Goal: Task Accomplishment & Management: Manage account settings

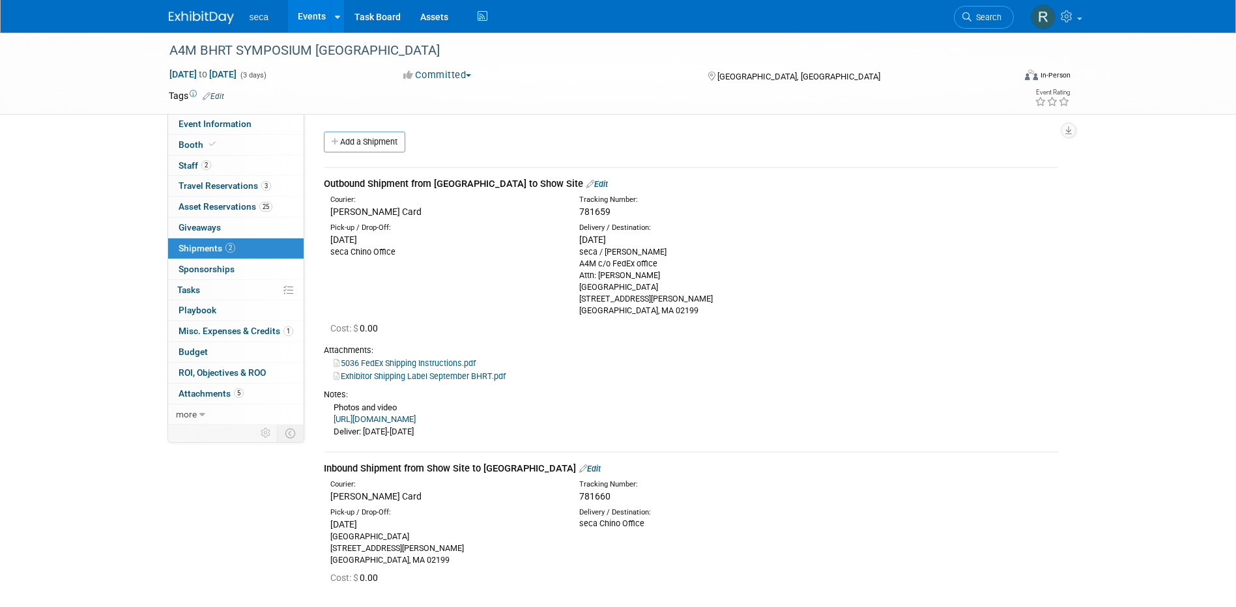
click at [439, 277] on div "Pick-up / Drop-Off: Fri. Aug 29, 2025 seca Chino Office A4M c/o FedEx office At…" at bounding box center [691, 268] width 754 height 98
click at [599, 213] on span "781659" at bounding box center [594, 212] width 31 height 10
copy span "781659"
click at [594, 499] on span "781660" at bounding box center [594, 496] width 31 height 10
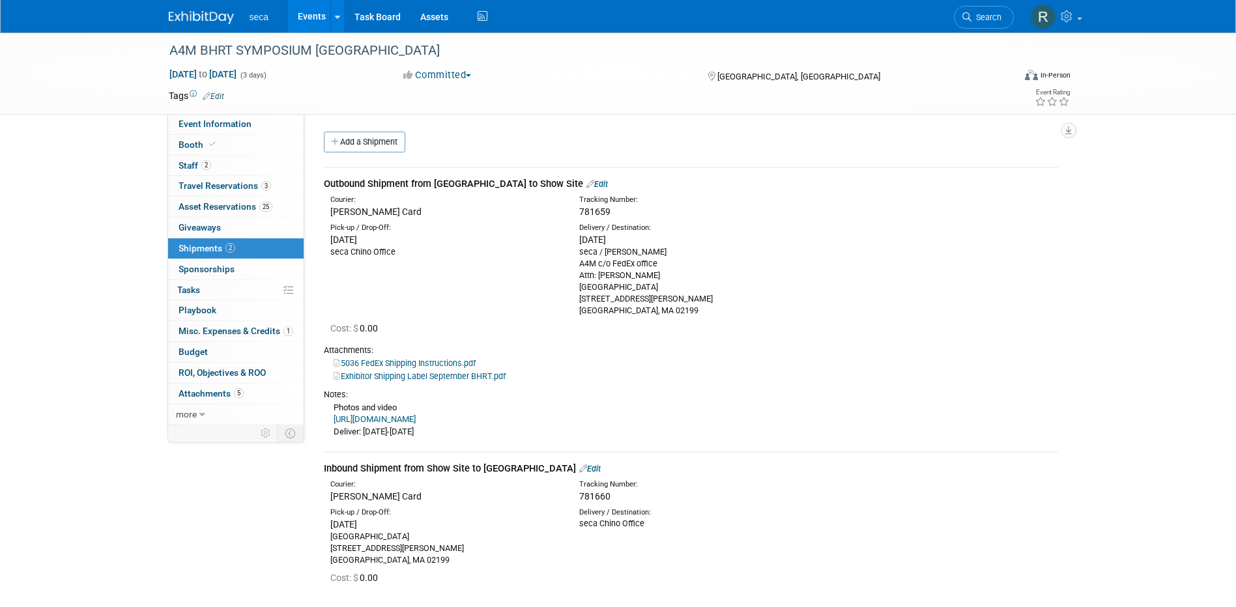
click at [594, 499] on span "781660" at bounding box center [594, 496] width 31 height 10
click at [594, 212] on span "781659" at bounding box center [594, 212] width 31 height 10
click at [590, 211] on span "781659" at bounding box center [594, 212] width 31 height 10
click at [598, 212] on span "781659" at bounding box center [594, 212] width 31 height 10
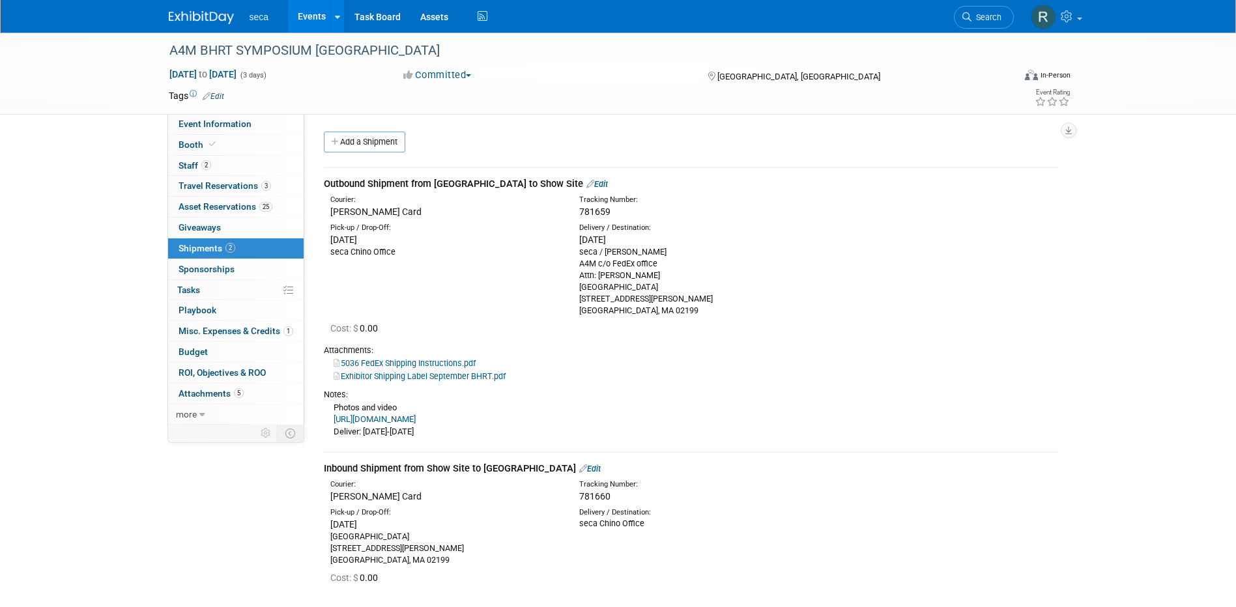
click at [598, 212] on span "781659" at bounding box center [594, 212] width 31 height 10
copy span "781659"
click at [852, 282] on div "Pick-up / Drop-Off: Fri. Aug 29, 2025 seca Chino Office A4M c/o FedEx office At…" at bounding box center [691, 268] width 754 height 98
click at [314, 11] on link "Events" at bounding box center [312, 16] width 48 height 33
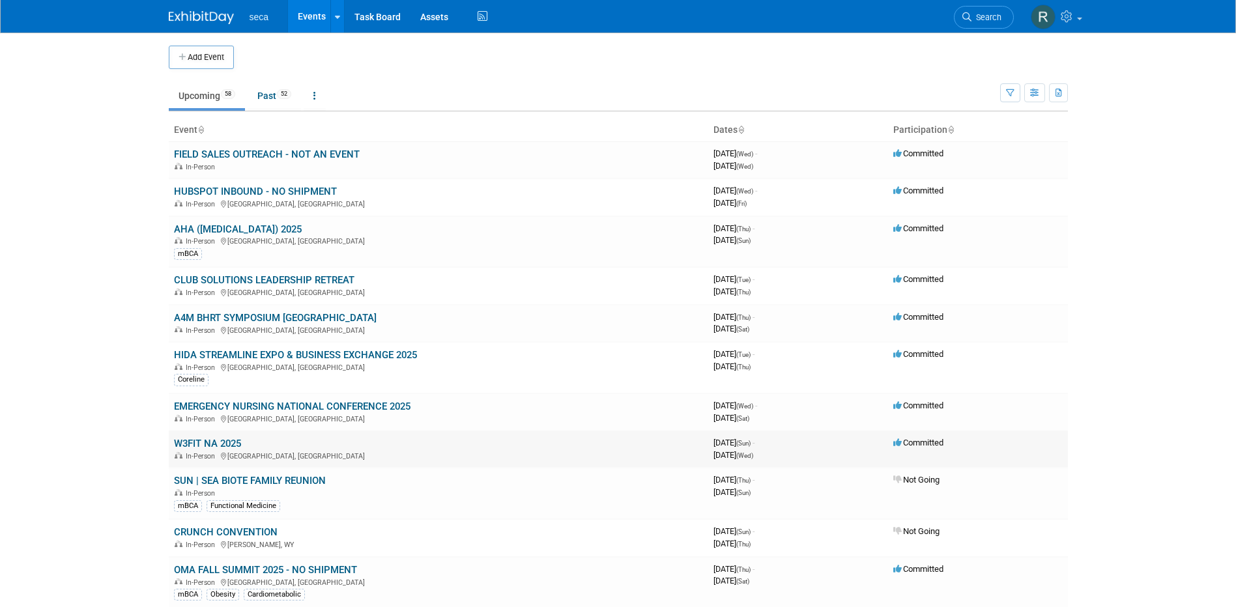
click at [220, 439] on link "W3FIT NA 2025" at bounding box center [207, 444] width 67 height 12
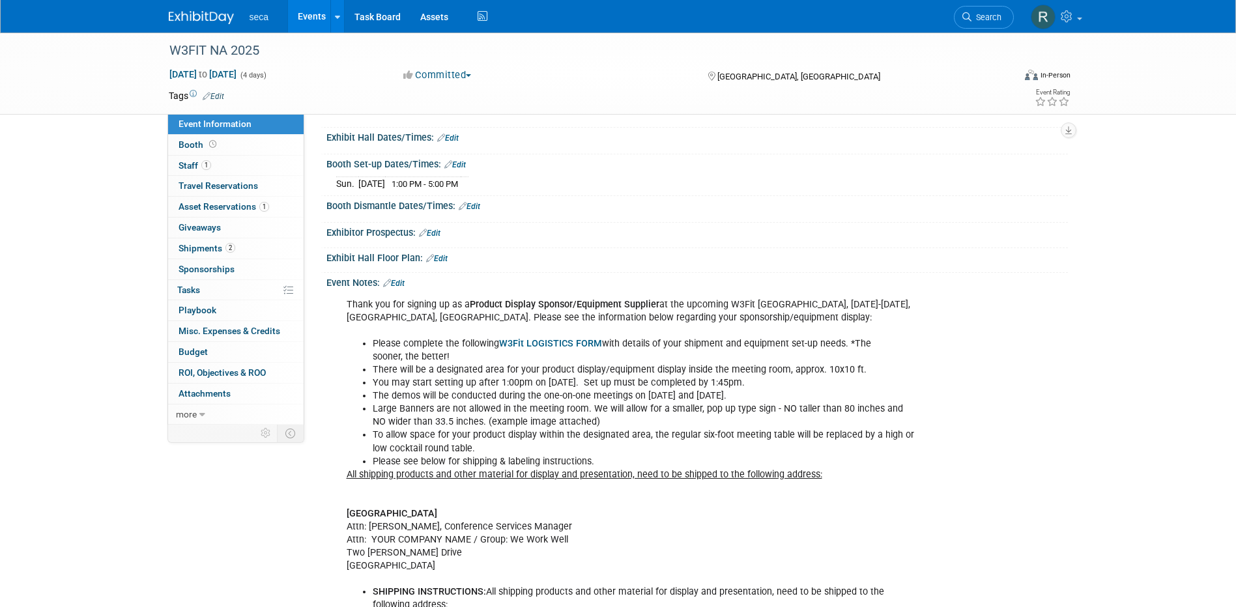
scroll to position [130, 0]
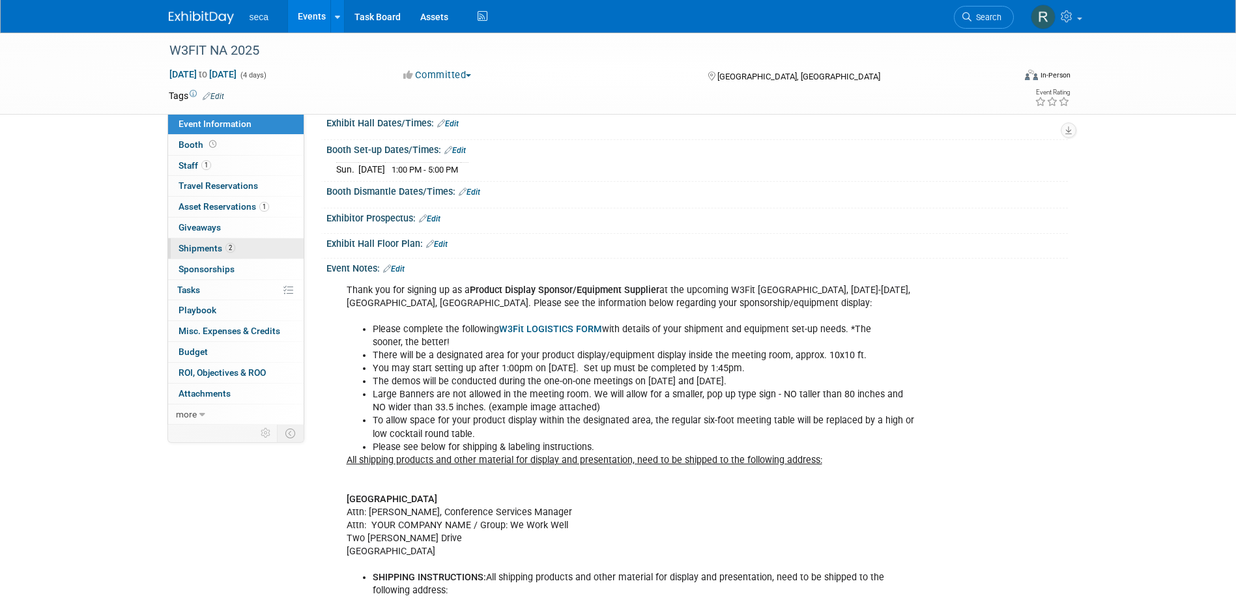
click at [196, 248] on span "Shipments 2" at bounding box center [207, 248] width 57 height 10
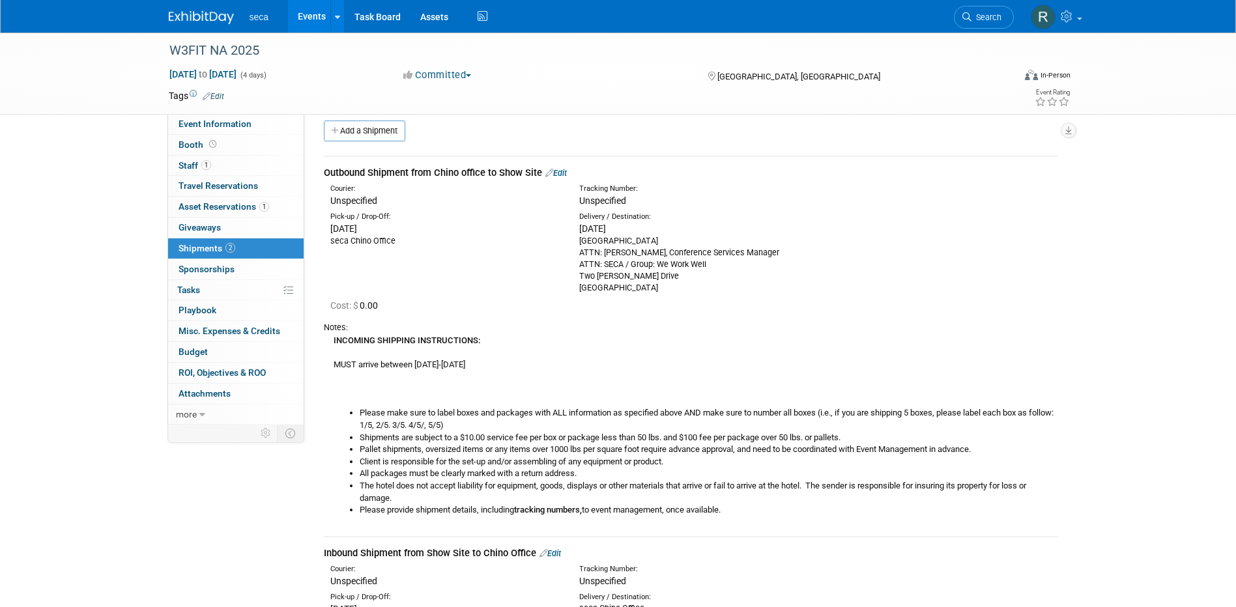
scroll to position [0, 0]
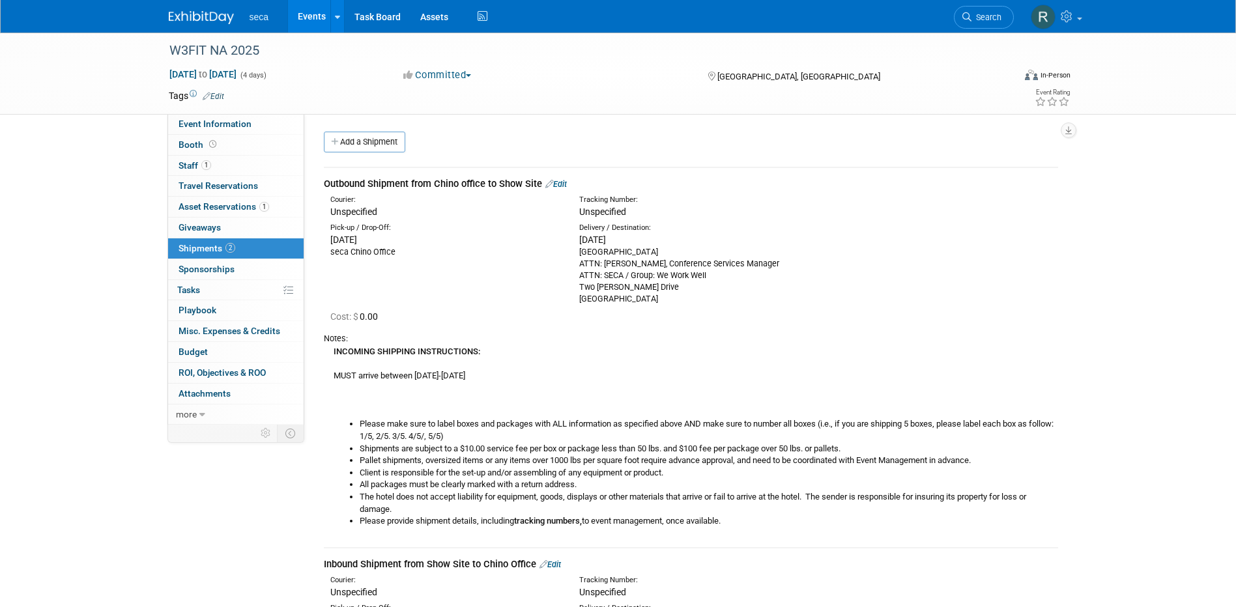
click at [567, 186] on link "Edit" at bounding box center [556, 184] width 22 height 10
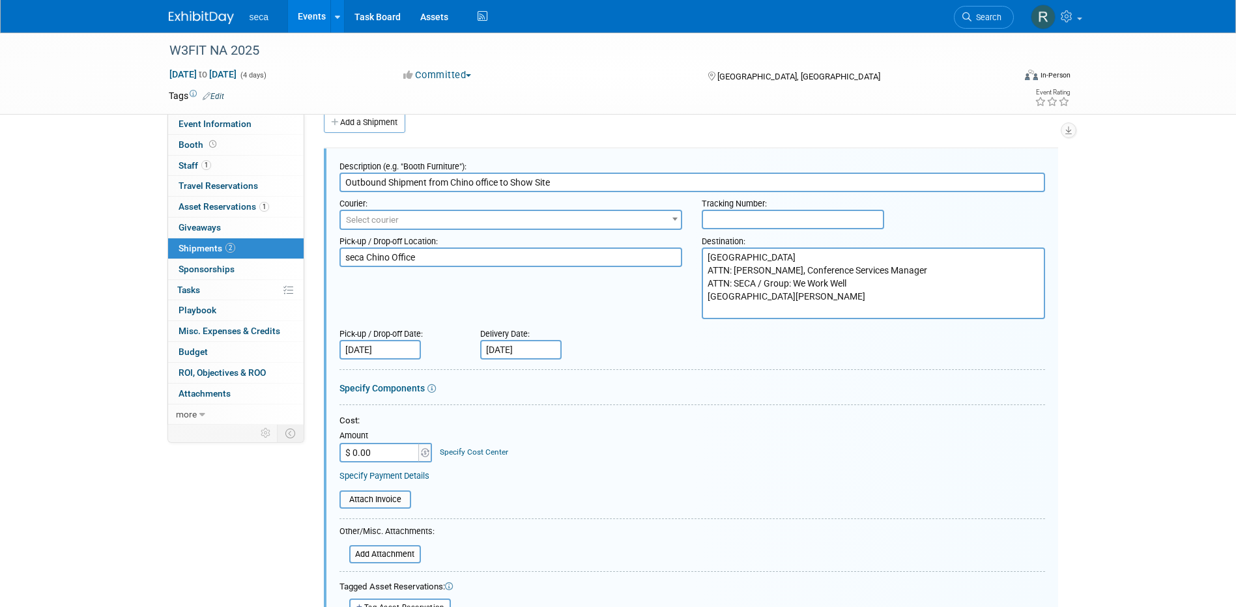
drag, startPoint x: 767, startPoint y: 280, endPoint x: 770, endPoint y: 272, distance: 7.6
click at [766, 279] on textarea "Four Seasons Hotel Westlake Village ATTN: Tess Ferrell, Conference Services Man…" at bounding box center [873, 284] width 343 height 72
click at [633, 298] on div "Pick-up / Drop-off Location: seca Chino Office Destination: Four Seasons Hotel …" at bounding box center [692, 274] width 725 height 89
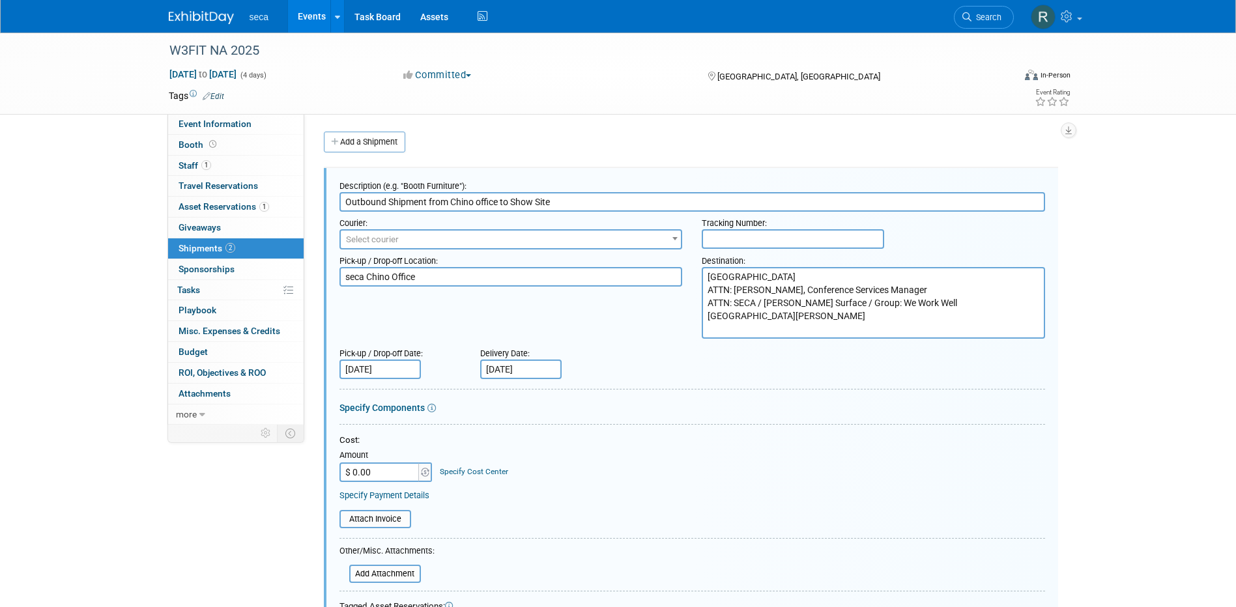
drag, startPoint x: 729, startPoint y: 289, endPoint x: 695, endPoint y: 290, distance: 34.6
click at [695, 290] on div "Destination: Four Seasons Hotel Westlake Village ATTN: Tess Ferrell, Conference…" at bounding box center [873, 294] width 363 height 89
type textarea "Four Seasons Hotel Westlake Village ATTN: Tess Ferrell, Conference Services Man…"
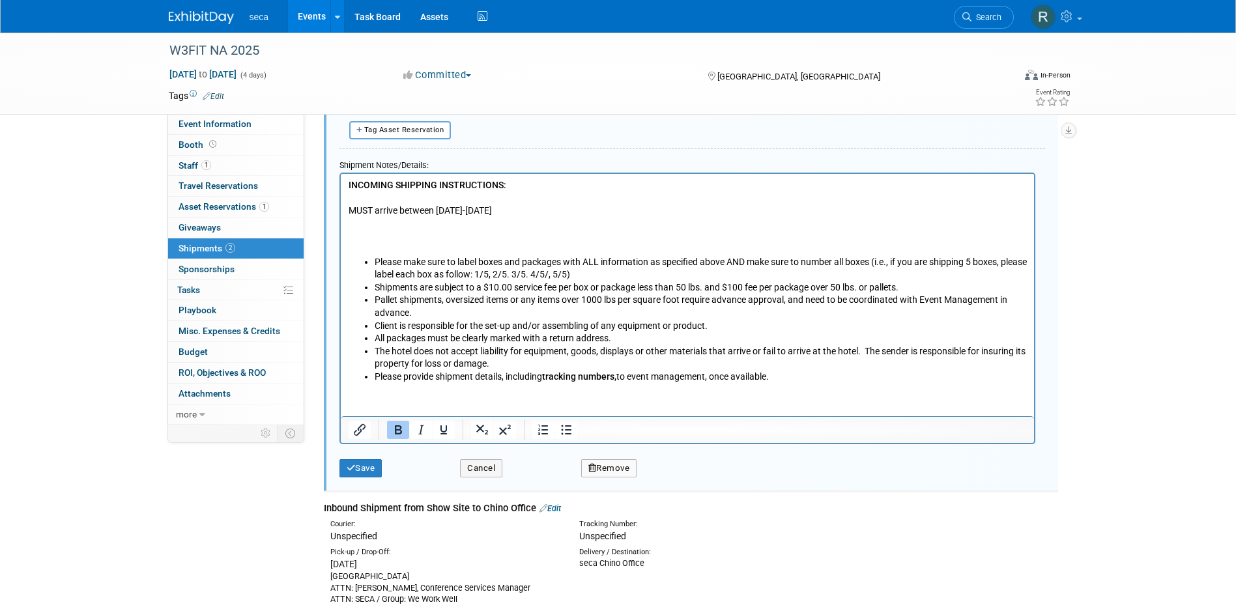
scroll to position [782, 0]
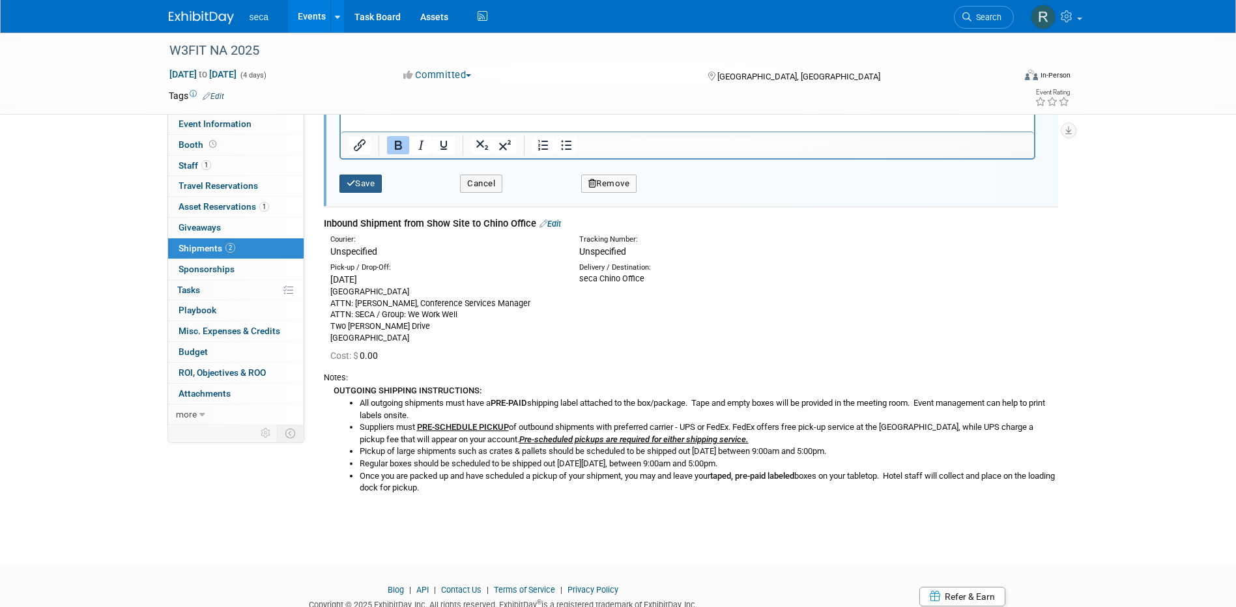
click at [352, 181] on icon "submit" at bounding box center [351, 183] width 9 height 8
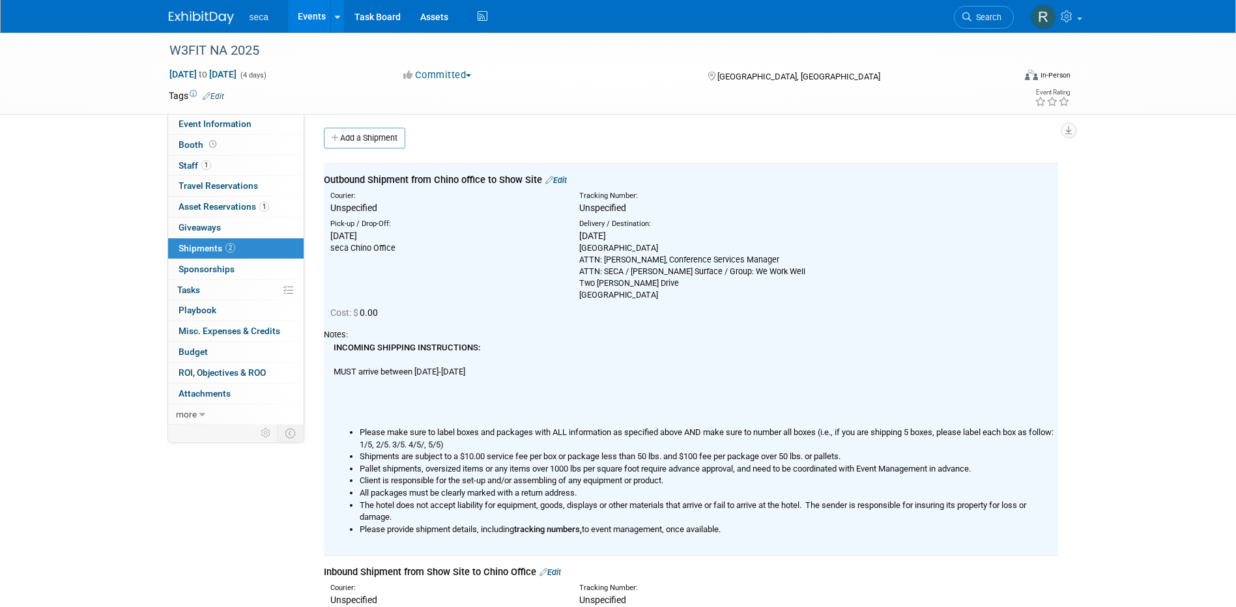
scroll to position [0, 0]
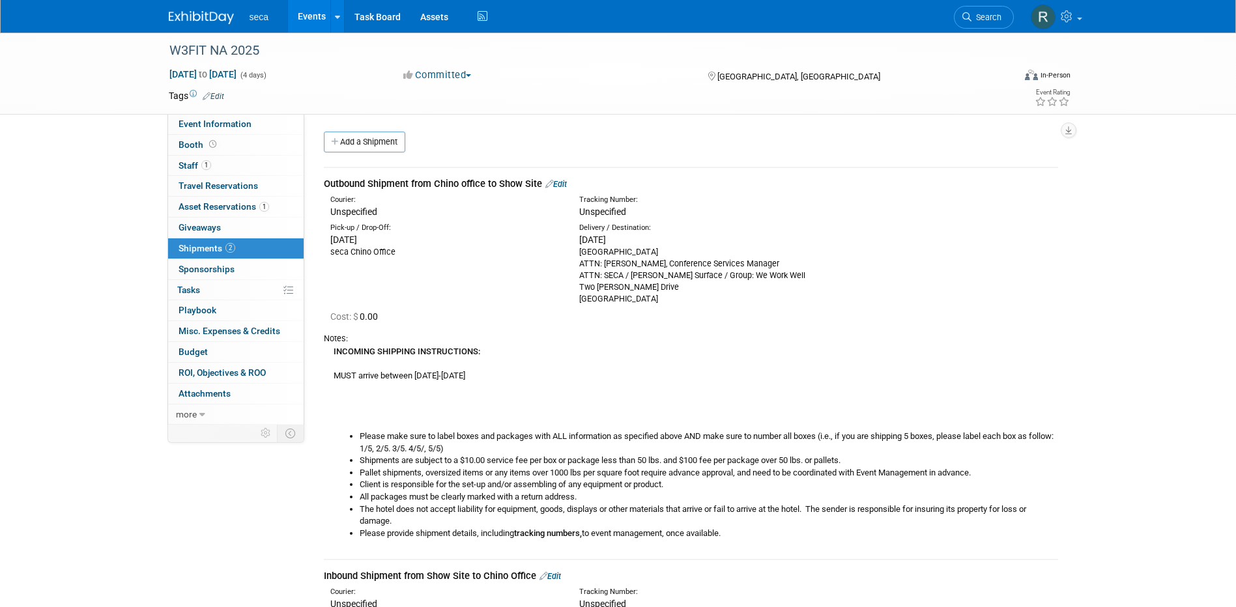
click at [318, 20] on link "Events" at bounding box center [312, 16] width 48 height 33
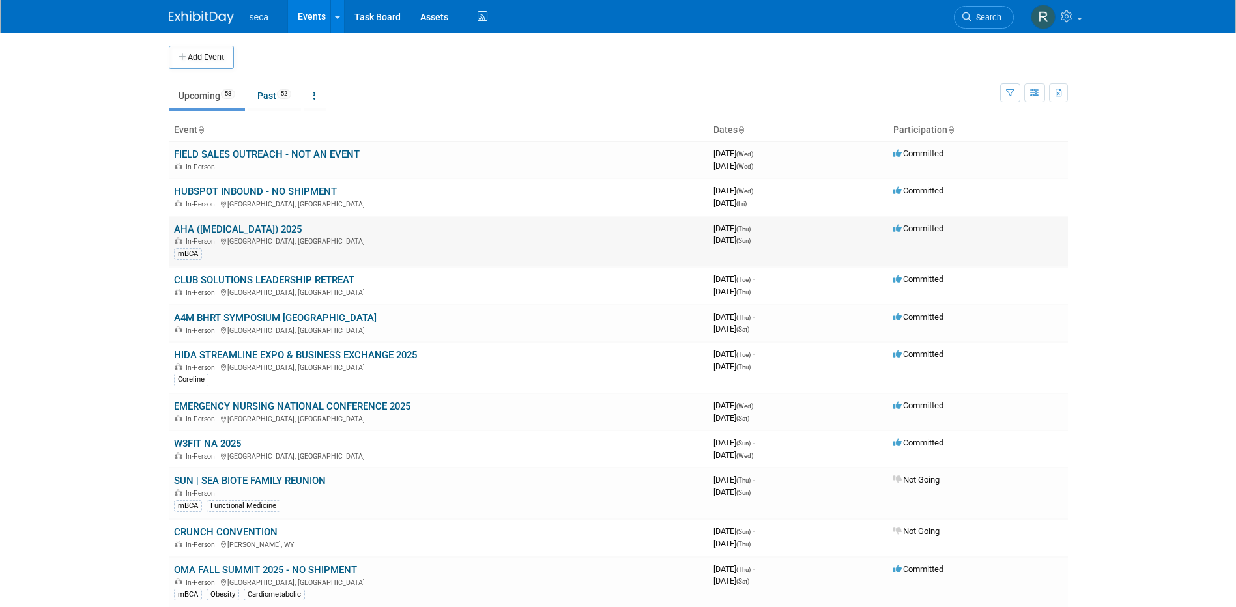
click at [250, 227] on link "AHA ([MEDICAL_DATA]) 2025" at bounding box center [238, 230] width 128 height 12
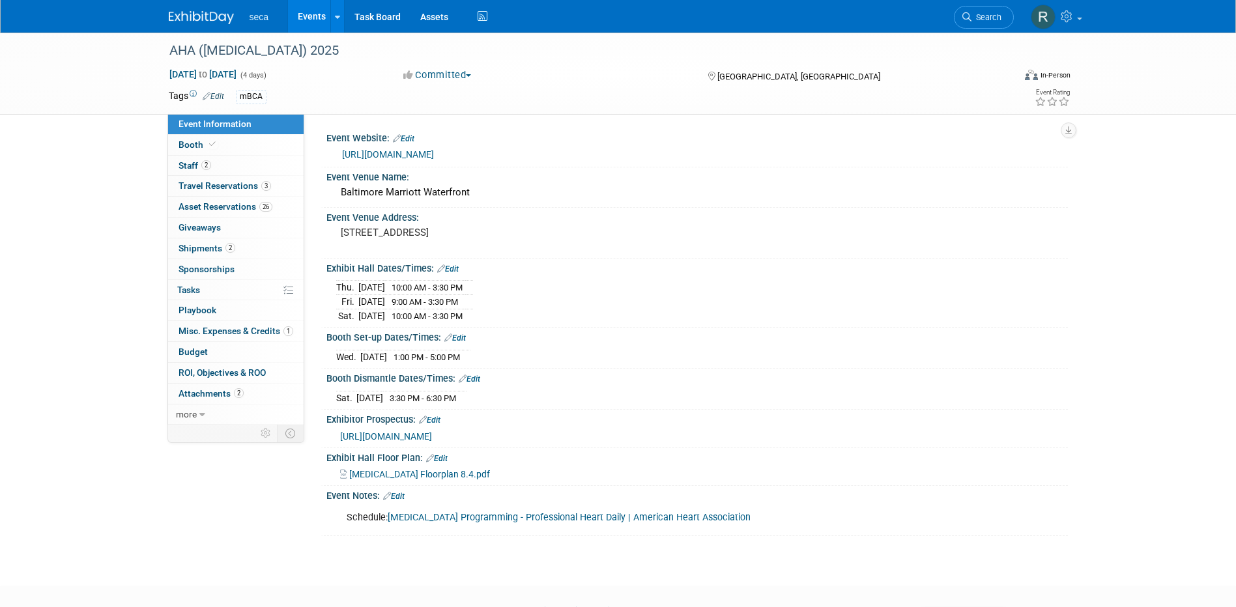
drag, startPoint x: 0, startPoint y: 0, endPoint x: 49, endPoint y: 212, distance: 218.0
click at [49, 212] on div "AHA (HYPERTENSION) 2025 Sep 4, 2025 to Sep 7, 2025 (4 days) Sep 4, 2025 to Sep …" at bounding box center [618, 298] width 1236 height 530
click at [214, 199] on link "26 Asset Reservations 26" at bounding box center [236, 207] width 136 height 20
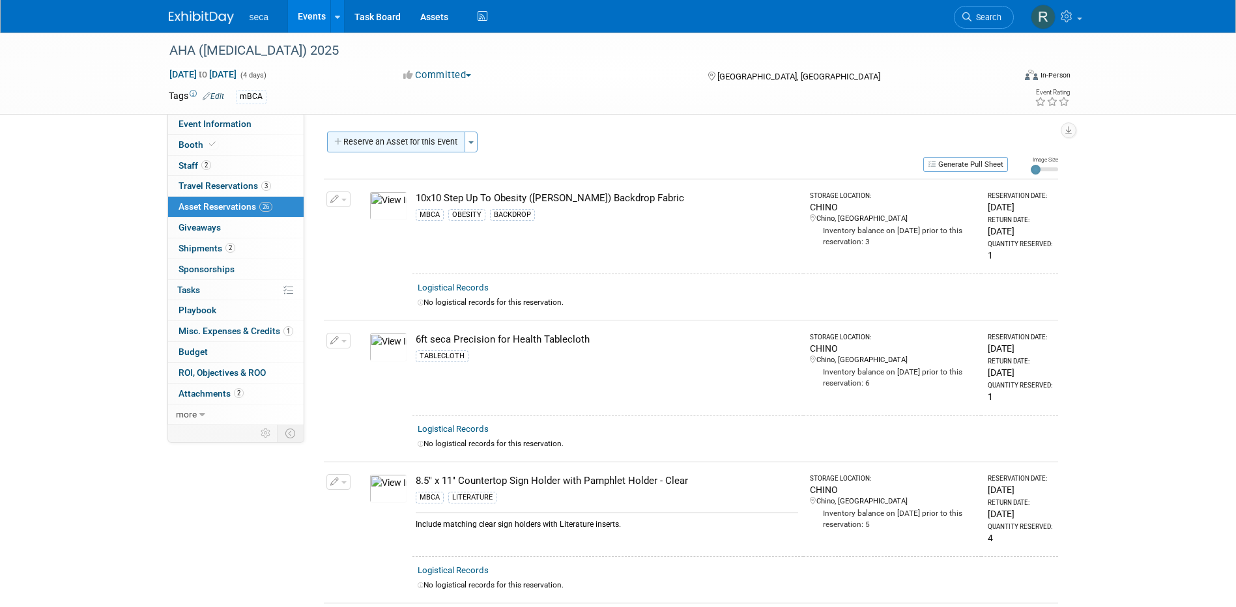
click at [383, 142] on button "Reserve an Asset for this Event" at bounding box center [396, 142] width 138 height 21
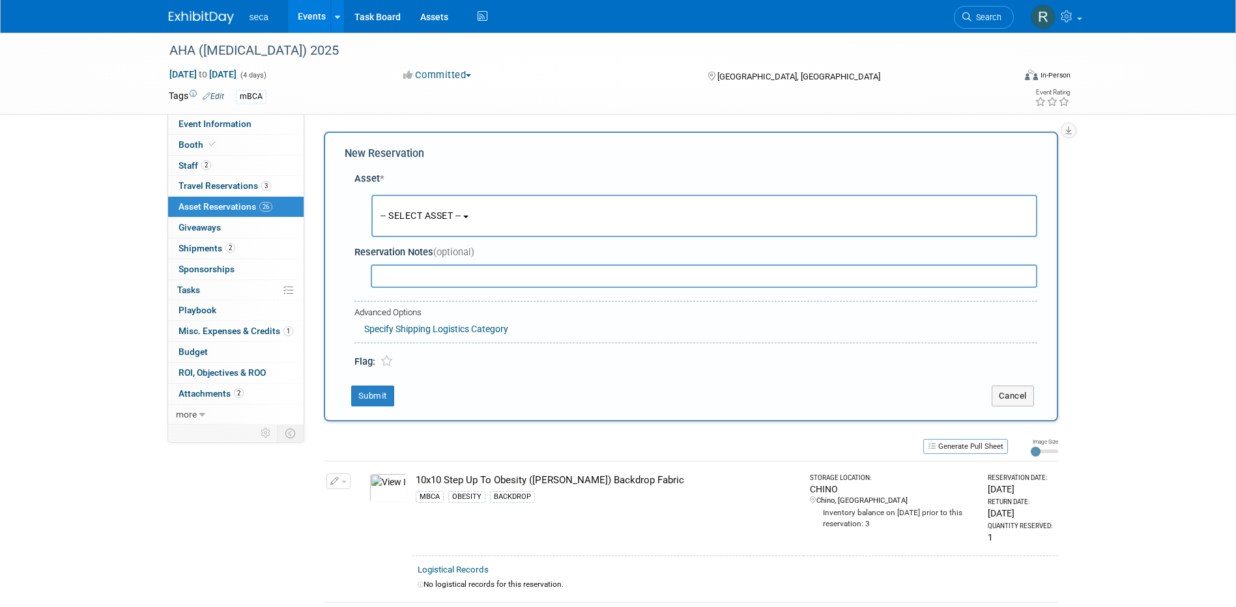
scroll to position [12, 0]
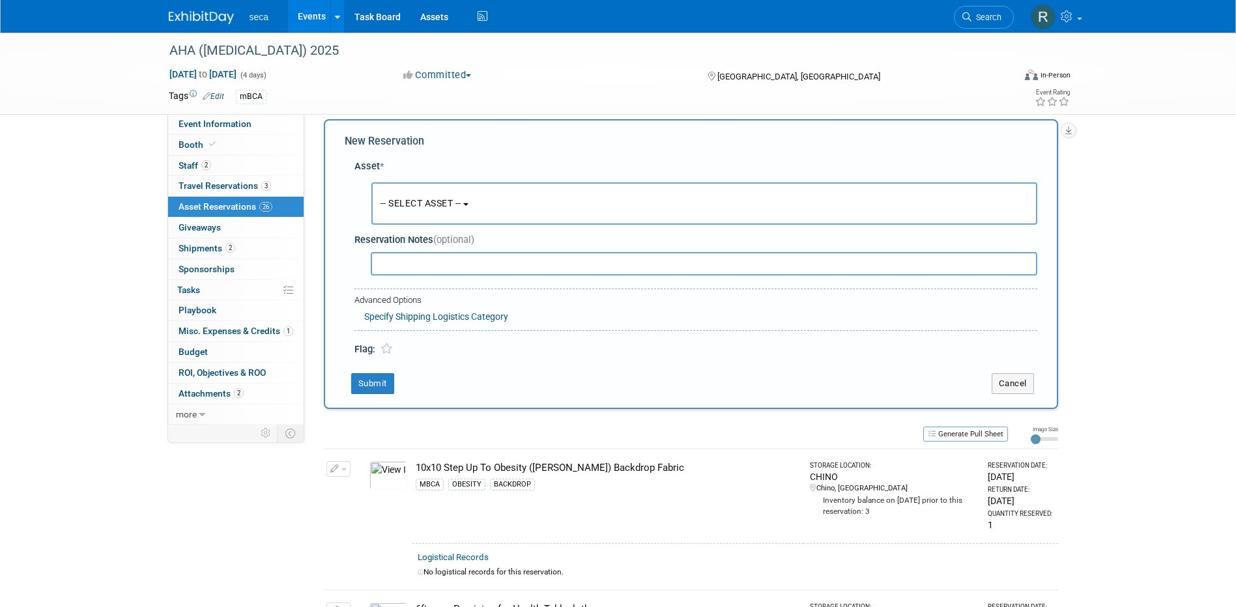
click at [426, 201] on span "-- SELECT ASSET --" at bounding box center [421, 203] width 81 height 10
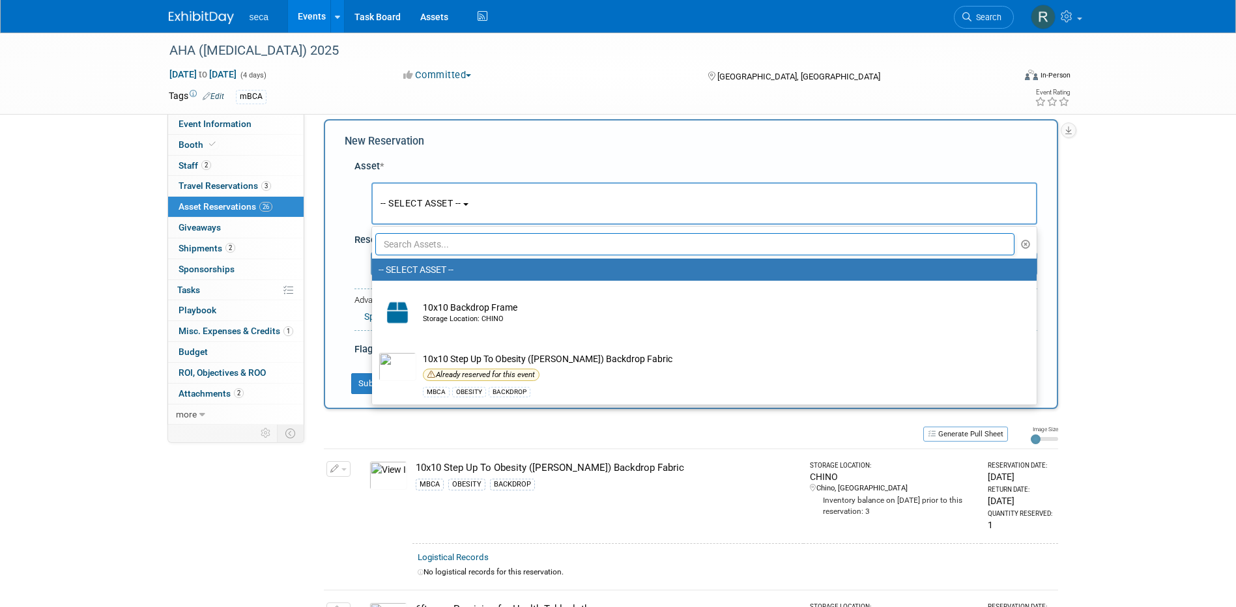
click at [431, 244] on input "text" at bounding box center [695, 244] width 640 height 22
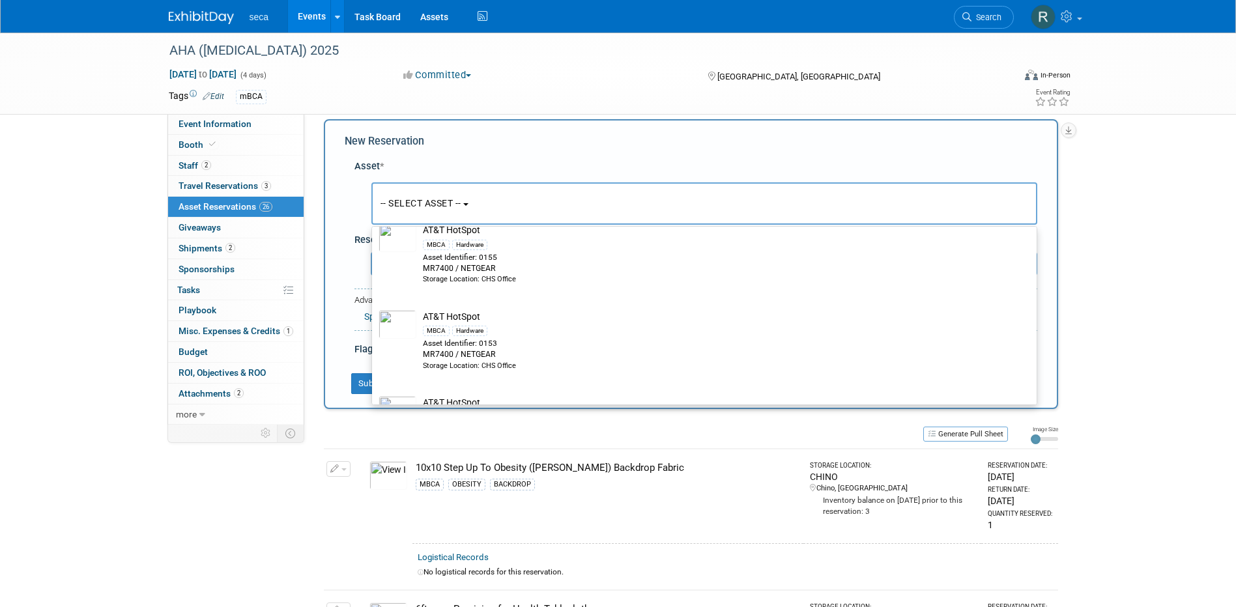
scroll to position [326, 0]
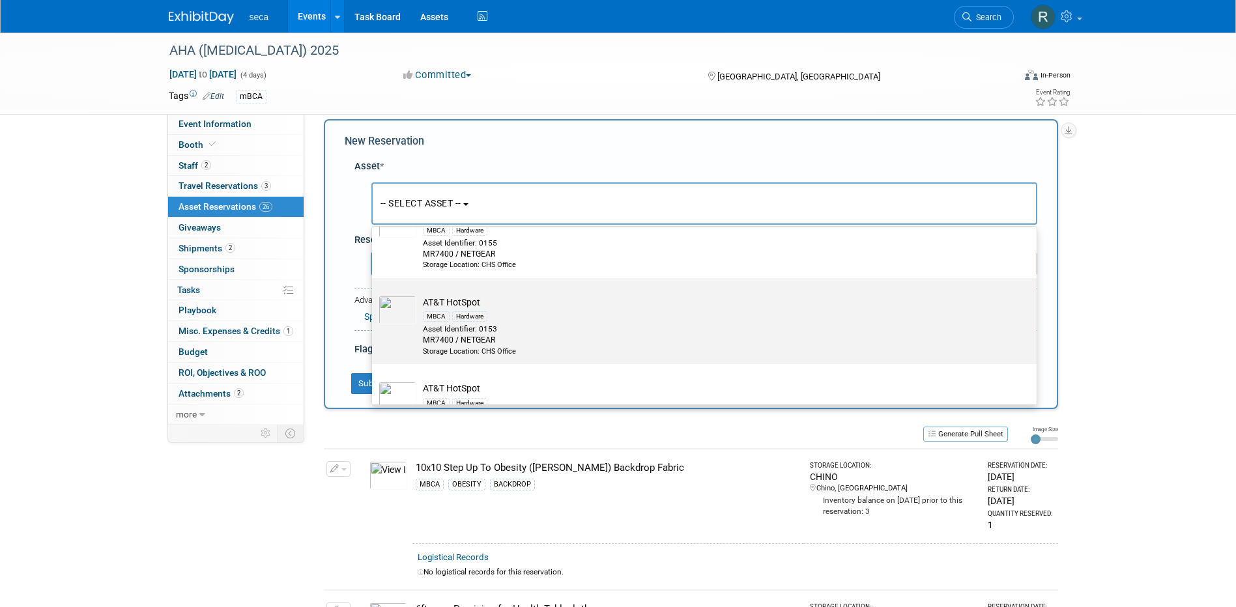
type input "hotspot"
click at [457, 319] on div "Hardware" at bounding box center [469, 317] width 35 height 10
click at [374, 294] on input "AT&T HotSpot MBCA Hardware Asset Identifier: 0153 MR7400 / NETGEAR Storage Loca…" at bounding box center [370, 289] width 8 height 8
select select "10727622"
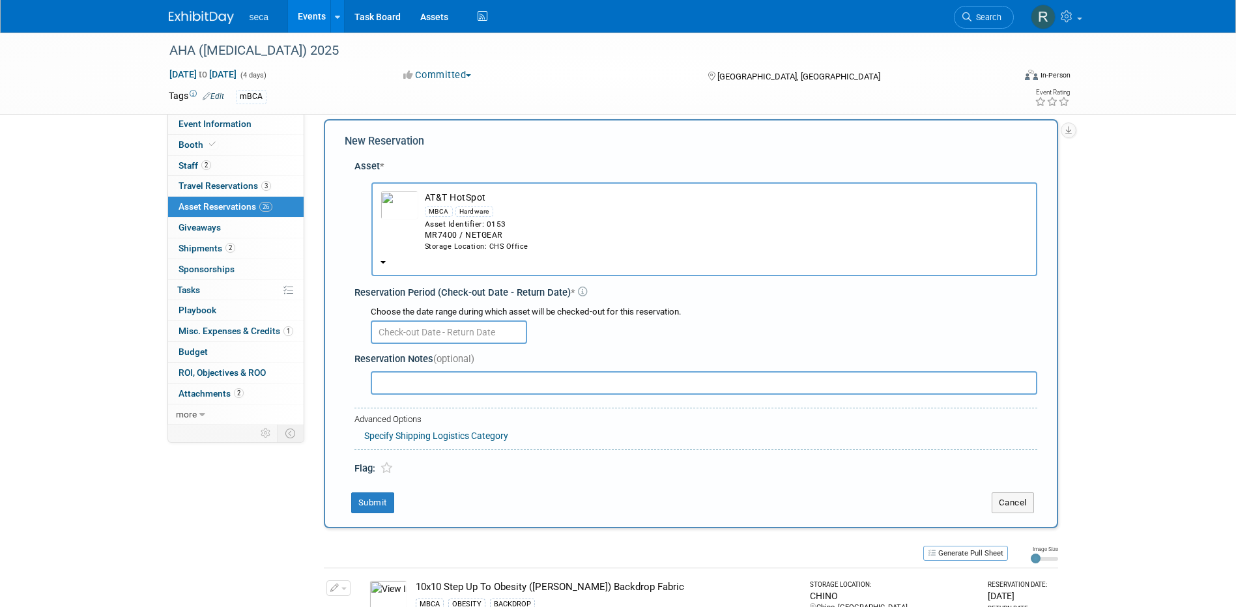
click at [428, 318] on div "Choose the date range during which asset will be checked-out for this reservati…" at bounding box center [704, 312] width 667 height 12
click at [429, 329] on input "text" at bounding box center [449, 332] width 156 height 23
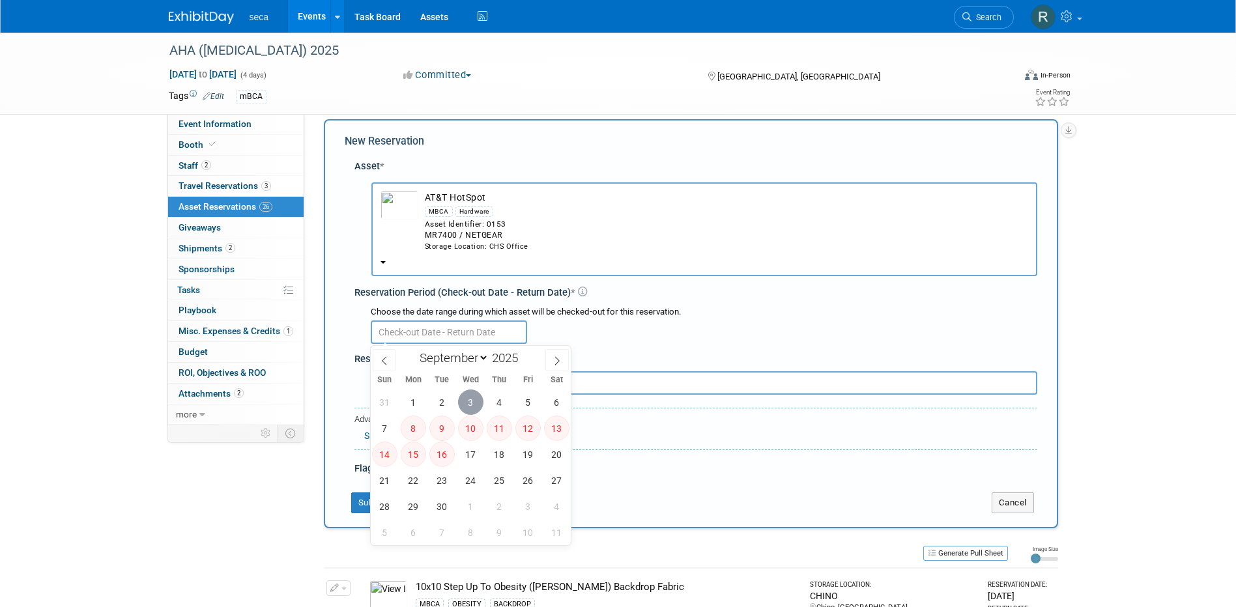
click at [473, 398] on span "3" at bounding box center [470, 402] width 25 height 25
click at [388, 433] on span "7" at bounding box center [384, 428] width 25 height 25
type input "Sep 3, 2025 to Sep 7, 2025"
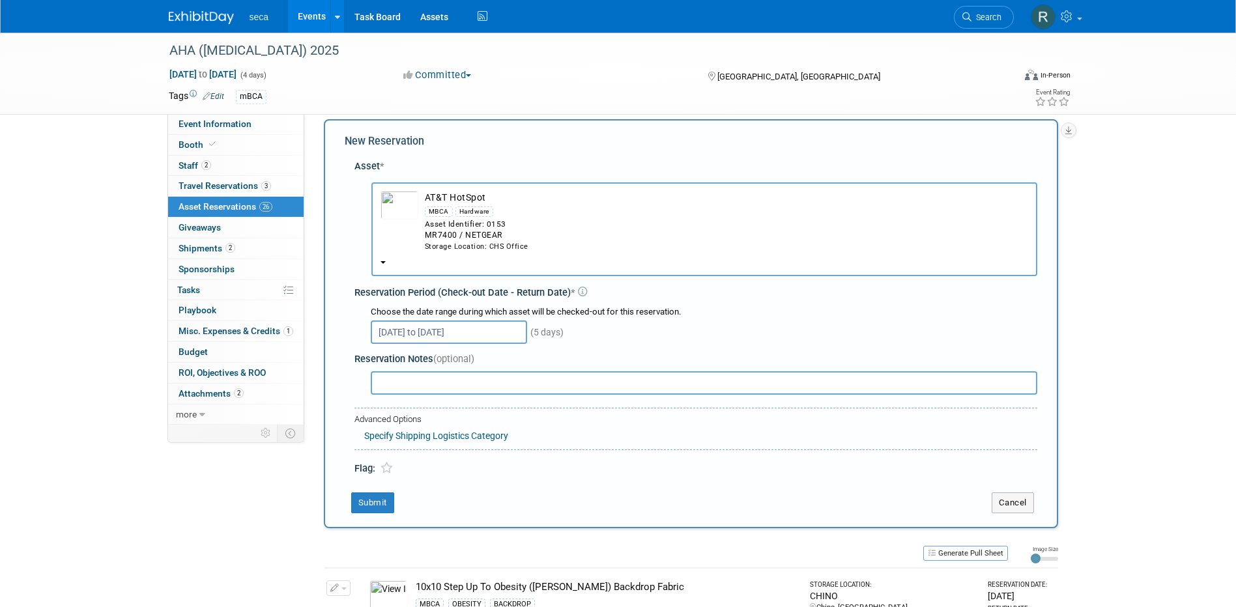
click at [443, 379] on input "text" at bounding box center [704, 382] width 667 height 23
type input "Carried by TSC"
click at [379, 502] on button "Submit" at bounding box center [372, 503] width 43 height 21
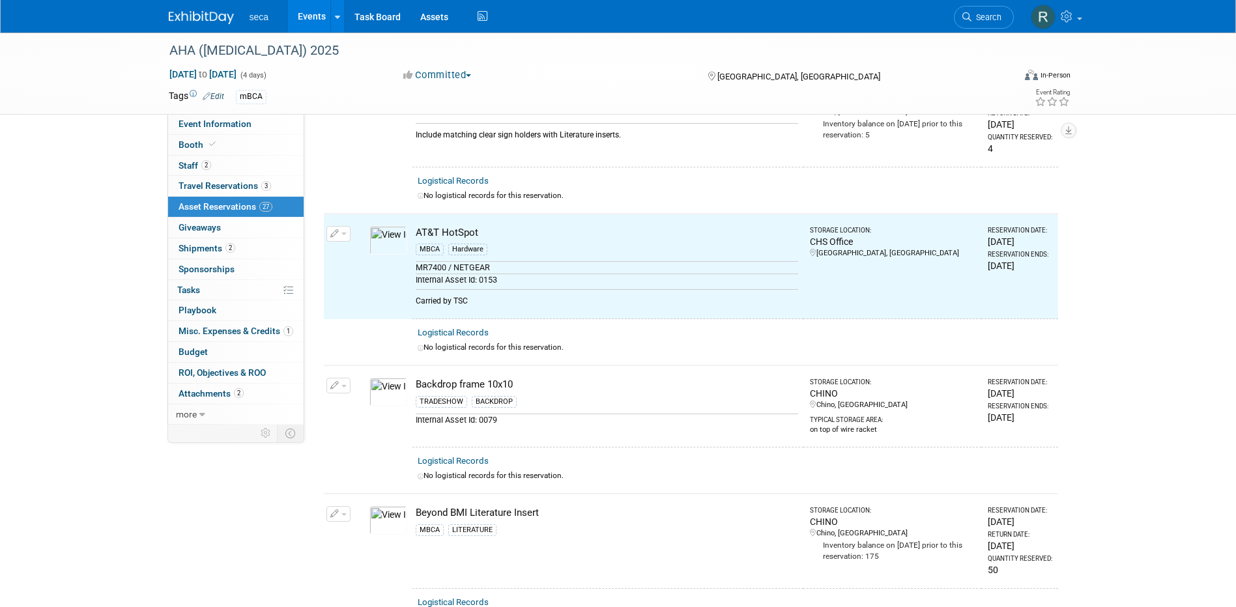
scroll to position [439, 0]
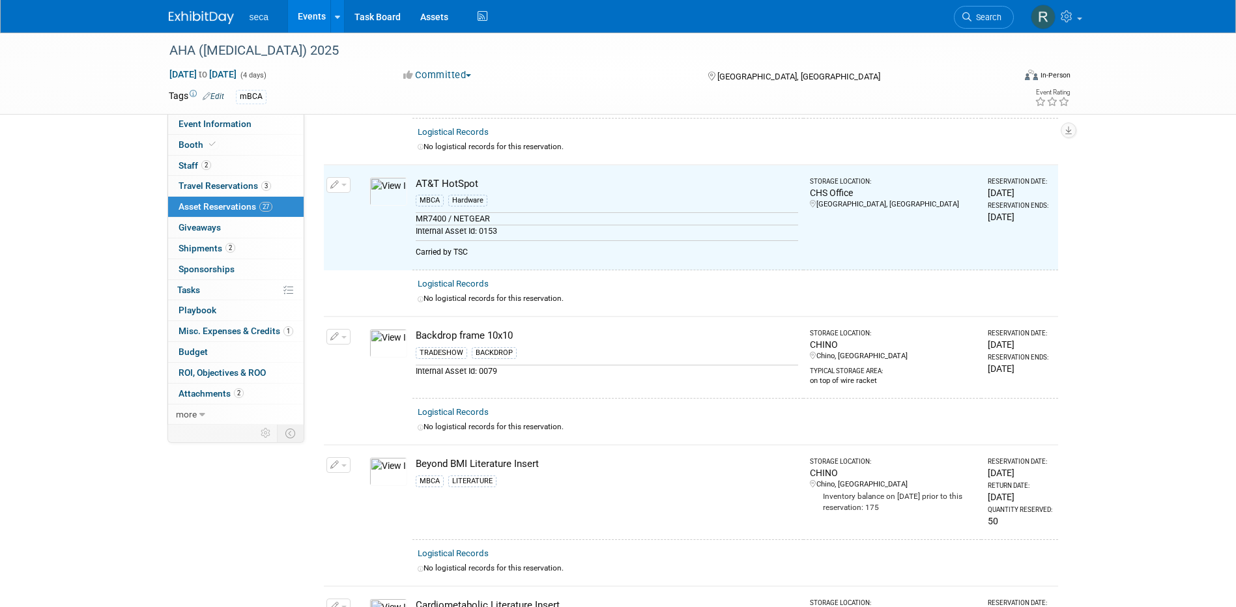
click at [318, 16] on link "Events" at bounding box center [312, 16] width 48 height 33
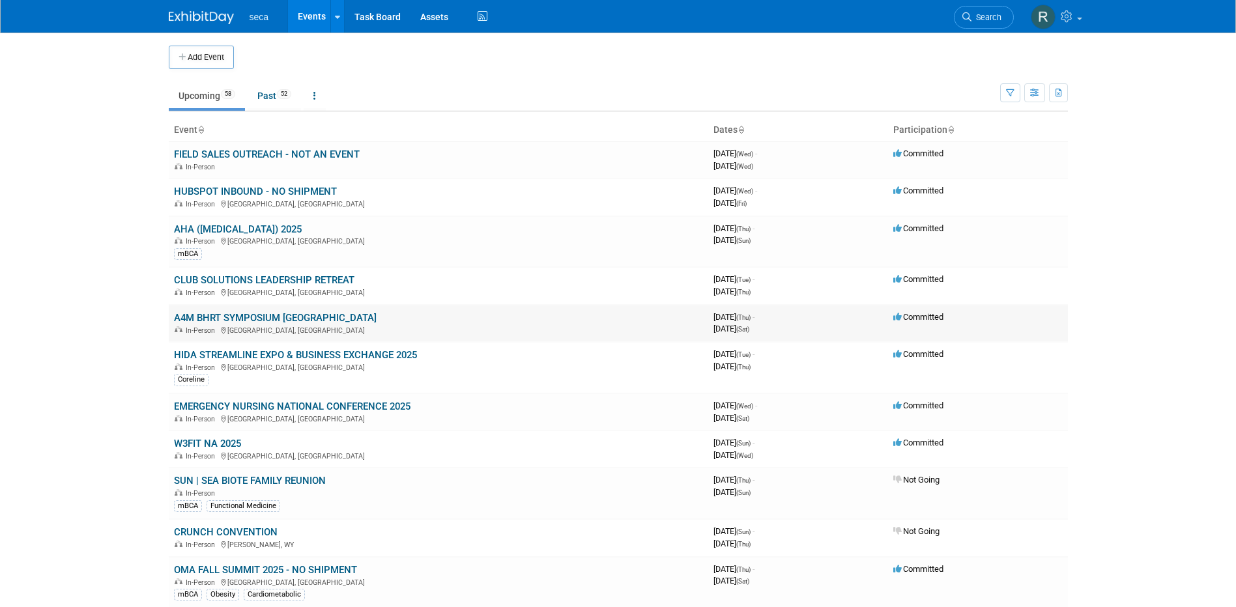
click at [224, 310] on td "A4M BHRT SYMPOSIUM [GEOGRAPHIC_DATA] In-Person [GEOGRAPHIC_DATA], [GEOGRAPHIC_D…" at bounding box center [439, 323] width 540 height 37
click at [229, 317] on link "A4M BHRT SYMPOSIUM [GEOGRAPHIC_DATA]" at bounding box center [275, 318] width 203 height 12
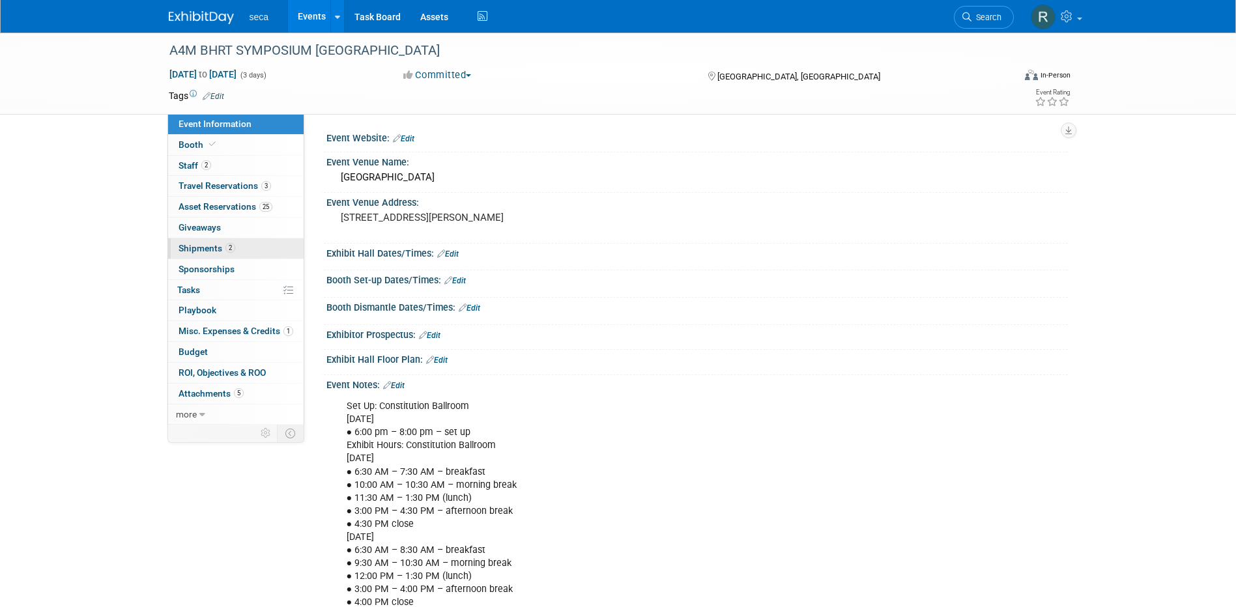
click at [207, 248] on span "Shipments 2" at bounding box center [207, 248] width 57 height 10
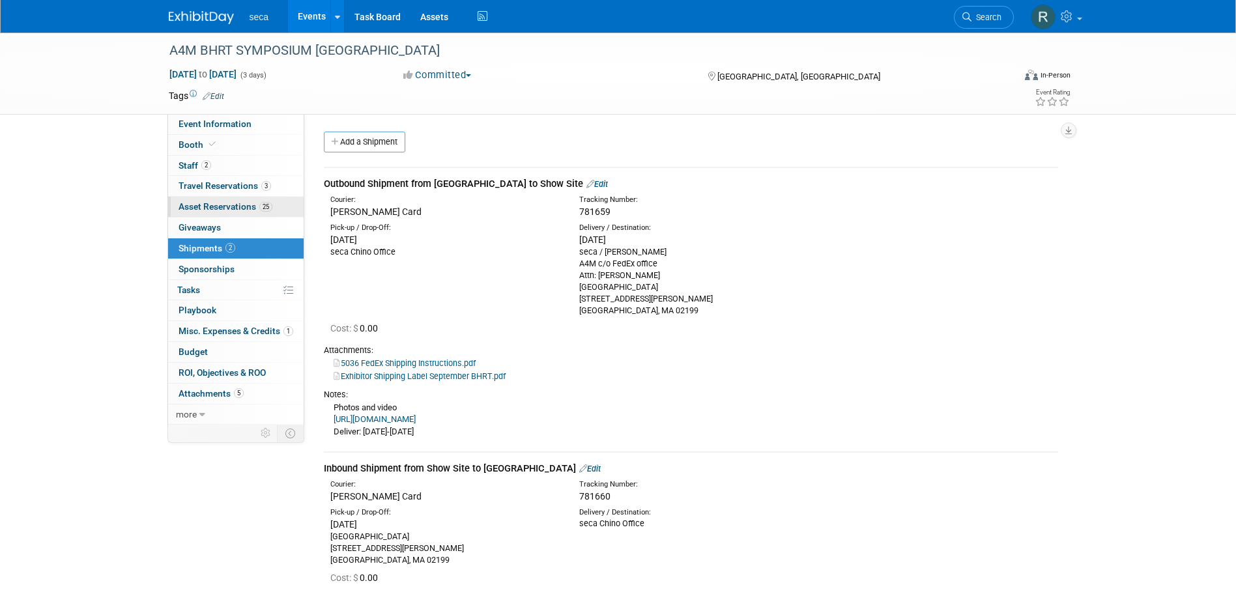
click at [225, 207] on span "Asset Reservations 25" at bounding box center [226, 206] width 94 height 10
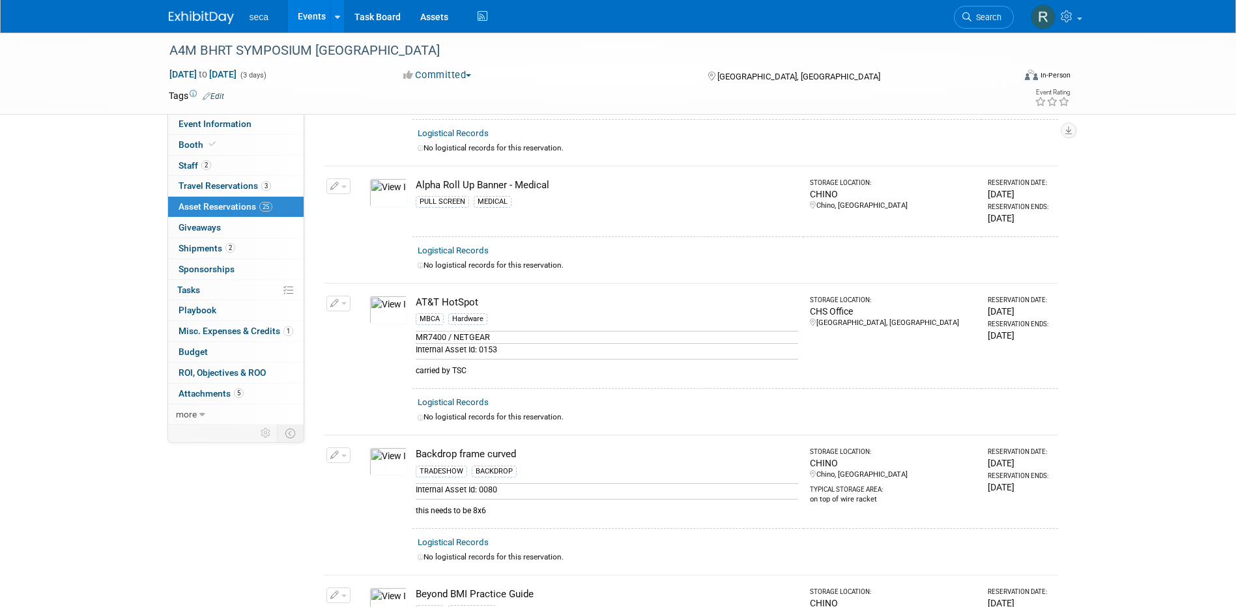
scroll to position [196, 0]
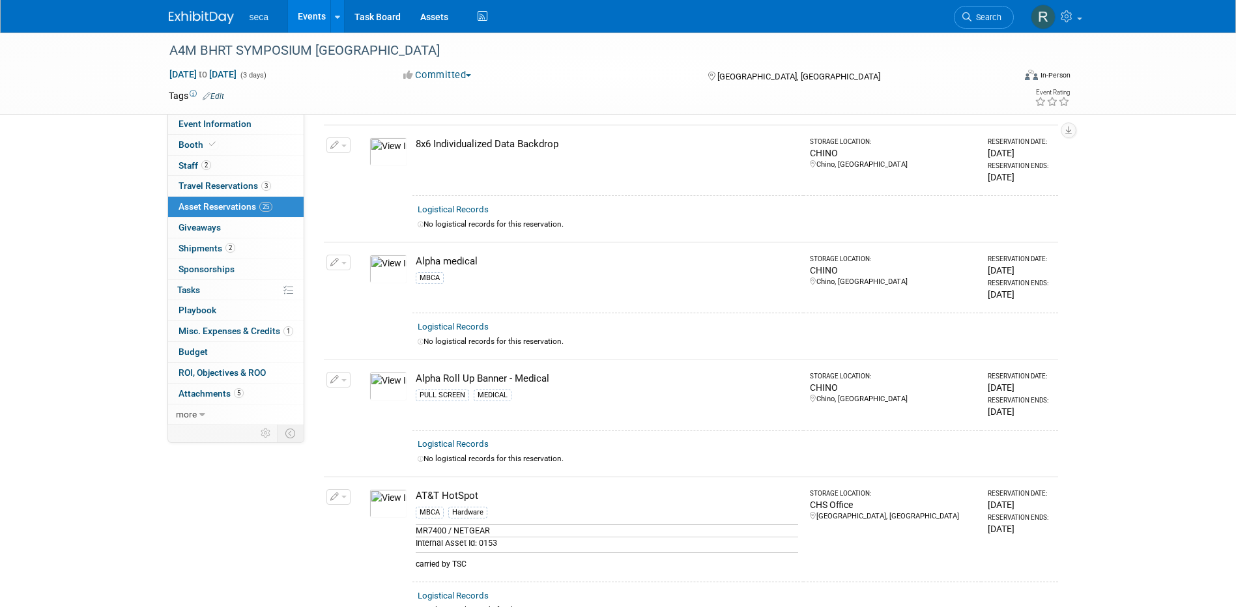
click at [307, 18] on link "Events" at bounding box center [312, 16] width 48 height 33
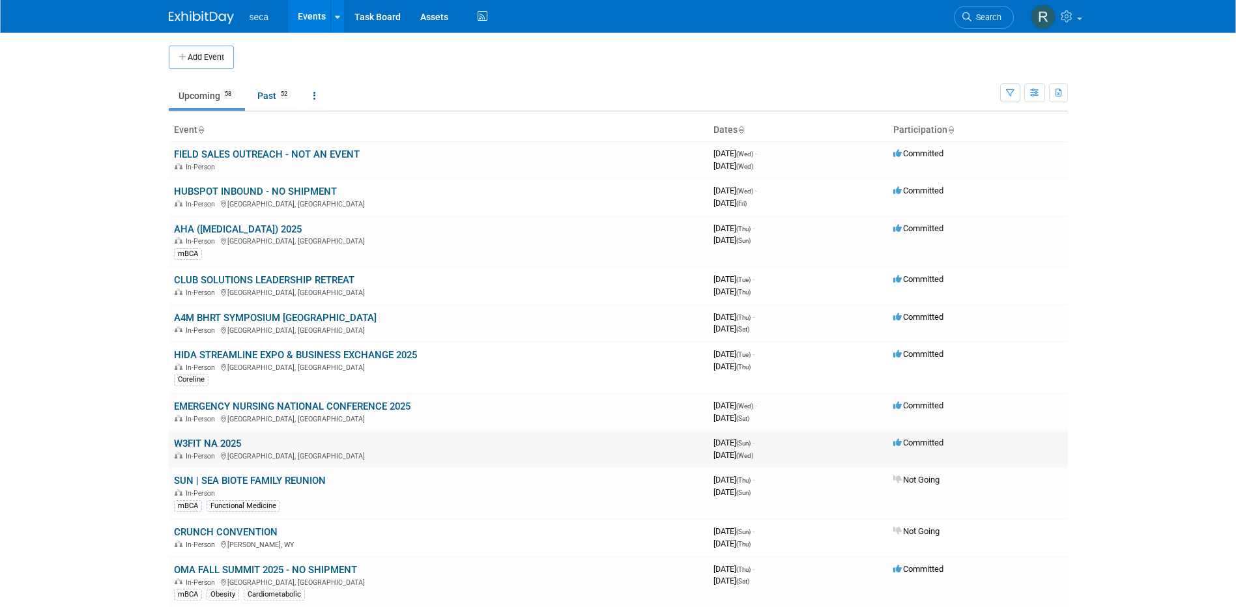
click at [212, 441] on link "W3FIT NA 2025" at bounding box center [207, 444] width 67 height 12
click at [249, 280] on link "CLUB SOLUTIONS LEADERSHIP RETREAT" at bounding box center [264, 280] width 181 height 12
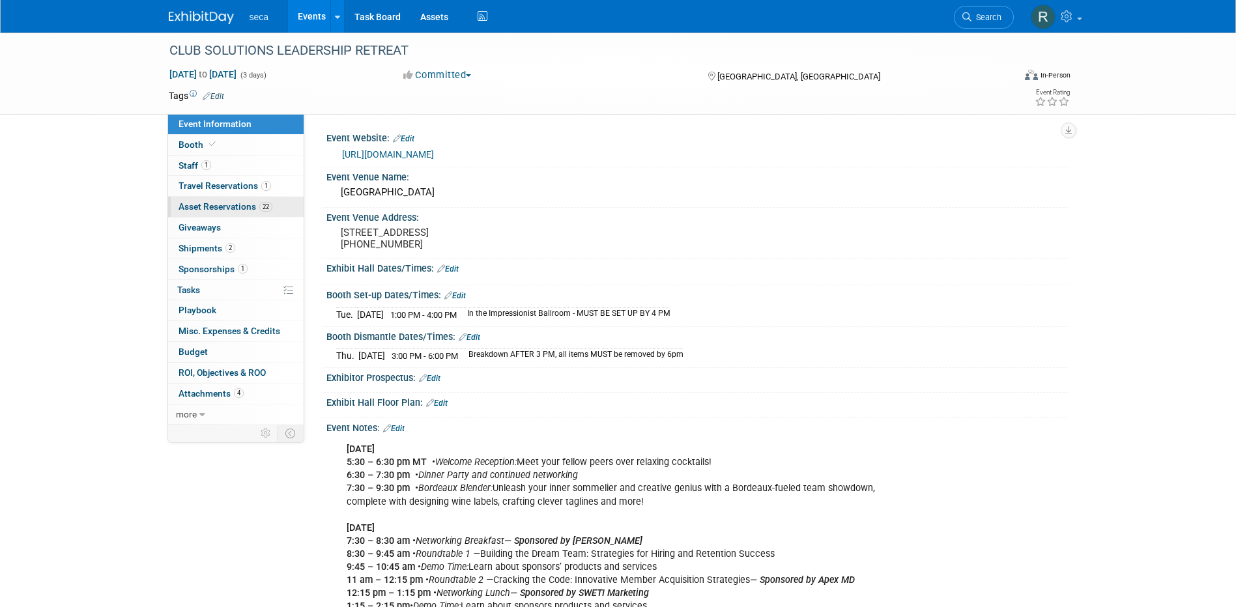
click at [205, 209] on span "Asset Reservations 22" at bounding box center [226, 206] width 94 height 10
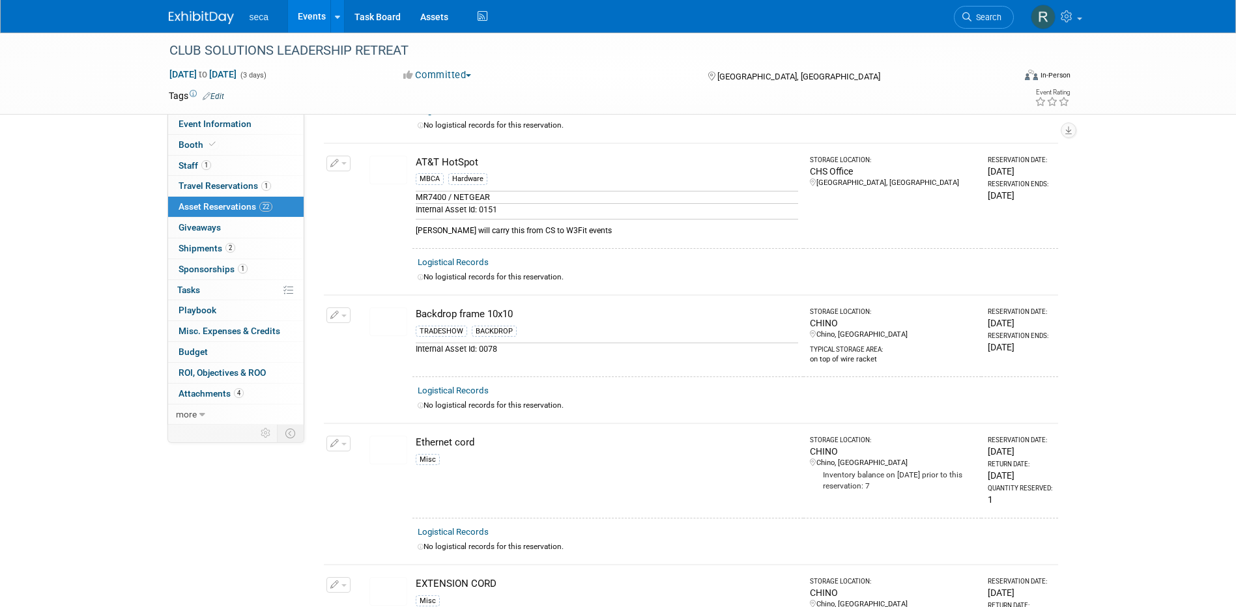
scroll to position [196, 0]
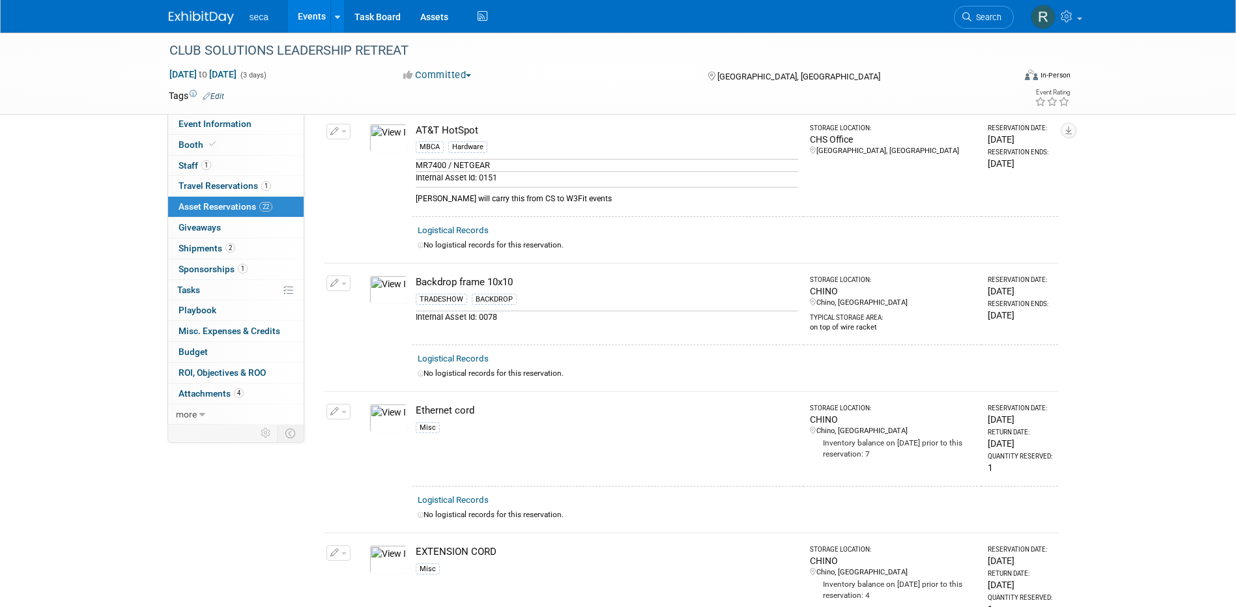
click at [341, 132] on span "button" at bounding box center [343, 131] width 5 height 3
click at [373, 152] on button "Change Reservation" at bounding box center [389, 153] width 110 height 18
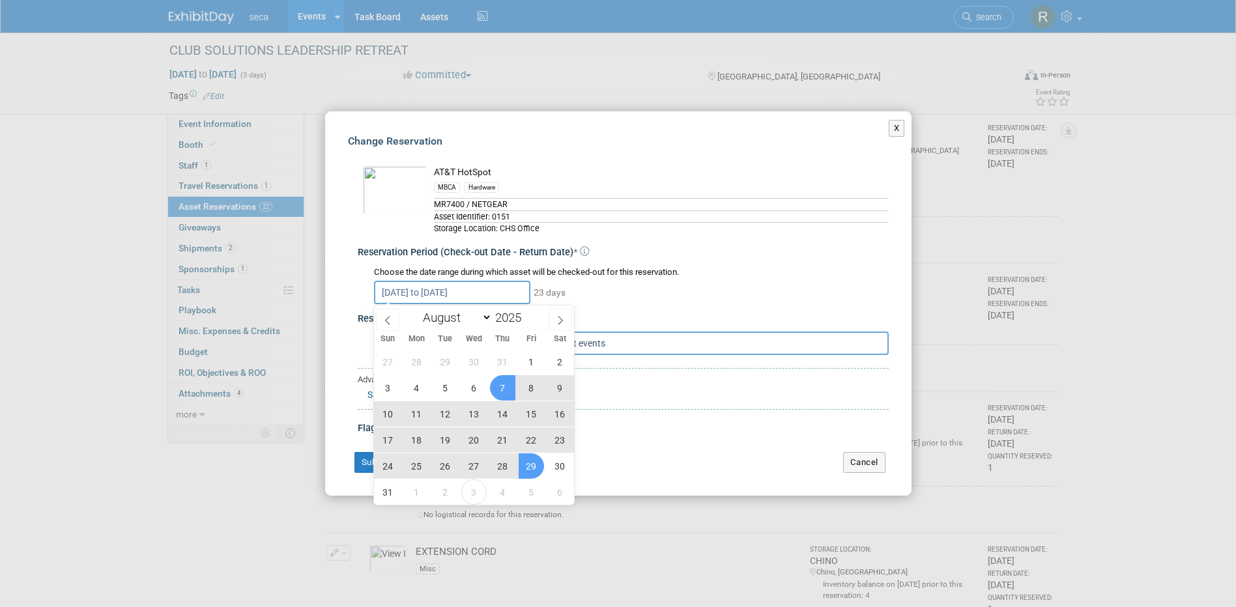
click at [446, 296] on input "Aug 7, 2025 to Aug 29, 2025" at bounding box center [452, 292] width 156 height 23
click at [555, 320] on span at bounding box center [560, 320] width 23 height 22
select select "8"
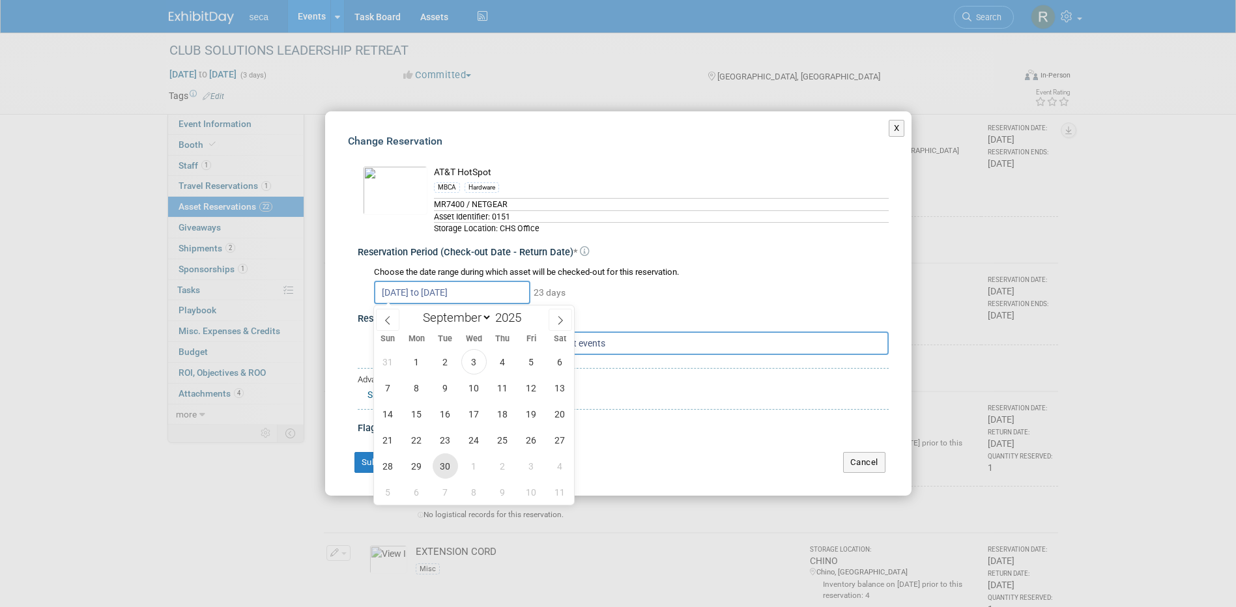
click at [451, 467] on span "30" at bounding box center [445, 466] width 25 height 25
type input "Sep 30, 2025"
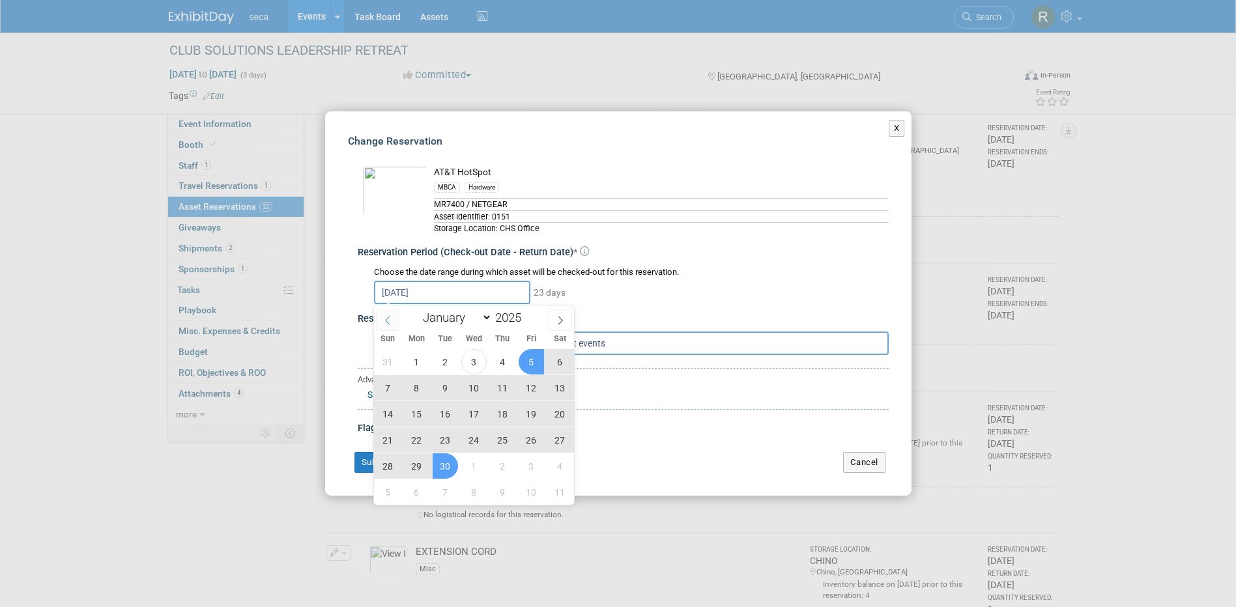
click at [388, 316] on icon at bounding box center [387, 320] width 9 height 9
select select "7"
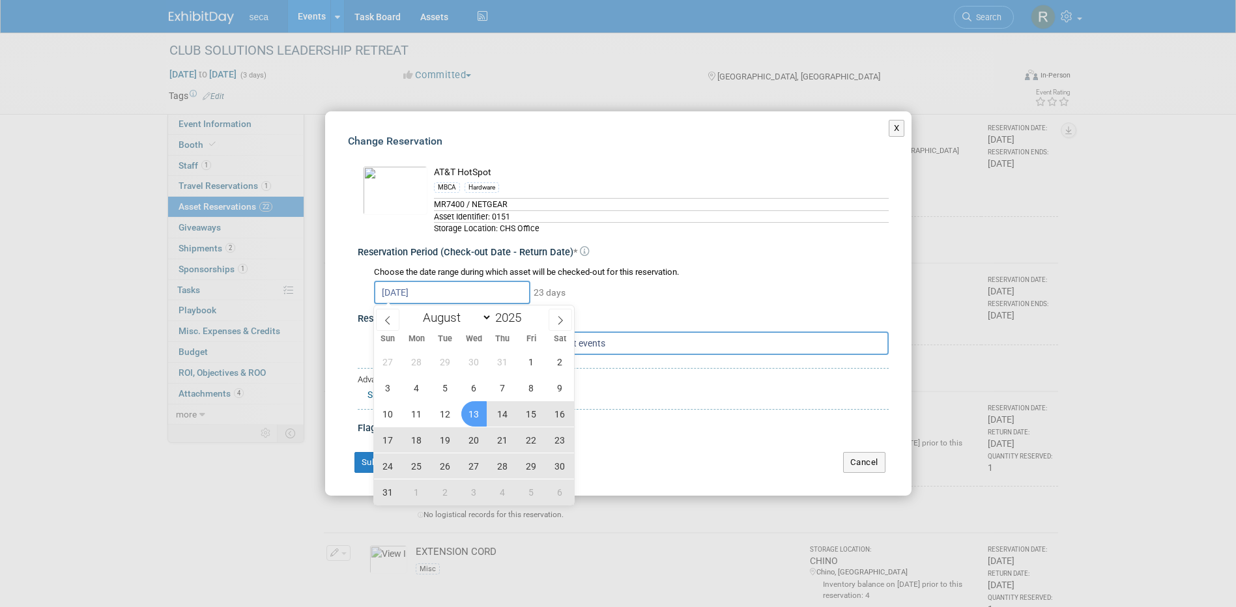
click at [474, 416] on span "13" at bounding box center [473, 413] width 25 height 25
type input "Aug 13, 2025 to Sep 30, 2025"
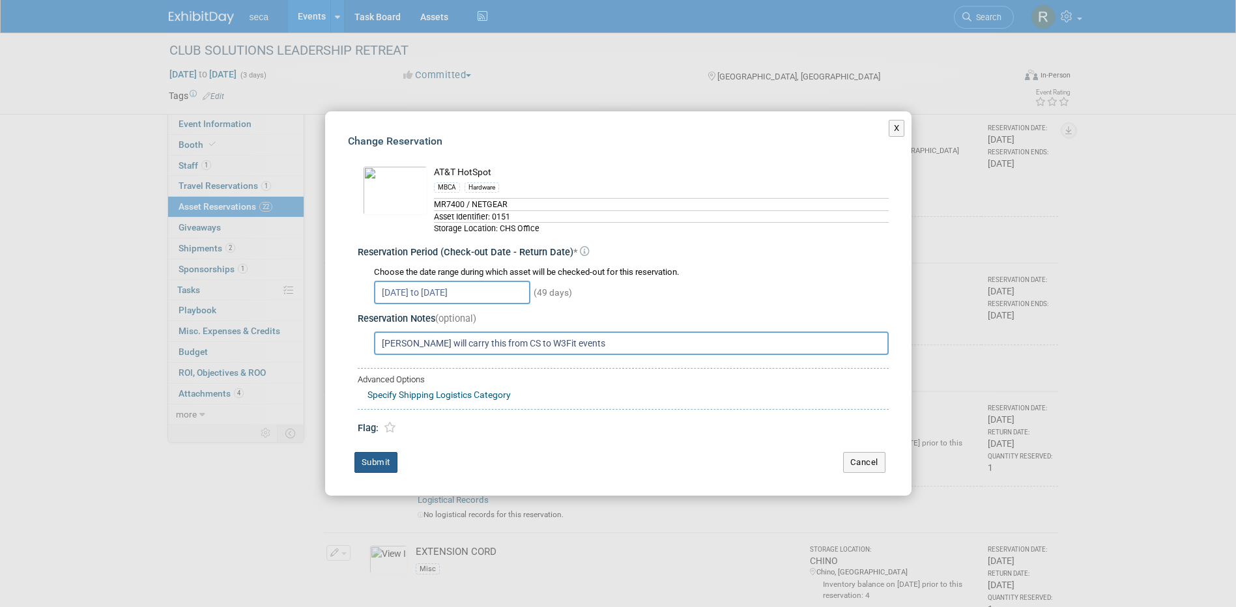
click at [390, 461] on button "Submit" at bounding box center [376, 462] width 43 height 21
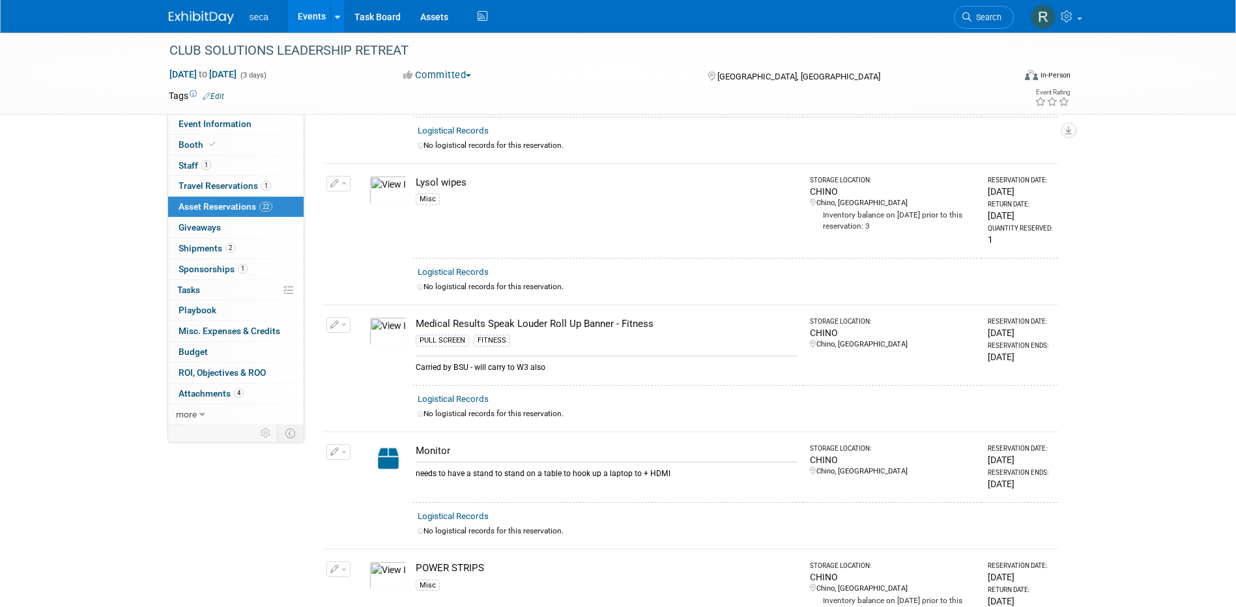
scroll to position [1564, 0]
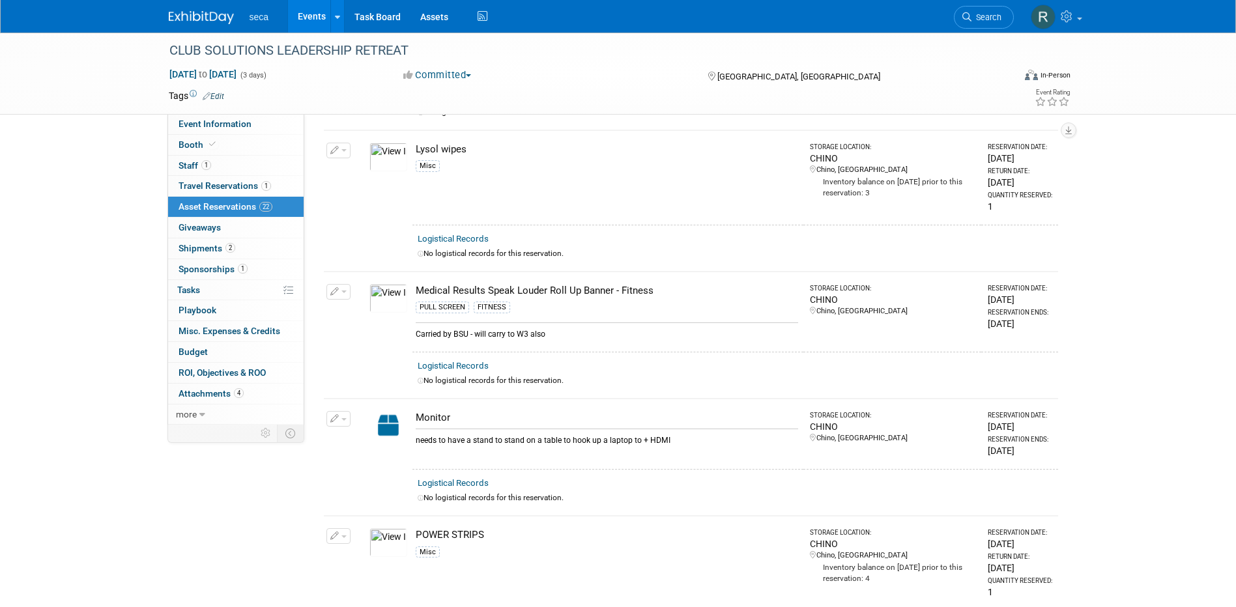
click at [338, 288] on icon "button" at bounding box center [334, 292] width 9 height 8
click at [366, 305] on button "Change Reservation" at bounding box center [389, 313] width 110 height 18
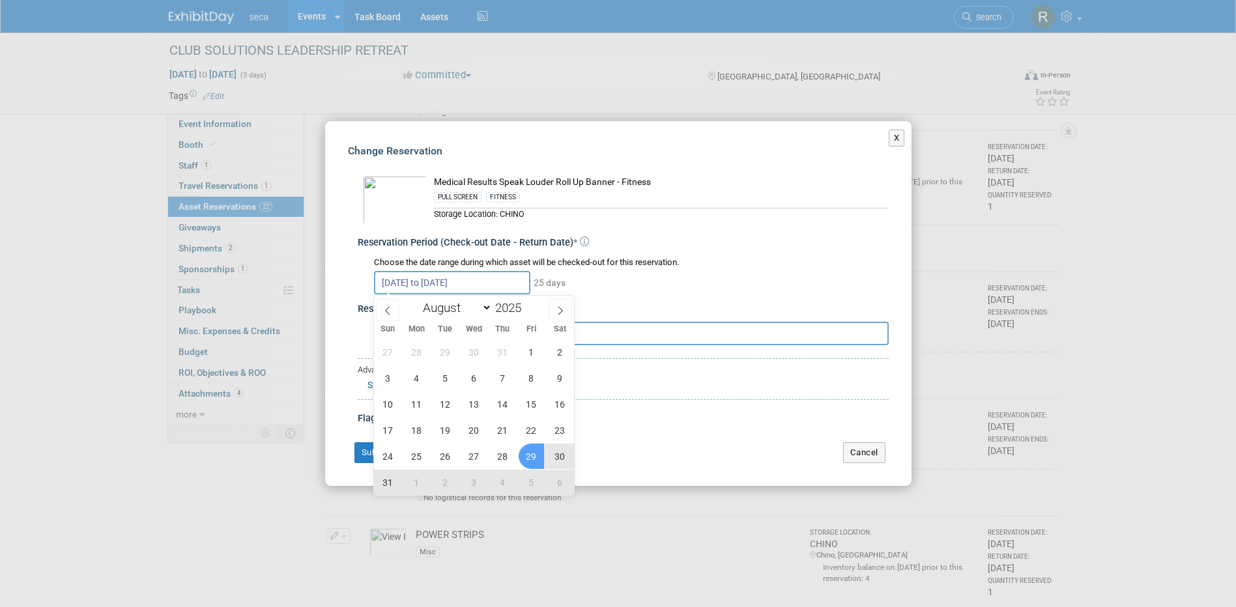
click at [412, 282] on input "Aug 29, 2025 to Sep 22, 2025" at bounding box center [452, 282] width 156 height 23
click at [562, 307] on icon at bounding box center [560, 310] width 9 height 9
select select "8"
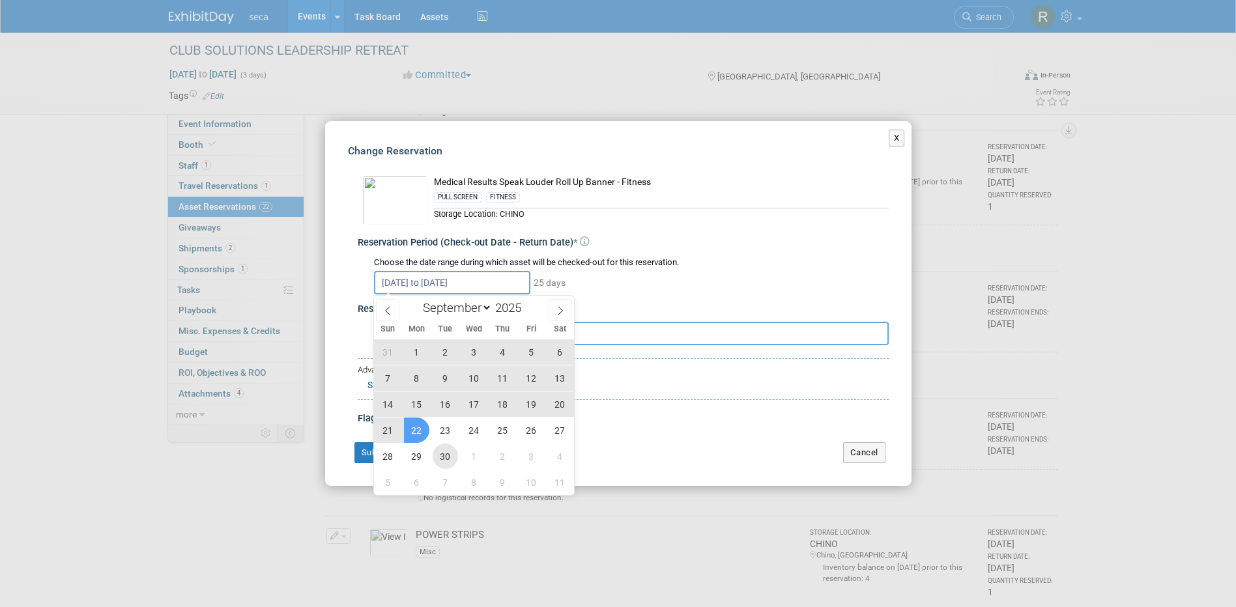
click at [441, 458] on span "30" at bounding box center [445, 456] width 25 height 25
type input "Sep 30, 2025"
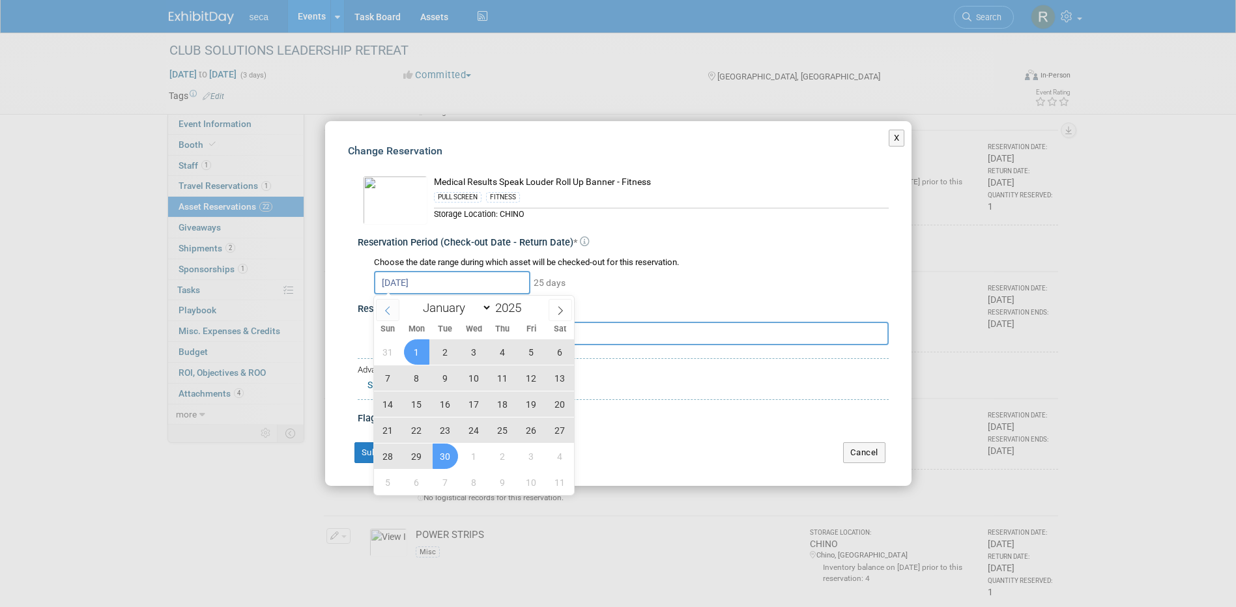
click at [391, 308] on icon at bounding box center [387, 310] width 9 height 9
select select "7"
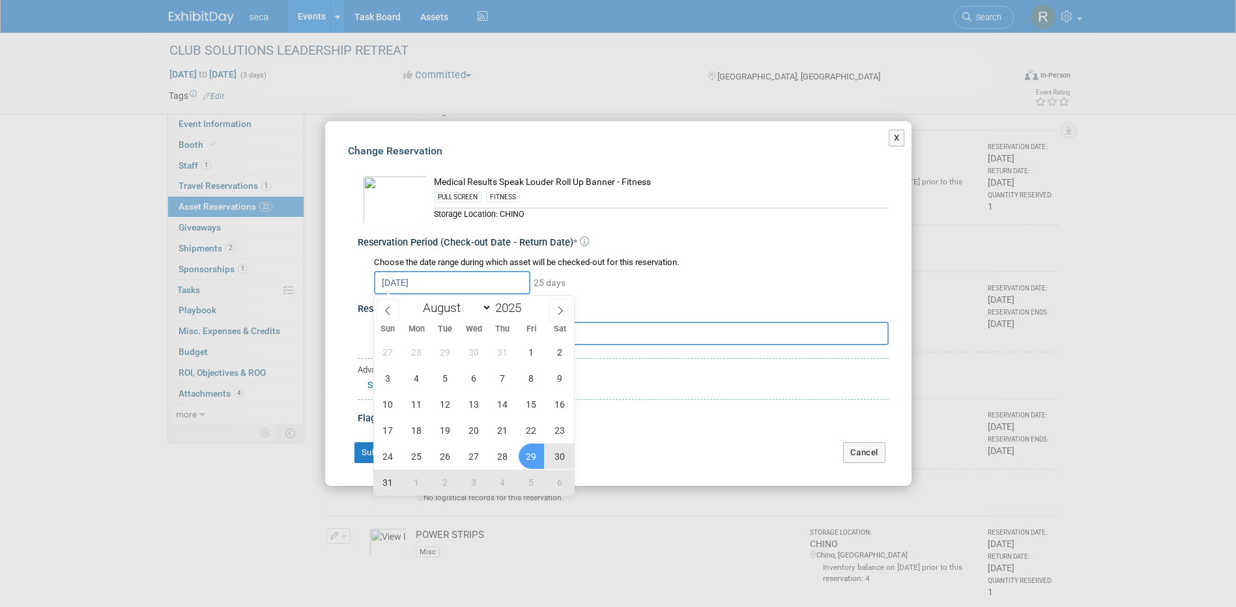
click at [526, 454] on span "29" at bounding box center [531, 456] width 25 height 25
type input "Aug 29, 2025 to Sep 30, 2025"
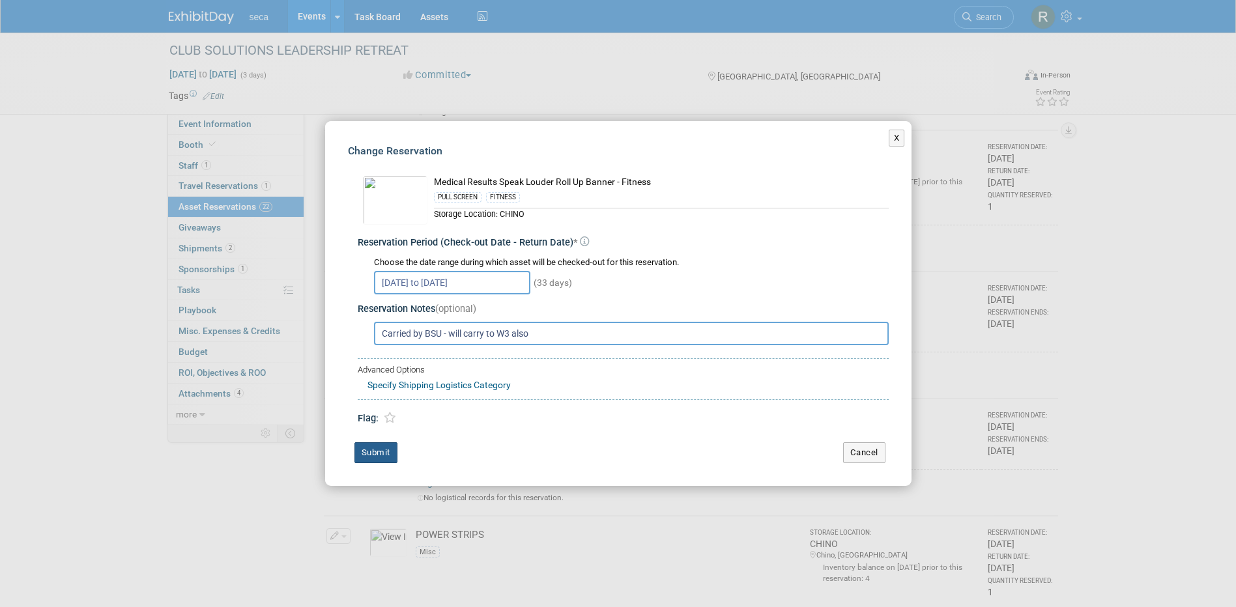
click at [379, 450] on button "Submit" at bounding box center [376, 453] width 43 height 21
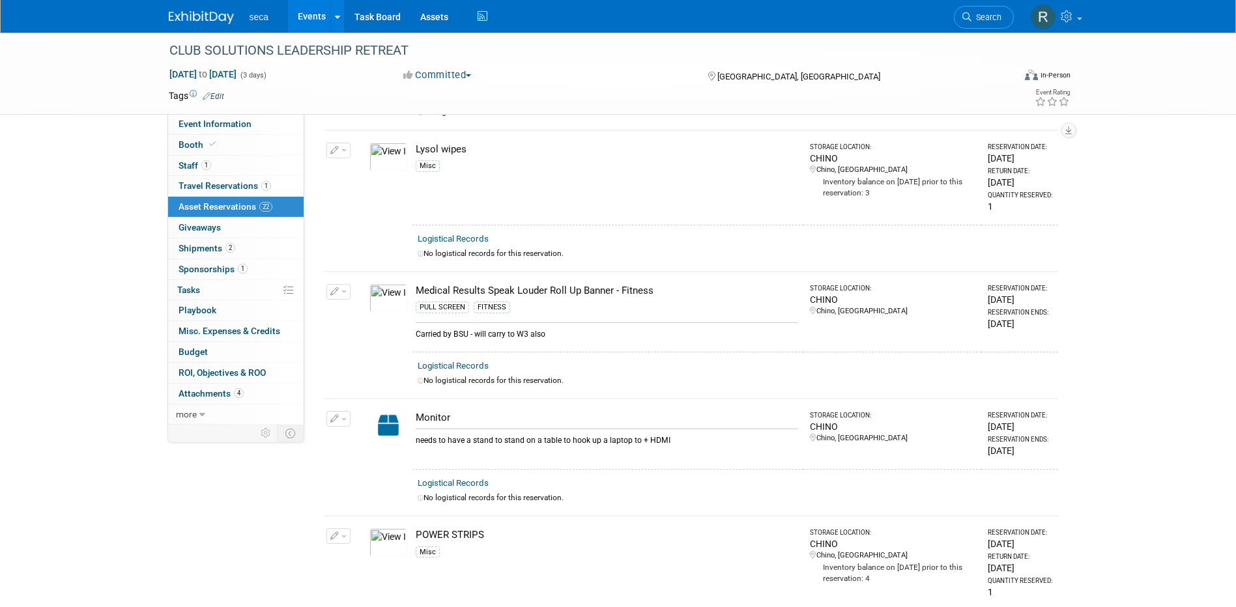
click at [337, 288] on icon "button" at bounding box center [334, 292] width 9 height 8
click at [364, 304] on button "Change Reservation" at bounding box center [389, 313] width 110 height 18
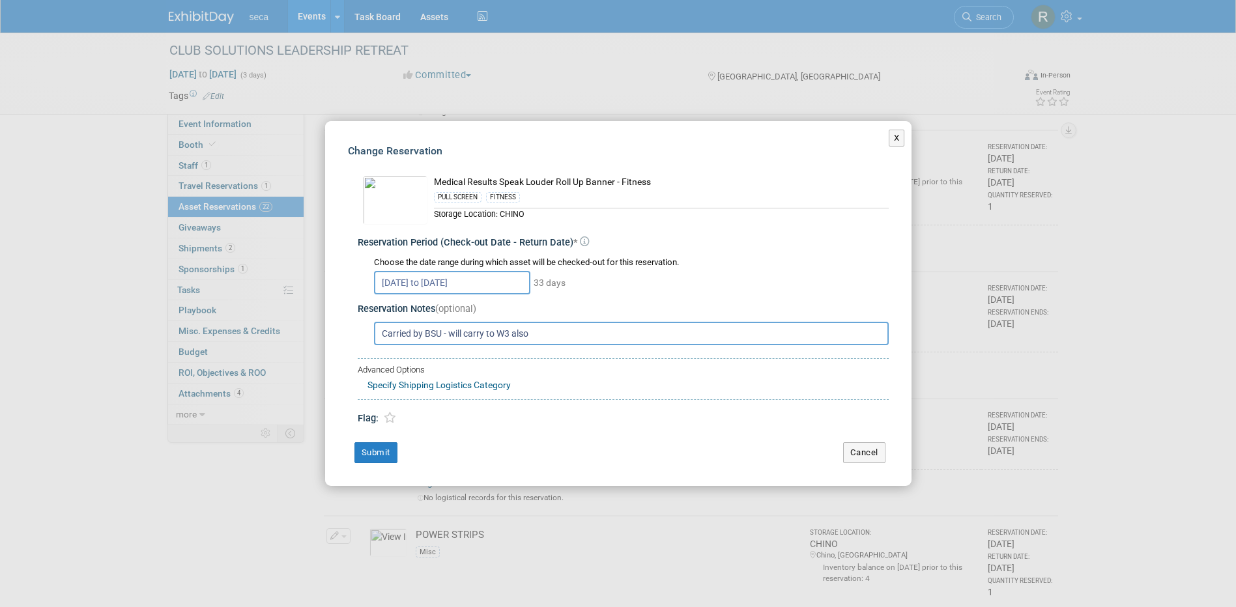
click at [444, 283] on input "Aug 29, 2025 to Sep 30, 2025" at bounding box center [452, 282] width 156 height 23
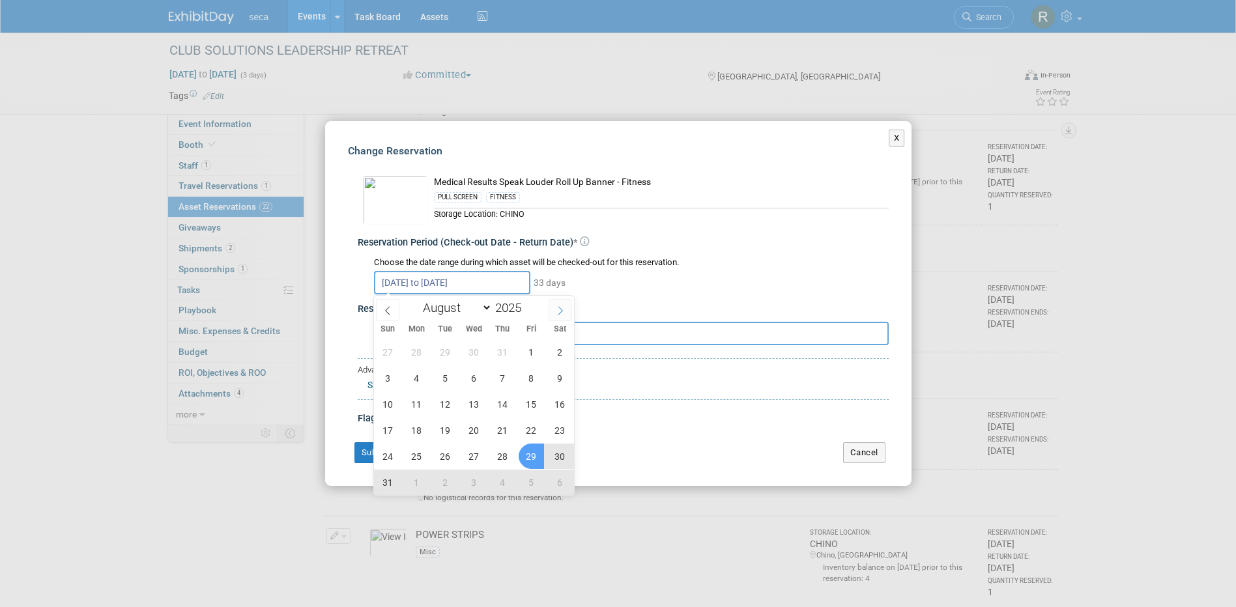
click at [560, 308] on icon at bounding box center [560, 310] width 9 height 9
select select "8"
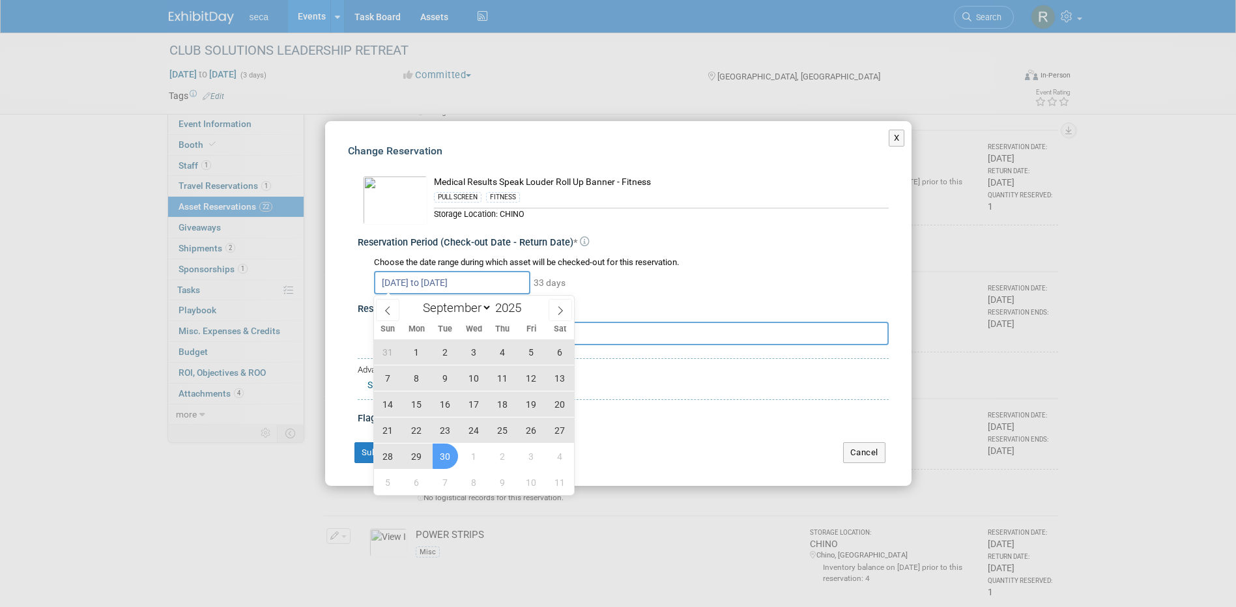
click at [474, 402] on span "17" at bounding box center [473, 404] width 25 height 25
type input "[DATE]"
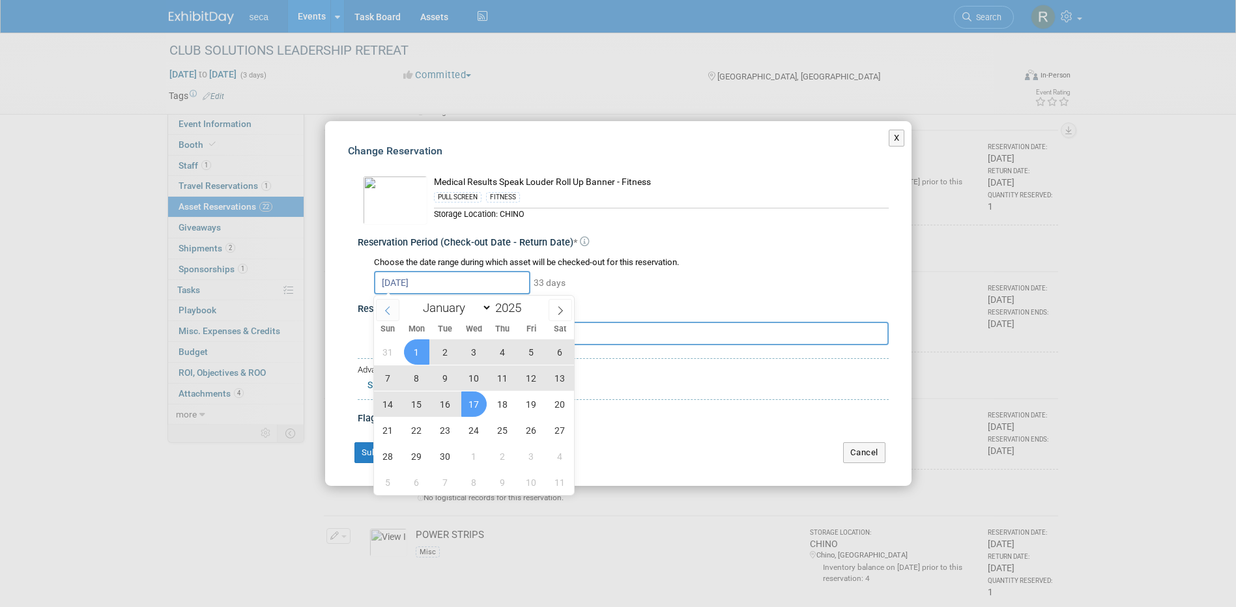
click at [384, 311] on icon at bounding box center [387, 310] width 9 height 9
select select "7"
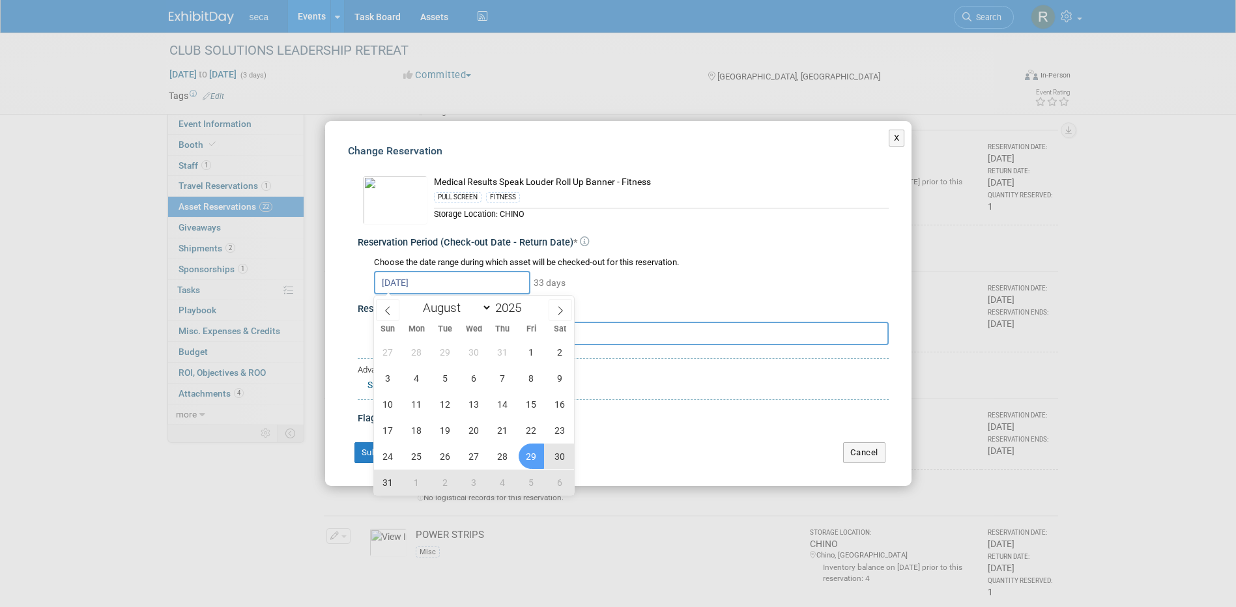
click at [527, 457] on span "29" at bounding box center [531, 456] width 25 height 25
type input "Aug 29, 2025 to Sep 17, 2025"
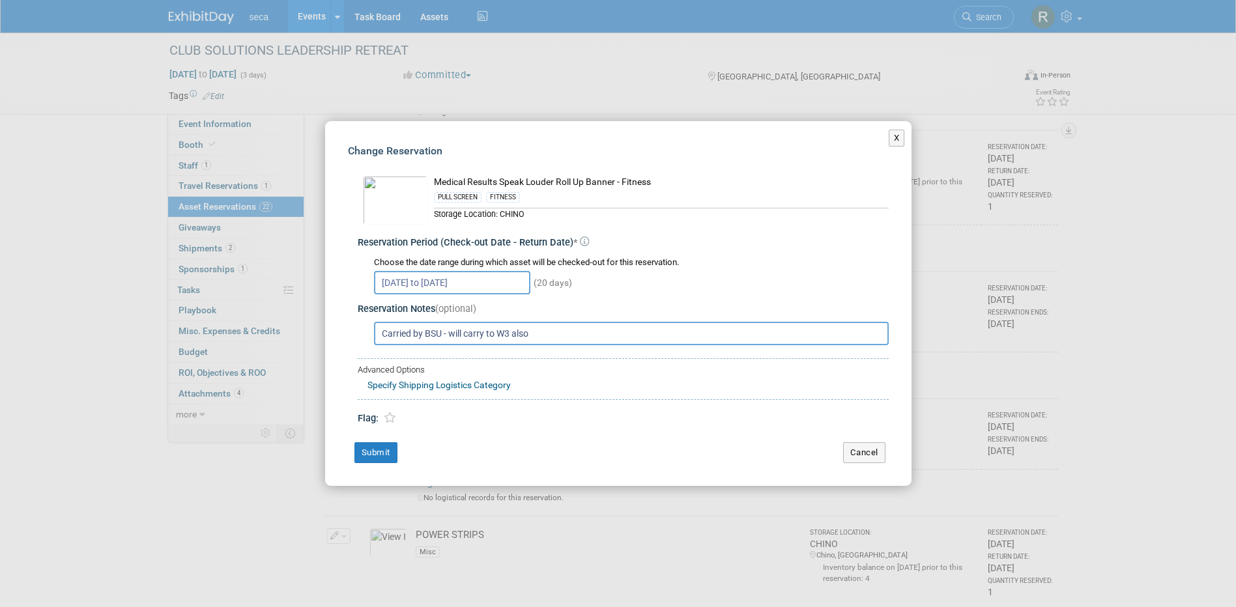
click at [446, 276] on input "Aug 29, 2025 to Sep 17, 2025" at bounding box center [452, 282] width 156 height 23
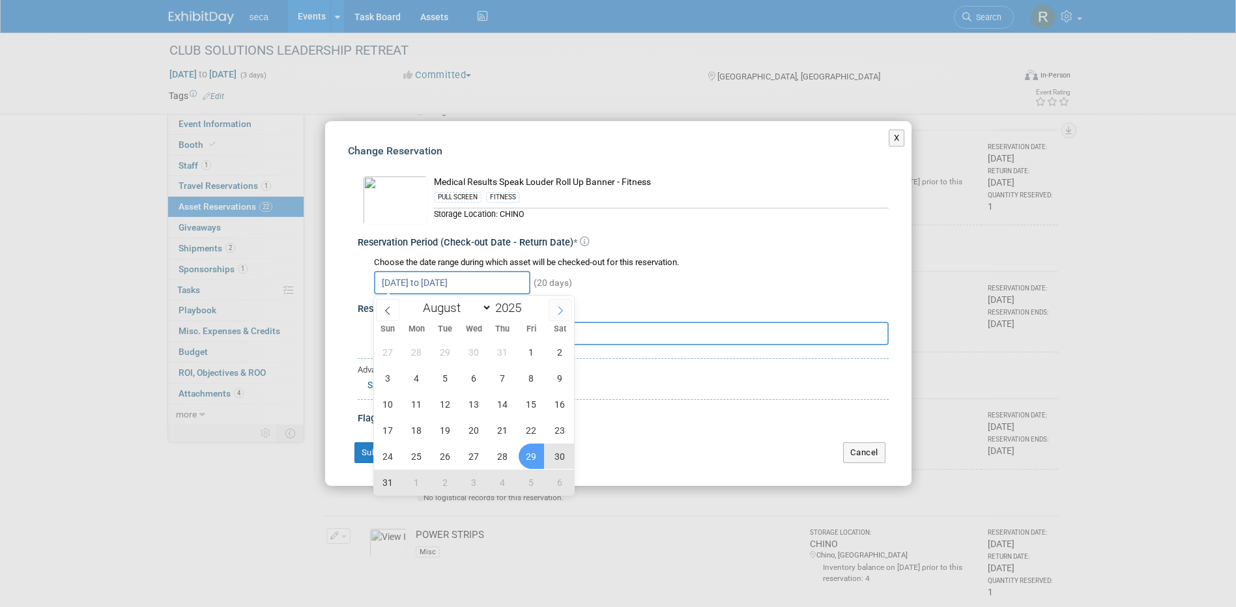
click at [558, 309] on icon at bounding box center [560, 310] width 9 height 9
select select "8"
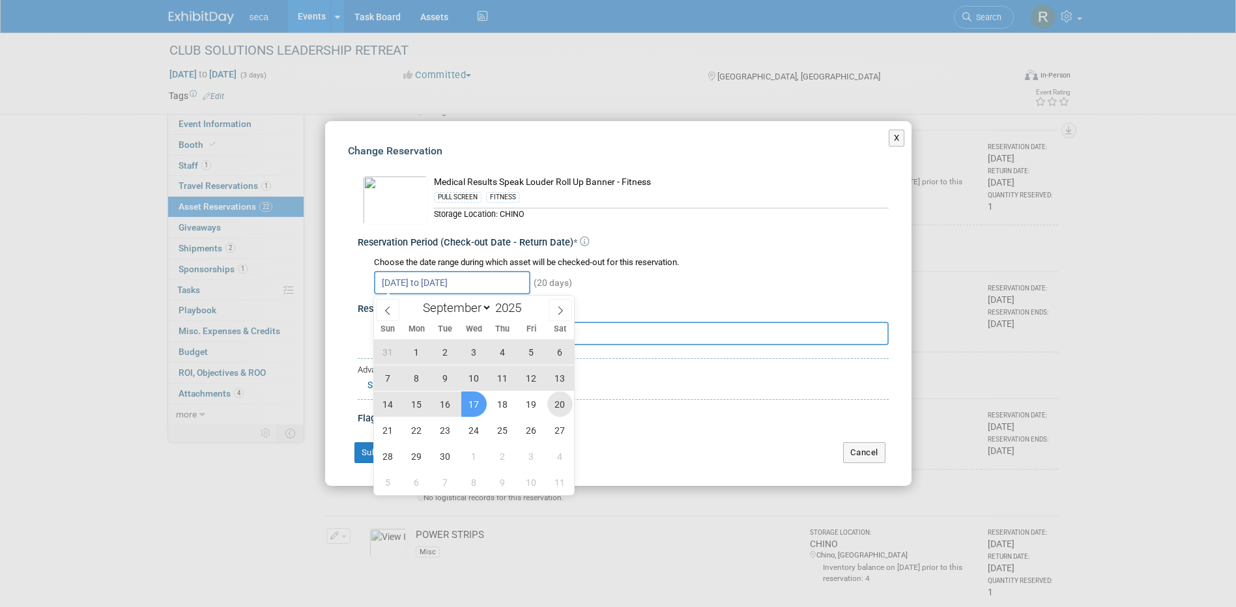
click at [558, 399] on span "20" at bounding box center [559, 404] width 25 height 25
type input "Sep 20, 2025"
click at [388, 307] on icon at bounding box center [387, 310] width 9 height 9
select select "7"
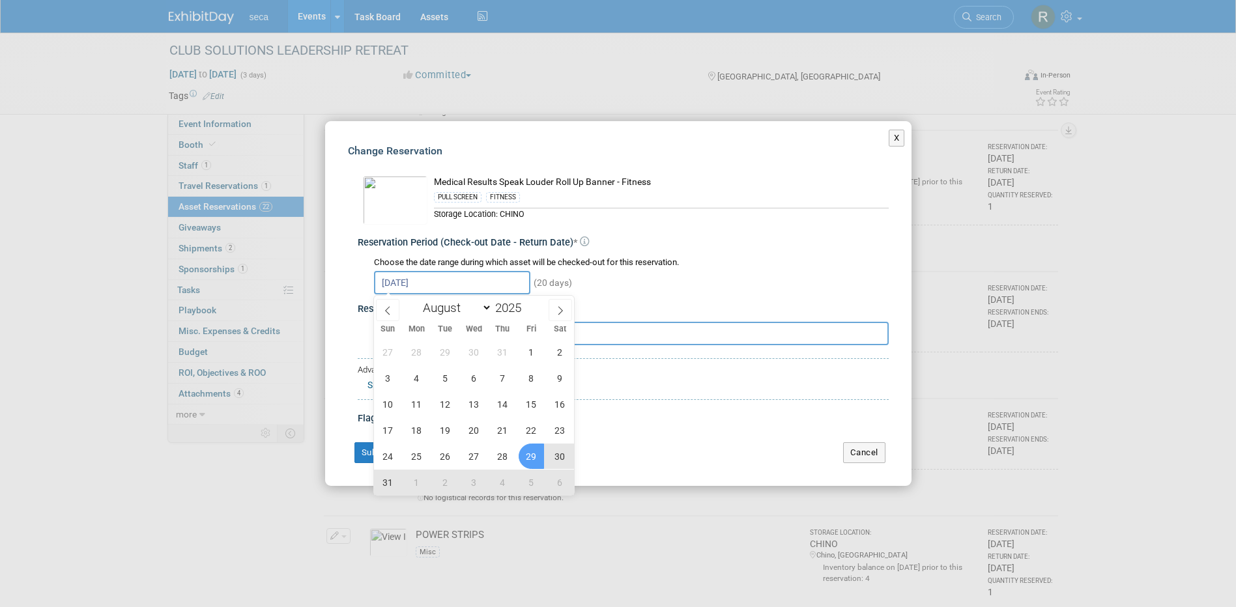
click at [529, 459] on span "29" at bounding box center [531, 456] width 25 height 25
type input "Aug 29, 2025 to Sep 20, 2025"
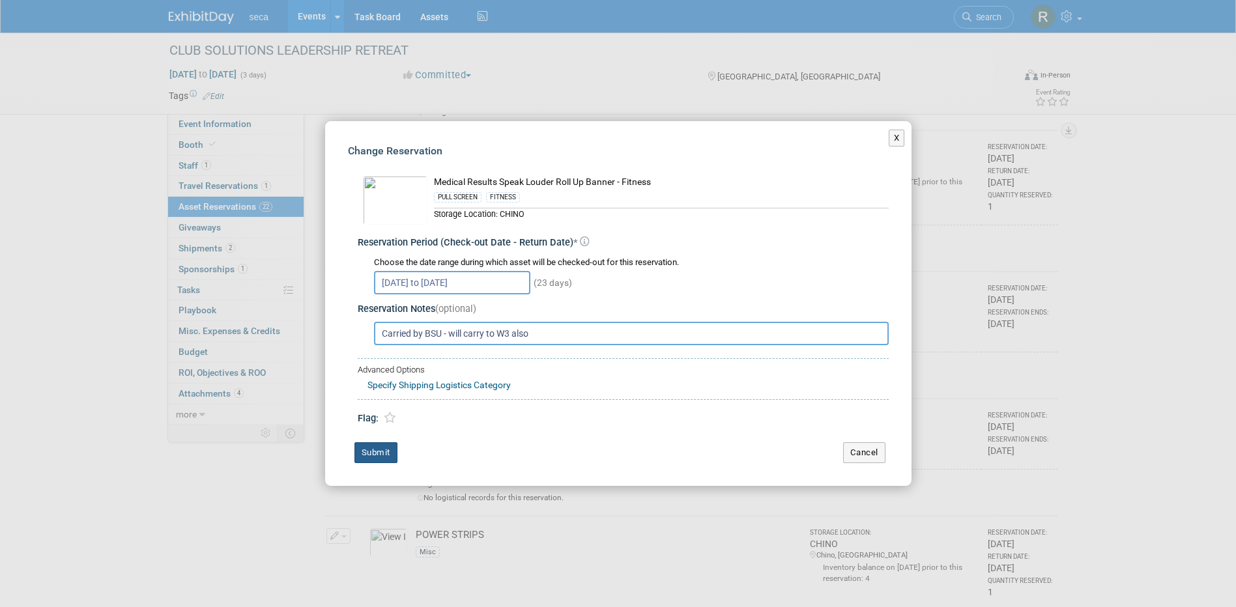
click at [383, 451] on button "Submit" at bounding box center [376, 453] width 43 height 21
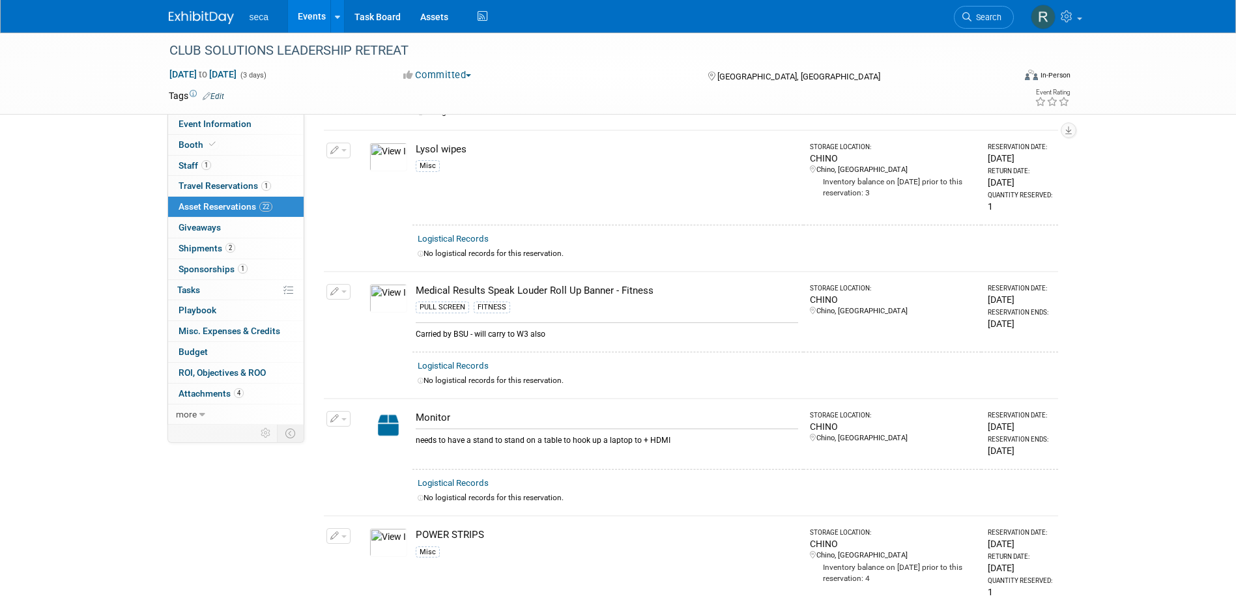
click at [341, 284] on button "button" at bounding box center [339, 292] width 24 height 16
click at [341, 225] on td at bounding box center [339, 248] width 30 height 46
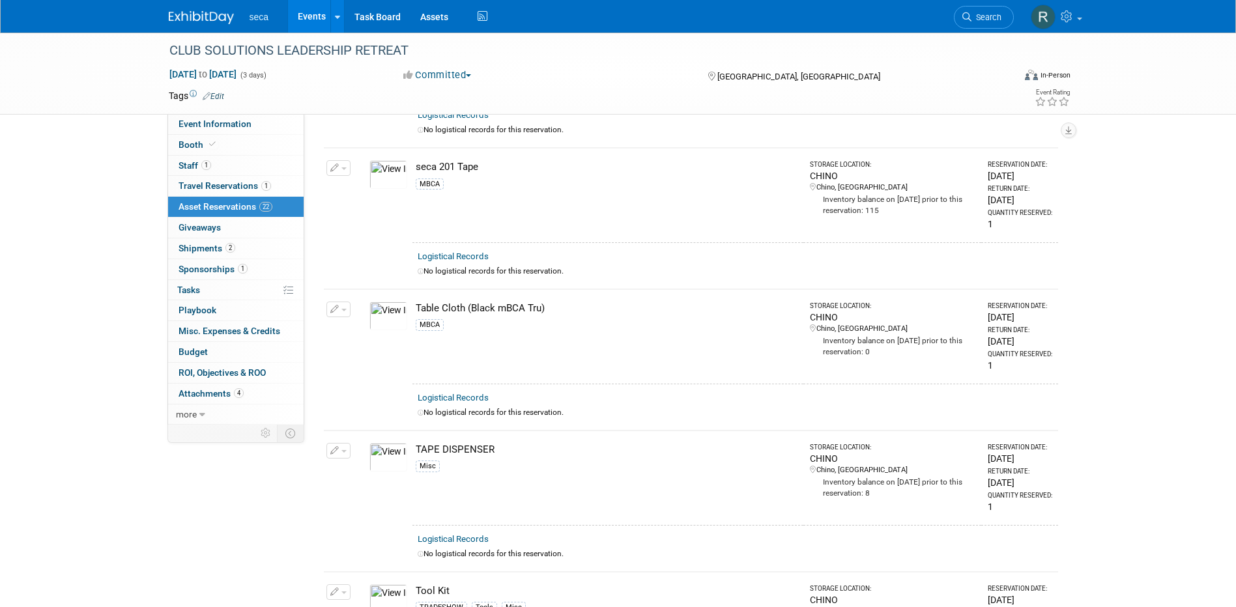
scroll to position [2216, 0]
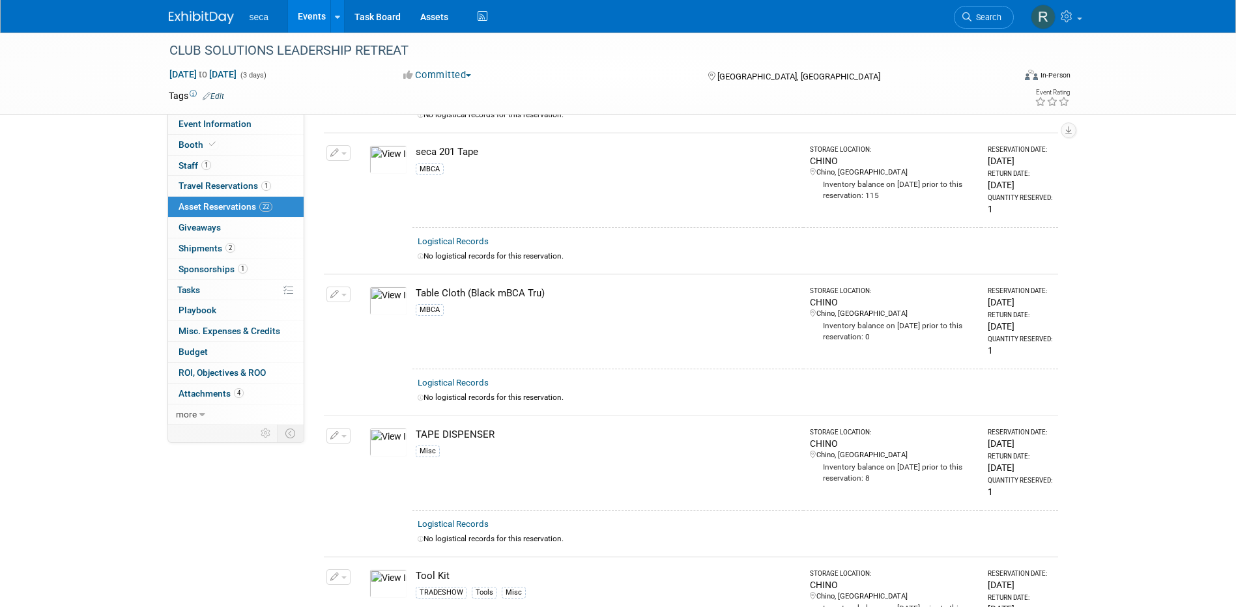
click at [338, 291] on icon "button" at bounding box center [334, 295] width 9 height 8
click at [352, 307] on button "Change Reservation" at bounding box center [389, 316] width 110 height 18
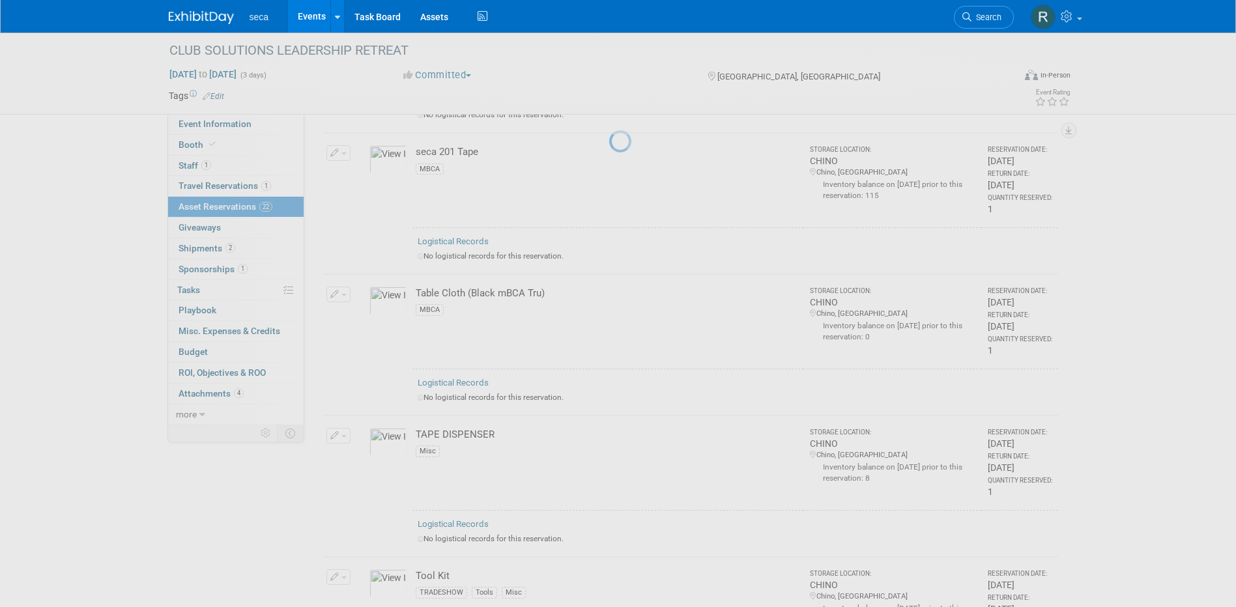
select select "8"
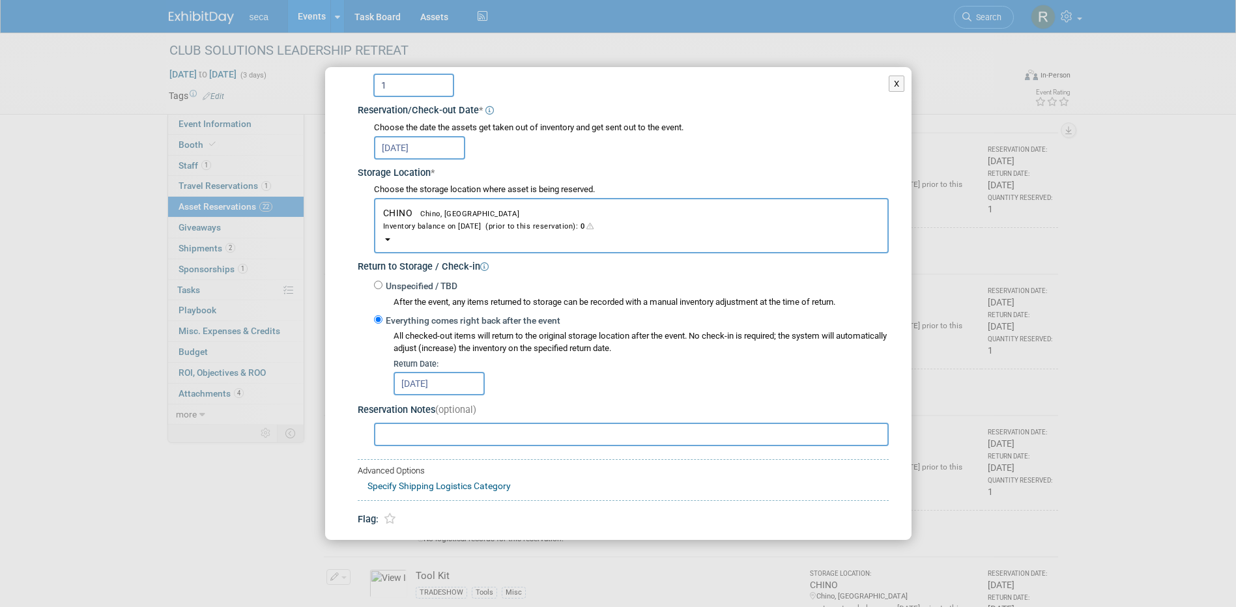
scroll to position [130, 0]
click at [441, 377] on input "Sep 17, 2025" at bounding box center [439, 381] width 91 height 23
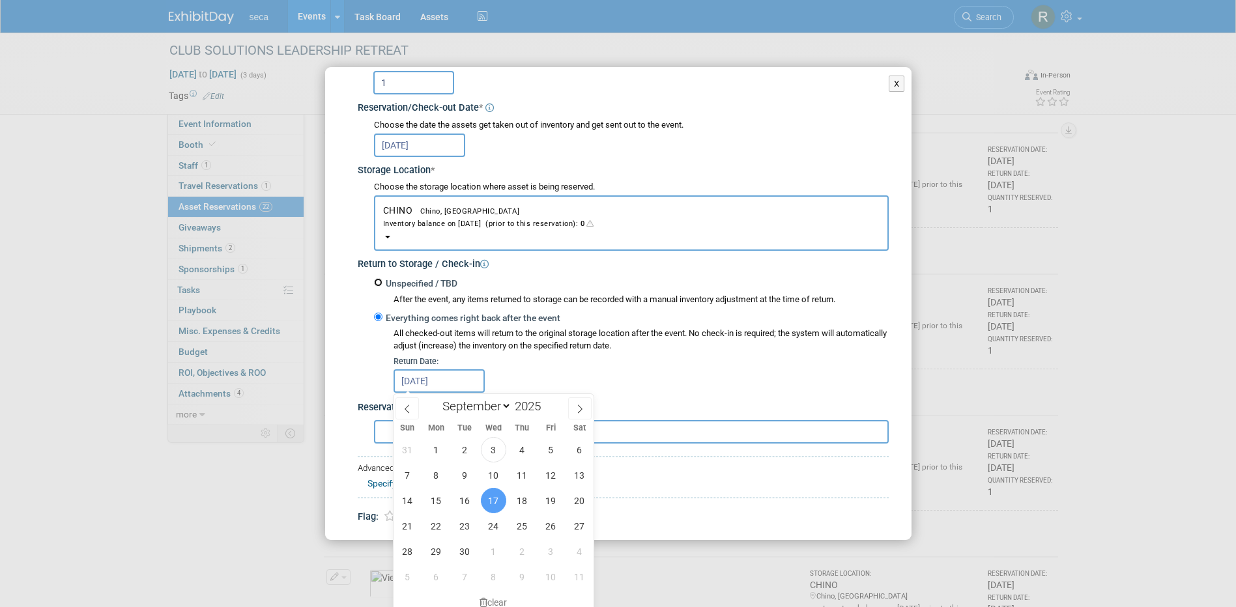
click at [377, 281] on input "Unspecified / TBD" at bounding box center [378, 282] width 8 height 8
radio input "true"
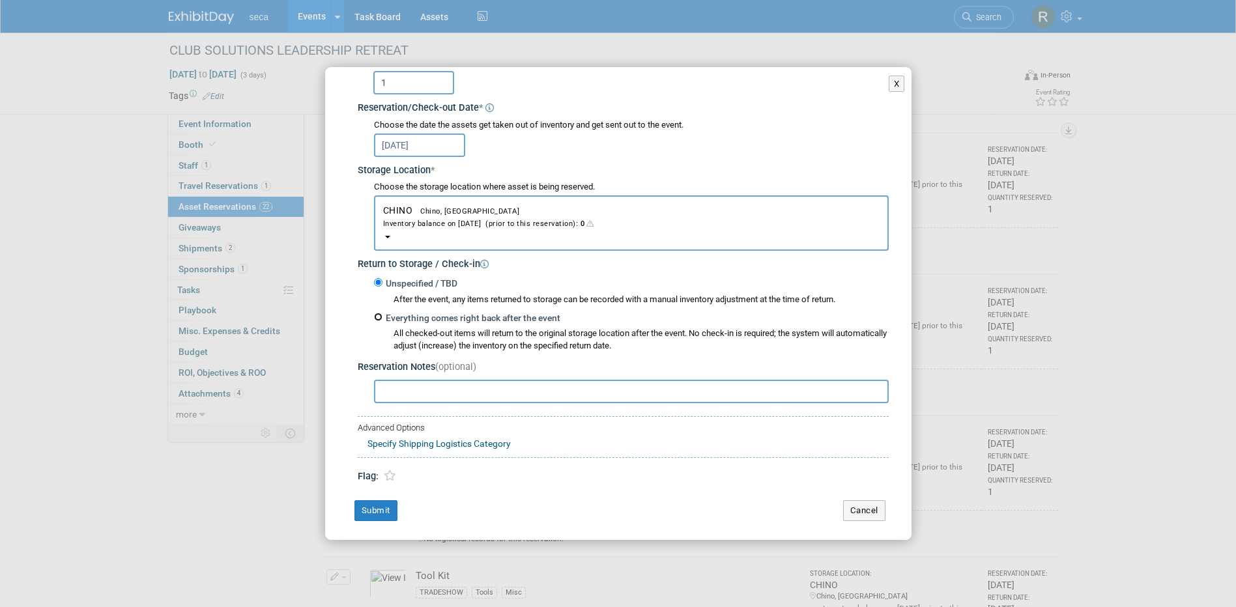
click at [377, 318] on input "Everything comes right back after the event" at bounding box center [378, 317] width 8 height 8
radio input "true"
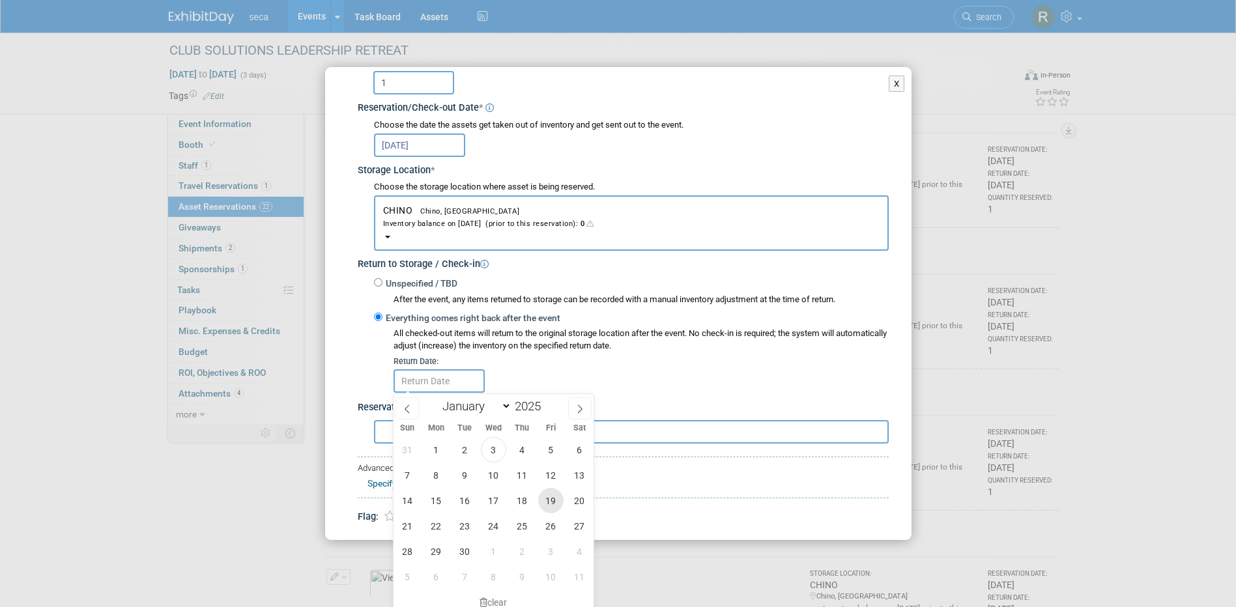
click at [551, 497] on span "19" at bounding box center [550, 500] width 25 height 25
type input "Sep 19, 2025"
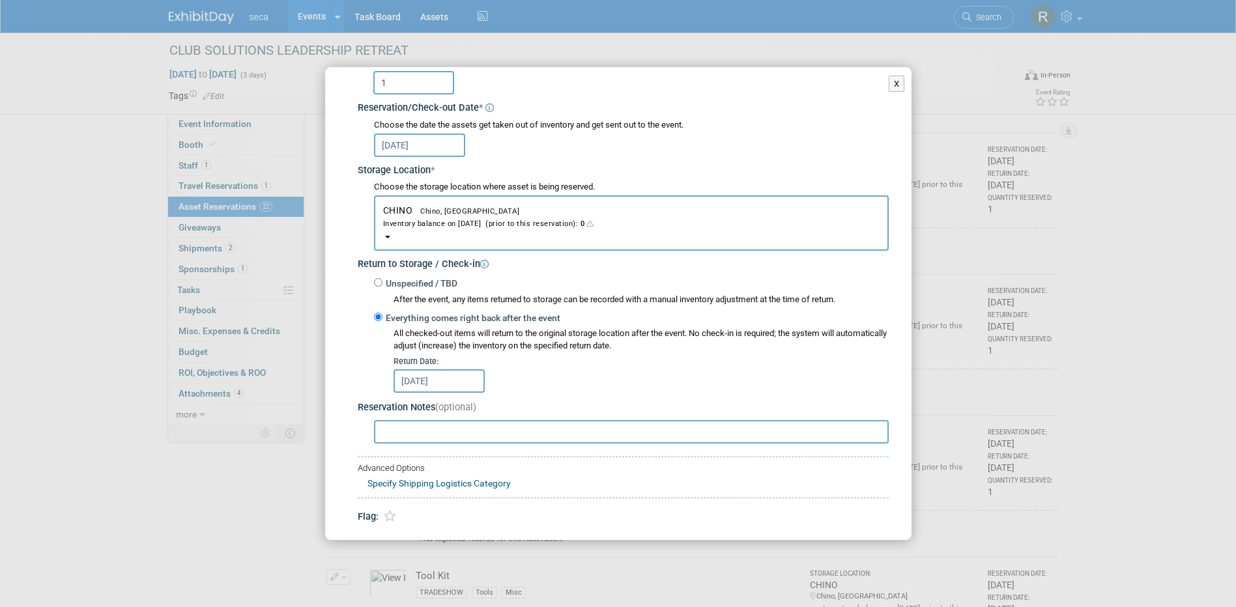
click at [436, 426] on input "text" at bounding box center [631, 431] width 515 height 23
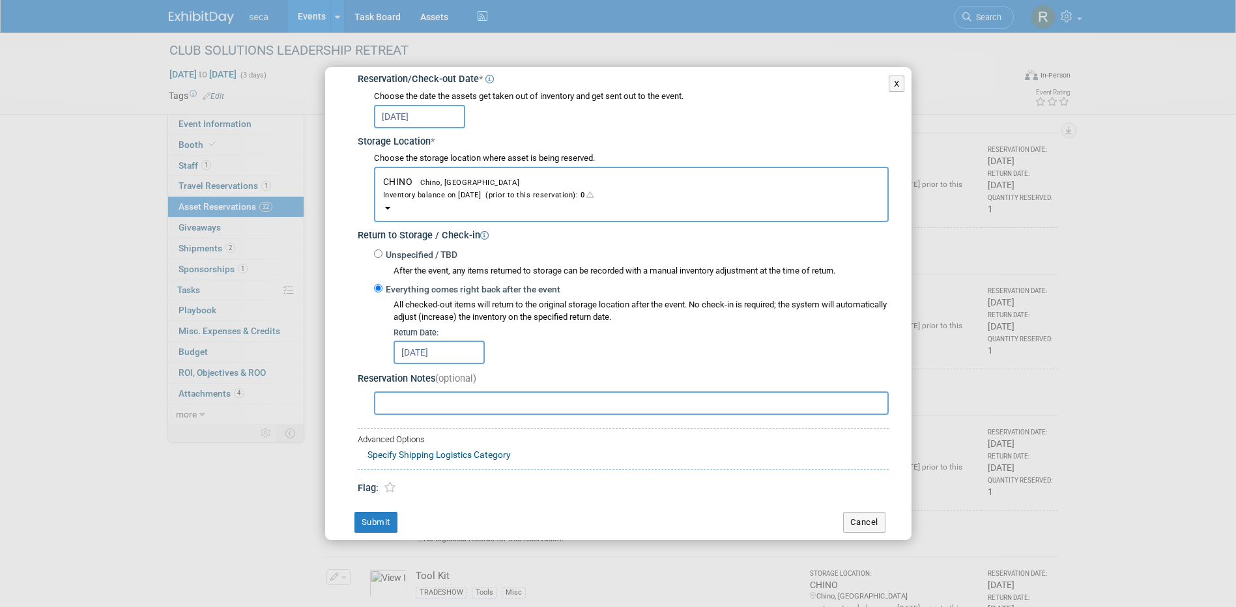
scroll to position [174, 0]
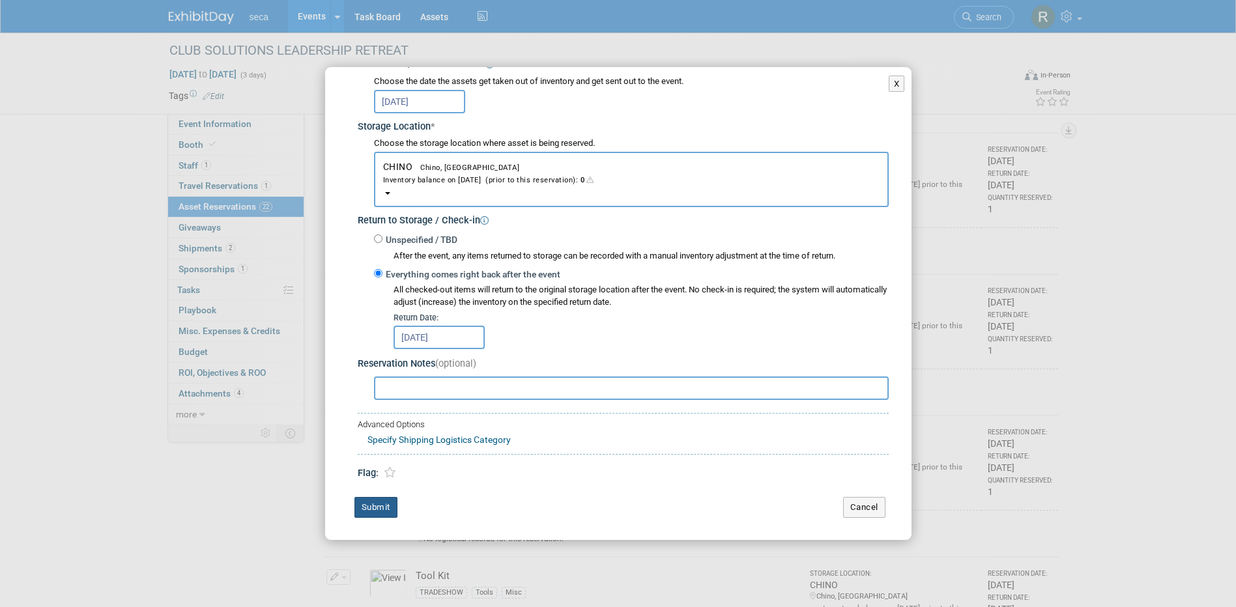
click at [388, 508] on button "Submit" at bounding box center [376, 507] width 43 height 21
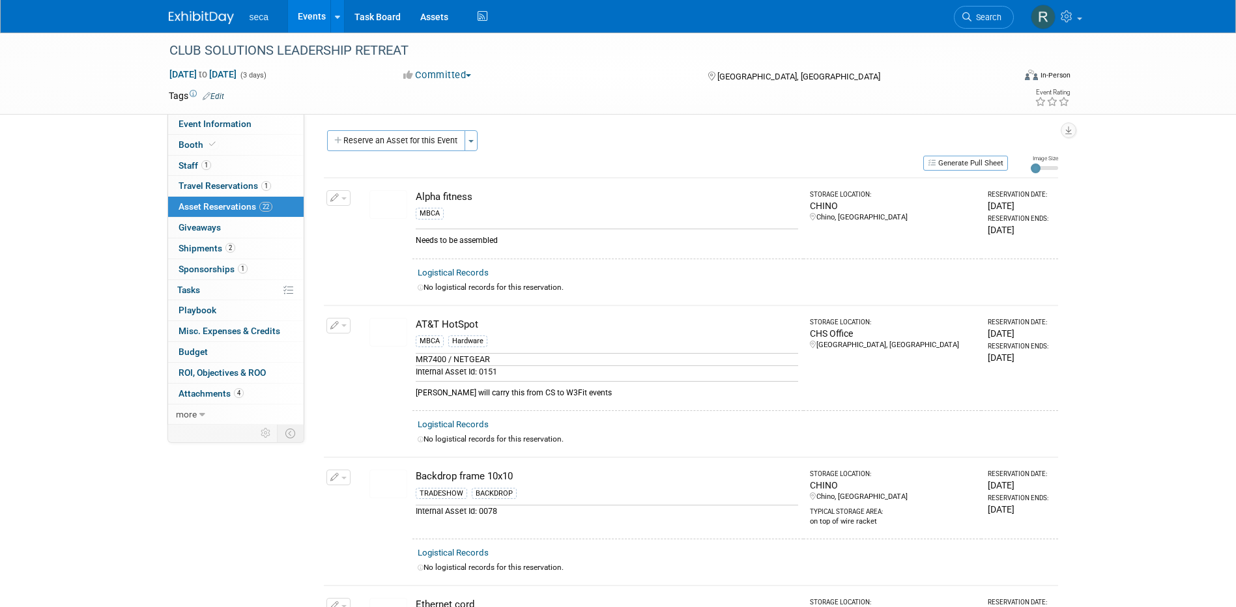
scroll to position [0, 0]
click at [310, 13] on link "Events" at bounding box center [312, 16] width 48 height 33
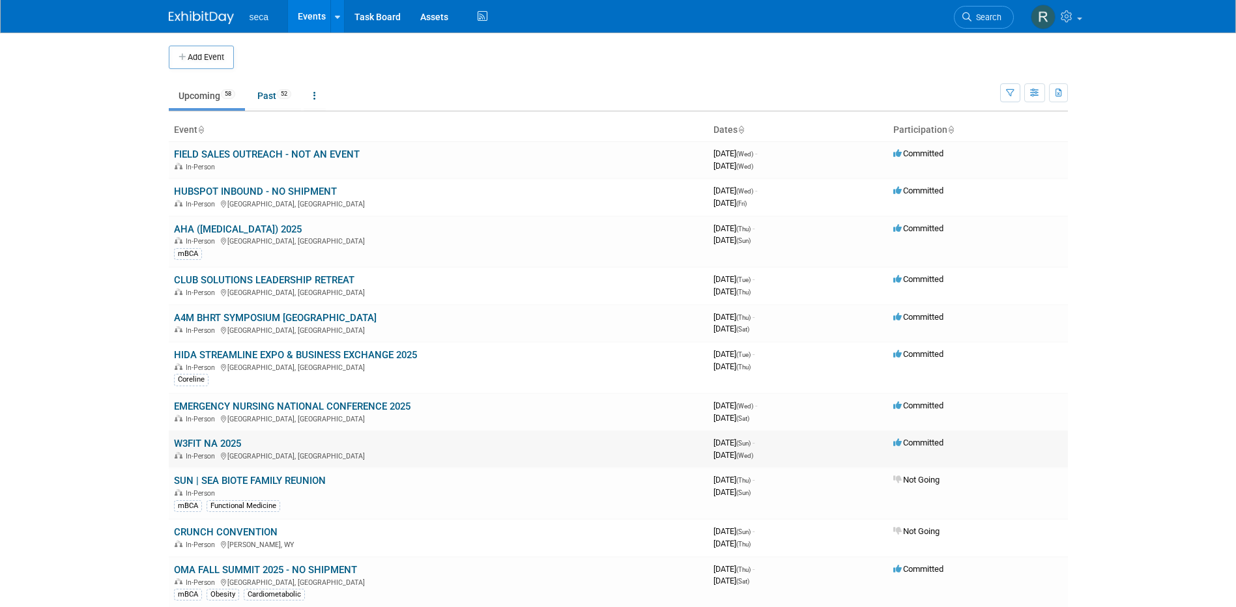
click at [211, 441] on link "W3FIT NA 2025" at bounding box center [207, 444] width 67 height 12
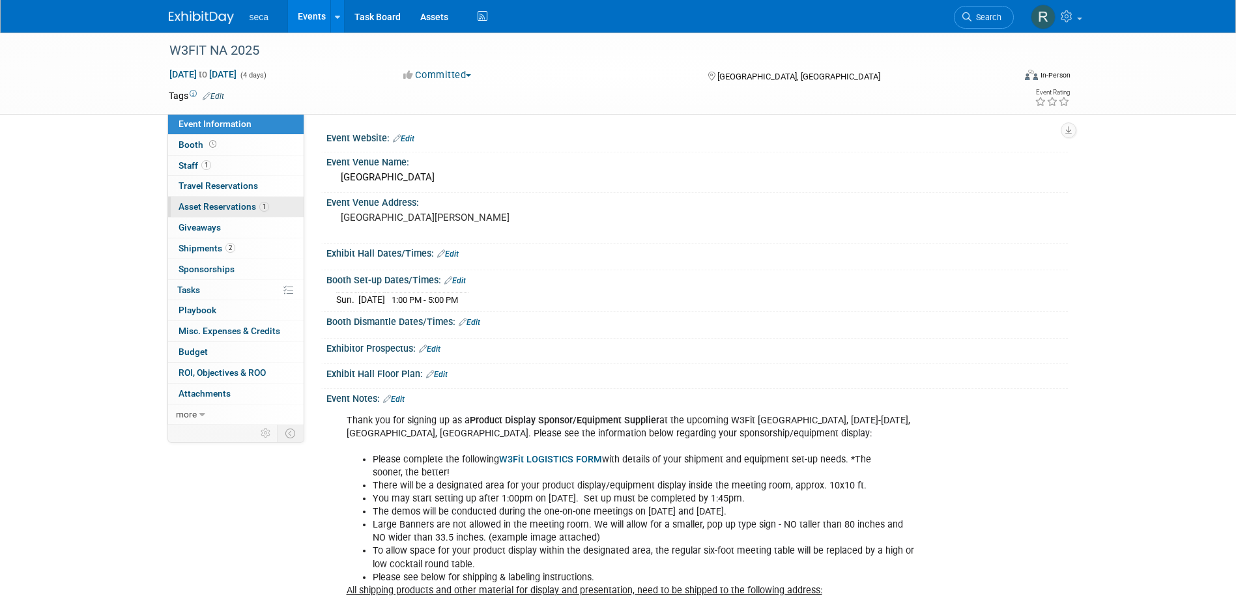
click at [231, 207] on span "Asset Reservations 1" at bounding box center [224, 206] width 91 height 10
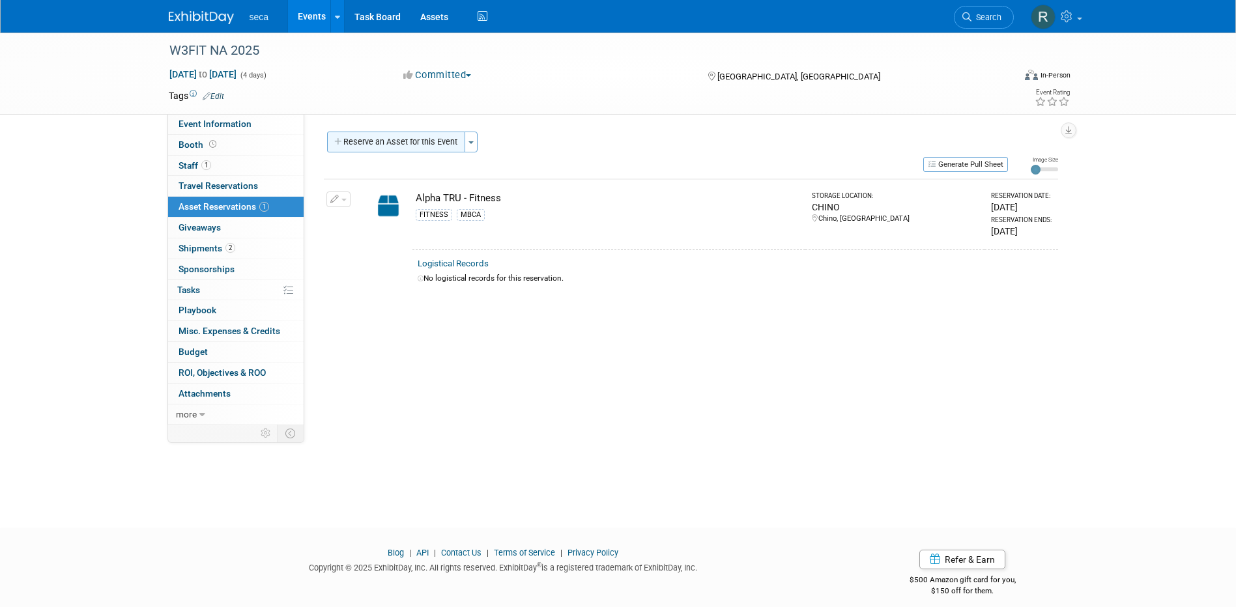
click at [423, 139] on button "Reserve an Asset for this Event" at bounding box center [396, 142] width 138 height 21
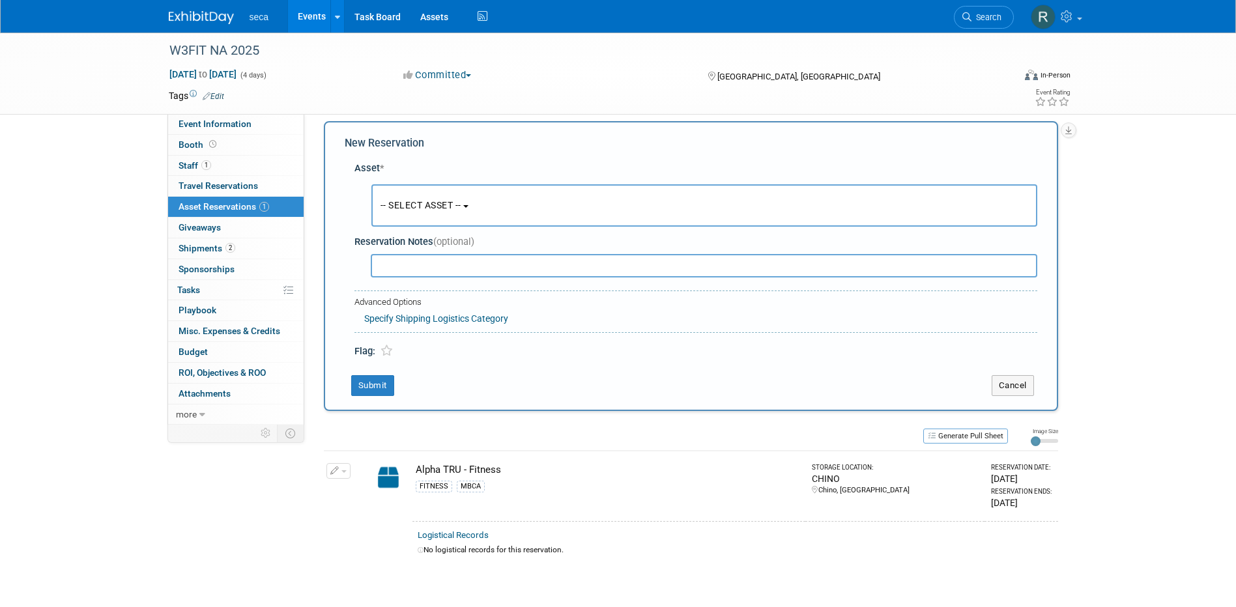
scroll to position [12, 0]
drag, startPoint x: 386, startPoint y: 198, endPoint x: 395, endPoint y: 199, distance: 8.5
click at [387, 199] on span "-- SELECT ASSET --" at bounding box center [421, 203] width 81 height 10
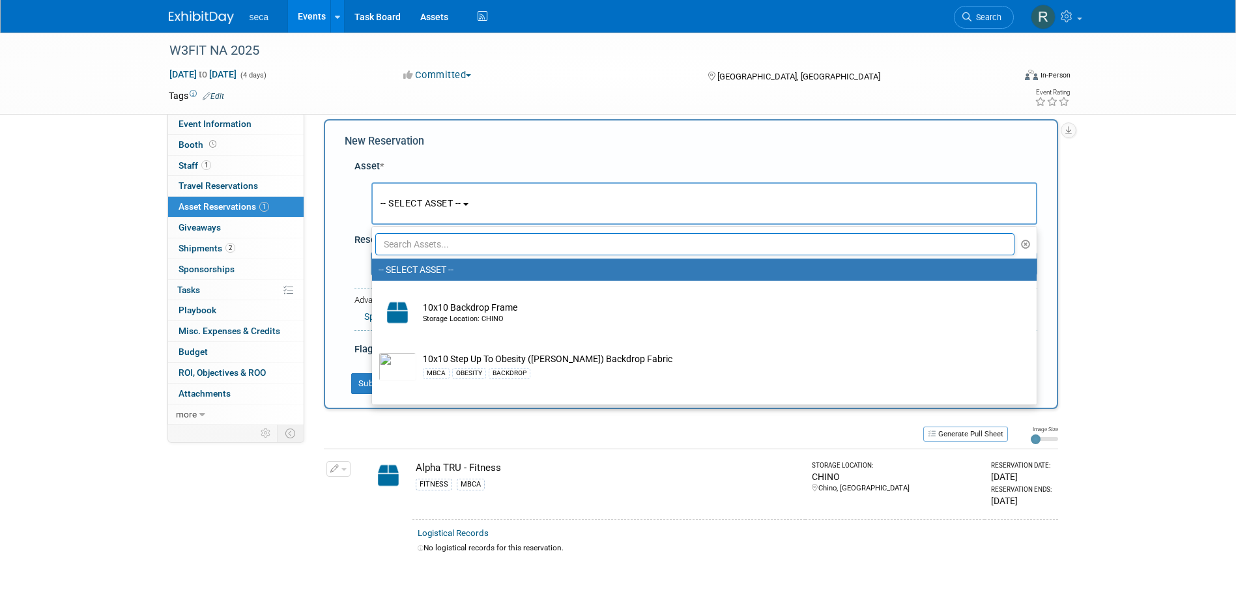
click at [454, 243] on input "text" at bounding box center [695, 244] width 640 height 22
type input "round"
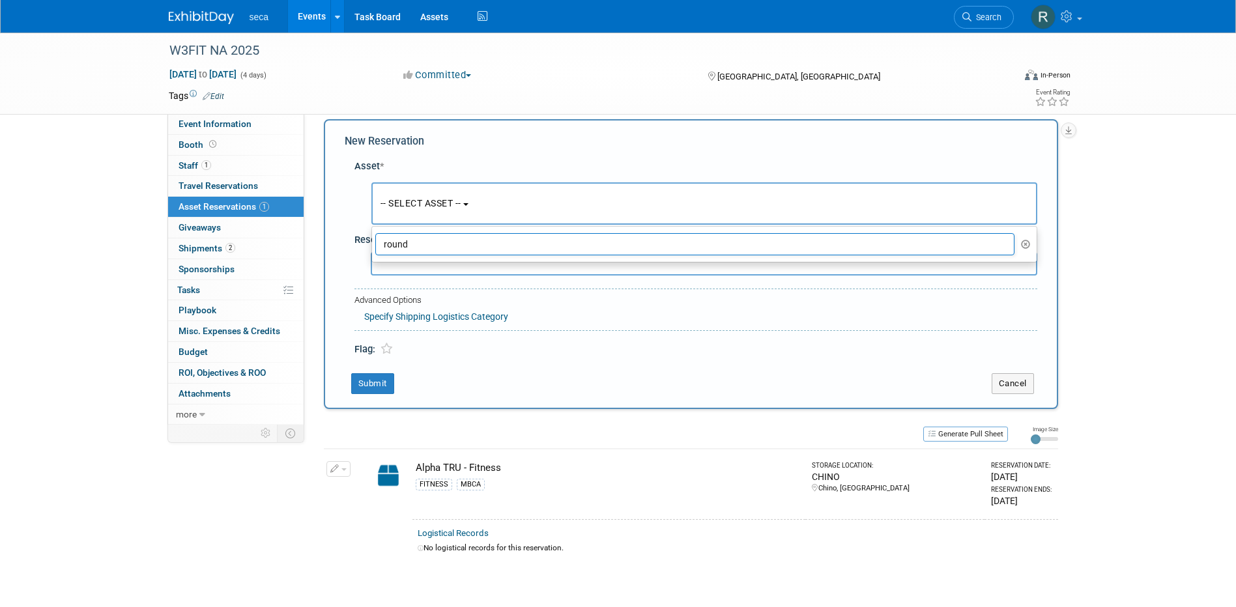
drag, startPoint x: 418, startPoint y: 243, endPoint x: 377, endPoint y: 239, distance: 40.6
click at [377, 239] on input "round" at bounding box center [695, 244] width 640 height 22
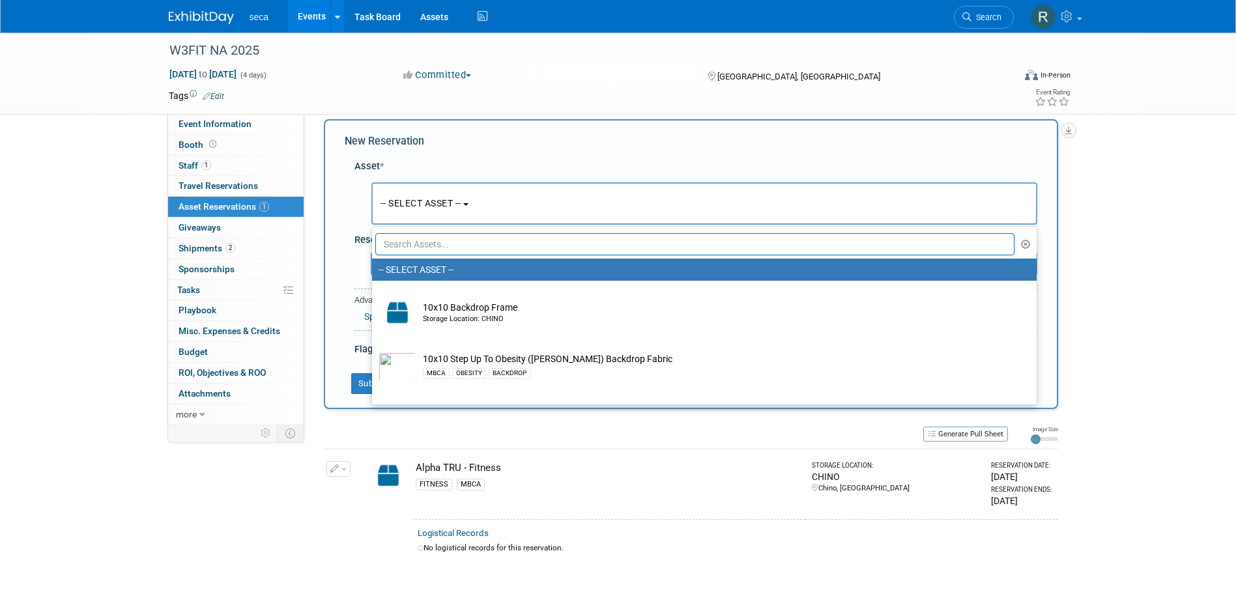
click at [605, 139] on div "New Reservation" at bounding box center [691, 141] width 693 height 15
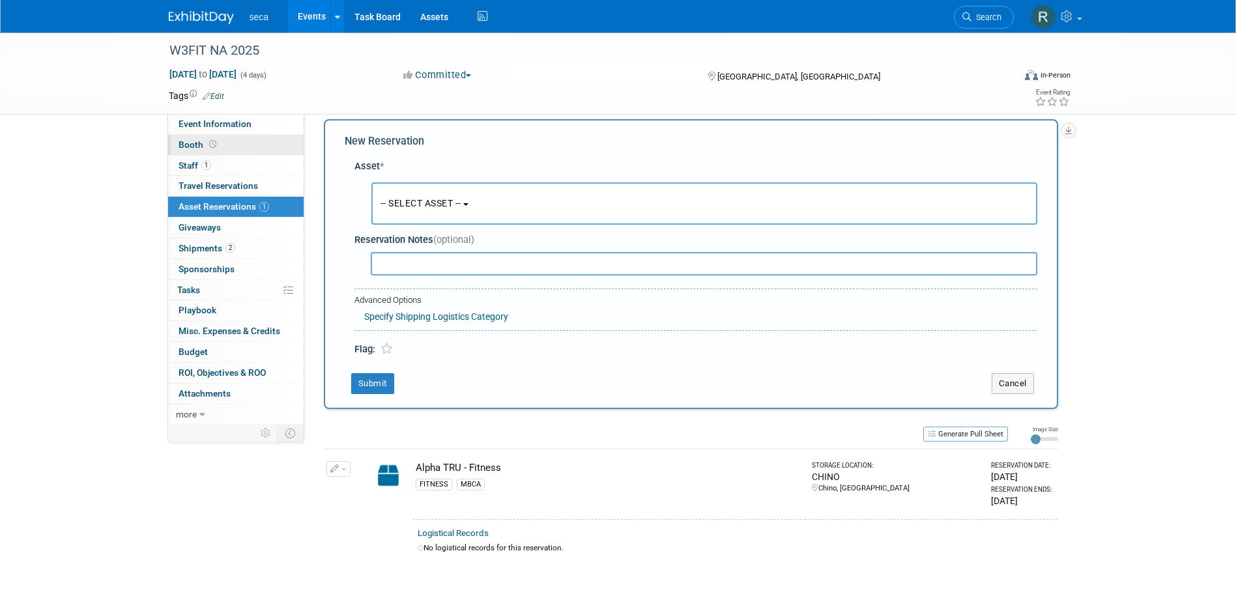
click at [199, 145] on span "Booth" at bounding box center [199, 144] width 40 height 10
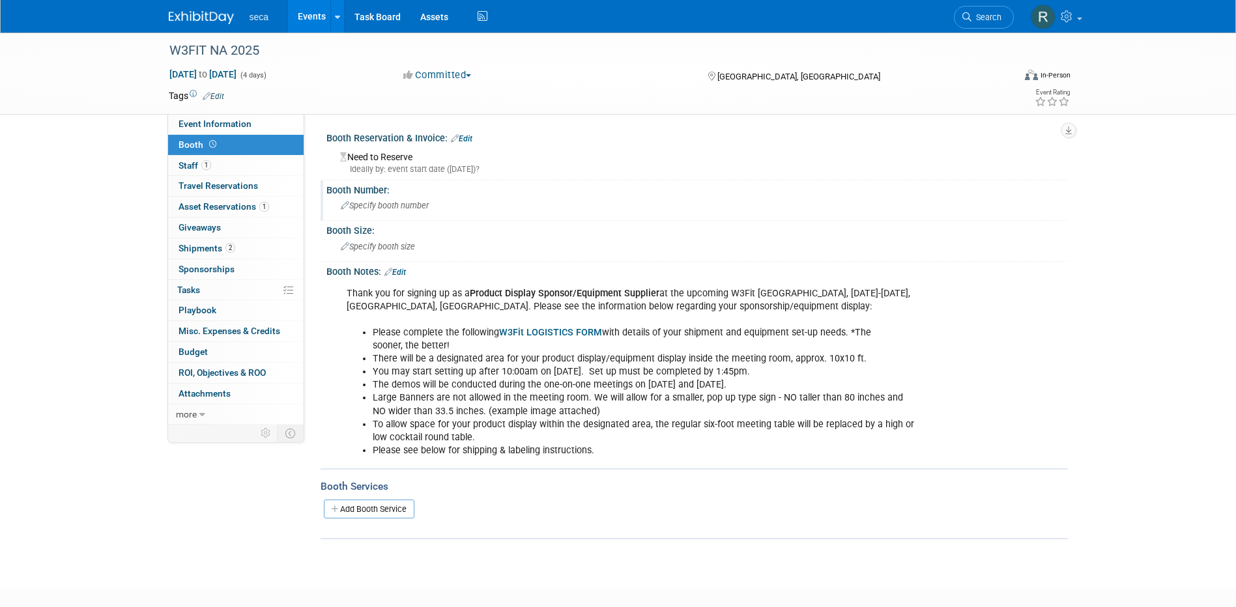
click at [407, 209] on span "Specify booth number" at bounding box center [385, 206] width 88 height 10
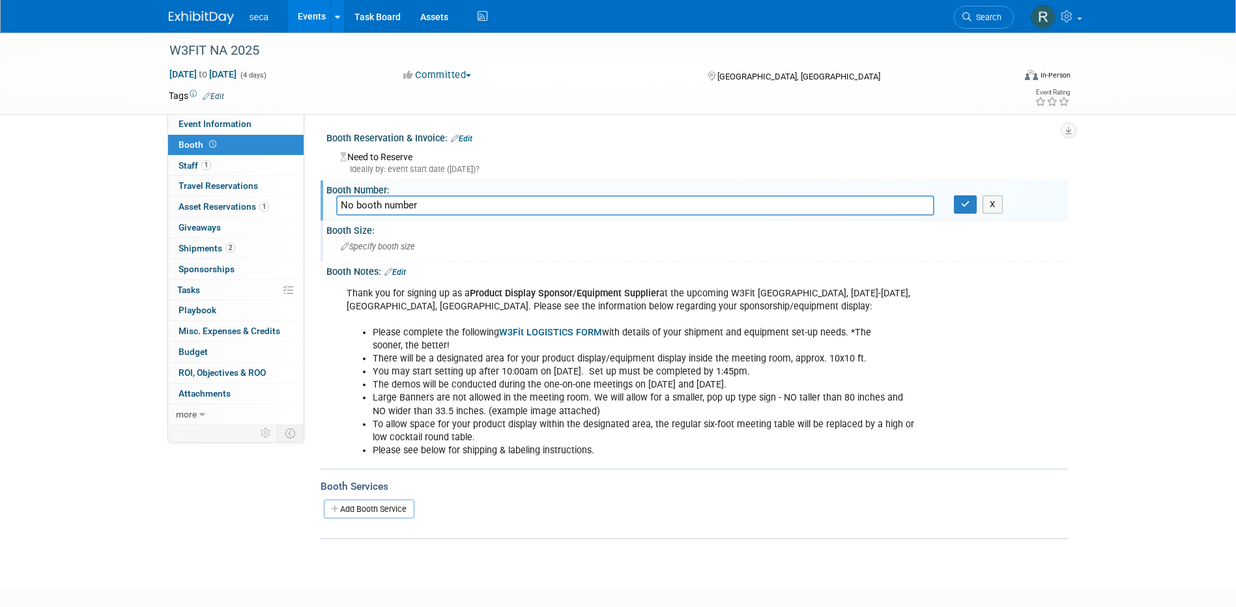
type input "No booth number"
click at [405, 248] on span "Specify booth size" at bounding box center [378, 247] width 74 height 10
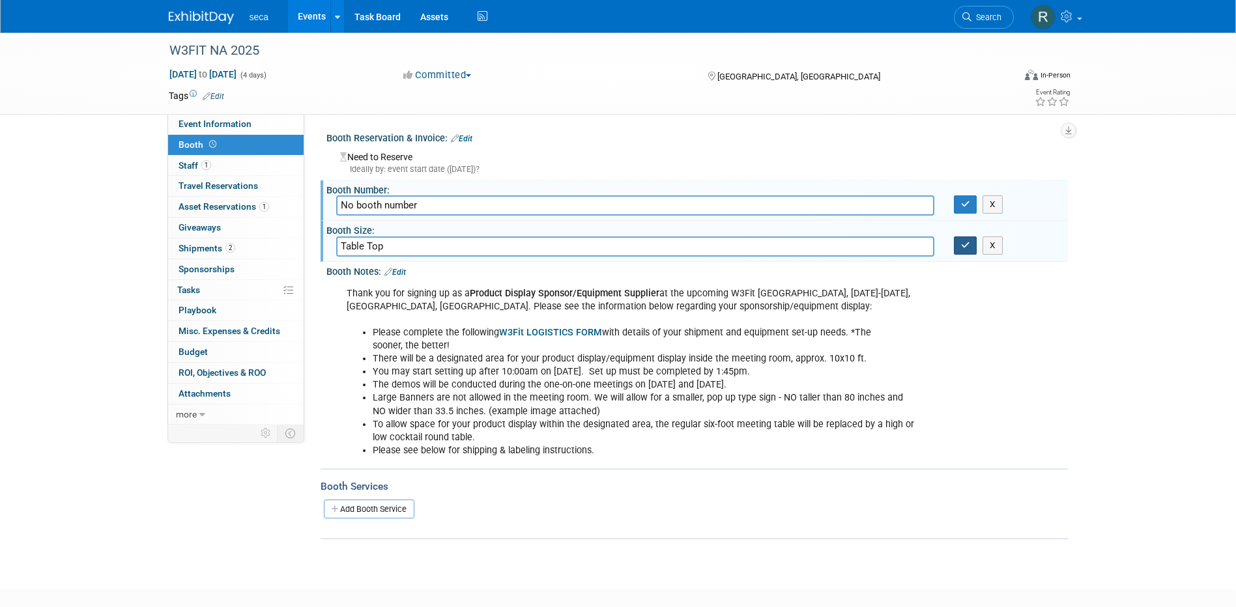
type input "Table Top"
click at [959, 247] on button "button" at bounding box center [965, 246] width 23 height 18
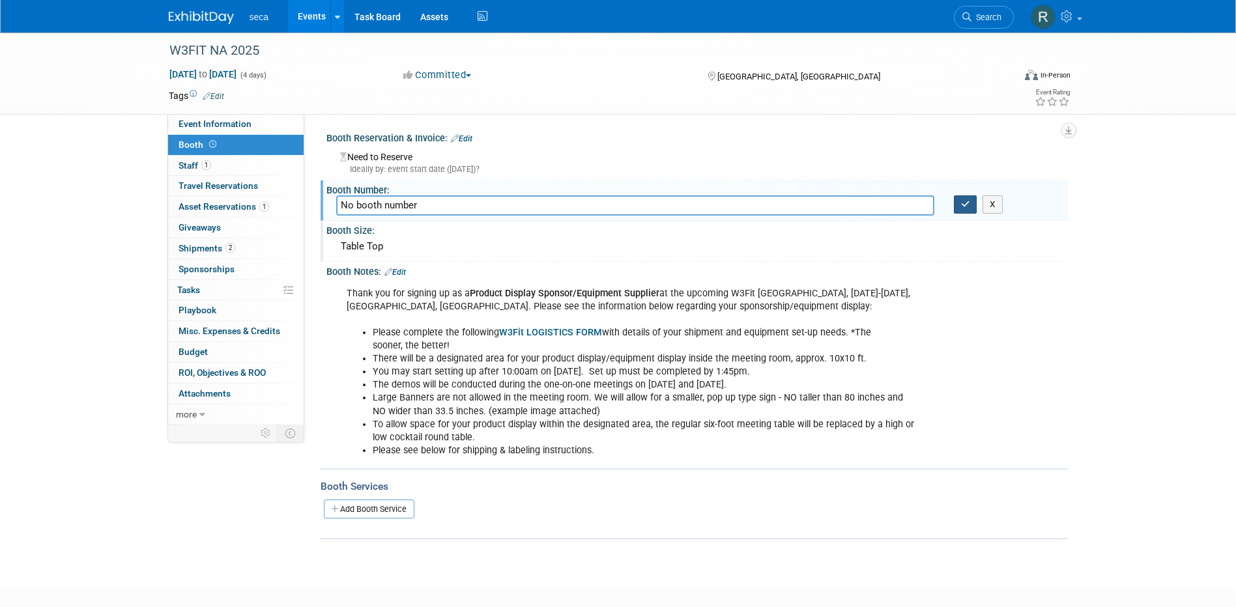
click at [961, 204] on icon "button" at bounding box center [965, 204] width 9 height 8
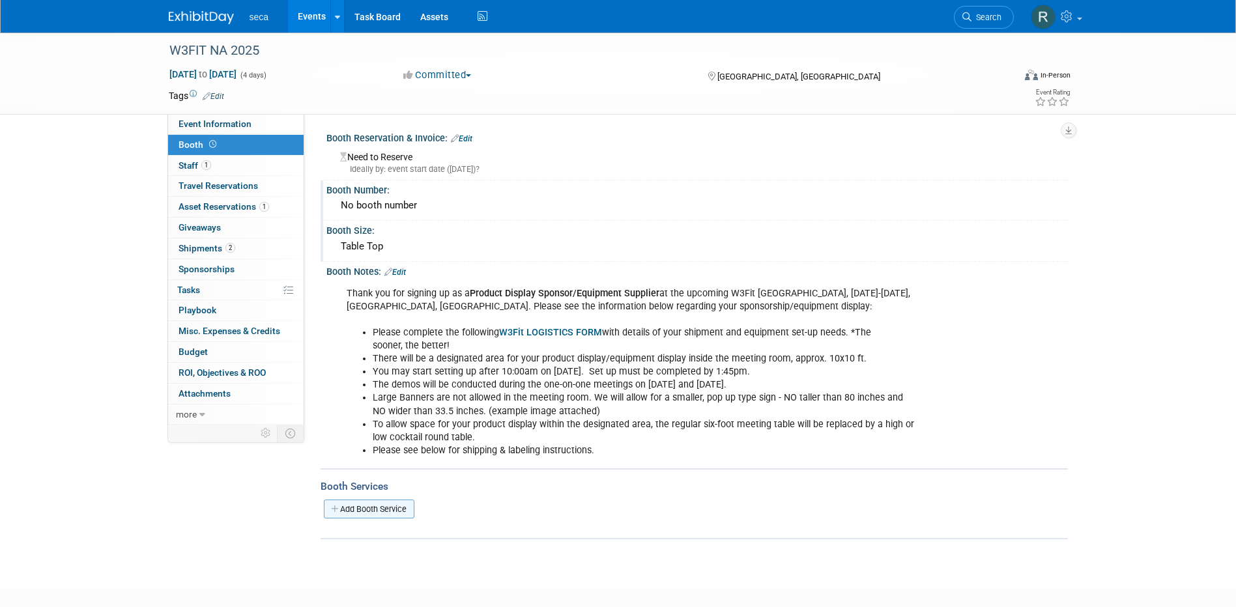
click at [356, 508] on link "Add Booth Service" at bounding box center [369, 509] width 91 height 19
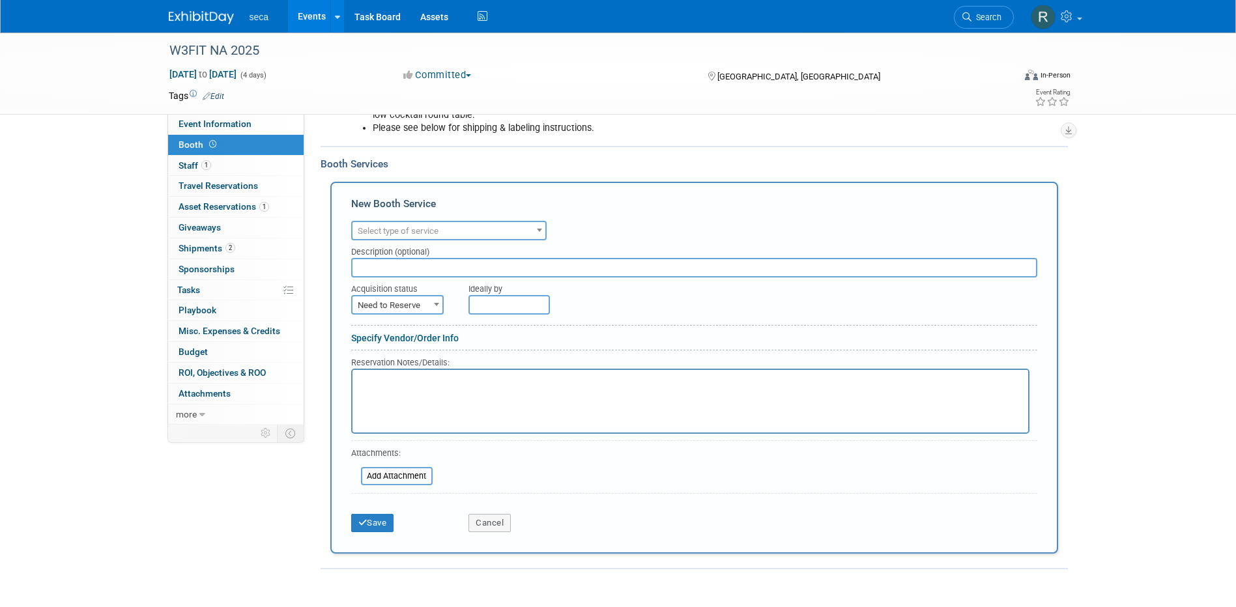
scroll to position [326, 0]
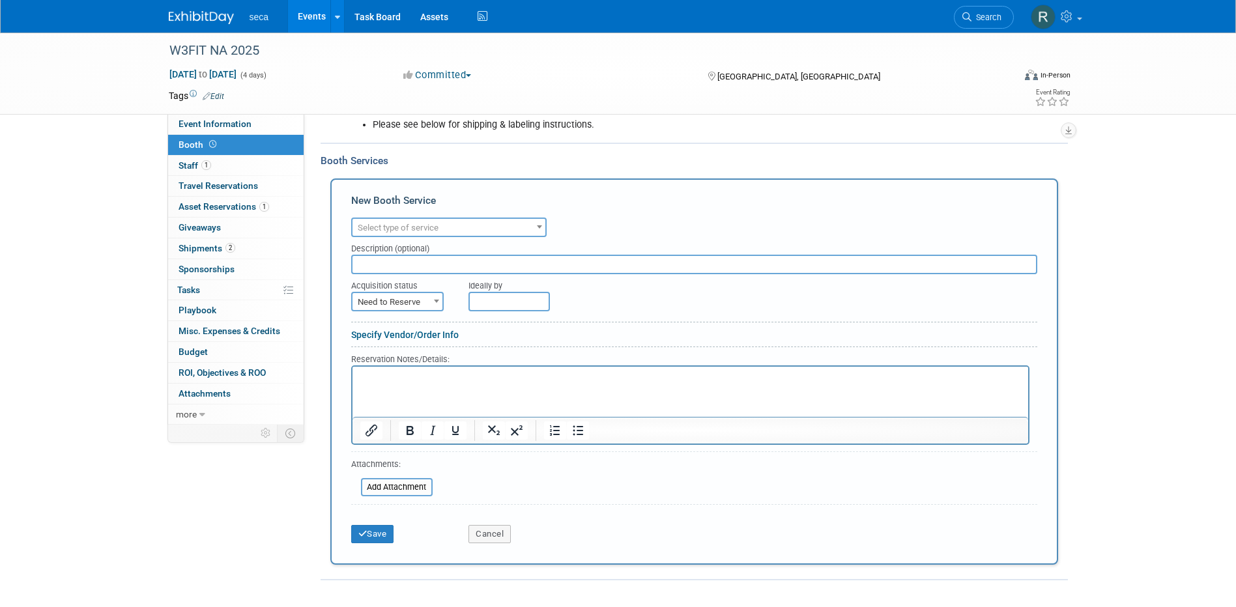
click at [308, 15] on link "Events" at bounding box center [312, 16] width 48 height 33
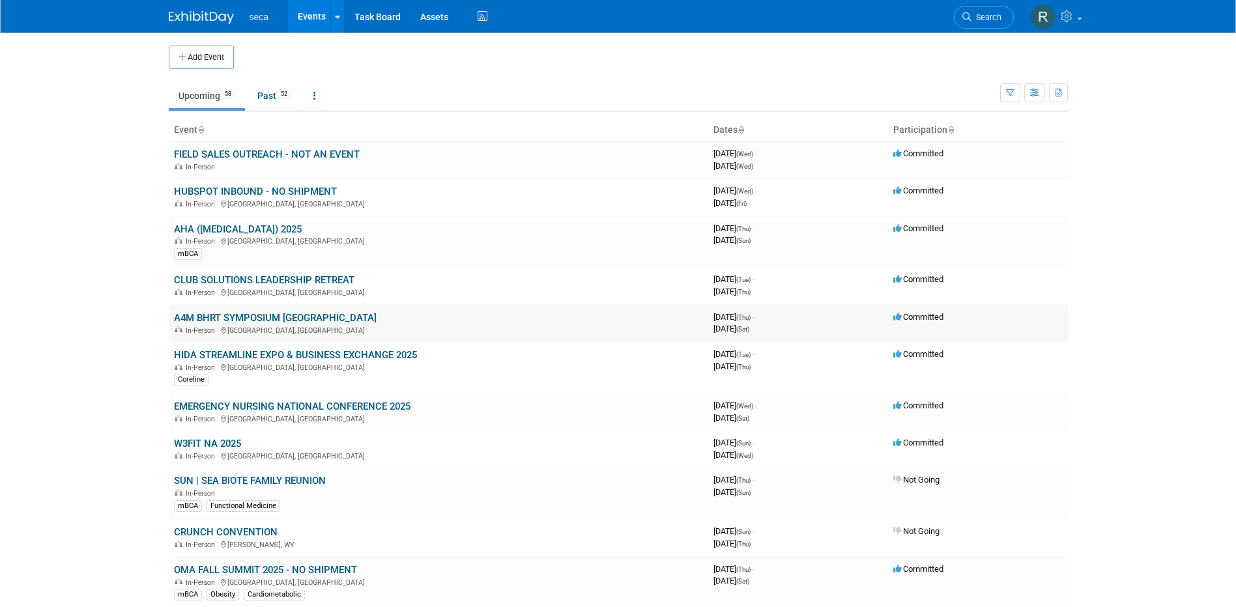
click at [204, 318] on link "A4M BHRT SYMPOSIUM [GEOGRAPHIC_DATA]" at bounding box center [275, 318] width 203 height 12
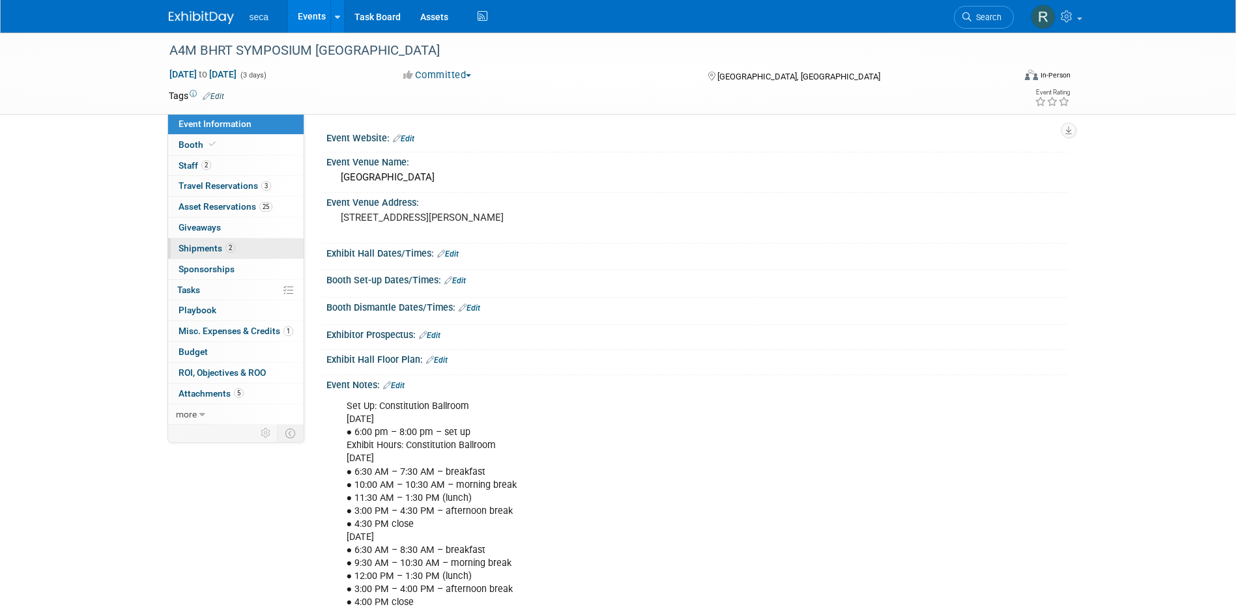
click at [207, 246] on span "Shipments 2" at bounding box center [207, 248] width 57 height 10
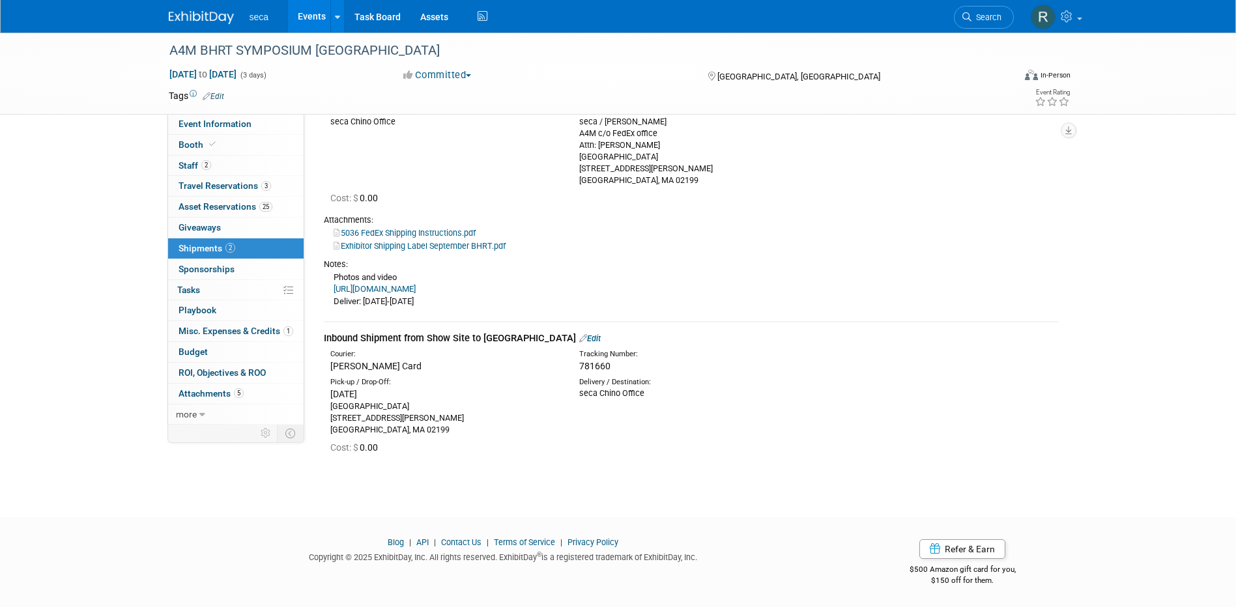
scroll to position [132, 0]
click at [310, 18] on link "Events" at bounding box center [312, 16] width 48 height 33
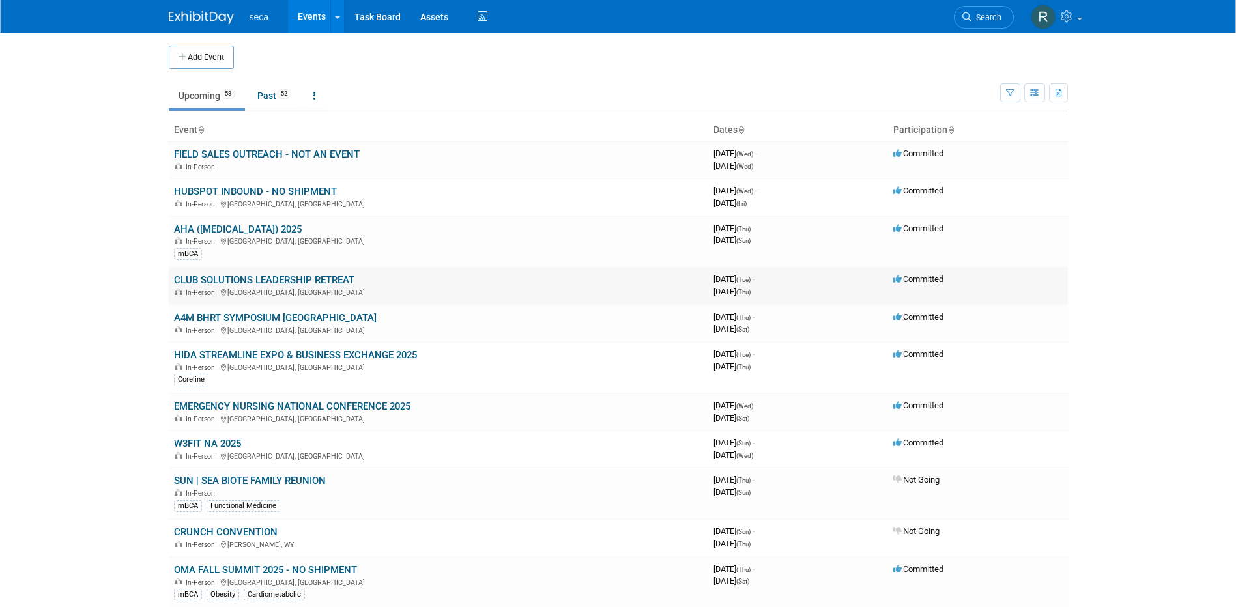
click at [240, 280] on link "CLUB SOLUTIONS LEADERSHIP RETREAT" at bounding box center [264, 280] width 181 height 12
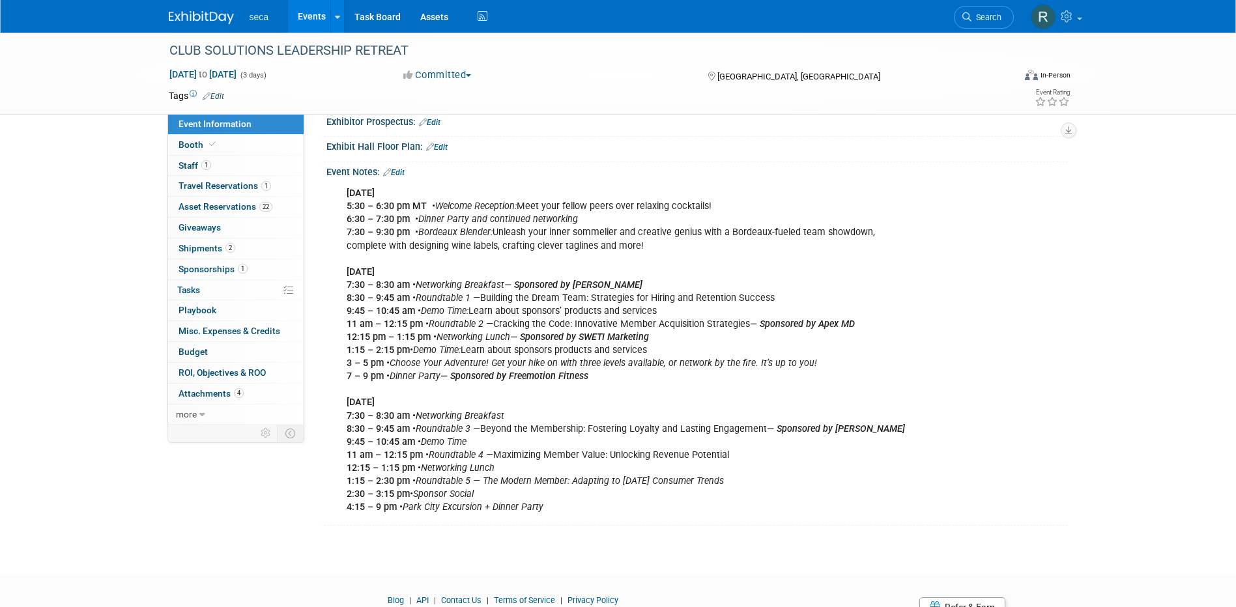
scroll to position [66, 0]
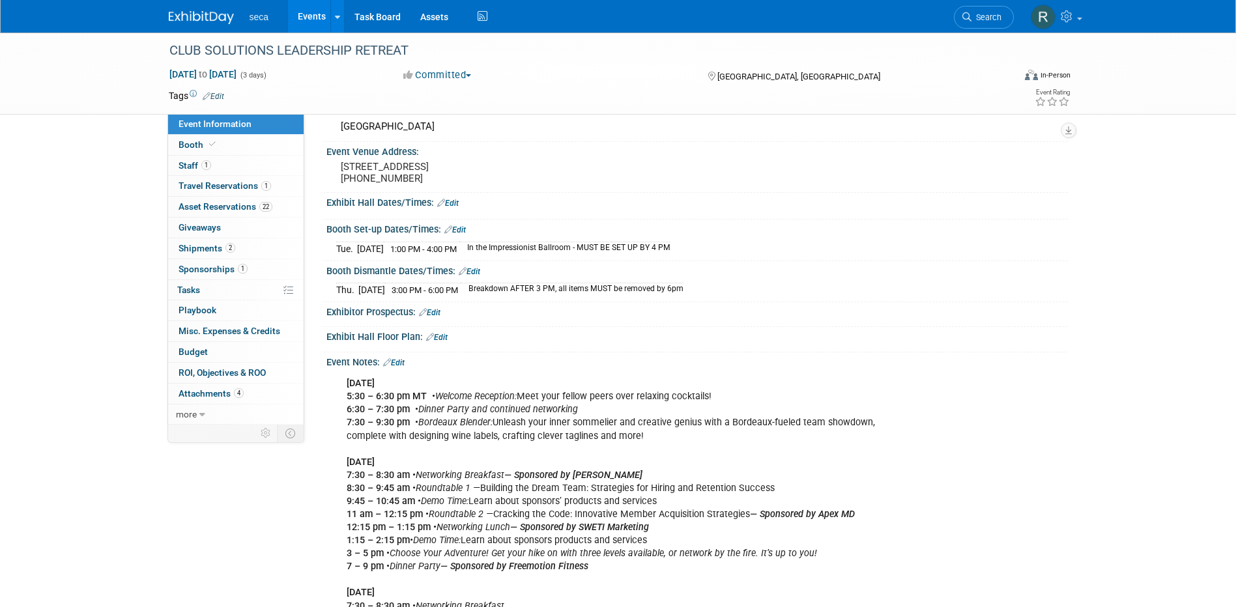
drag, startPoint x: 401, startPoint y: 371, endPoint x: 425, endPoint y: 373, distance: 24.3
click at [401, 368] on link "Edit" at bounding box center [394, 362] width 22 height 9
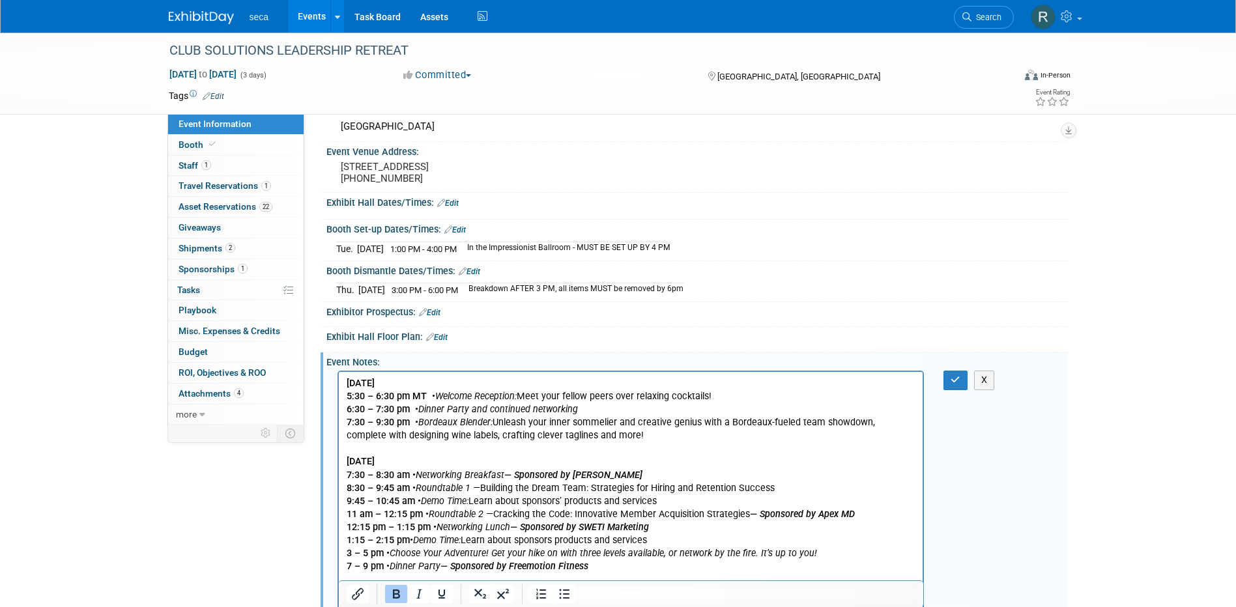
scroll to position [0, 0]
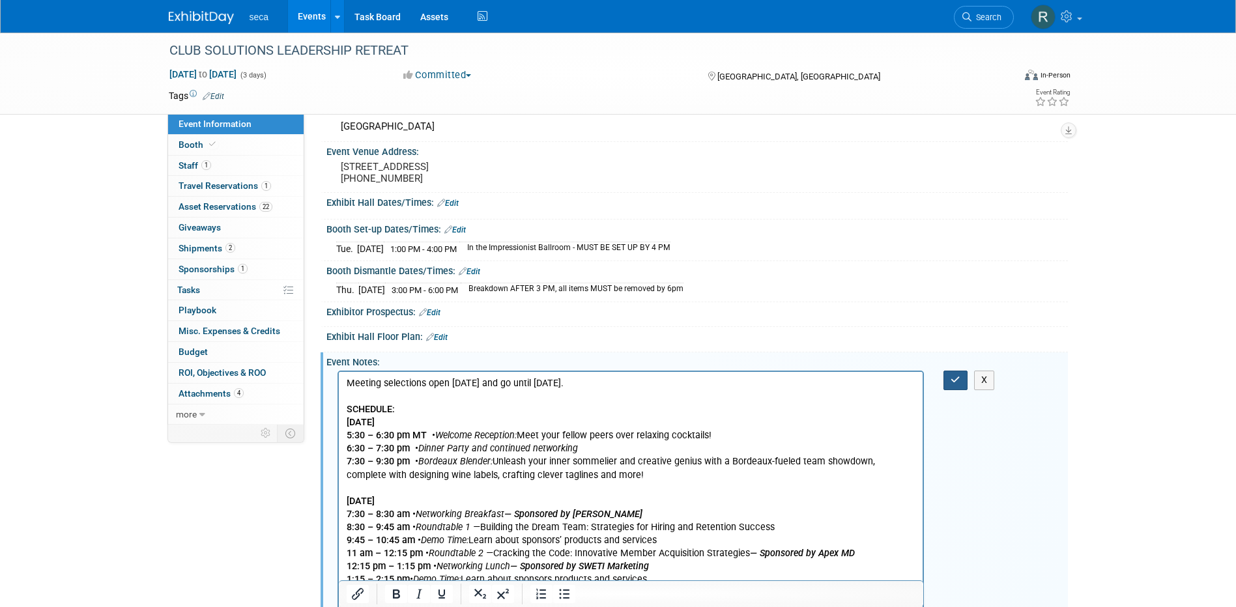
click at [953, 385] on icon "button" at bounding box center [956, 379] width 10 height 9
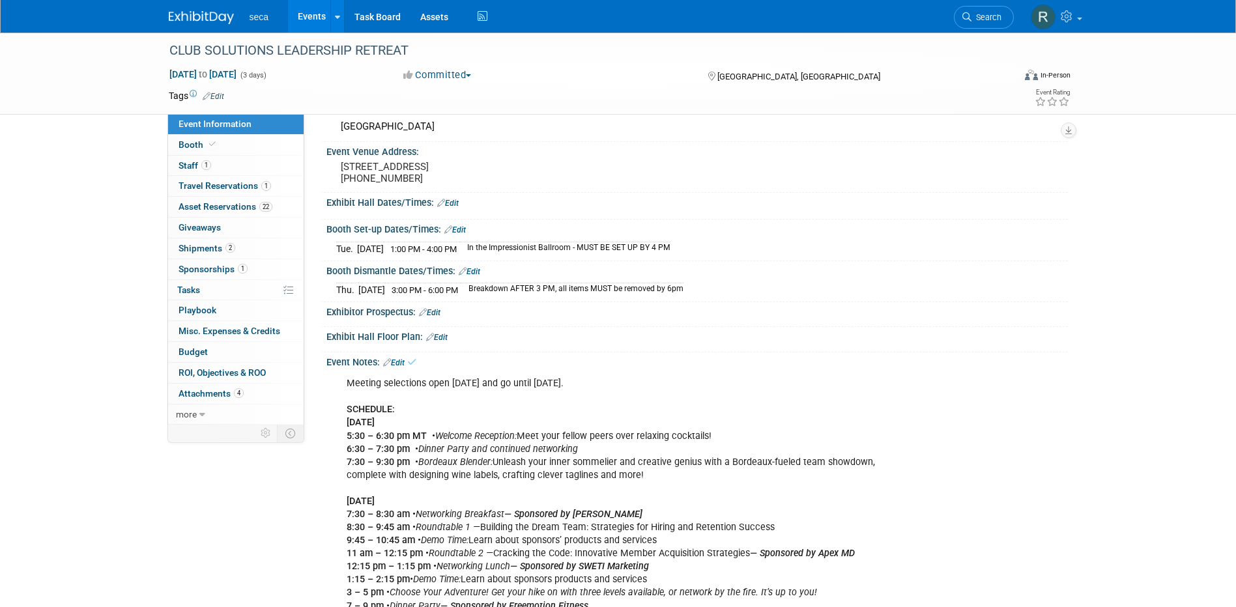
click at [415, 396] on div "Meeting selections open [DATE] and go until [DATE]. SCHEDULE: [DATE] 5:30 – 6:3…" at bounding box center [631, 560] width 587 height 379
click at [379, 395] on div "Meeting selections open [DATE] and go until [DATE]. SCHEDULE: [DATE] 5:30 – 6:3…" at bounding box center [631, 560] width 587 height 379
click at [400, 368] on link "Edit" at bounding box center [394, 362] width 22 height 9
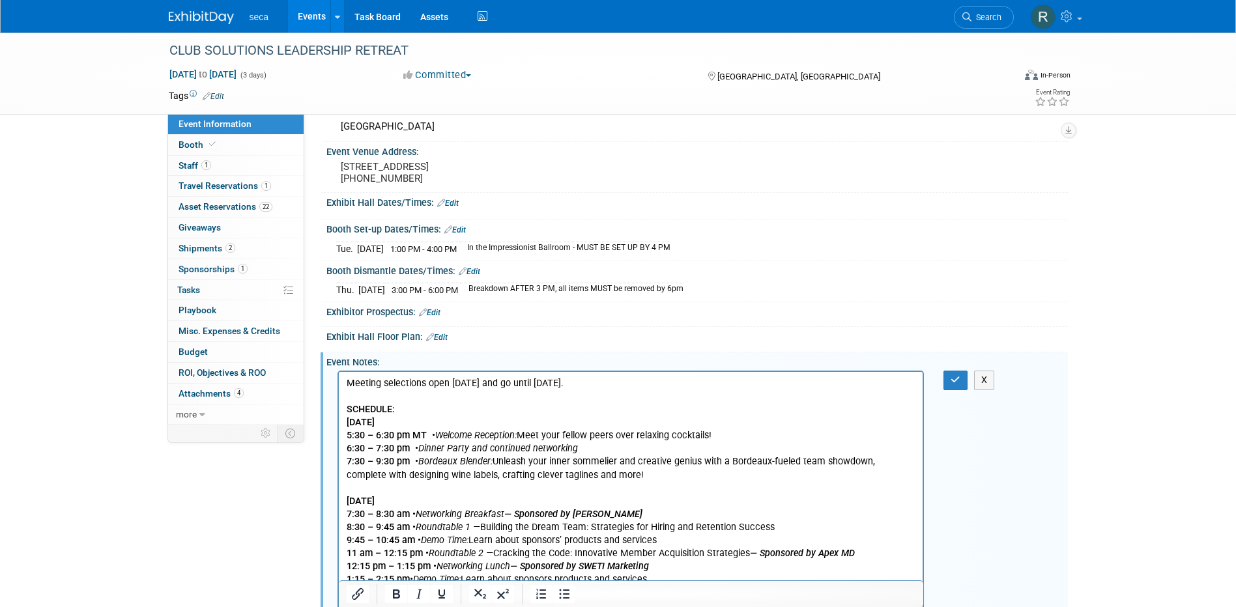
click at [392, 385] on p "Meeting selections open Sept 5 and go until Sept 15. SCHEDULE: Tuesday 9/9 5:30…" at bounding box center [631, 560] width 570 height 366
click at [347, 409] on b "SCHEDULE:" at bounding box center [370, 409] width 48 height 11
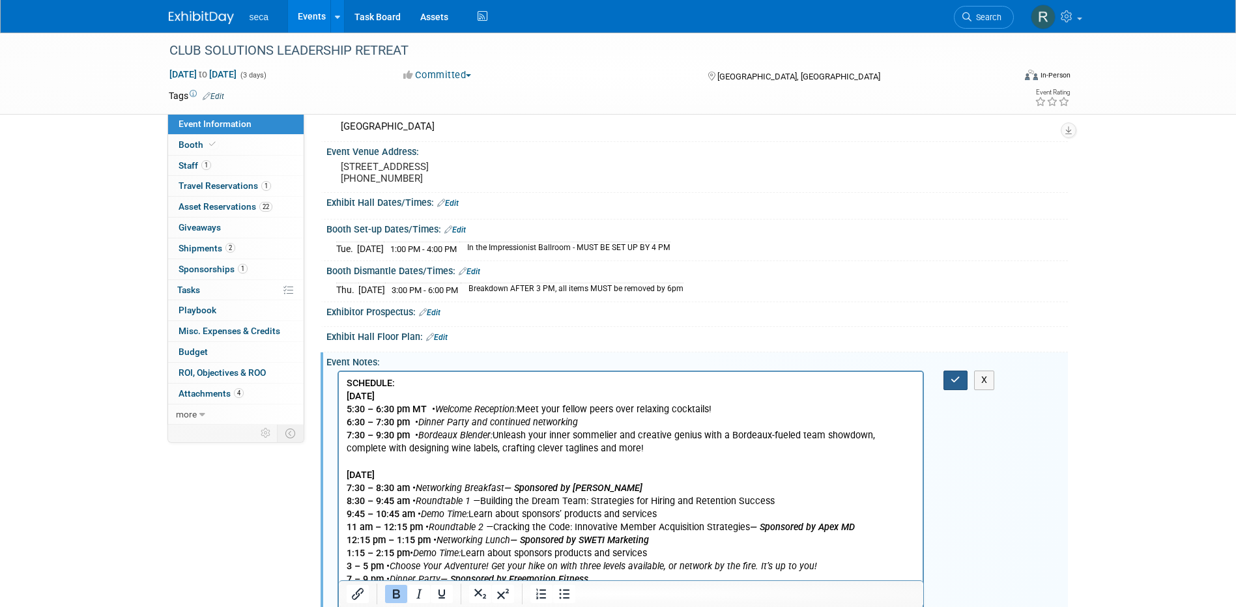
click at [955, 390] on button "button" at bounding box center [956, 380] width 24 height 19
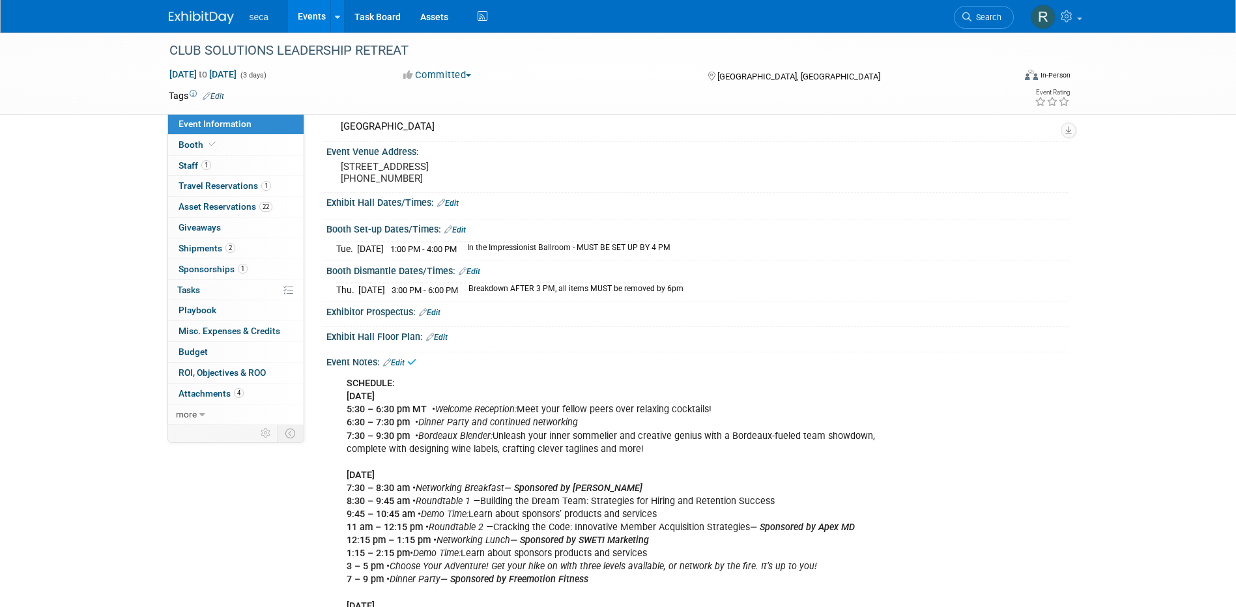
click at [310, 15] on link "Events" at bounding box center [312, 16] width 48 height 33
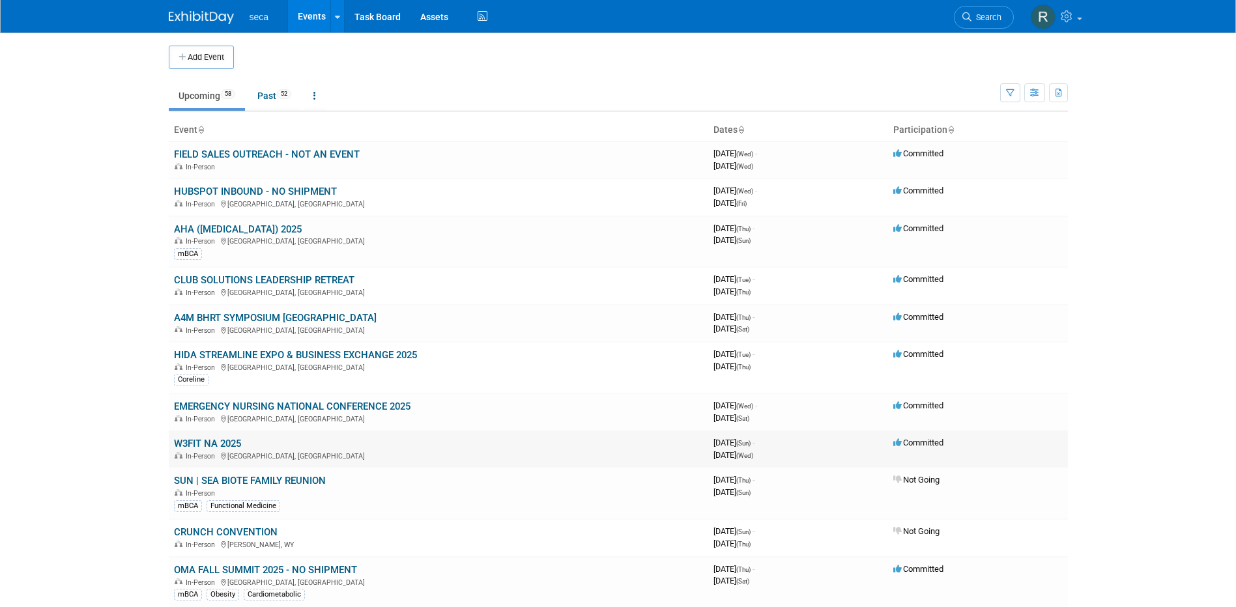
click at [196, 443] on link "W3FIT NA 2025" at bounding box center [207, 444] width 67 height 12
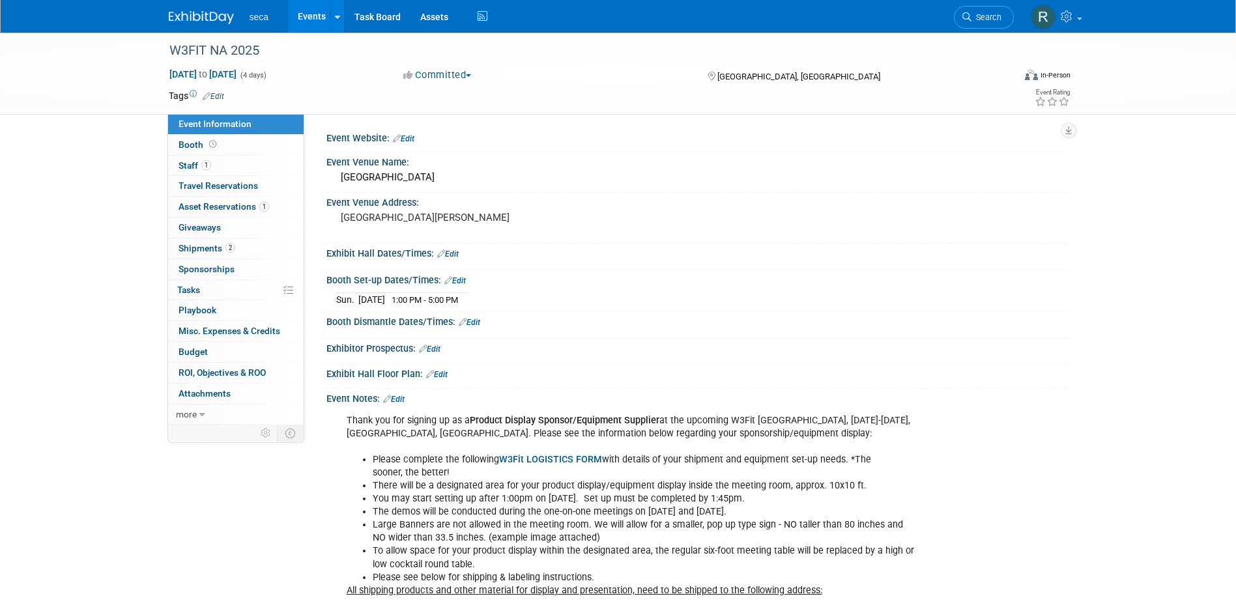
click at [400, 398] on link "Edit" at bounding box center [394, 399] width 22 height 9
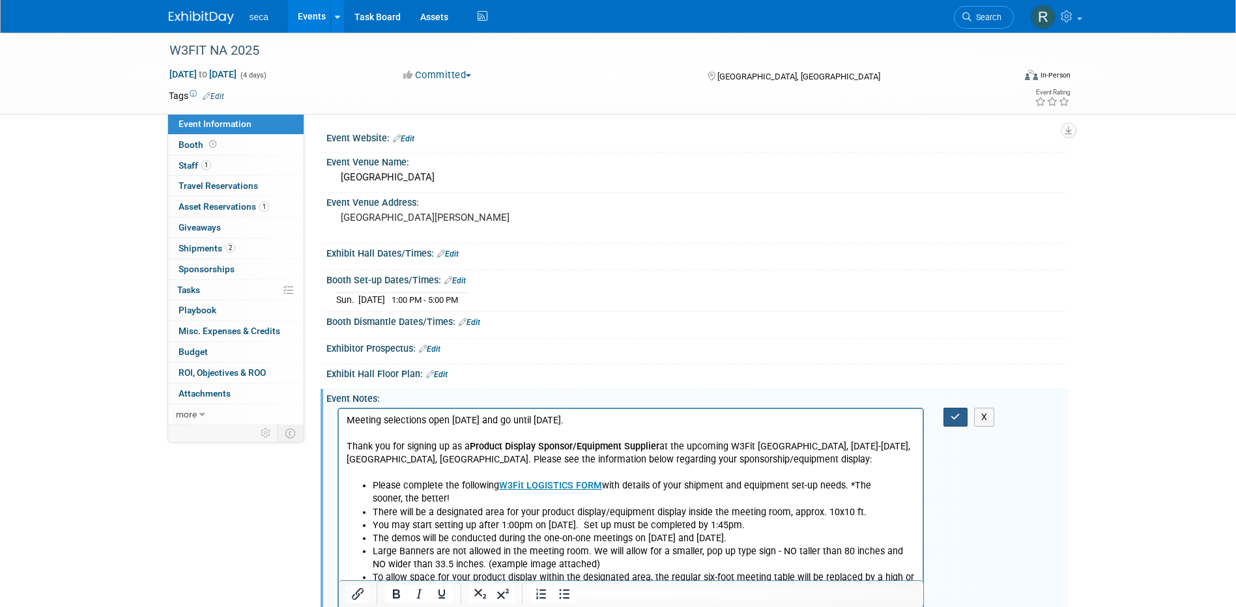
click at [951, 411] on button "button" at bounding box center [956, 417] width 24 height 19
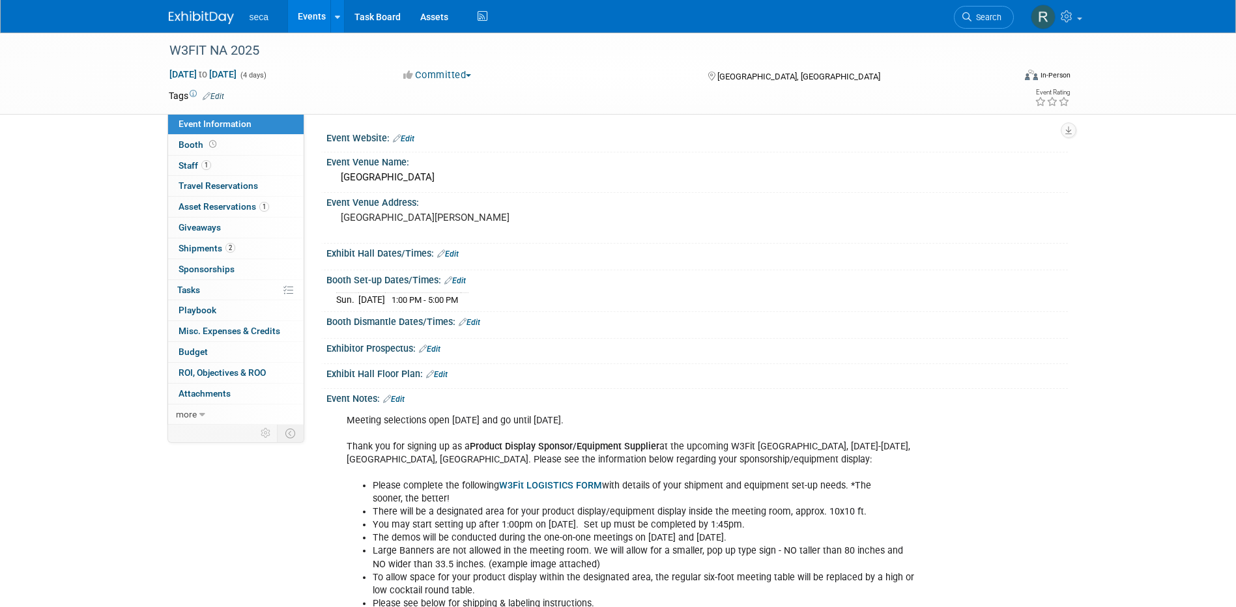
click at [312, 16] on link "Events" at bounding box center [312, 16] width 48 height 33
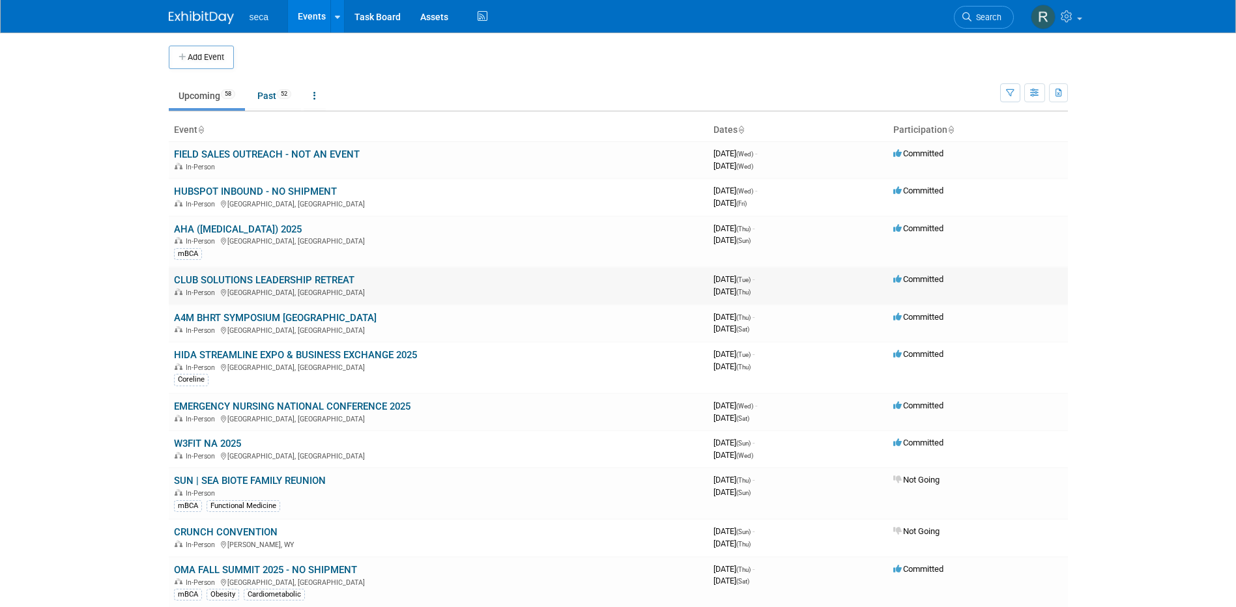
click at [217, 279] on link "CLUB SOLUTIONS LEADERSHIP RETREAT" at bounding box center [264, 280] width 181 height 12
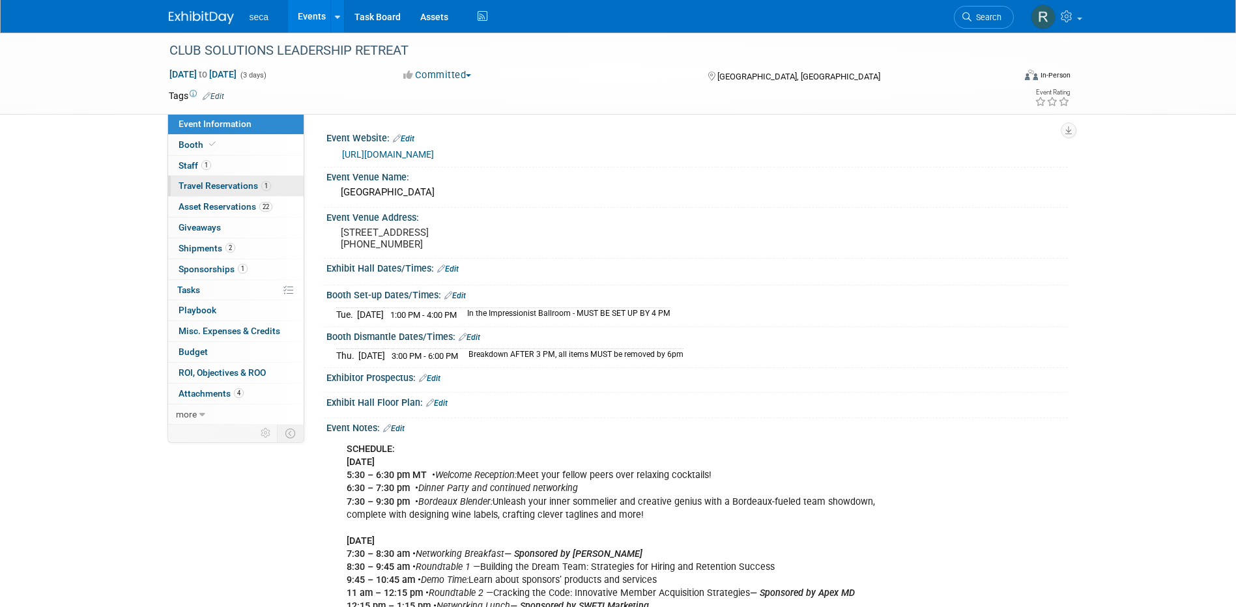
click at [209, 185] on span "Travel Reservations 1" at bounding box center [225, 186] width 93 height 10
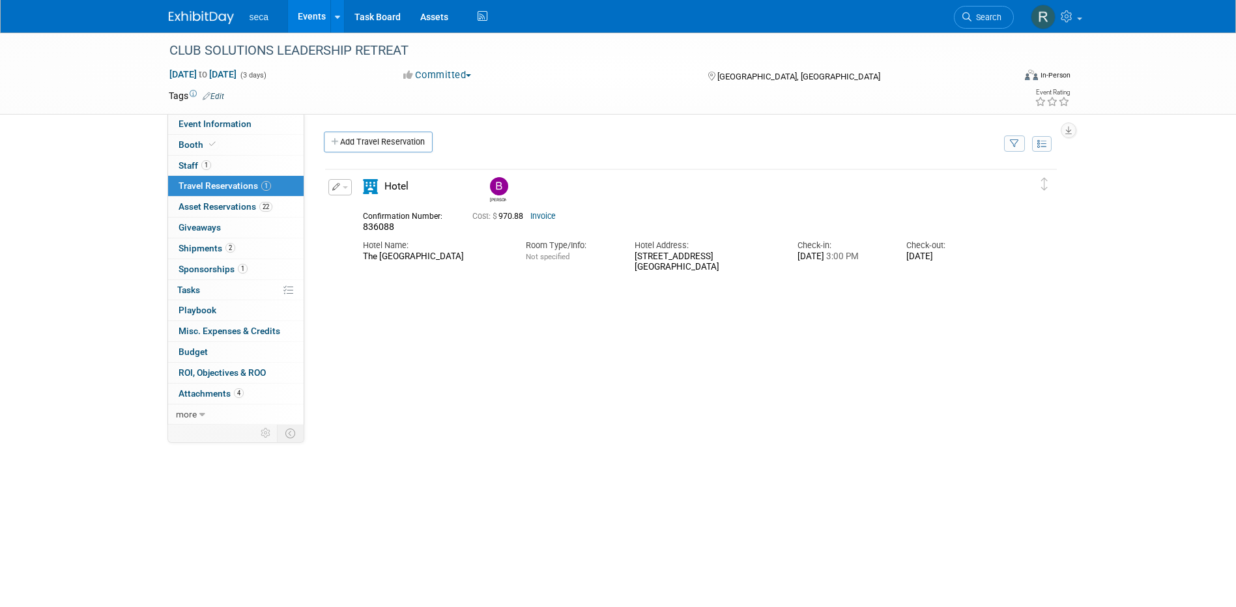
click at [308, 14] on link "Events" at bounding box center [312, 16] width 48 height 33
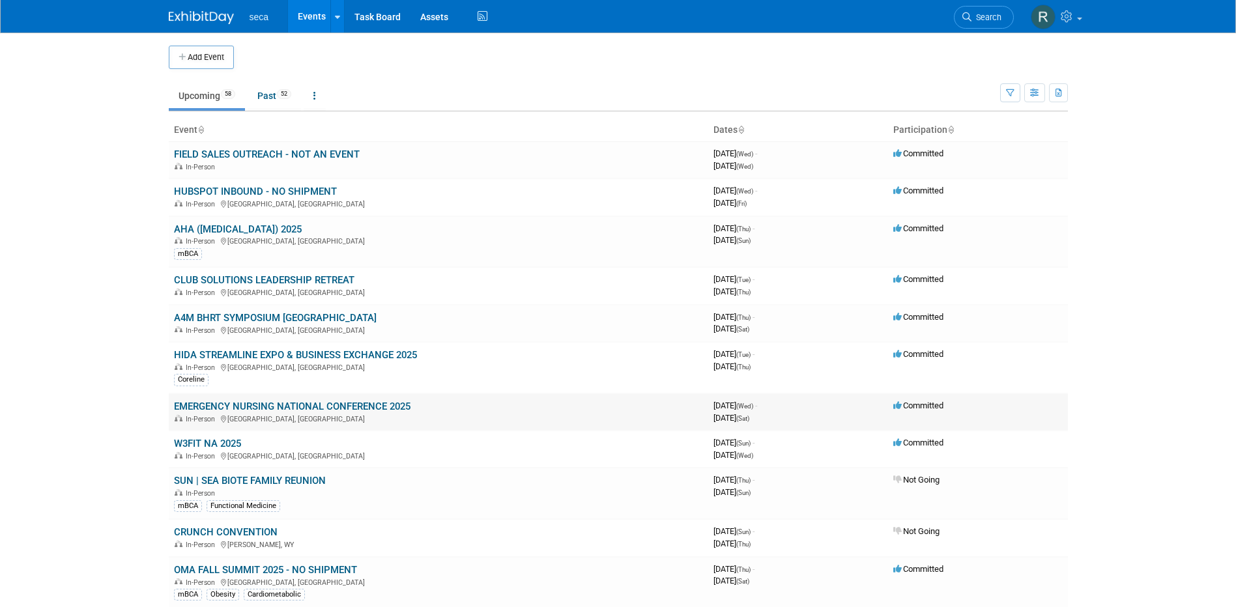
click at [237, 406] on link "EMERGENCY NURSING NATIONAL CONFERENCE 2025" at bounding box center [292, 407] width 237 height 12
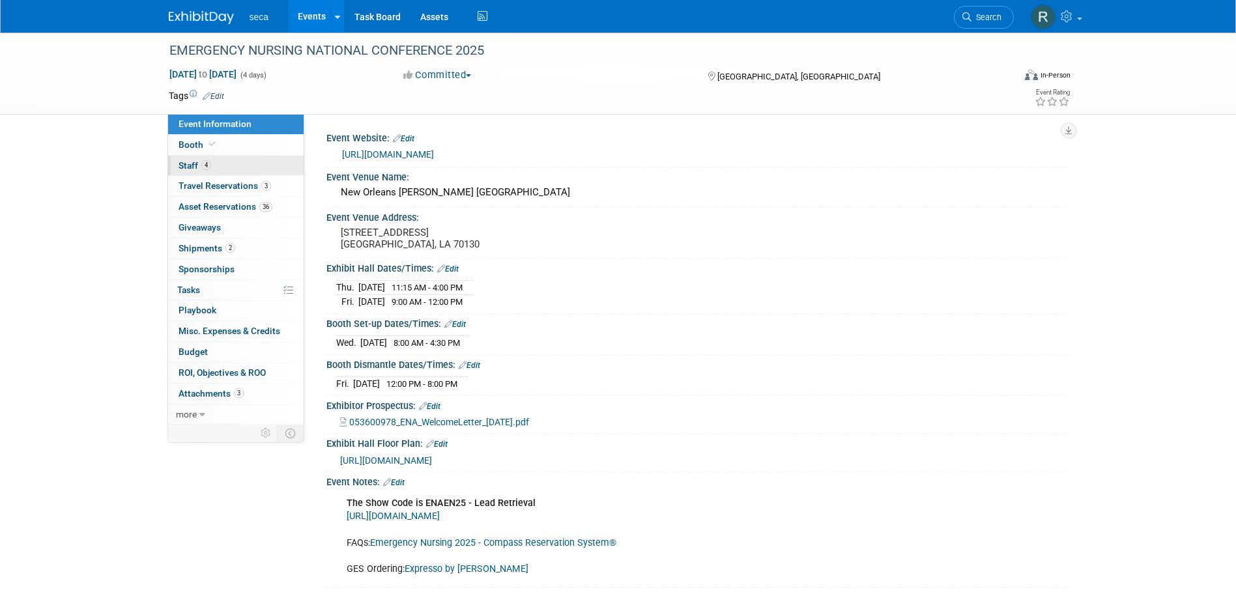
click at [197, 163] on span "Staff 4" at bounding box center [195, 165] width 33 height 10
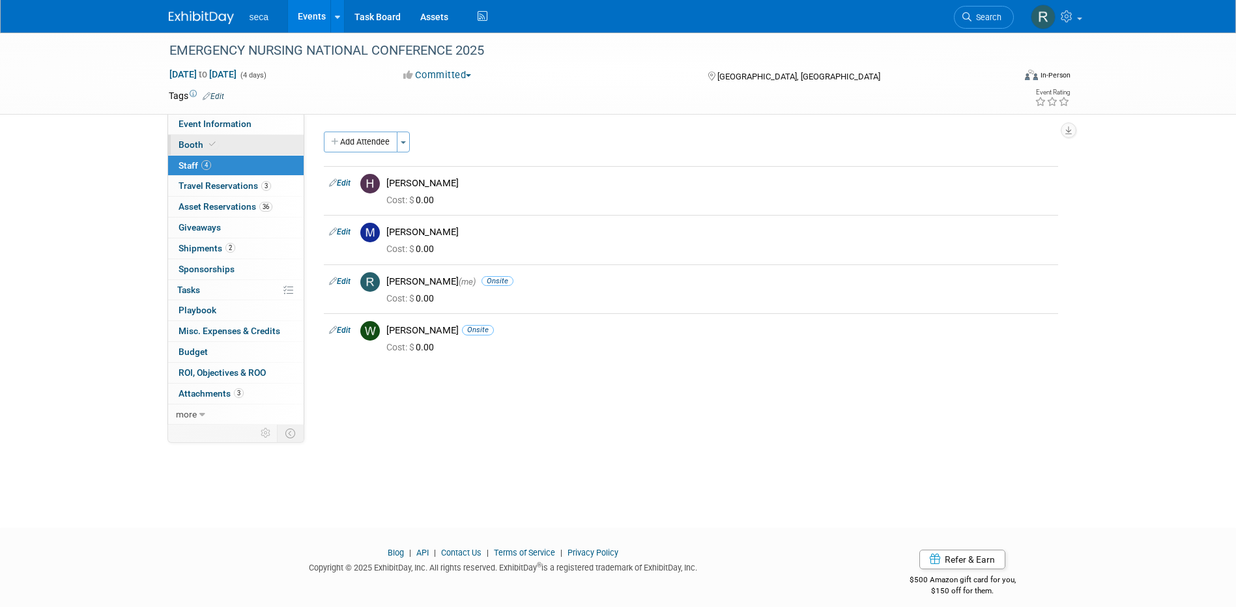
click at [219, 144] on link "Booth" at bounding box center [236, 145] width 136 height 20
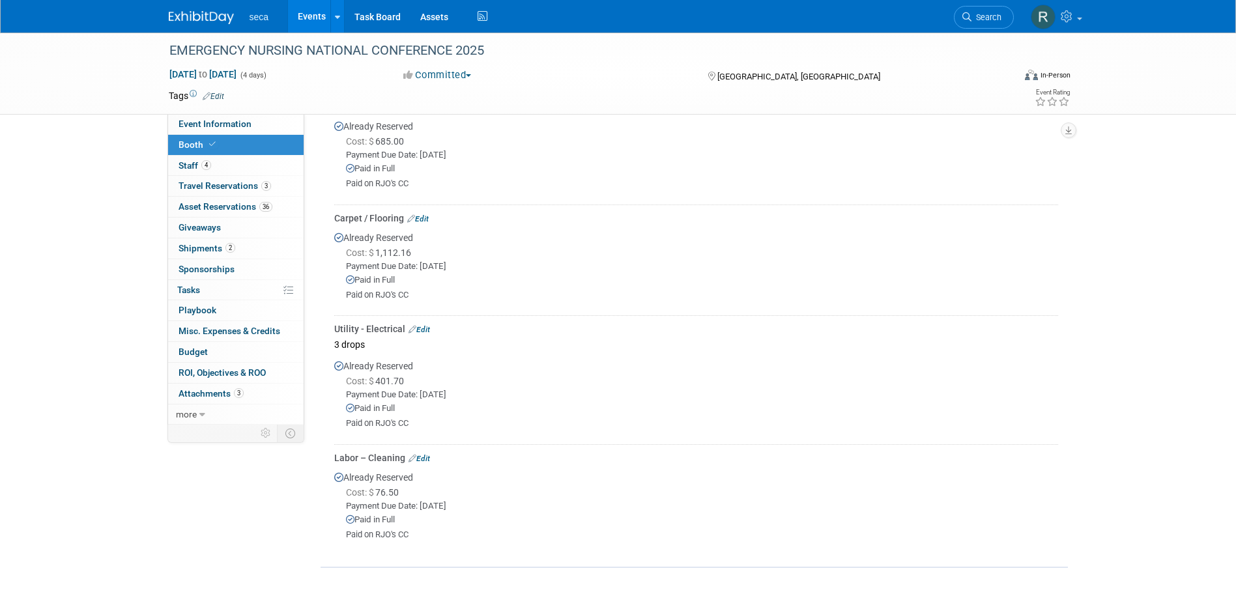
scroll to position [391, 0]
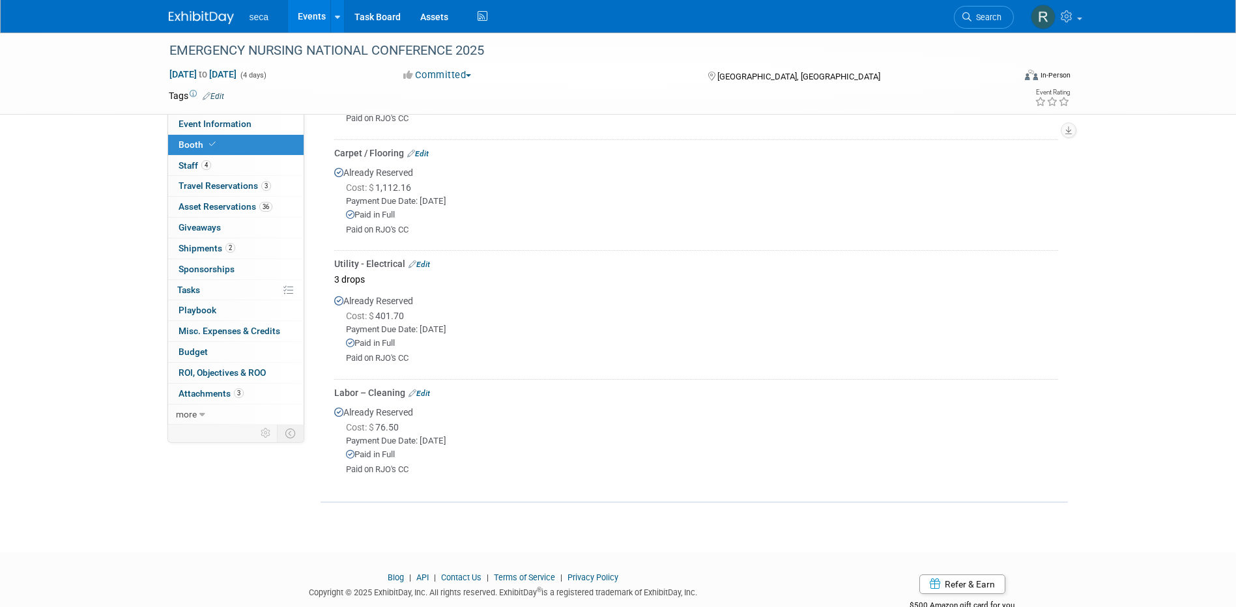
click at [305, 11] on link "Events" at bounding box center [312, 16] width 48 height 33
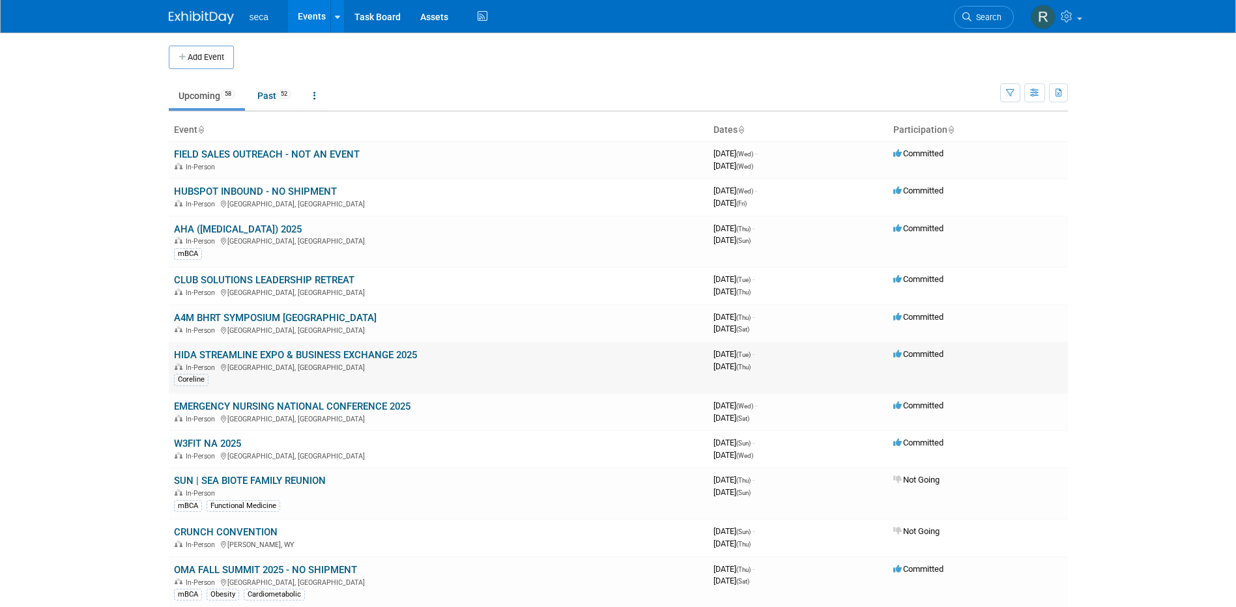
click at [253, 353] on link "HIDA STREAMLINE EXPO & BUSINESS EXCHANGE 2025" at bounding box center [295, 355] width 243 height 12
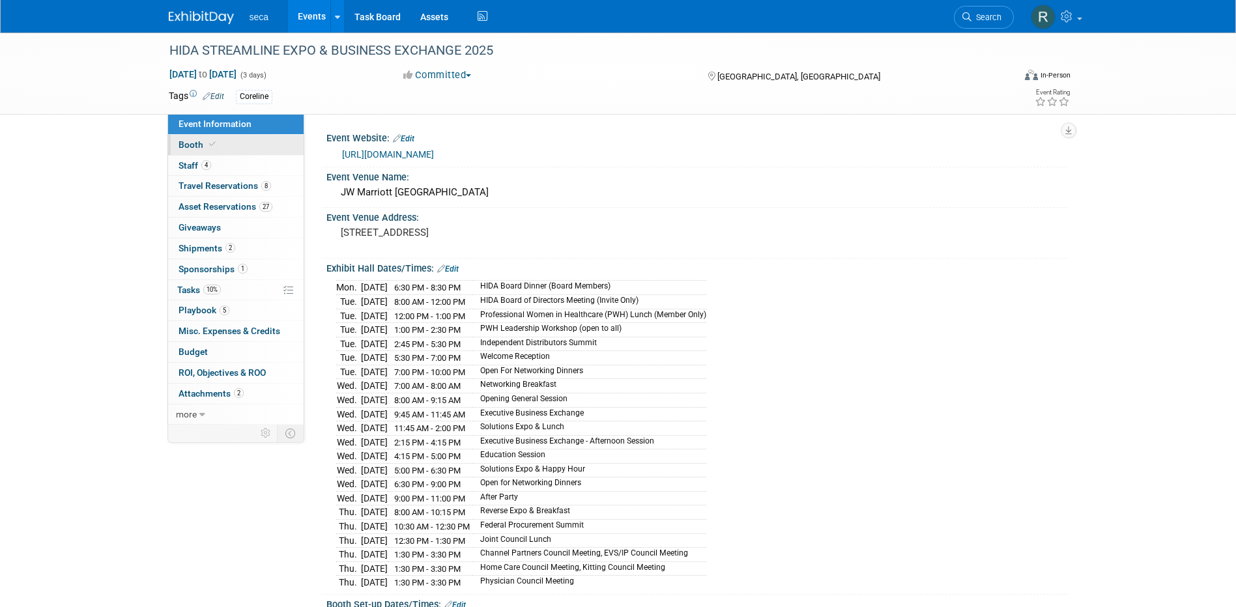
click at [211, 144] on icon at bounding box center [212, 144] width 7 height 7
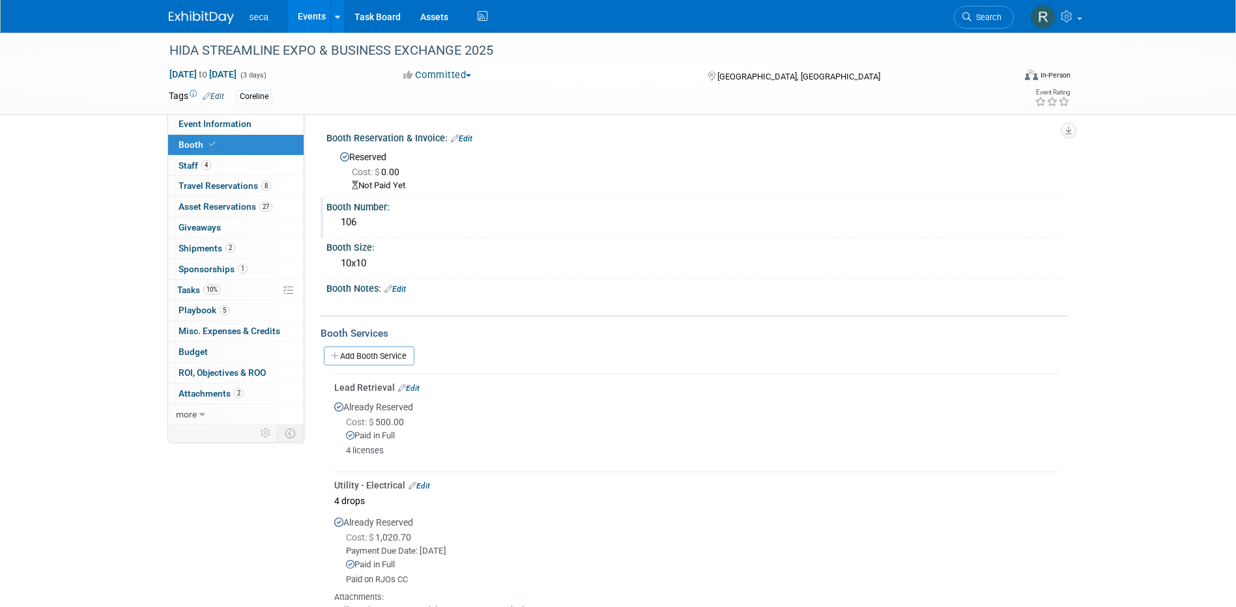
click at [338, 222] on div "106" at bounding box center [697, 222] width 722 height 20
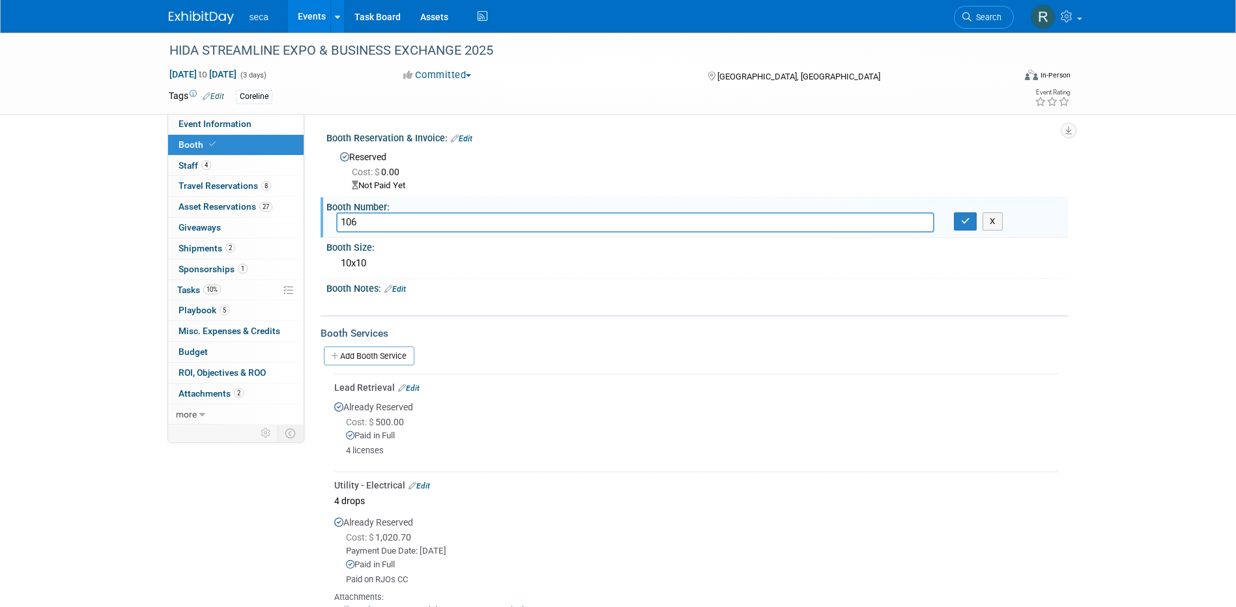
click at [340, 222] on input "106" at bounding box center [635, 222] width 598 height 20
type input "S106"
click at [961, 220] on icon "button" at bounding box center [965, 221] width 9 height 8
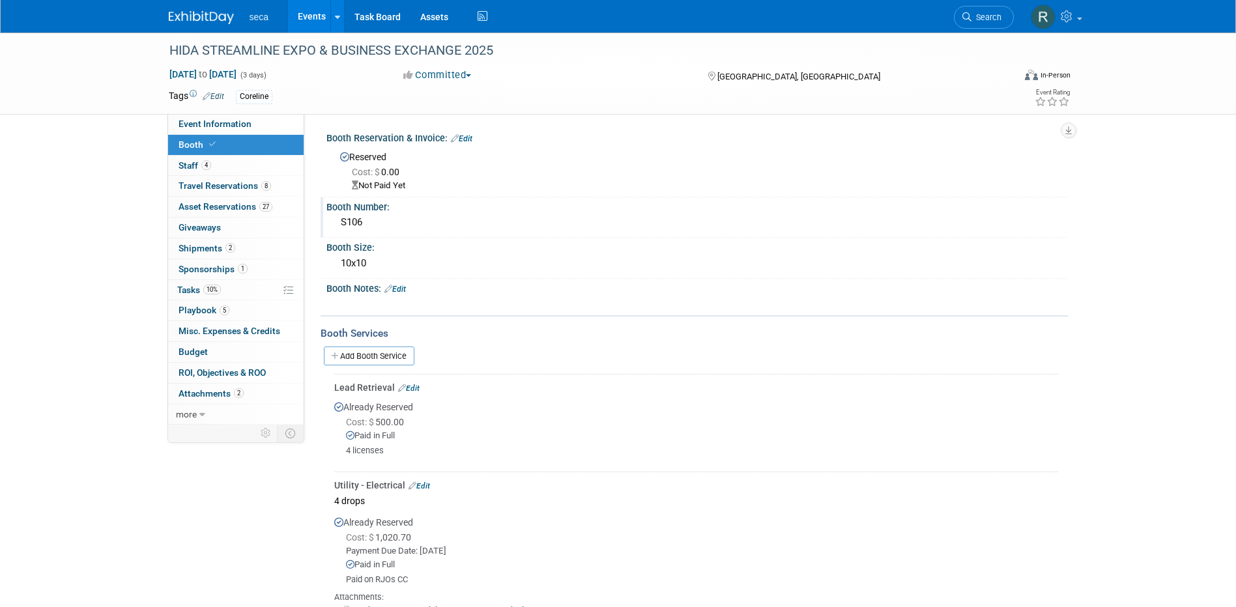
click at [310, 15] on link "Events" at bounding box center [312, 16] width 48 height 33
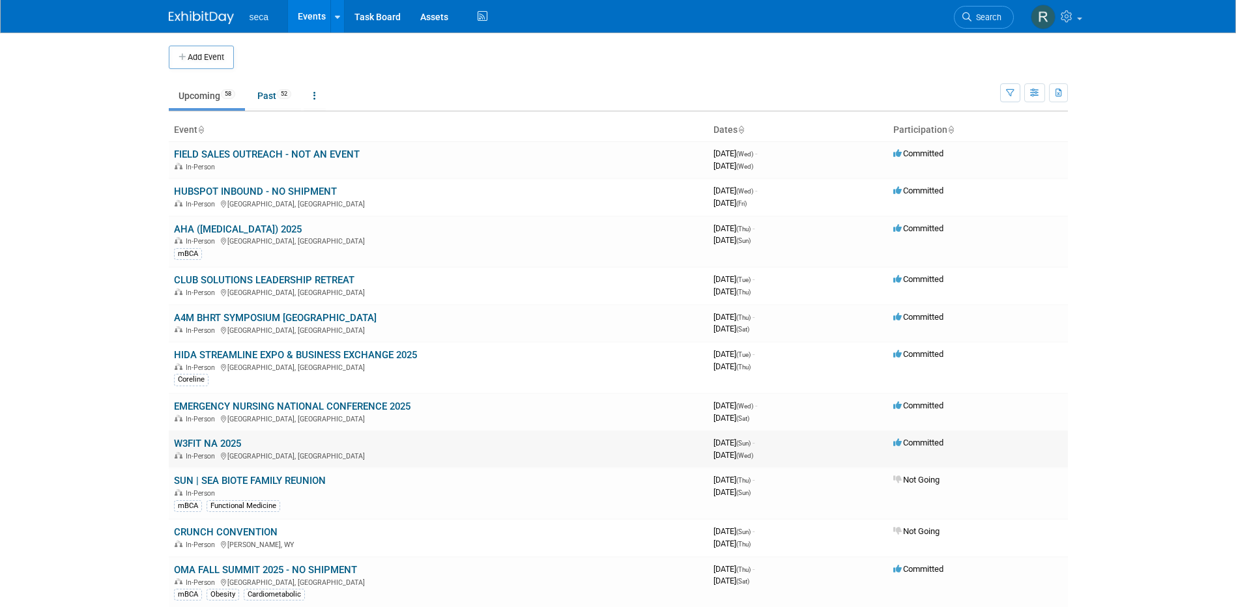
click at [223, 440] on link "W3FIT NA 2025" at bounding box center [207, 444] width 67 height 12
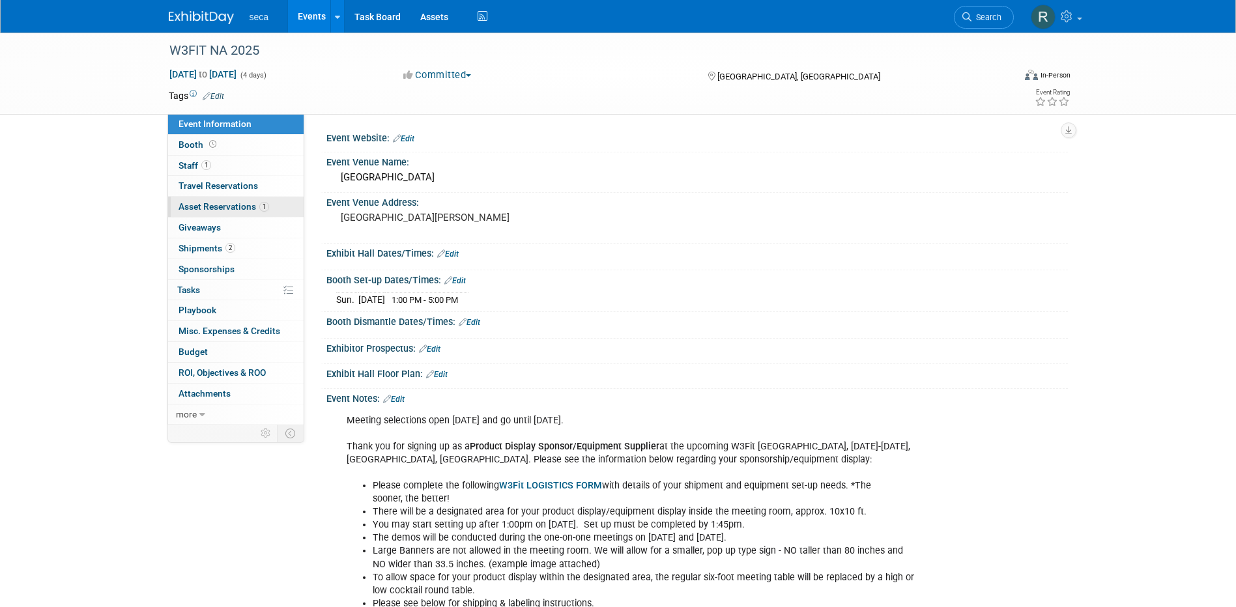
click at [223, 205] on span "Asset Reservations 1" at bounding box center [224, 206] width 91 height 10
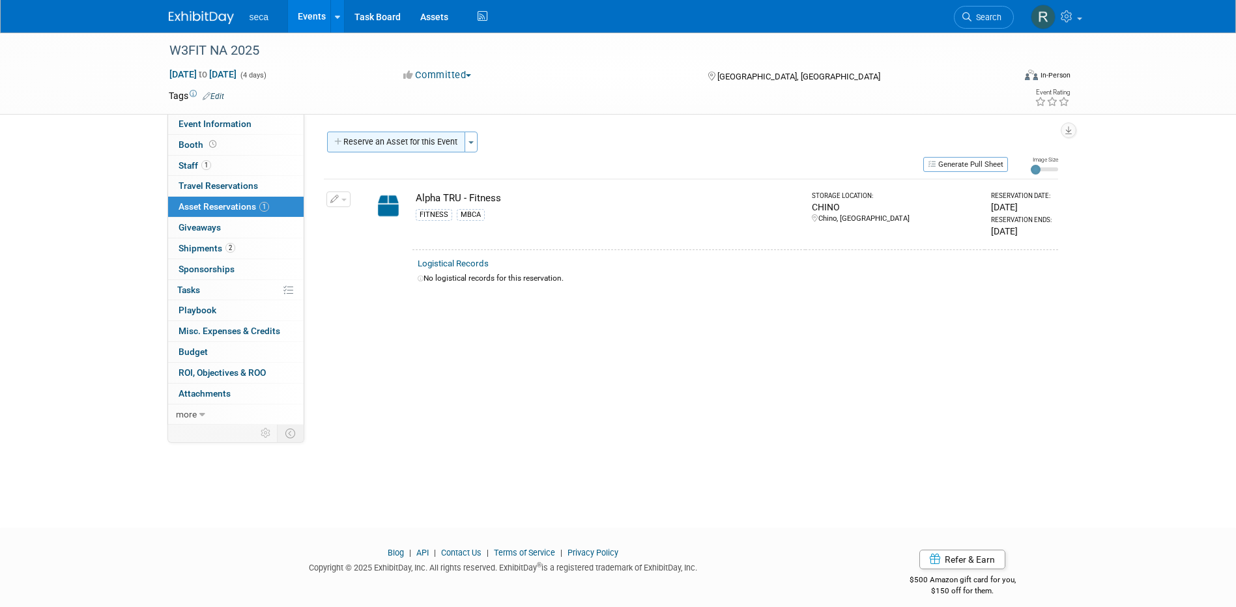
click at [416, 138] on button "Reserve an Asset for this Event" at bounding box center [396, 142] width 138 height 21
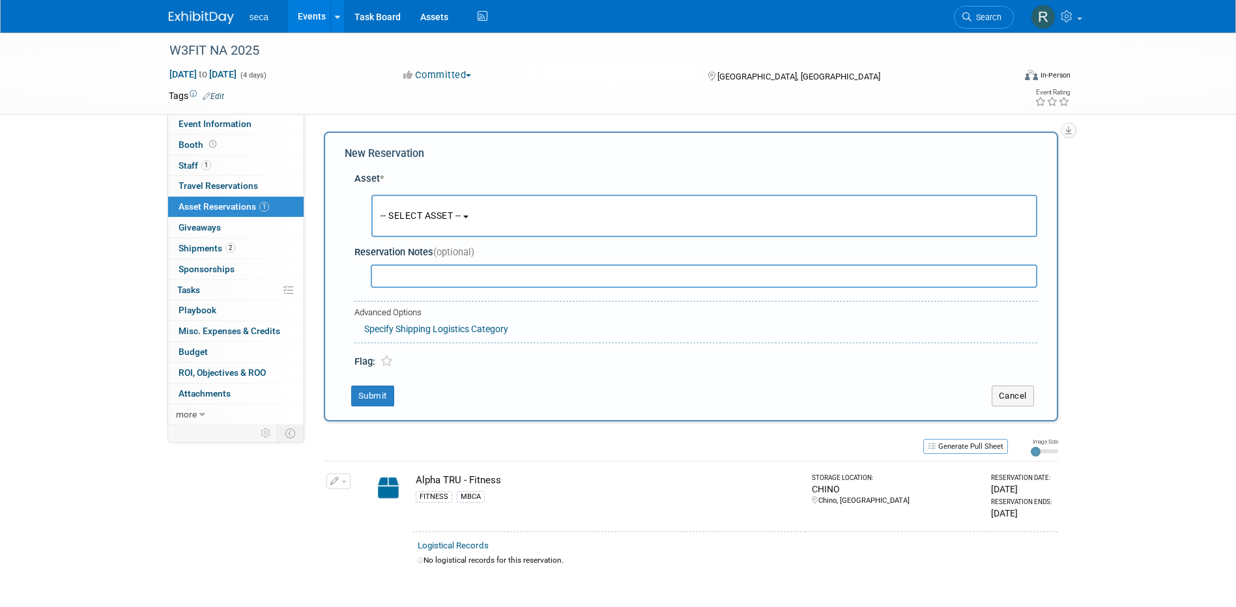
scroll to position [12, 0]
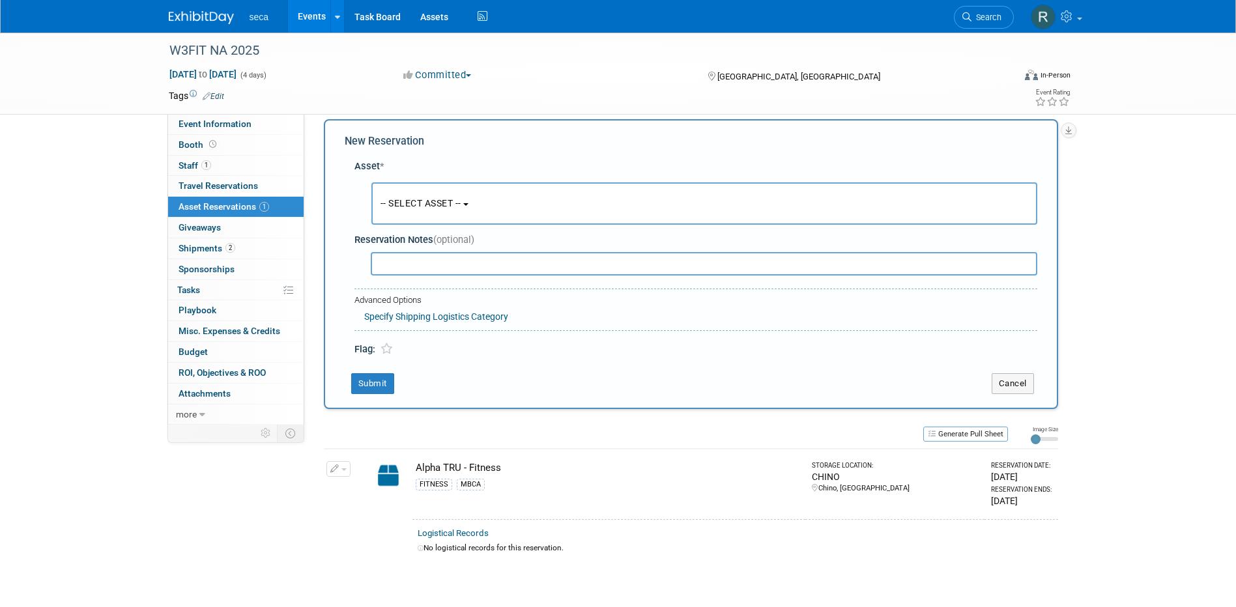
click at [411, 201] on span "-- SELECT ASSET --" at bounding box center [421, 203] width 81 height 10
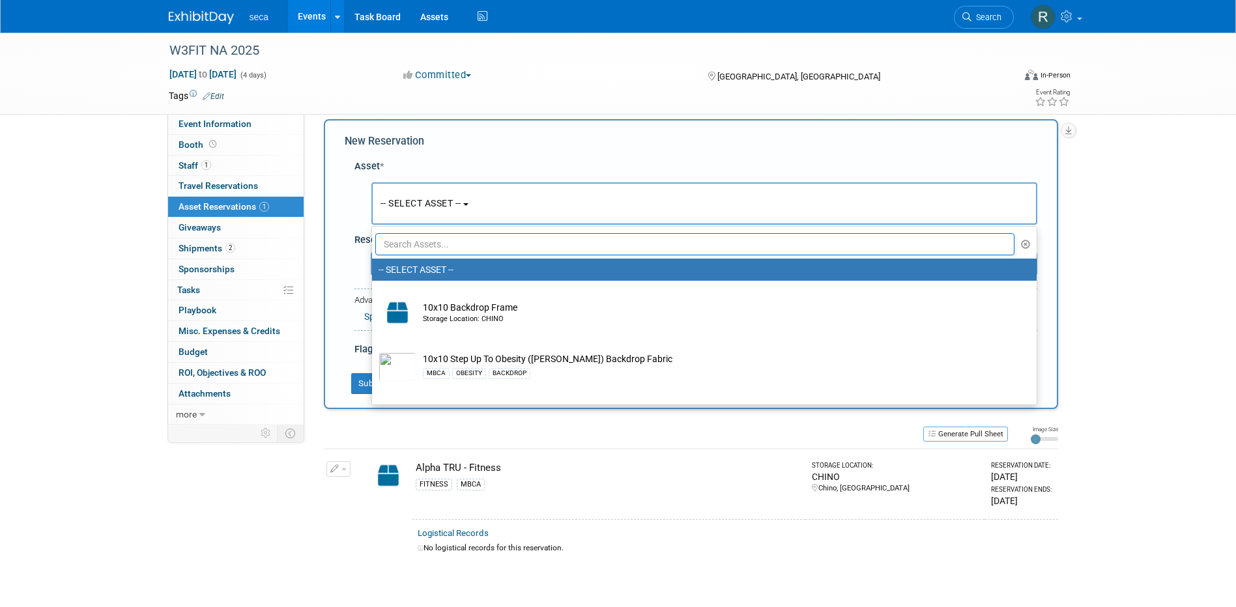
click at [422, 242] on input "text" at bounding box center [695, 244] width 640 height 22
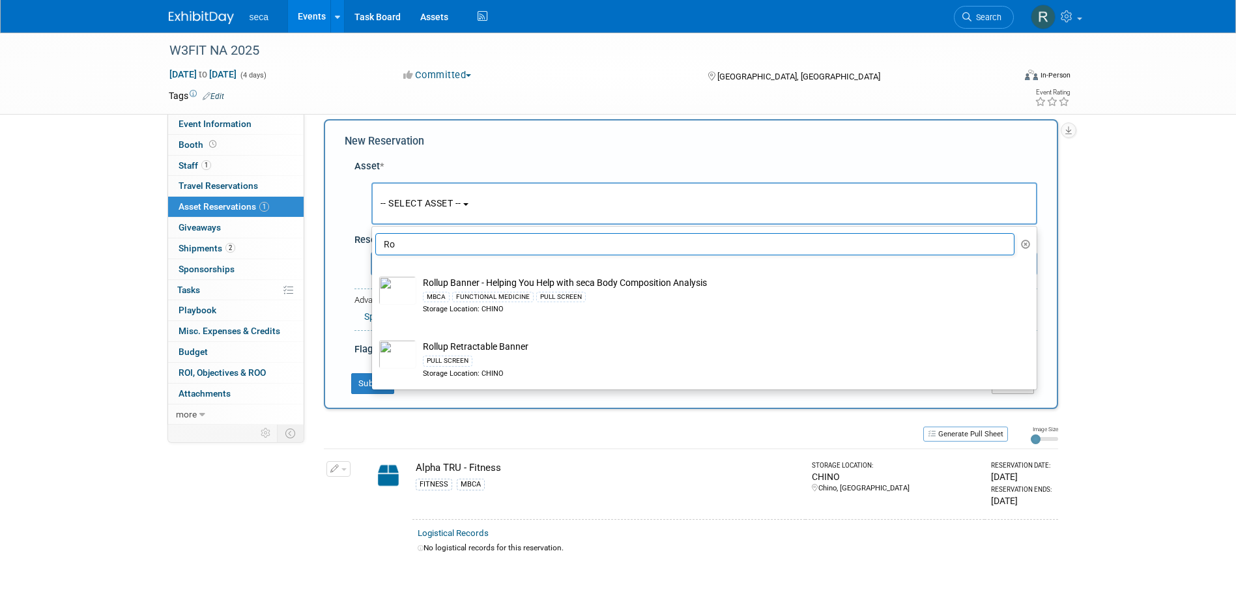
type input "R"
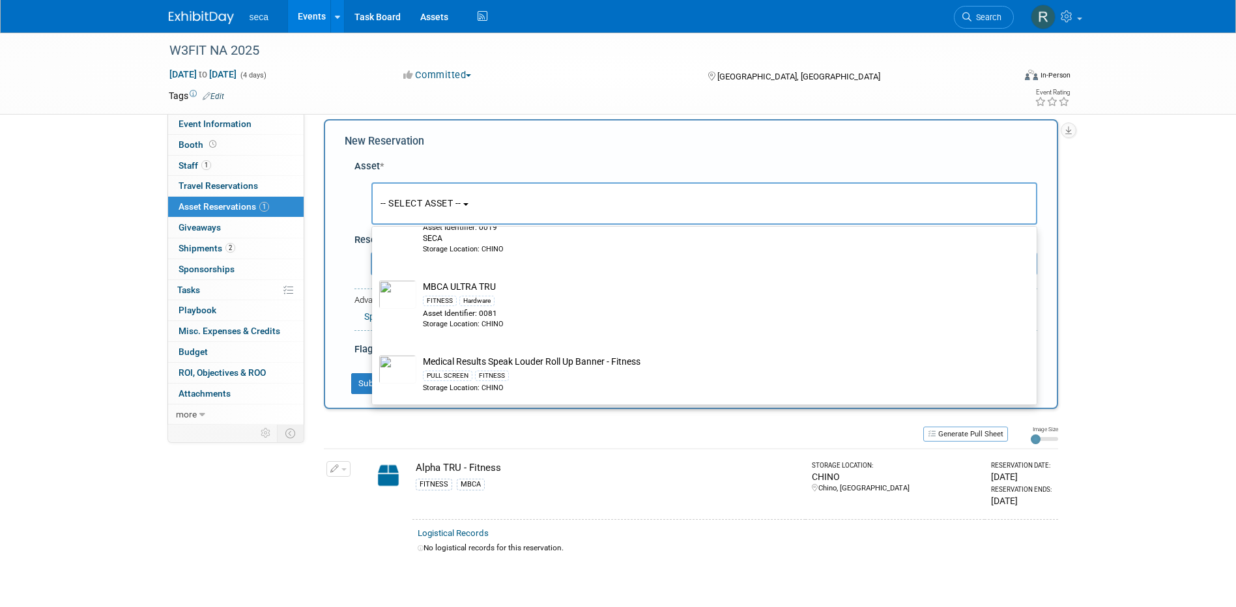
scroll to position [654, 0]
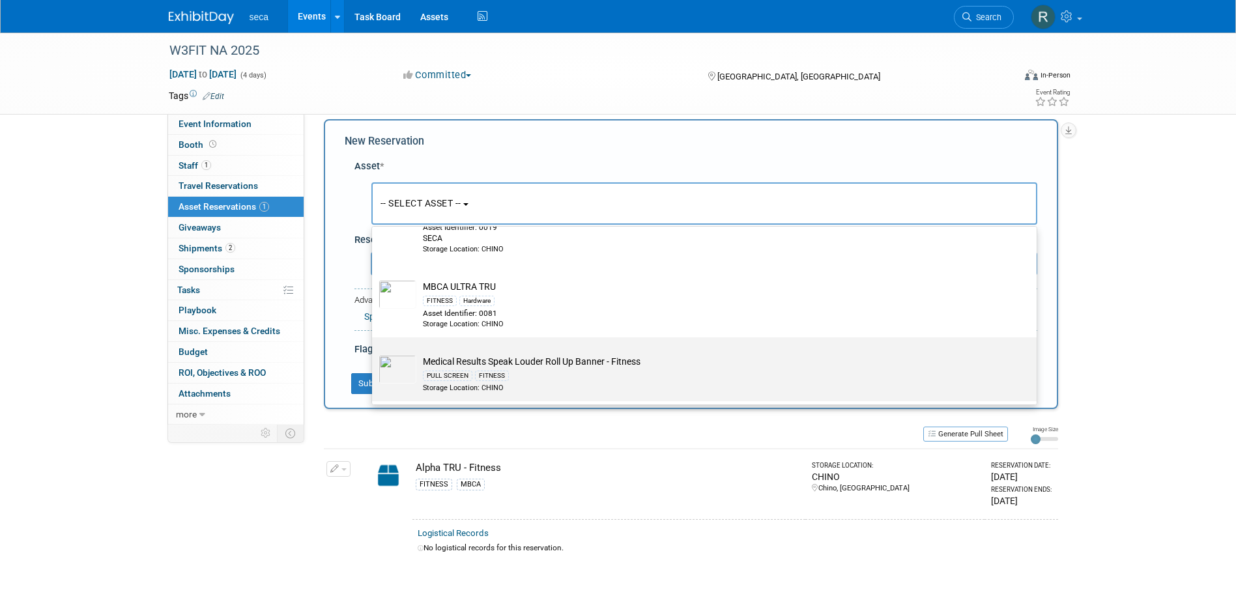
type input "fitness"
click at [512, 364] on td "Medical Results Speak Louder Roll Up Banner - Fitness PULL SCREEN FITNESS Stora…" at bounding box center [713, 374] width 594 height 38
click at [374, 353] on input "Medical Results Speak Louder Roll Up Banner - Fitness PULL SCREEN FITNESS Stora…" at bounding box center [370, 349] width 8 height 8
select select "10729198"
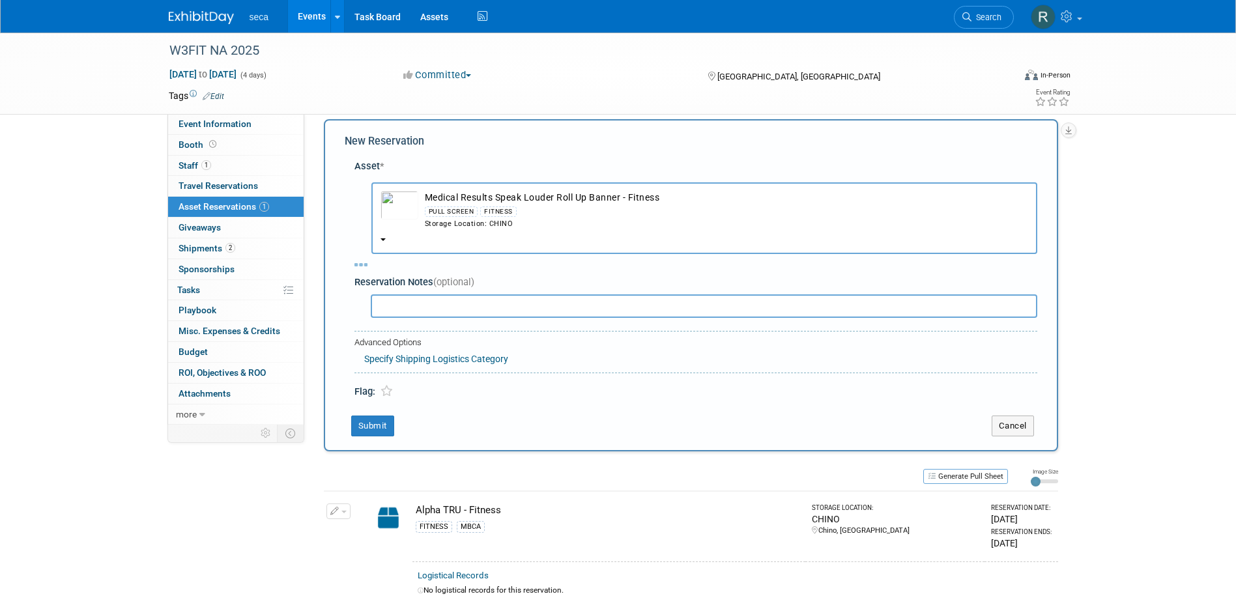
select select "8"
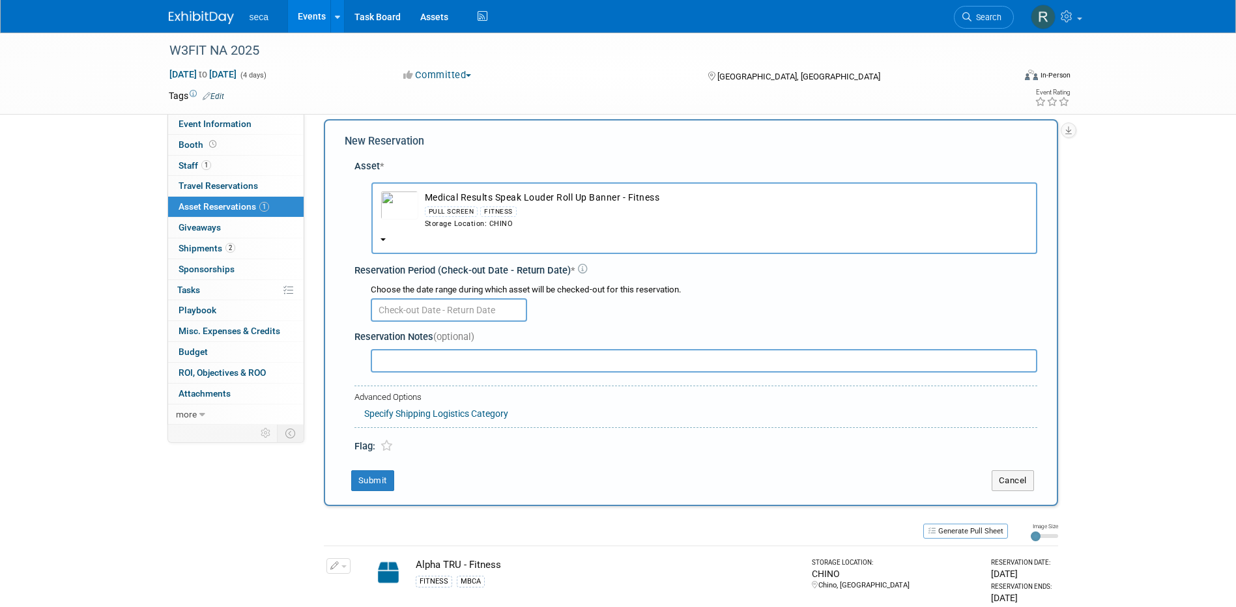
click at [436, 305] on input "text" at bounding box center [449, 309] width 156 height 23
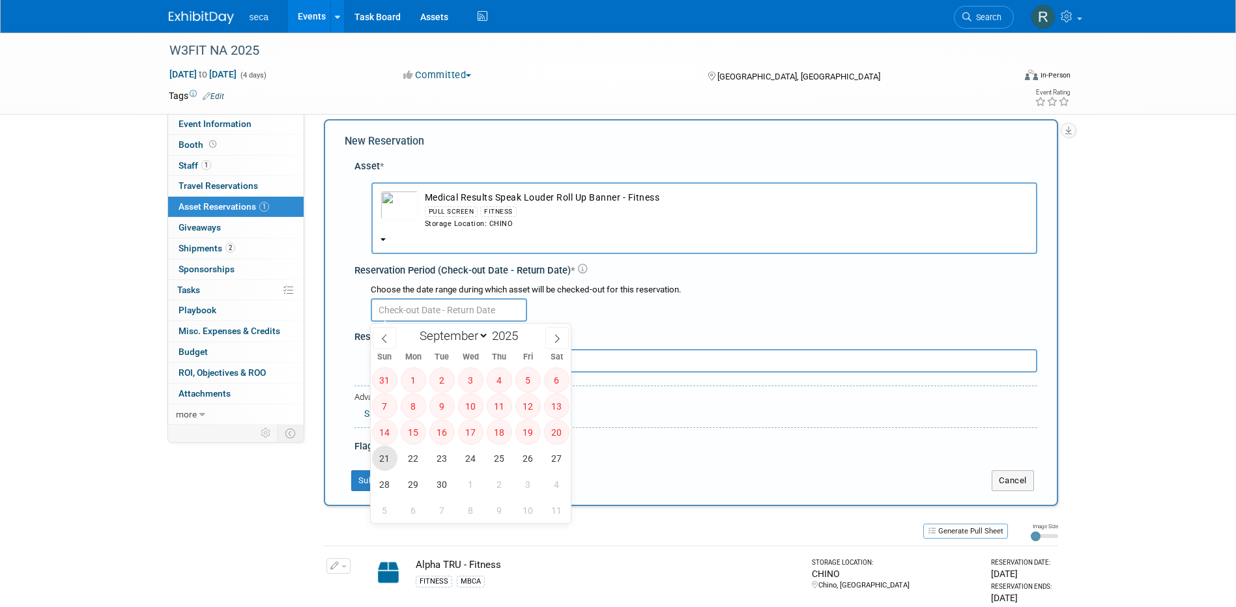
click at [384, 455] on span "21" at bounding box center [384, 458] width 25 height 25
click at [448, 478] on span "30" at bounding box center [441, 484] width 25 height 25
type input "Sep 21, 2025 to Sep 30, 2025"
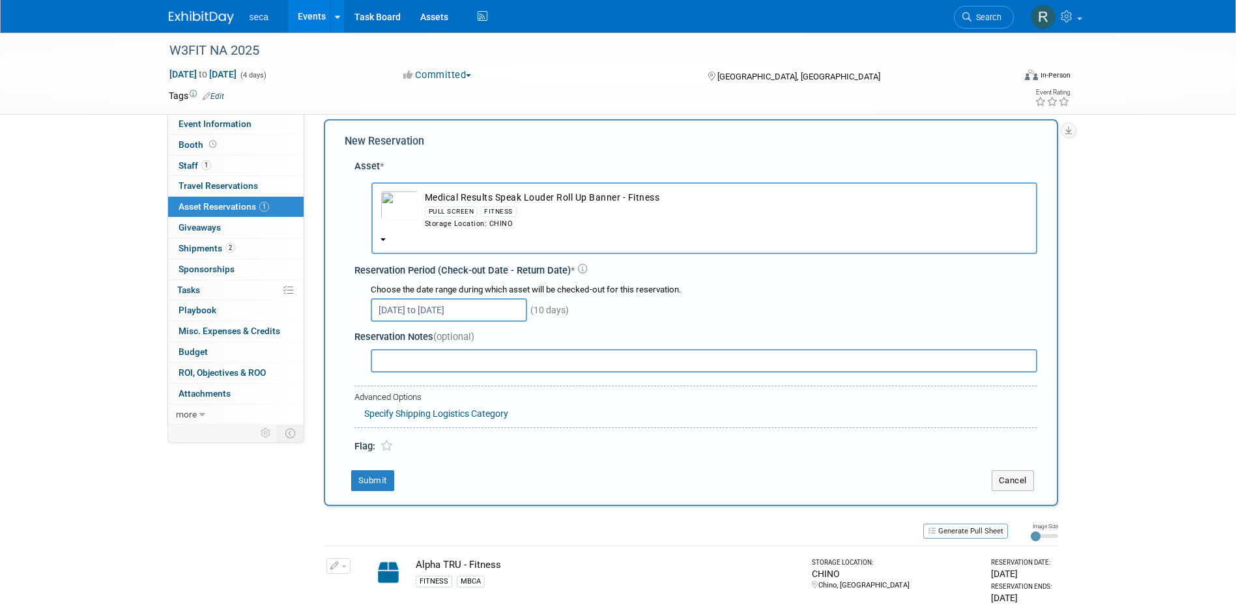
click at [454, 360] on input "text" at bounding box center [704, 360] width 667 height 23
type input "carried by BSU"
click at [371, 479] on button "Submit" at bounding box center [372, 481] width 43 height 21
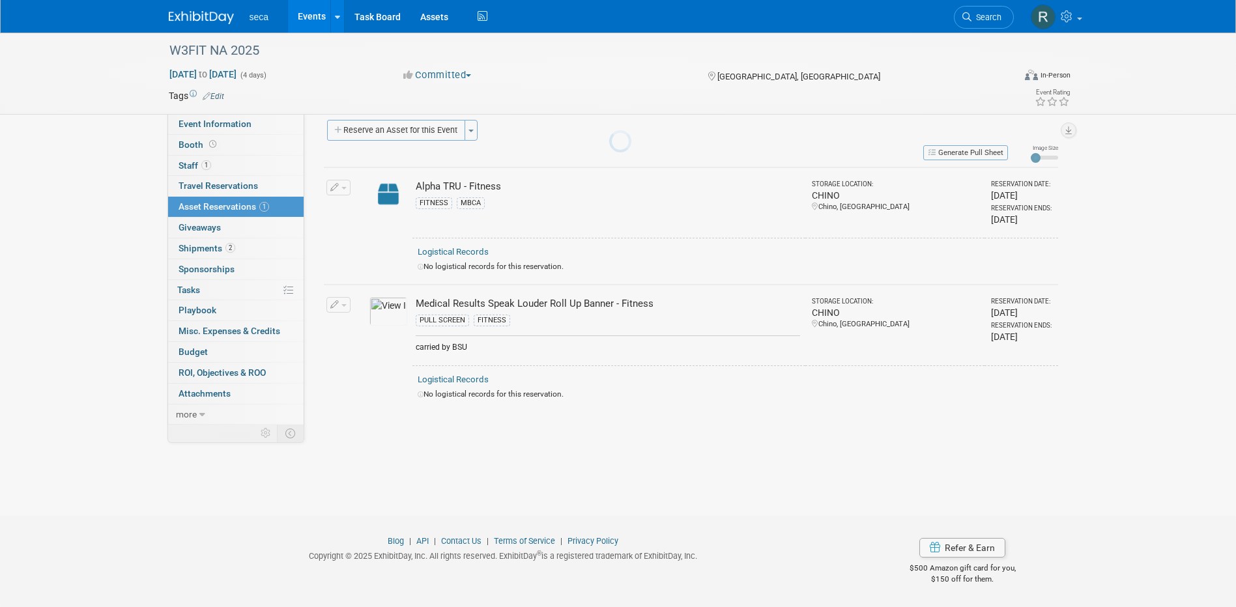
scroll to position [12, 0]
click at [387, 129] on button "Reserve an Asset for this Event" at bounding box center [396, 130] width 138 height 21
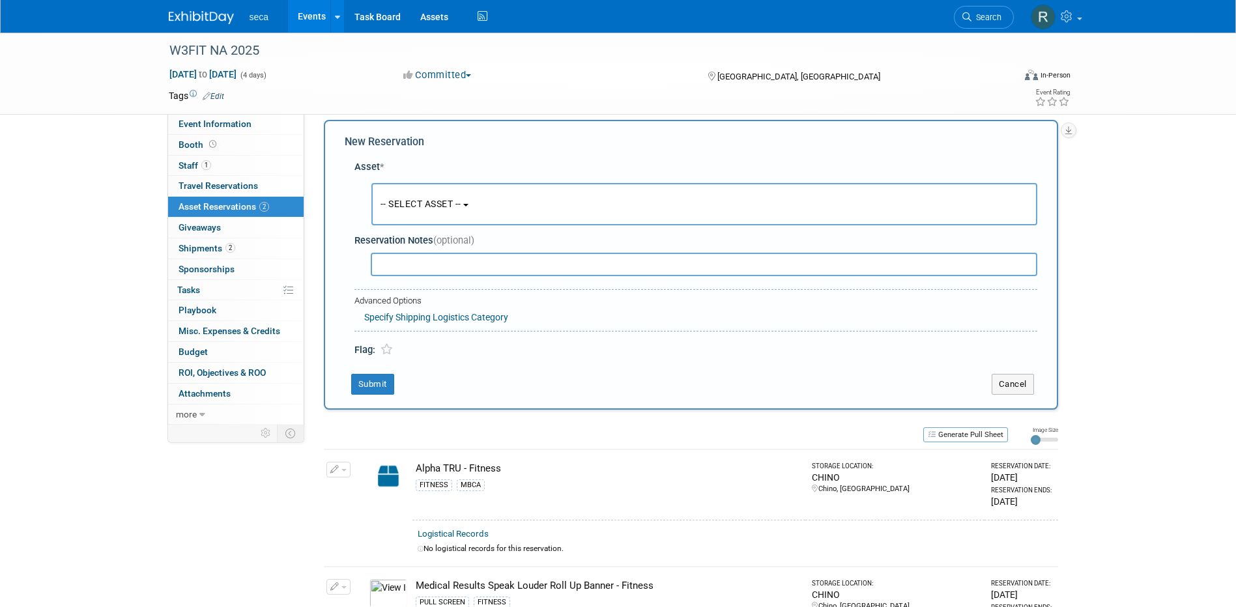
scroll to position [12, 0]
drag, startPoint x: 413, startPoint y: 213, endPoint x: 411, endPoint y: 205, distance: 8.6
click at [412, 212] on button "-- SELECT ASSET --" at bounding box center [704, 203] width 666 height 42
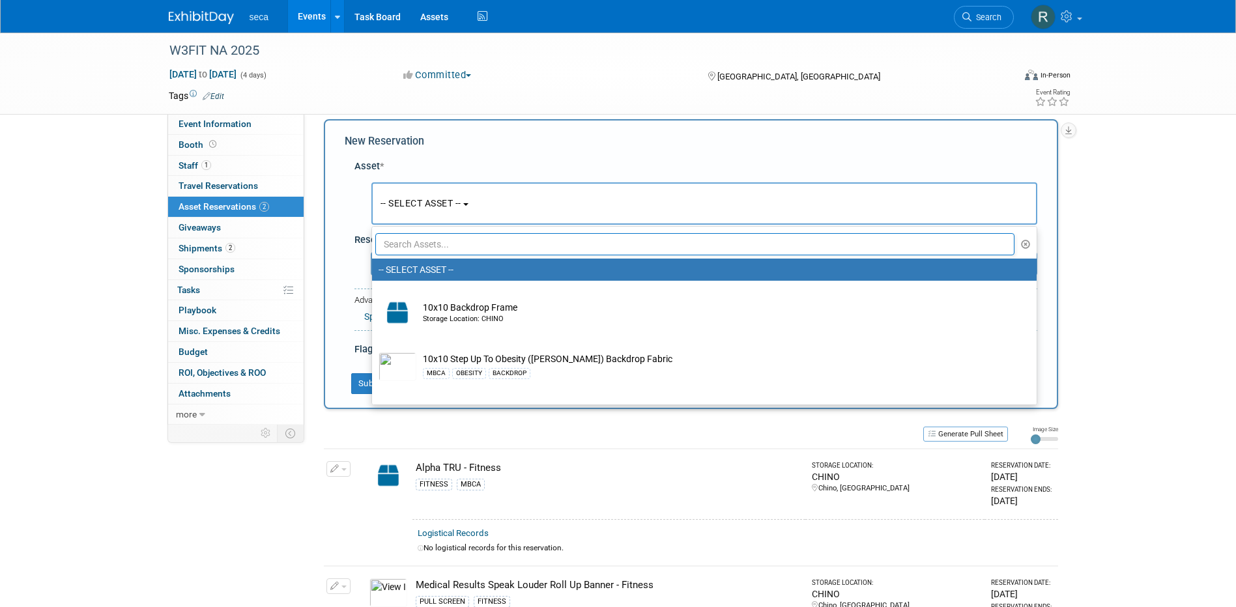
click at [429, 248] on input "text" at bounding box center [695, 244] width 640 height 22
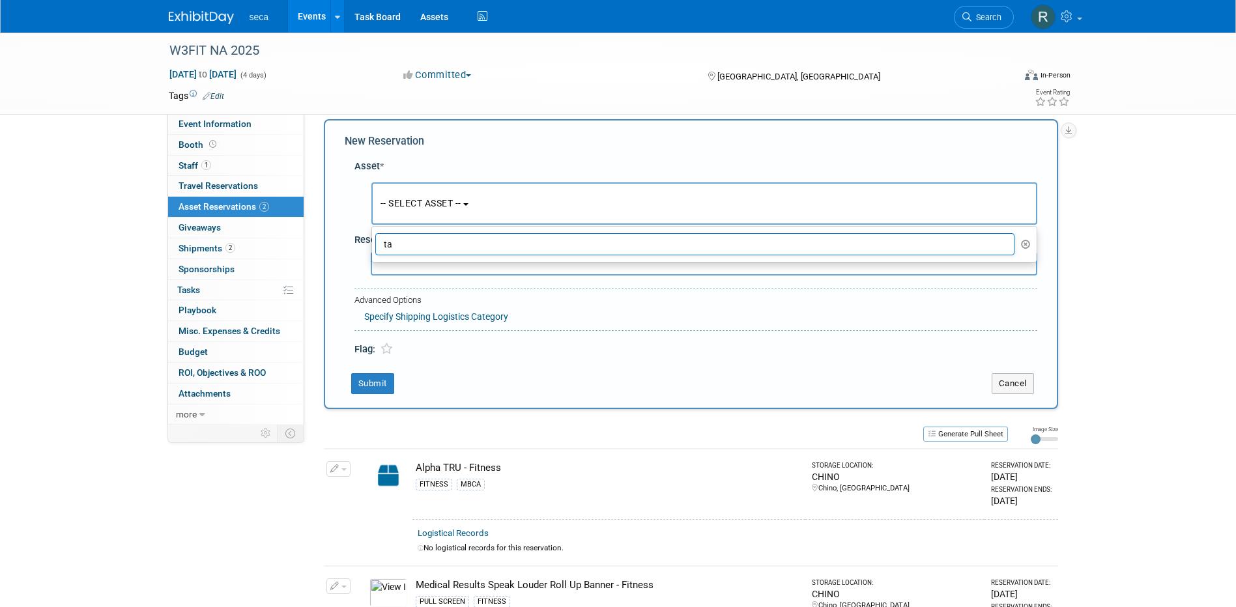
type input "t"
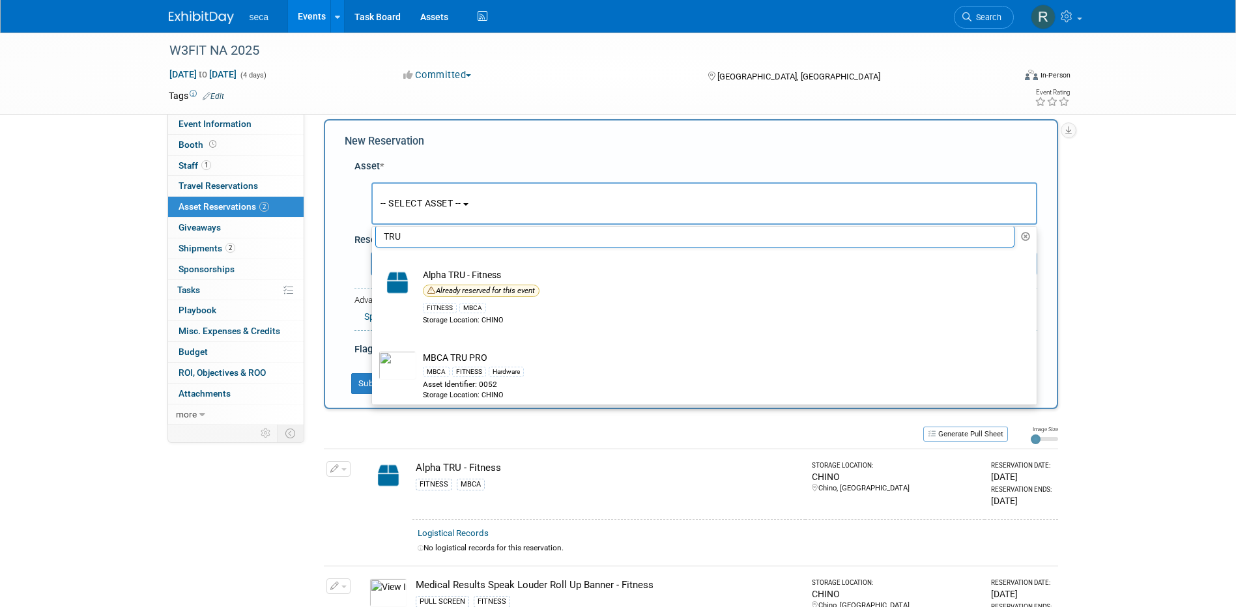
scroll to position [0, 0]
drag, startPoint x: 417, startPoint y: 246, endPoint x: 337, endPoint y: 238, distance: 80.5
click at [350, 245] on div "Asset * -- SELECT ASSET -- <table style='display: inline-block; border-style:no…" at bounding box center [691, 255] width 693 height 204
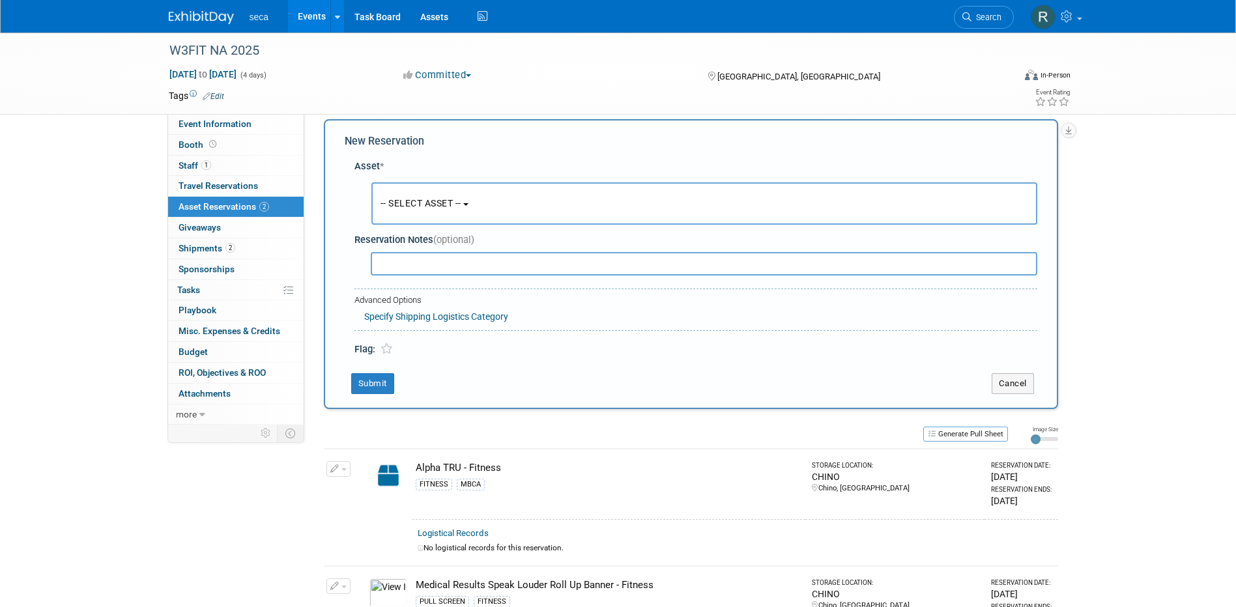
click at [461, 204] on span "-- SELECT ASSET --" at bounding box center [421, 203] width 81 height 10
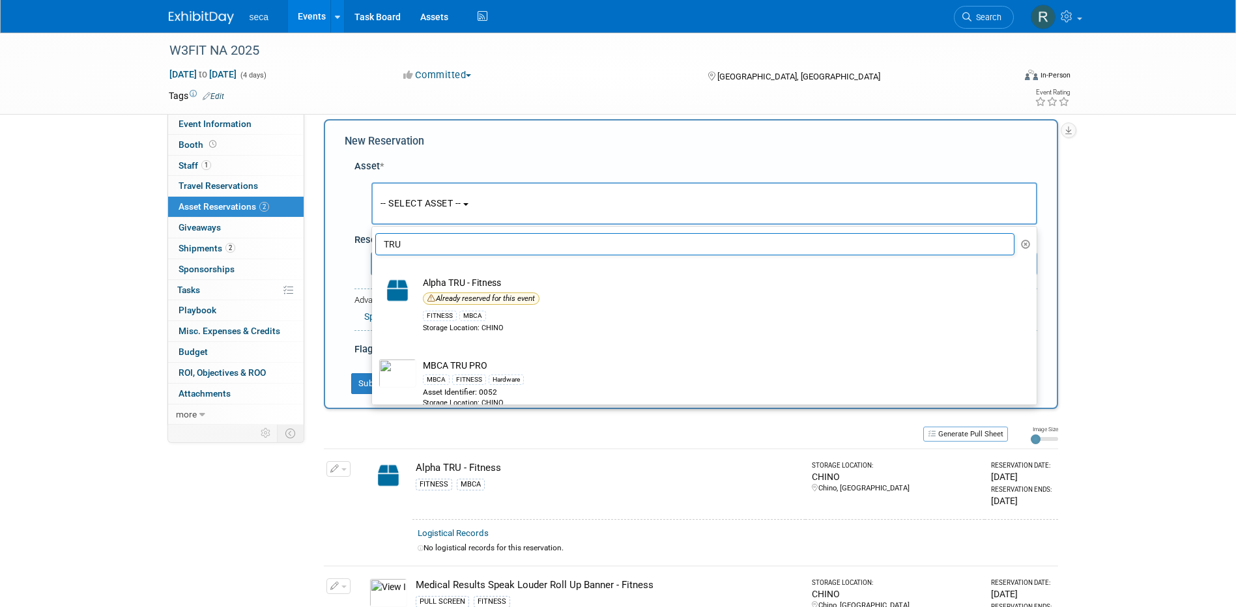
click at [434, 241] on input "TRU" at bounding box center [695, 244] width 640 height 22
click at [433, 242] on input "TRU" at bounding box center [695, 244] width 640 height 22
drag, startPoint x: 416, startPoint y: 244, endPoint x: 368, endPoint y: 242, distance: 47.6
click at [368, 242] on div "Asset * -- SELECT ASSET -- <table style='display: inline-block; border-style:no…" at bounding box center [691, 255] width 693 height 204
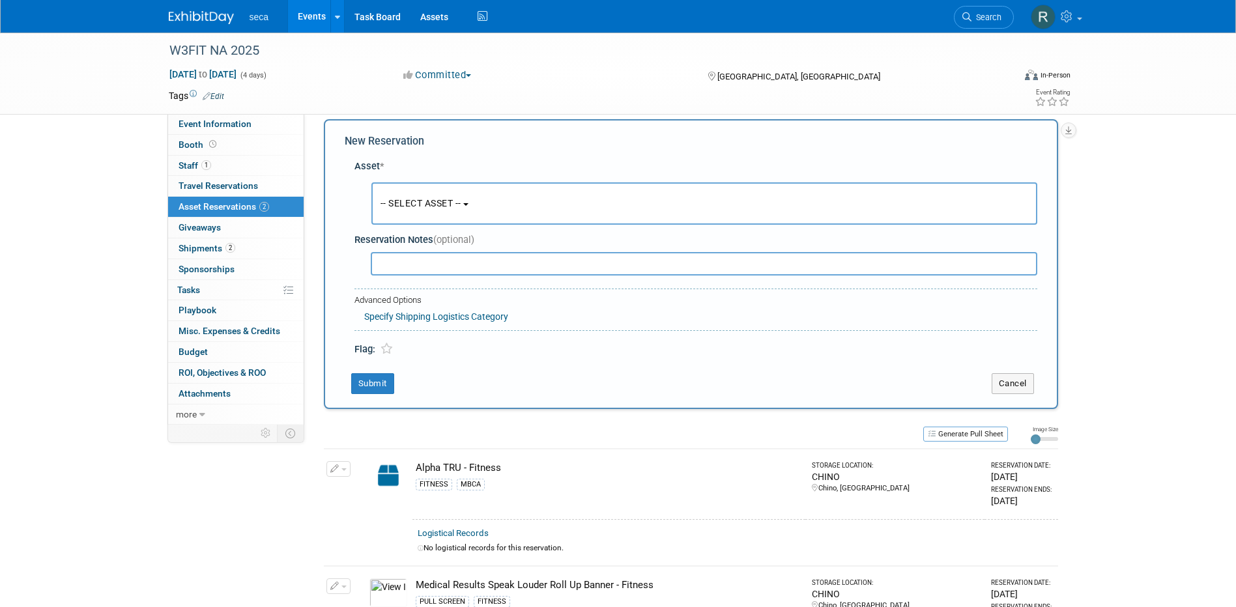
click at [424, 206] on span "-- SELECT ASSET --" at bounding box center [421, 203] width 81 height 10
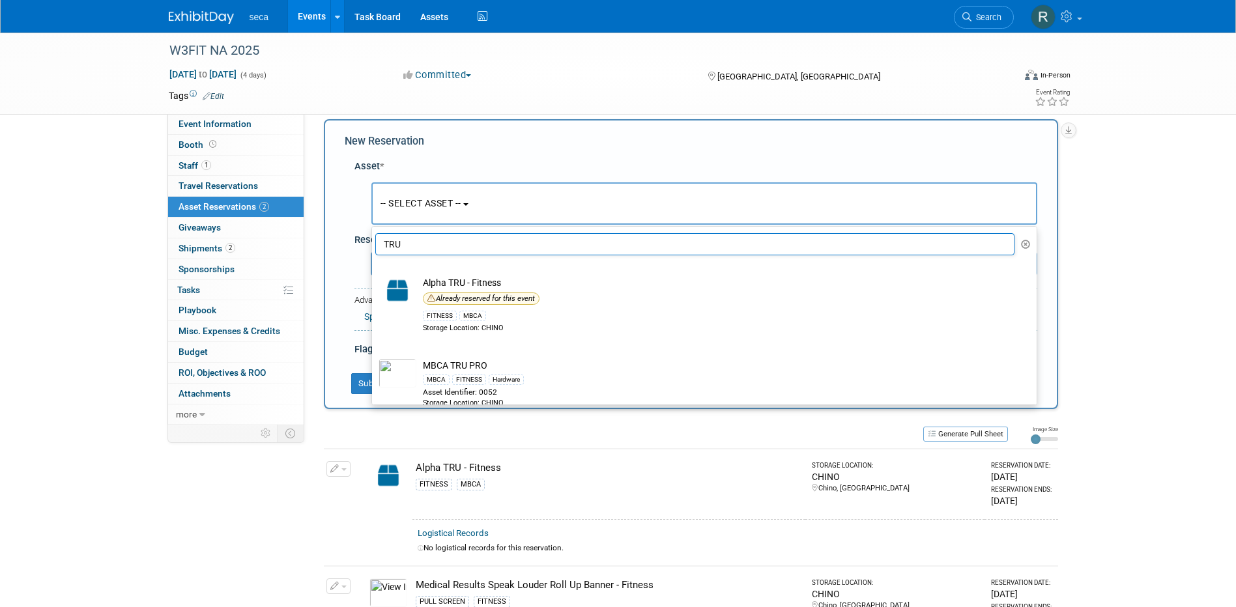
click at [417, 244] on input "TRU" at bounding box center [695, 244] width 640 height 22
type input "T"
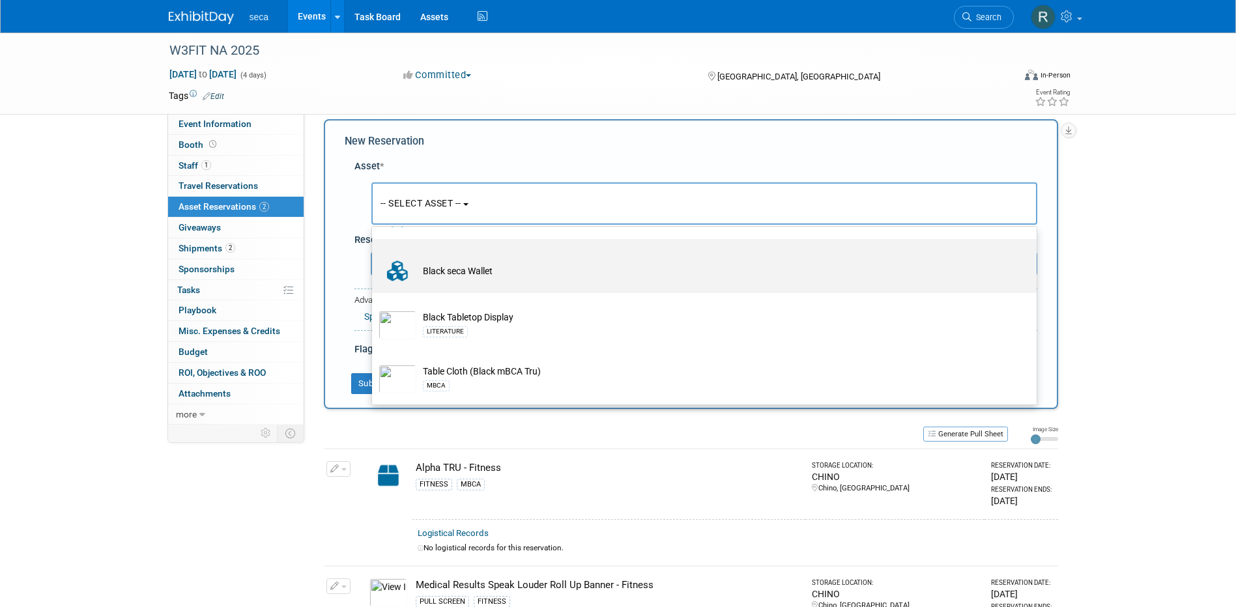
scroll to position [131, 0]
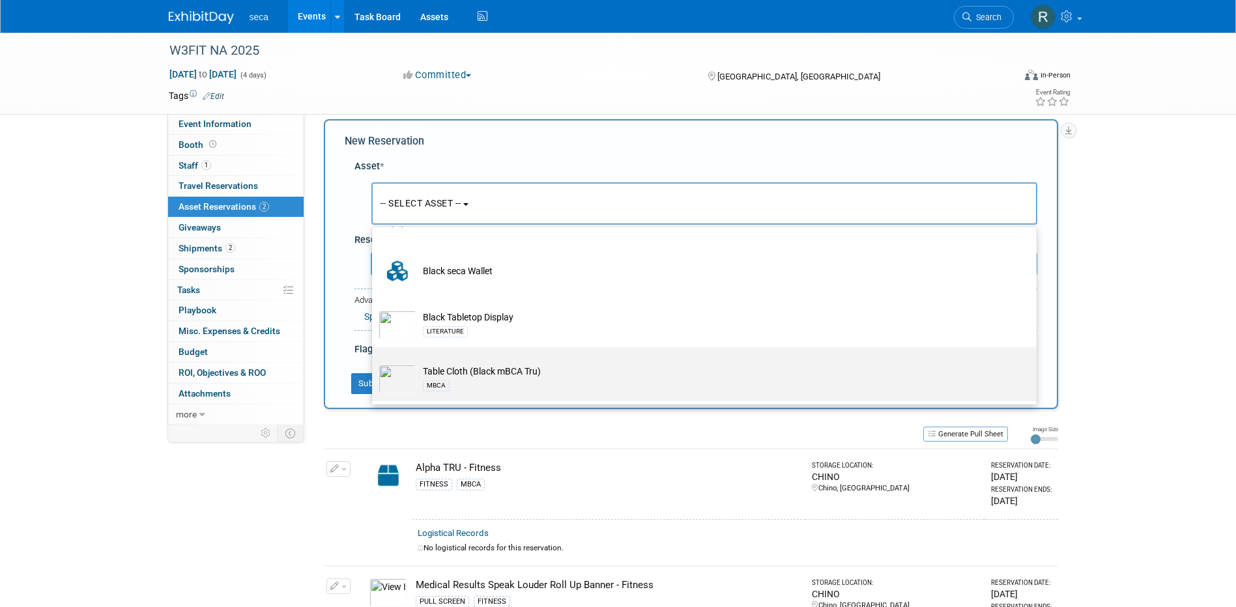
type input "Black"
click at [508, 373] on td "Table Cloth (Black mBCA Tru) MBCA" at bounding box center [713, 379] width 594 height 29
click at [374, 363] on input "Table Cloth (Black mBCA Tru) MBCA" at bounding box center [370, 359] width 8 height 8
select select "10729205"
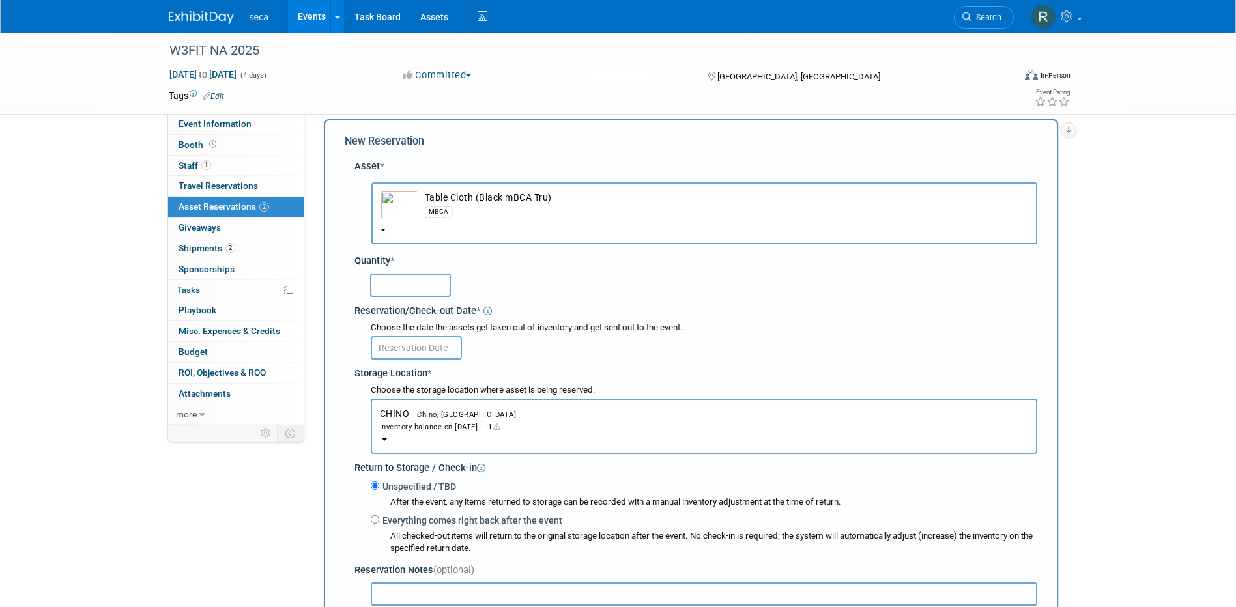
click at [397, 293] on input "text" at bounding box center [410, 285] width 81 height 23
type input "1"
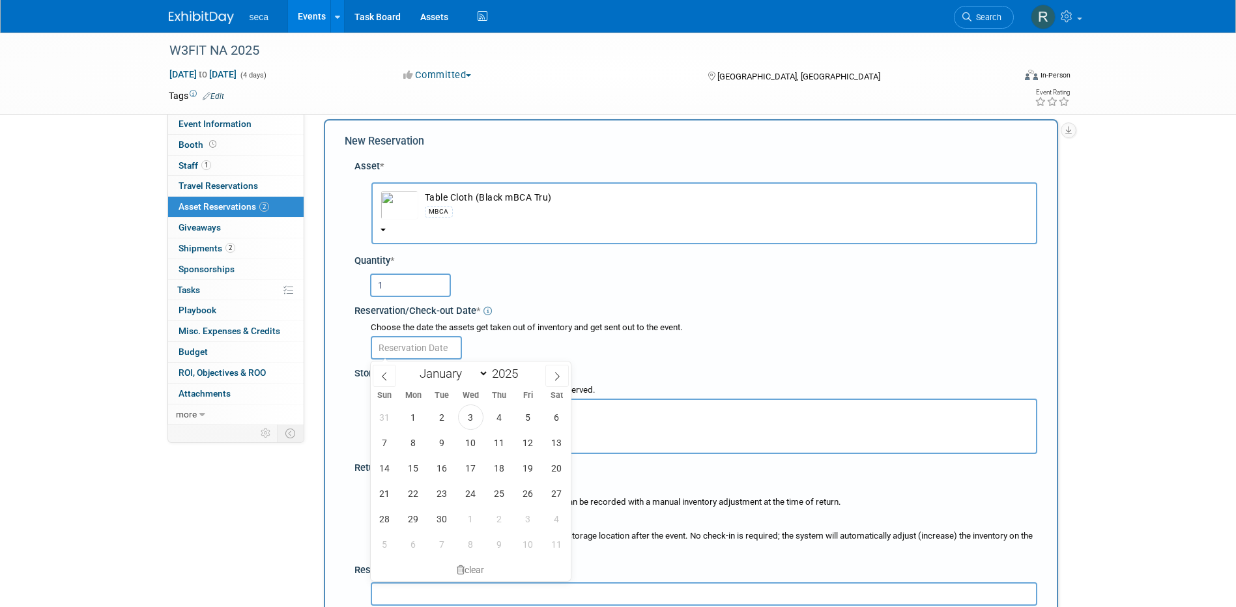
click at [420, 348] on input "text" at bounding box center [416, 347] width 91 height 23
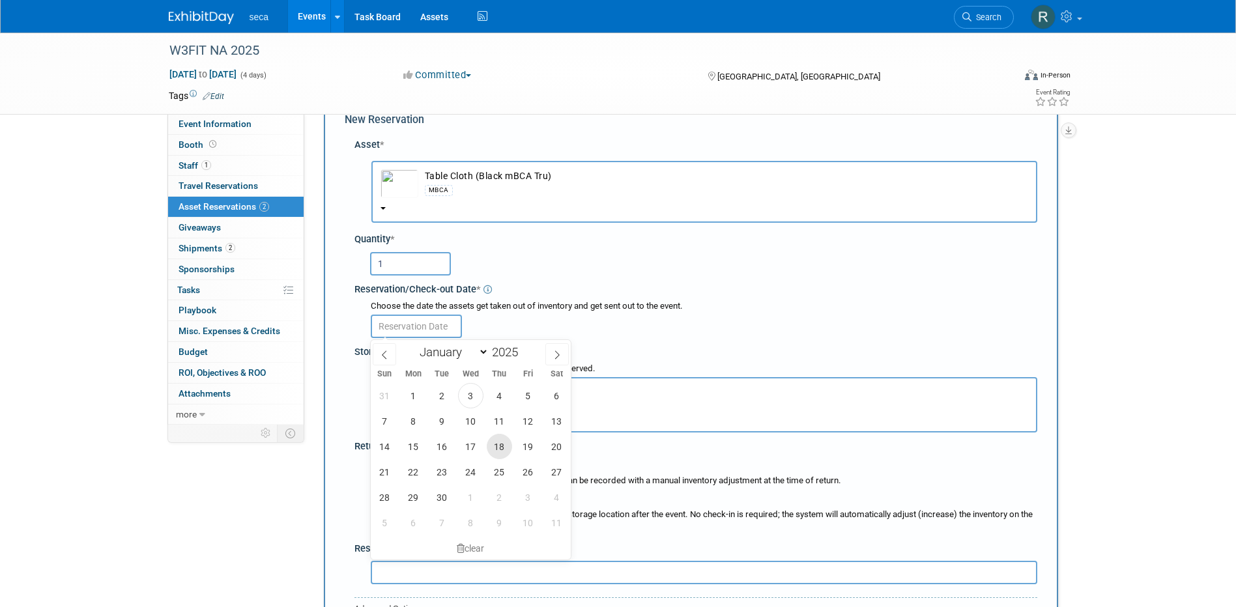
scroll to position [65, 0]
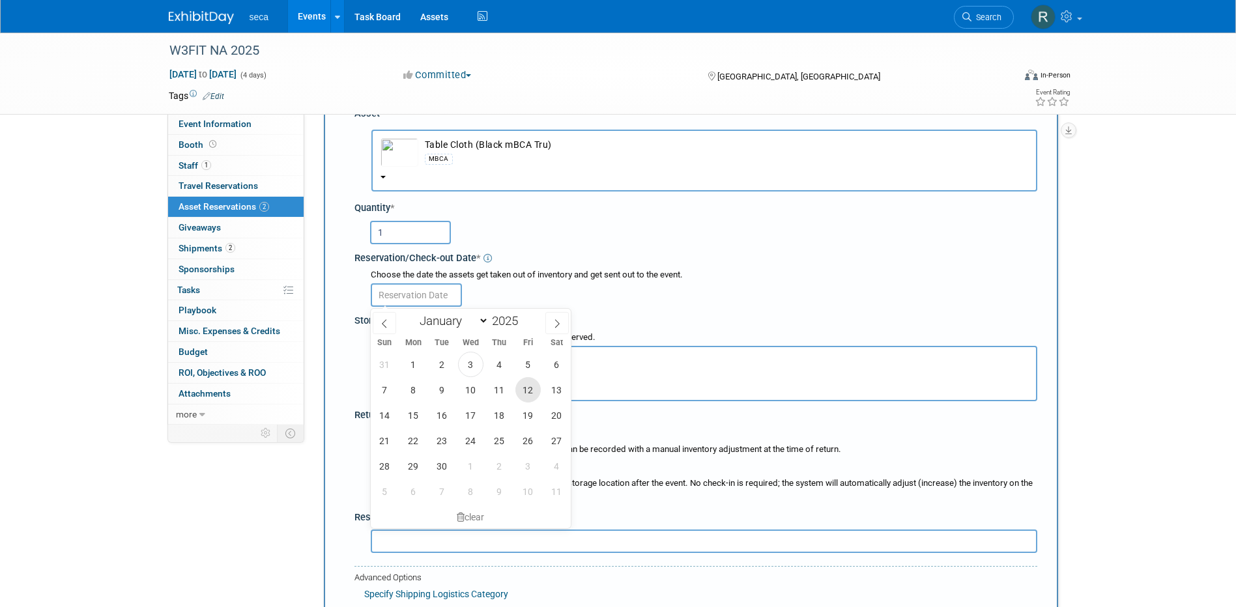
click at [525, 390] on span "12" at bounding box center [528, 389] width 25 height 25
type input "Sep 12, 2025"
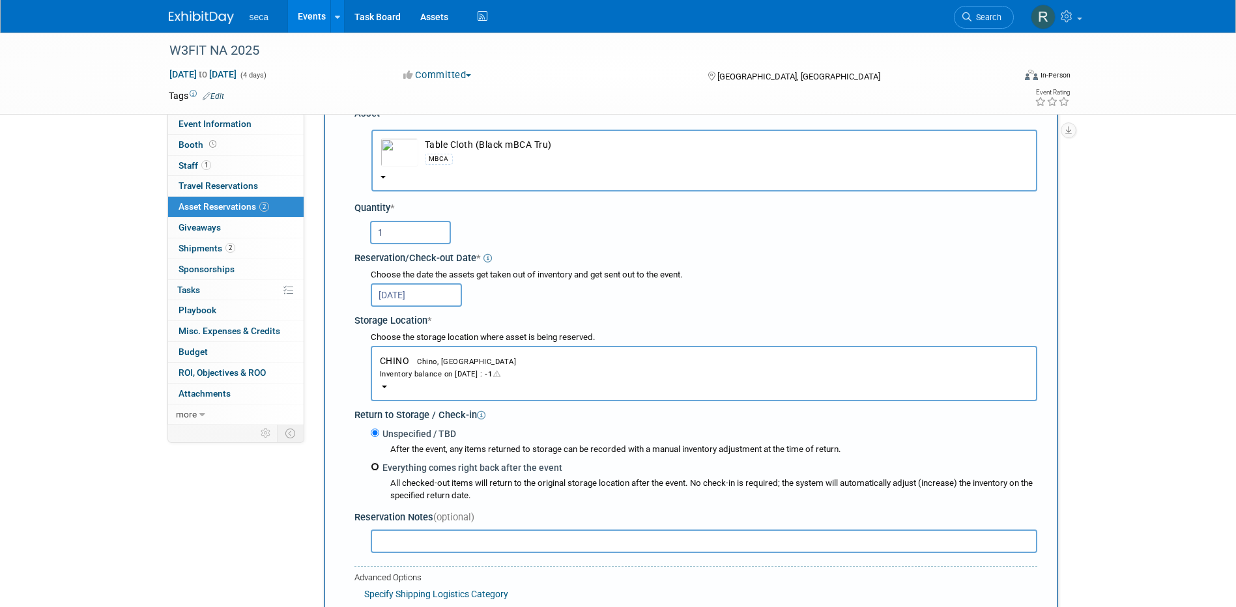
click at [375, 470] on input "Everything comes right back after the event" at bounding box center [375, 467] width 8 height 8
radio input "true"
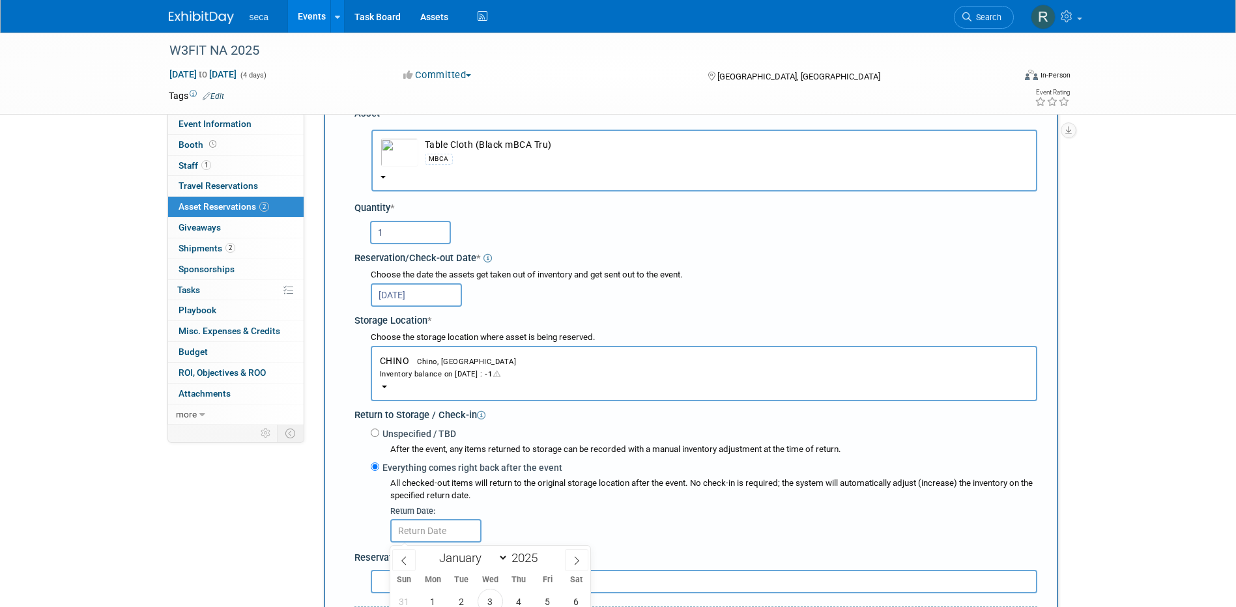
click at [385, 386] on b "button" at bounding box center [384, 387] width 5 height 3
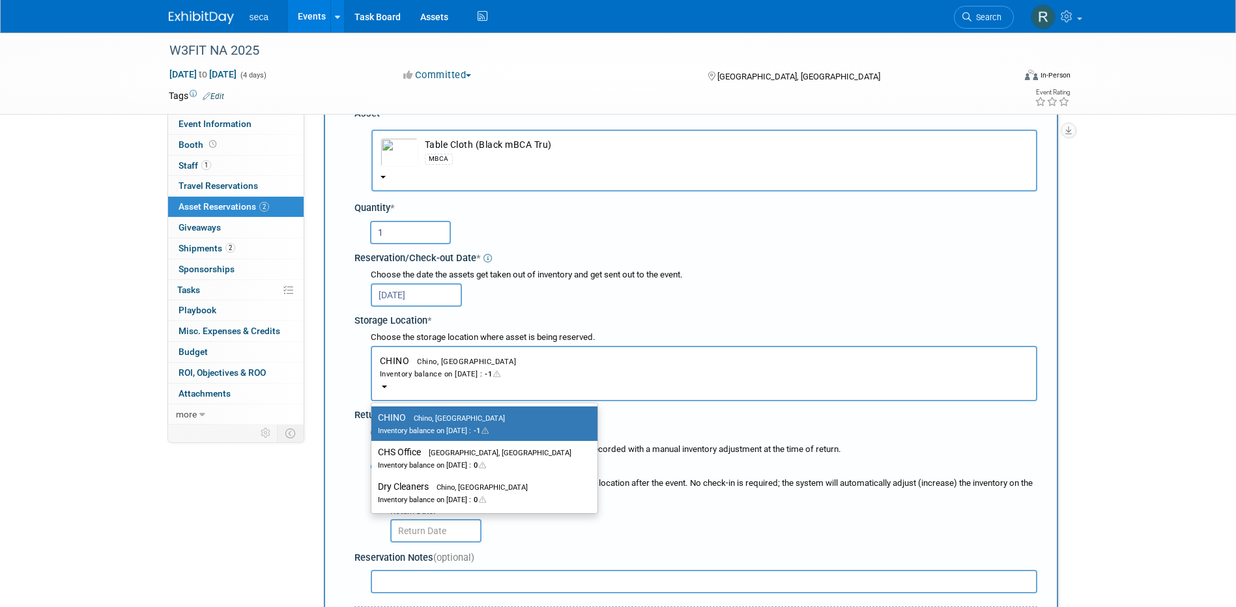
click at [362, 368] on div "Choose the storage location where asset is being reserved. CHINO<span style="fo…" at bounding box center [699, 367] width 678 height 70
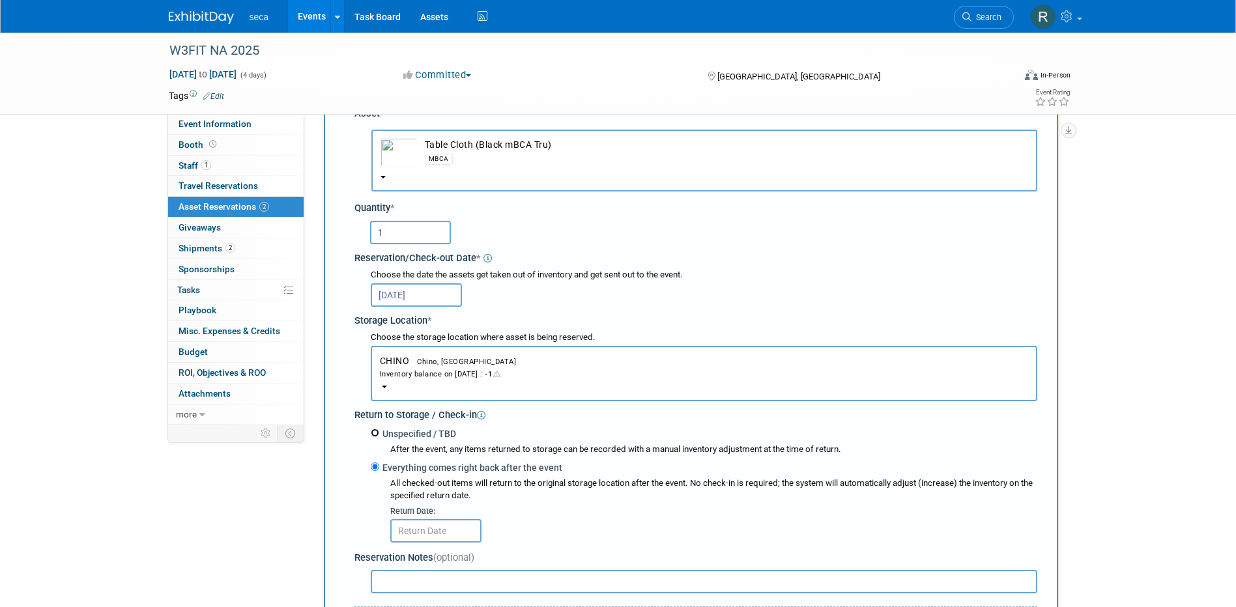
click at [374, 432] on input "Unspecified / TBD" at bounding box center [375, 433] width 8 height 8
radio input "true"
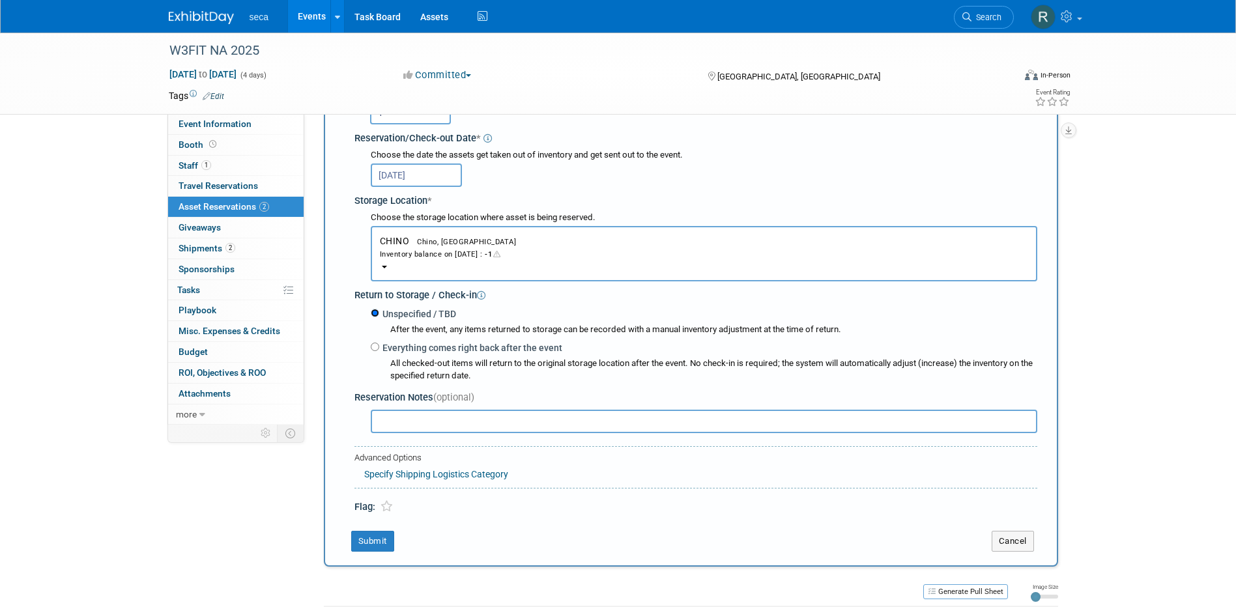
scroll to position [196, 0]
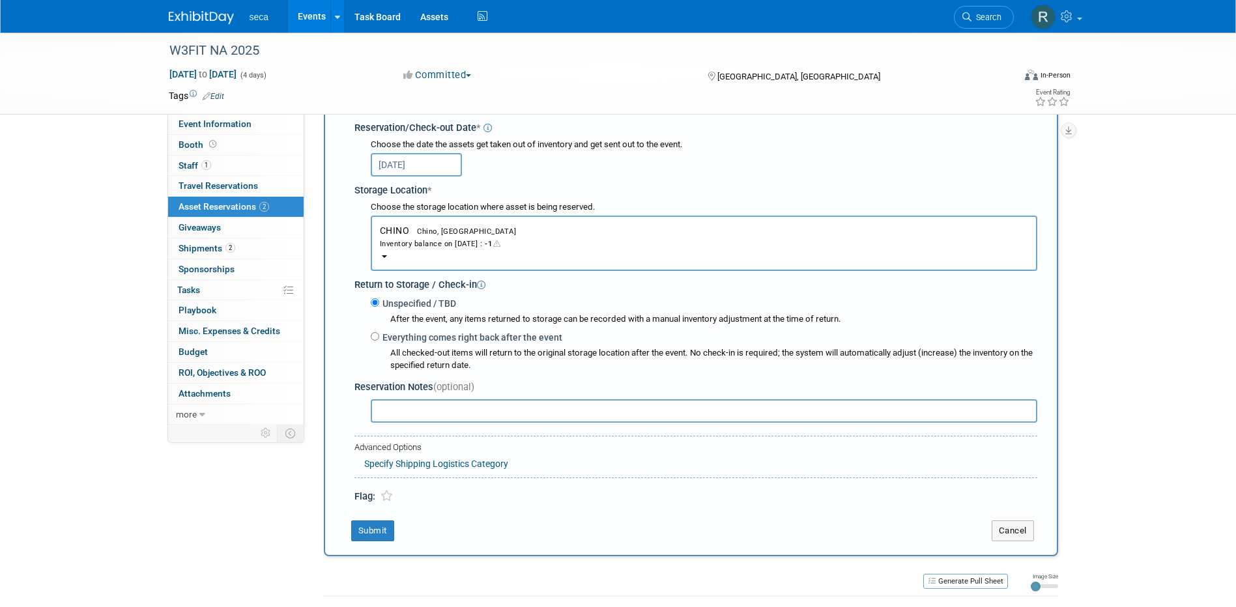
click at [430, 414] on input "text" at bounding box center [704, 410] width 667 height 23
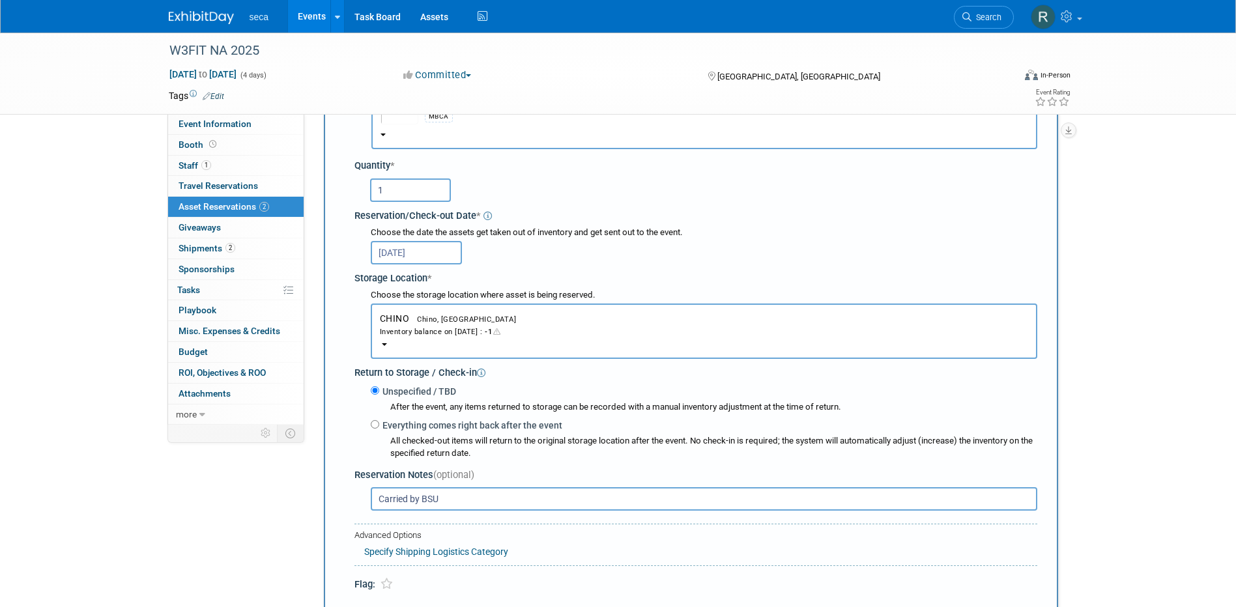
scroll to position [130, 0]
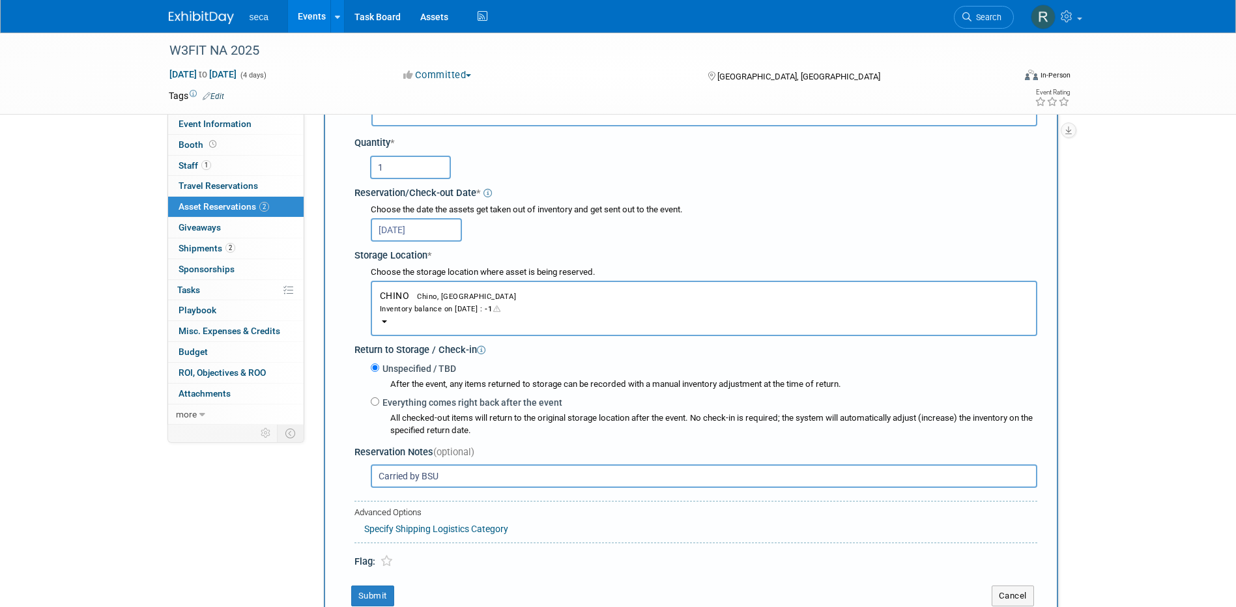
type input "Carried by BSU"
click at [433, 233] on input "Sep 12, 2025" at bounding box center [416, 229] width 91 height 23
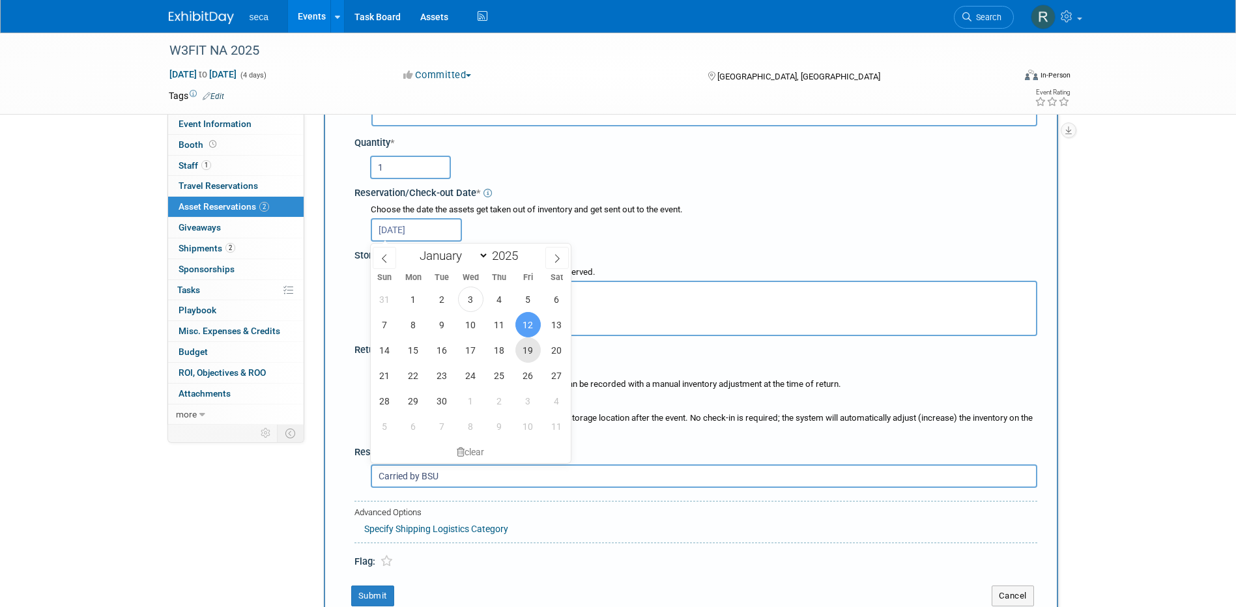
click at [518, 347] on span "19" at bounding box center [528, 350] width 25 height 25
type input "Sep 19, 2025"
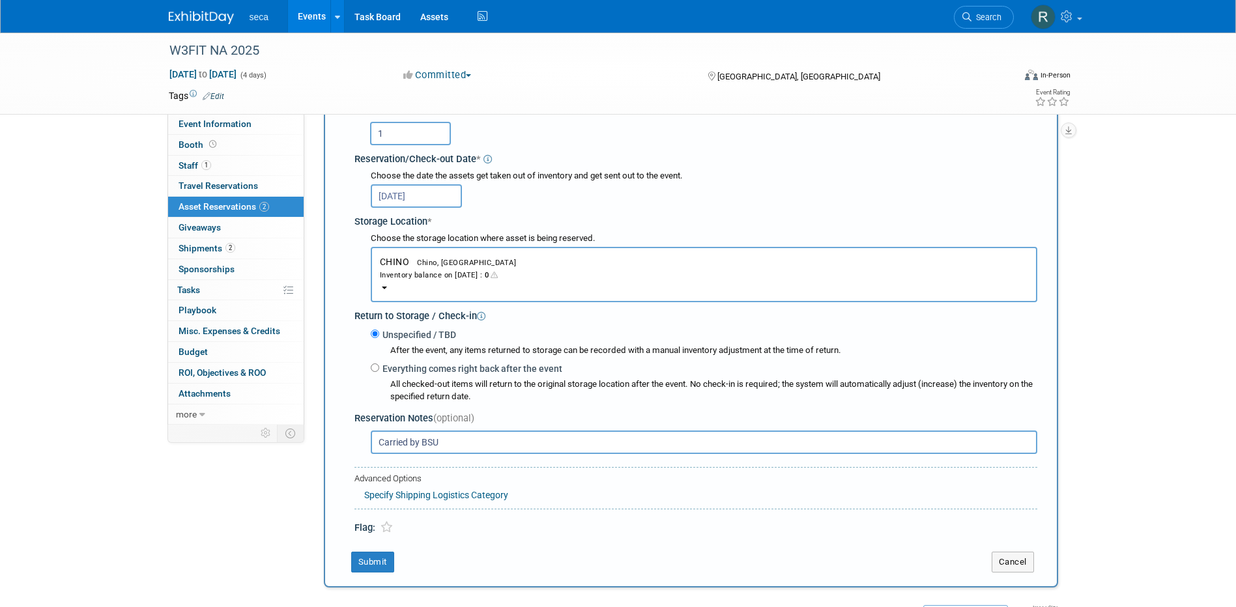
scroll to position [196, 0]
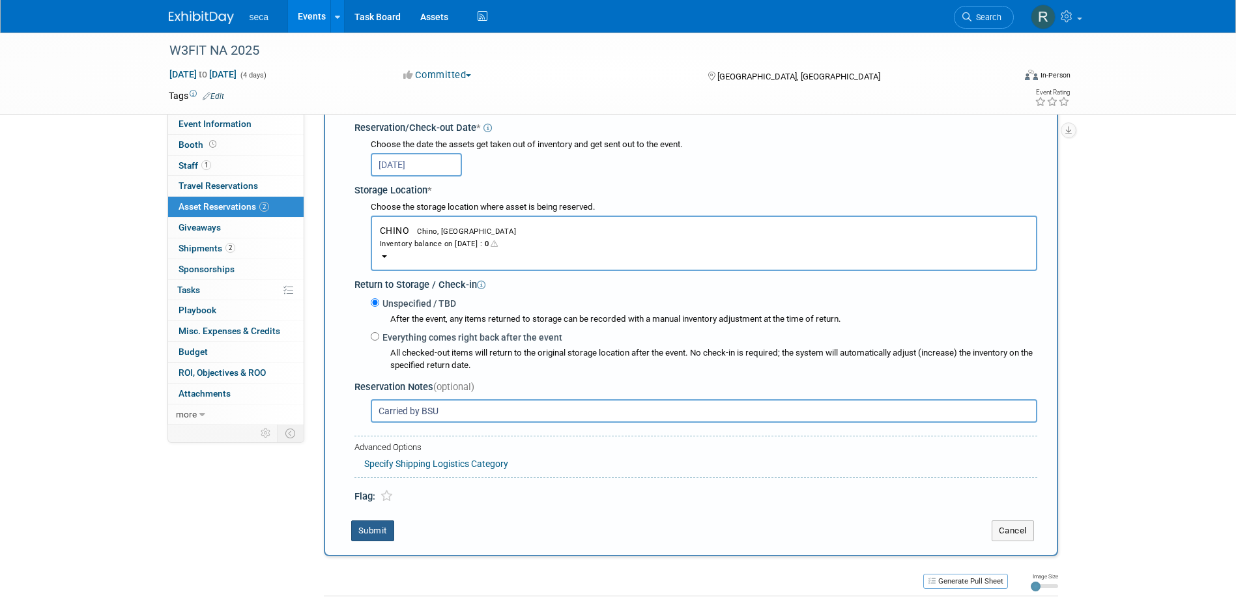
click at [358, 536] on button "Submit" at bounding box center [372, 531] width 43 height 21
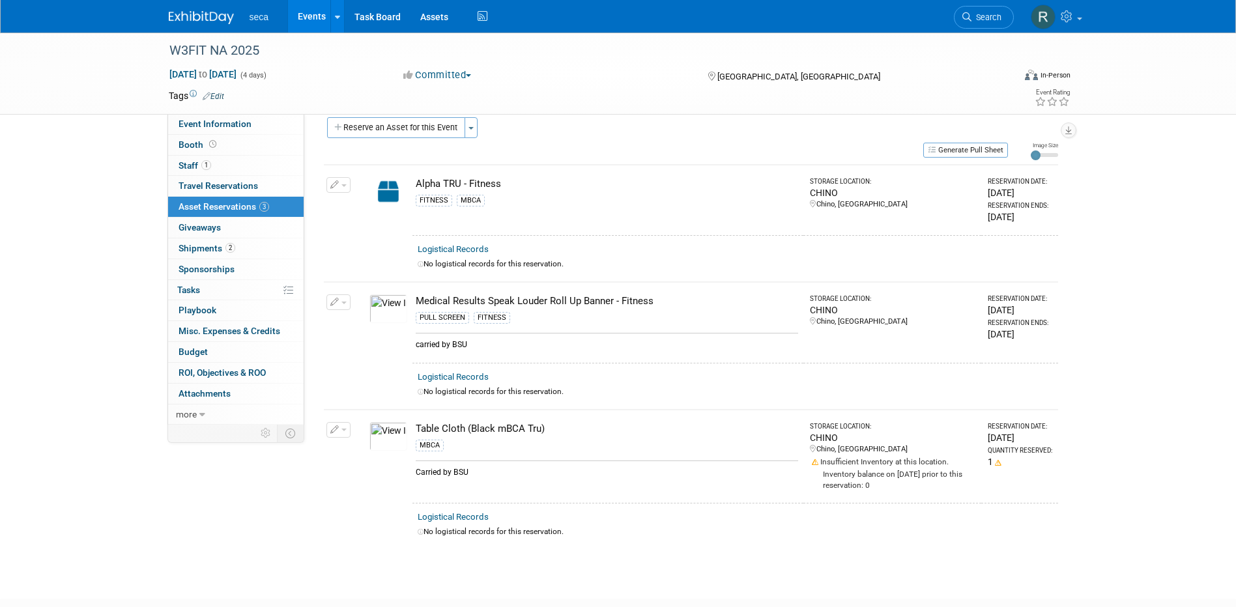
scroll to position [0, 0]
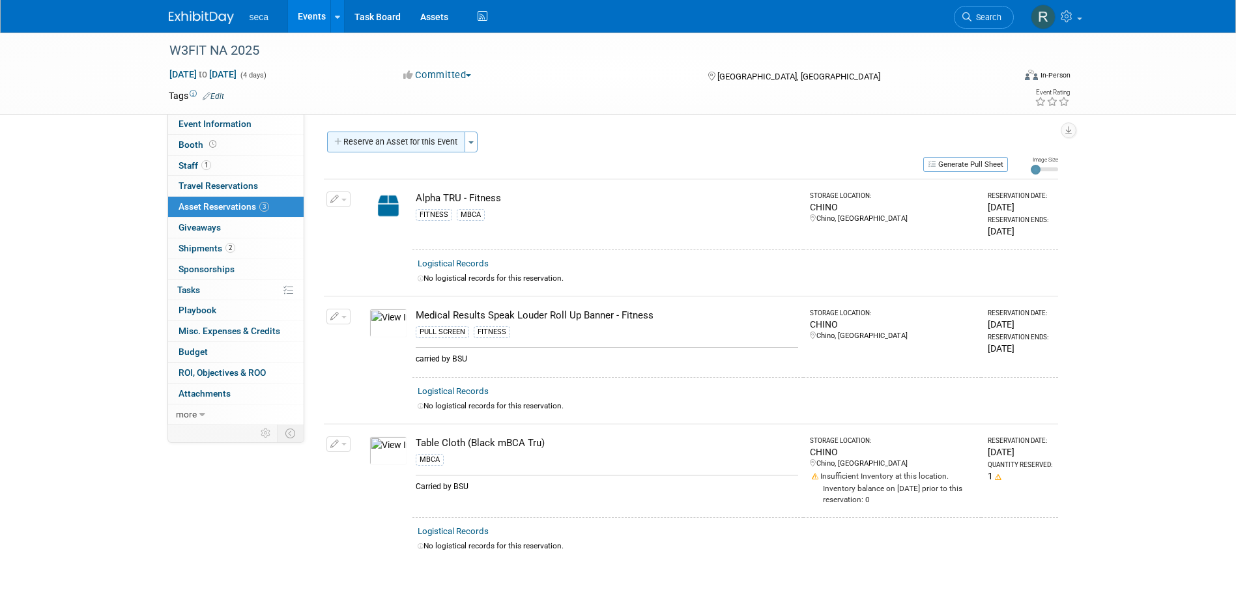
click at [356, 143] on button "Reserve an Asset for this Event" at bounding box center [396, 142] width 138 height 21
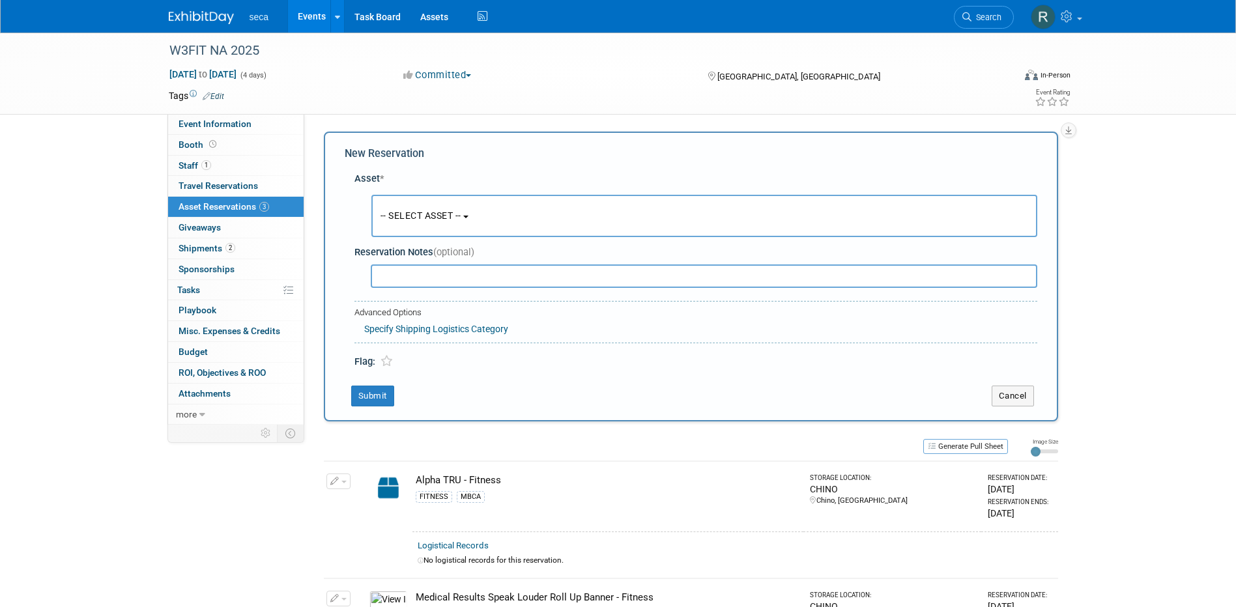
scroll to position [12, 0]
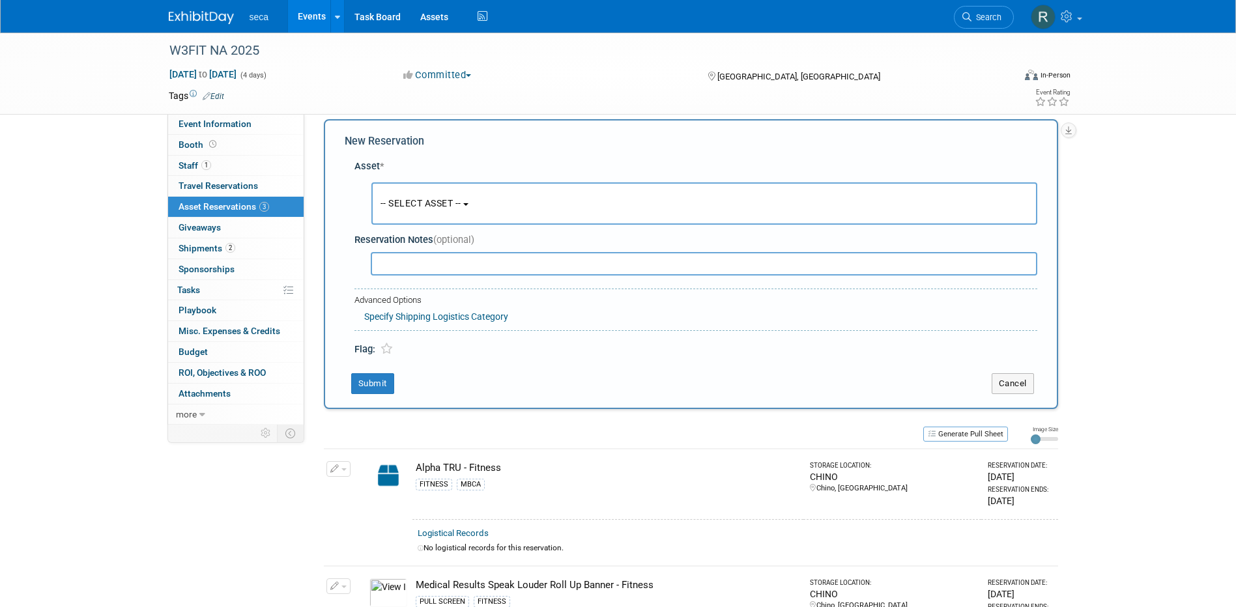
click at [398, 203] on span "-- SELECT ASSET --" at bounding box center [421, 203] width 81 height 10
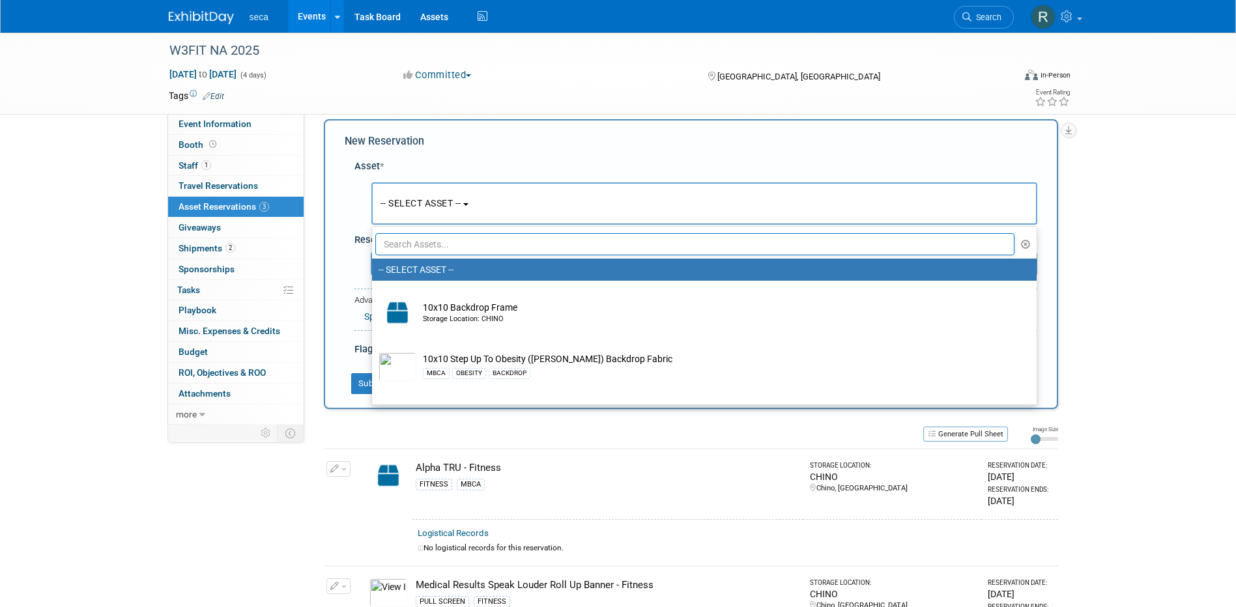
click at [411, 239] on input "text" at bounding box center [695, 244] width 640 height 22
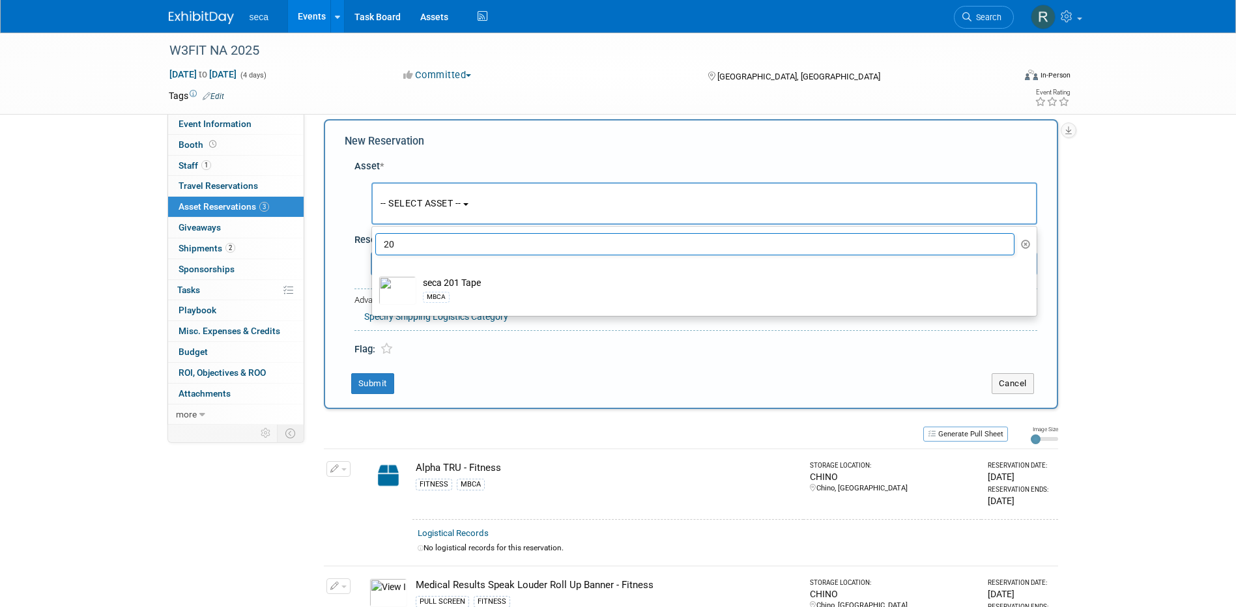
type input "2"
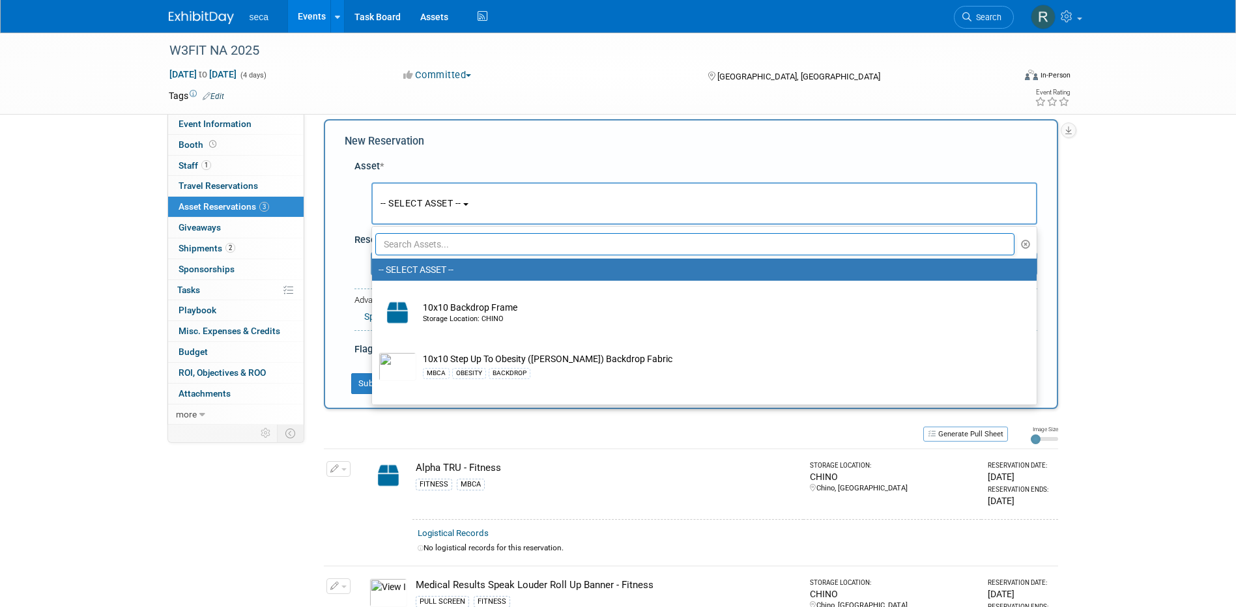
type input "t"
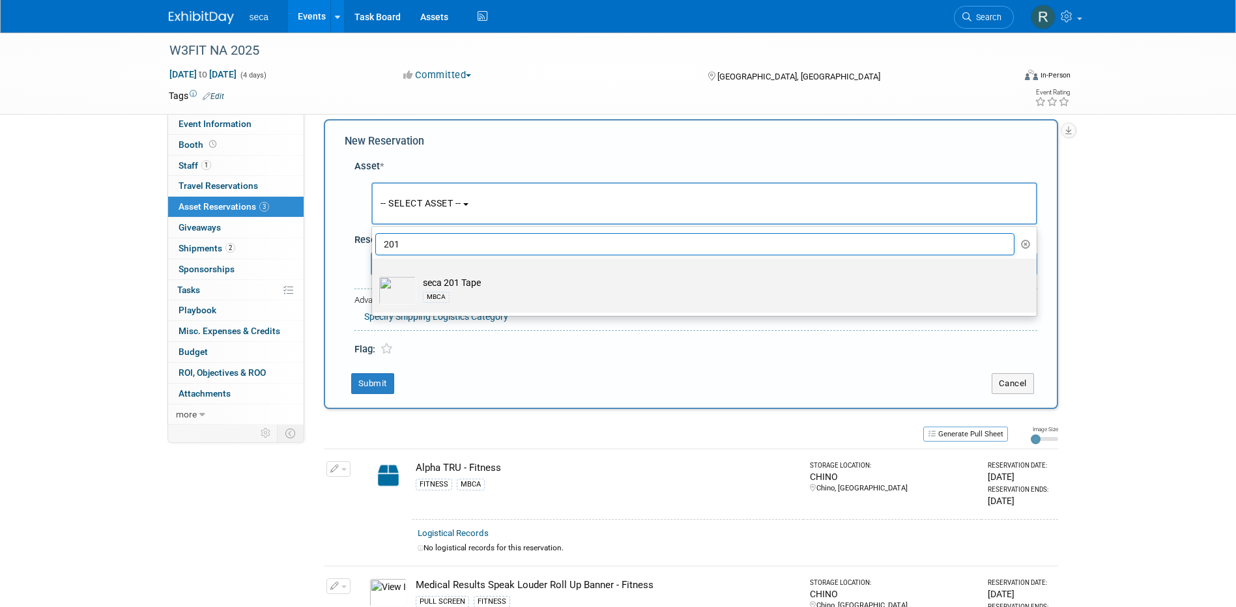
type input "201"
click at [499, 295] on div "MBCA" at bounding box center [717, 296] width 588 height 15
click at [374, 274] on input "seca 201 Tape MBCA" at bounding box center [370, 270] width 8 height 8
select select "10727576"
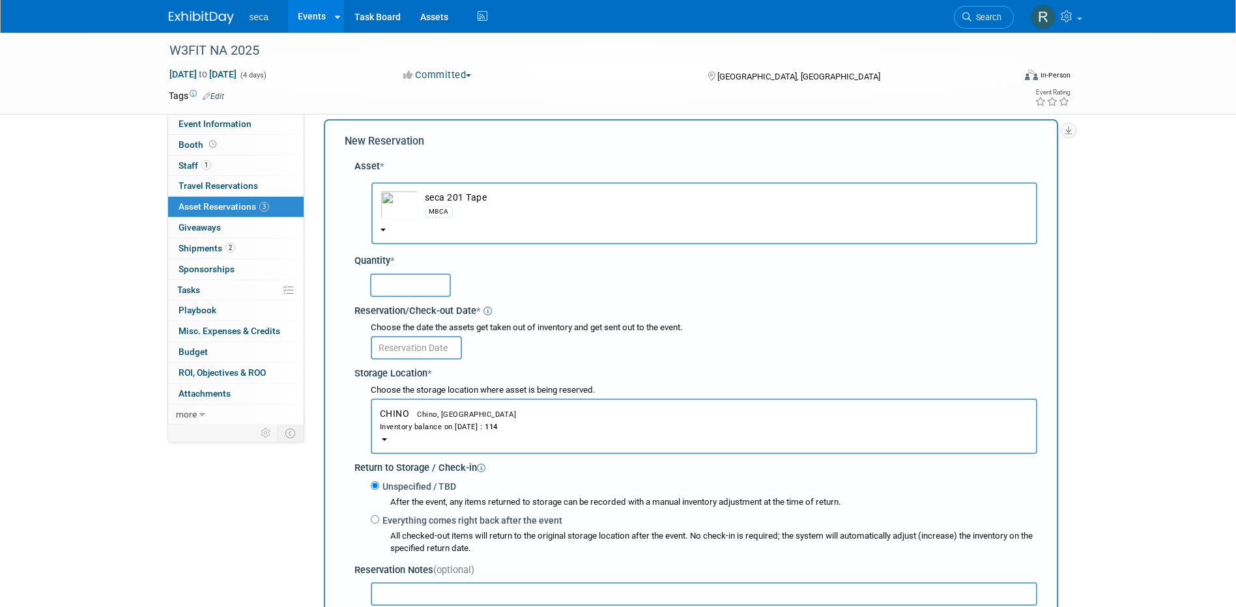
click at [416, 280] on input "text" at bounding box center [410, 285] width 81 height 23
type input "1"
click at [409, 343] on input "text" at bounding box center [416, 347] width 91 height 23
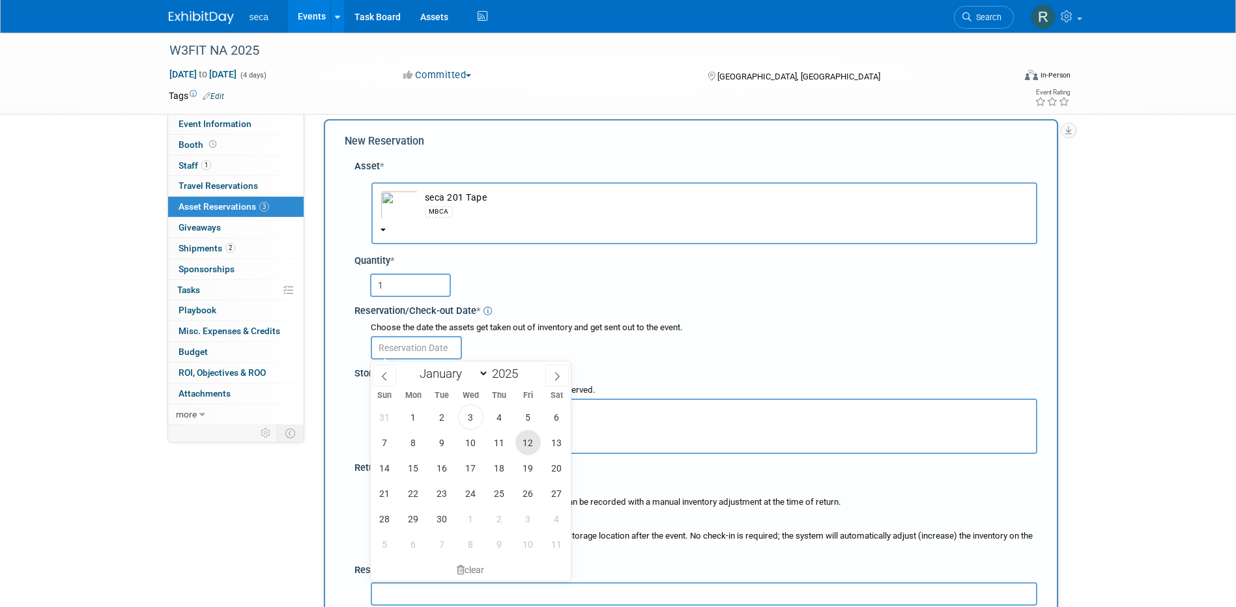
click at [525, 442] on span "12" at bounding box center [528, 442] width 25 height 25
type input "Sep 12, 2025"
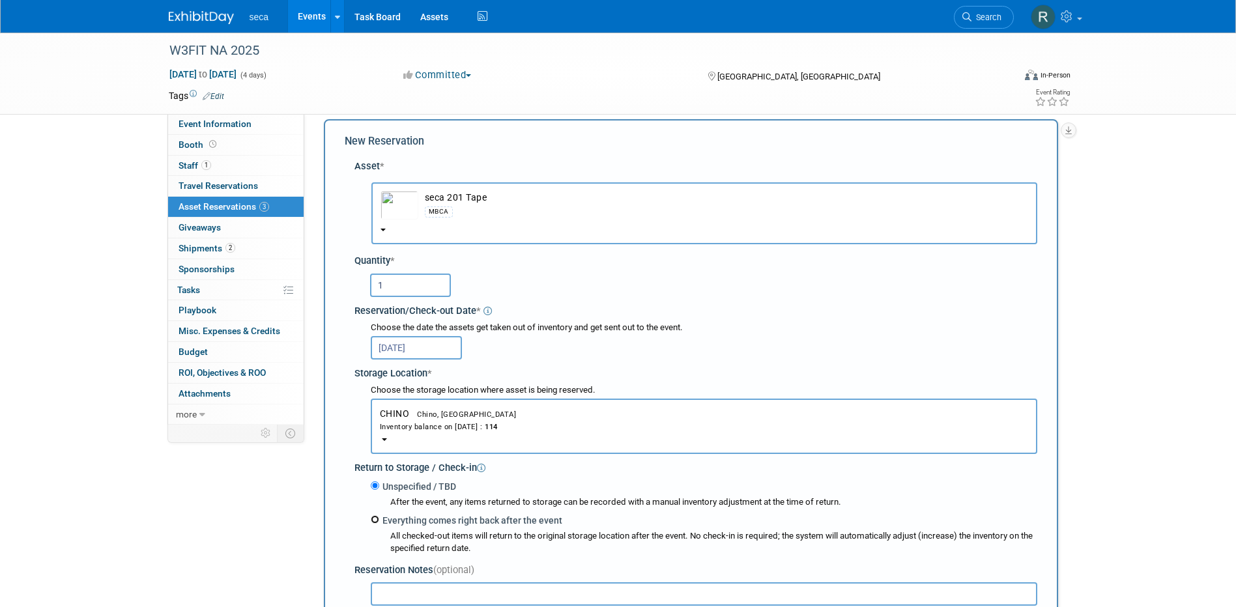
click at [376, 520] on input "Everything comes right back after the event" at bounding box center [375, 520] width 8 height 8
radio input "true"
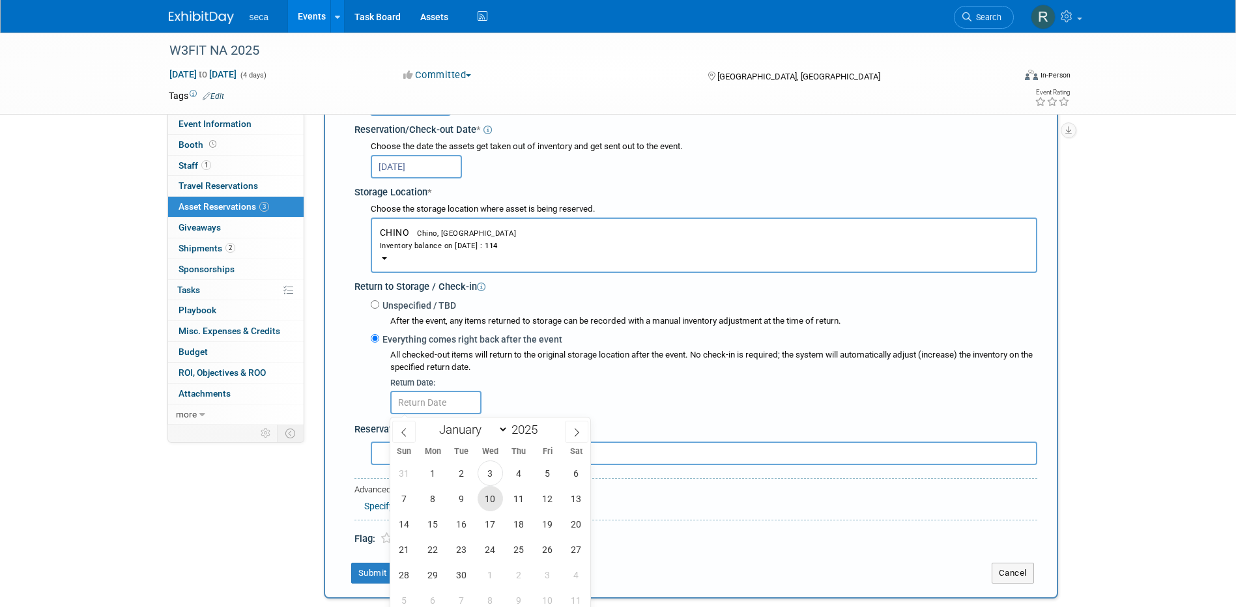
scroll to position [273, 0]
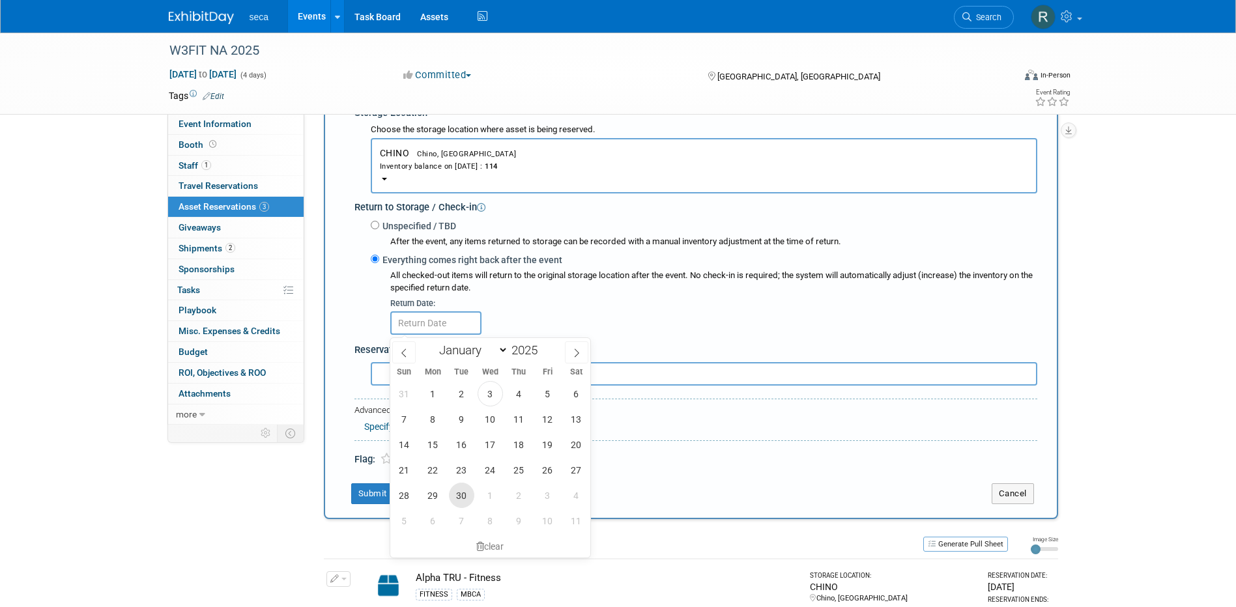
click at [466, 497] on span "30" at bounding box center [461, 495] width 25 height 25
type input "Sep 30, 2025"
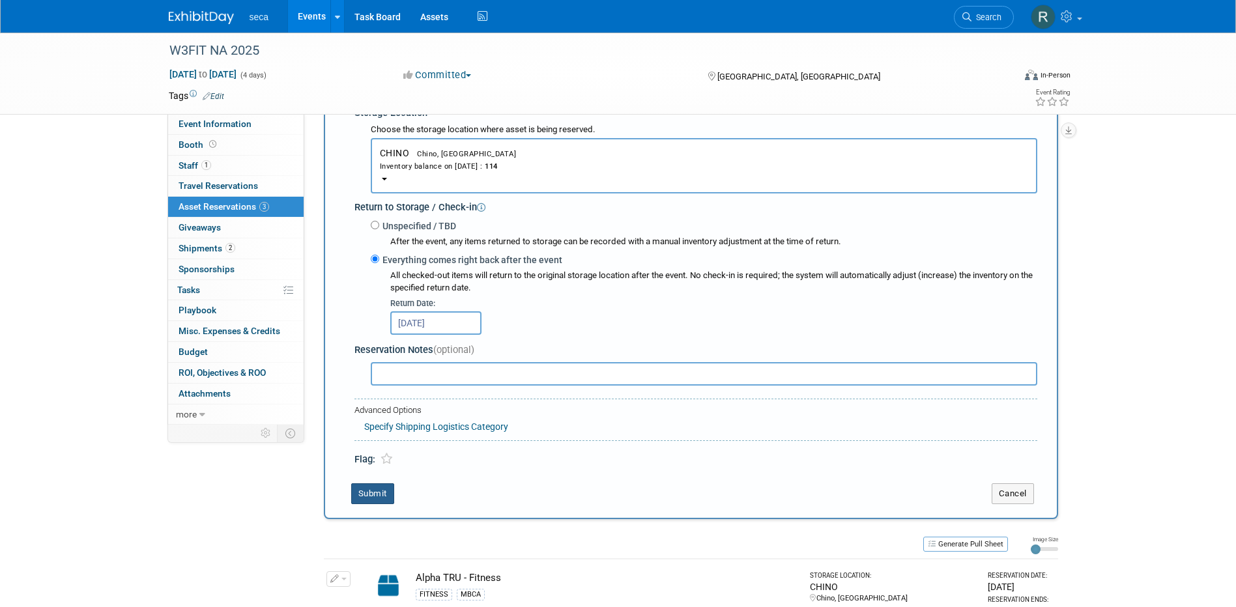
click at [367, 493] on button "Submit" at bounding box center [372, 494] width 43 height 21
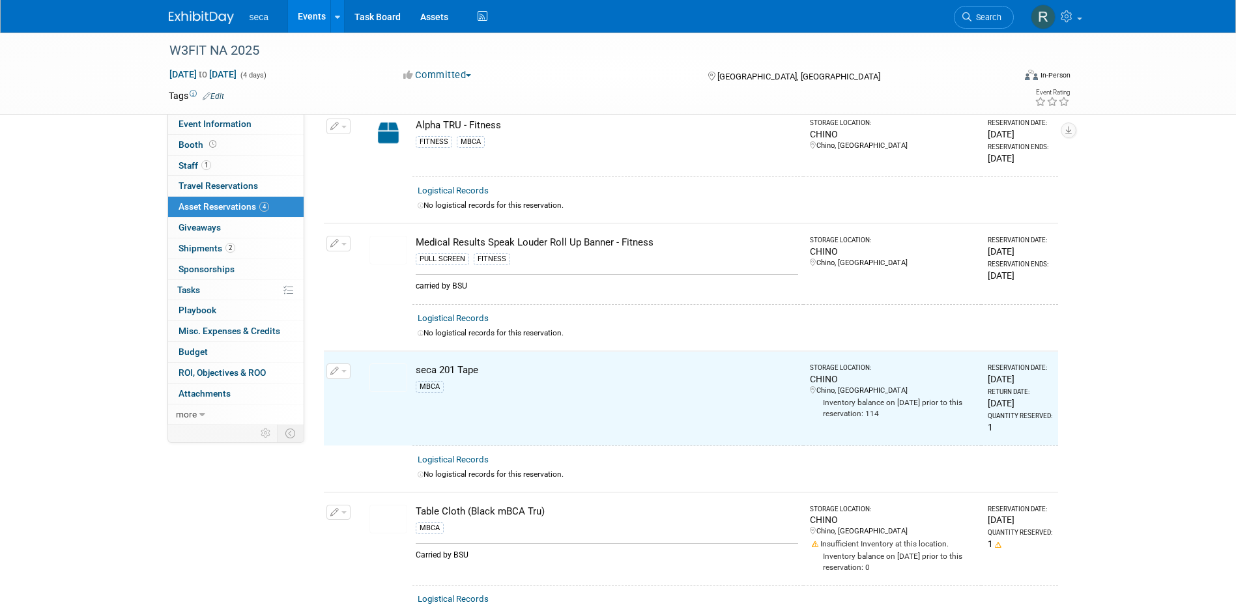
scroll to position [0, 0]
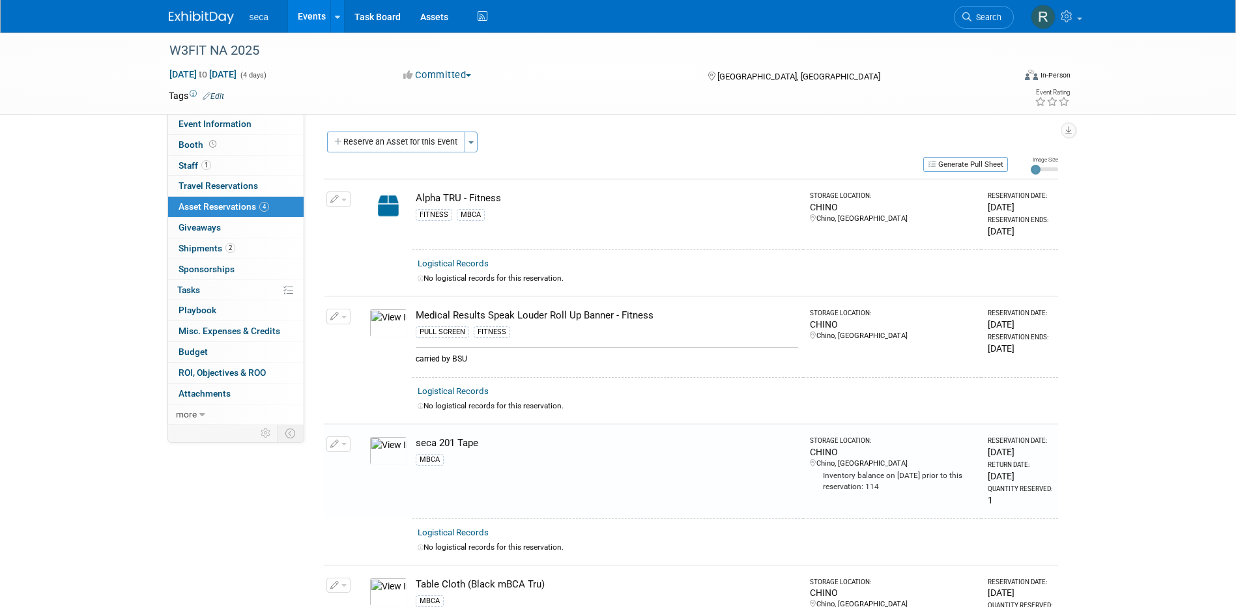
click at [407, 139] on button "Reserve an Asset for this Event" at bounding box center [396, 142] width 138 height 21
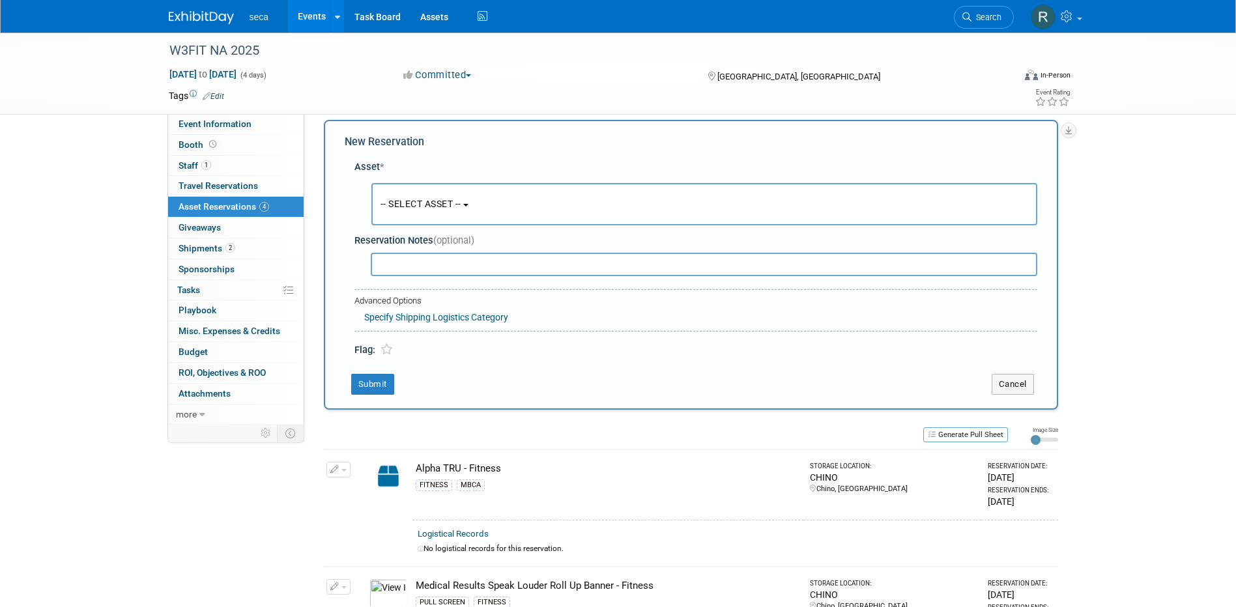
scroll to position [12, 0]
click at [407, 199] on span "-- SELECT ASSET --" at bounding box center [421, 203] width 81 height 10
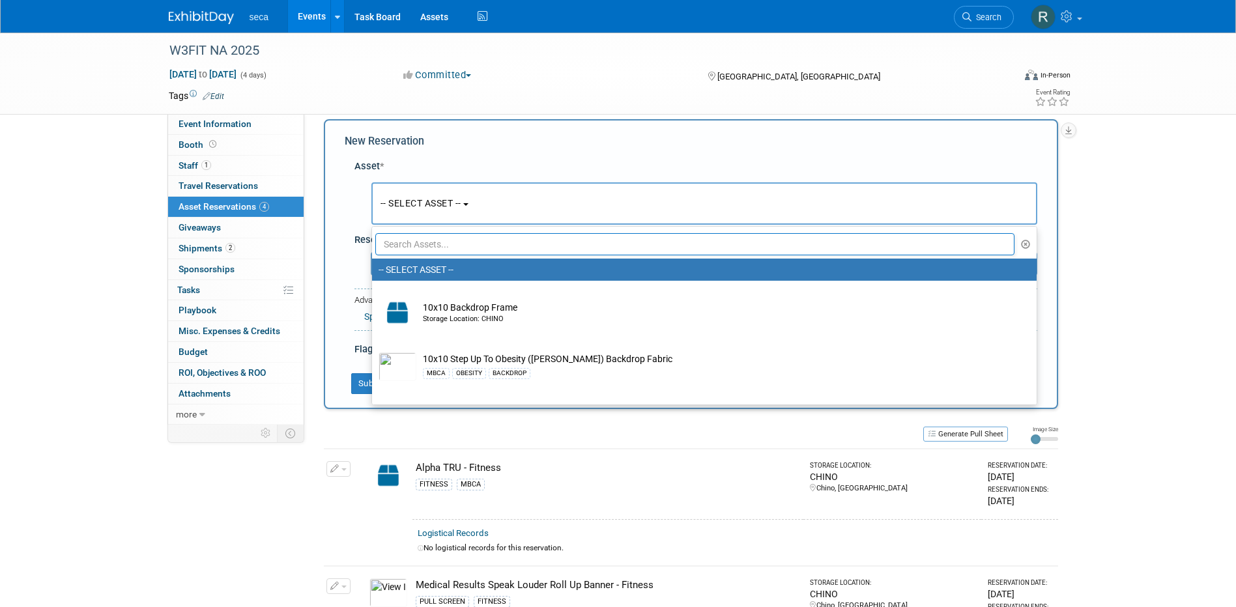
click at [416, 242] on input "text" at bounding box center [695, 244] width 640 height 22
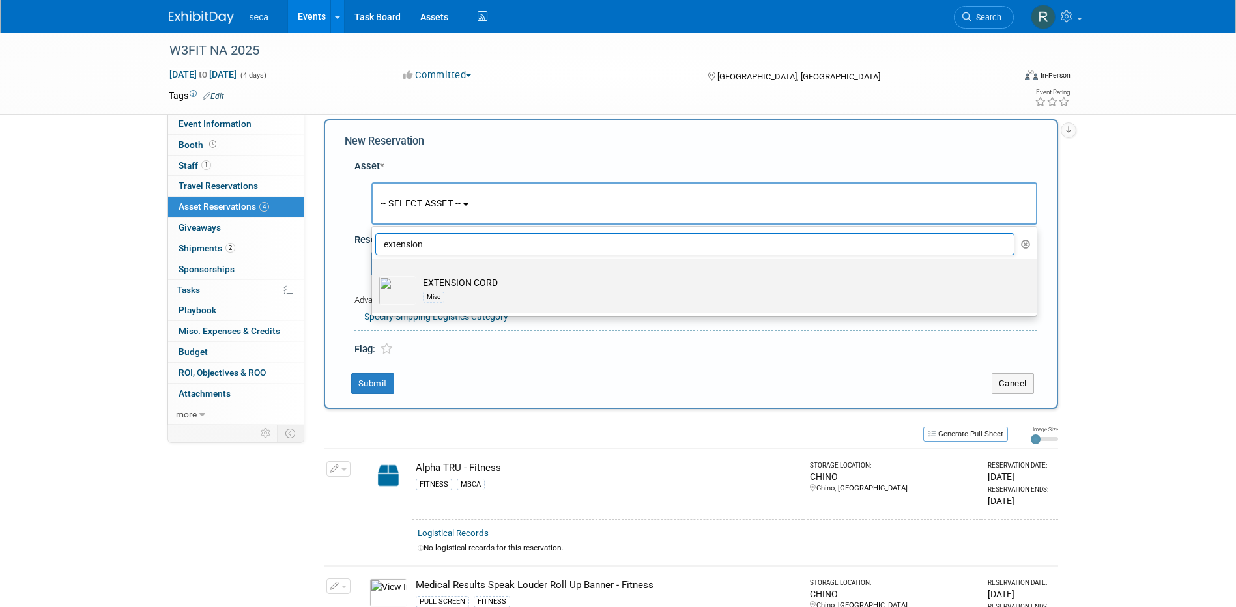
type input "extension"
click at [478, 285] on td "EXTENSION CORD Misc" at bounding box center [713, 290] width 594 height 29
click at [374, 274] on input "EXTENSION CORD Misc" at bounding box center [370, 270] width 8 height 8
select select "10727397"
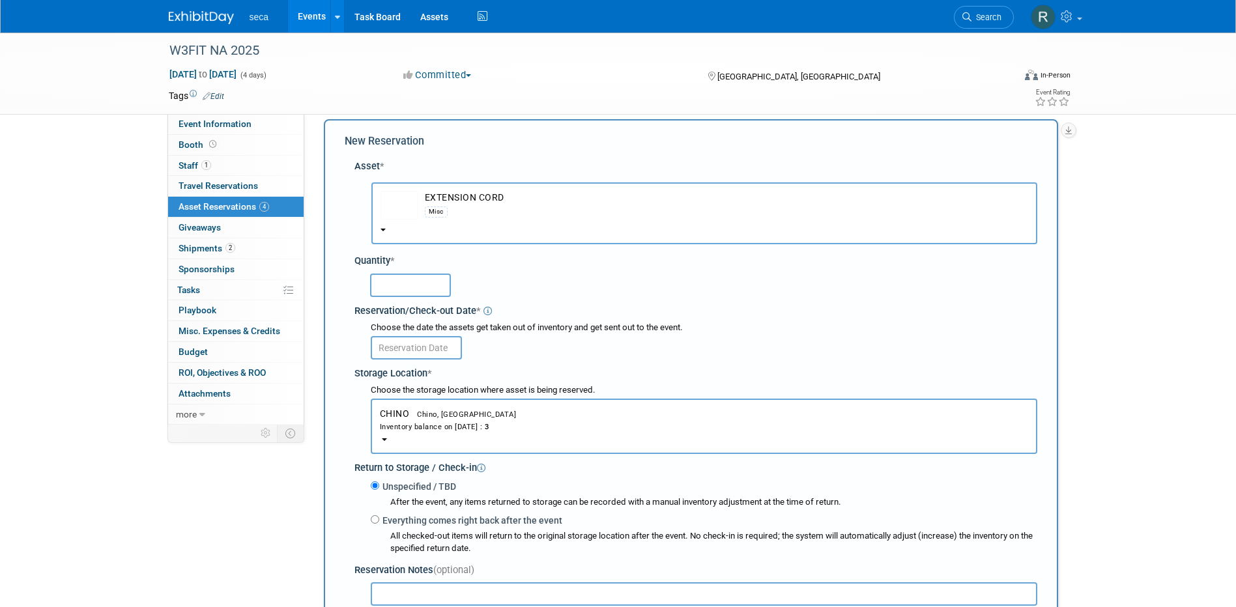
click at [381, 298] on div at bounding box center [698, 285] width 678 height 31
click at [386, 290] on input "text" at bounding box center [410, 285] width 81 height 23
type input "1"
click at [422, 338] on input "text" at bounding box center [416, 347] width 91 height 23
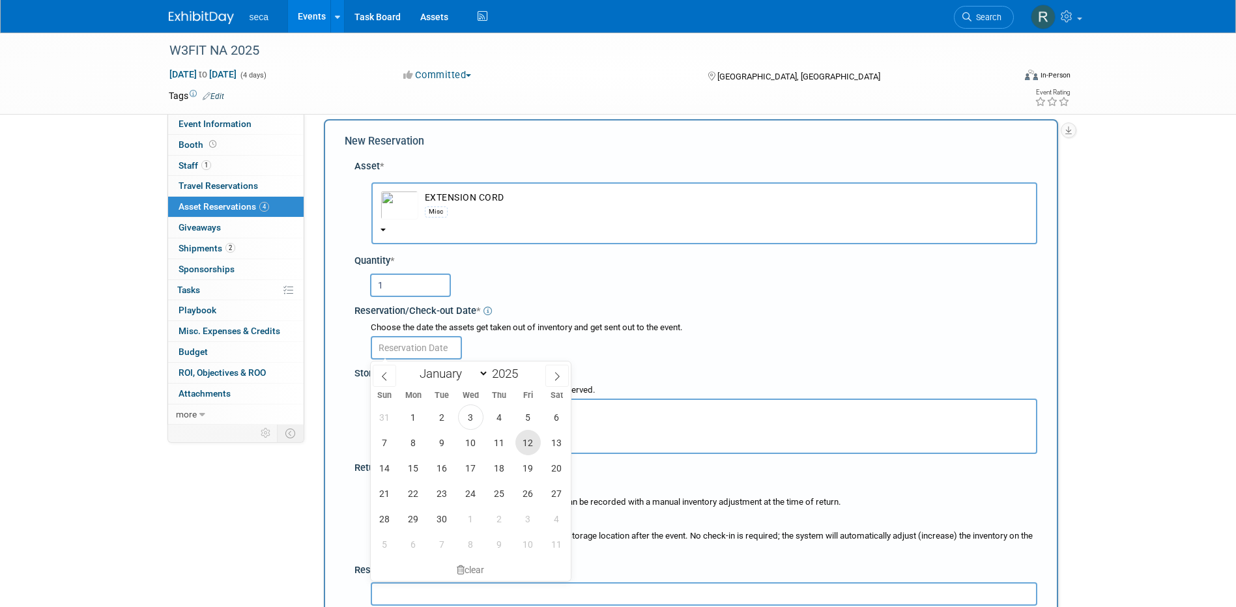
click at [529, 444] on span "12" at bounding box center [528, 442] width 25 height 25
type input "Sep 12, 2025"
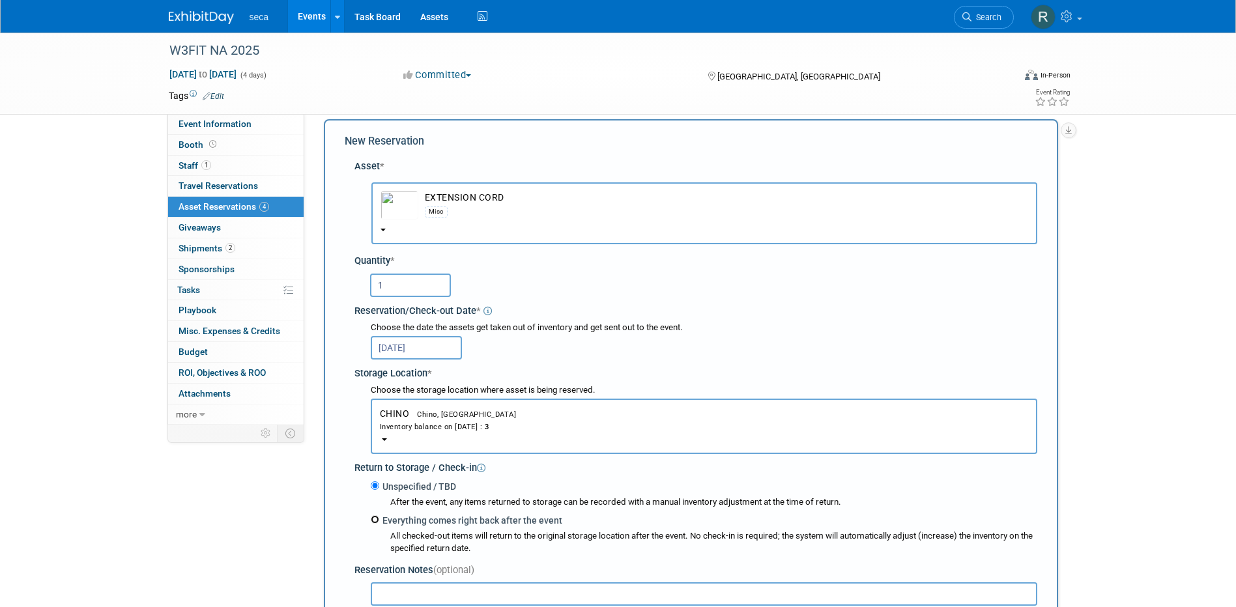
click at [376, 519] on input "Everything comes right back after the event" at bounding box center [375, 520] width 8 height 8
radio input "true"
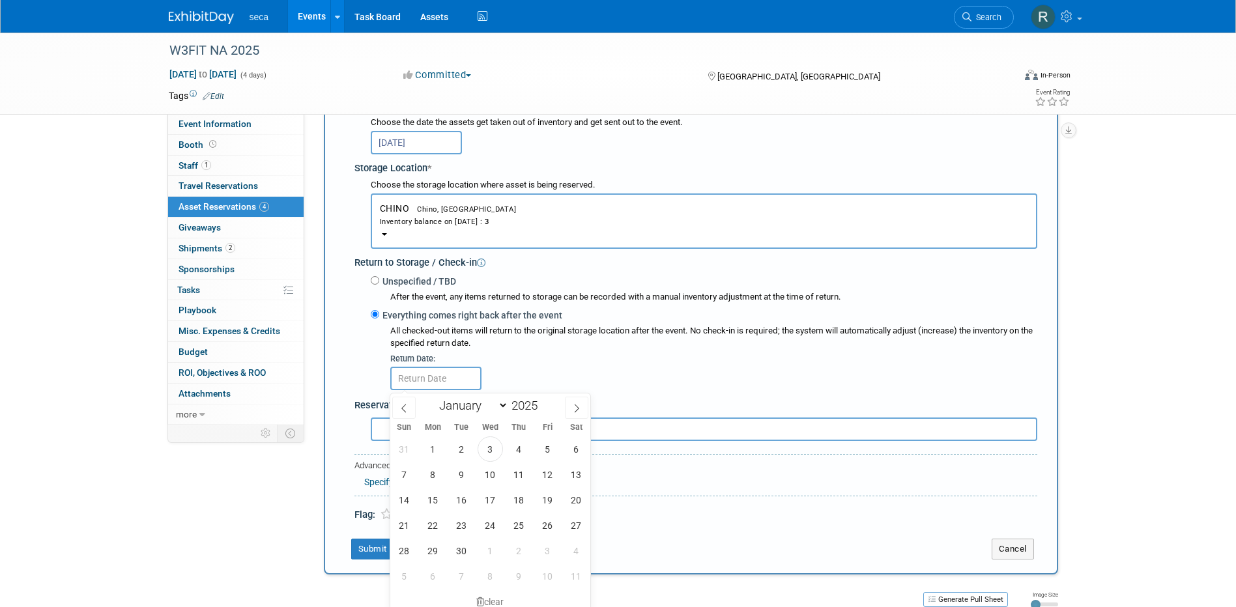
scroll to position [273, 0]
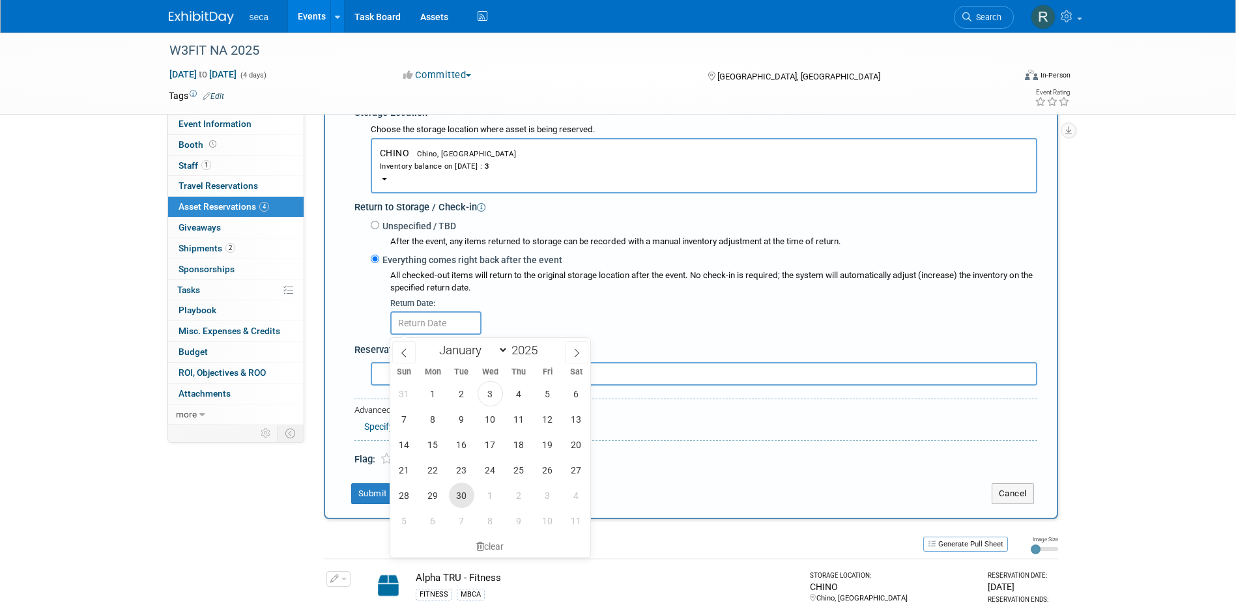
click at [450, 490] on span "30" at bounding box center [461, 495] width 25 height 25
type input "Sep 30, 2025"
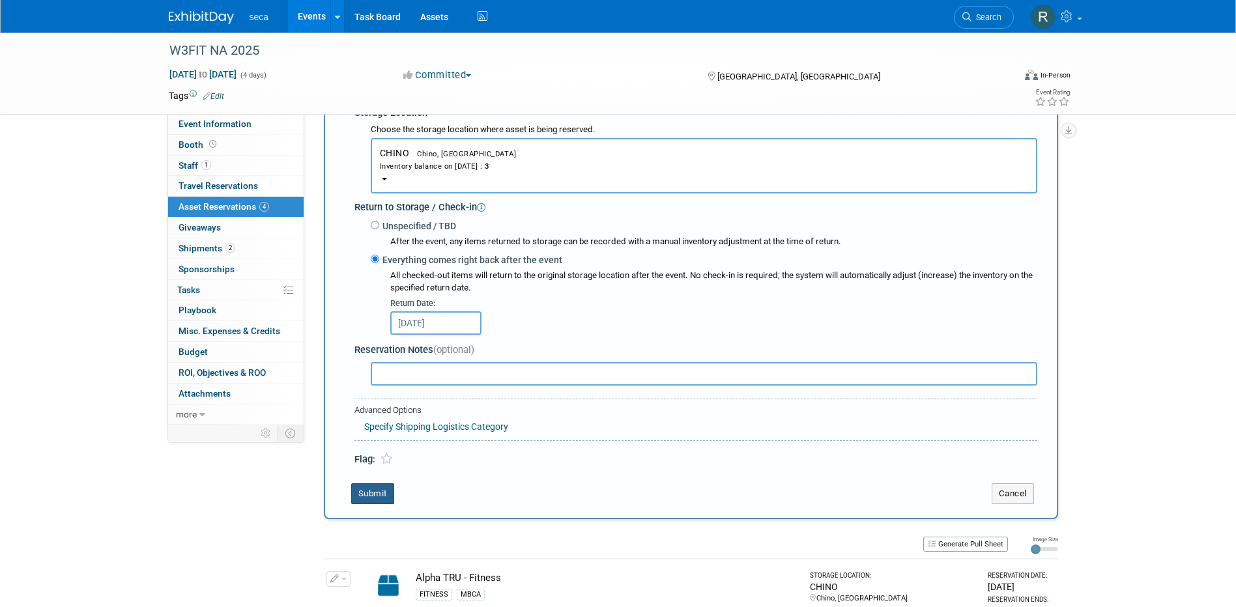
click at [373, 487] on button "Submit" at bounding box center [372, 494] width 43 height 21
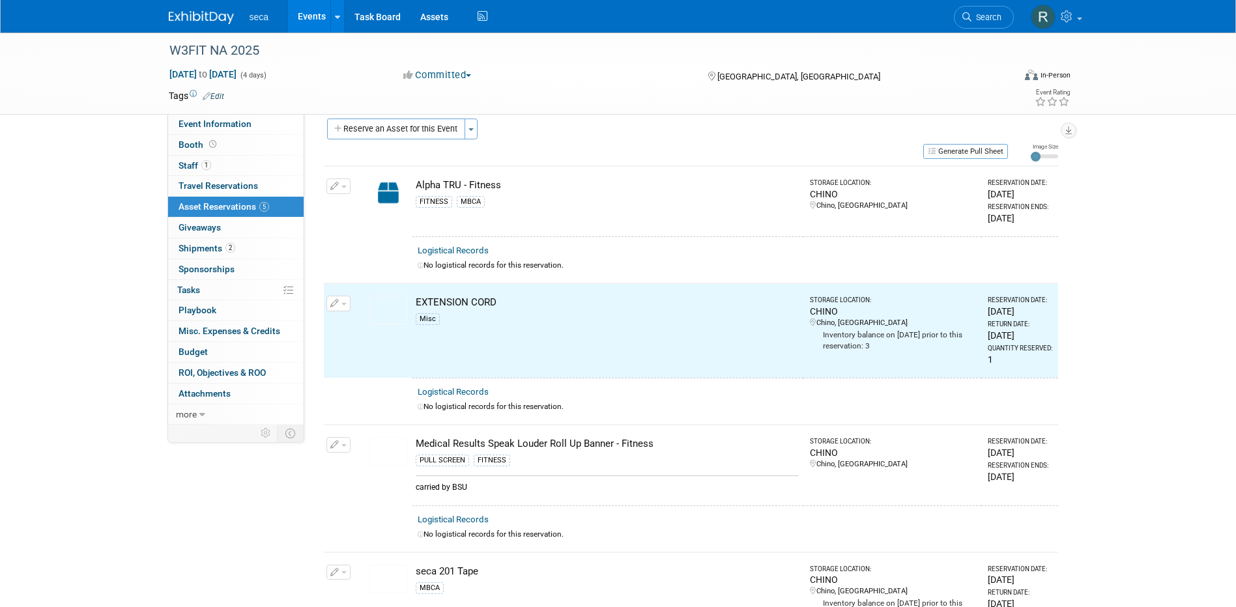
scroll to position [0, 0]
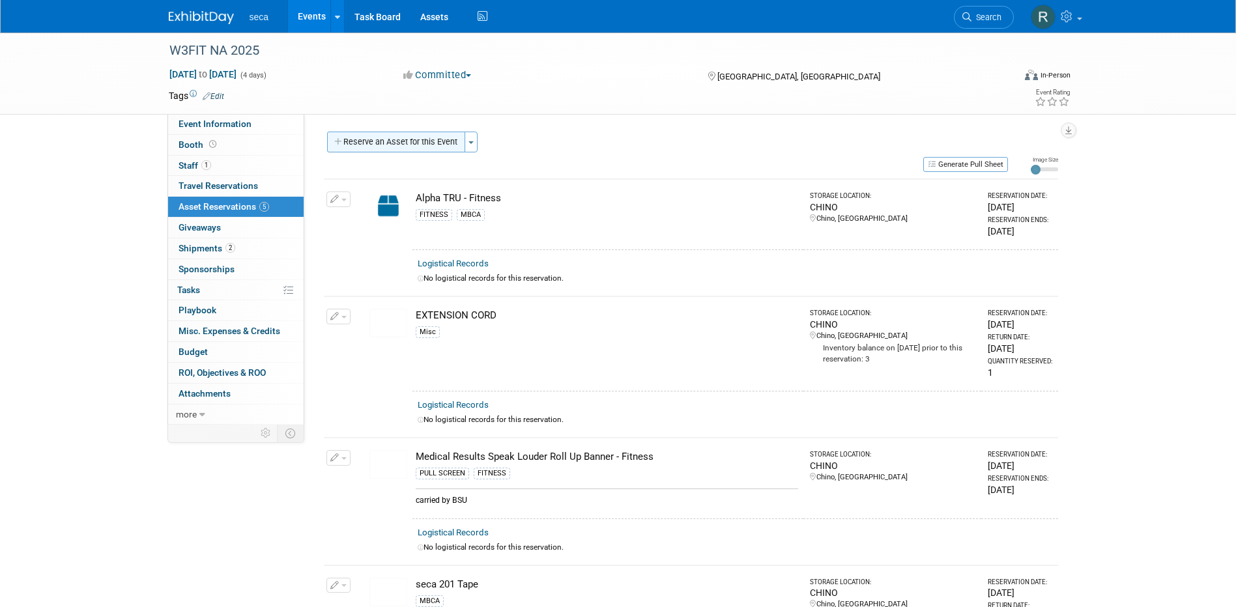
click at [397, 142] on button "Reserve an Asset for this Event" at bounding box center [396, 142] width 138 height 21
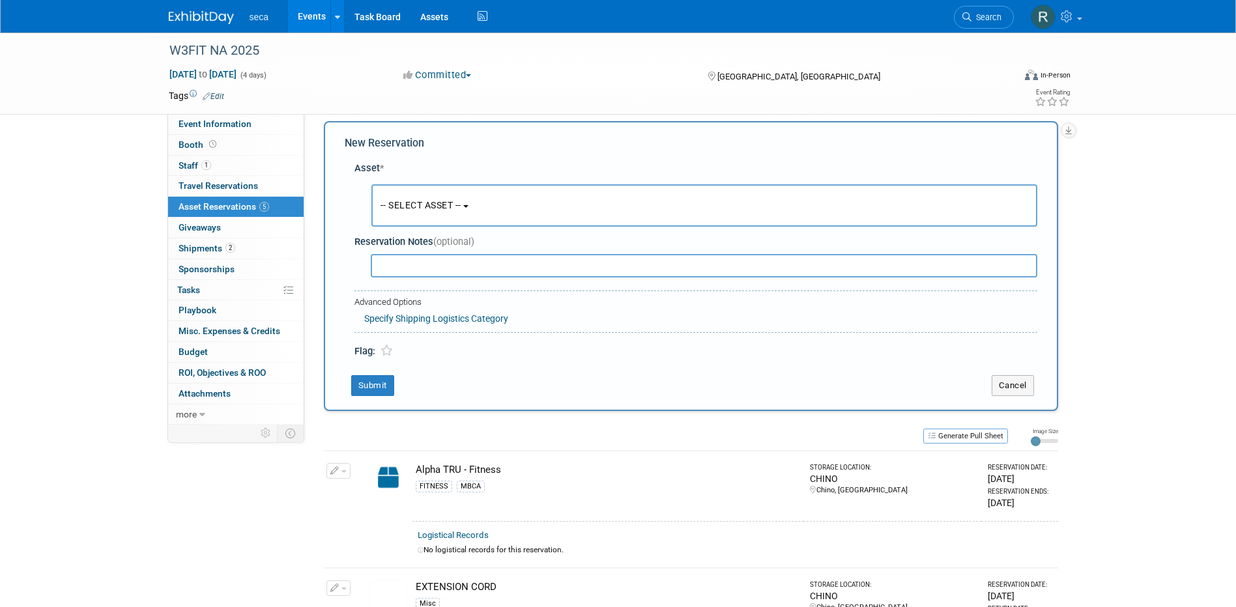
scroll to position [12, 0]
click at [412, 199] on span "-- SELECT ASSET --" at bounding box center [421, 203] width 81 height 10
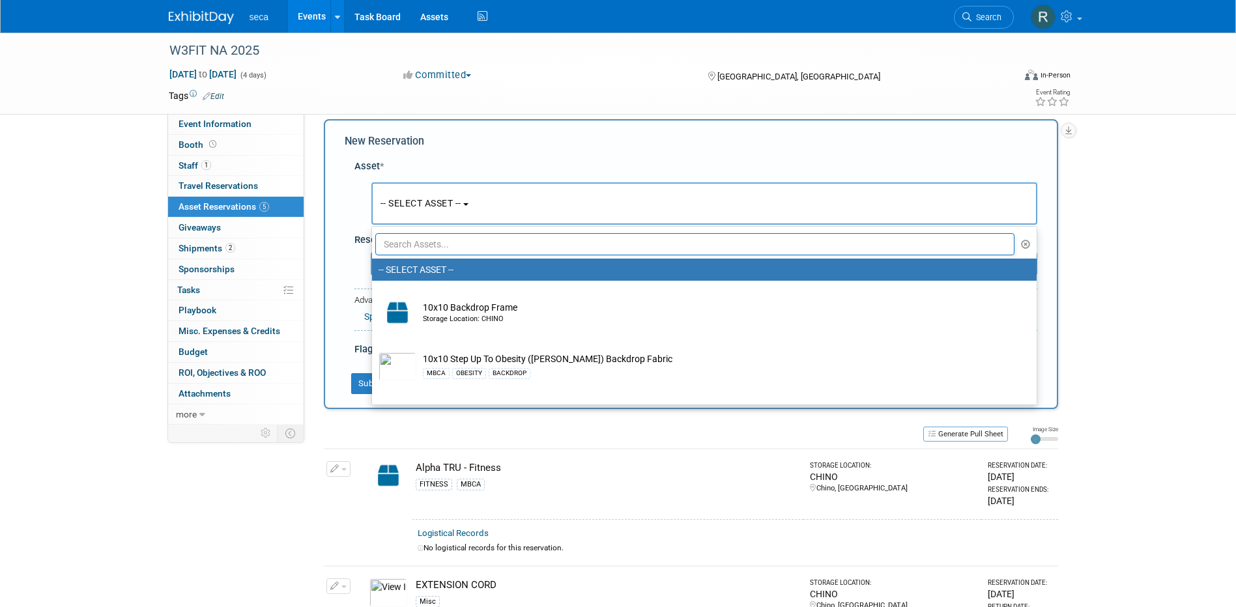
click at [425, 242] on input "text" at bounding box center [695, 244] width 640 height 22
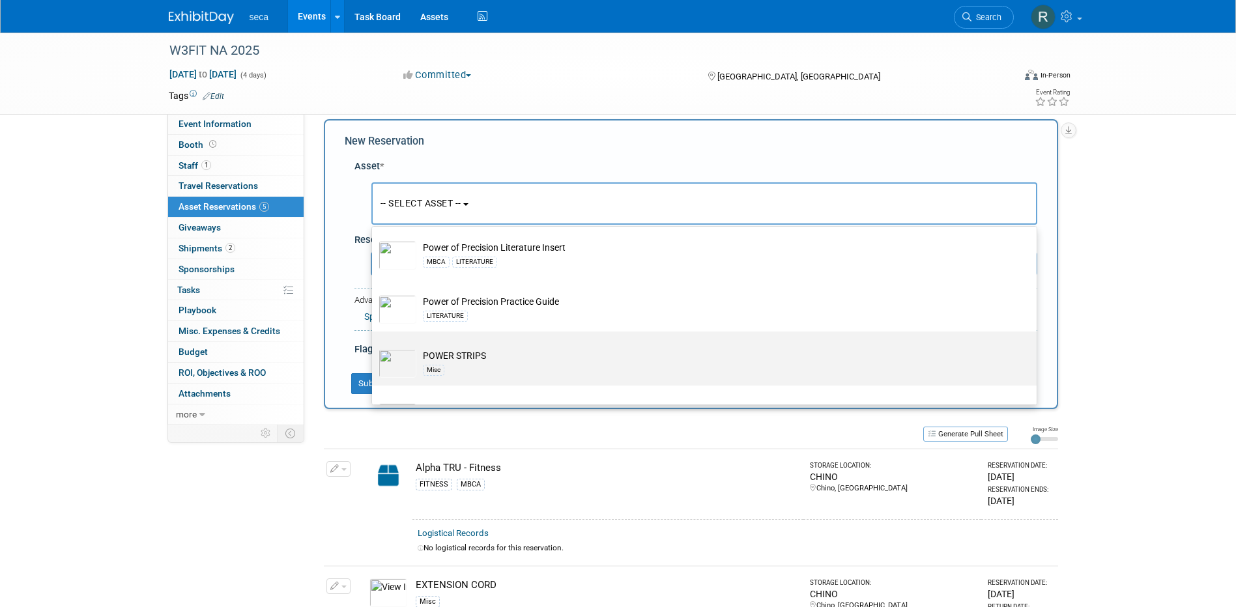
scroll to position [65, 0]
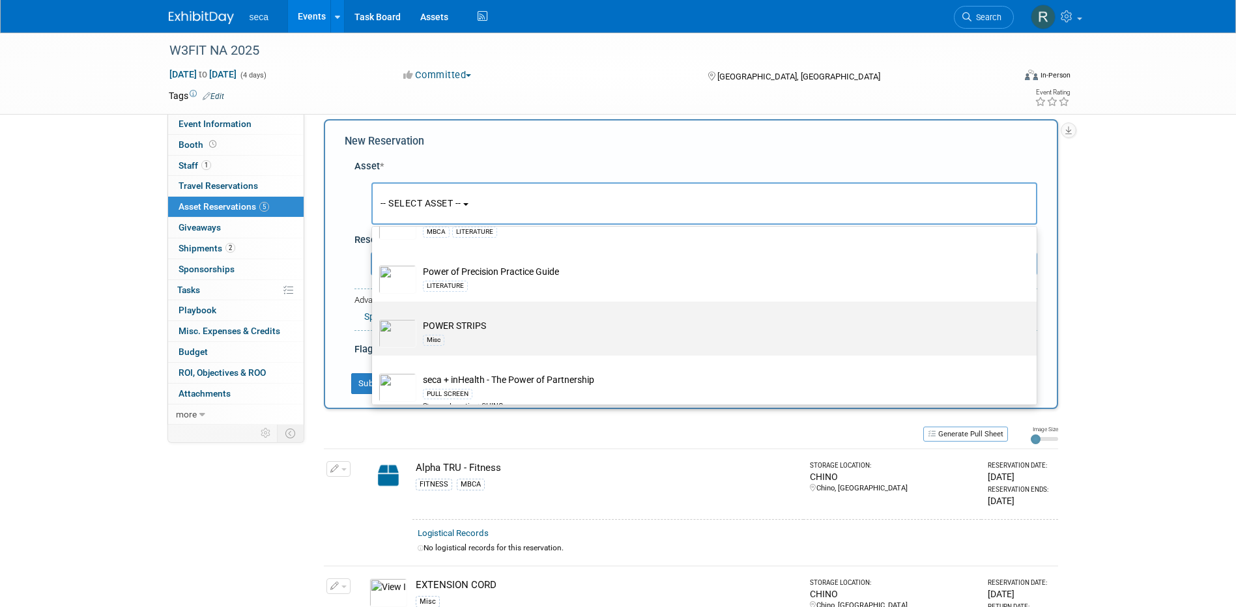
type input "power"
click at [467, 325] on td "POWER STRIPS Misc" at bounding box center [713, 333] width 594 height 29
click at [374, 317] on input "POWER STRIPS Misc" at bounding box center [370, 313] width 8 height 8
select select "10727396"
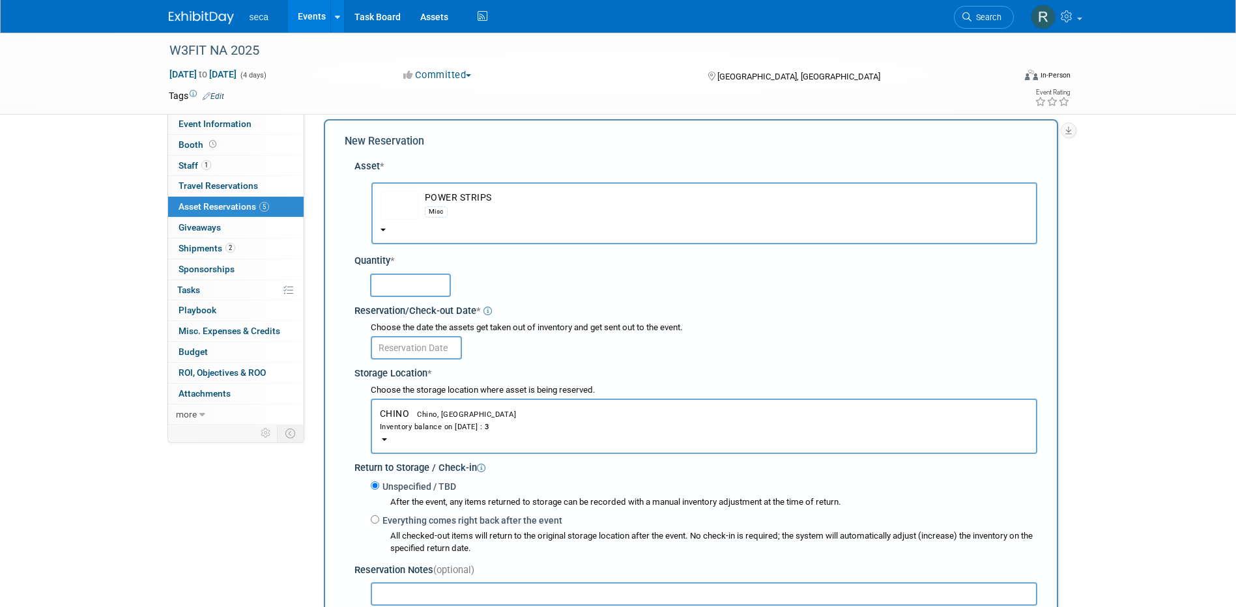
click at [401, 291] on input "text" at bounding box center [410, 285] width 81 height 23
type input "1"
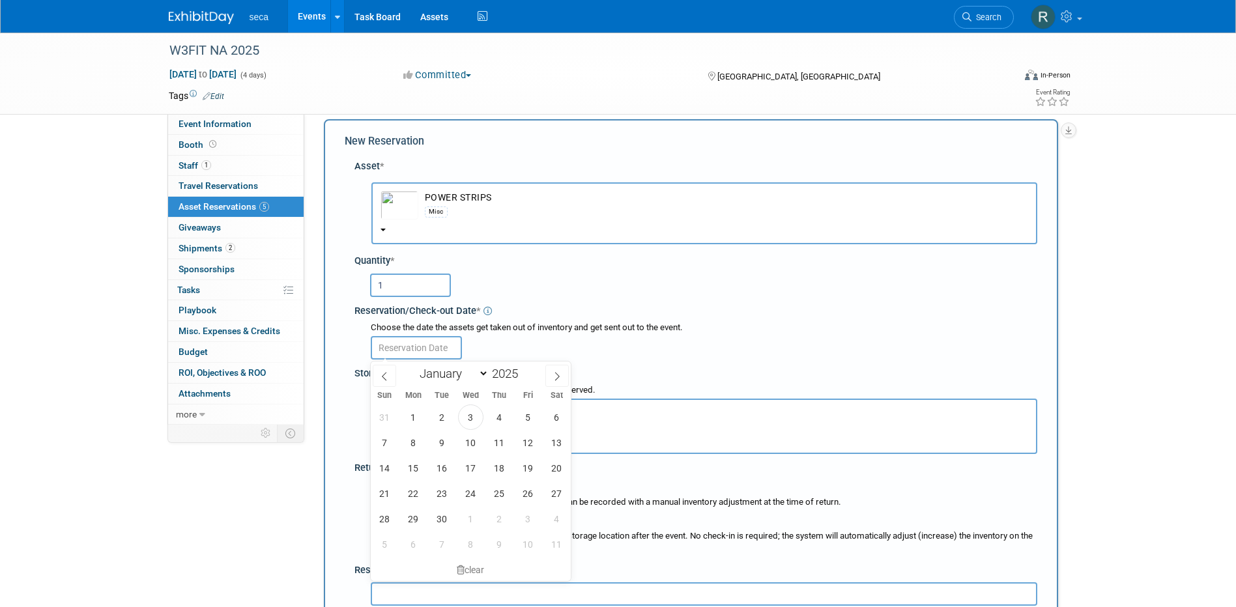
click at [403, 343] on input "text" at bounding box center [416, 347] width 91 height 23
click at [528, 444] on span "12" at bounding box center [528, 442] width 25 height 25
type input "Sep 12, 2025"
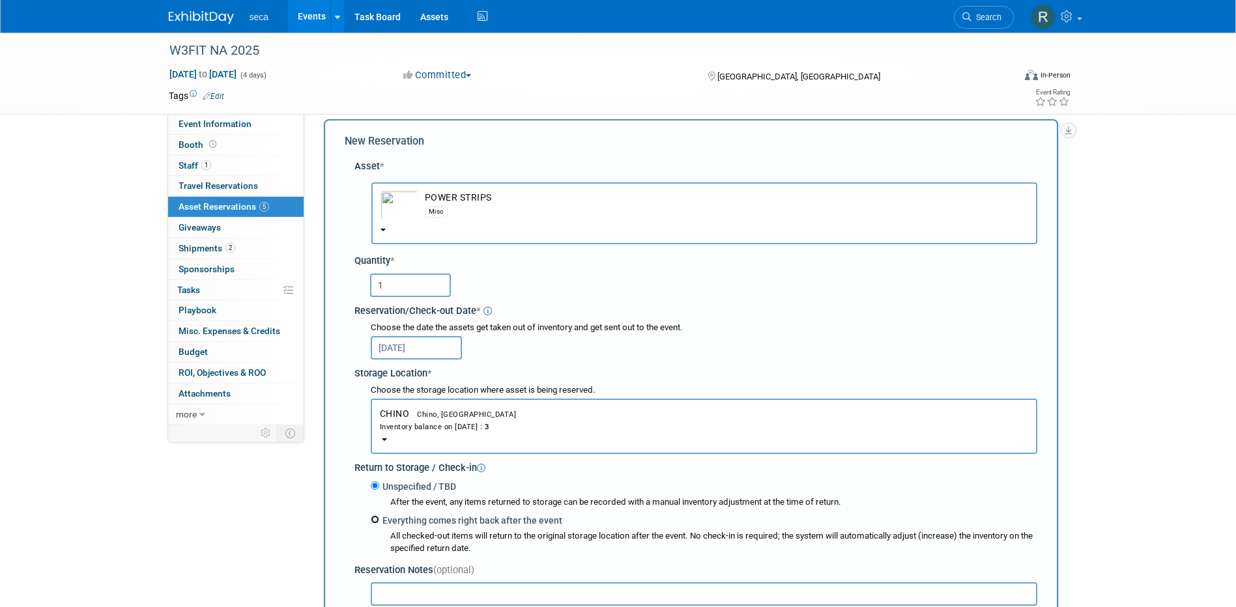
click at [373, 519] on input "Everything comes right back after the event" at bounding box center [375, 520] width 8 height 8
radio input "true"
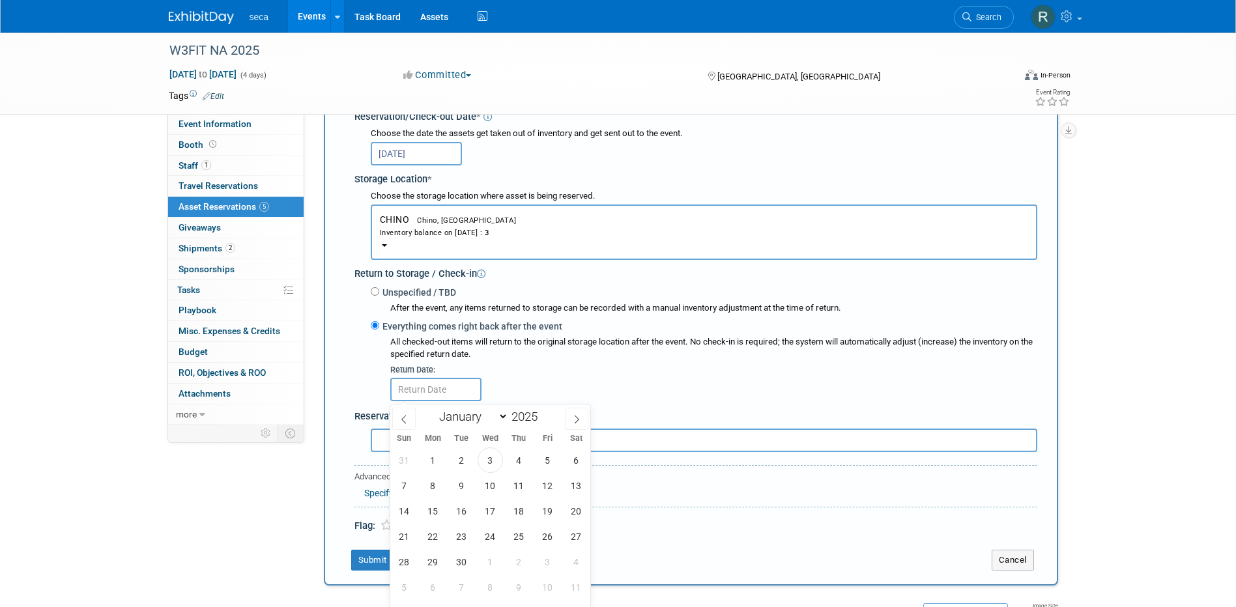
scroll to position [208, 0]
click at [465, 561] on span "30" at bounding box center [461, 560] width 25 height 25
type input "Sep 30, 2025"
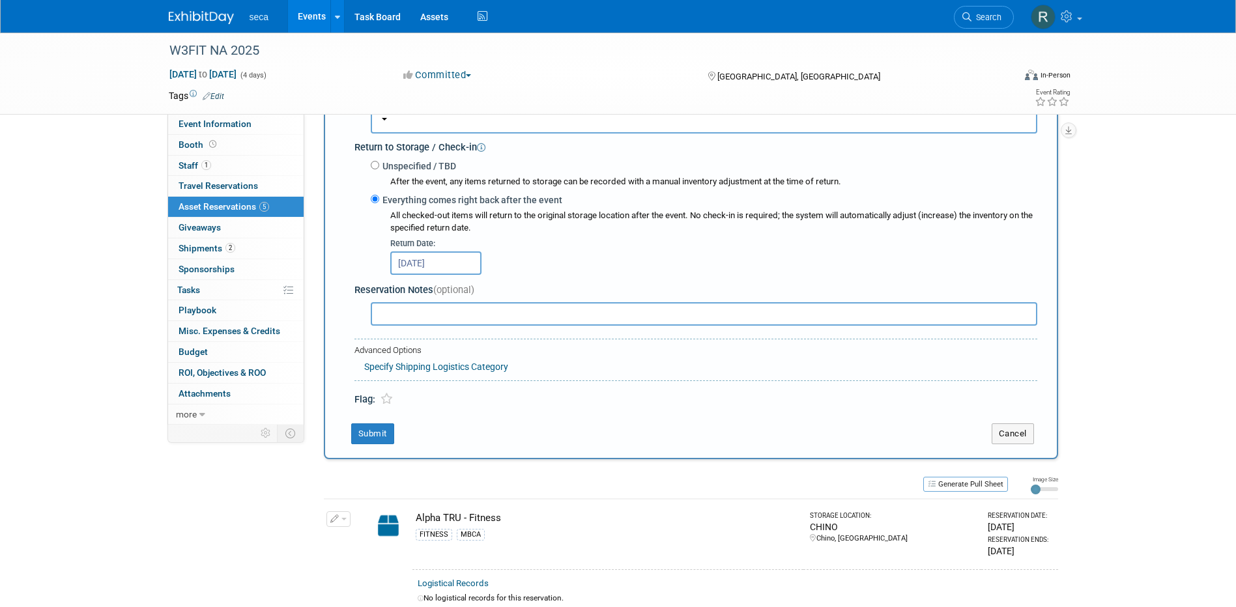
scroll to position [338, 0]
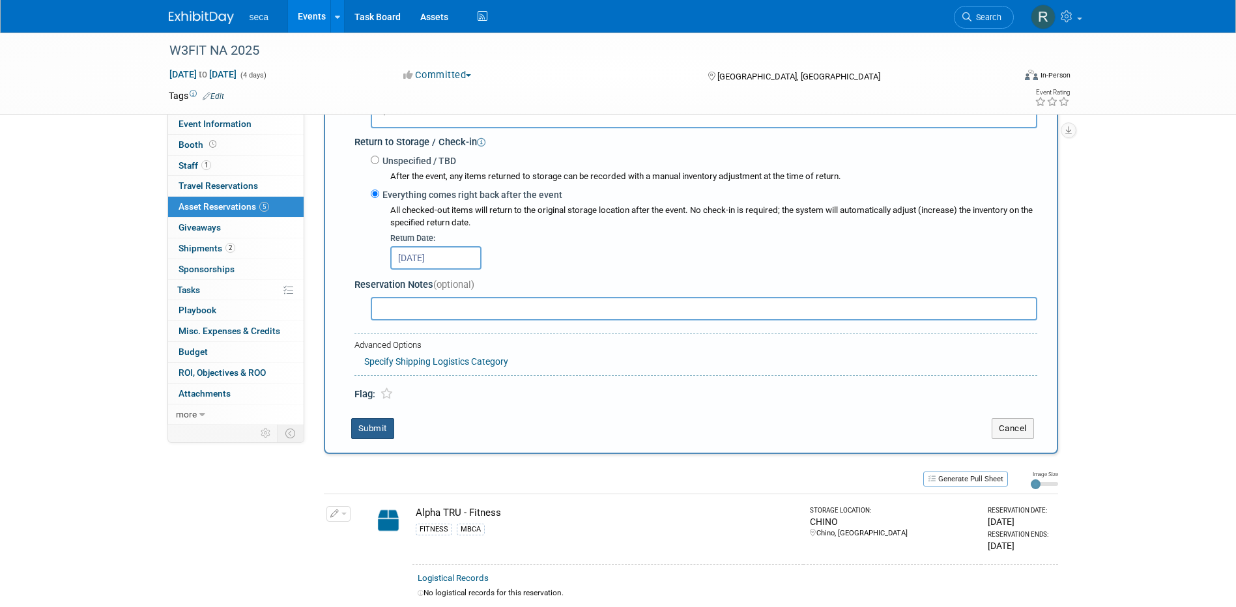
click at [368, 428] on button "Submit" at bounding box center [372, 428] width 43 height 21
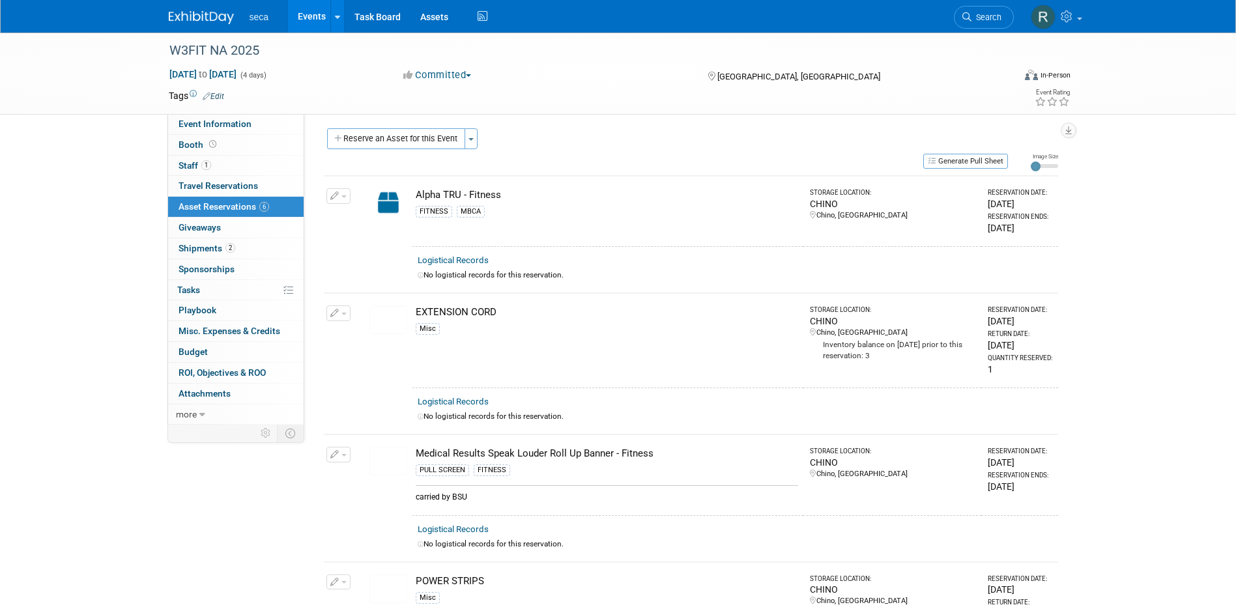
scroll to position [0, 0]
click at [380, 139] on button "Reserve an Asset for this Event" at bounding box center [396, 142] width 138 height 21
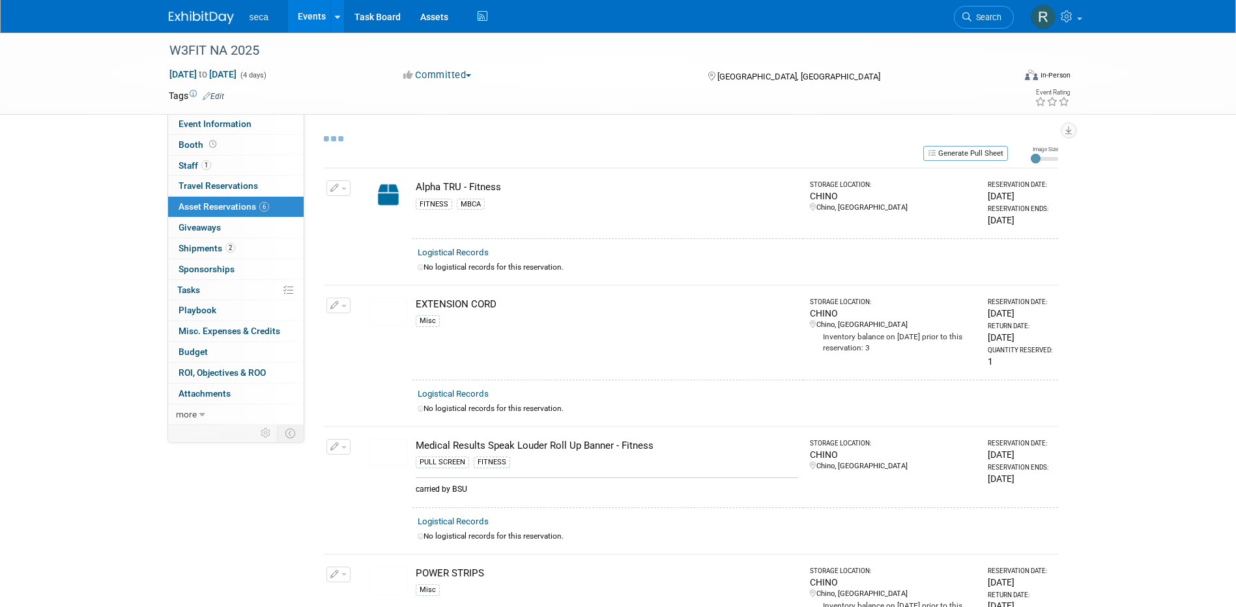
select select "8"
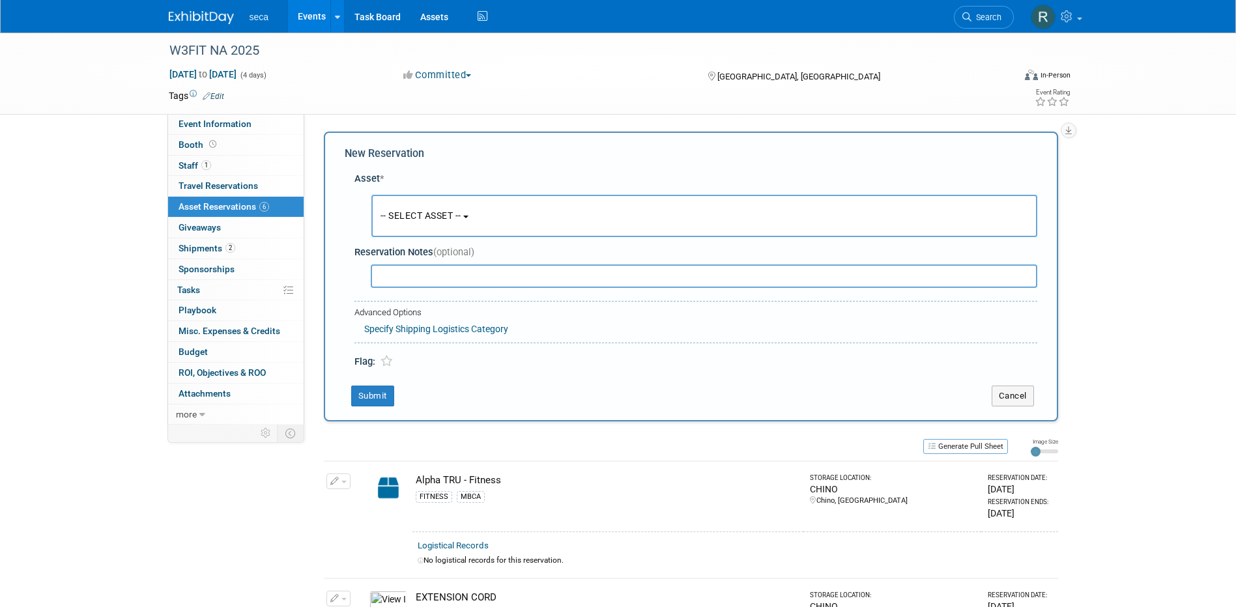
scroll to position [12, 0]
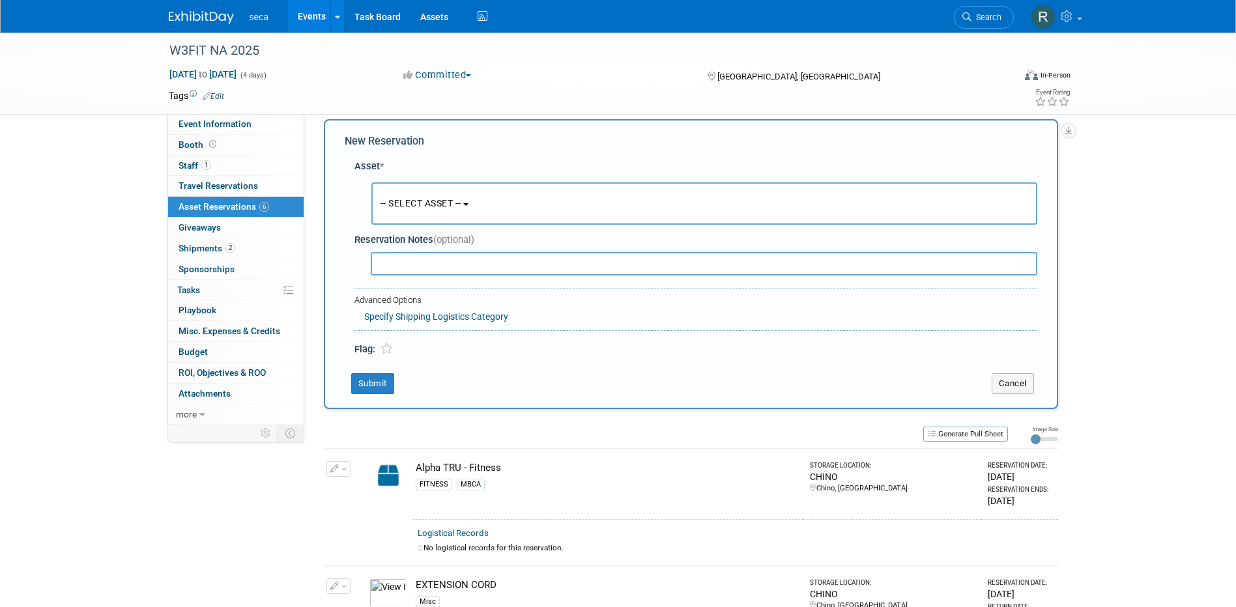
click at [410, 201] on span "-- SELECT ASSET --" at bounding box center [421, 203] width 81 height 10
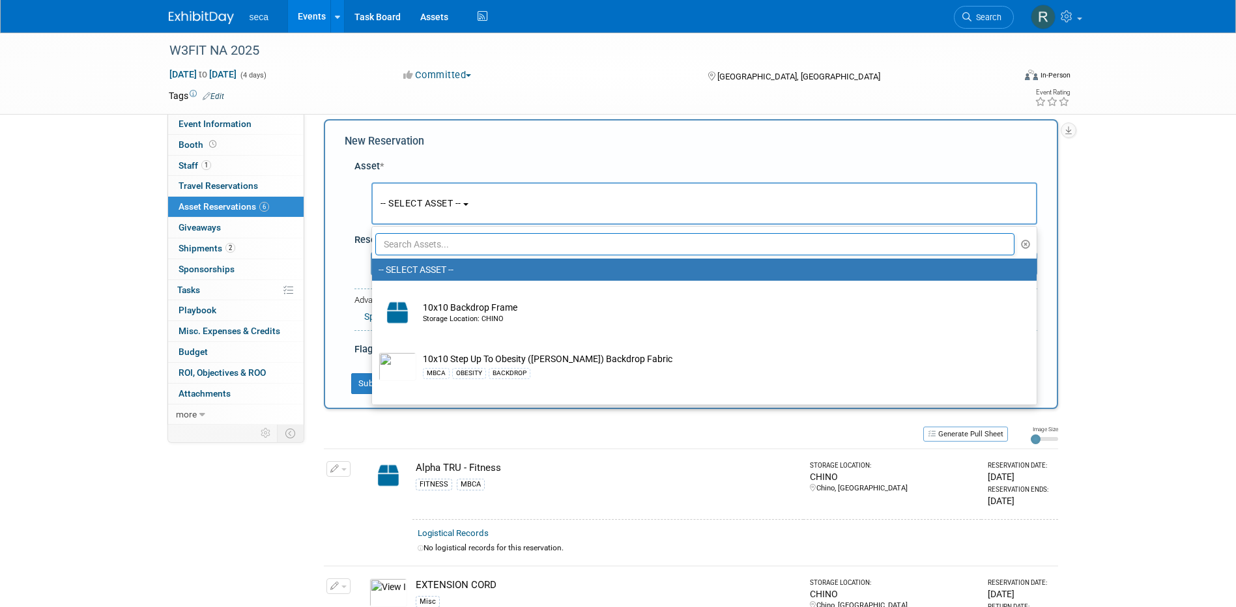
click at [415, 244] on input "text" at bounding box center [695, 244] width 640 height 22
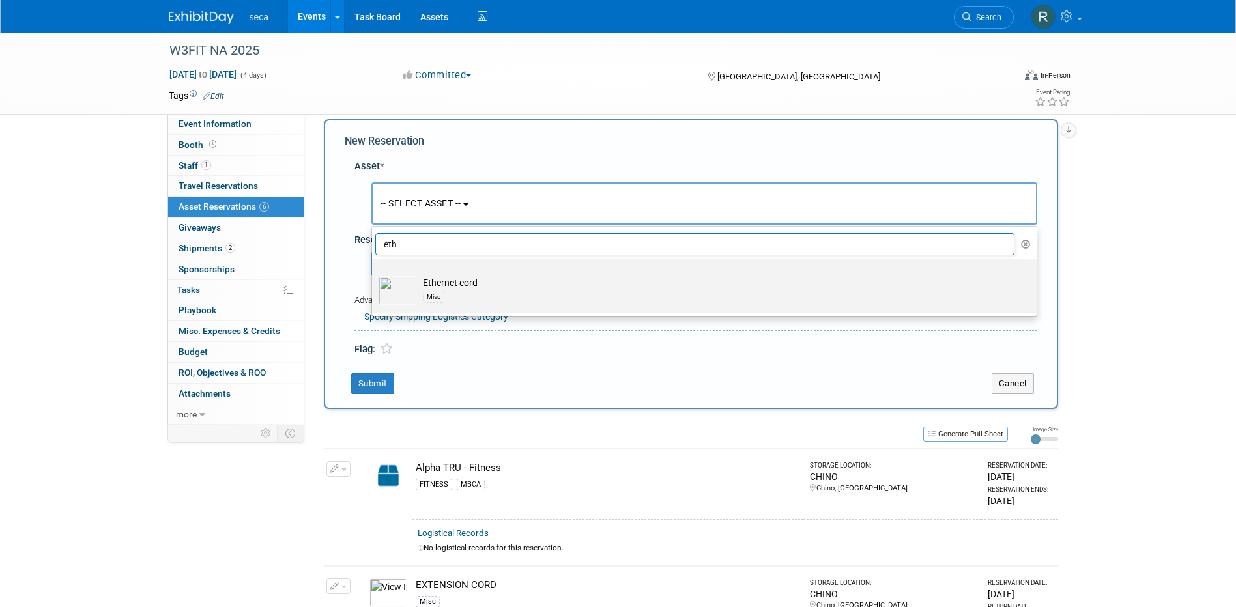
type input "eth"
click at [426, 278] on td "Ethernet cord Misc" at bounding box center [713, 290] width 594 height 29
click at [374, 274] on input "Ethernet cord Misc" at bounding box center [370, 270] width 8 height 8
select select "10727529"
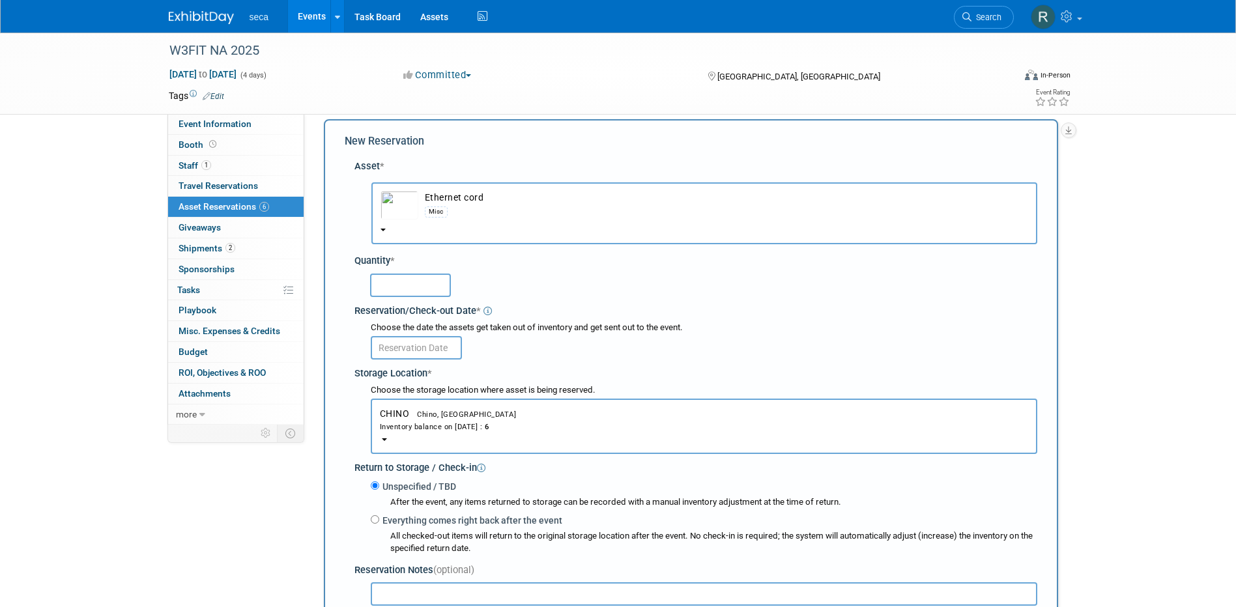
click at [385, 290] on input "text" at bounding box center [410, 285] width 81 height 23
type input "1"
click at [398, 343] on input "text" at bounding box center [416, 347] width 91 height 23
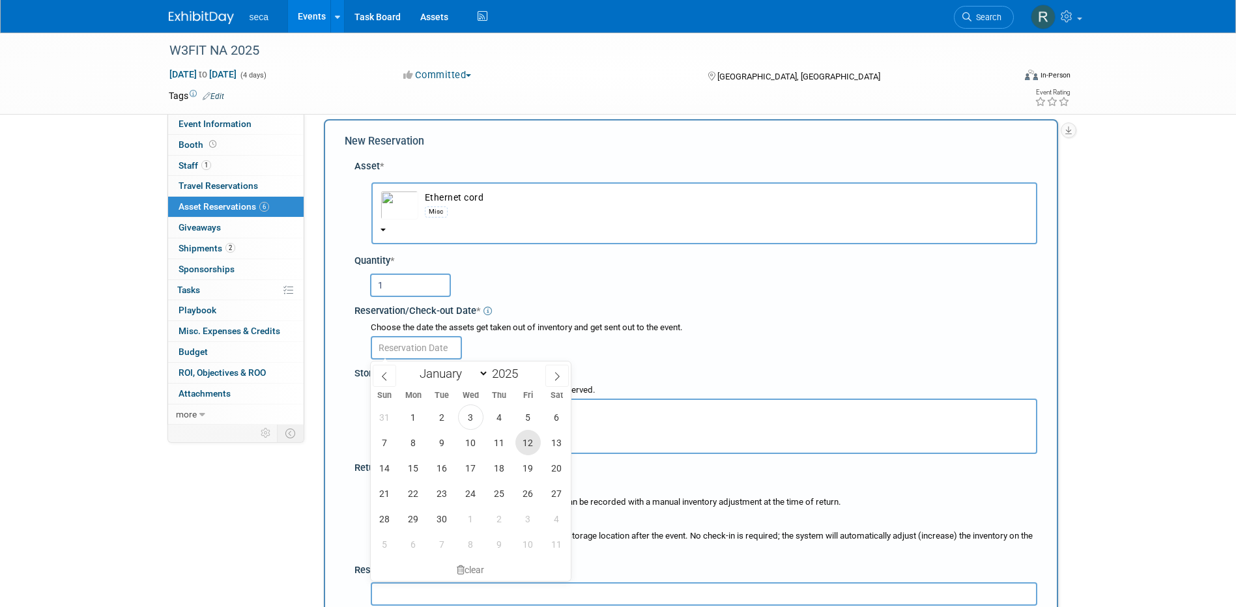
click at [530, 443] on span "12" at bounding box center [528, 442] width 25 height 25
type input "Sep 12, 2025"
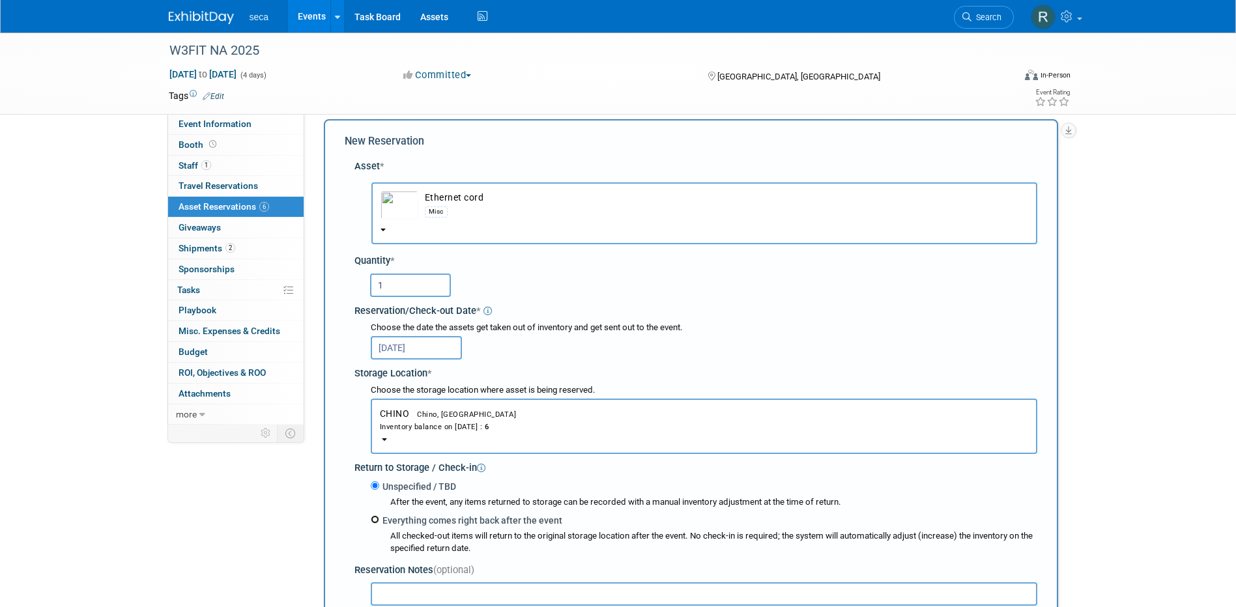
click at [377, 523] on input "Everything comes right back after the event" at bounding box center [375, 520] width 8 height 8
radio input "true"
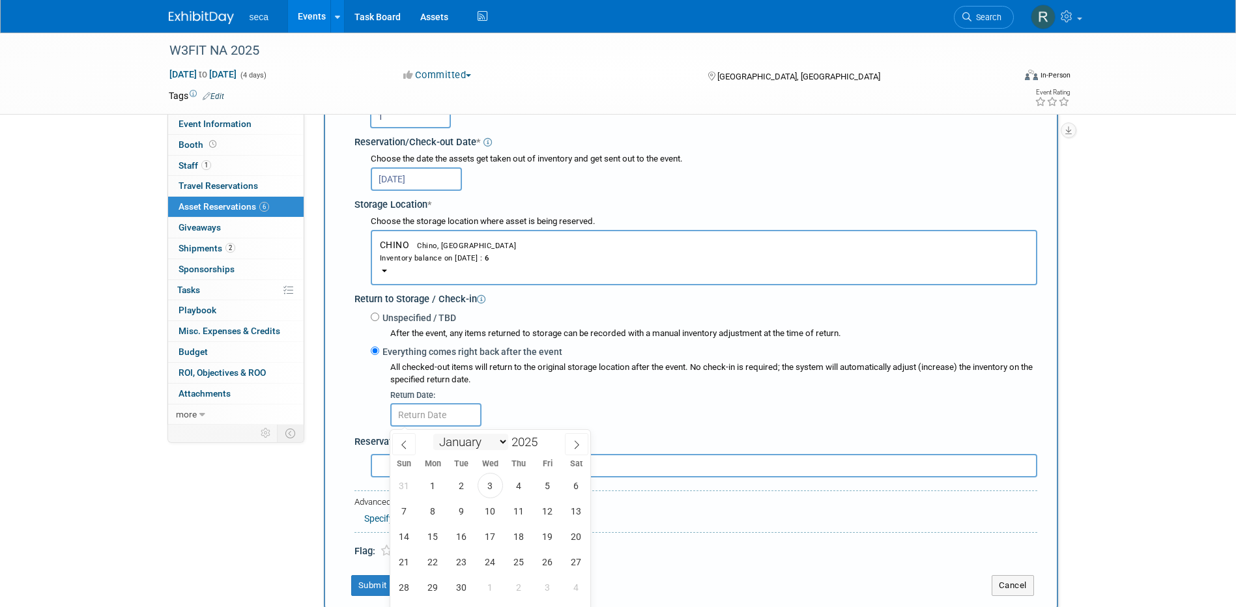
scroll to position [208, 0]
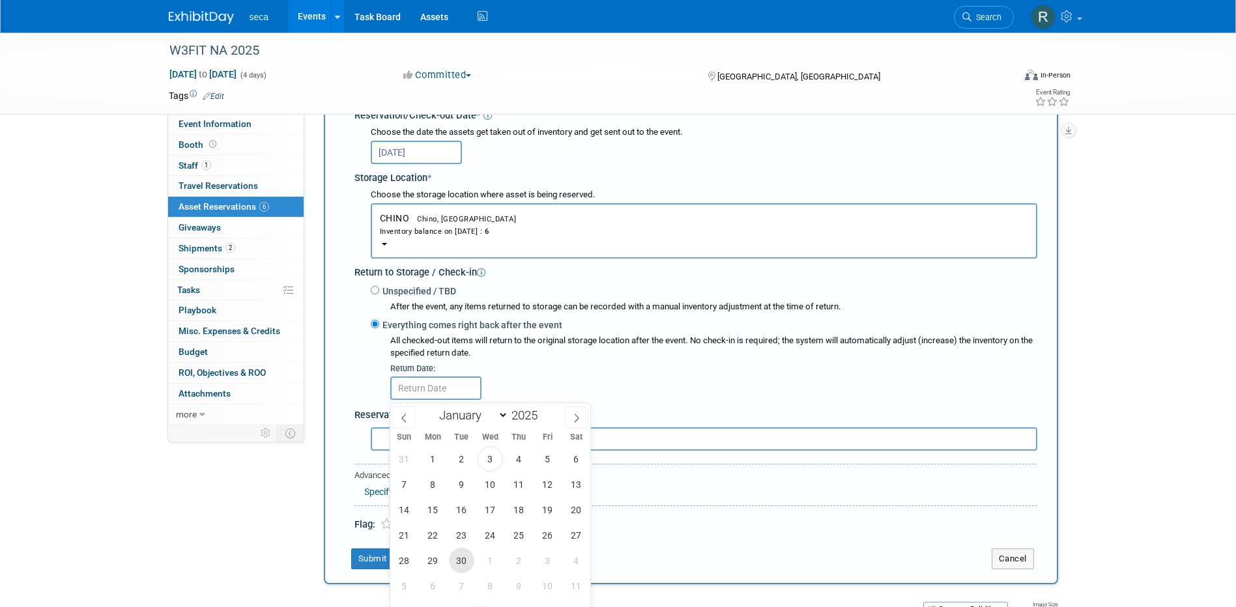
click at [465, 557] on span "30" at bounding box center [461, 560] width 25 height 25
type input "Sep 30, 2025"
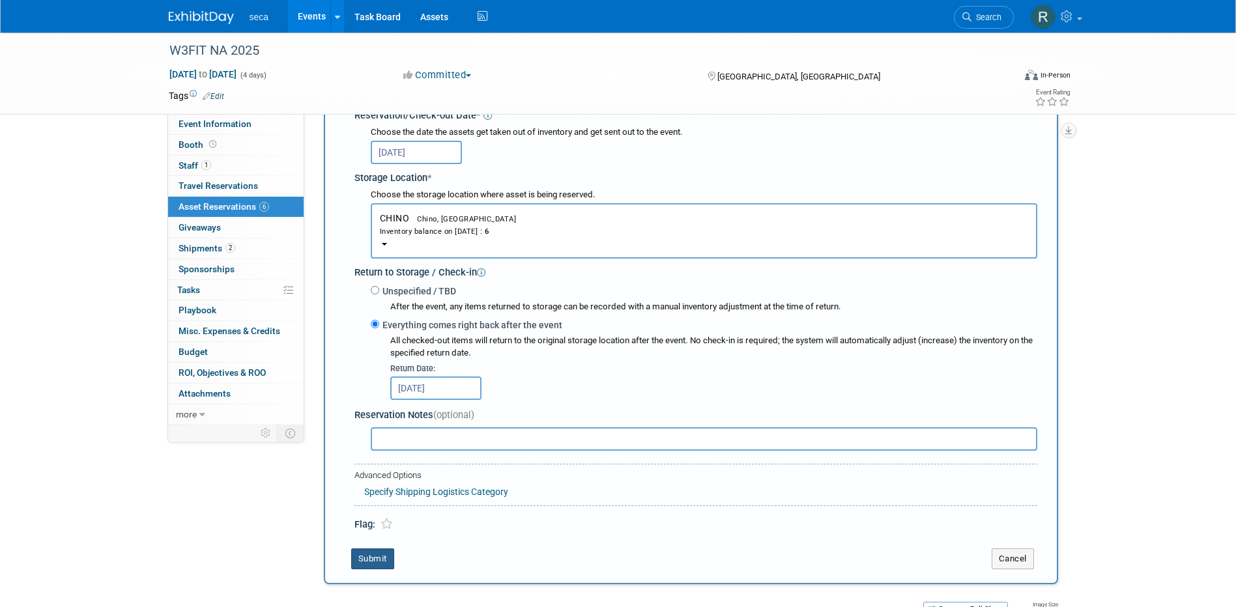
click at [382, 561] on button "Submit" at bounding box center [372, 559] width 43 height 21
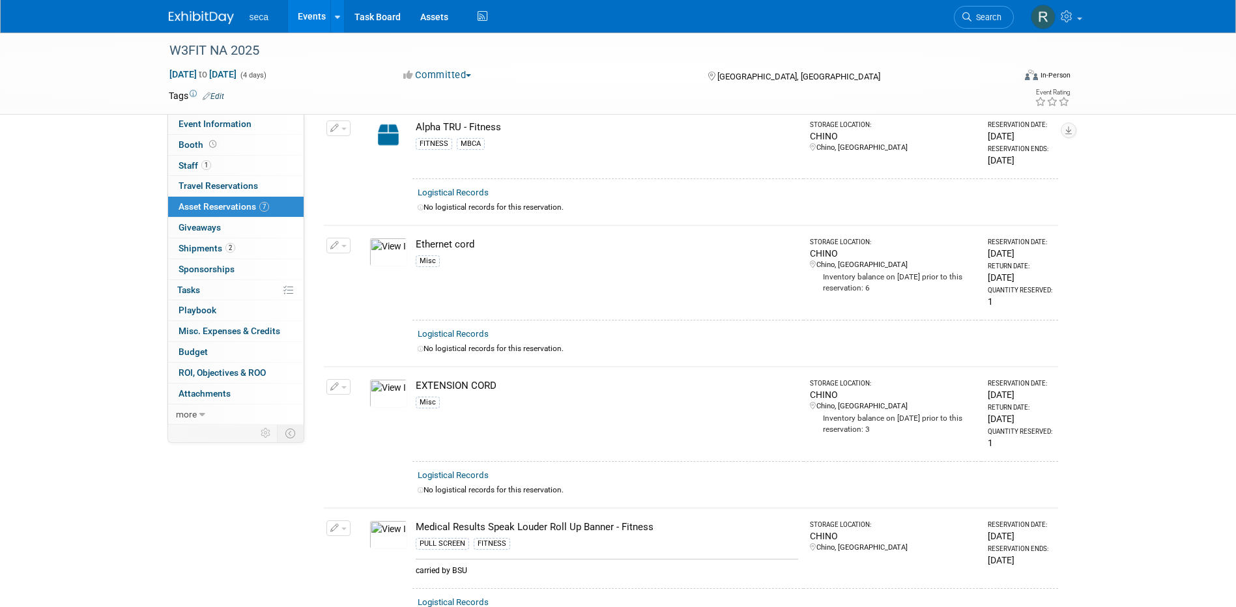
scroll to position [0, 0]
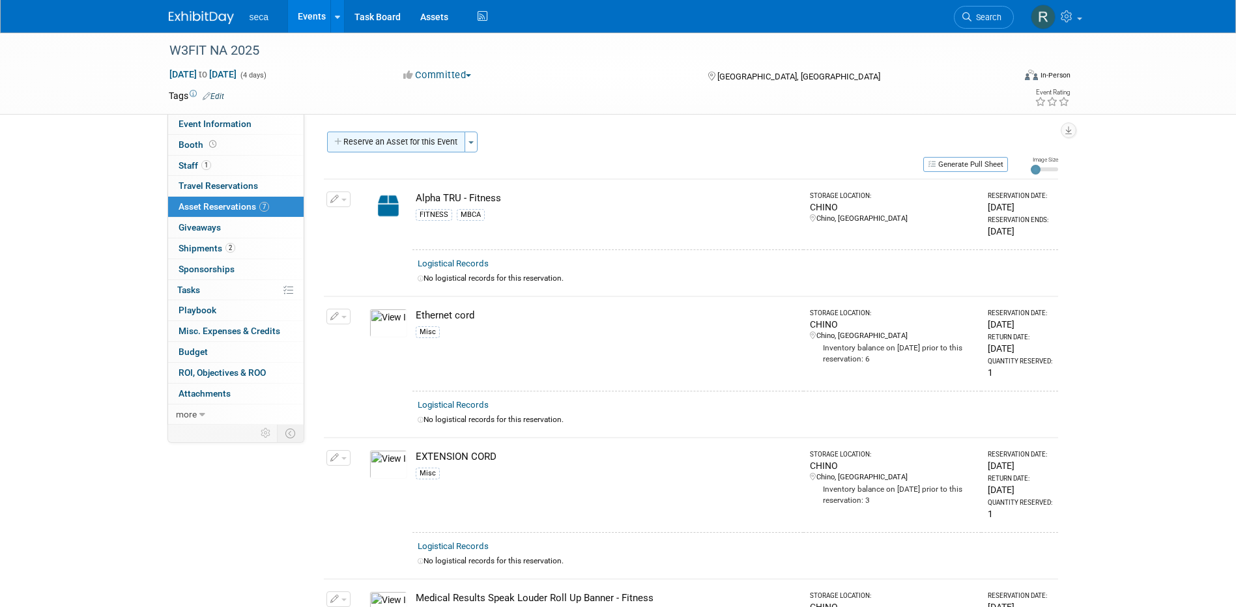
click at [384, 143] on button "Reserve an Asset for this Event" at bounding box center [396, 142] width 138 height 21
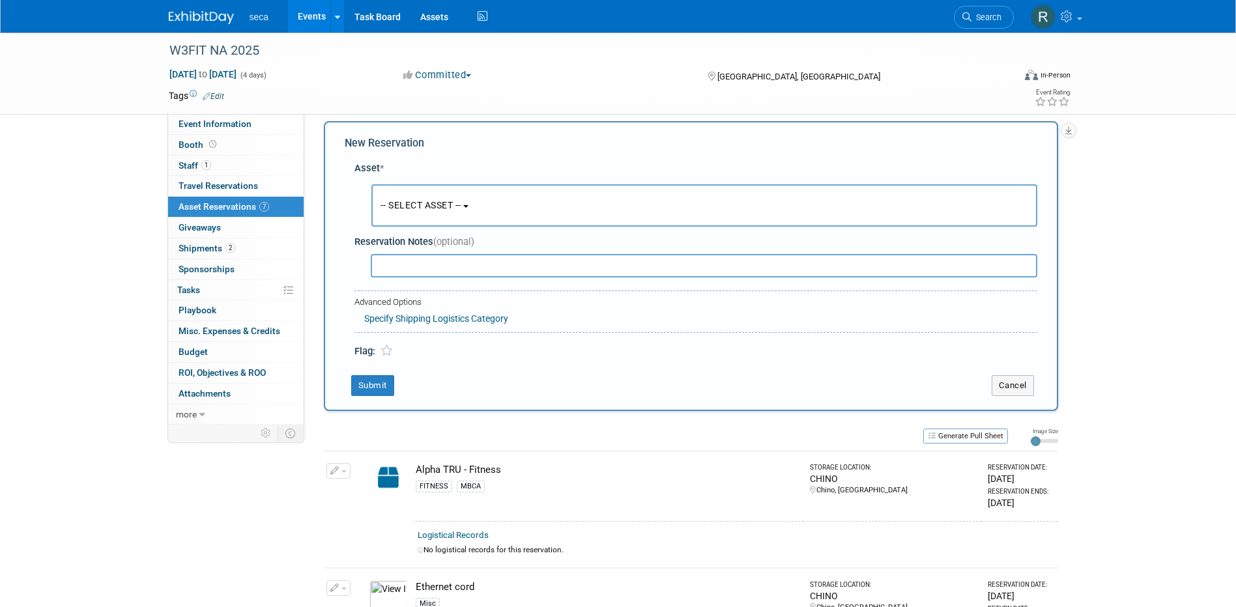
scroll to position [12, 0]
click at [420, 203] on span "-- SELECT ASSET --" at bounding box center [421, 203] width 81 height 10
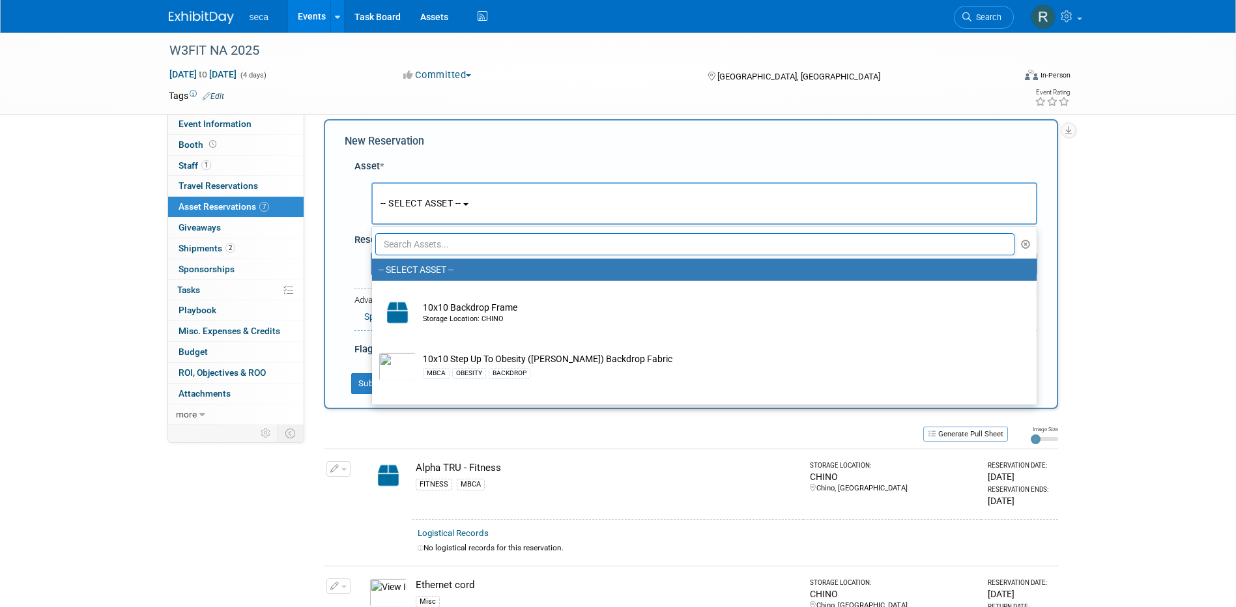
click at [437, 248] on input "text" at bounding box center [695, 244] width 640 height 22
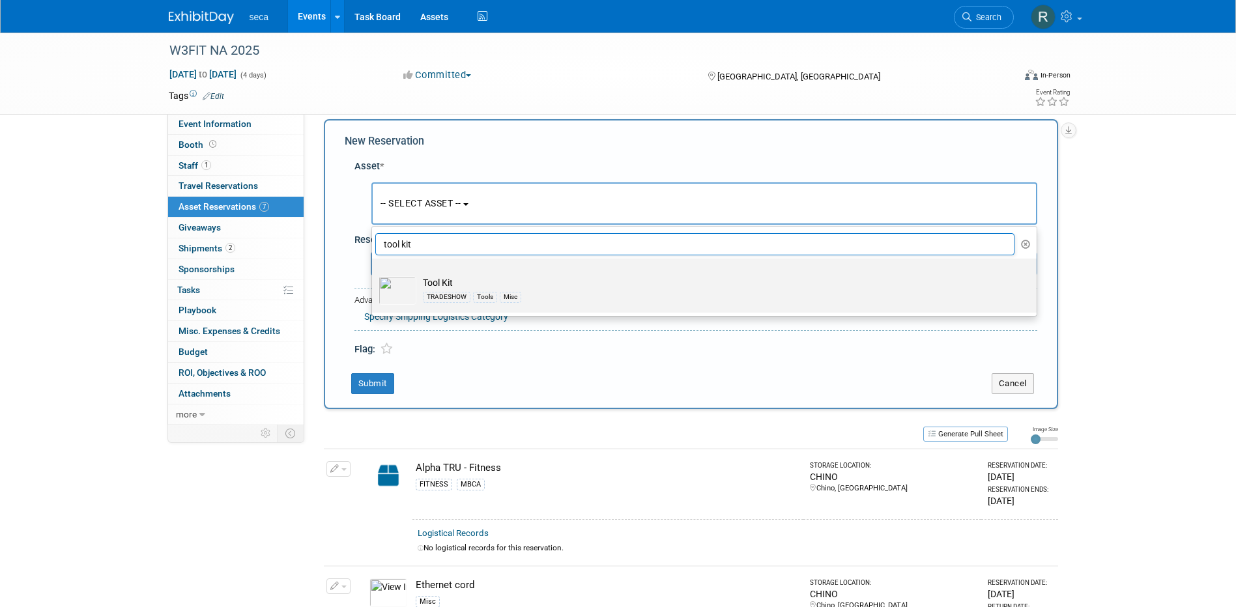
type input "tool kit"
click at [444, 283] on td "Tool Kit TRADESHOW Tools Misc" at bounding box center [713, 290] width 594 height 29
click at [374, 274] on input "Tool Kit TRADESHOW Tools Misc" at bounding box center [370, 270] width 8 height 8
select select "10727120"
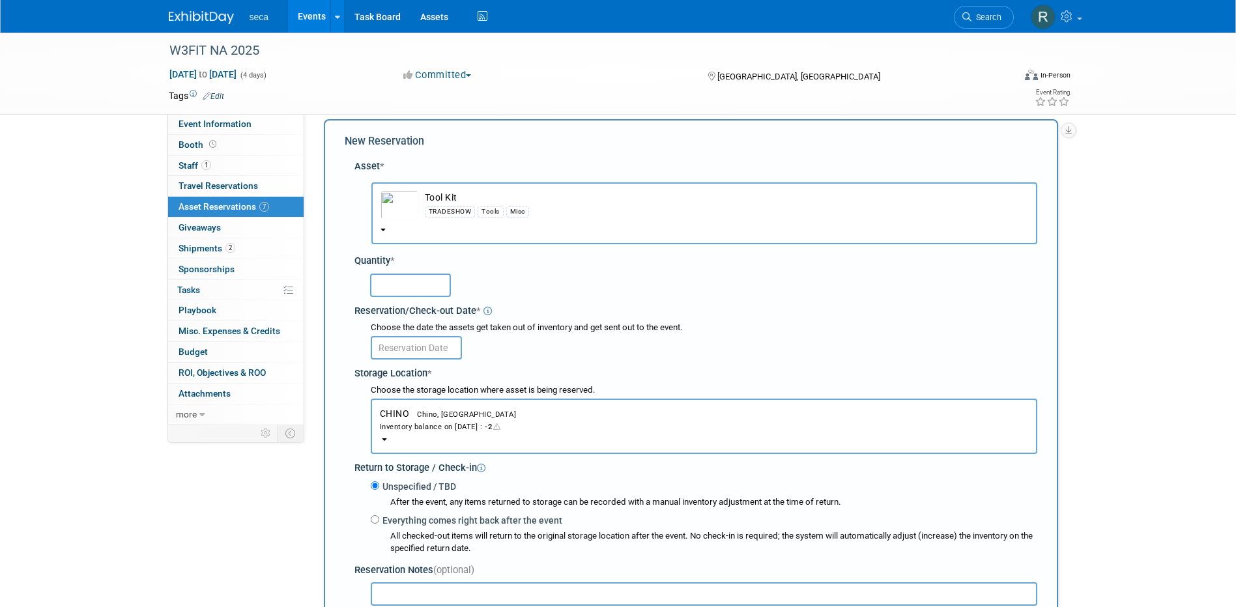
click at [398, 287] on input "text" at bounding box center [410, 285] width 81 height 23
type input "1"
click at [401, 350] on input "text" at bounding box center [416, 347] width 91 height 23
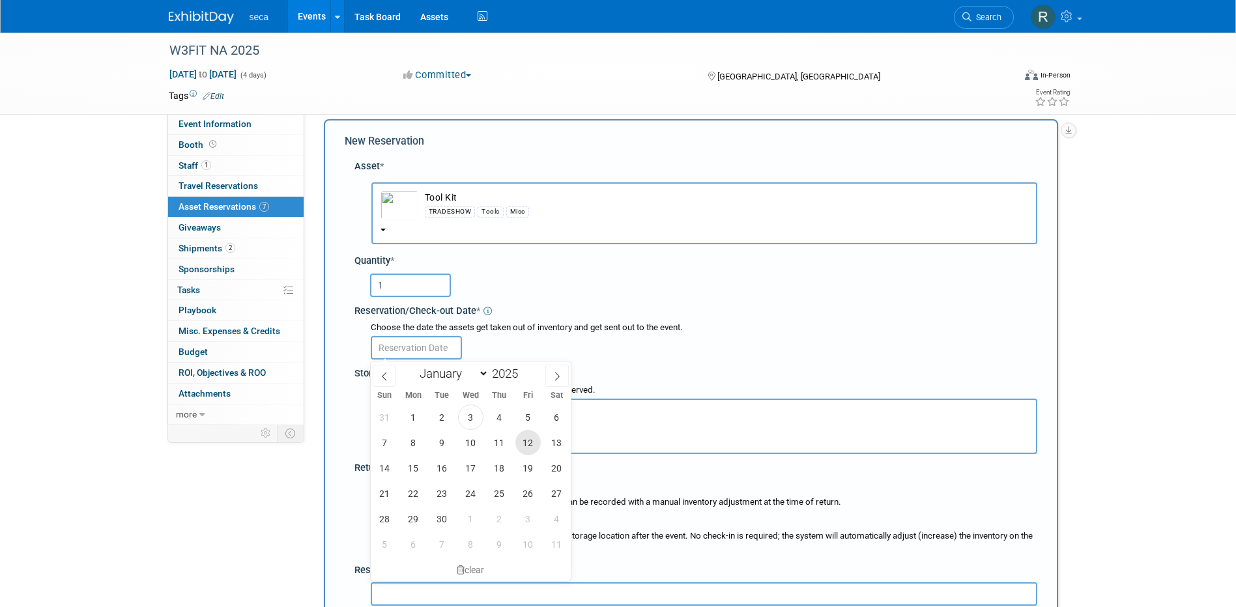
click at [527, 442] on span "12" at bounding box center [528, 442] width 25 height 25
type input "Sep 12, 2025"
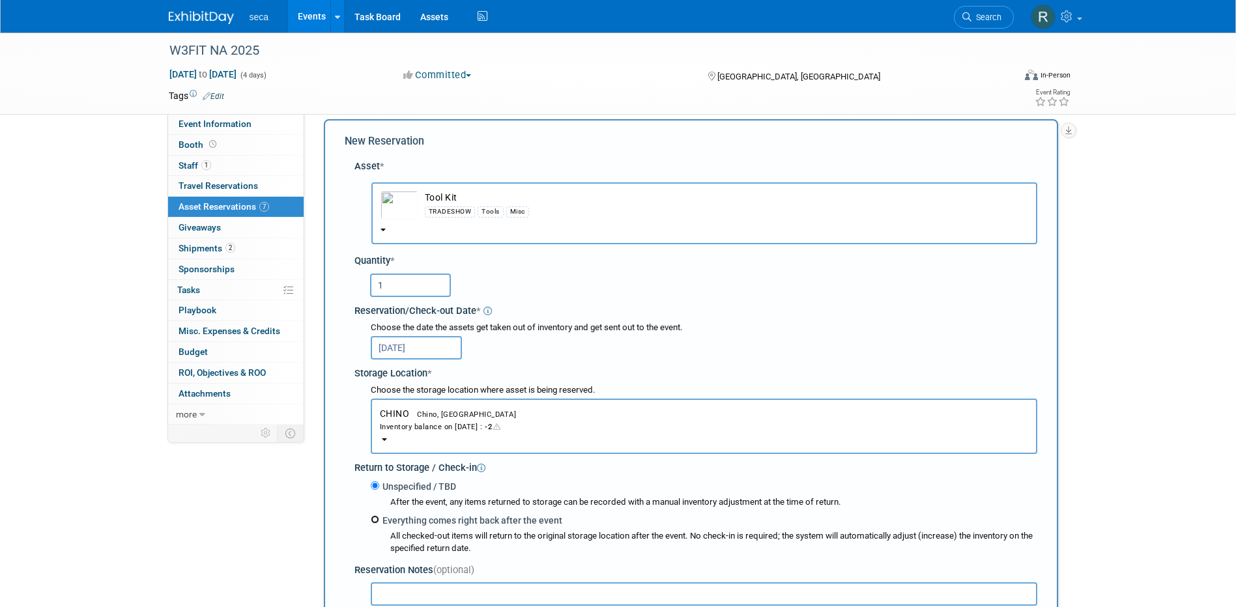
click at [375, 518] on input "Everything comes right back after the event" at bounding box center [375, 520] width 8 height 8
radio input "true"
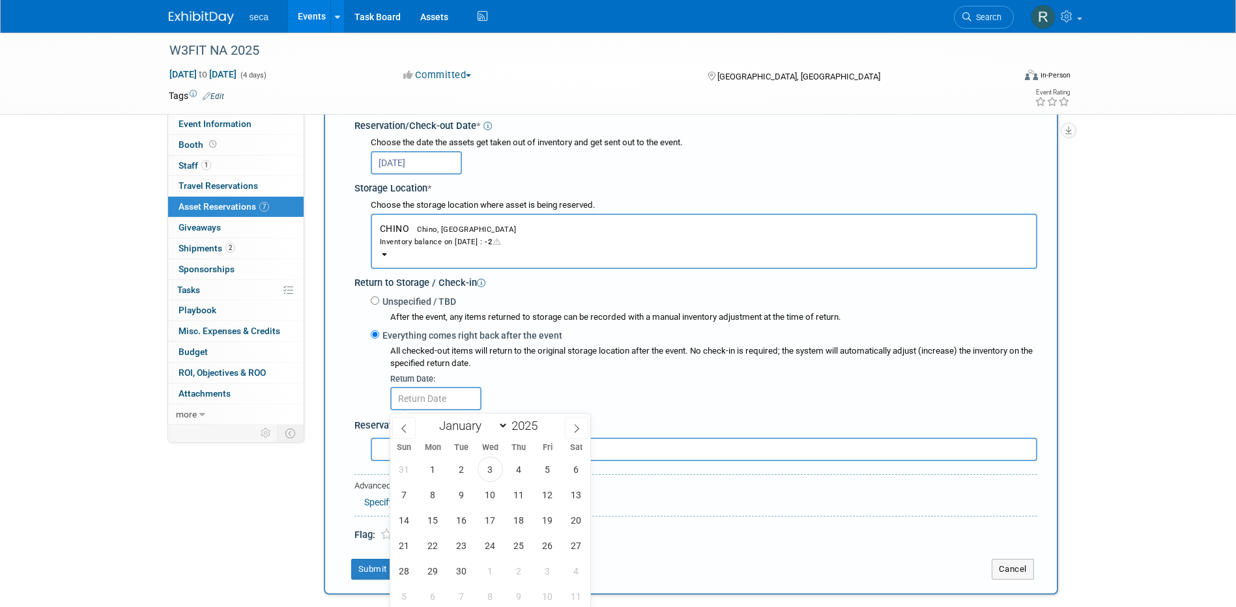
scroll to position [208, 0]
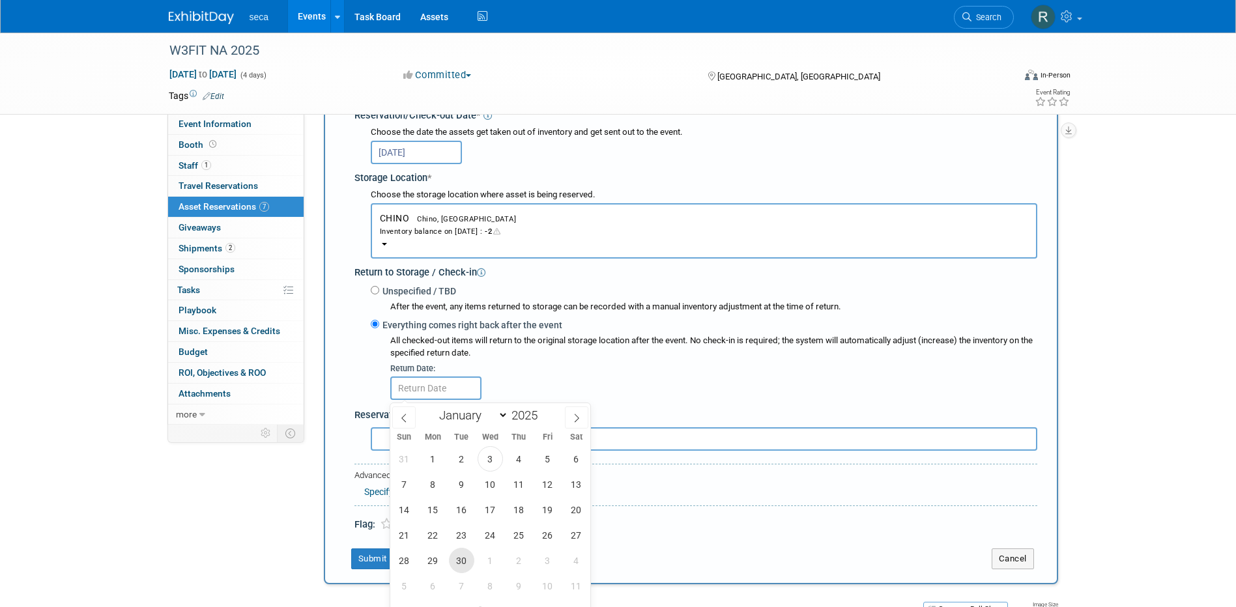
click at [458, 566] on span "30" at bounding box center [461, 560] width 25 height 25
type input "Sep 30, 2025"
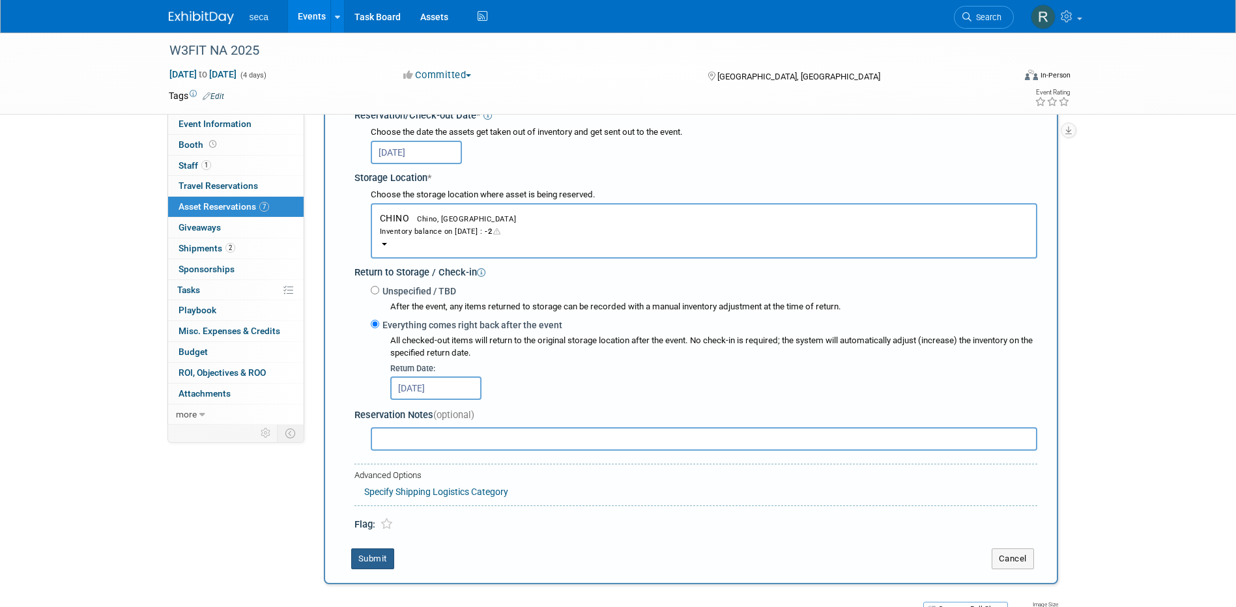
click at [378, 559] on button "Submit" at bounding box center [372, 559] width 43 height 21
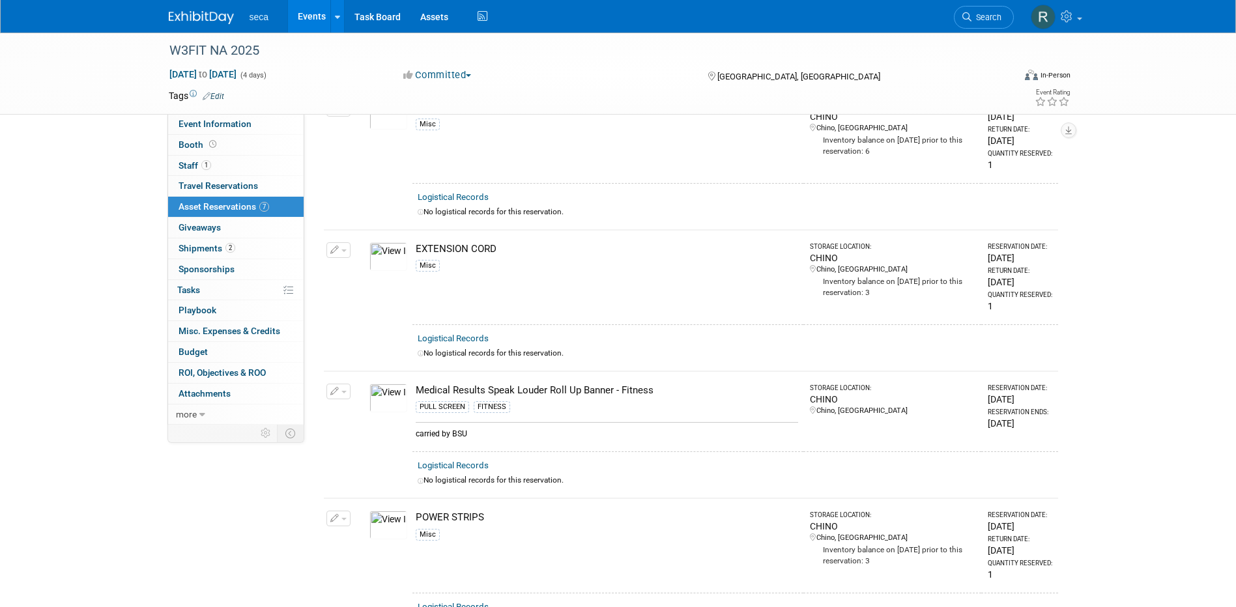
scroll to position [798, 0]
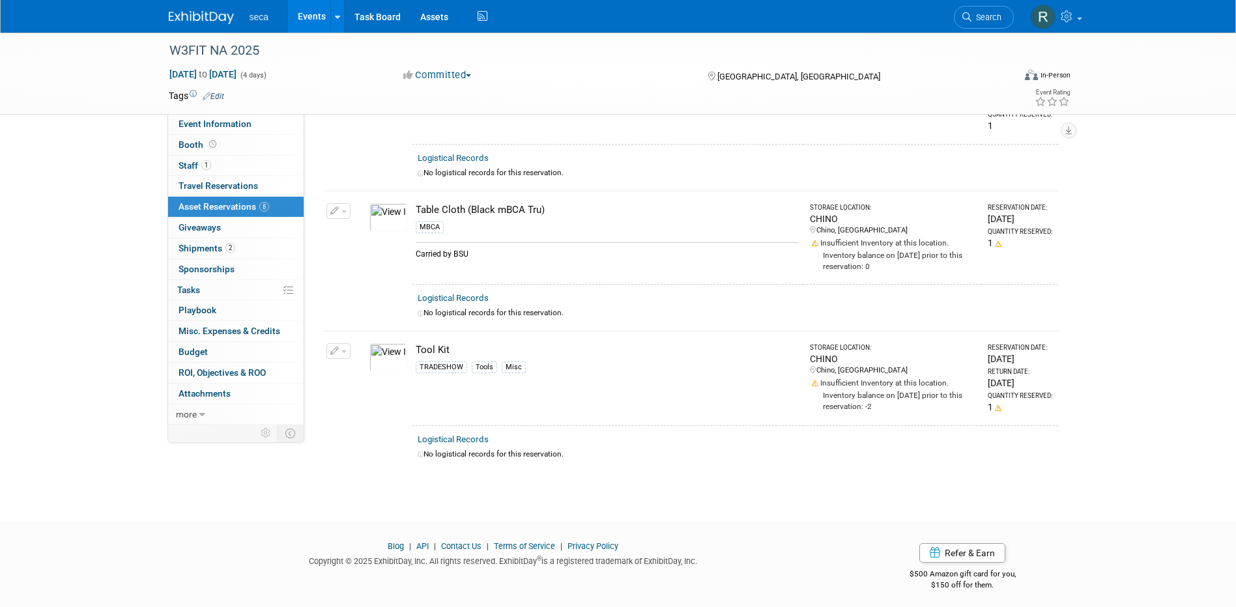
click at [309, 18] on link "Events" at bounding box center [312, 16] width 48 height 33
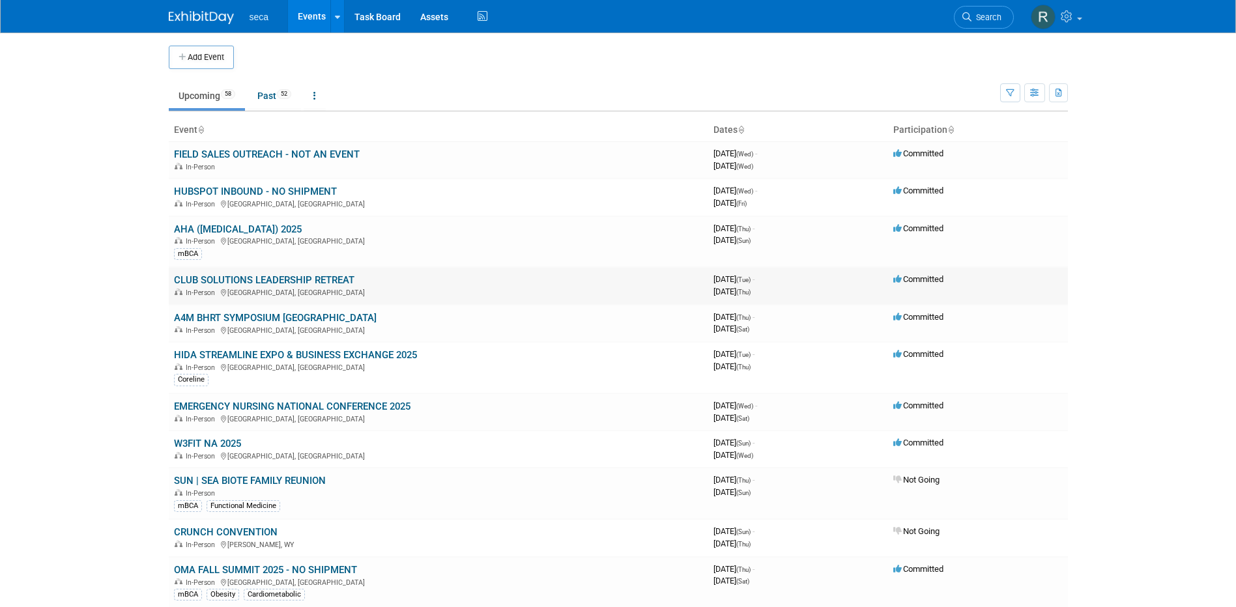
click at [242, 278] on link "CLUB SOLUTIONS LEADERSHIP RETREAT" at bounding box center [264, 280] width 181 height 12
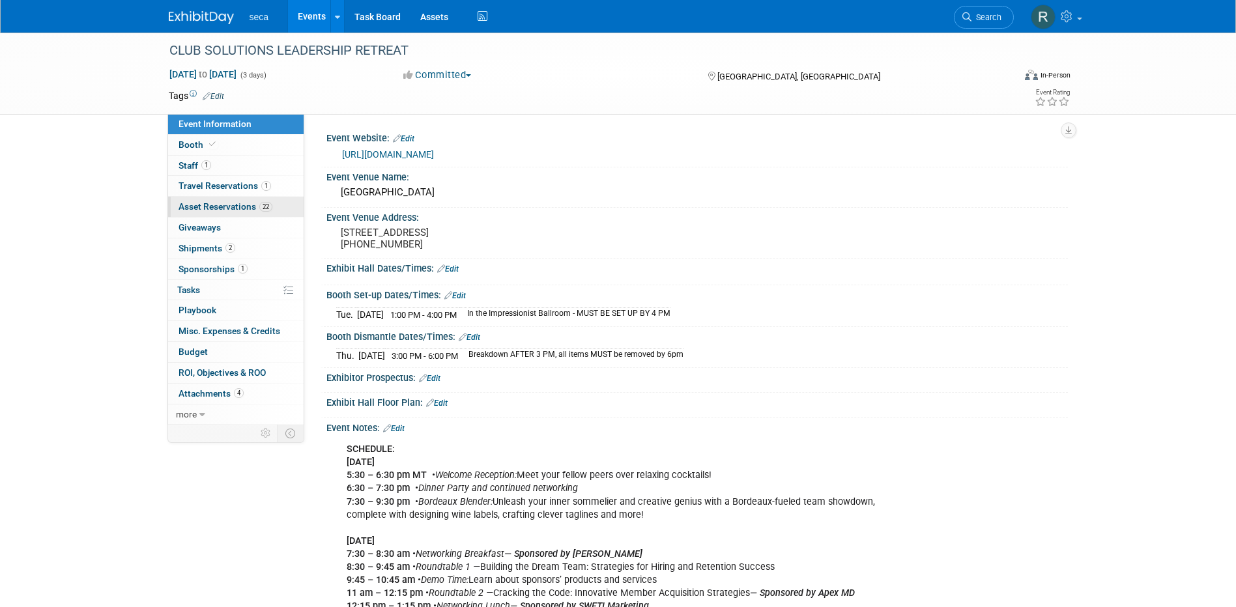
click at [220, 203] on span "Asset Reservations 22" at bounding box center [226, 206] width 94 height 10
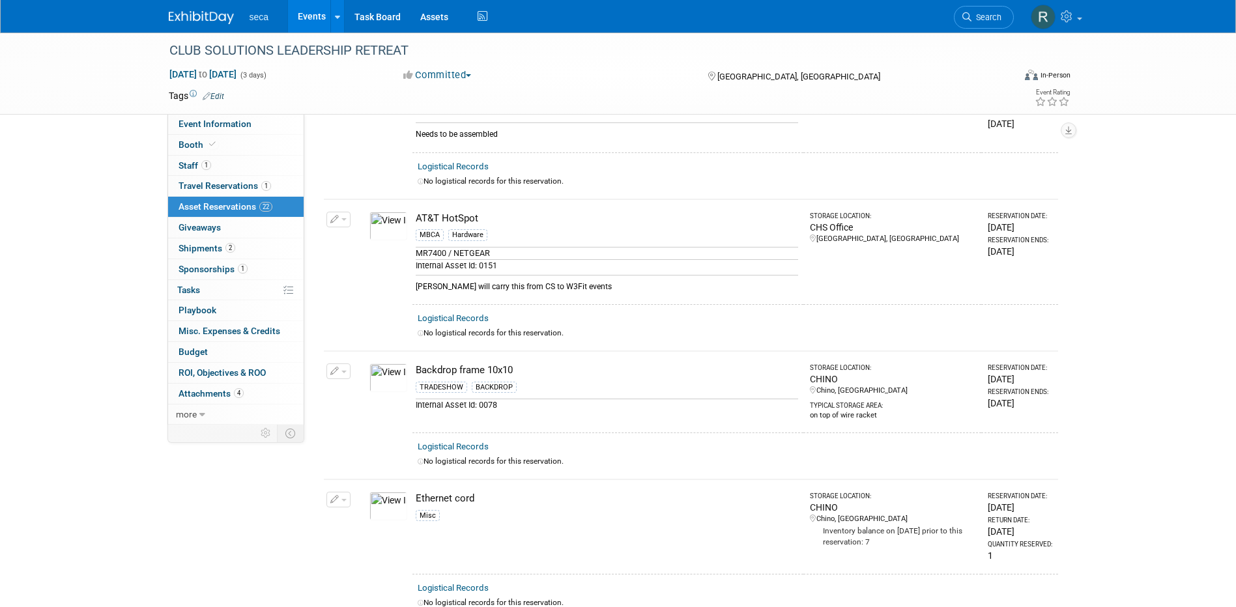
scroll to position [130, 0]
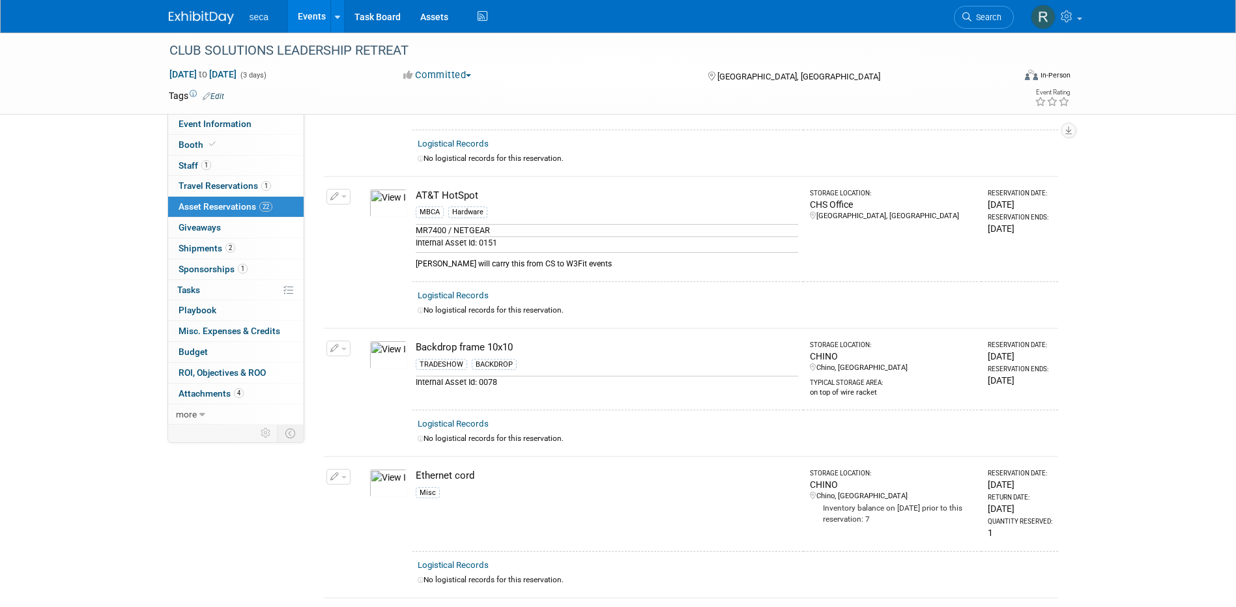
click at [316, 11] on link "Events" at bounding box center [312, 16] width 48 height 33
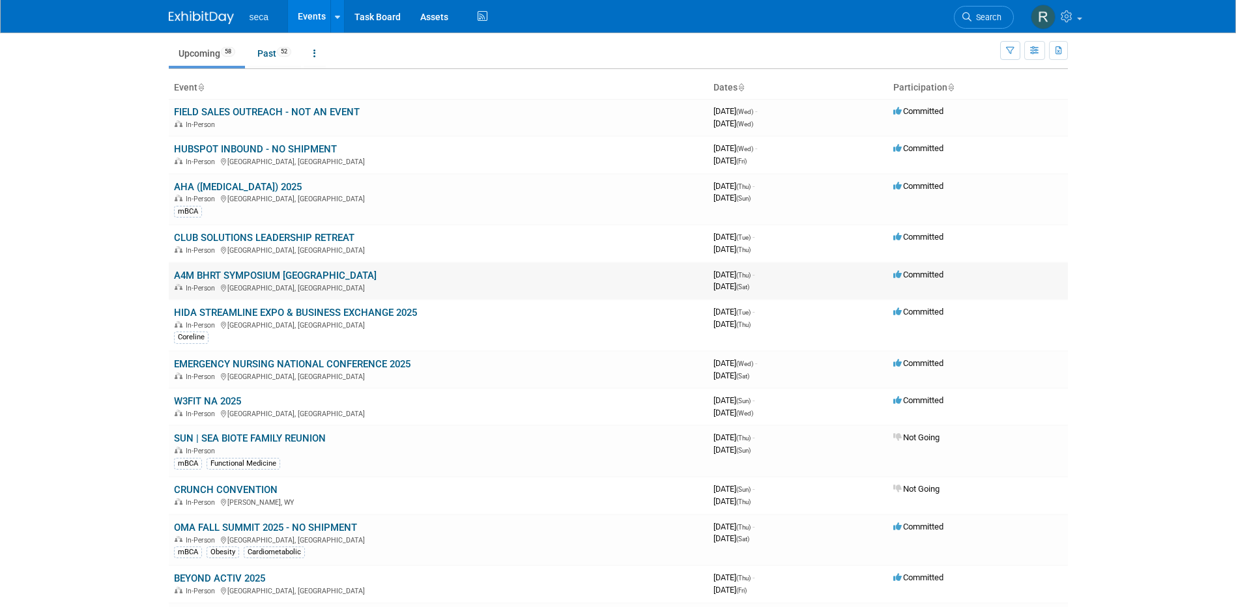
scroll to position [65, 0]
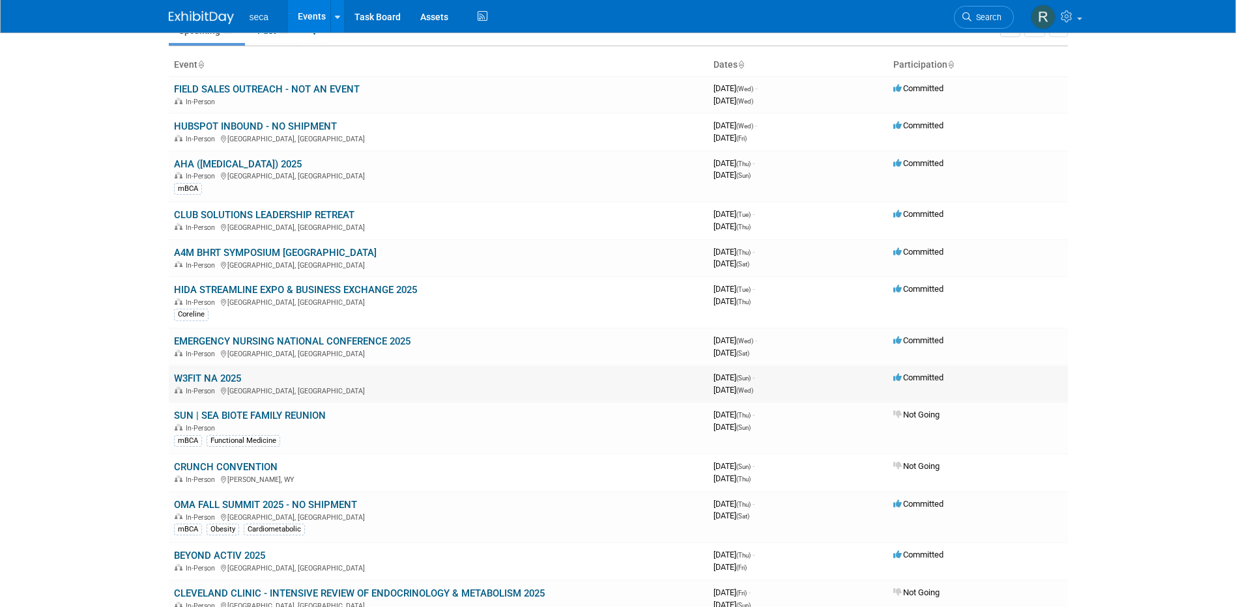
click at [198, 379] on link "W3FIT NA 2025" at bounding box center [207, 379] width 67 height 12
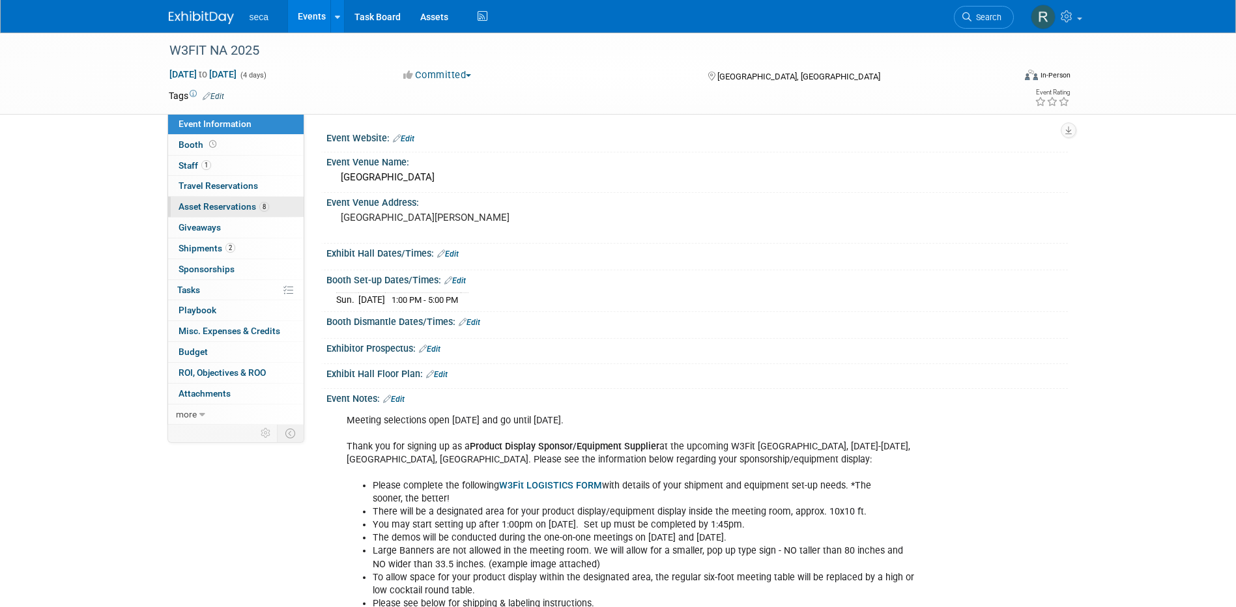
click at [205, 209] on span "Asset Reservations 8" at bounding box center [224, 206] width 91 height 10
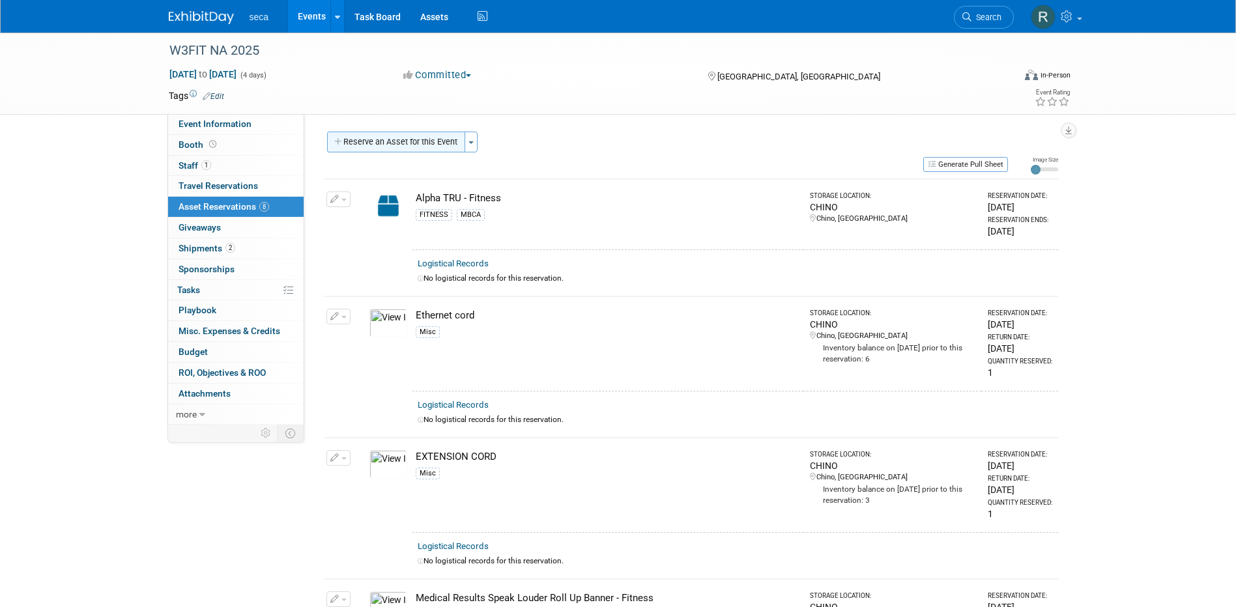
click at [394, 145] on button "Reserve an Asset for this Event" at bounding box center [396, 142] width 138 height 21
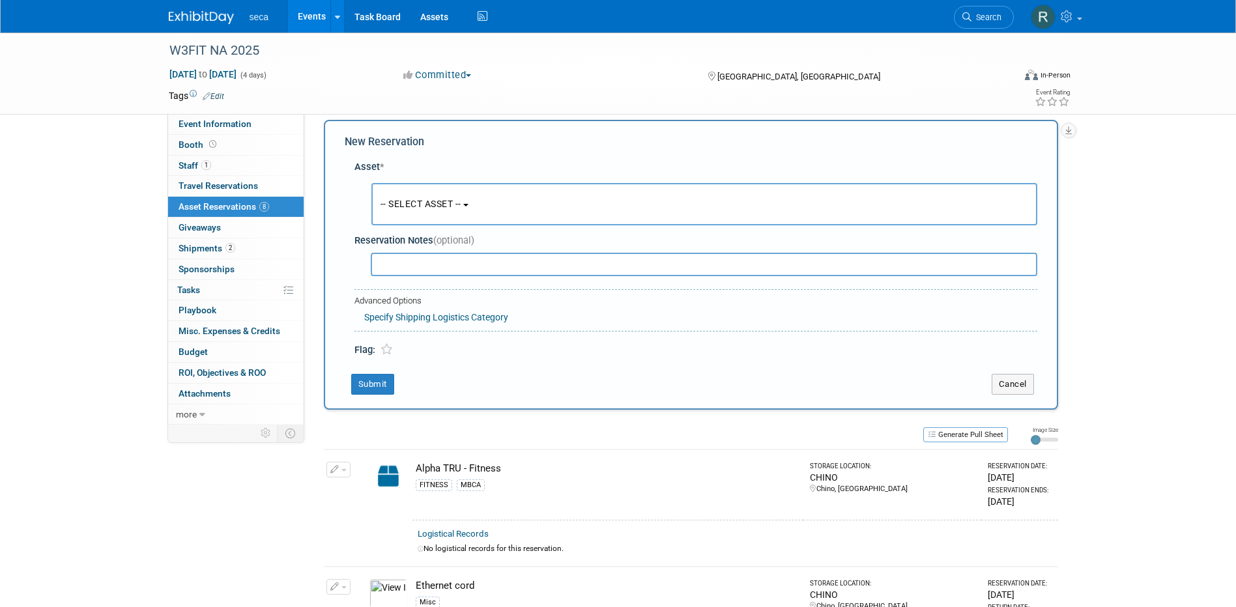
scroll to position [12, 0]
click at [432, 202] on span "-- SELECT ASSET --" at bounding box center [421, 203] width 81 height 10
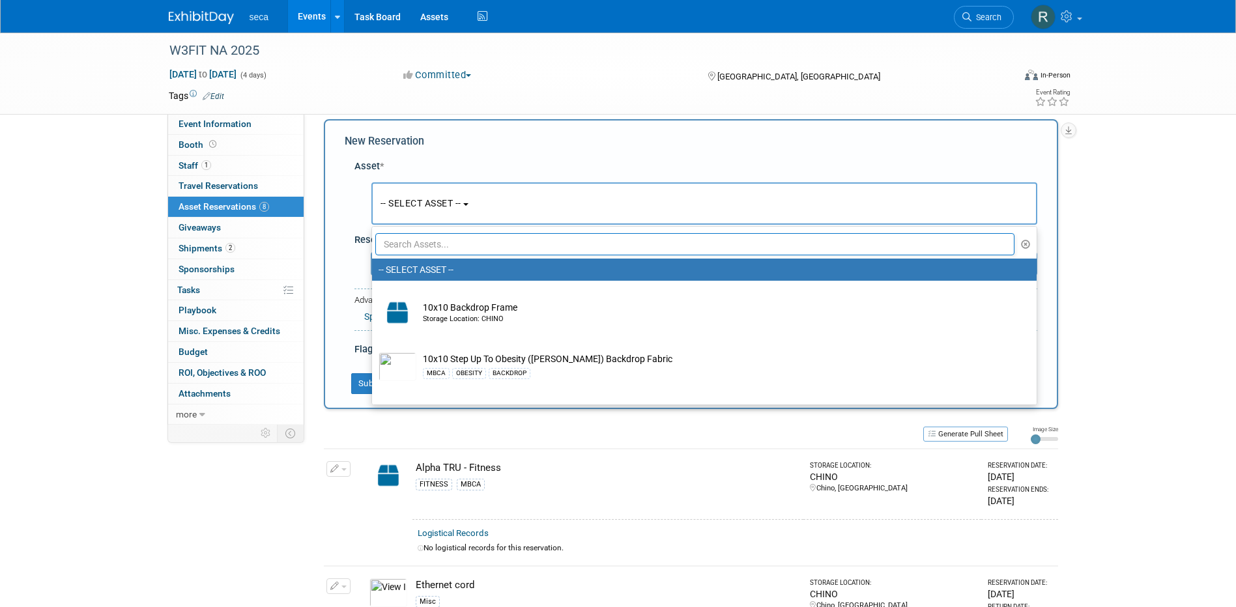
click at [433, 242] on input "text" at bounding box center [695, 244] width 640 height 22
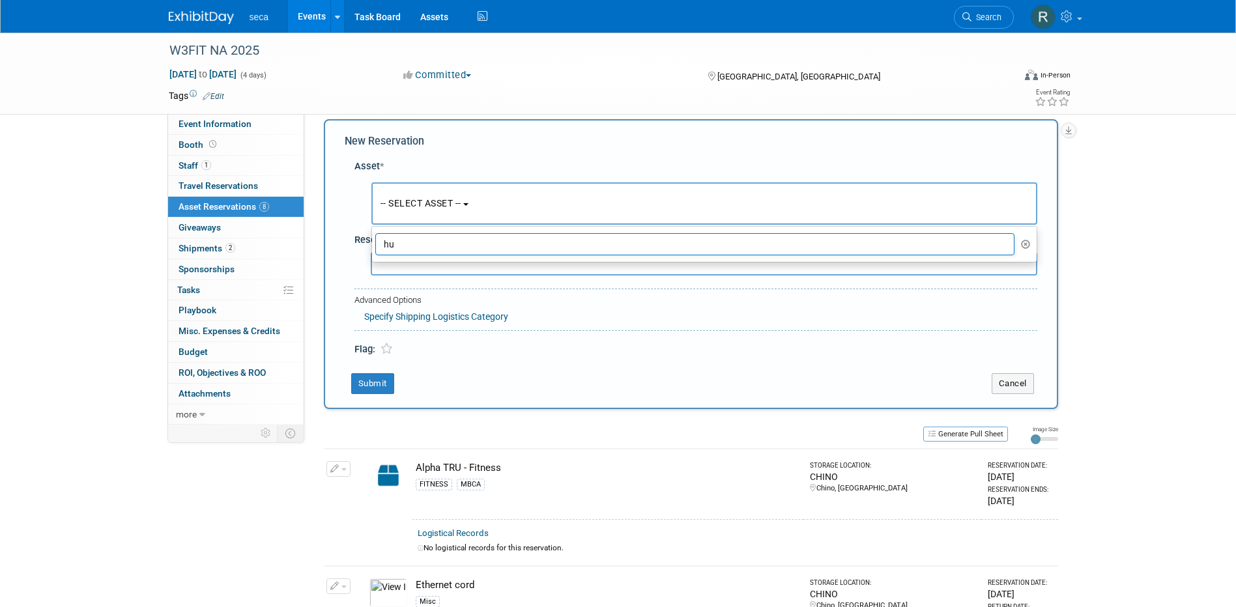
type input "h"
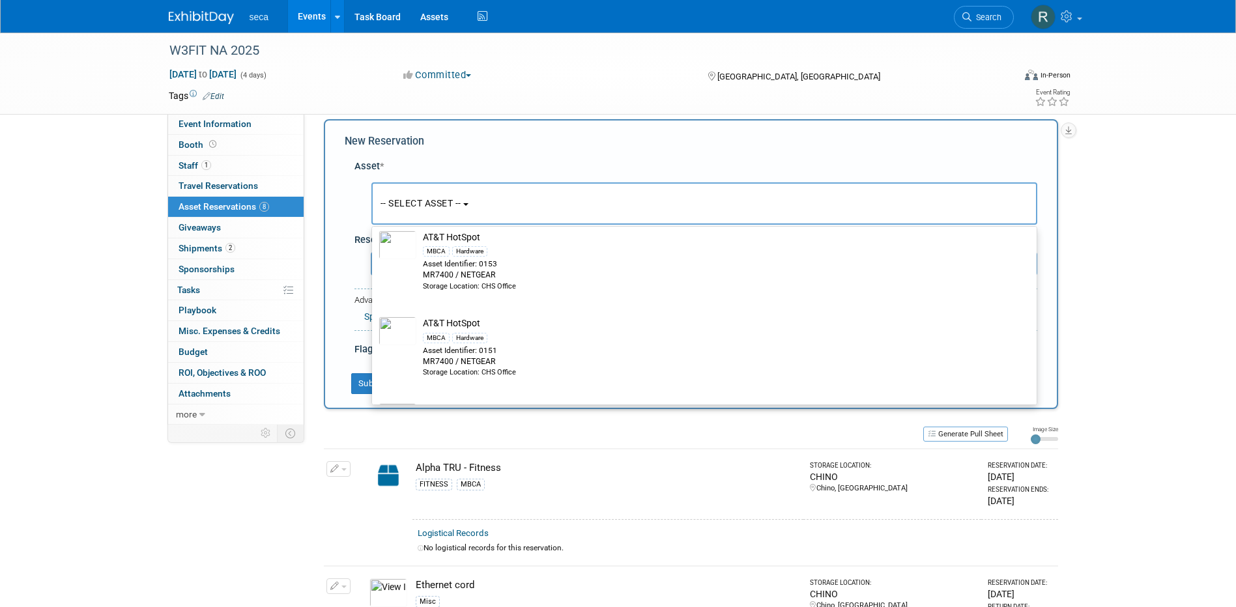
scroll to position [456, 0]
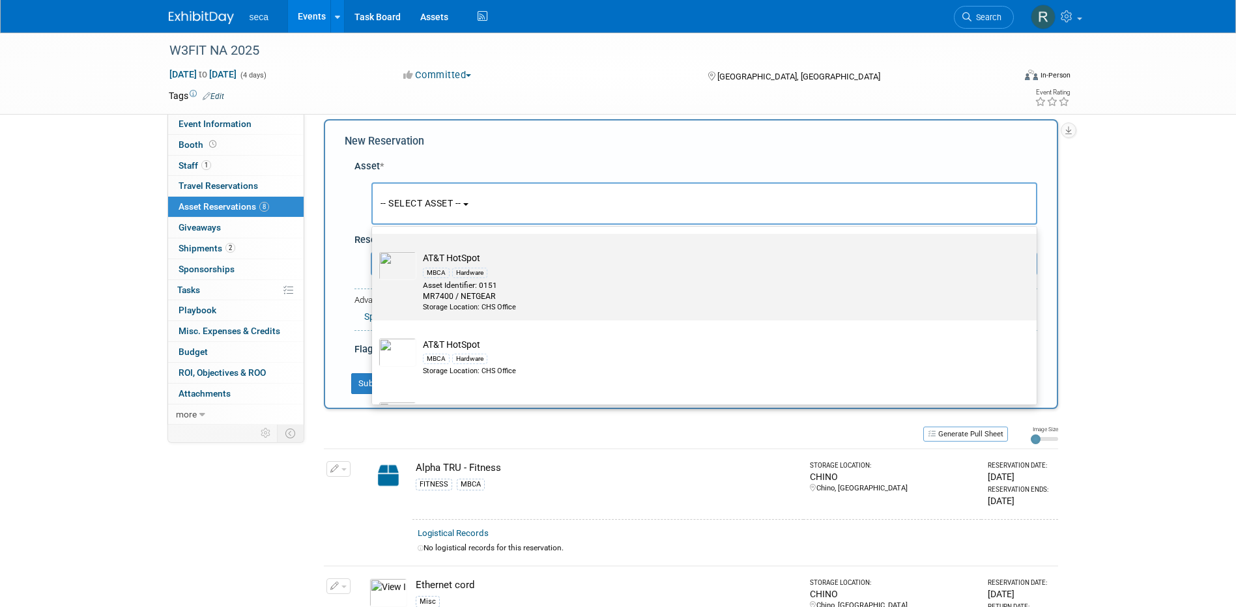
type input "hot"
click at [416, 280] on td "AT&T HotSpot MBCA Hardware Asset Identifier: 0151 MR7400 / NETGEAR Storage Loca…" at bounding box center [713, 282] width 594 height 61
click at [374, 250] on input "AT&T HotSpot MBCA Hardware Asset Identifier: 0151 MR7400 / NETGEAR Storage Loca…" at bounding box center [370, 245] width 8 height 8
select select "10727621"
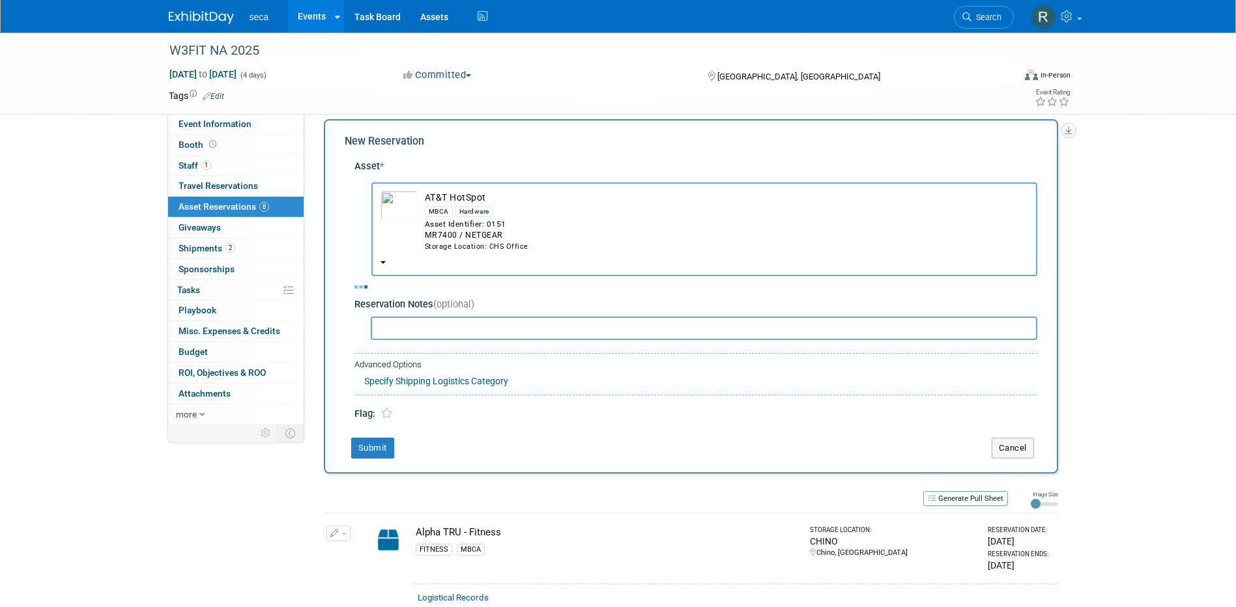
select select "8"
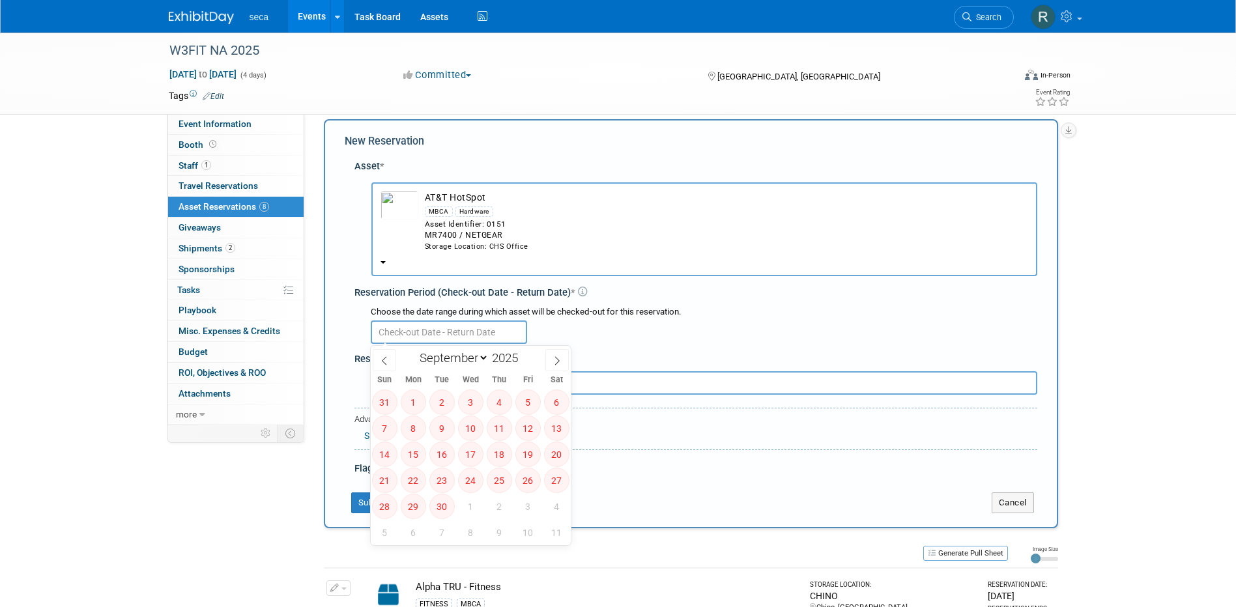
click at [394, 336] on input "text" at bounding box center [449, 332] width 156 height 23
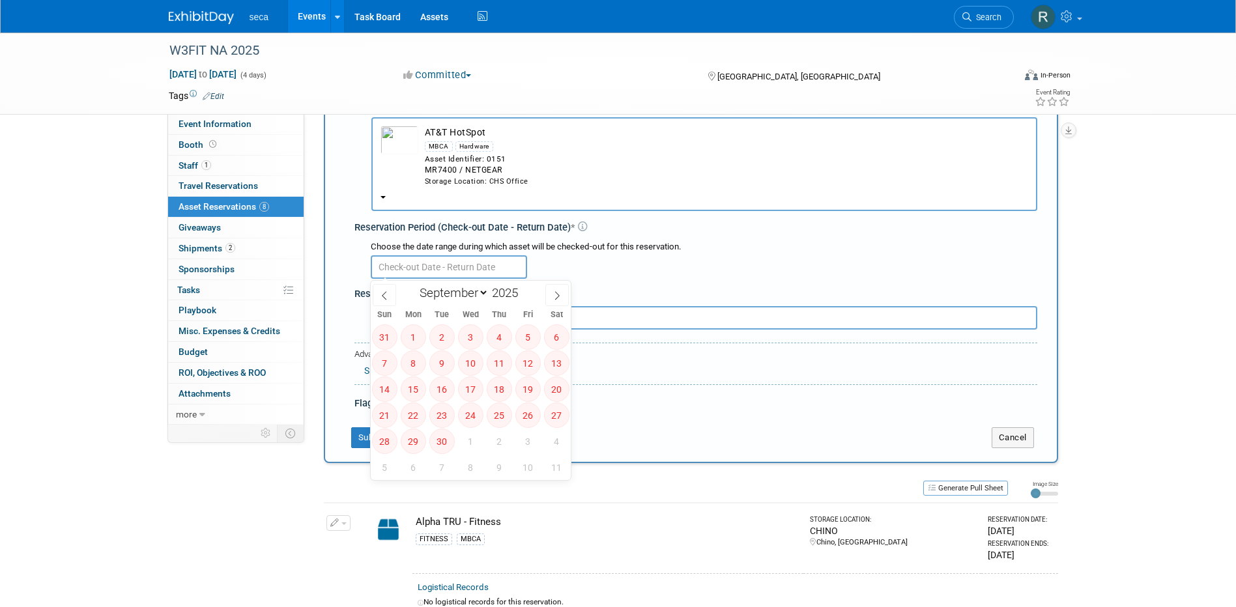
click at [606, 133] on td "AT&T HotSpot MBCA Hardware Asset Identifier: 0151 MR7400 / NETGEAR Storage Loca…" at bounding box center [723, 156] width 610 height 61
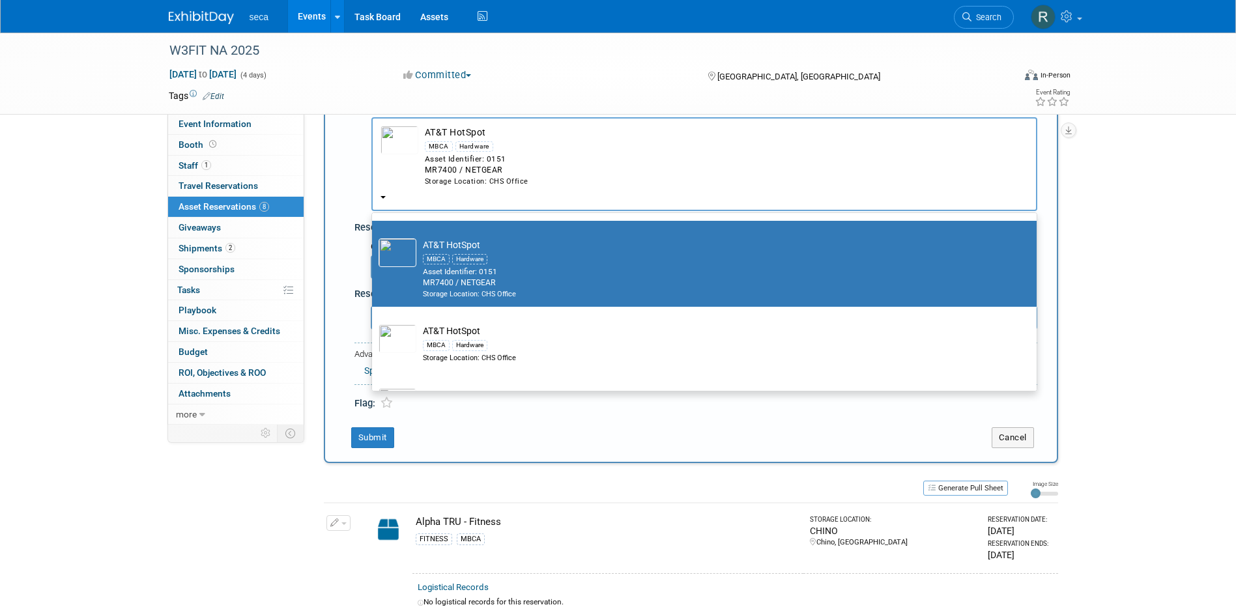
click at [349, 83] on div "Sep 21, 2025 to Sep 24, 2025 (4 days) Sep 21, 2025 to Sep 24, 2025 Committed Co…" at bounding box center [620, 78] width 922 height 20
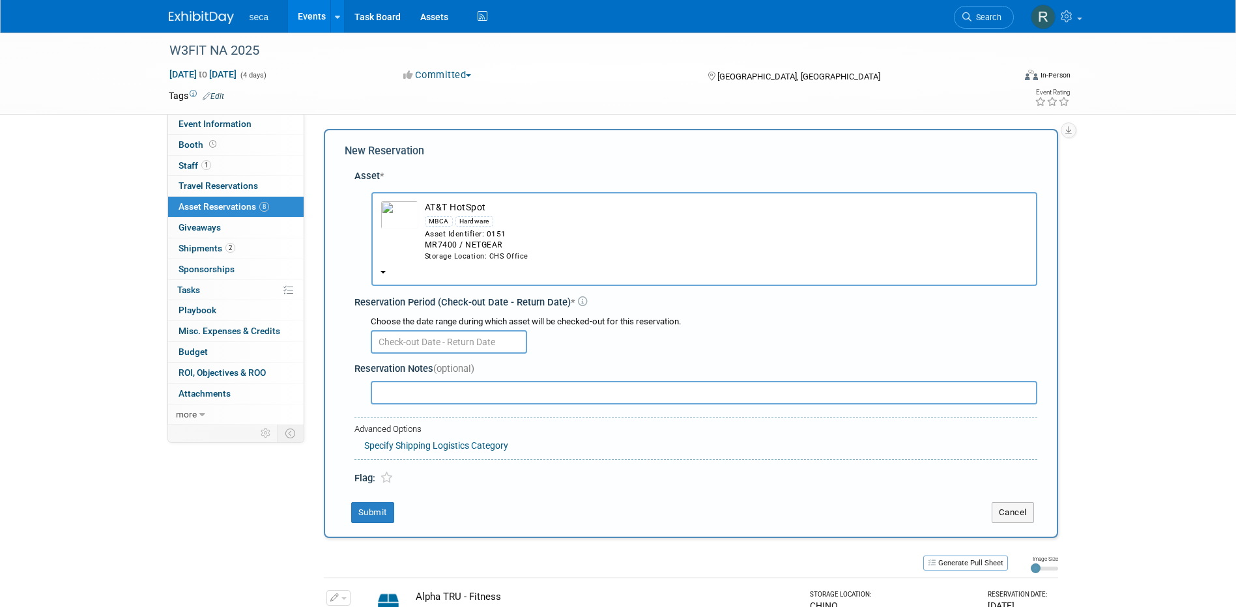
scroll to position [0, 0]
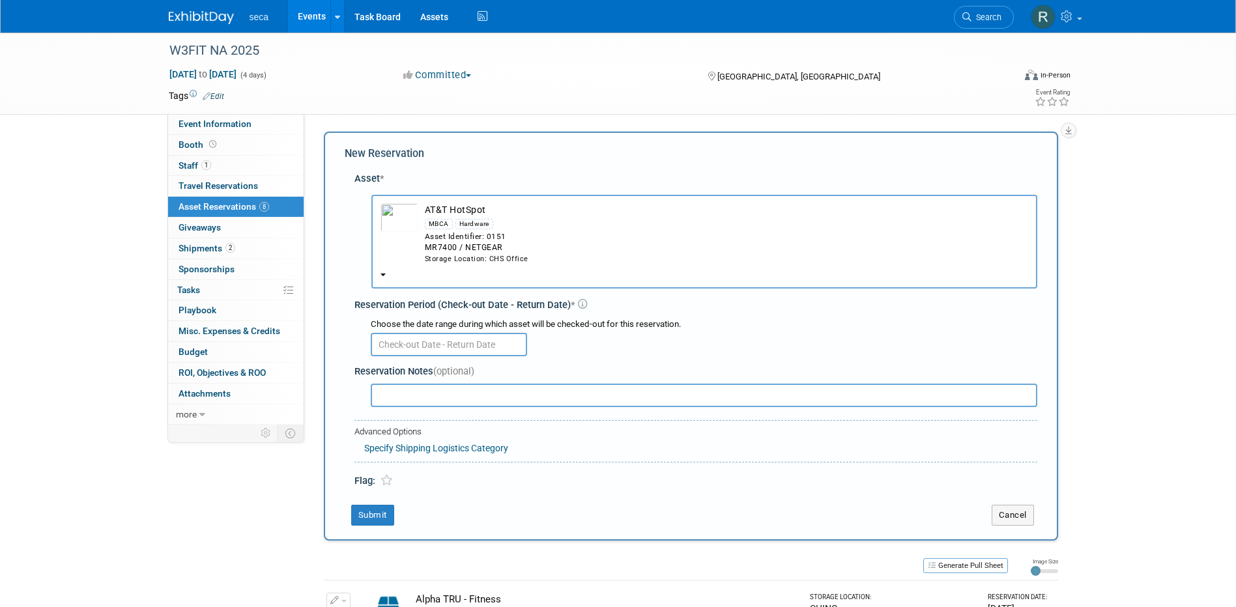
click at [231, 204] on span "Asset Reservations 8" at bounding box center [224, 206] width 91 height 10
click at [311, 14] on link "Events" at bounding box center [312, 16] width 48 height 33
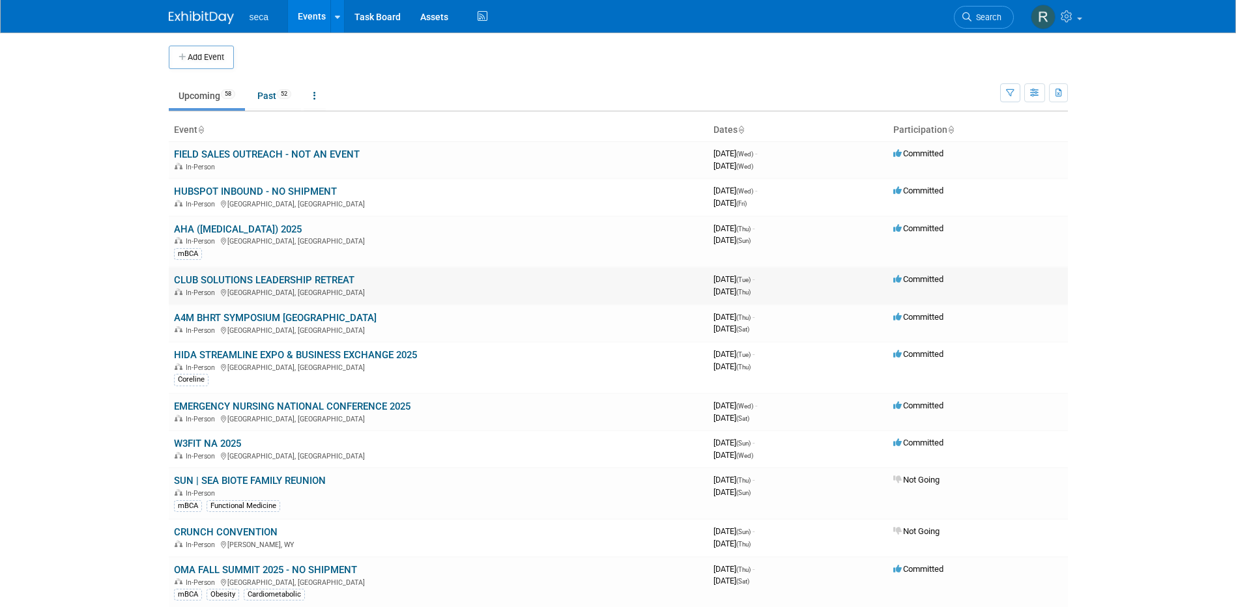
click at [228, 276] on link "CLUB SOLUTIONS LEADERSHIP RETREAT" at bounding box center [264, 280] width 181 height 12
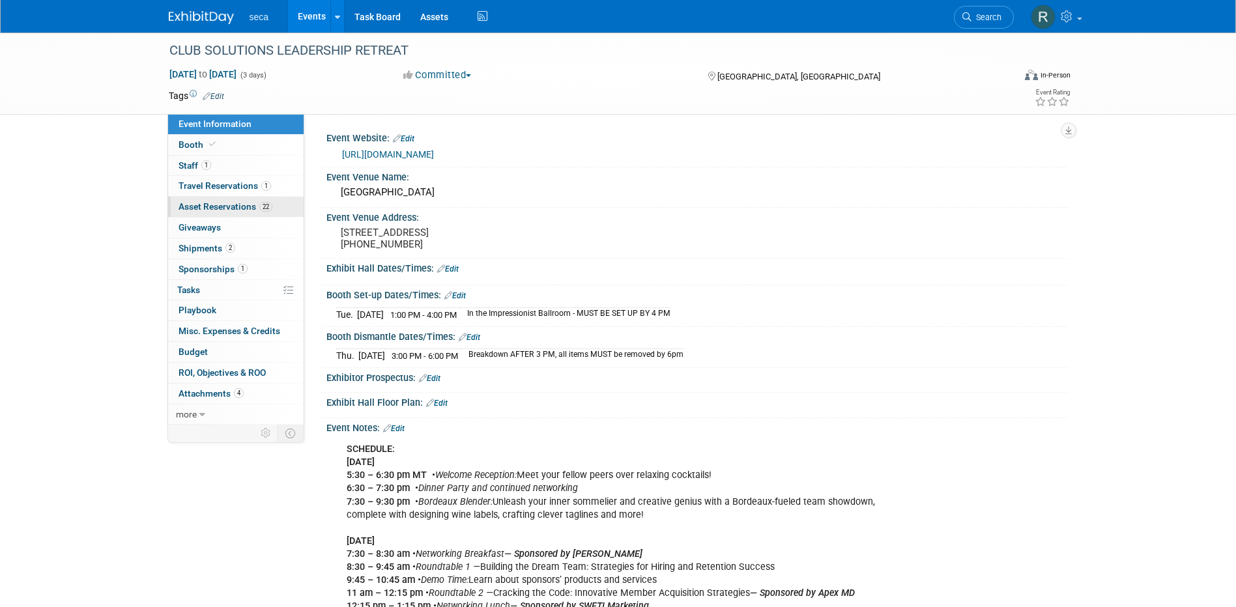
click at [220, 207] on span "Asset Reservations 22" at bounding box center [226, 206] width 94 height 10
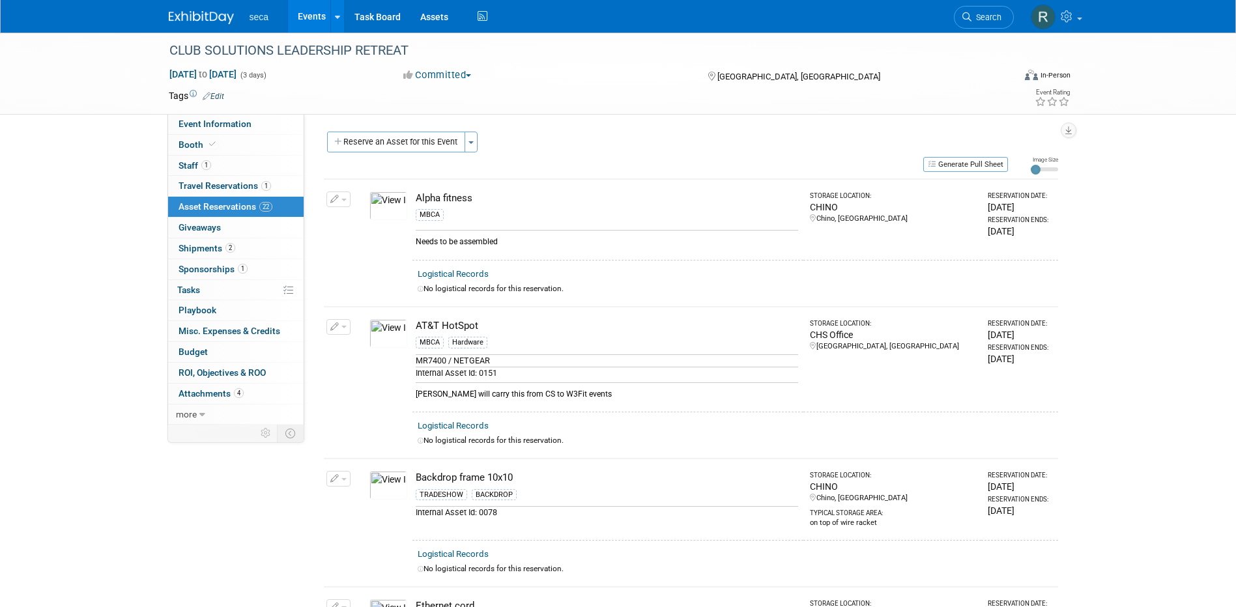
scroll to position [65, 0]
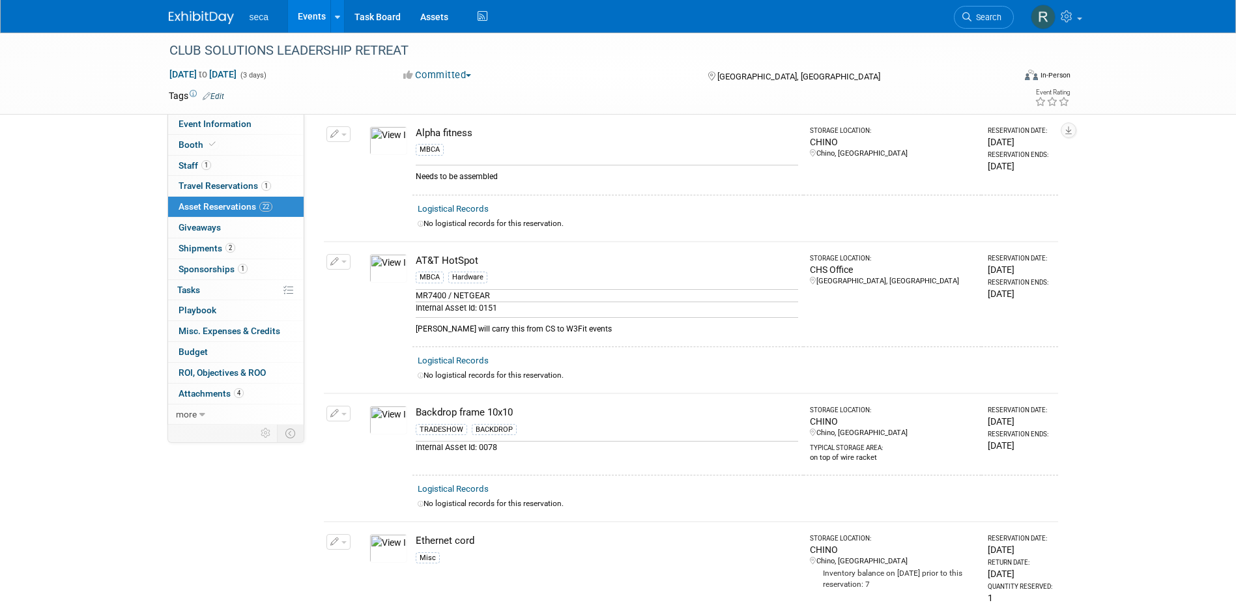
click at [395, 267] on img at bounding box center [389, 268] width 38 height 29
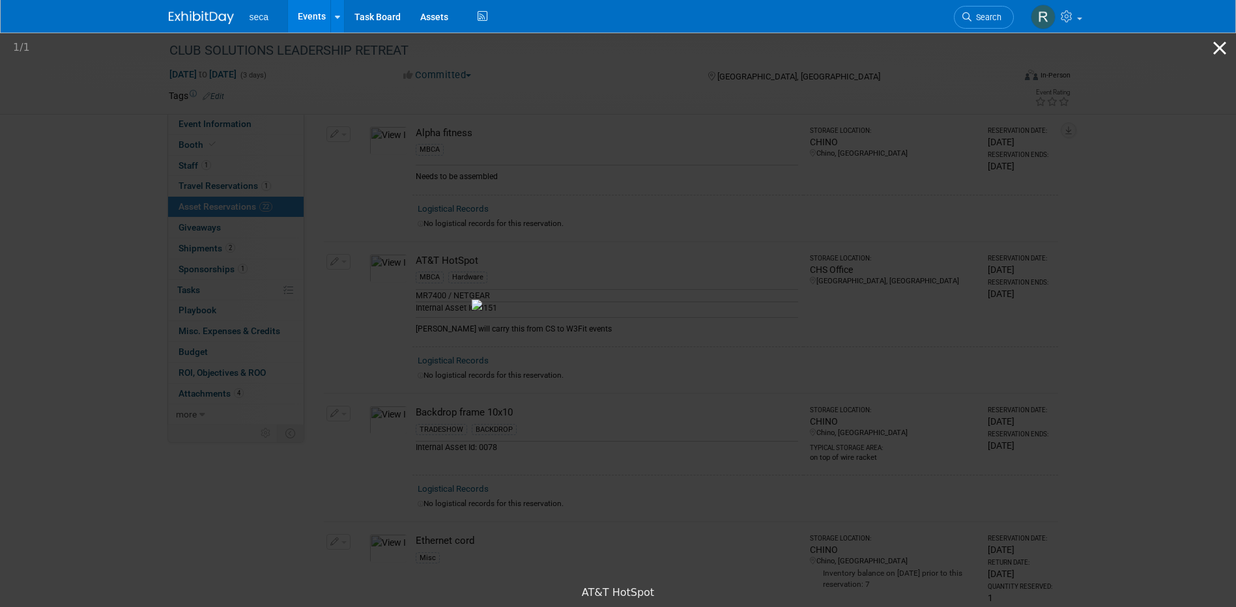
click at [1221, 48] on button "Close gallery" at bounding box center [1220, 48] width 33 height 31
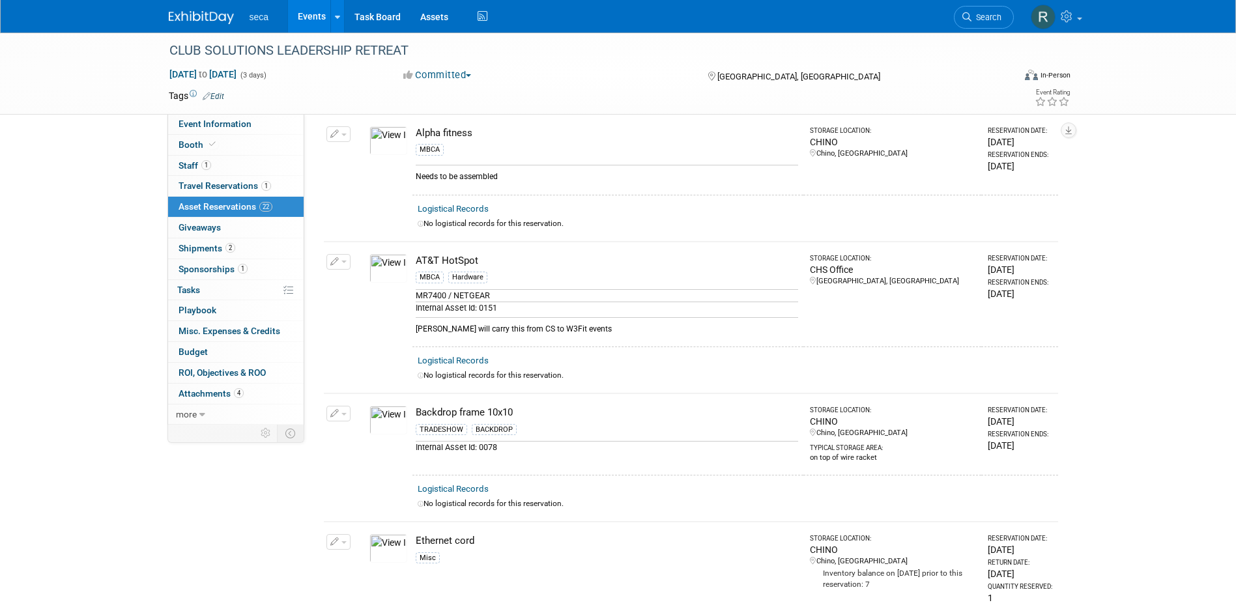
click at [331, 261] on icon "button" at bounding box center [334, 262] width 9 height 8
click at [364, 280] on button "Change Reservation" at bounding box center [389, 283] width 110 height 18
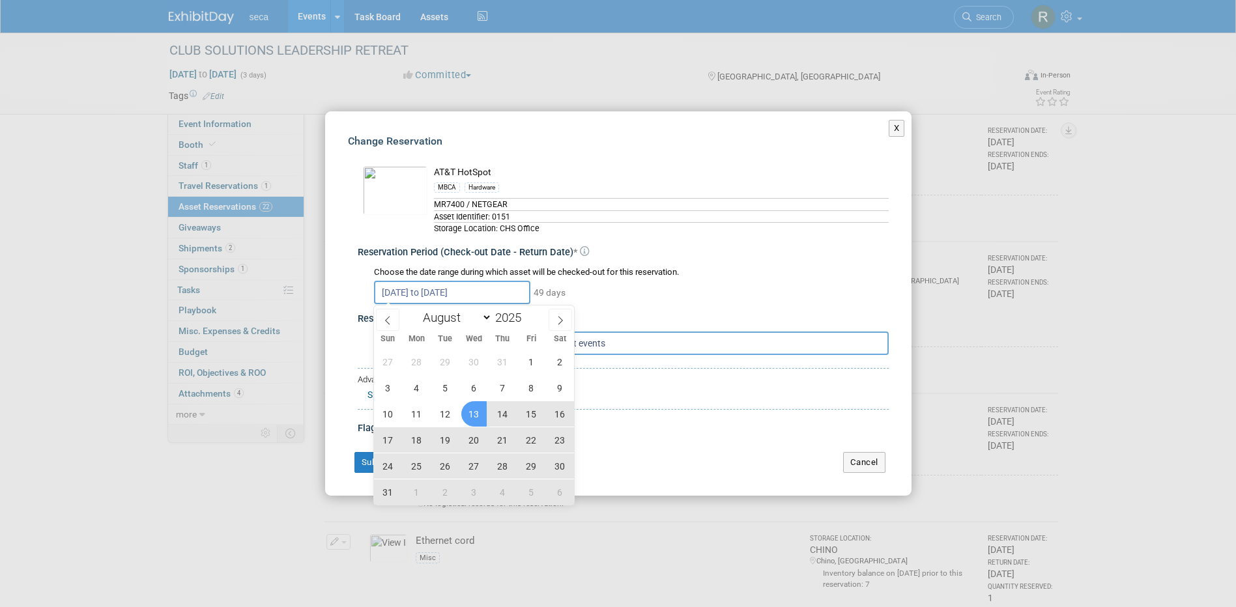
click at [438, 293] on input "[DATE] to [DATE]" at bounding box center [452, 292] width 156 height 23
click at [474, 412] on span "13" at bounding box center [473, 413] width 25 height 25
type input "[DATE]"
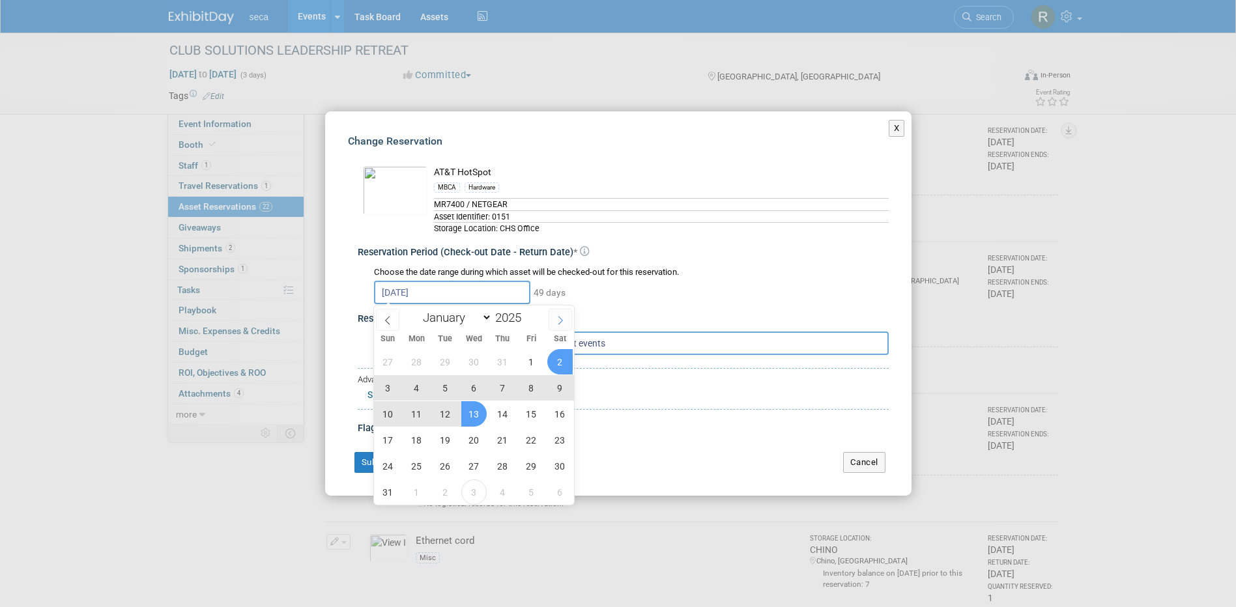
click at [562, 321] on icon at bounding box center [560, 320] width 9 height 9
click at [383, 319] on icon at bounding box center [387, 320] width 9 height 9
click at [562, 316] on icon at bounding box center [560, 320] width 9 height 9
select select "8"
click at [522, 410] on span "19" at bounding box center [531, 413] width 25 height 25
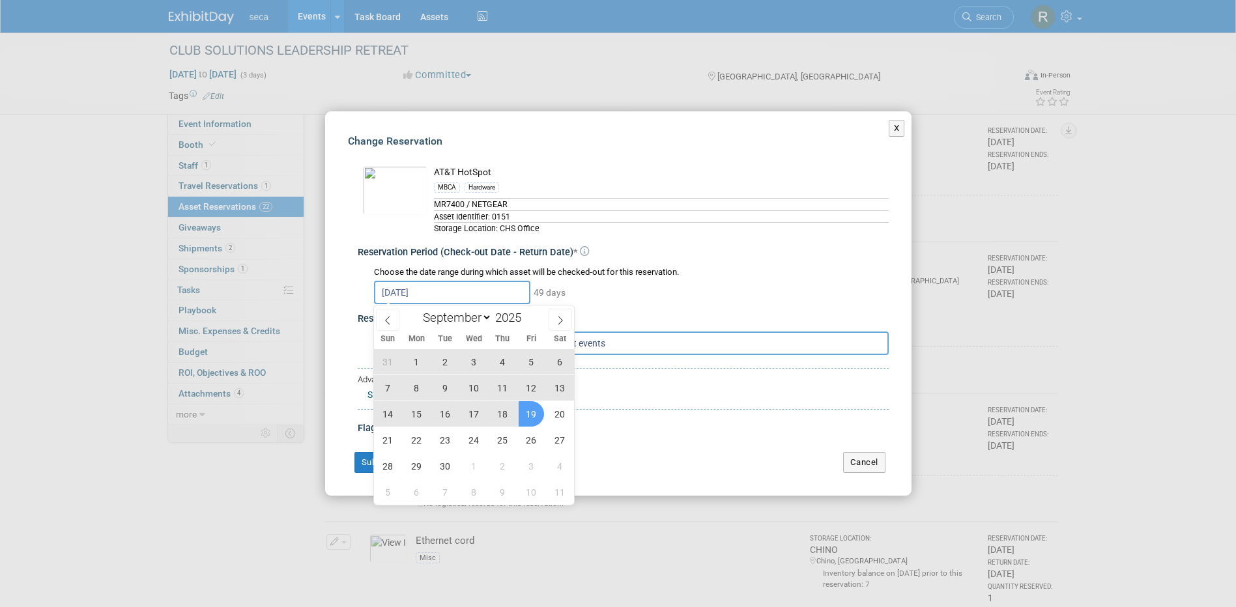
type input "Aug 13, 2025 to Sep 19, 2025"
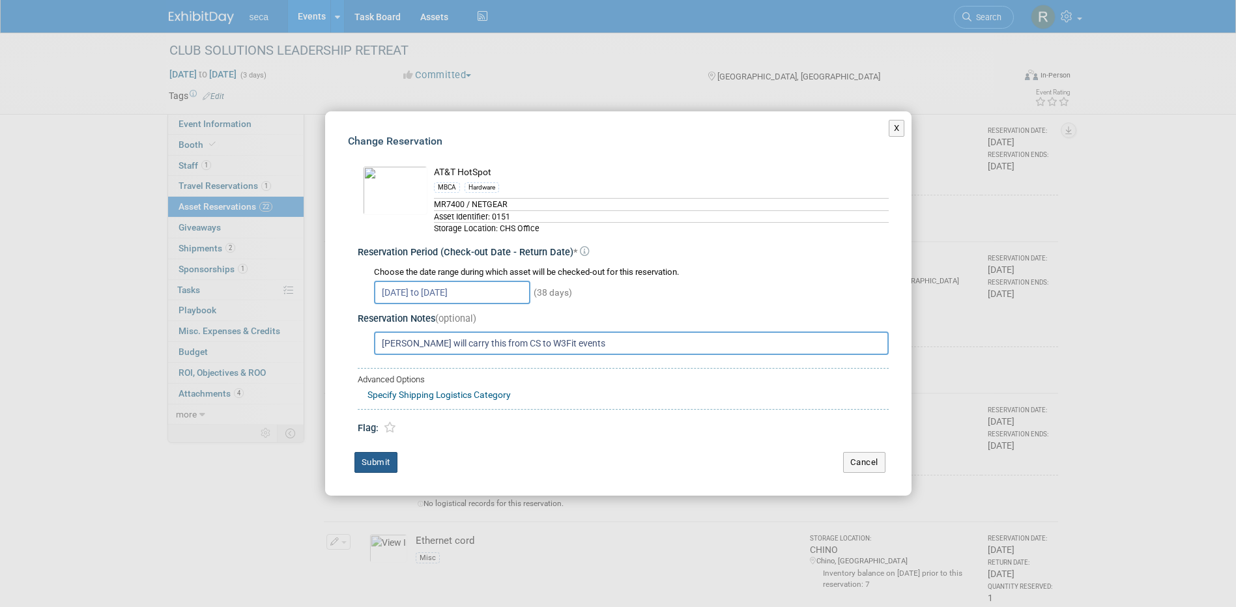
click at [377, 465] on button "Submit" at bounding box center [376, 462] width 43 height 21
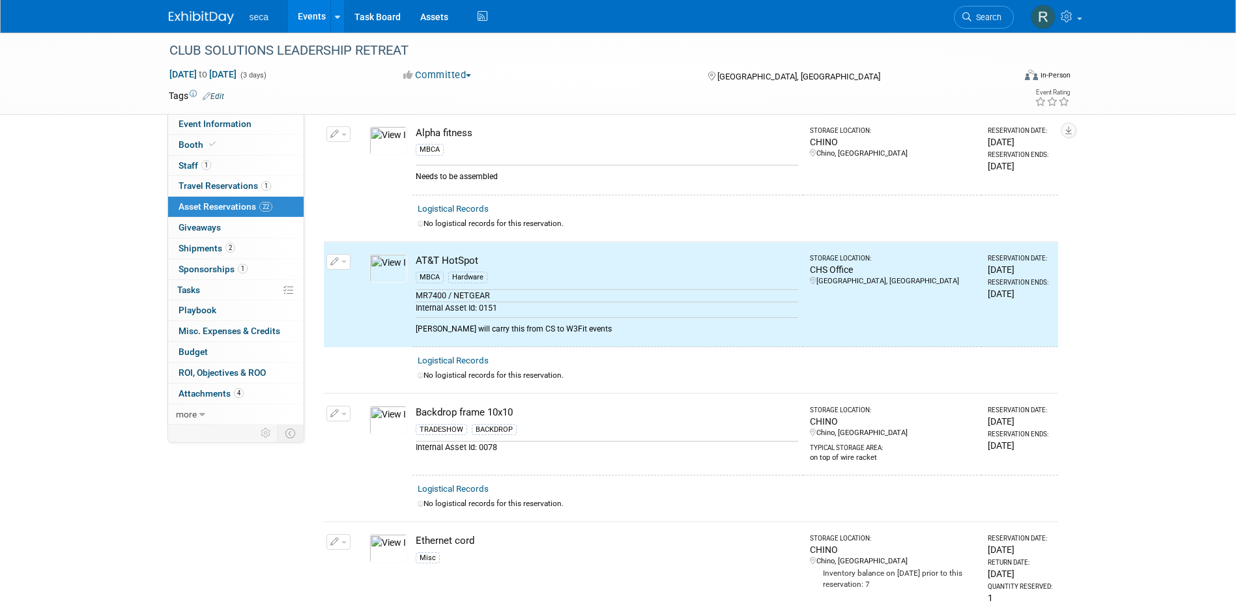
click at [317, 13] on link "Events" at bounding box center [312, 16] width 48 height 33
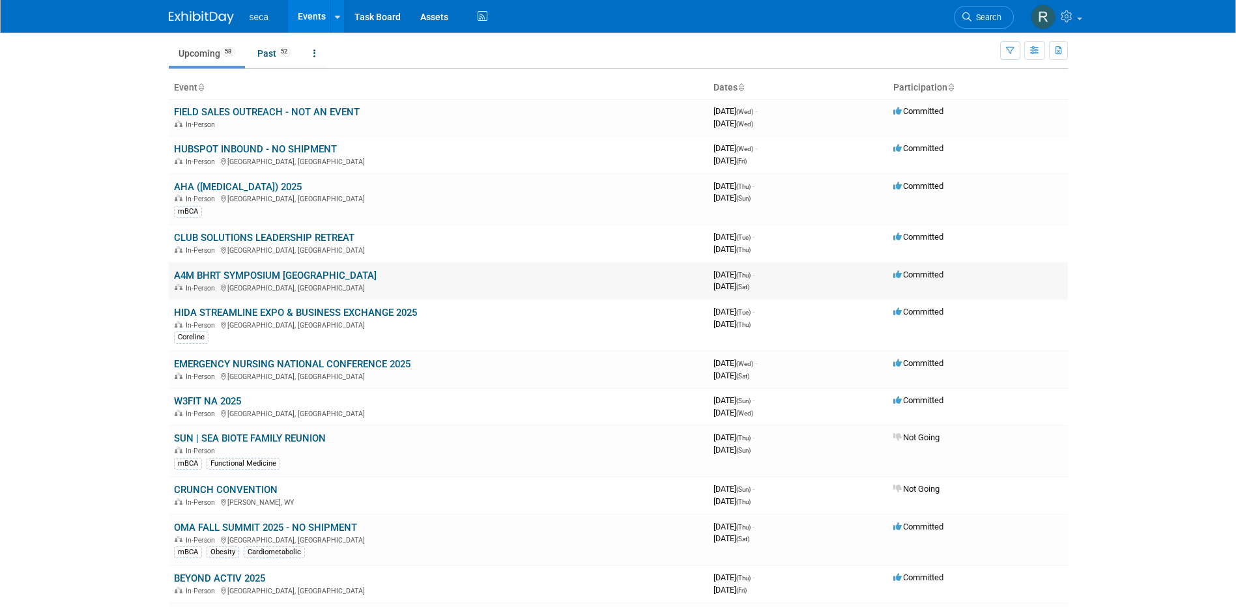
scroll to position [65, 0]
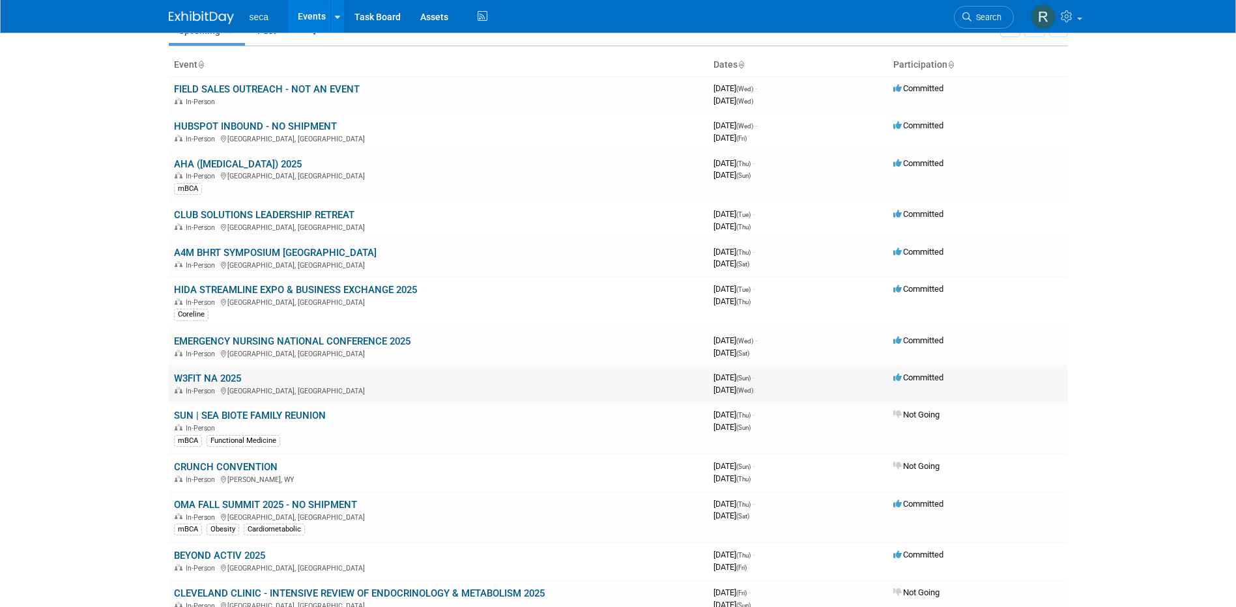
click at [193, 373] on link "W3FIT NA 2025" at bounding box center [207, 379] width 67 height 12
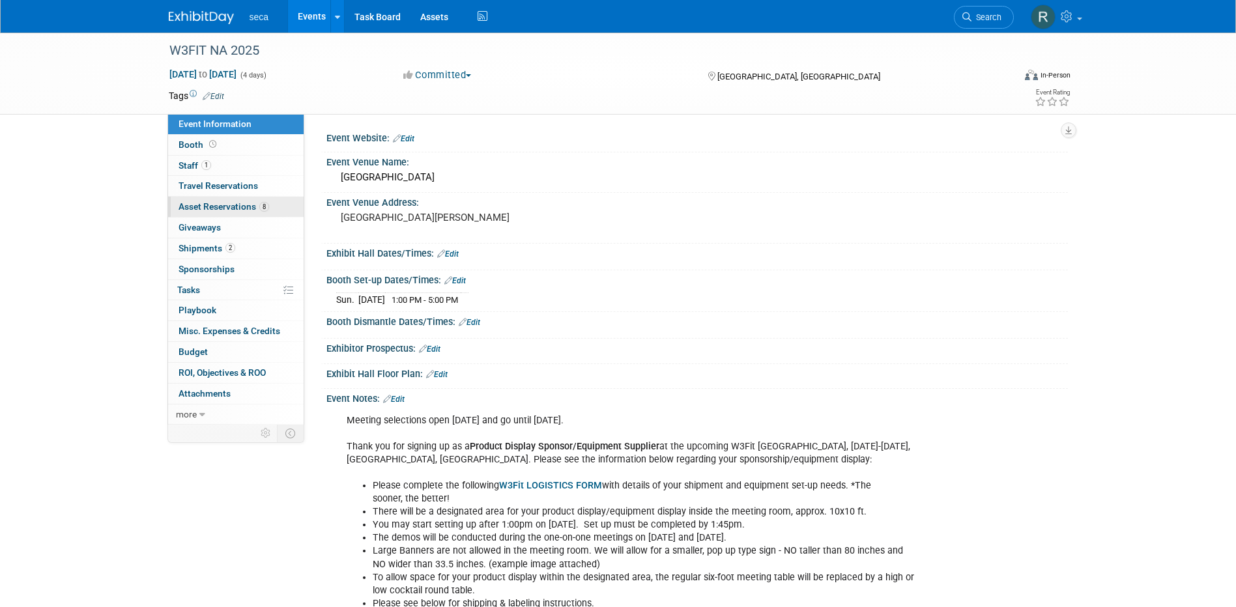
click at [209, 207] on span "Asset Reservations 8" at bounding box center [224, 206] width 91 height 10
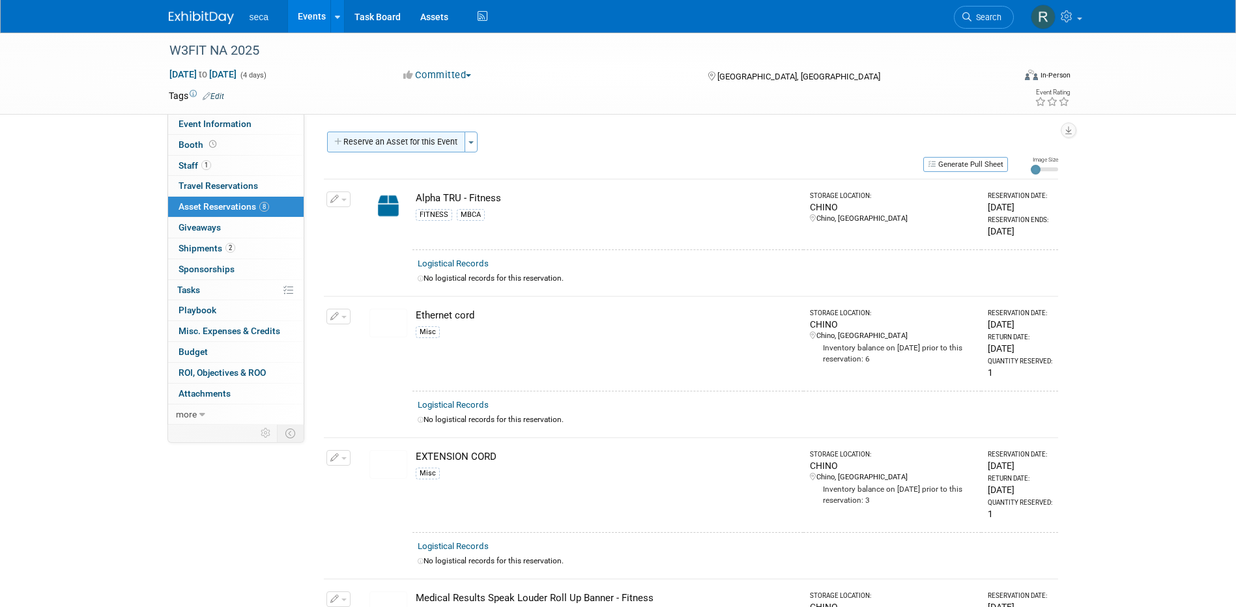
click at [394, 145] on button "Reserve an Asset for this Event" at bounding box center [396, 142] width 138 height 21
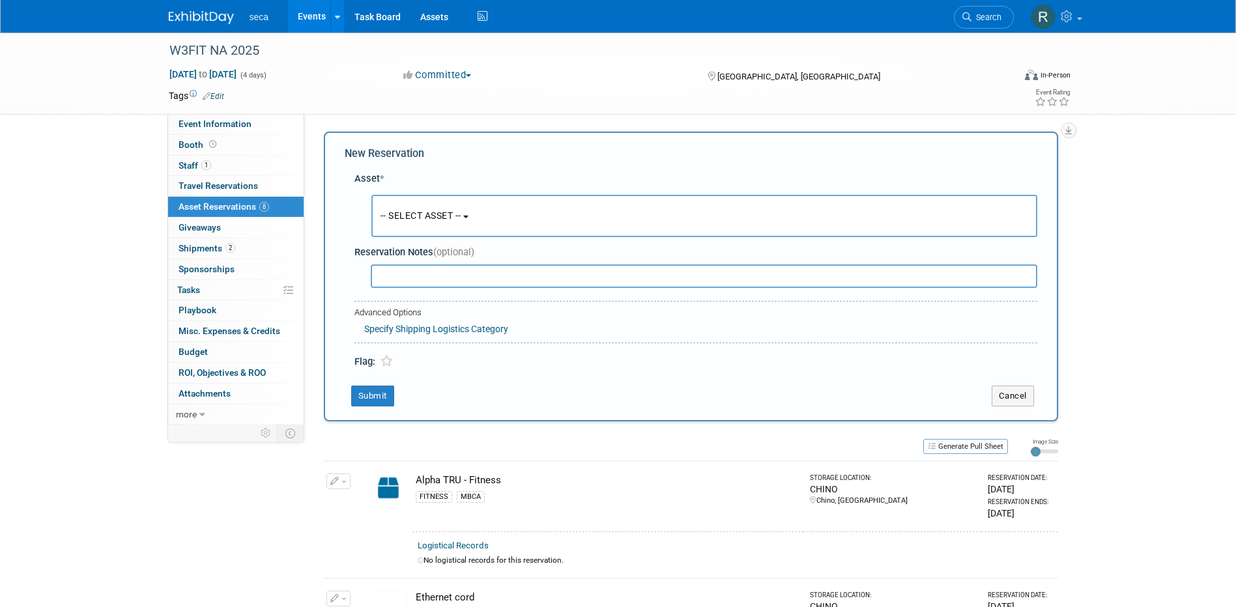
scroll to position [12, 0]
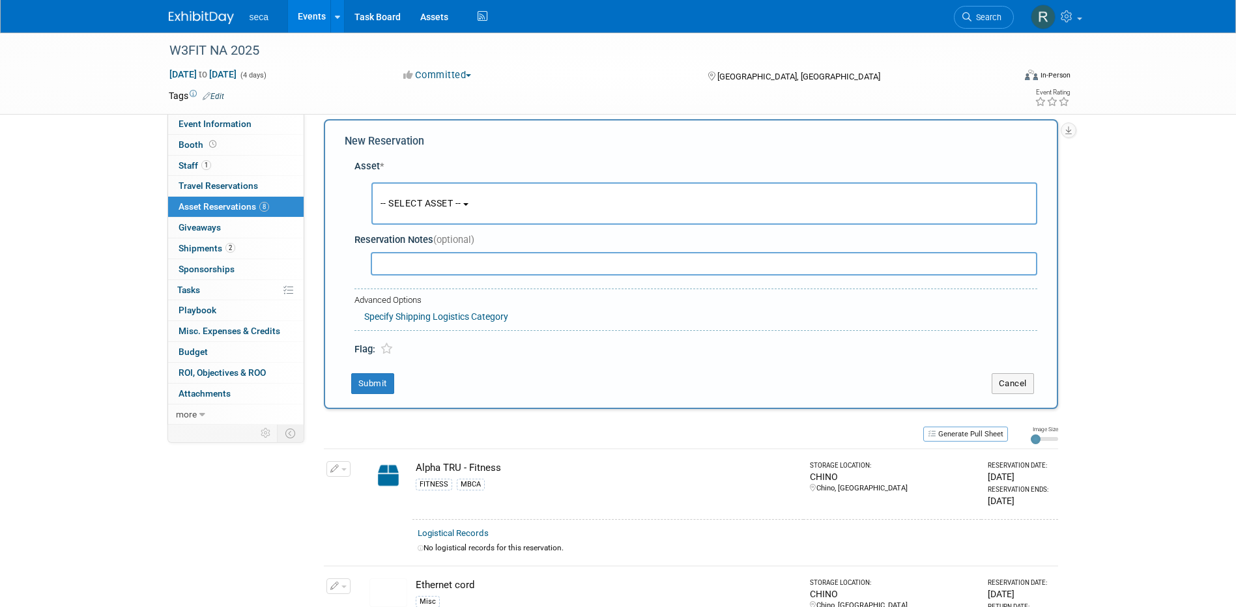
click at [413, 201] on span "-- SELECT ASSET --" at bounding box center [421, 203] width 81 height 10
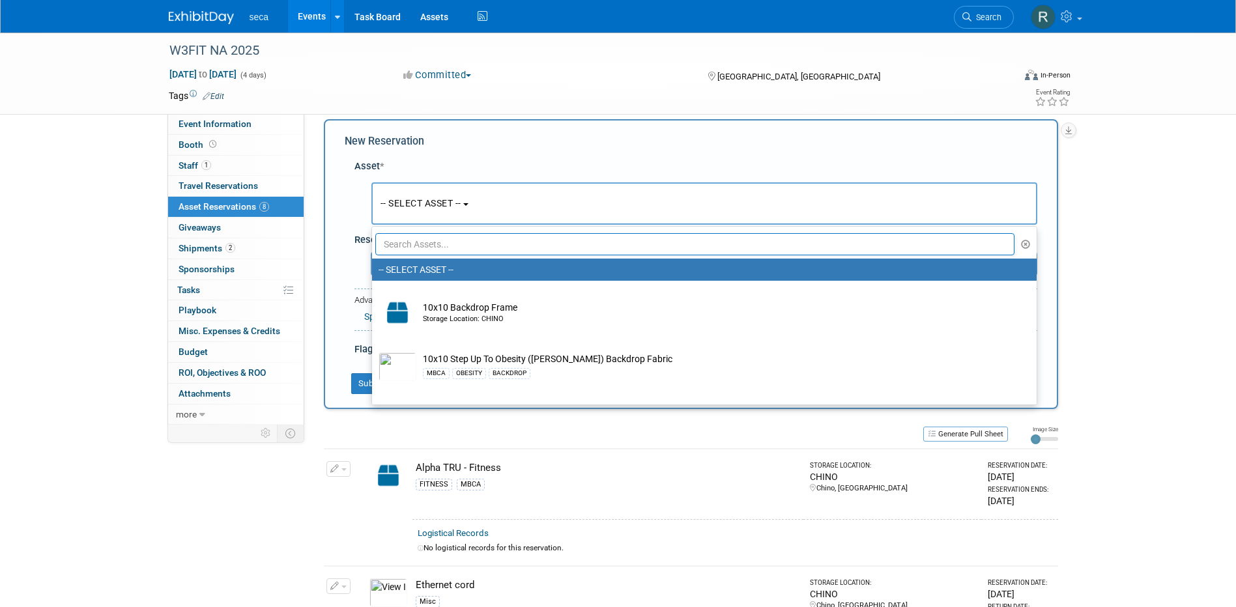
click at [443, 246] on input "text" at bounding box center [695, 244] width 640 height 22
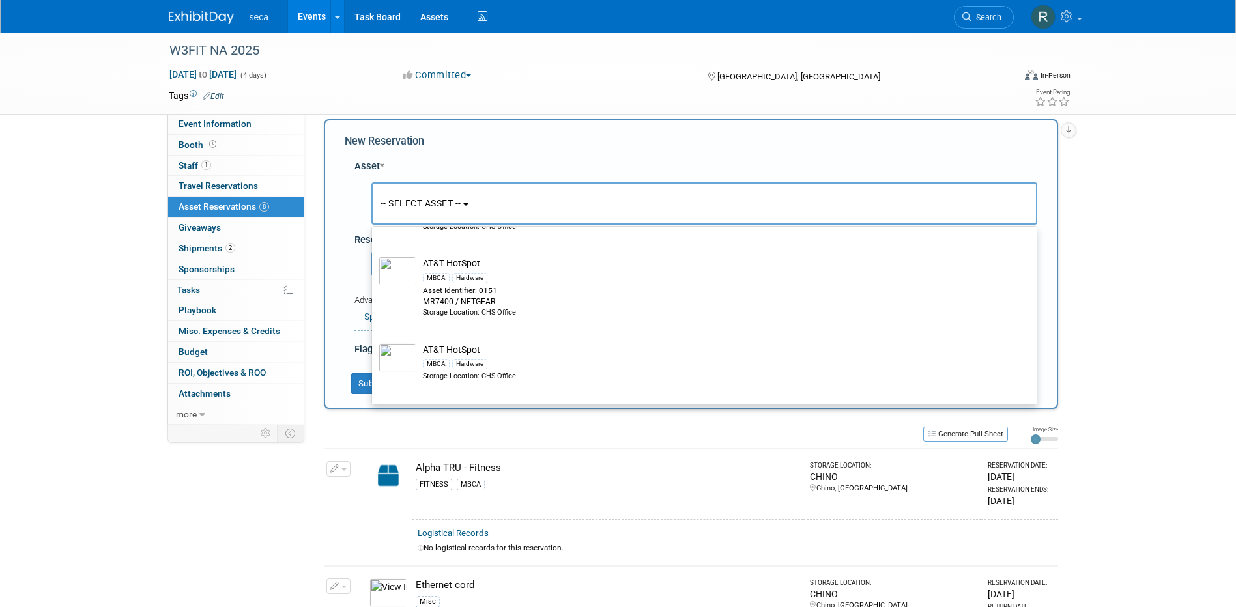
scroll to position [456, 0]
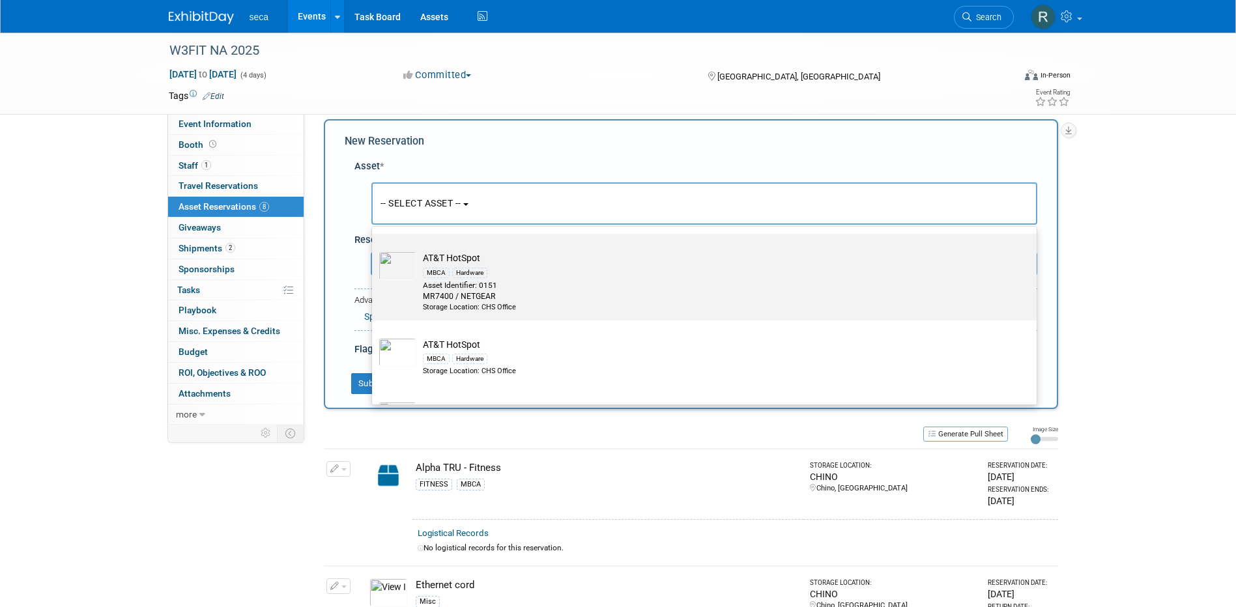
type input "hotsp"
click at [465, 272] on div "Hardware" at bounding box center [469, 273] width 35 height 10
click at [374, 250] on input "AT&T HotSpot MBCA Hardware Asset Identifier: 0151 MR7400 / NETGEAR Storage Loca…" at bounding box center [370, 245] width 8 height 8
select select "10727621"
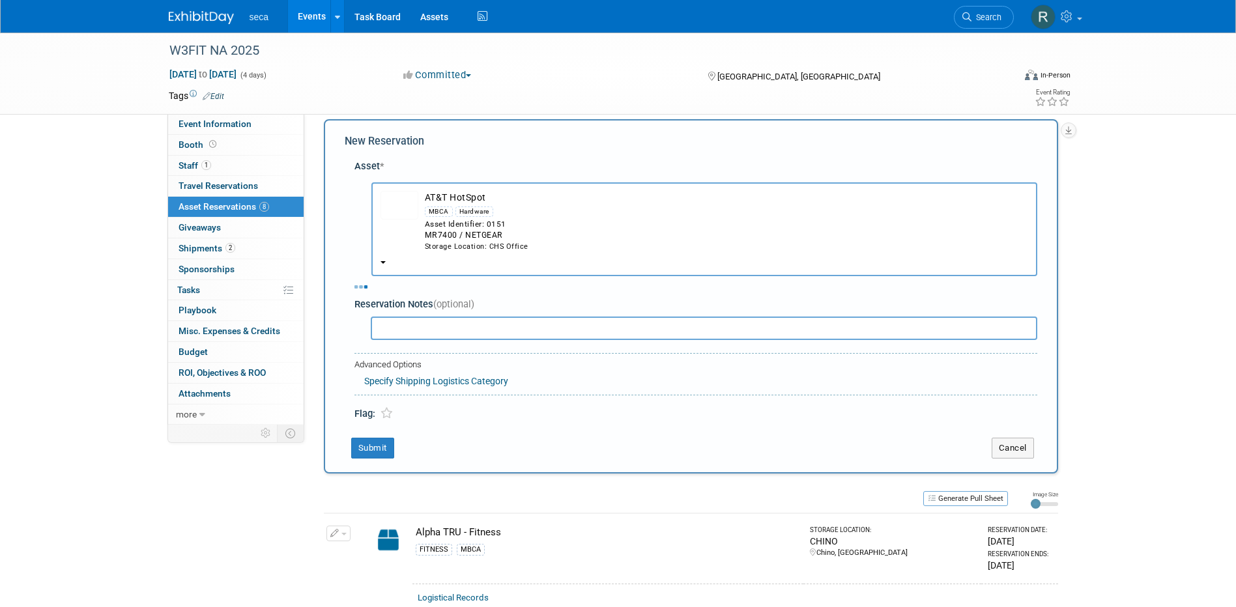
select select "8"
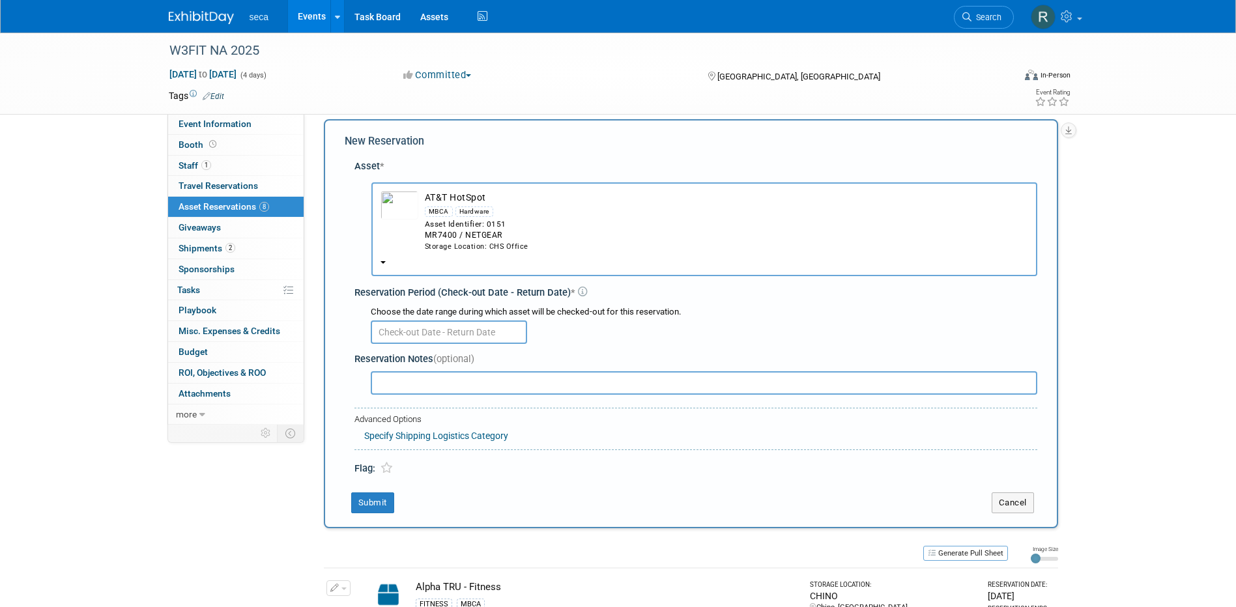
click at [471, 332] on input "text" at bounding box center [449, 332] width 156 height 23
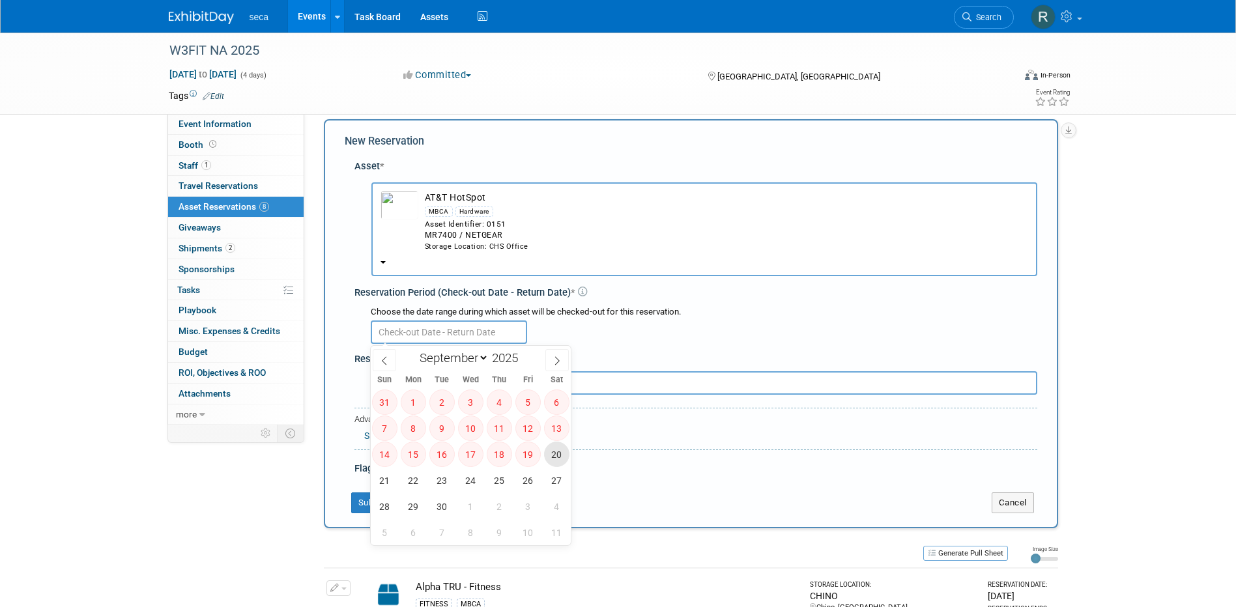
click at [558, 454] on span "20" at bounding box center [556, 454] width 25 height 25
click at [446, 504] on span "30" at bounding box center [441, 506] width 25 height 25
type input "Sep 20, 2025 to Sep 30, 2025"
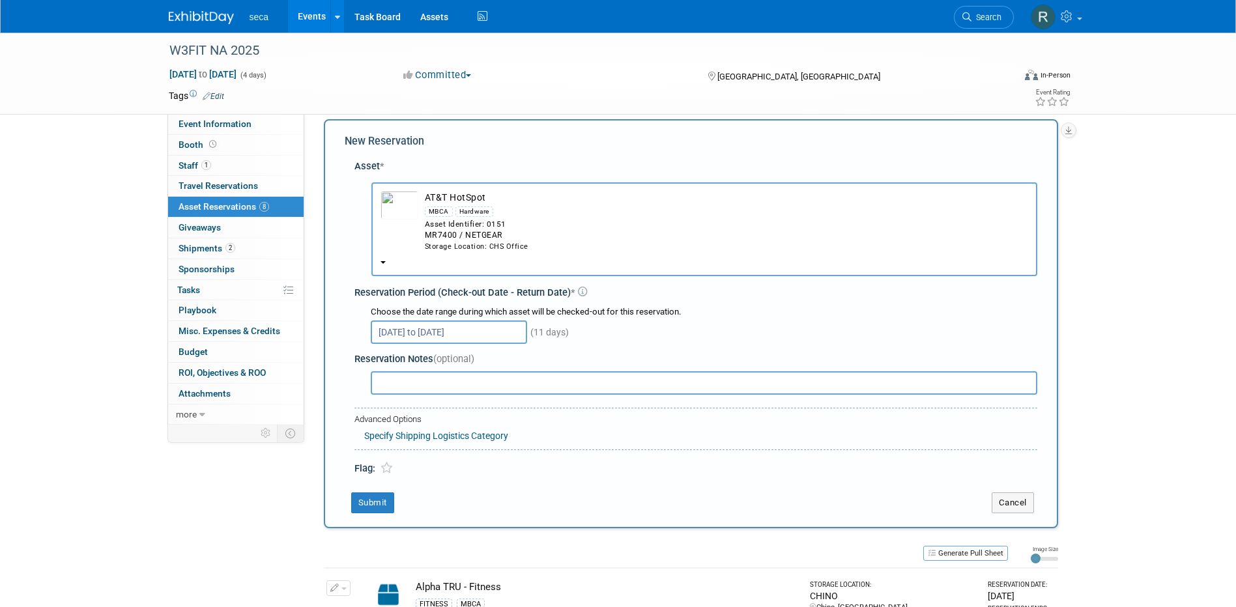
click at [431, 388] on input "text" at bounding box center [704, 382] width 667 height 23
type input "Carried by BSU"
click at [387, 501] on button "Submit" at bounding box center [372, 503] width 43 height 21
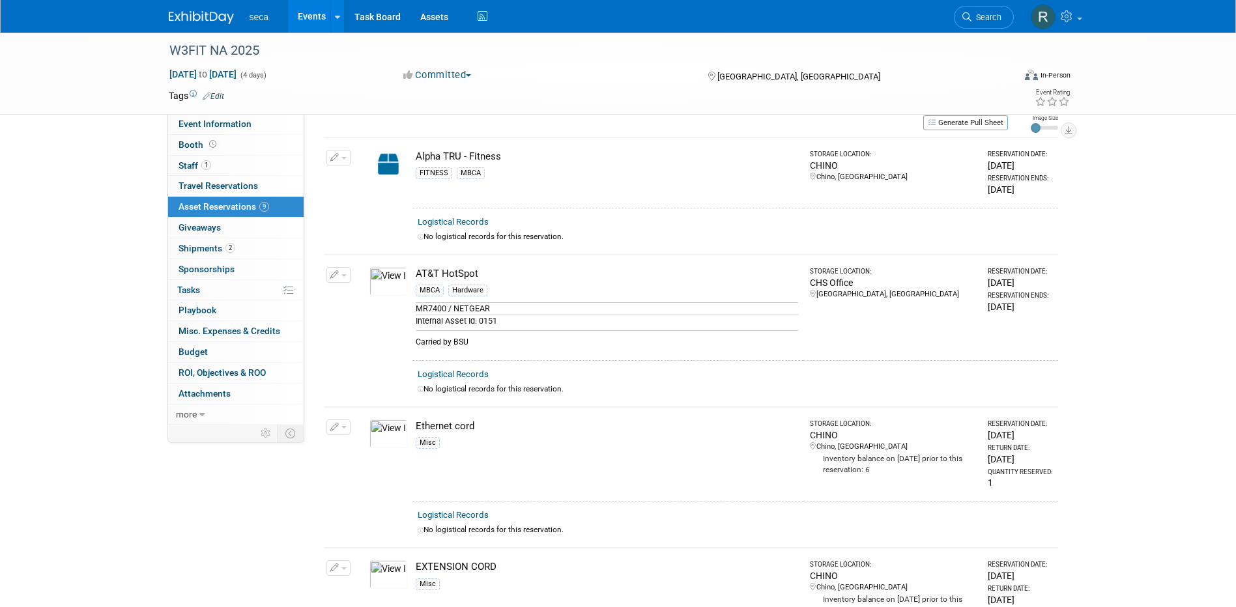
scroll to position [0, 0]
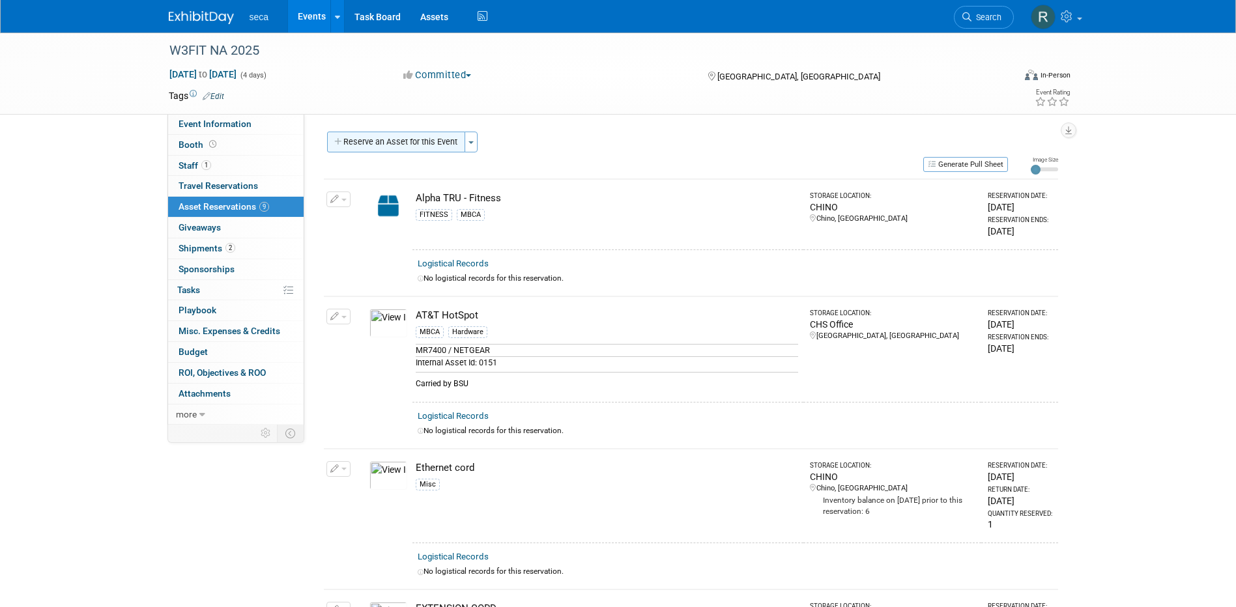
click at [399, 141] on button "Reserve an Asset for this Event" at bounding box center [396, 142] width 138 height 21
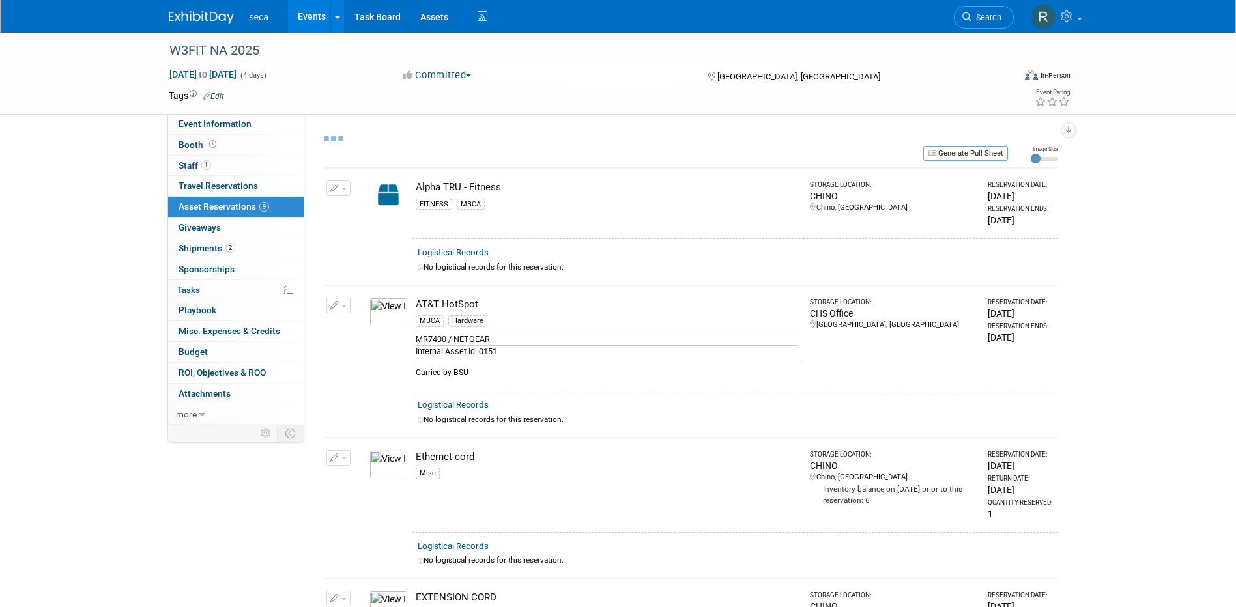
select select "8"
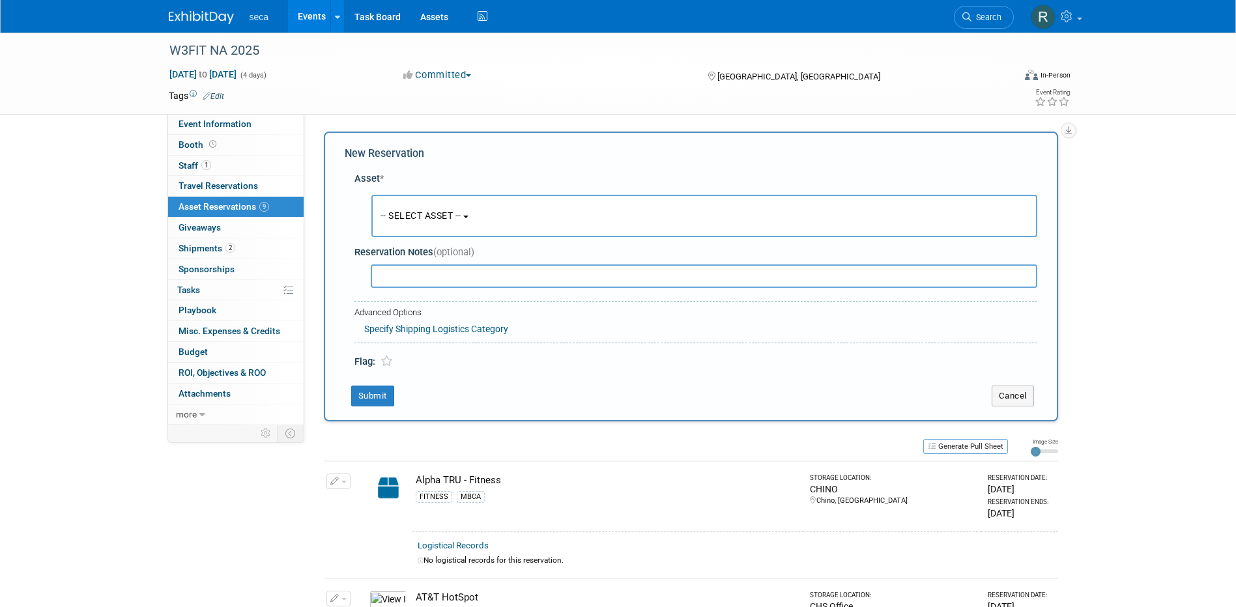
scroll to position [12, 0]
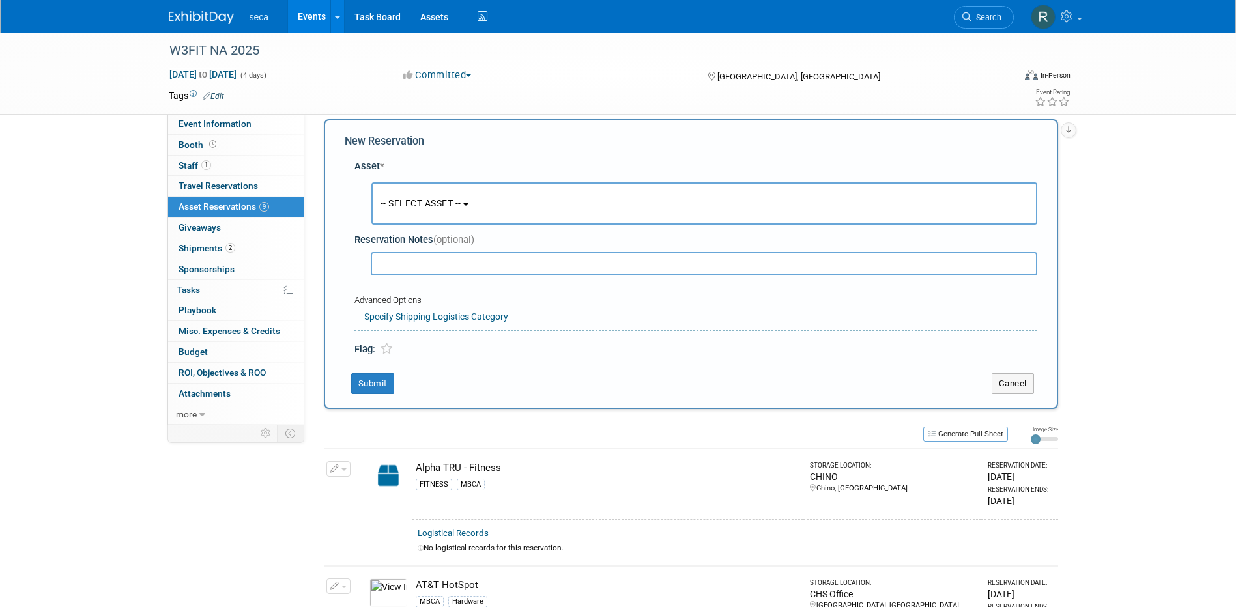
click at [416, 201] on span "-- SELECT ASSET --" at bounding box center [421, 203] width 81 height 10
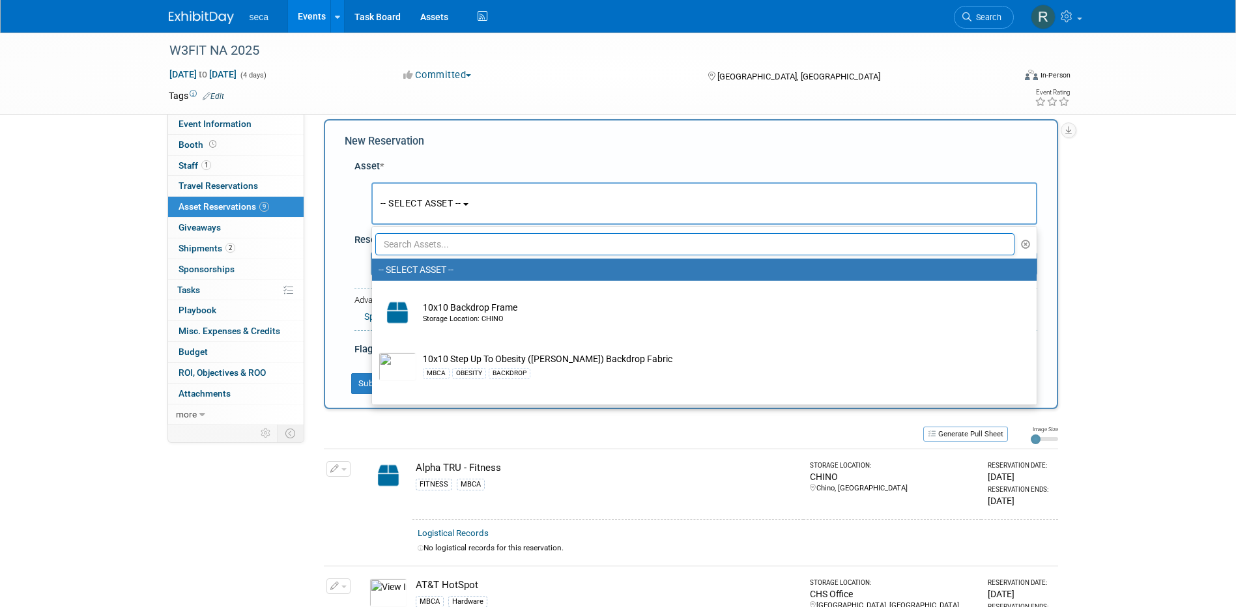
click at [431, 245] on input "text" at bounding box center [695, 244] width 640 height 22
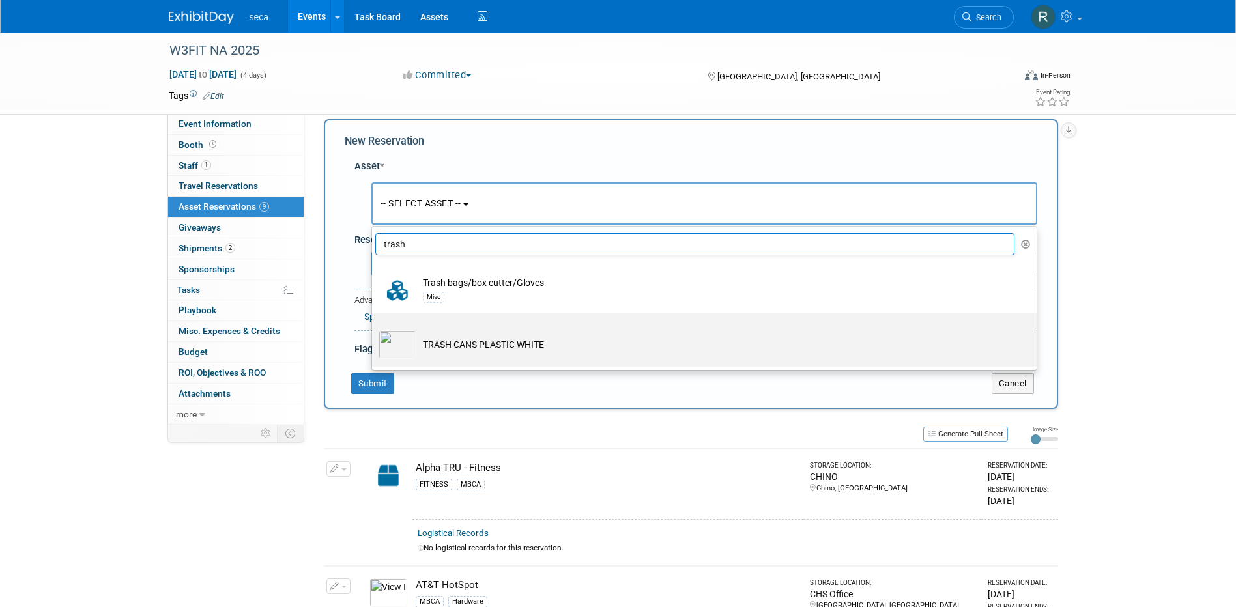
type input "trash"
click at [453, 343] on td "TRASH CANS PLASTIC WHITE" at bounding box center [713, 344] width 594 height 29
click at [374, 328] on input "TRASH CANS PLASTIC WHITE" at bounding box center [370, 324] width 8 height 8
select select "10727400"
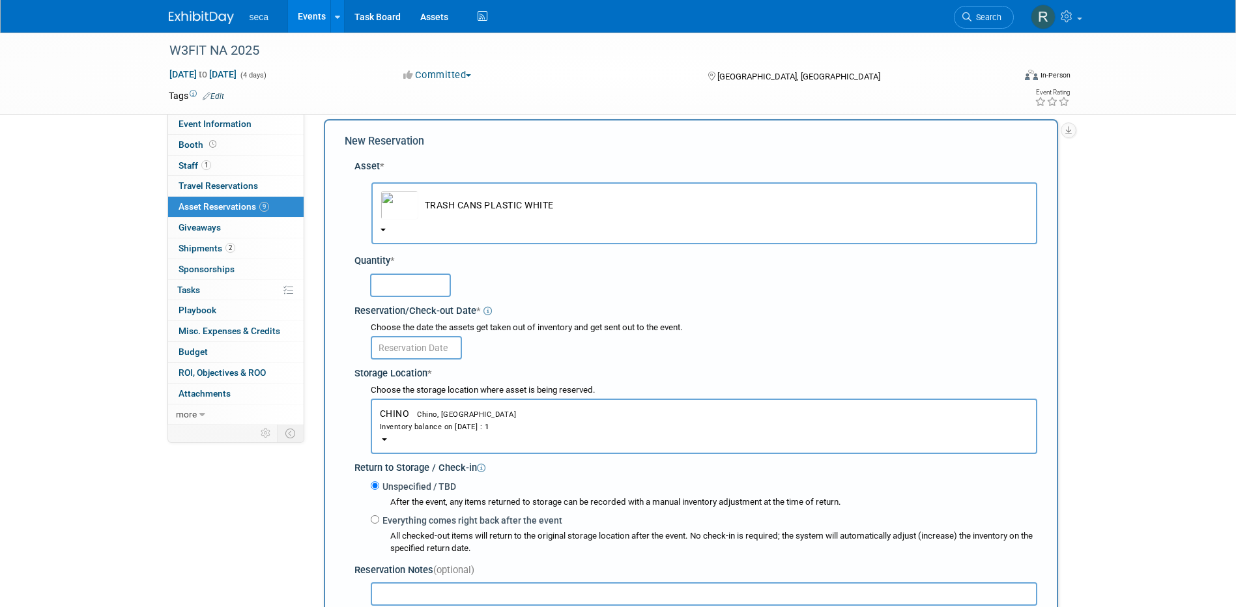
click at [420, 286] on input "text" at bounding box center [410, 285] width 81 height 23
type input "1"
click at [422, 347] on input "text" at bounding box center [416, 347] width 91 height 23
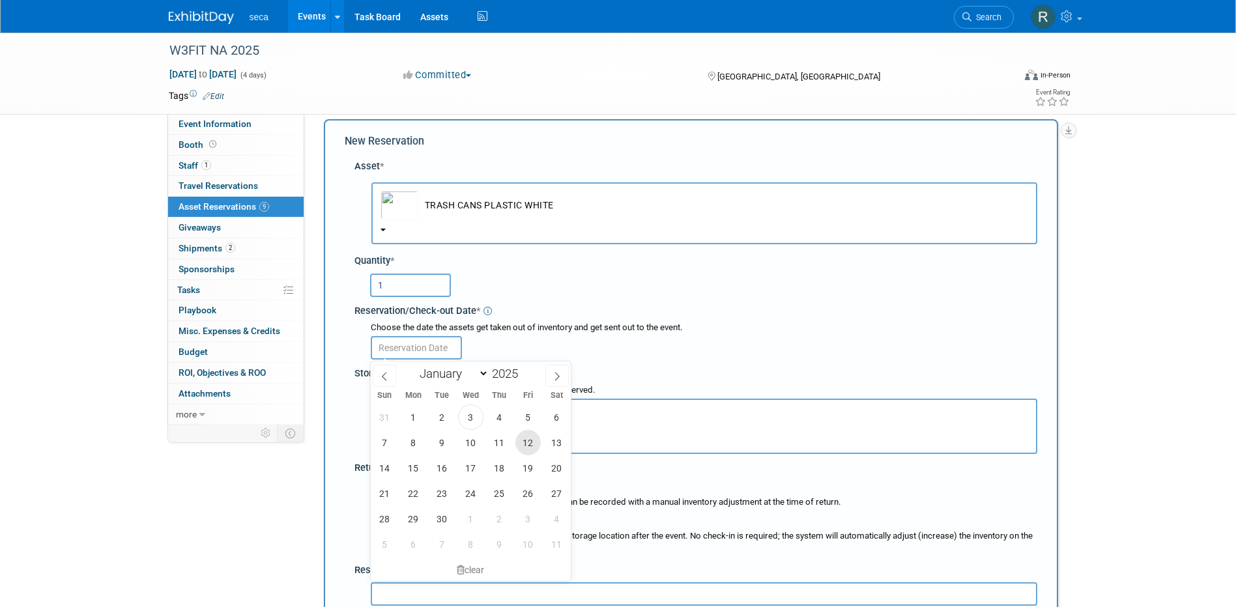
click at [526, 442] on span "12" at bounding box center [528, 442] width 25 height 25
type input "Sep 12, 2025"
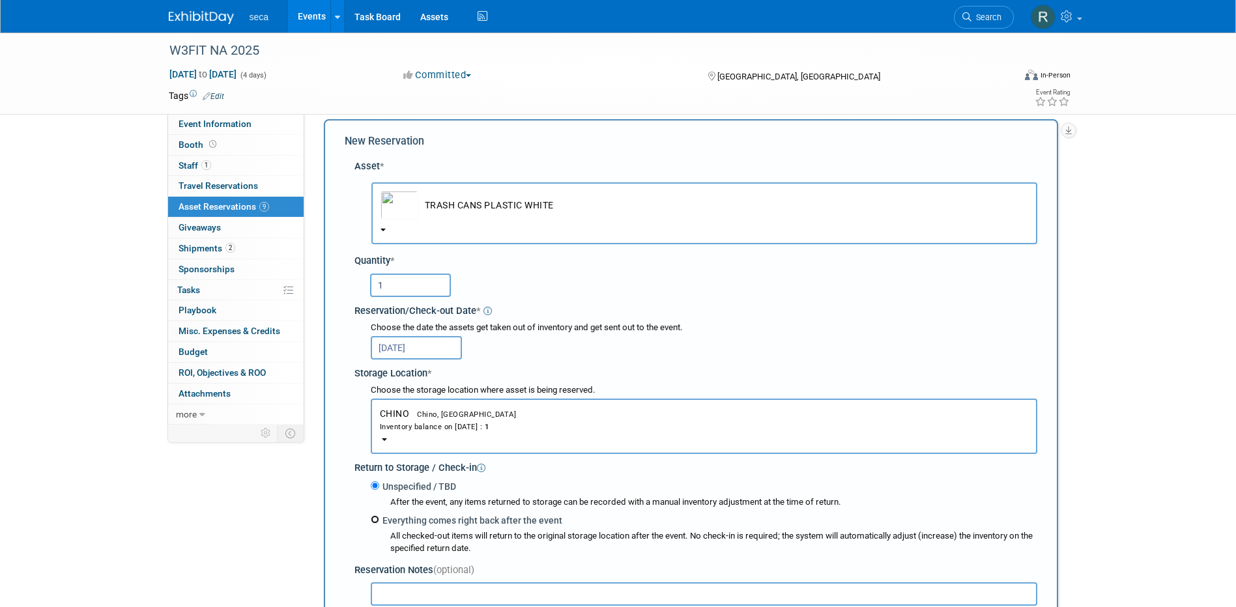
click at [377, 519] on input "Everything comes right back after the event" at bounding box center [375, 520] width 8 height 8
radio input "true"
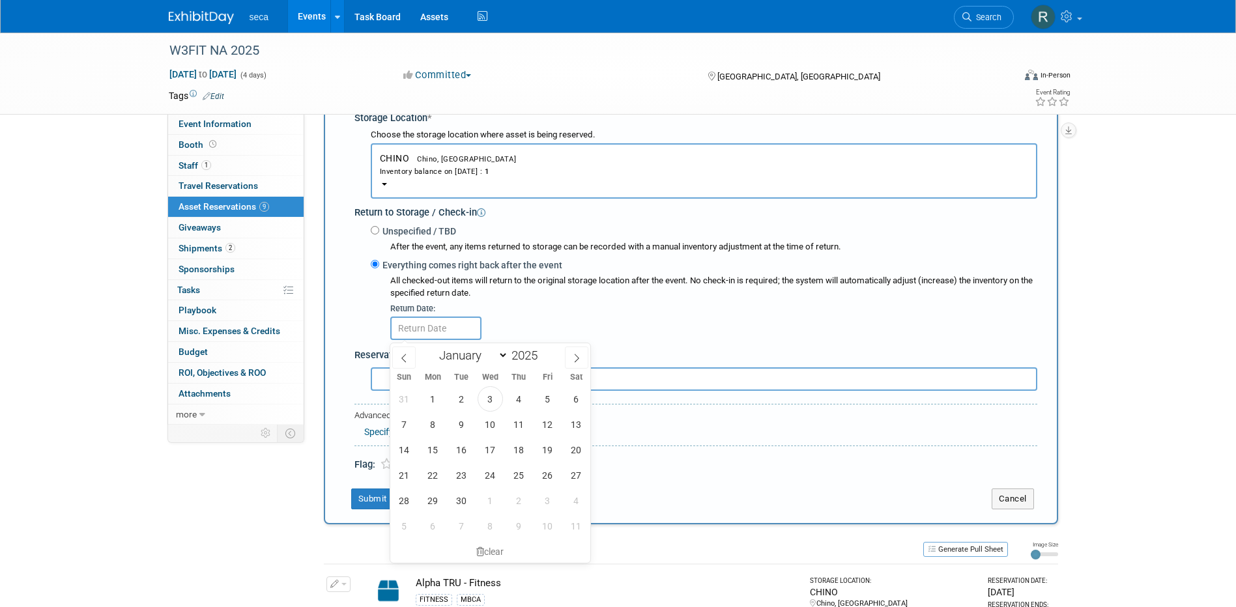
scroll to position [273, 0]
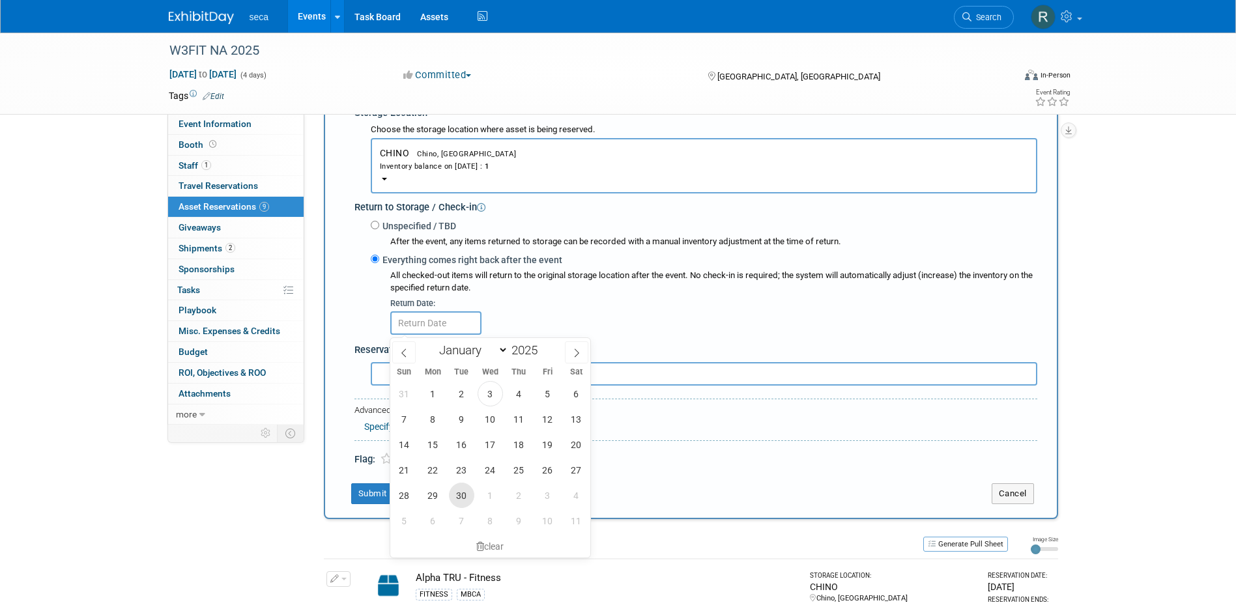
click at [465, 491] on span "30" at bounding box center [461, 495] width 25 height 25
type input "Sep 30, 2025"
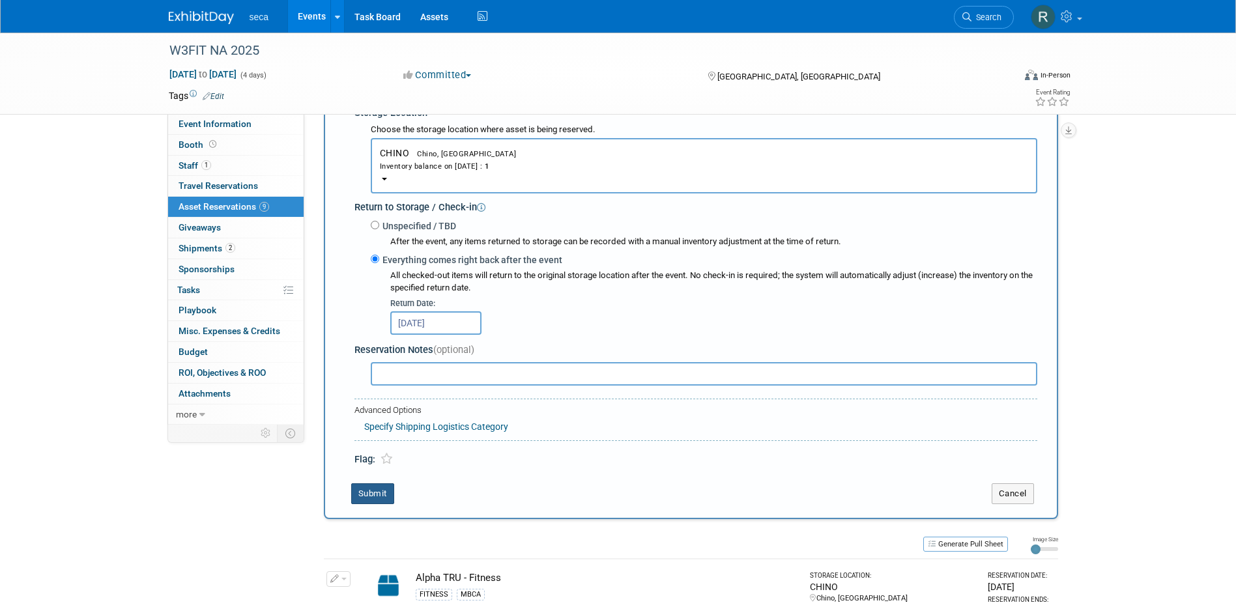
click at [372, 498] on button "Submit" at bounding box center [372, 494] width 43 height 21
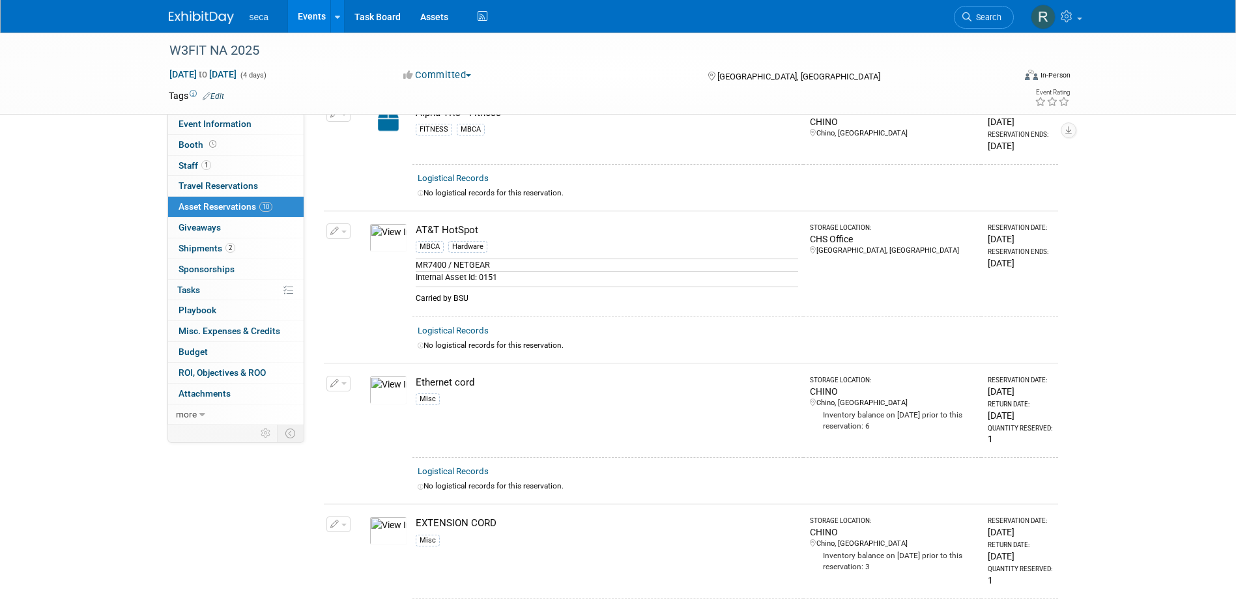
scroll to position [0, 0]
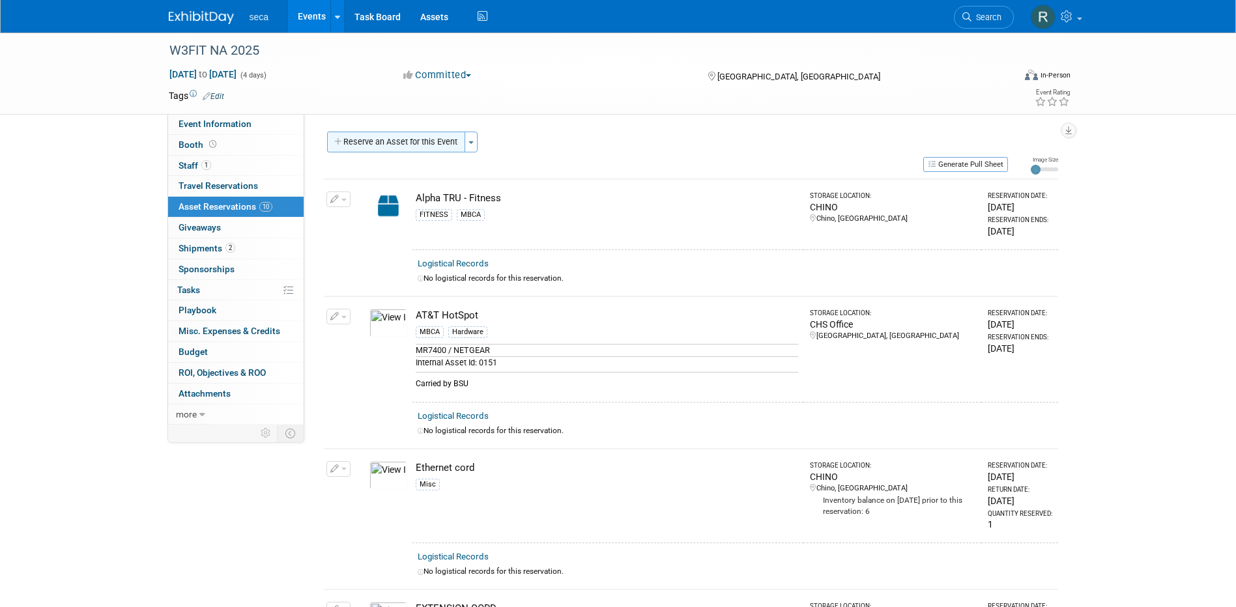
click at [398, 139] on button "Reserve an Asset for this Event" at bounding box center [396, 142] width 138 height 21
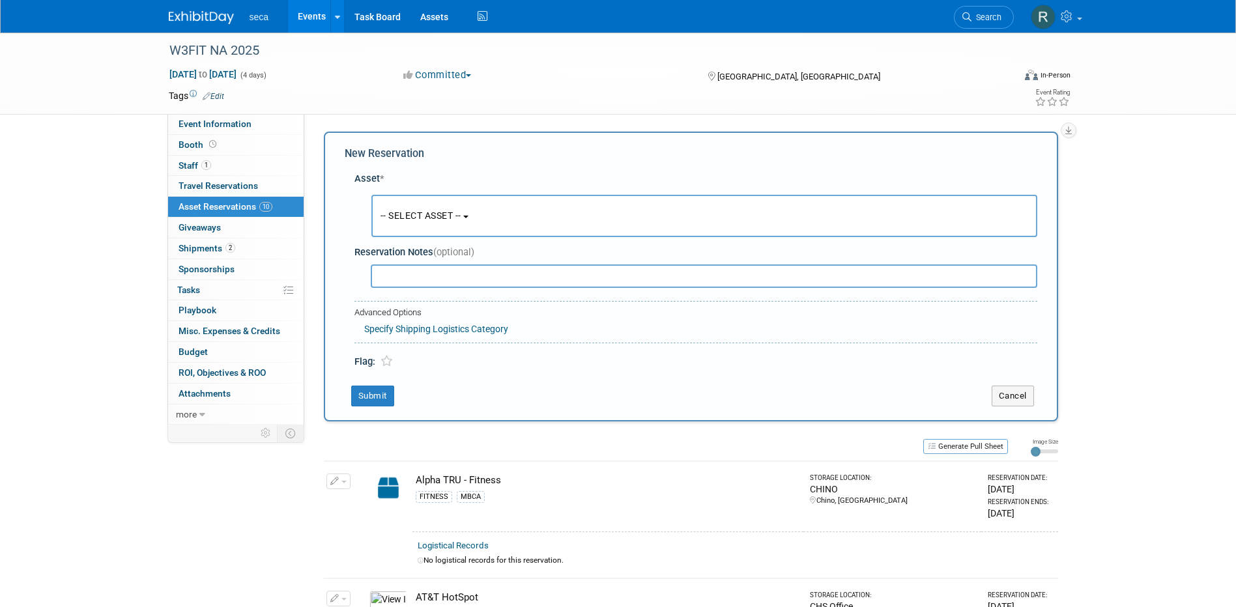
scroll to position [12, 0]
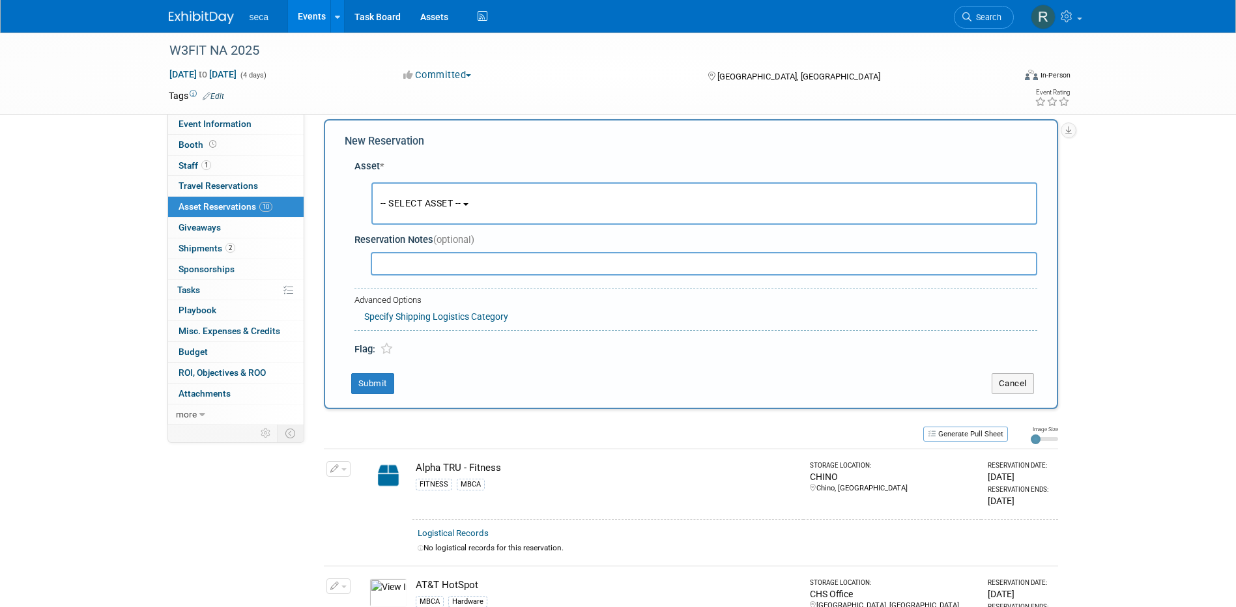
click at [408, 202] on span "-- SELECT ASSET --" at bounding box center [421, 203] width 81 height 10
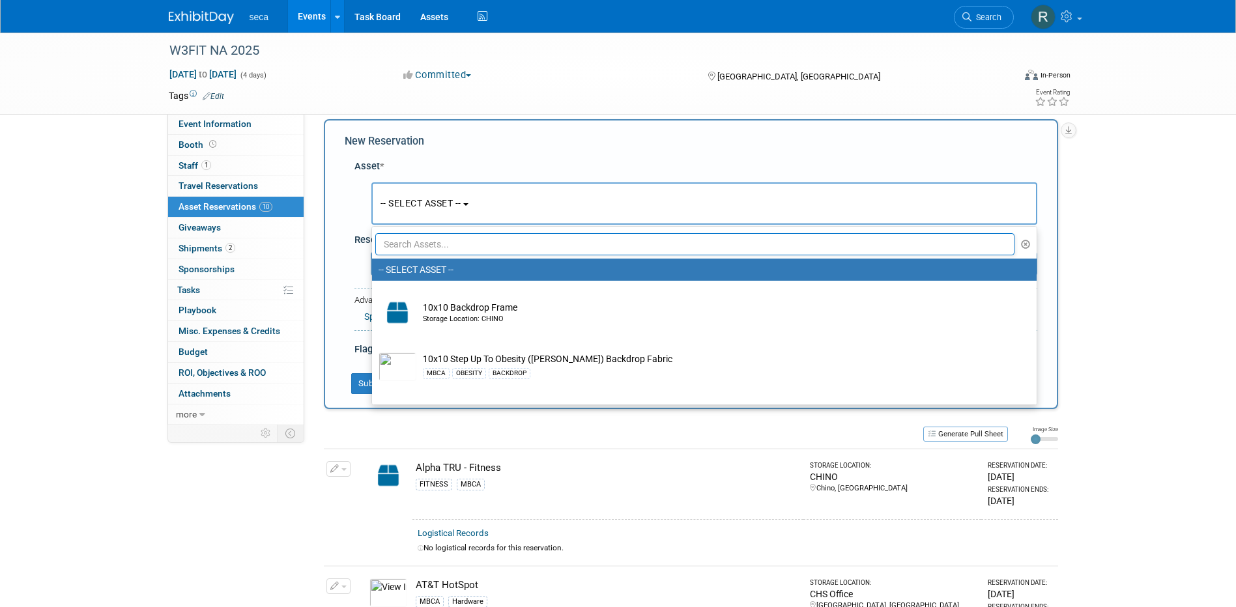
click at [426, 246] on input "text" at bounding box center [695, 244] width 640 height 22
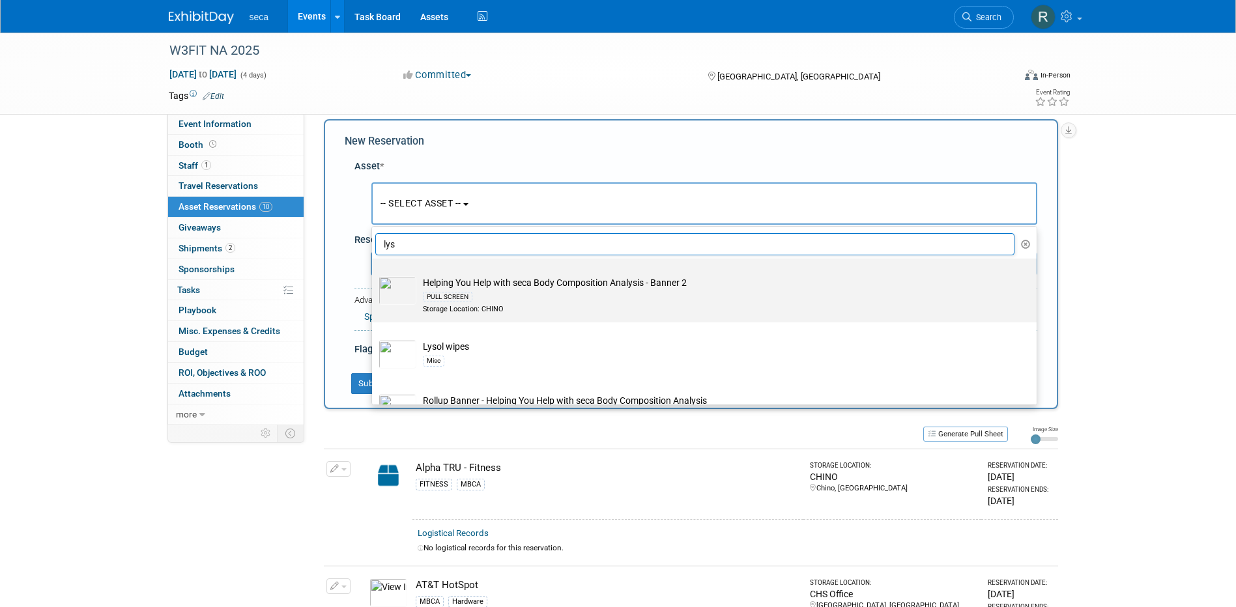
scroll to position [40, 0]
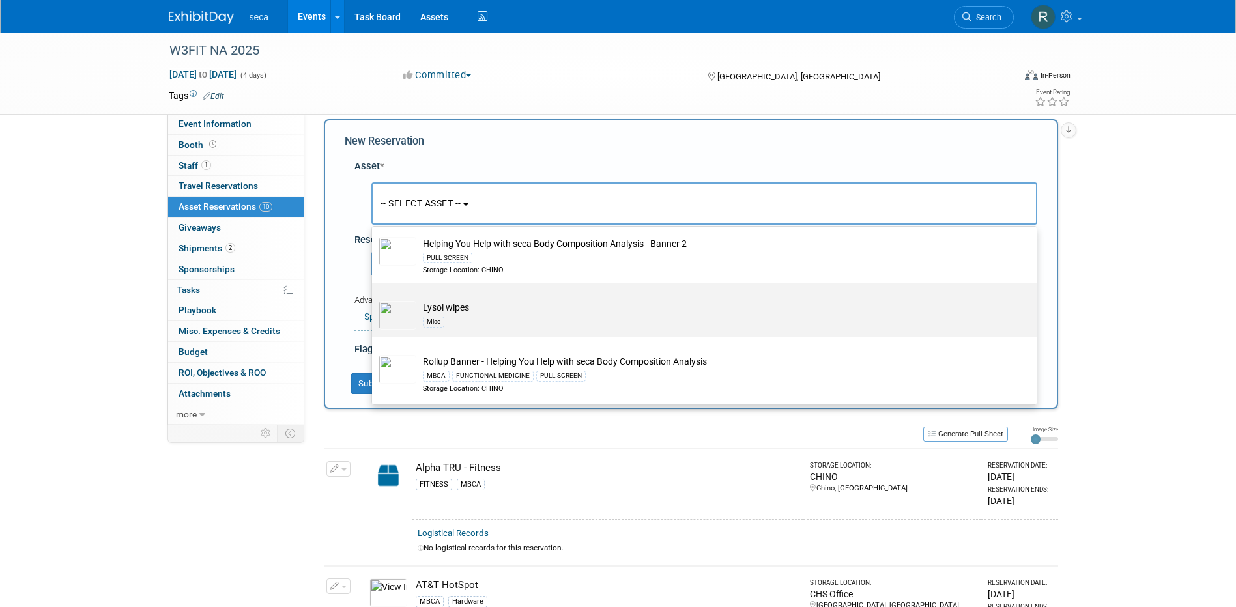
type input "lys"
click at [458, 308] on td "Lysol wipes Misc" at bounding box center [713, 315] width 594 height 29
click at [374, 299] on input "Lysol wipes Misc" at bounding box center [370, 295] width 8 height 8
select select "10726846"
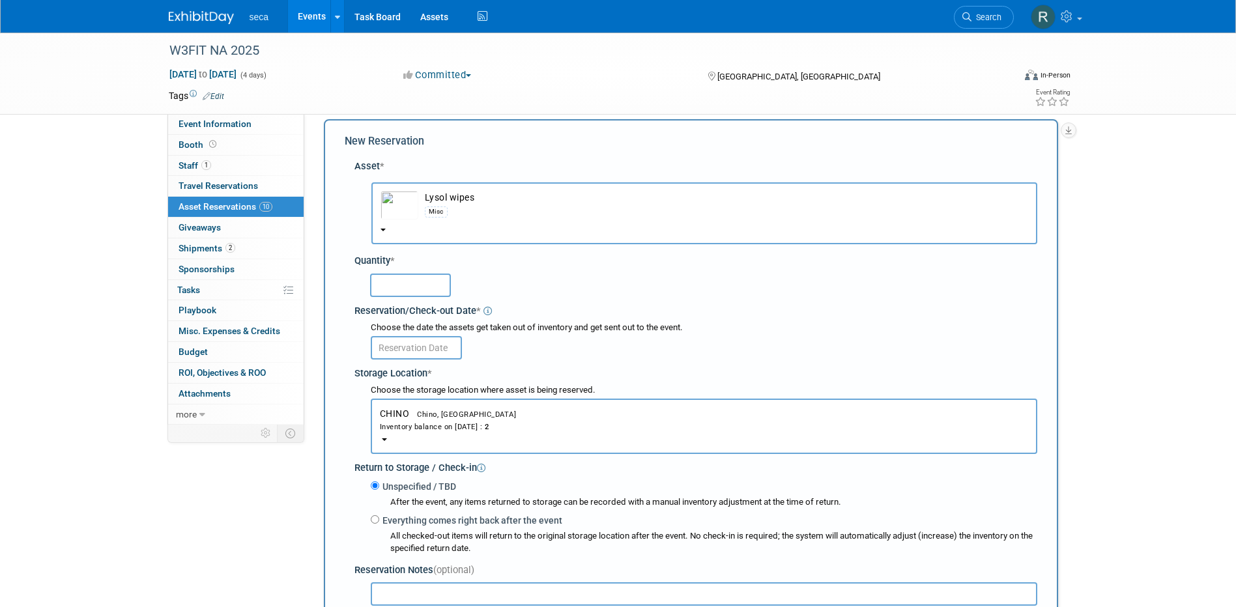
click at [401, 295] on input "text" at bounding box center [410, 285] width 81 height 23
type input "1"
click at [392, 347] on input "text" at bounding box center [416, 347] width 91 height 23
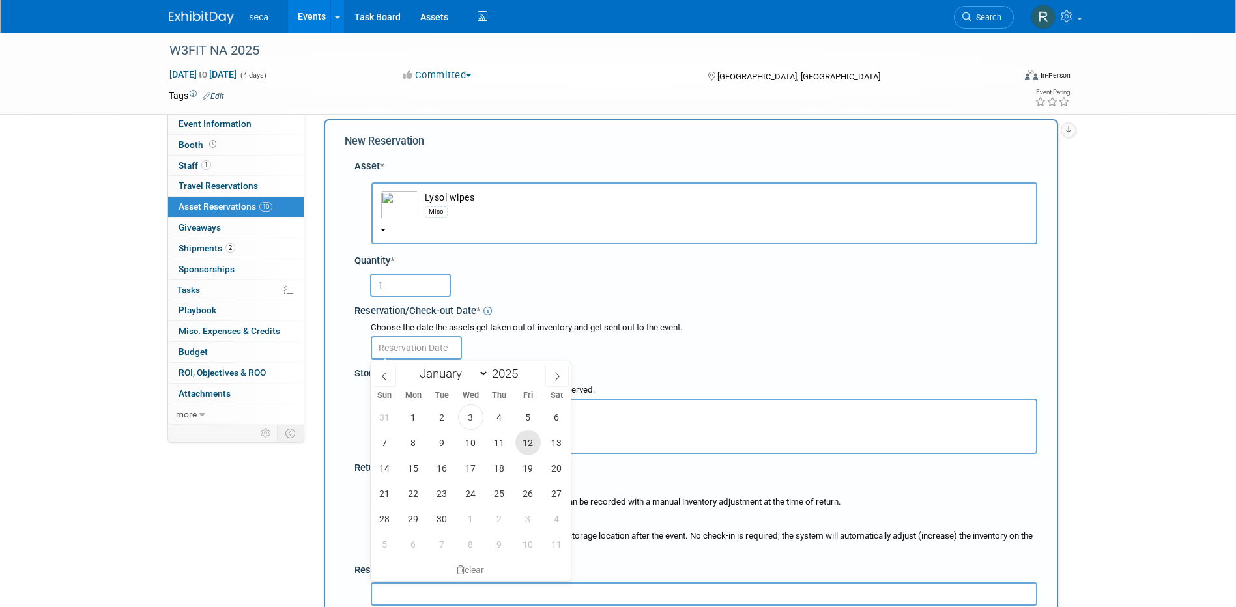
click at [530, 446] on span "12" at bounding box center [528, 442] width 25 height 25
type input "Sep 12, 2025"
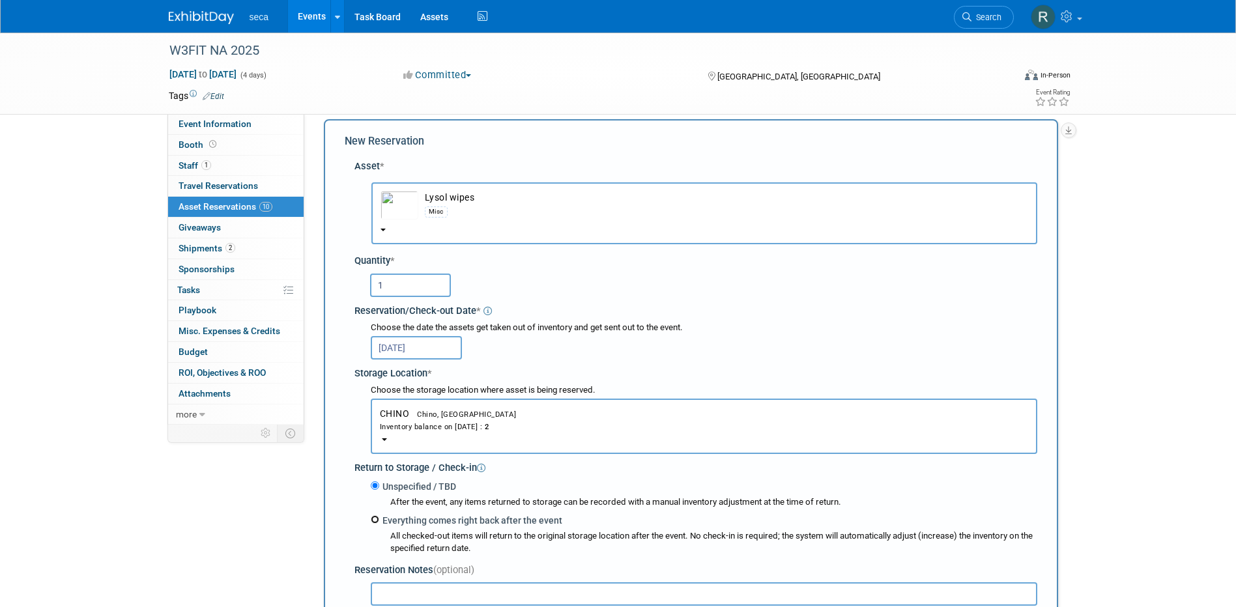
click at [375, 519] on input "Everything comes right back after the event" at bounding box center [375, 520] width 8 height 8
radio input "true"
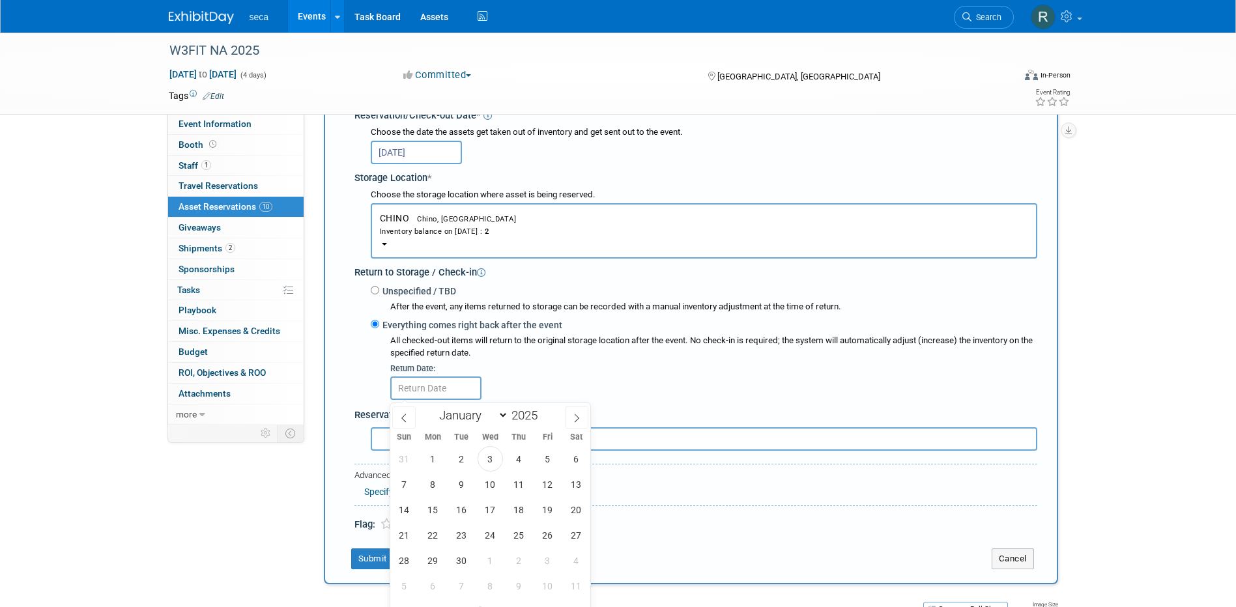
scroll to position [273, 0]
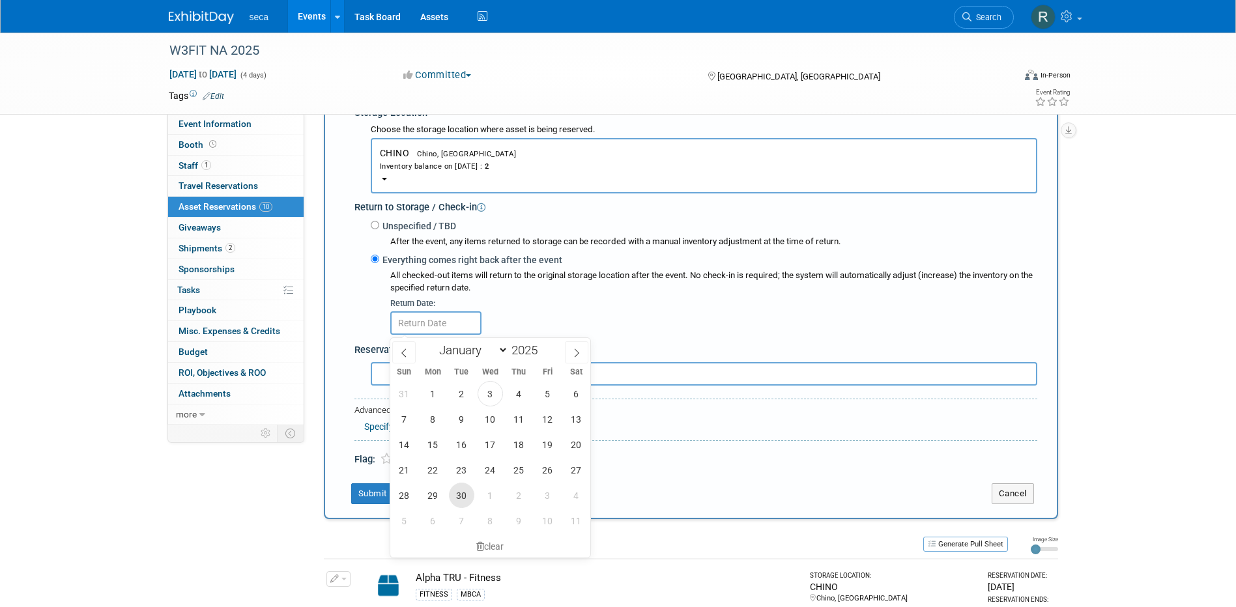
click at [454, 491] on span "30" at bounding box center [461, 495] width 25 height 25
type input "Sep 30, 2025"
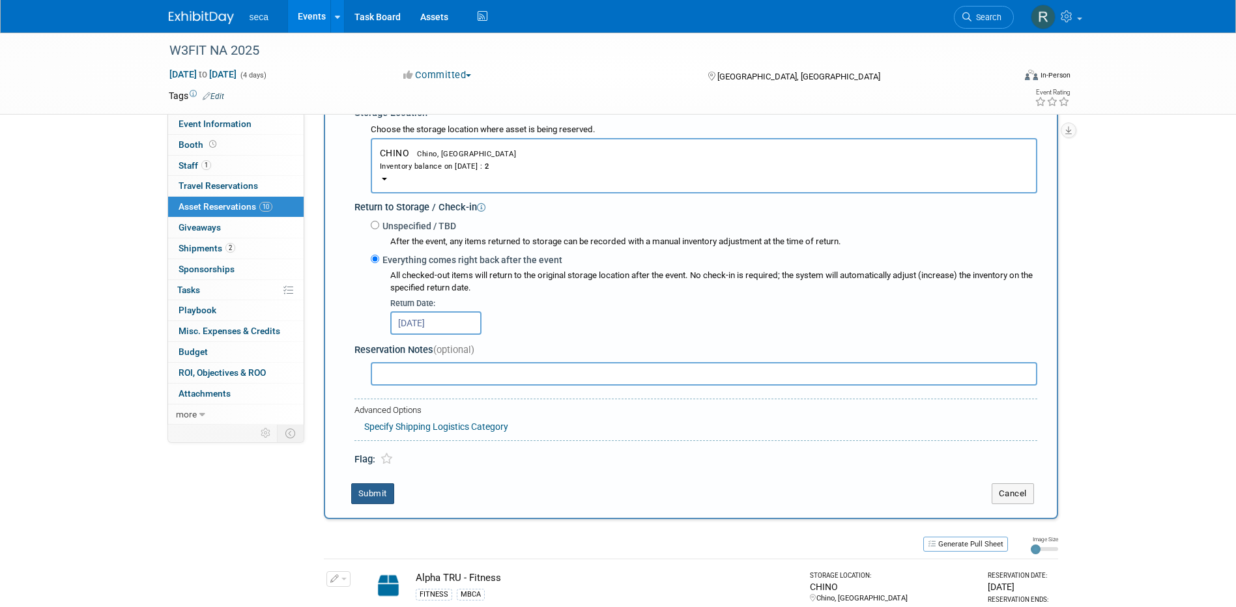
click at [360, 495] on button "Submit" at bounding box center [372, 494] width 43 height 21
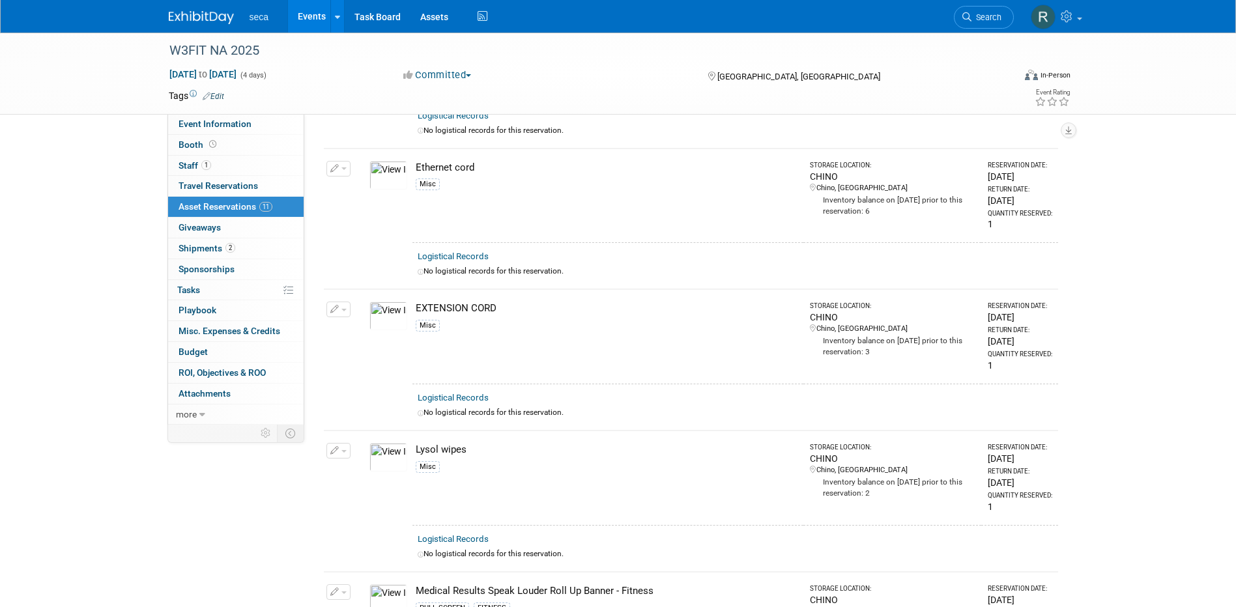
scroll to position [0, 0]
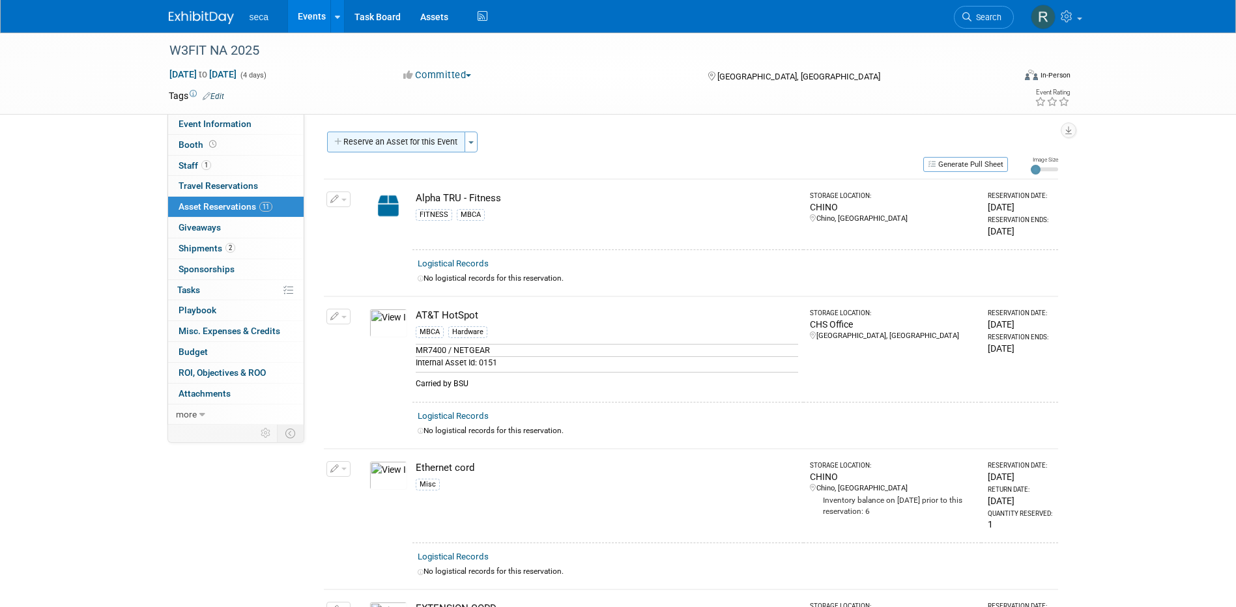
click at [394, 140] on button "Reserve an Asset for this Event" at bounding box center [396, 142] width 138 height 21
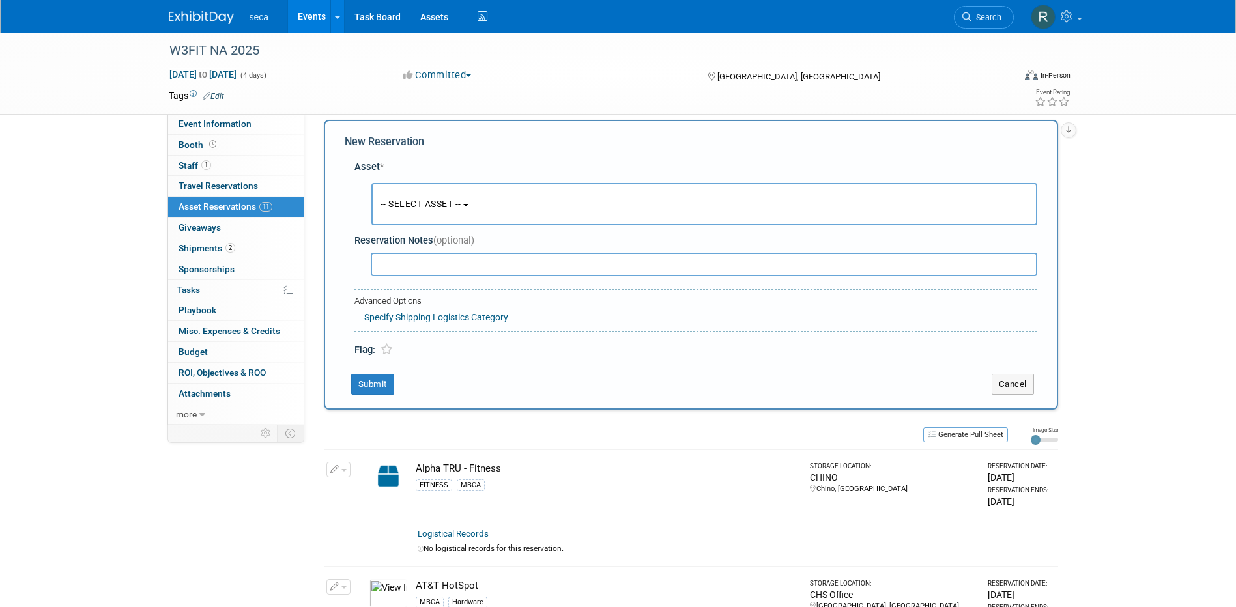
scroll to position [12, 0]
click at [401, 205] on span "-- SELECT ASSET --" at bounding box center [421, 203] width 81 height 10
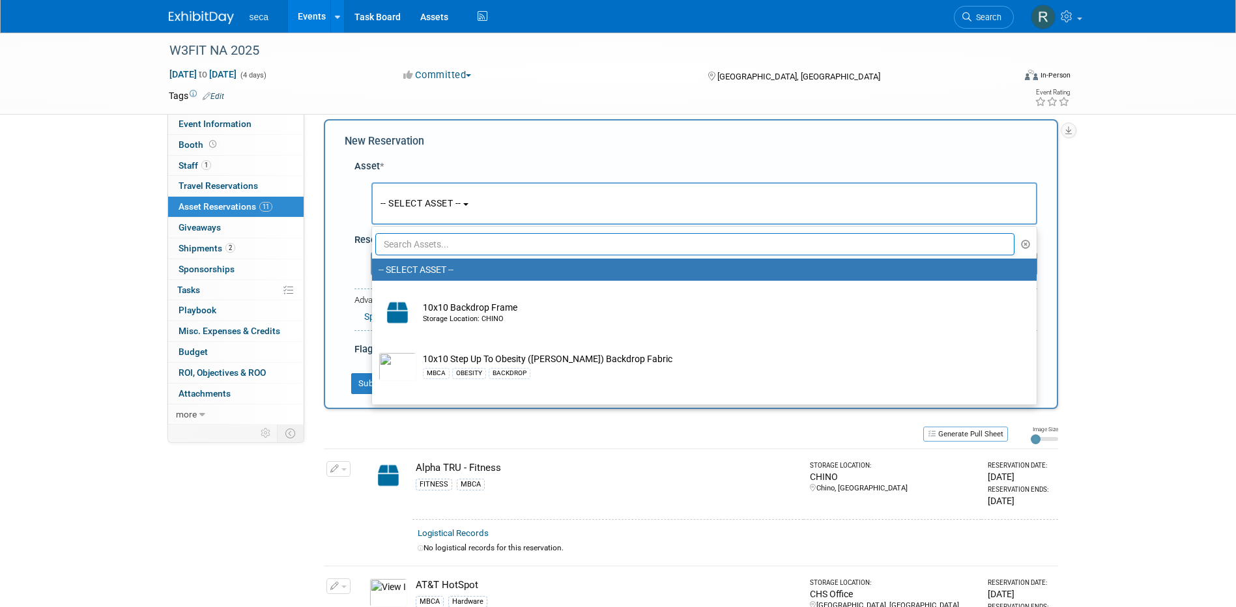
click at [423, 241] on input "text" at bounding box center [695, 244] width 640 height 22
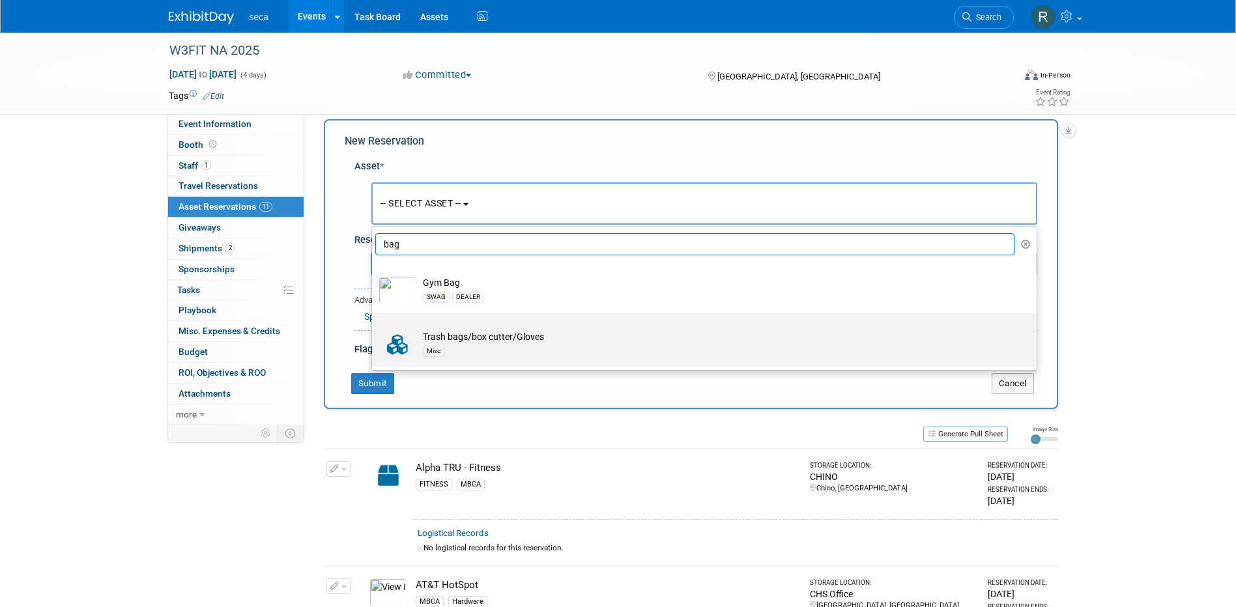
type input "bag"
click at [484, 341] on td "Trash bags/box cutter/Gloves Misc" at bounding box center [713, 344] width 594 height 29
click at [374, 328] on input "Trash bags/box cutter/Gloves Misc" at bounding box center [370, 324] width 8 height 8
select select "10728121"
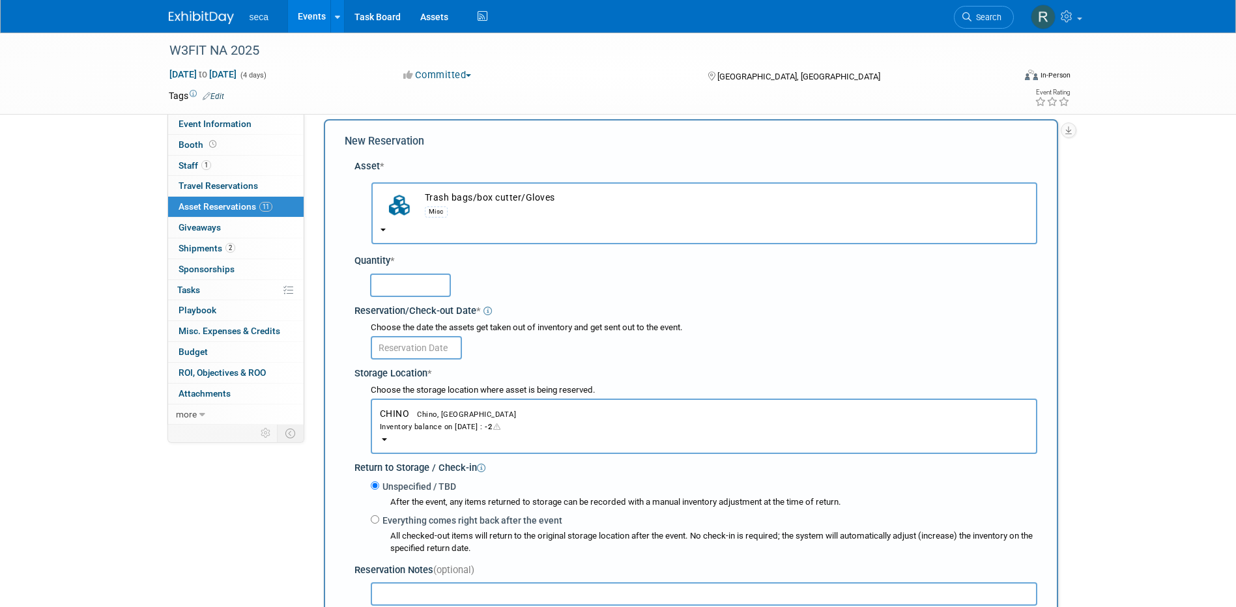
click at [418, 280] on input "text" at bounding box center [410, 285] width 81 height 23
type input "1"
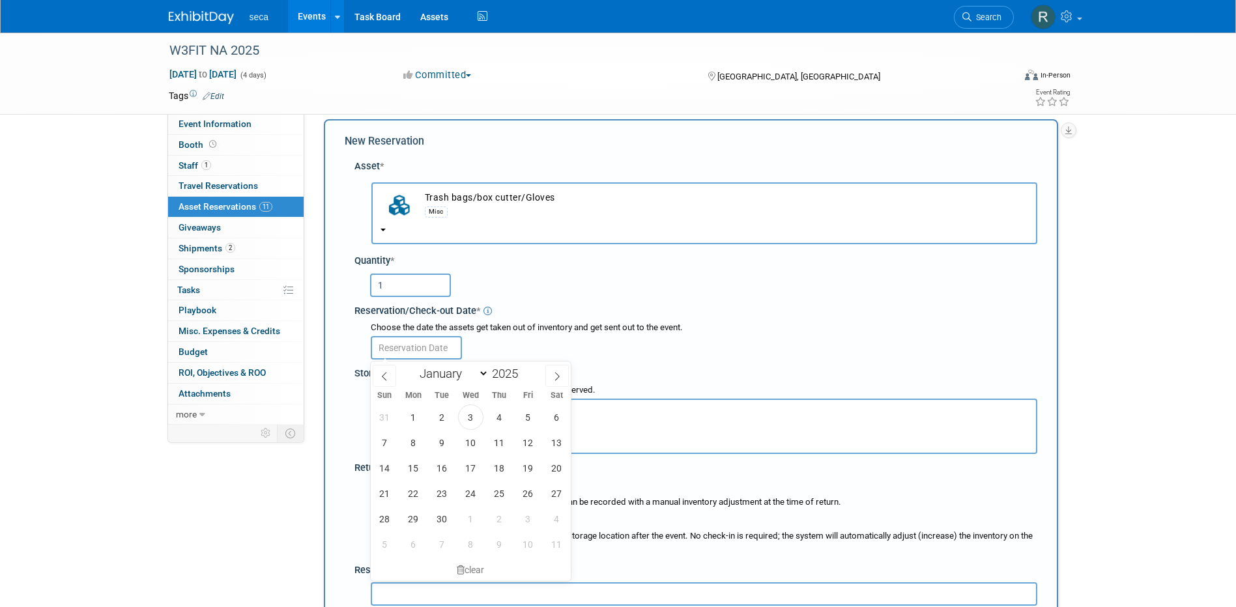
click at [393, 348] on input "text" at bounding box center [416, 347] width 91 height 23
click at [526, 442] on span "12" at bounding box center [528, 442] width 25 height 25
type input "Sep 12, 2025"
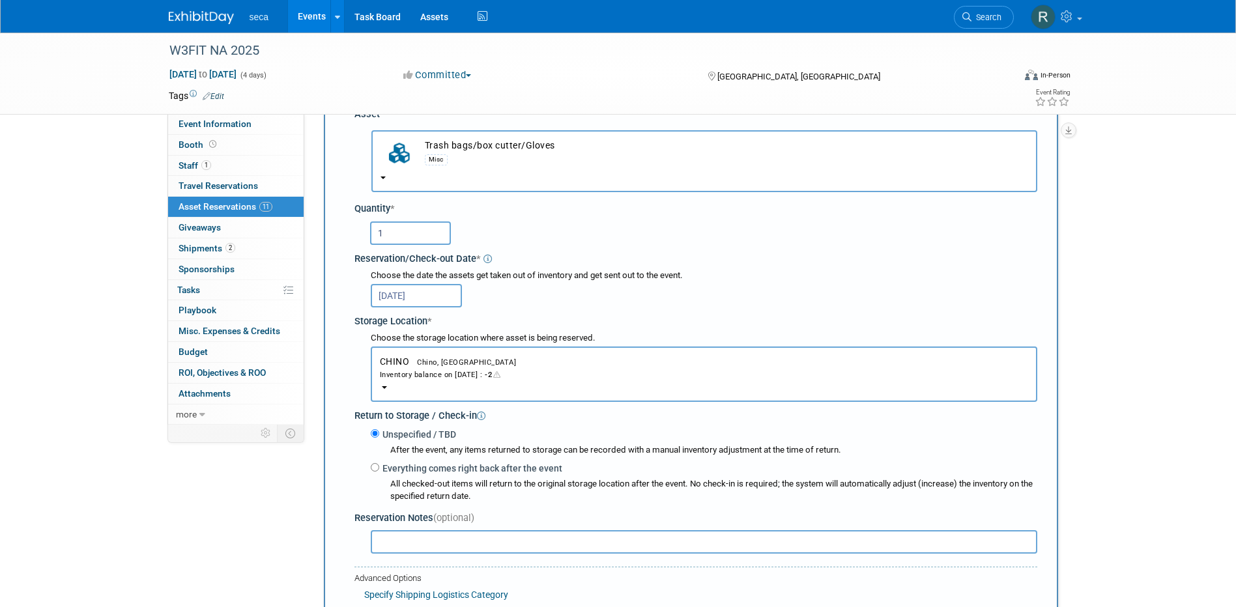
scroll to position [143, 0]
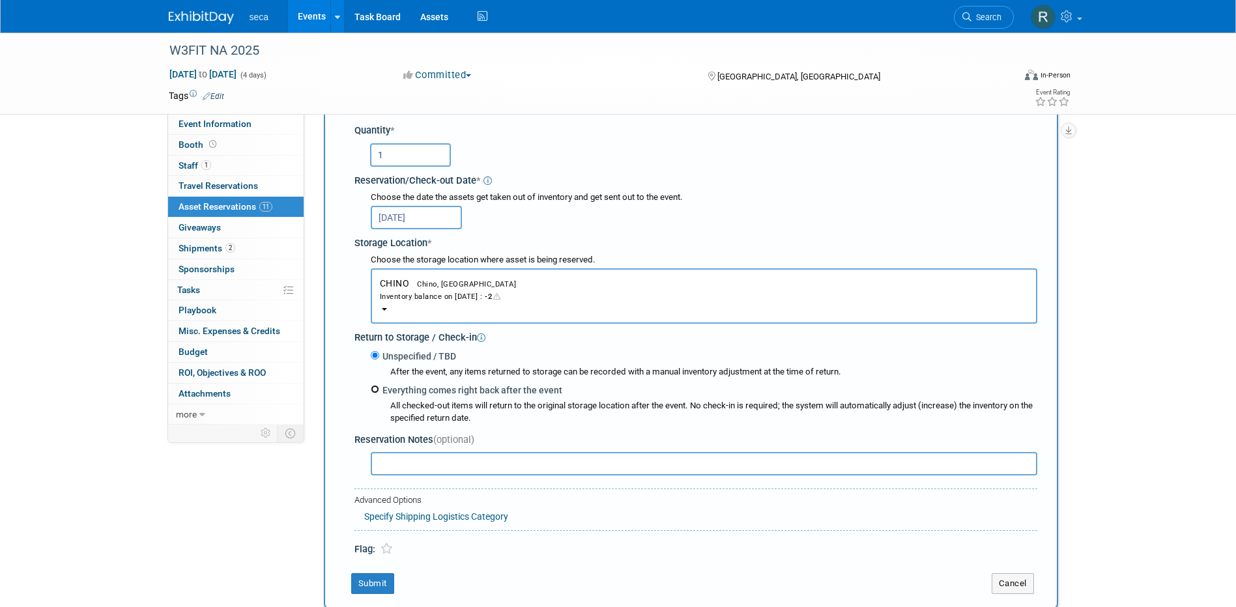
click at [377, 392] on input "Everything comes right back after the event" at bounding box center [375, 389] width 8 height 8
radio input "true"
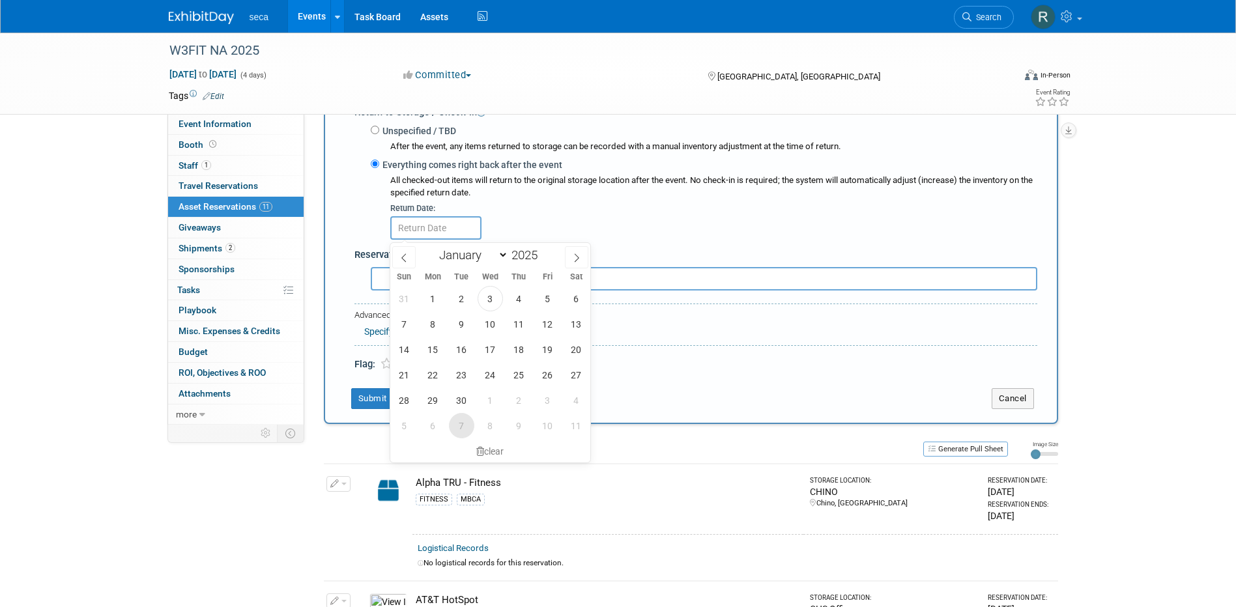
scroll to position [403, 0]
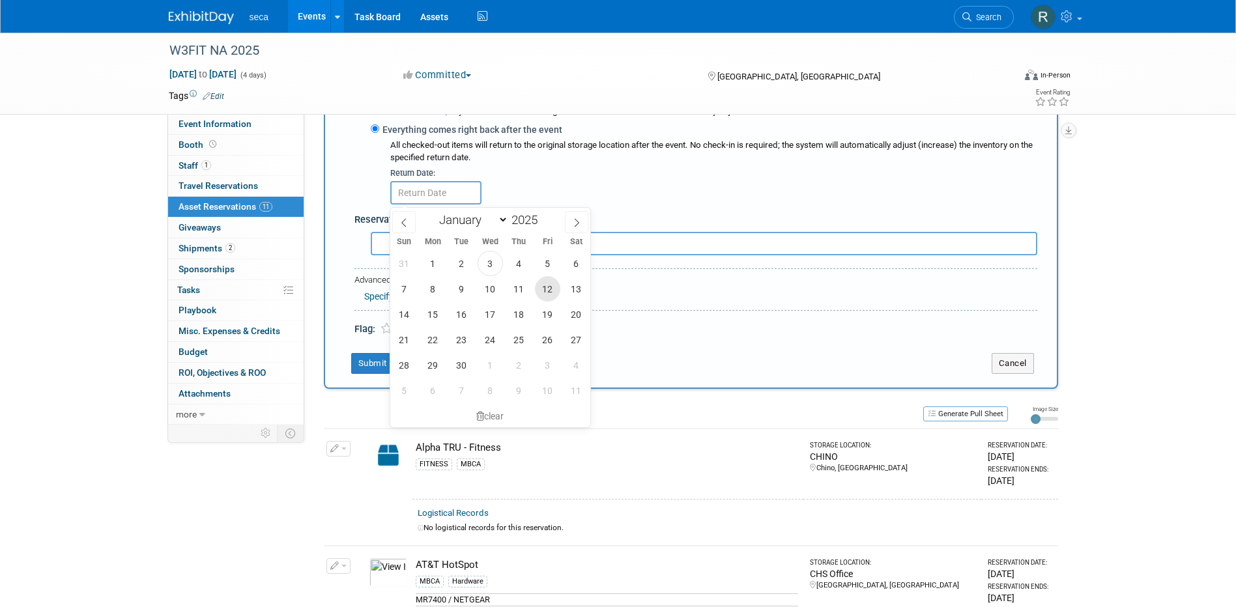
click at [551, 285] on span "12" at bounding box center [547, 288] width 25 height 25
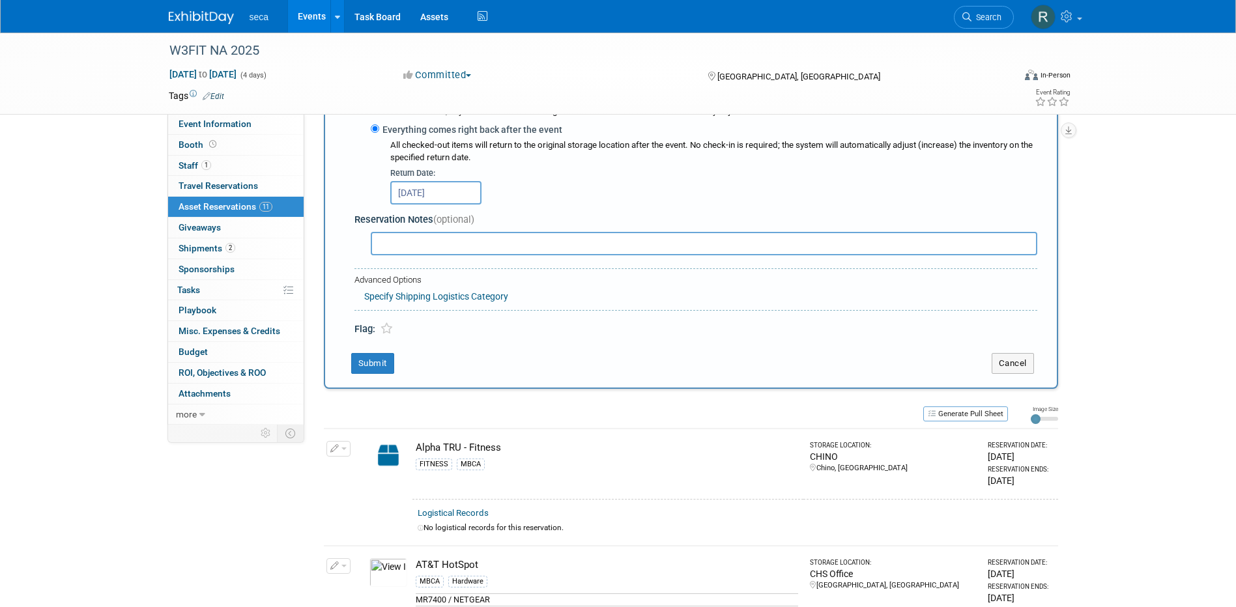
click at [421, 194] on input "Sep 12, 2025" at bounding box center [435, 192] width 91 height 23
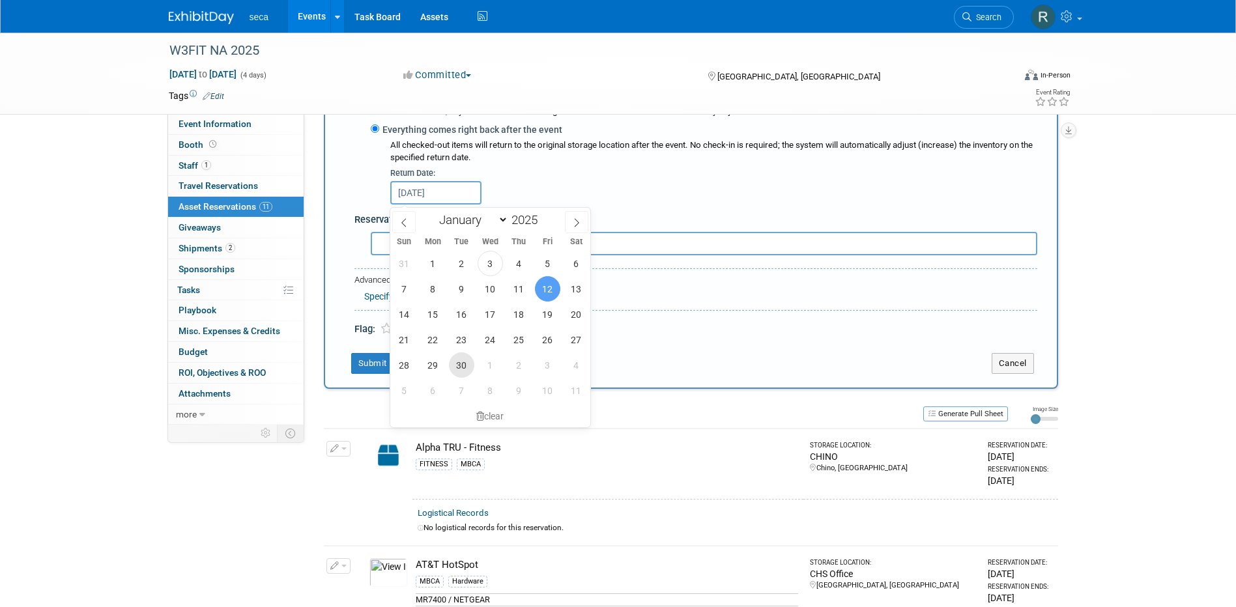
click at [467, 366] on span "30" at bounding box center [461, 365] width 25 height 25
type input "Sep 30, 2025"
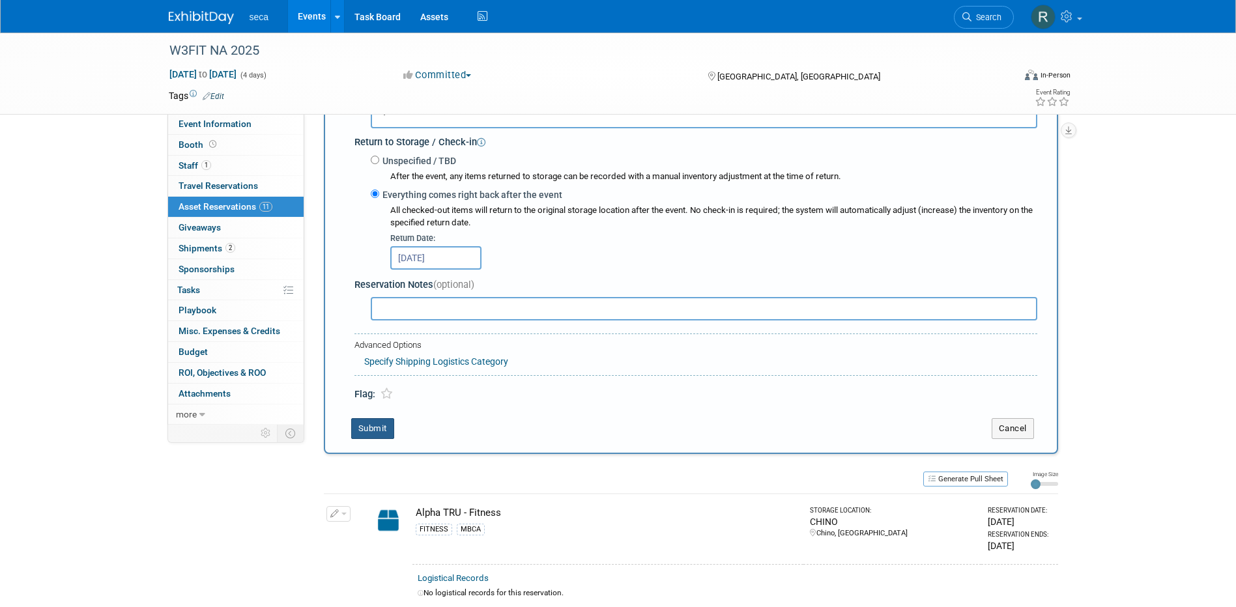
click at [380, 428] on button "Submit" at bounding box center [372, 428] width 43 height 21
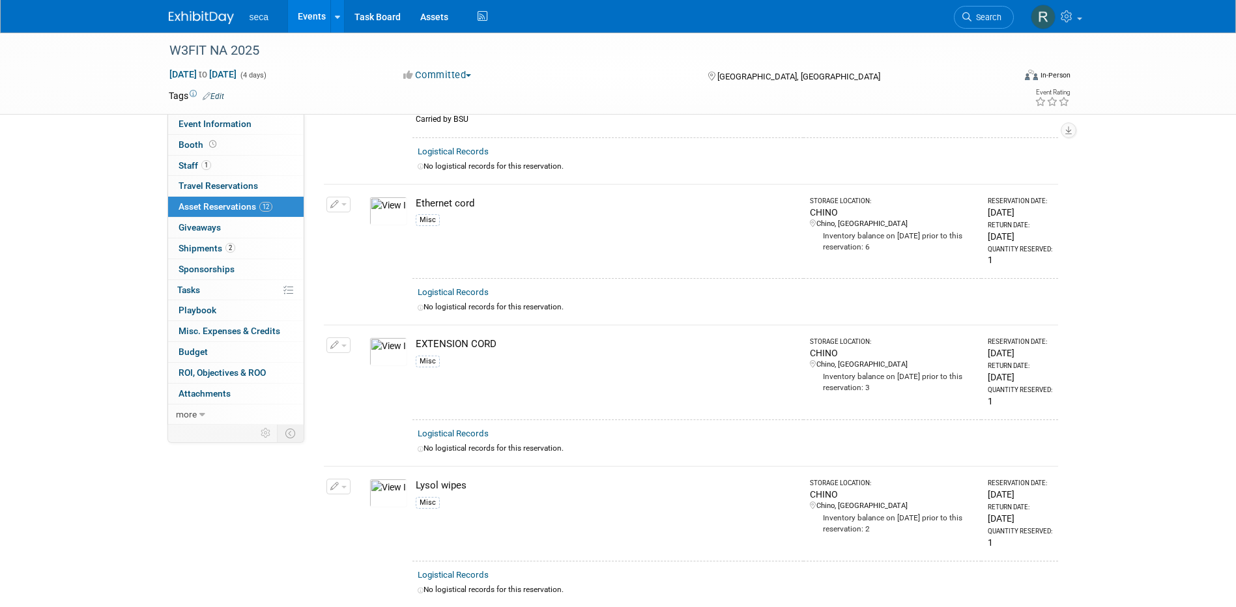
scroll to position [0, 0]
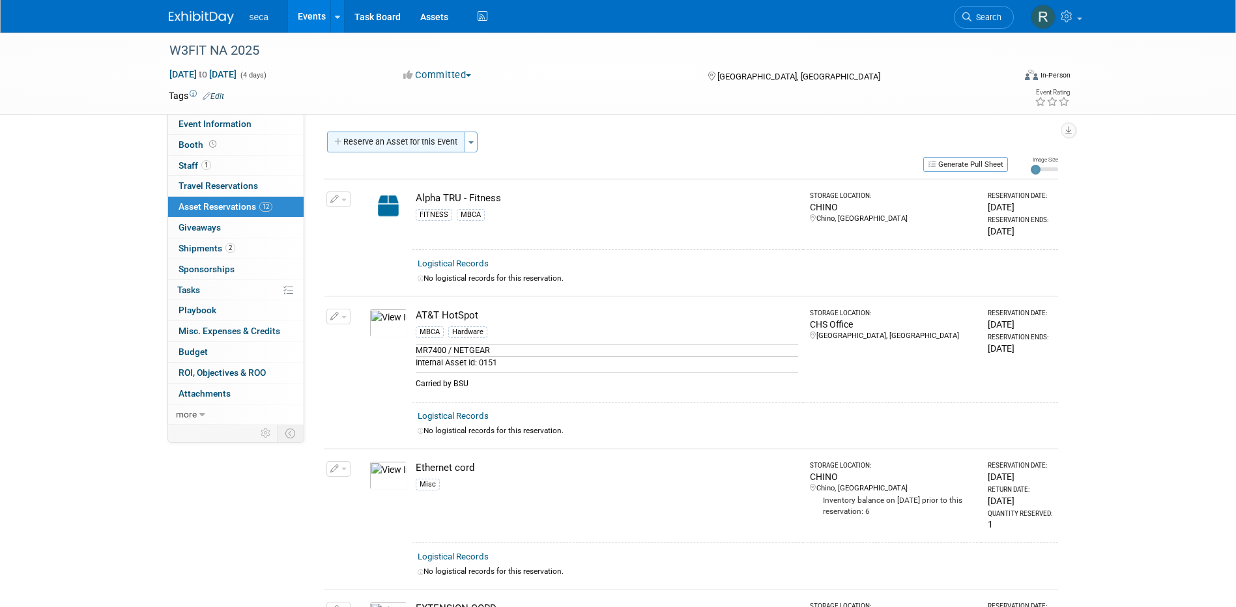
click at [380, 143] on button "Reserve an Asset for this Event" at bounding box center [396, 142] width 138 height 21
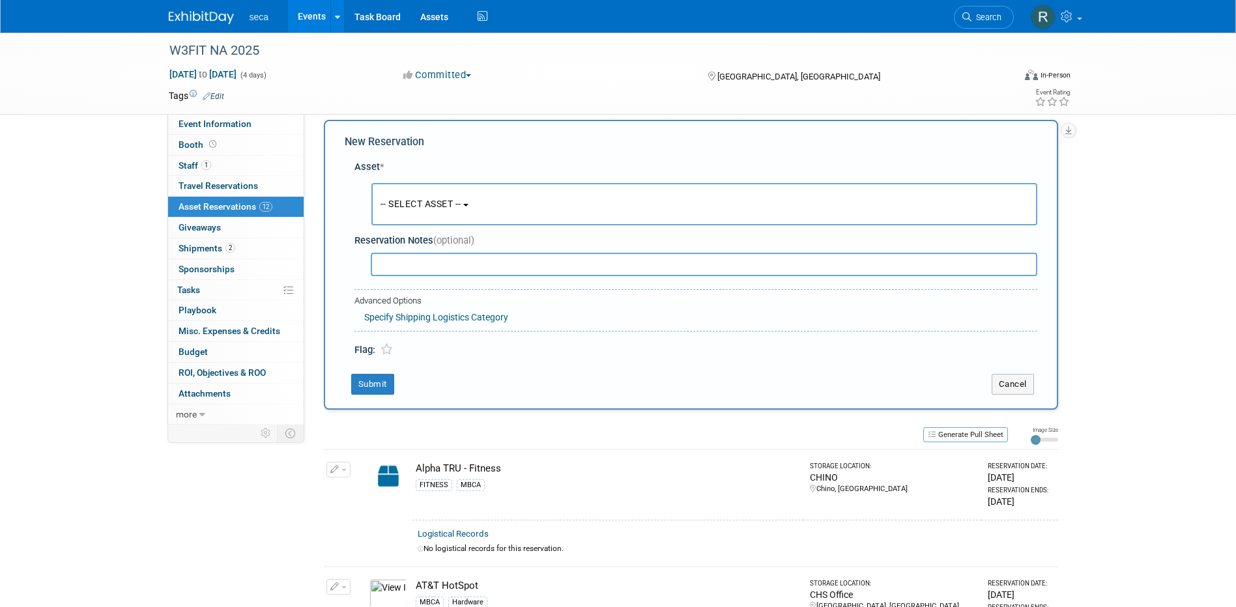
scroll to position [12, 0]
click at [418, 201] on span "-- SELECT ASSET --" at bounding box center [421, 203] width 81 height 10
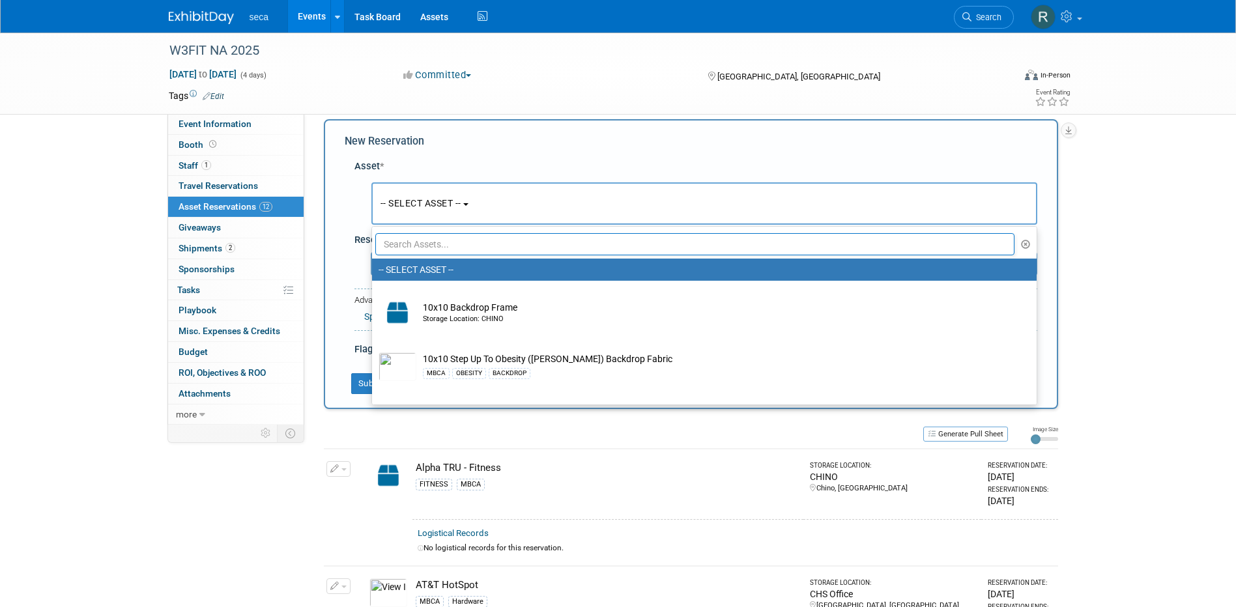
click at [429, 243] on input "text" at bounding box center [695, 244] width 640 height 22
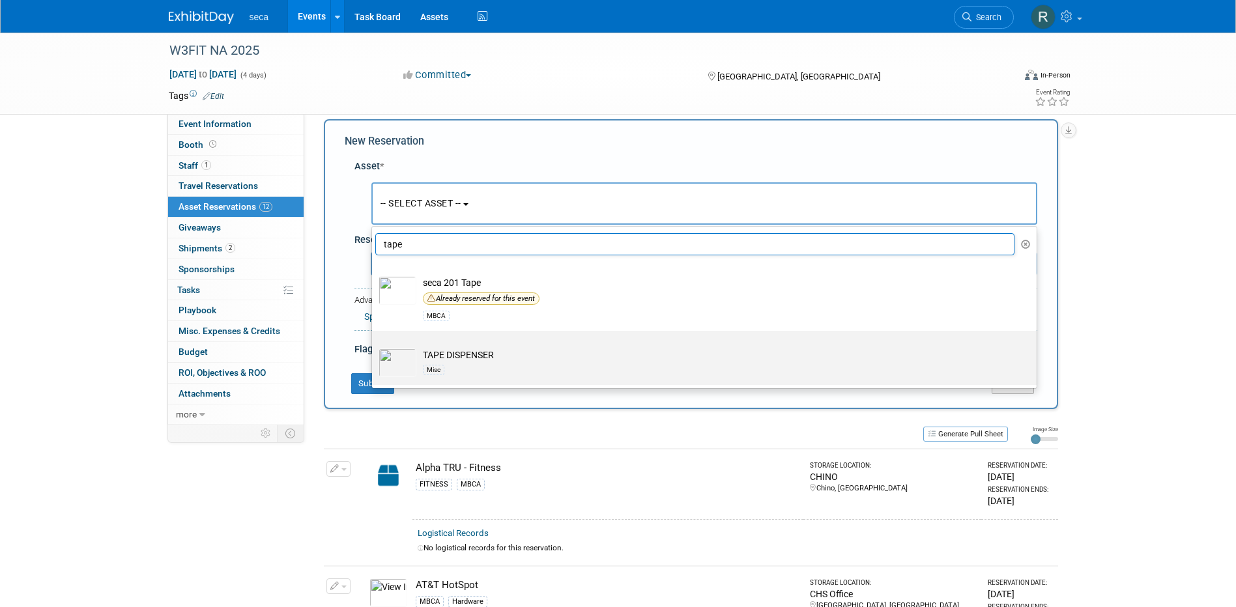
type input "tape"
click at [460, 370] on div "Misc" at bounding box center [717, 369] width 588 height 15
click at [374, 347] on input "TAPE DISPENSER Misc" at bounding box center [370, 342] width 8 height 8
select select "10727406"
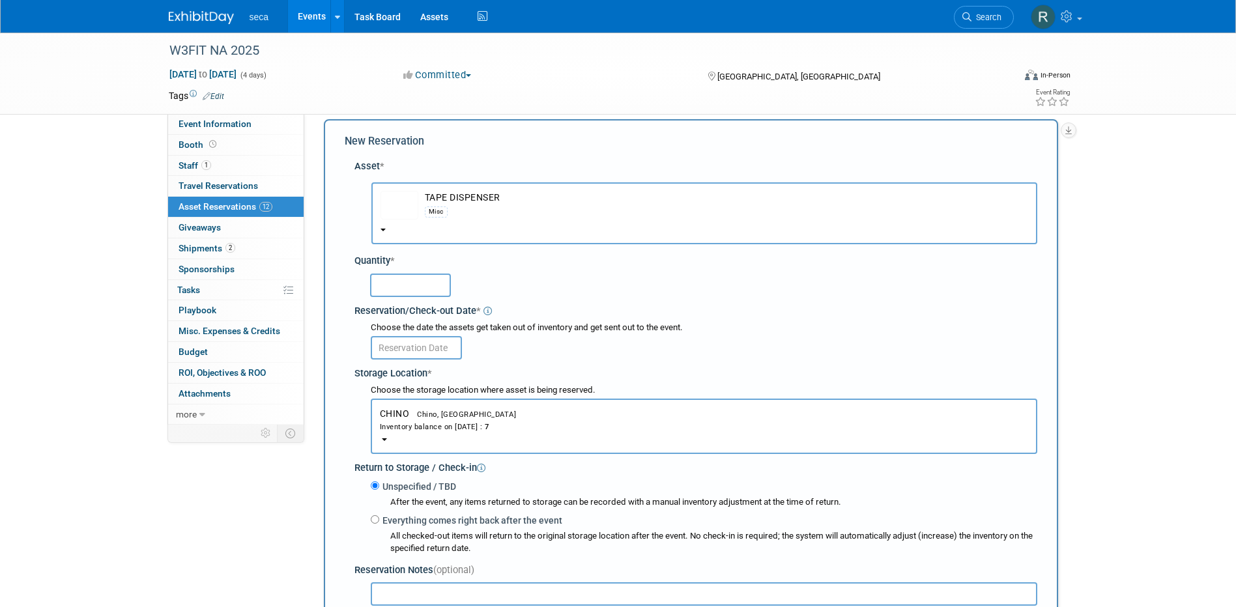
click at [404, 283] on input "text" at bounding box center [410, 285] width 81 height 23
type input "1"
click at [424, 348] on input "text" at bounding box center [416, 347] width 91 height 23
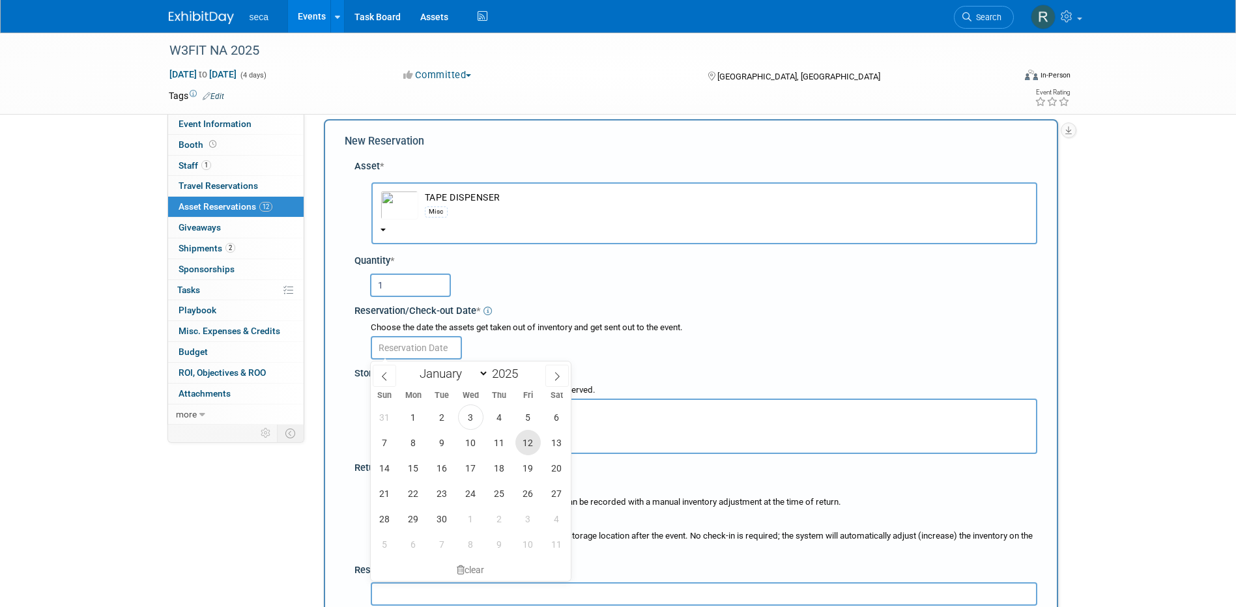
click at [530, 441] on span "12" at bounding box center [528, 442] width 25 height 25
type input "Sep 12, 2025"
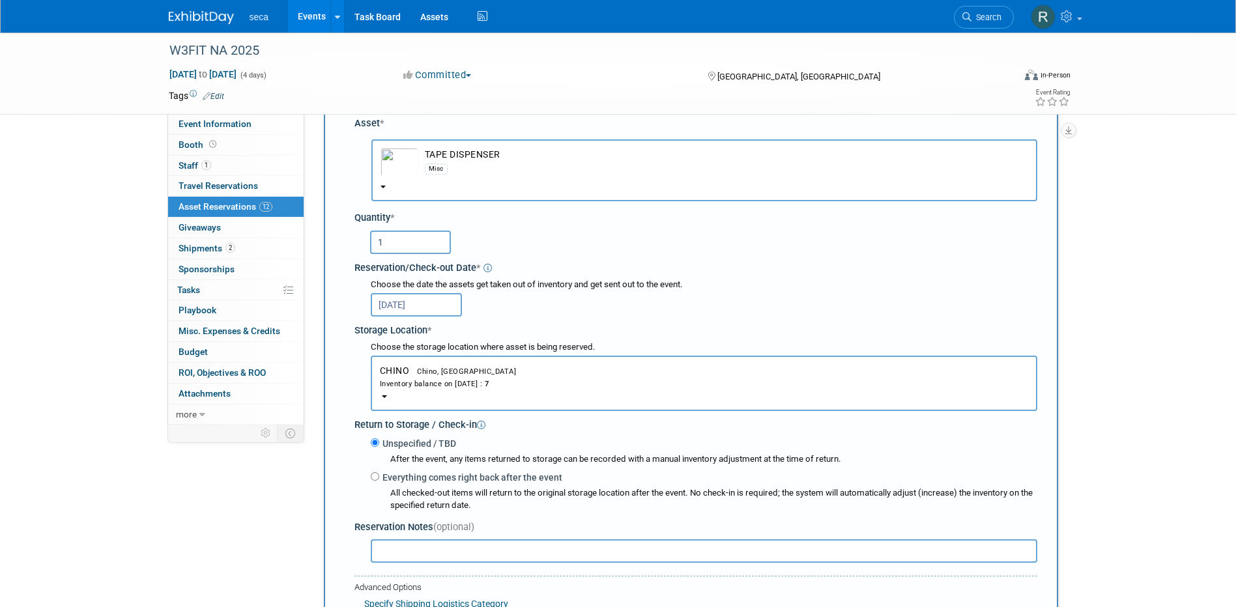
scroll to position [273, 0]
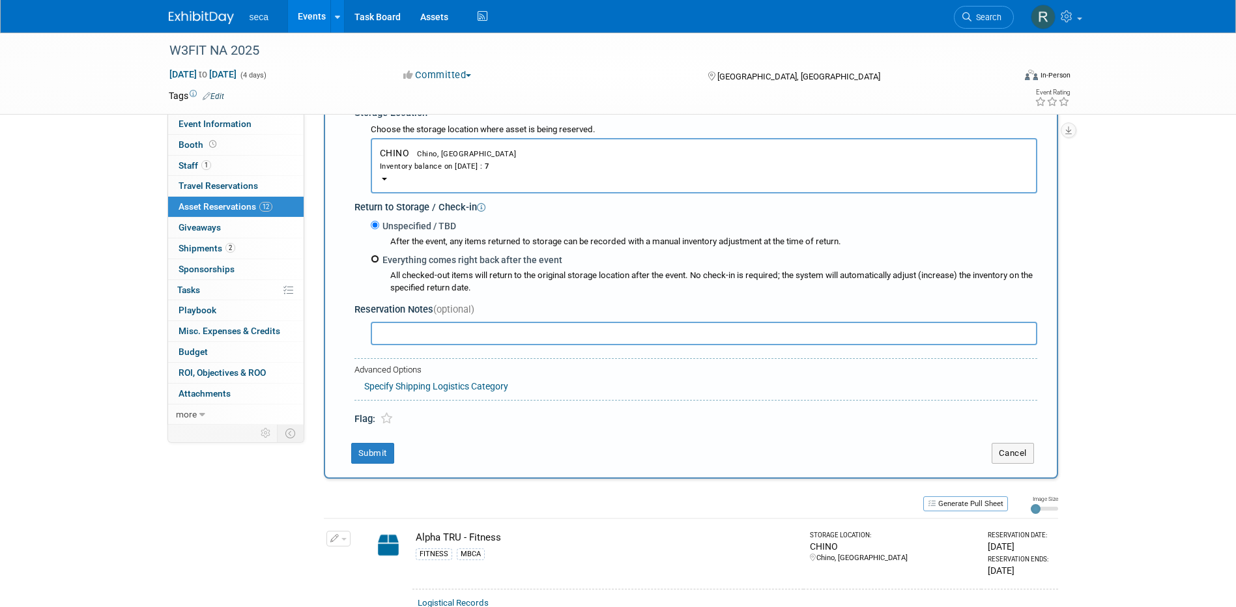
click at [375, 262] on input "Everything comes right back after the event" at bounding box center [375, 259] width 8 height 8
radio input "true"
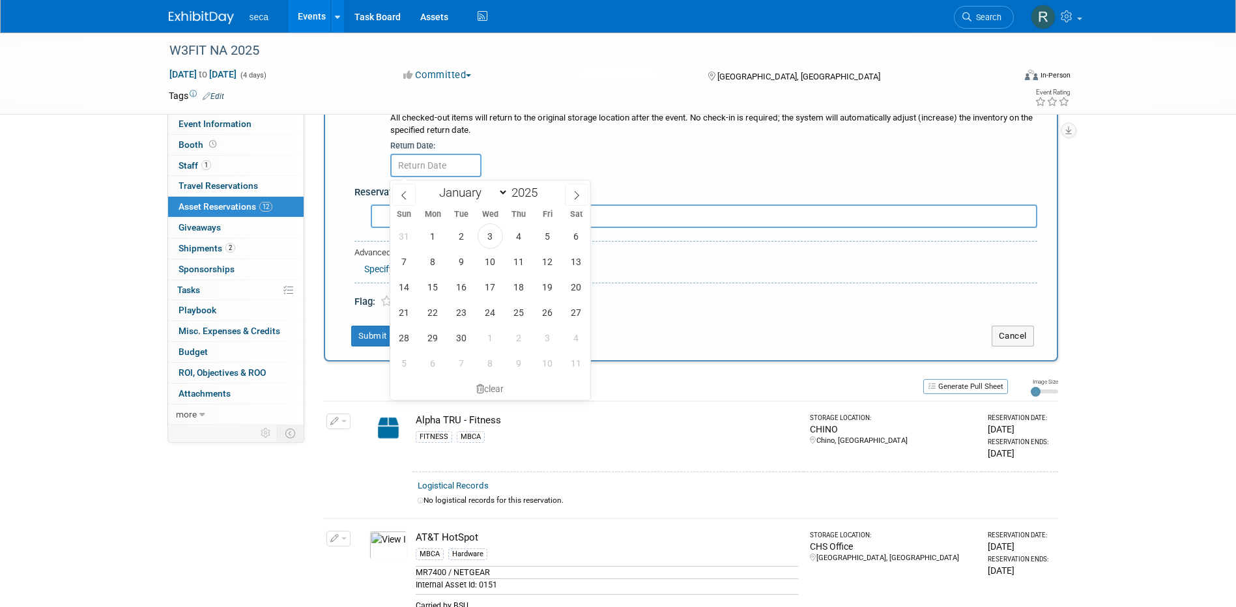
scroll to position [469, 0]
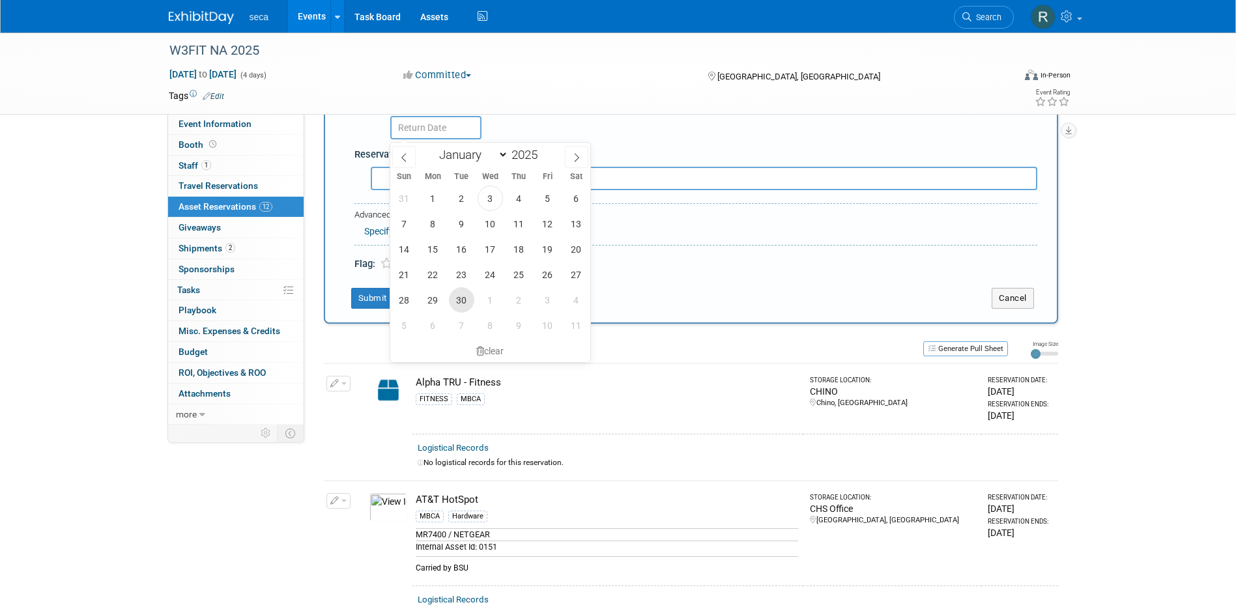
click at [464, 295] on span "30" at bounding box center [461, 299] width 25 height 25
type input "Sep 30, 2025"
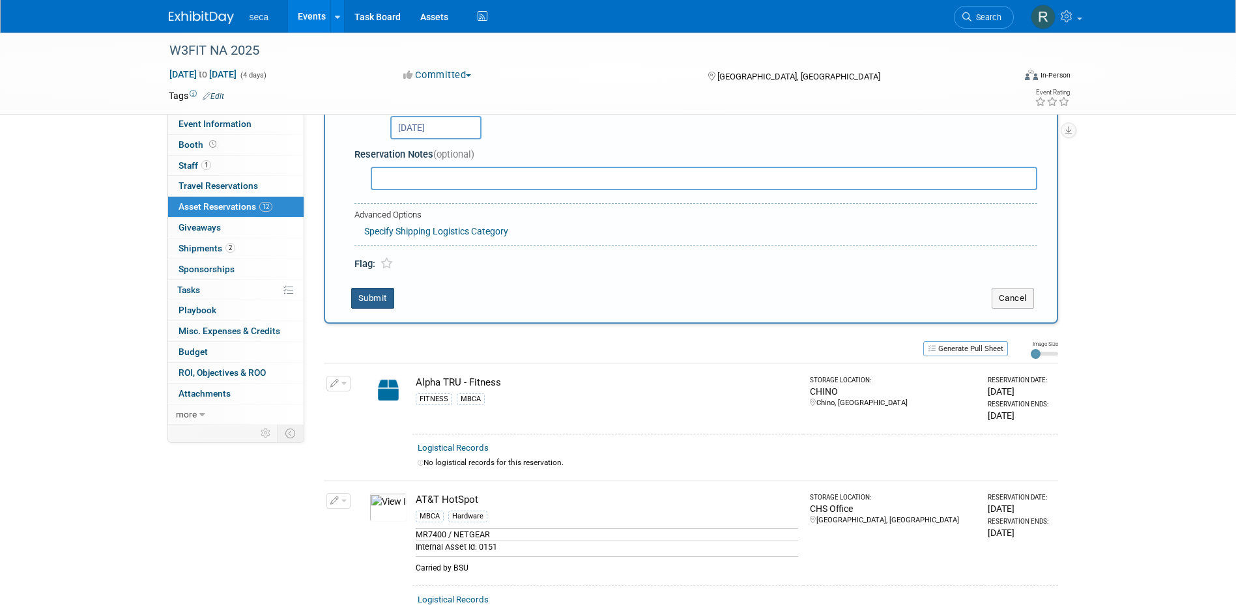
click at [367, 299] on button "Submit" at bounding box center [372, 298] width 43 height 21
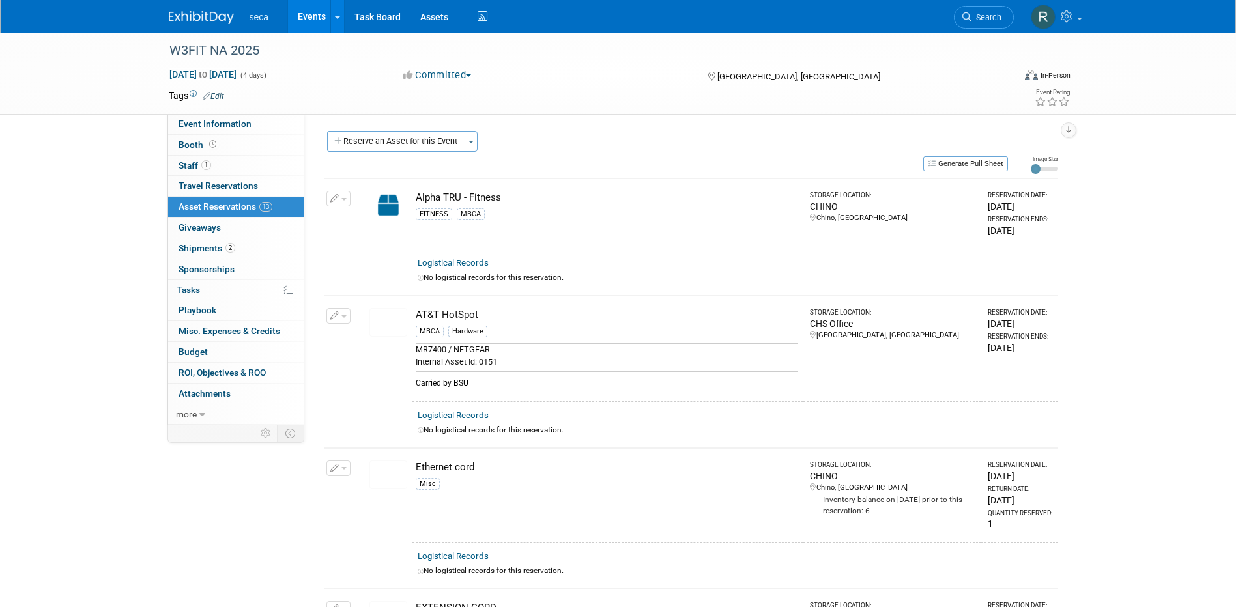
scroll to position [0, 0]
click at [394, 140] on button "Reserve an Asset for this Event" at bounding box center [396, 142] width 138 height 21
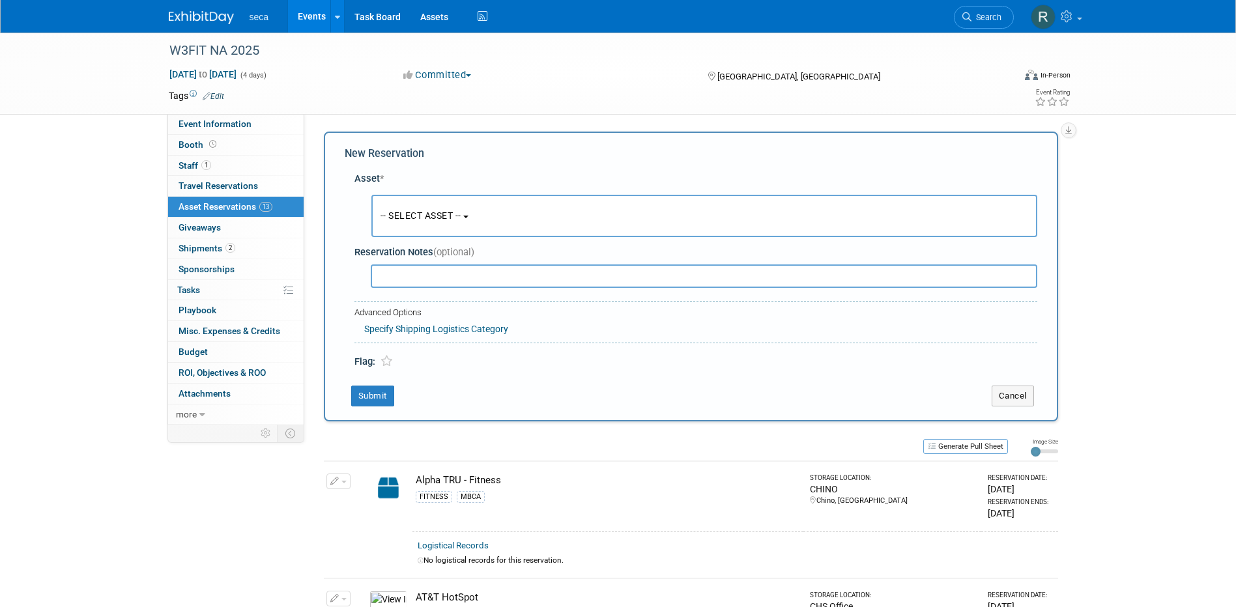
scroll to position [12, 0]
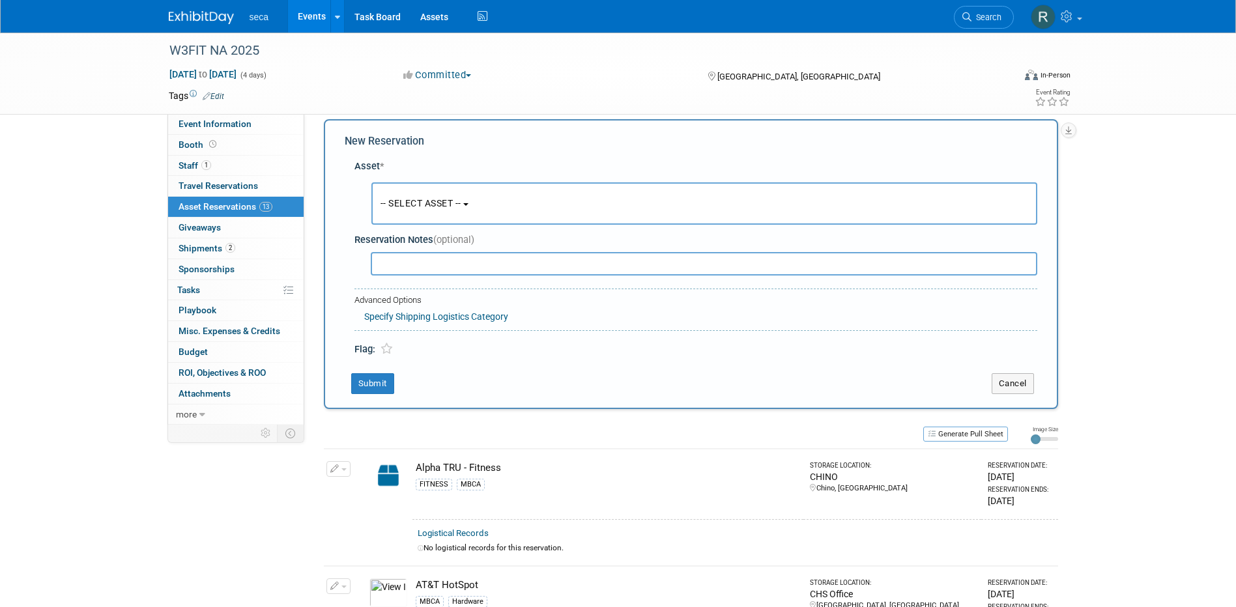
click at [400, 201] on span "-- SELECT ASSET --" at bounding box center [421, 203] width 81 height 10
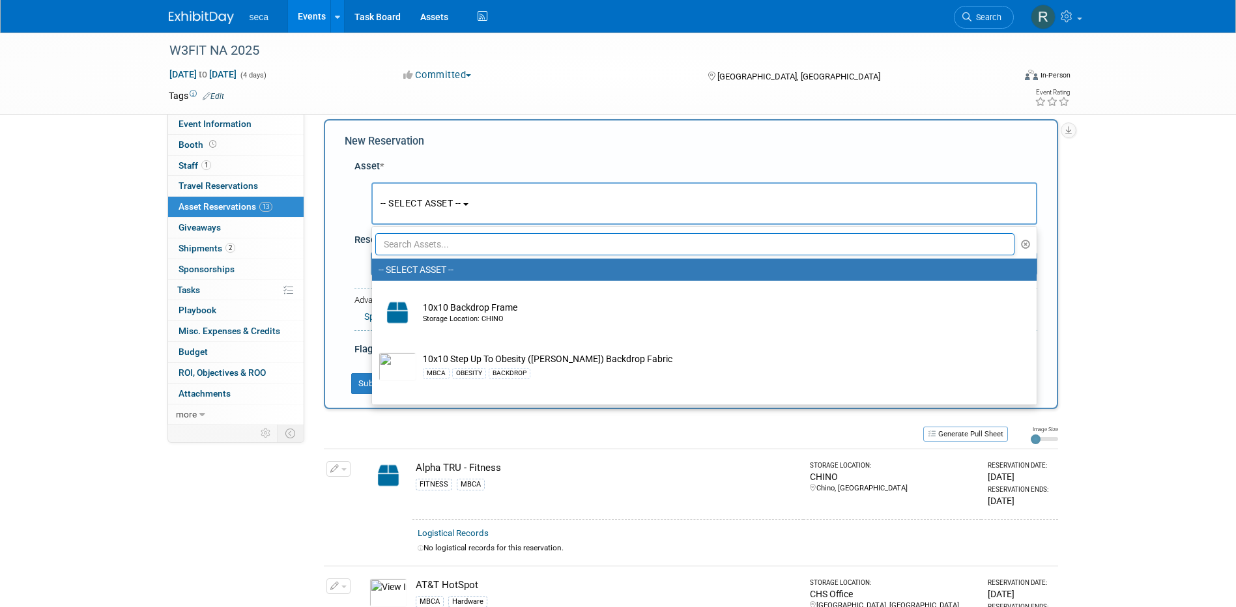
click at [416, 247] on input "text" at bounding box center [695, 244] width 640 height 22
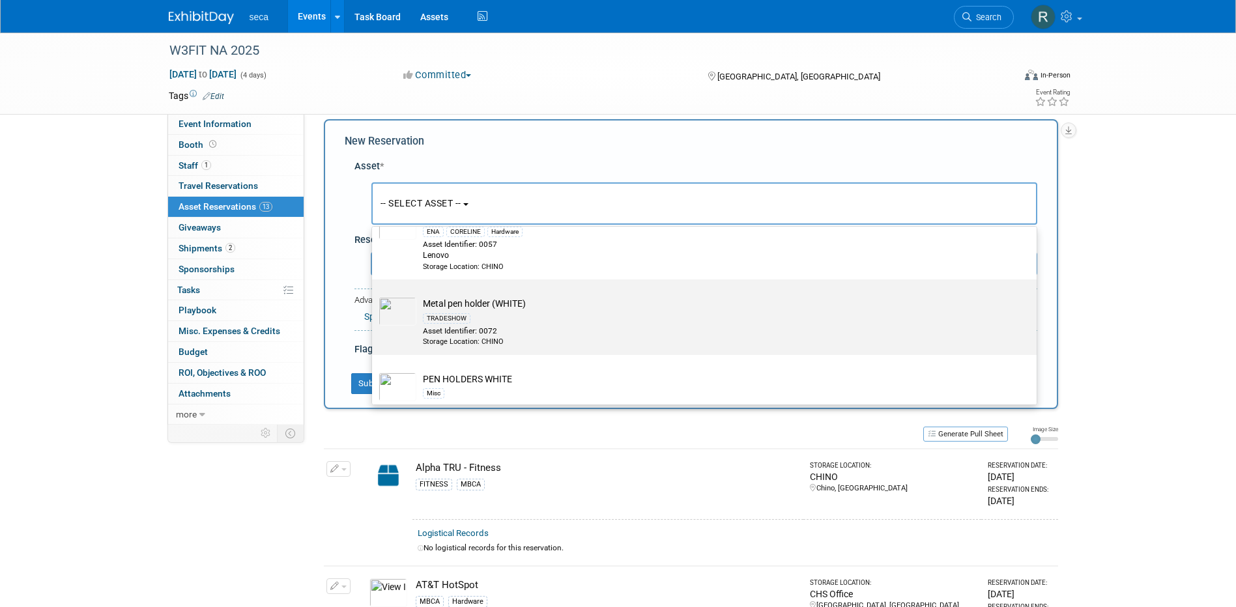
scroll to position [130, 0]
type input "pen"
click at [492, 315] on td "PEN HOLDERS WHITE Misc" at bounding box center [713, 322] width 594 height 29
click at [374, 306] on input "PEN HOLDERS WHITE Misc" at bounding box center [370, 301] width 8 height 8
select select "10727398"
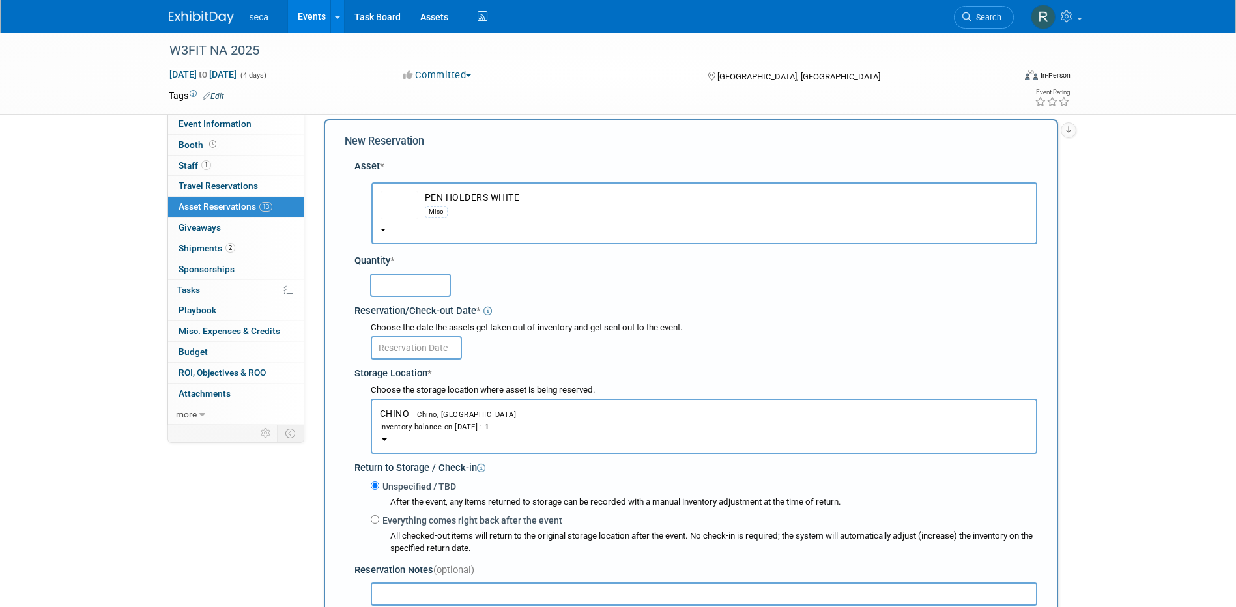
click at [409, 285] on input "text" at bounding box center [410, 285] width 81 height 23
type input "1"
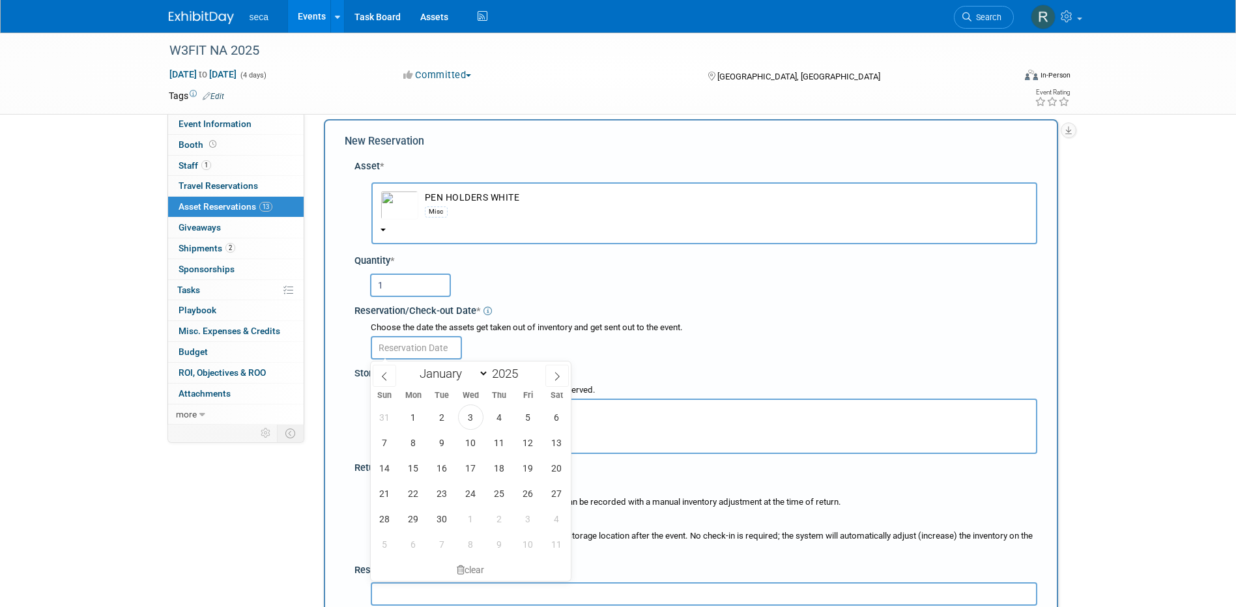
click at [412, 350] on input "text" at bounding box center [416, 347] width 91 height 23
click at [525, 441] on span "12" at bounding box center [528, 442] width 25 height 25
type input "Sep 12, 2025"
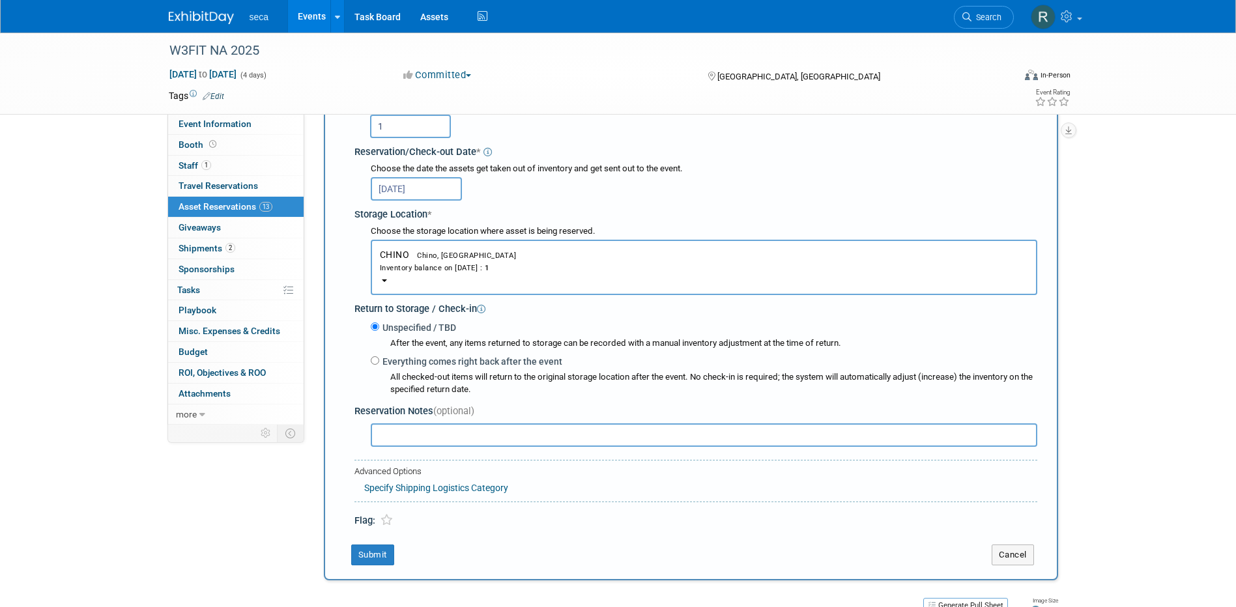
scroll to position [208, 0]
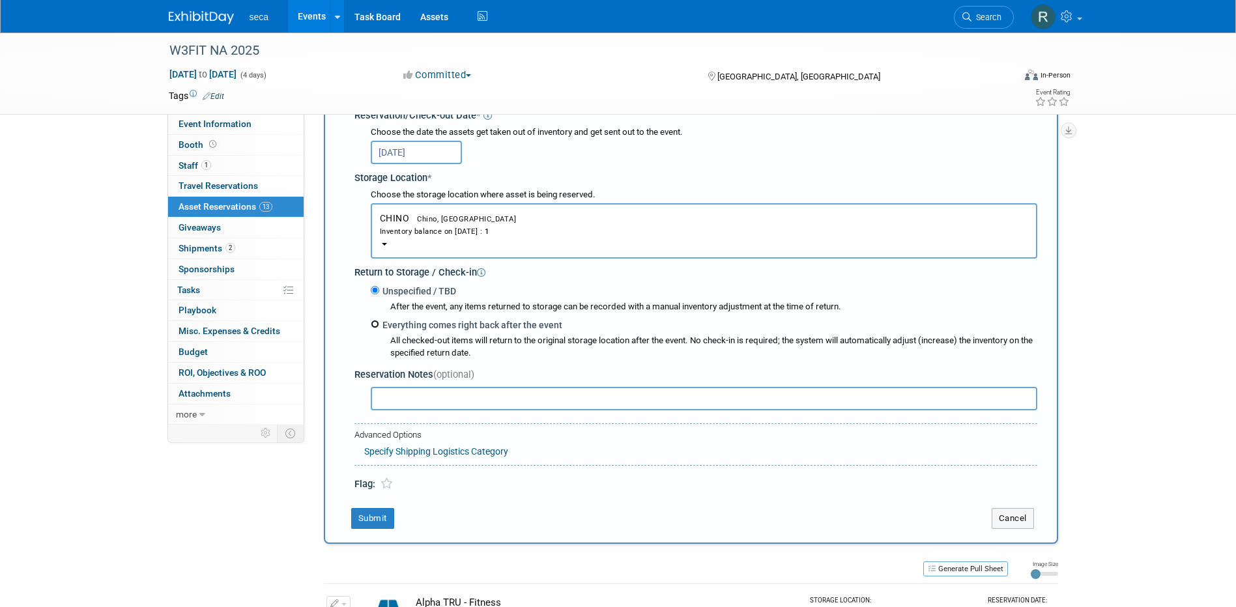
click at [375, 327] on input "Everything comes right back after the event" at bounding box center [375, 324] width 8 height 8
radio input "true"
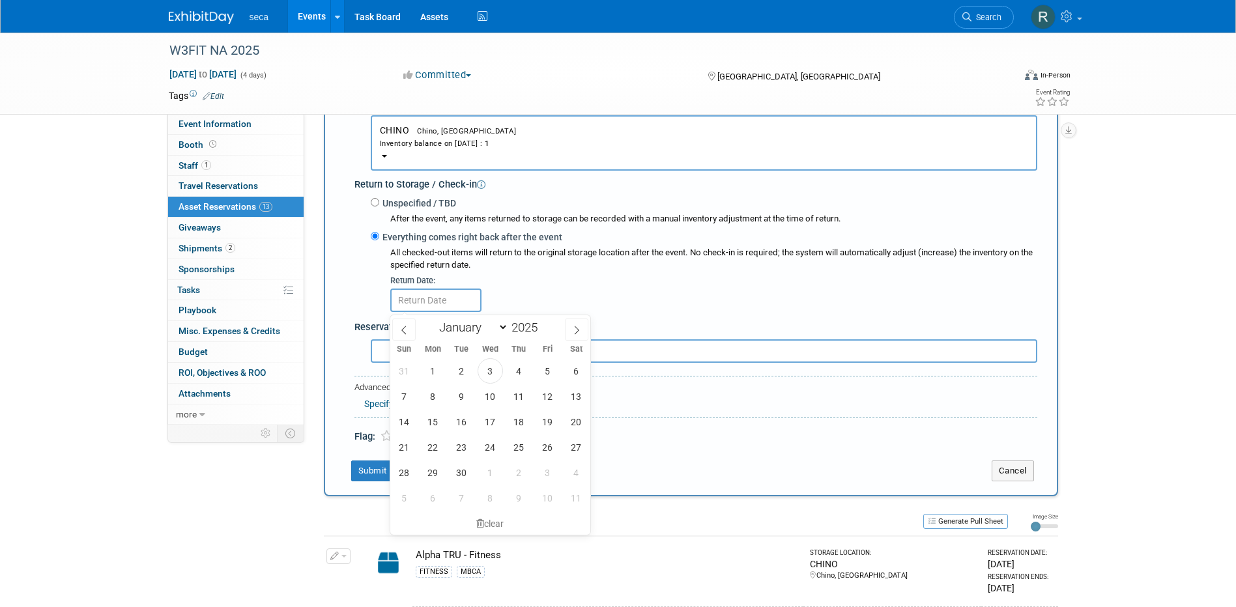
scroll to position [338, 0]
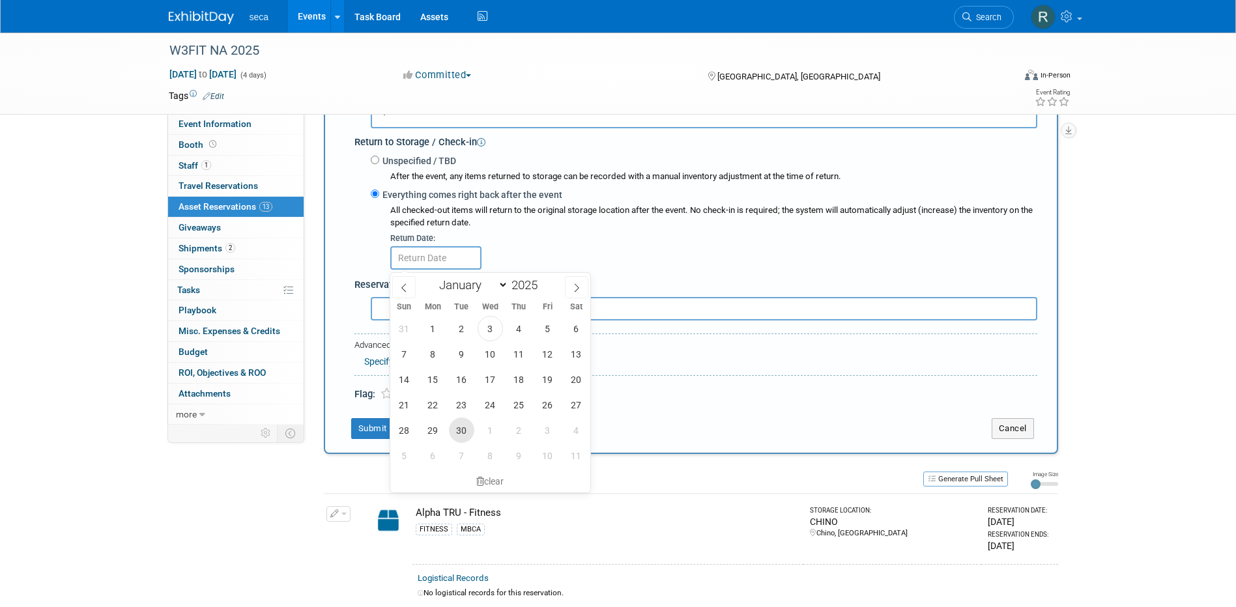
click at [463, 433] on span "30" at bounding box center [461, 430] width 25 height 25
type input "Sep 30, 2025"
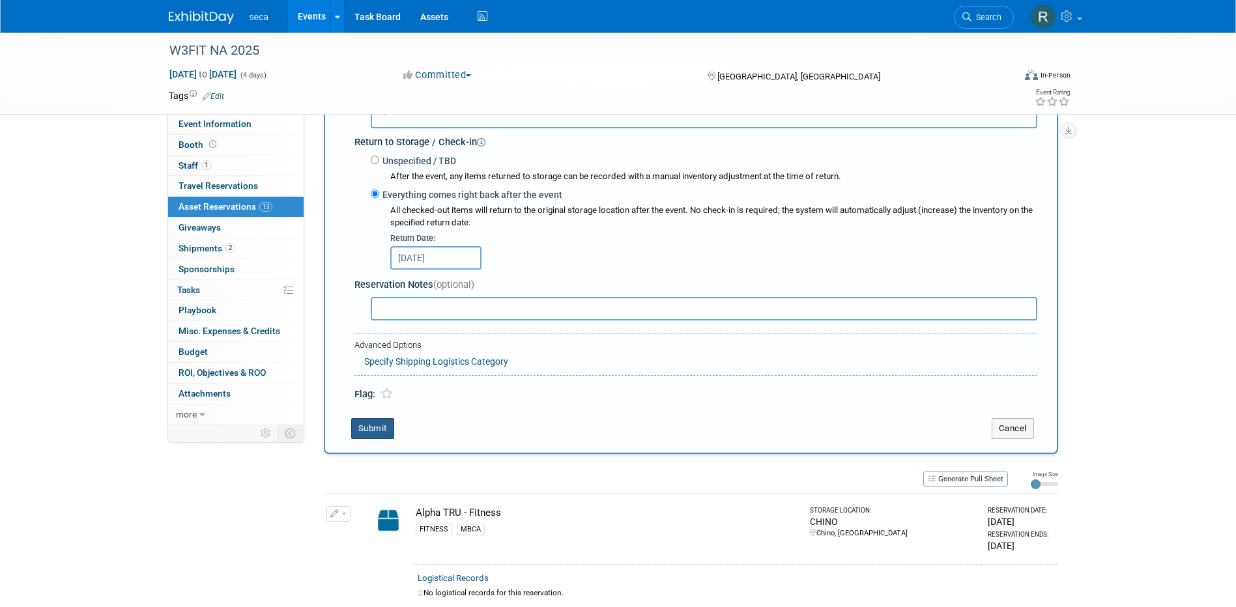
click at [372, 429] on button "Submit" at bounding box center [372, 428] width 43 height 21
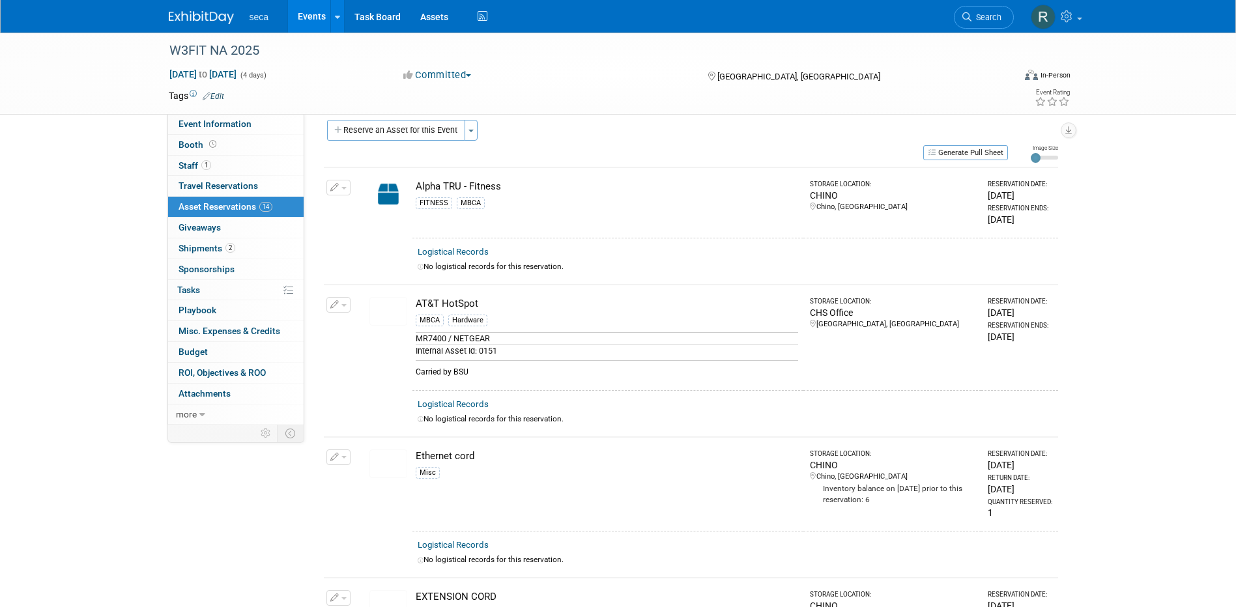
scroll to position [0, 0]
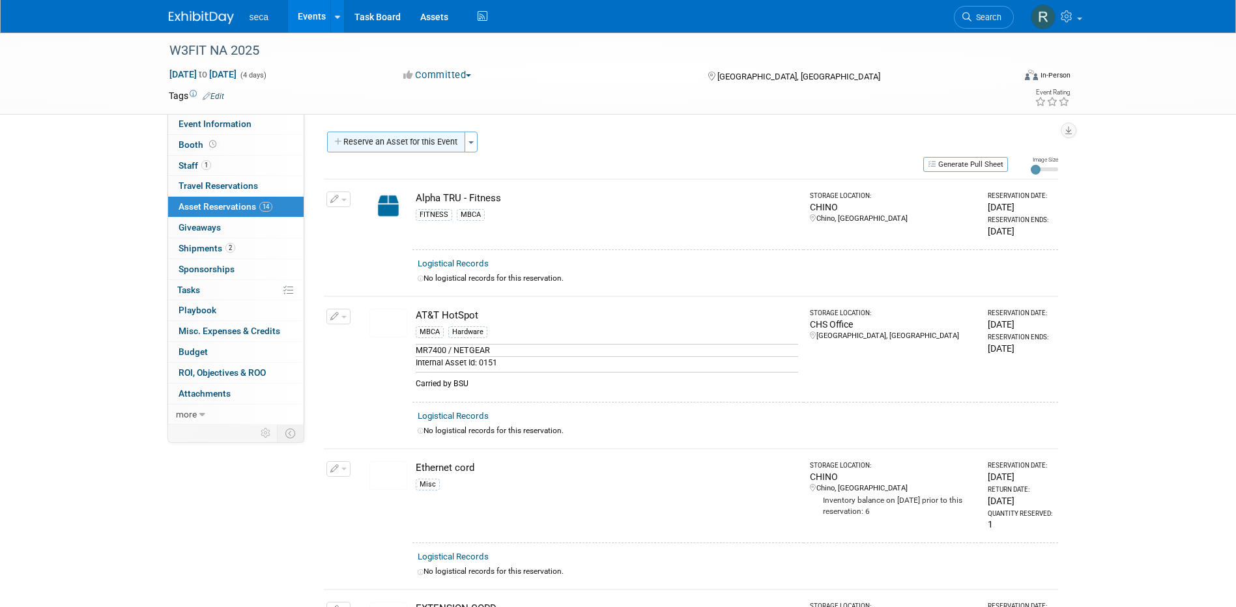
click at [403, 146] on button "Reserve an Asset for this Event" at bounding box center [396, 142] width 138 height 21
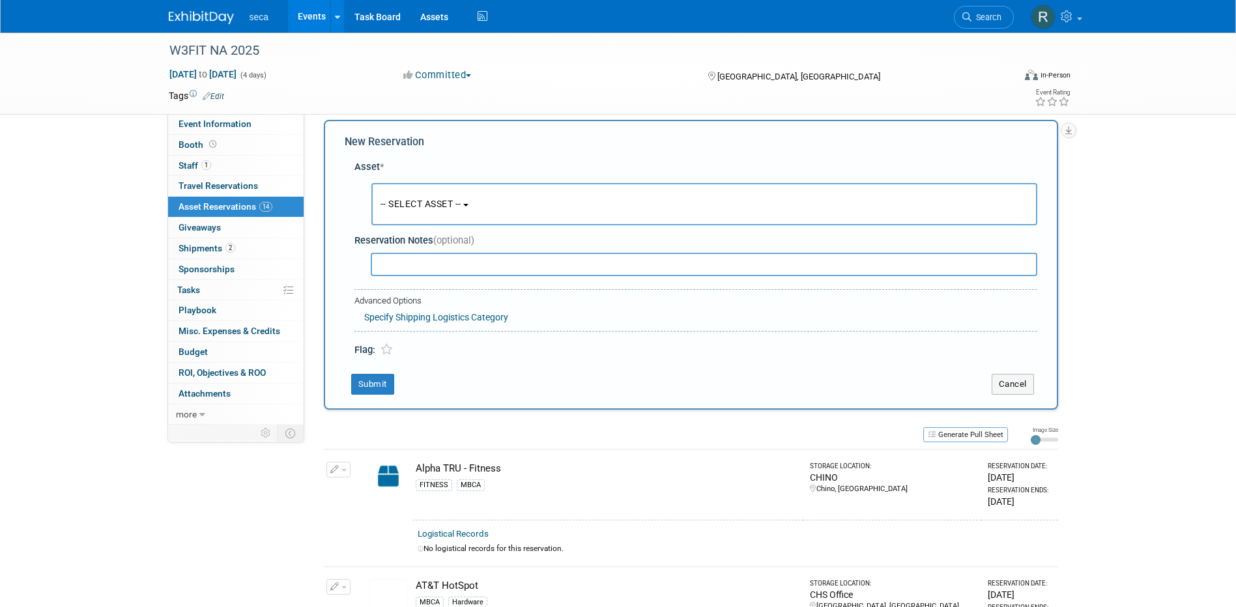
scroll to position [12, 0]
click at [414, 198] on span "-- SELECT ASSET --" at bounding box center [421, 203] width 81 height 10
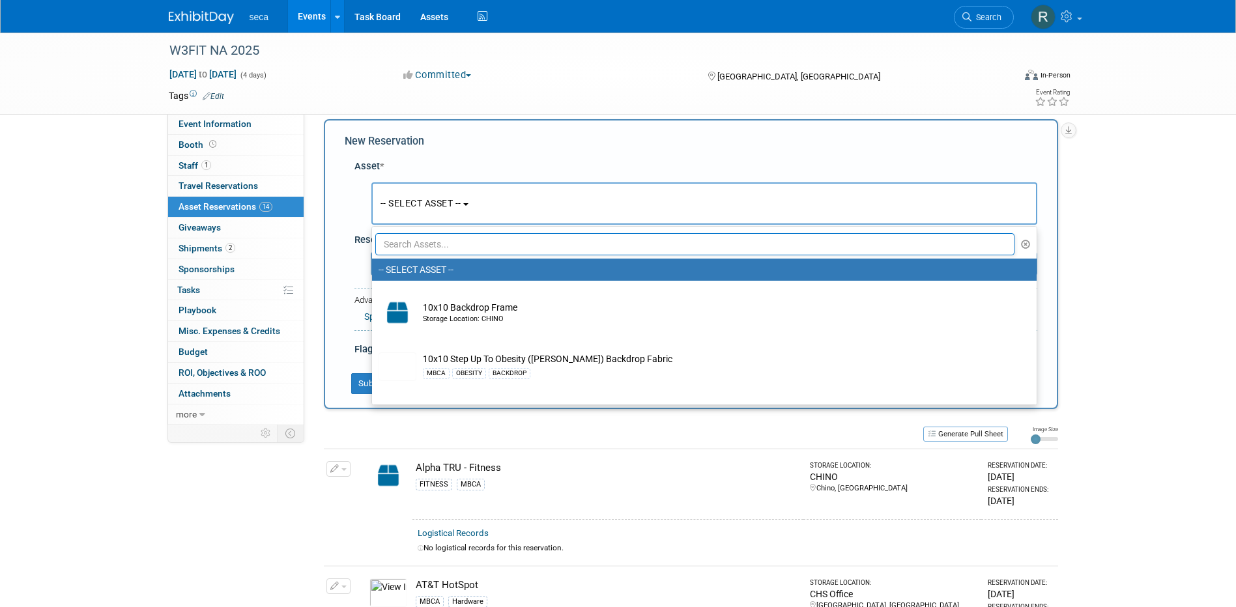
click at [435, 244] on input "text" at bounding box center [695, 244] width 640 height 22
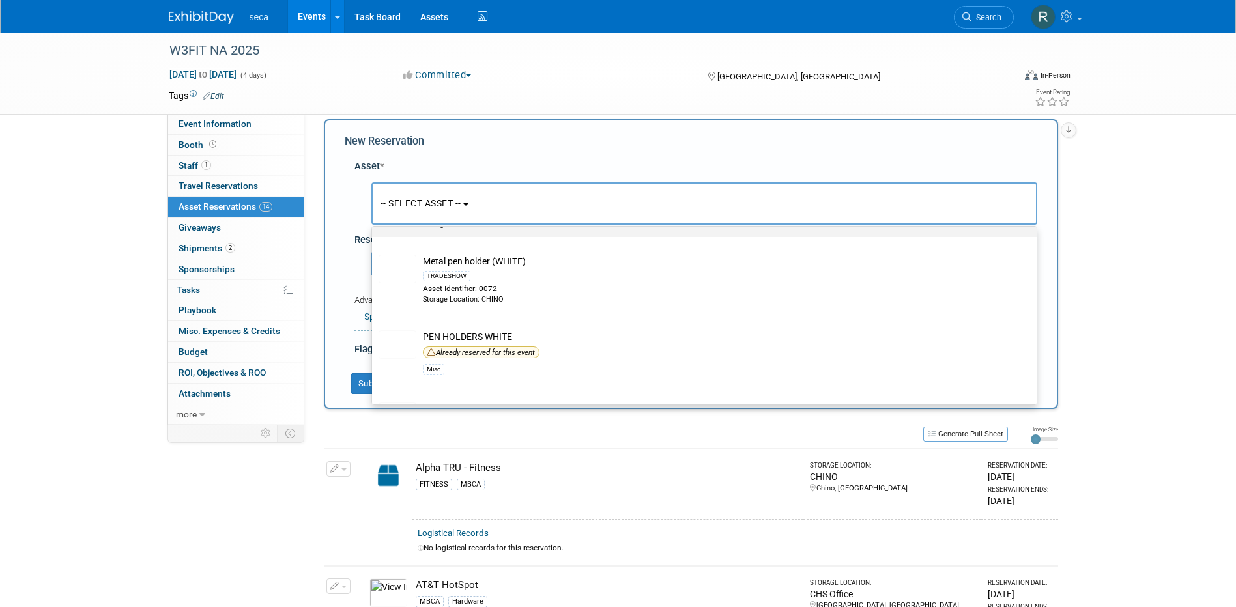
scroll to position [196, 0]
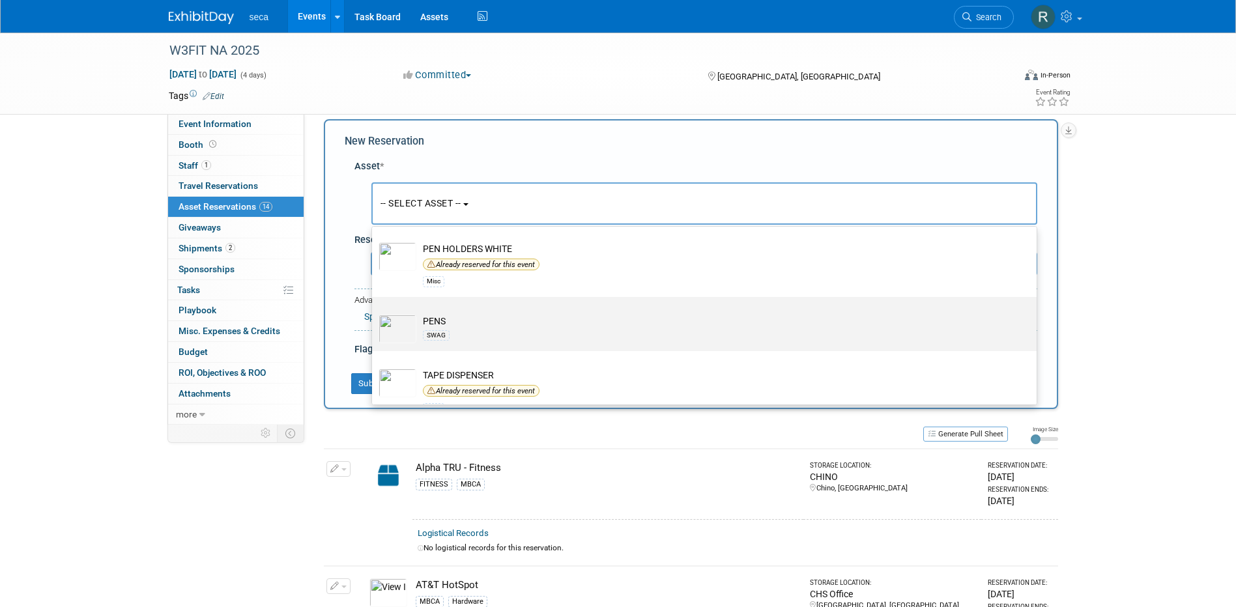
type input "pen"
click at [438, 322] on td "PENS SWAG" at bounding box center [713, 329] width 594 height 29
click at [374, 313] on input "PENS SWAG" at bounding box center [370, 308] width 8 height 8
select select "10727404"
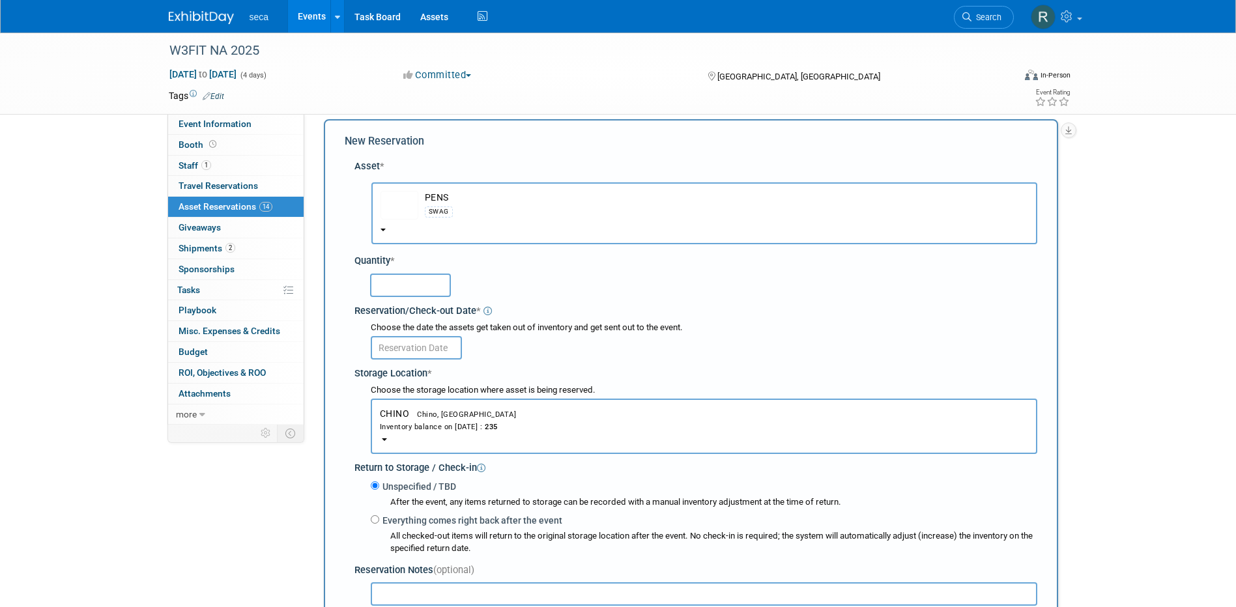
click at [439, 285] on input "text" at bounding box center [410, 285] width 81 height 23
type input "50"
click at [418, 348] on input "text" at bounding box center [416, 347] width 91 height 23
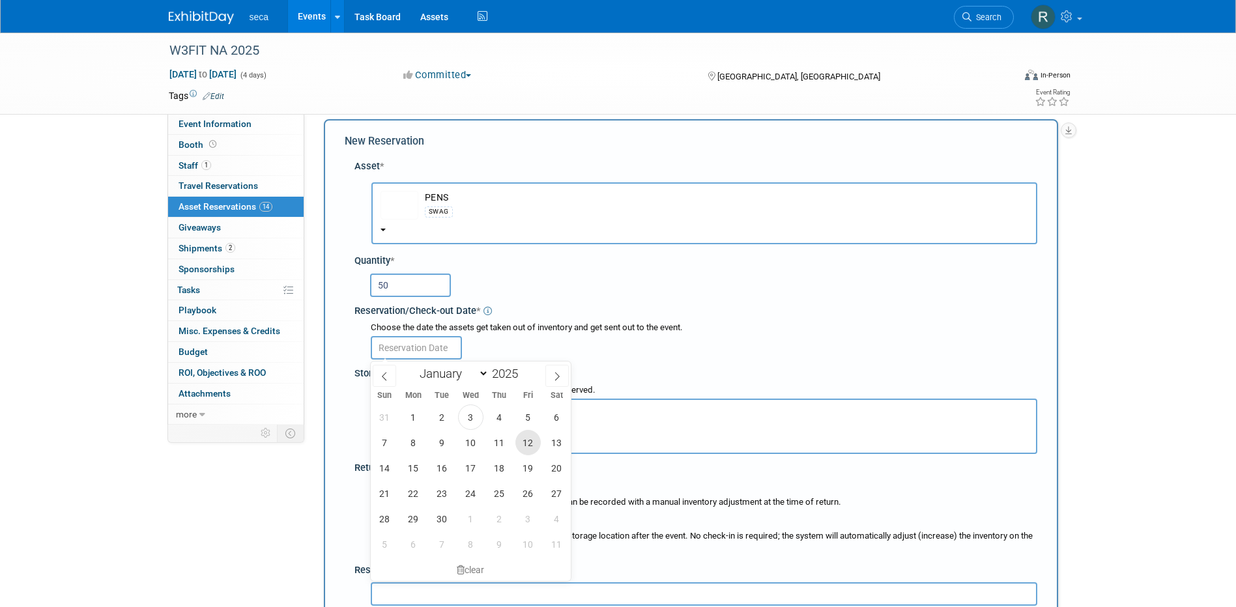
click at [530, 441] on span "12" at bounding box center [528, 442] width 25 height 25
type input "Sep 12, 2025"
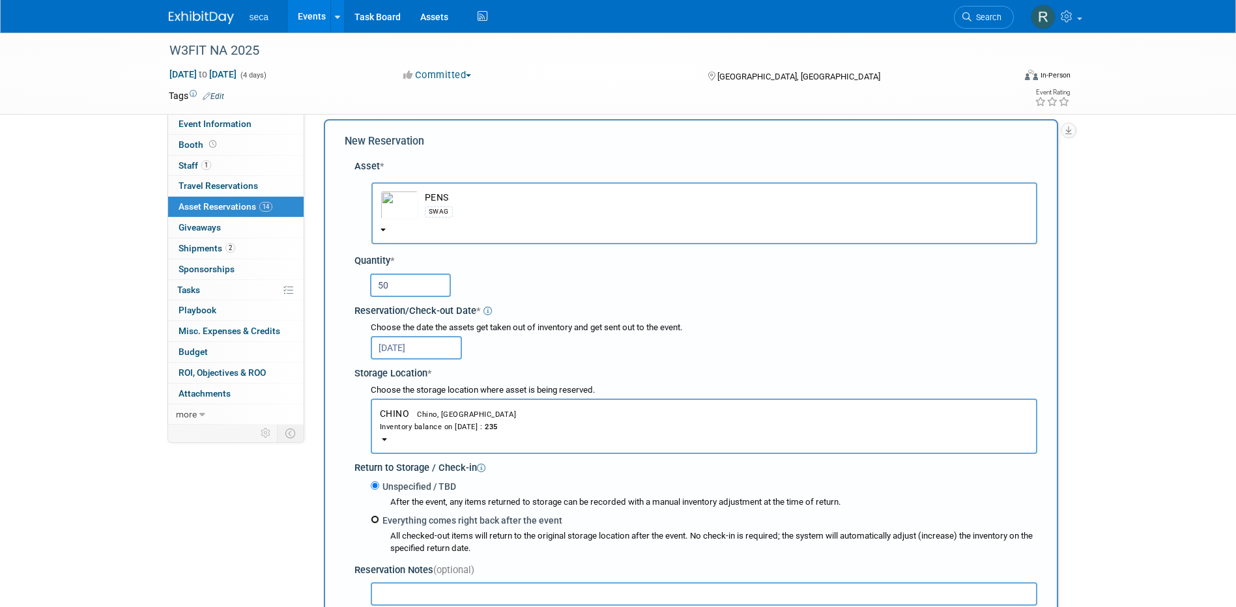
click at [377, 521] on input "Everything comes right back after the event" at bounding box center [375, 520] width 8 height 8
radio input "true"
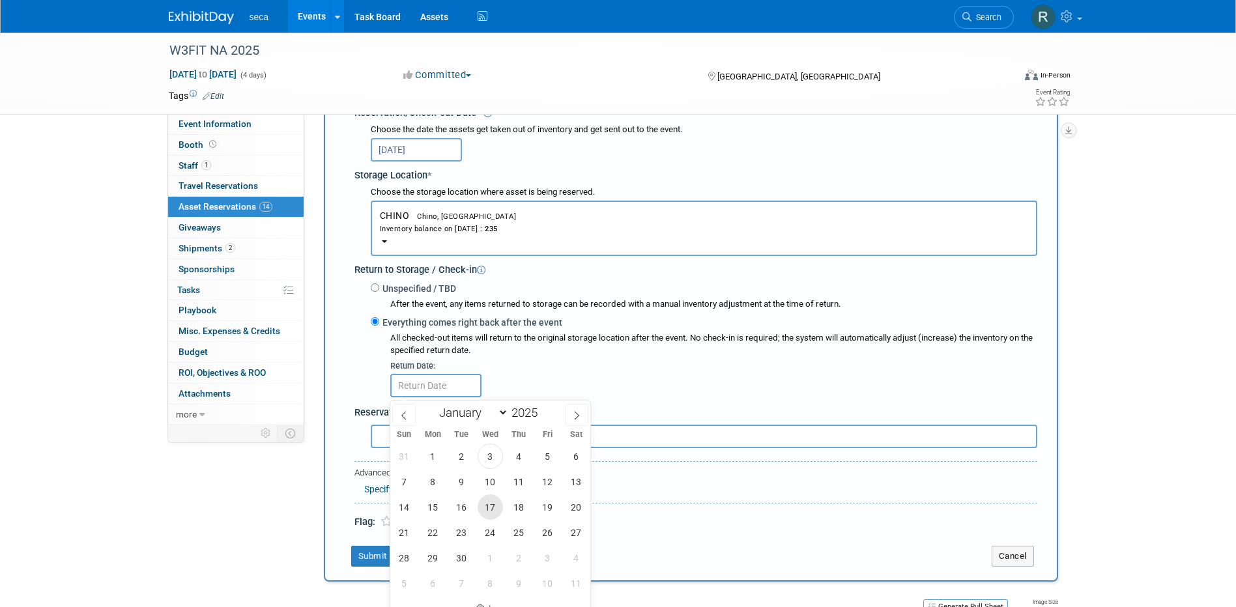
scroll to position [273, 0]
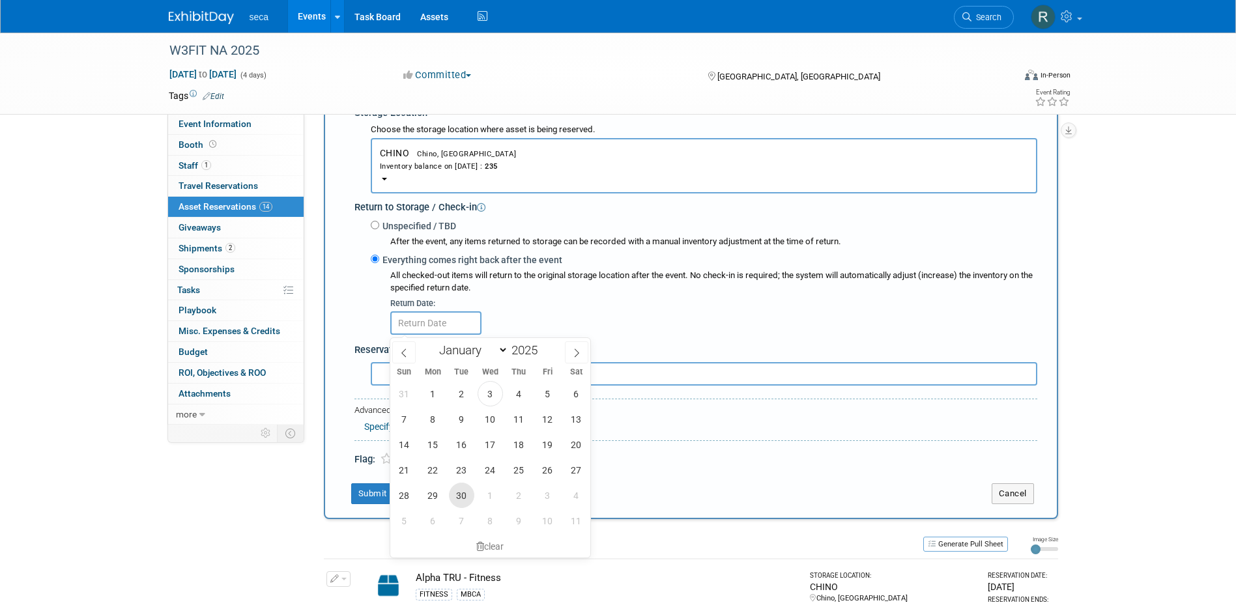
click at [459, 492] on span "30" at bounding box center [461, 495] width 25 height 25
type input "Sep 30, 2025"
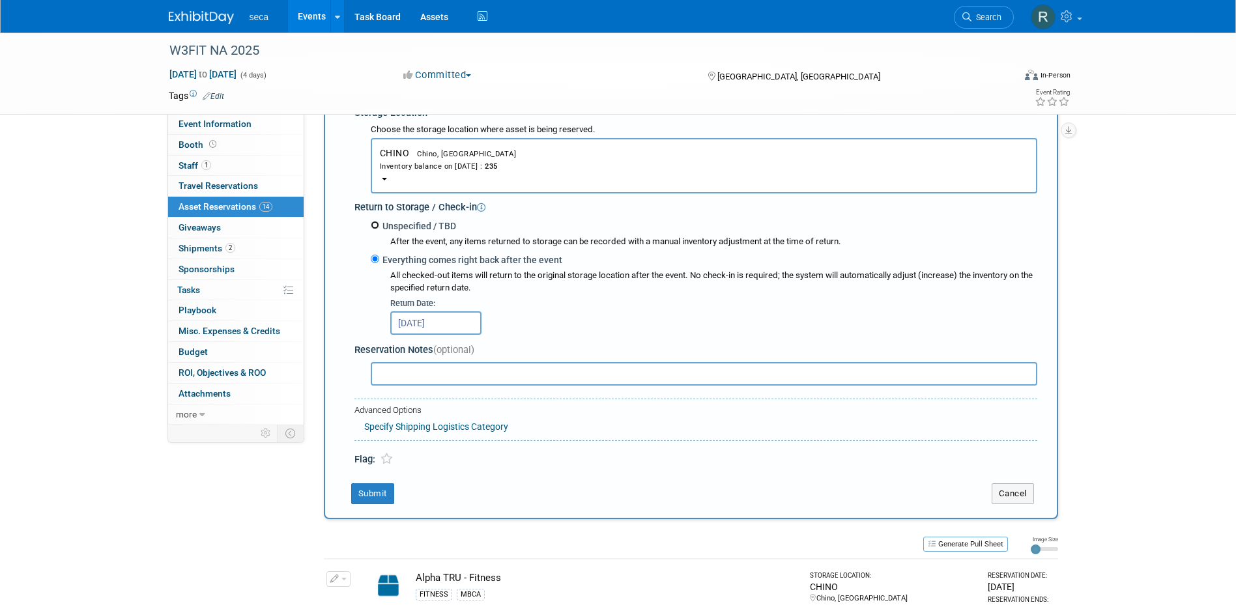
click at [373, 224] on input "Unspecified / TBD" at bounding box center [375, 225] width 8 height 8
radio input "true"
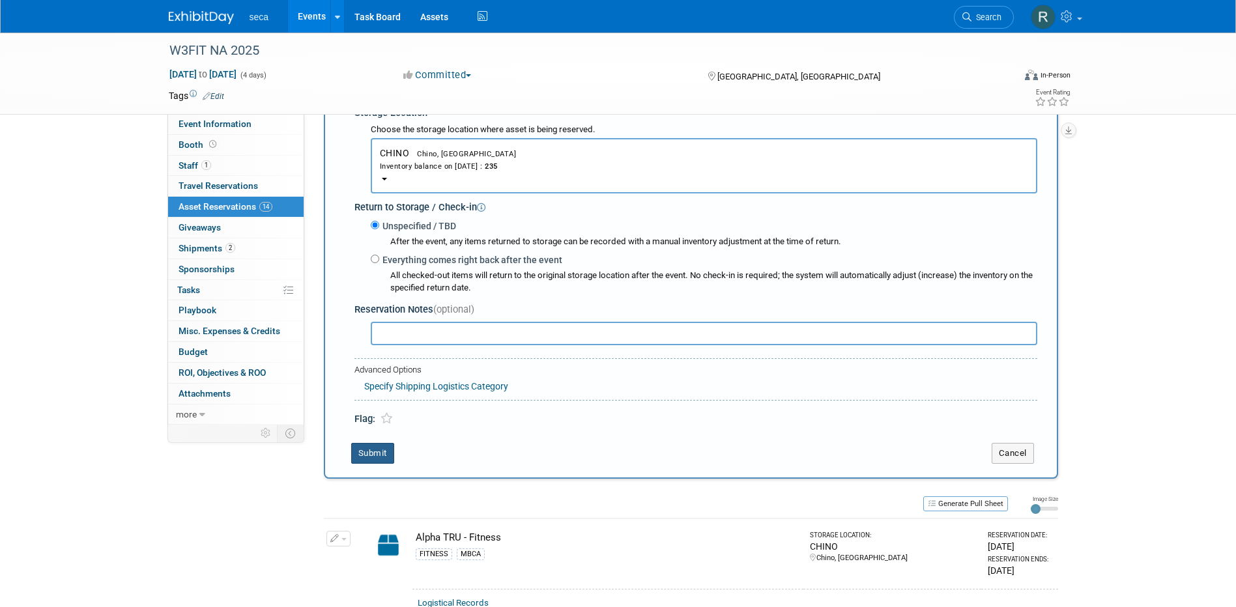
click at [373, 452] on button "Submit" at bounding box center [372, 453] width 43 height 21
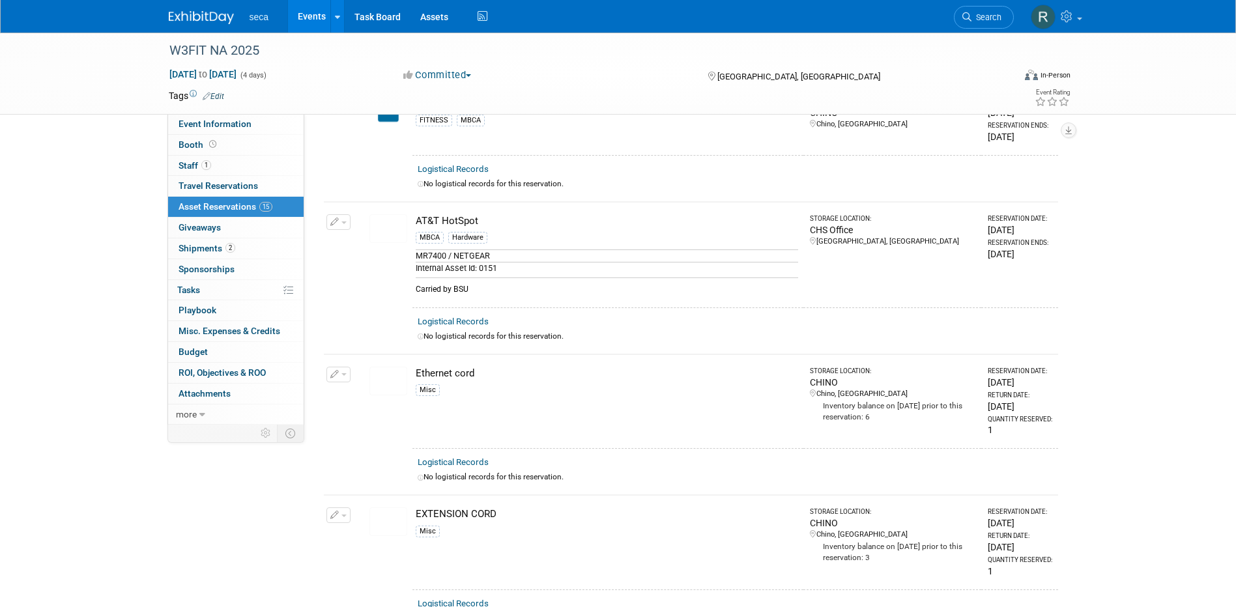
scroll to position [0, 0]
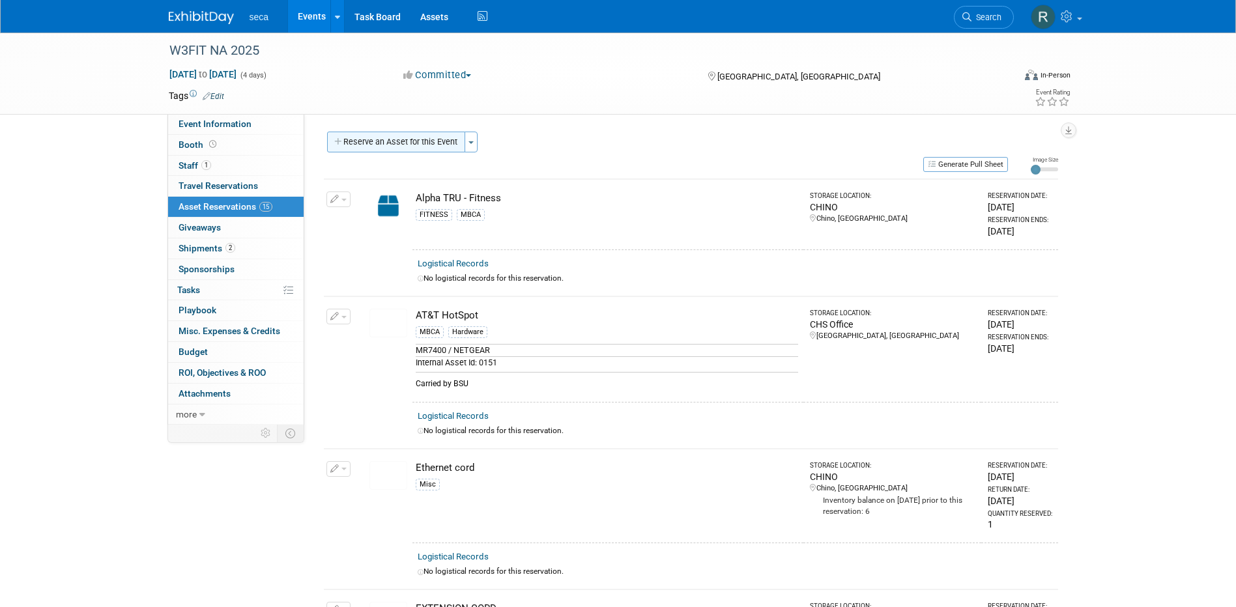
click at [397, 145] on button "Reserve an Asset for this Event" at bounding box center [396, 142] width 138 height 21
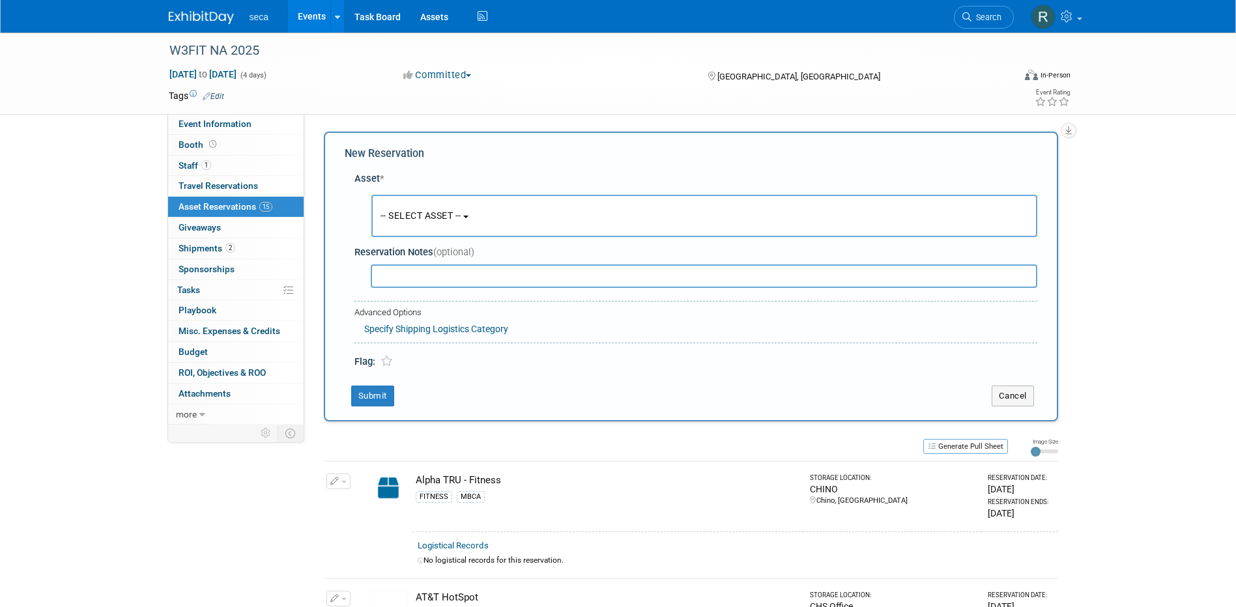
scroll to position [12, 0]
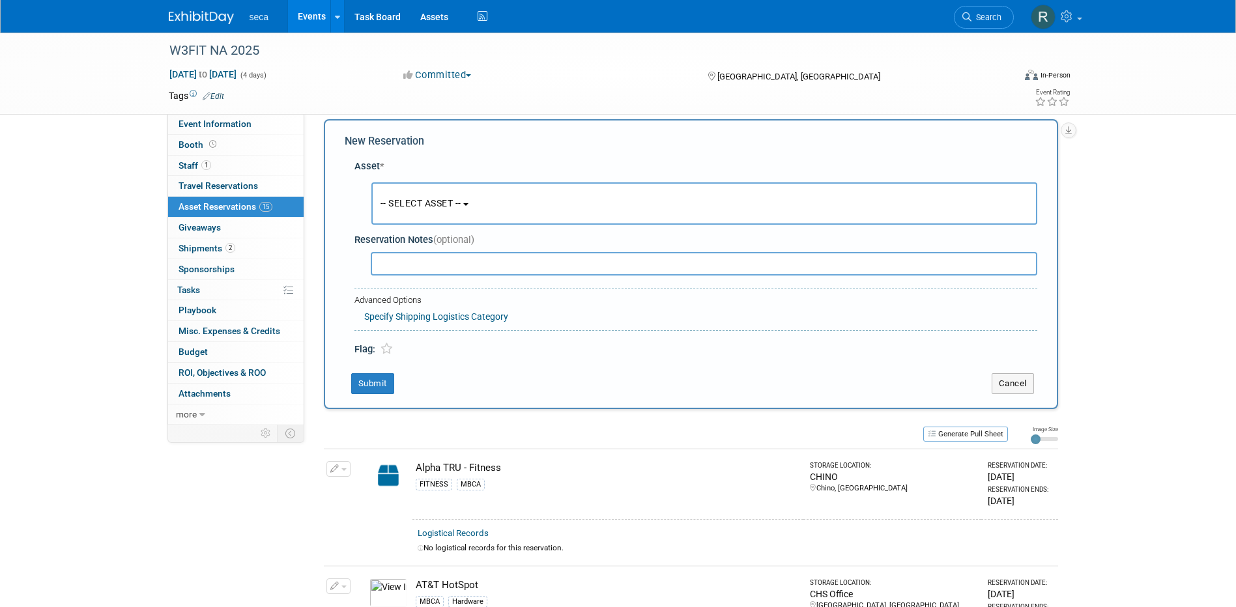
click at [416, 207] on span "-- SELECT ASSET --" at bounding box center [421, 203] width 81 height 10
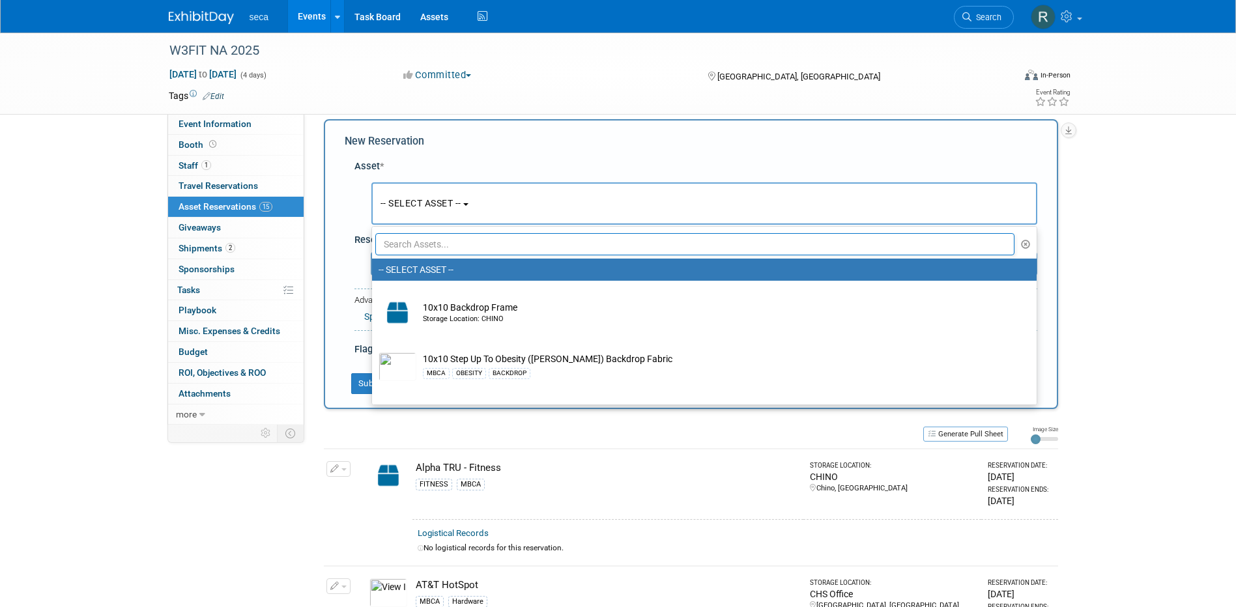
click at [431, 248] on input "text" at bounding box center [695, 244] width 640 height 22
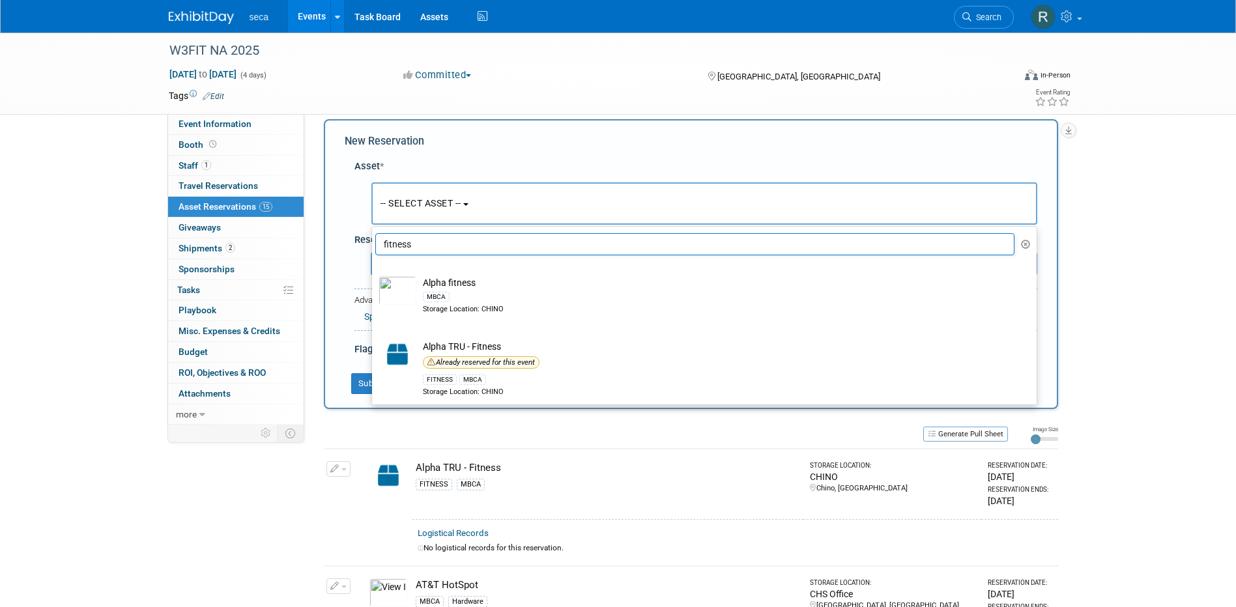
drag, startPoint x: 435, startPoint y: 243, endPoint x: 372, endPoint y: 234, distance: 63.9
click at [374, 234] on li "fitness" at bounding box center [704, 244] width 665 height 22
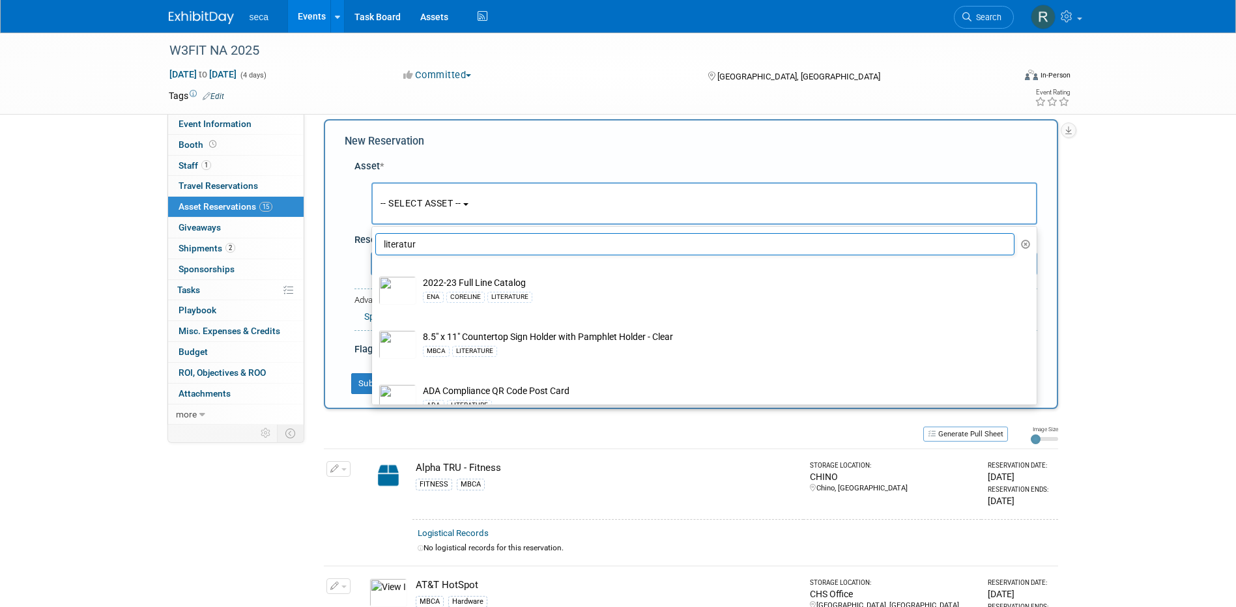
type input "literature"
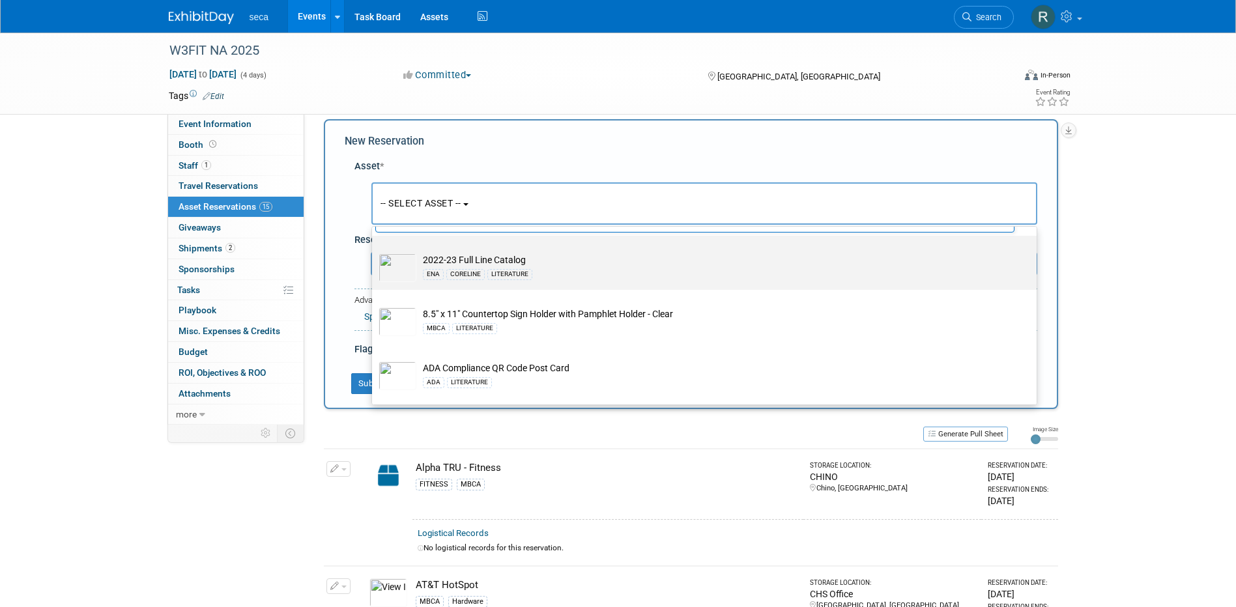
scroll to position [0, 0]
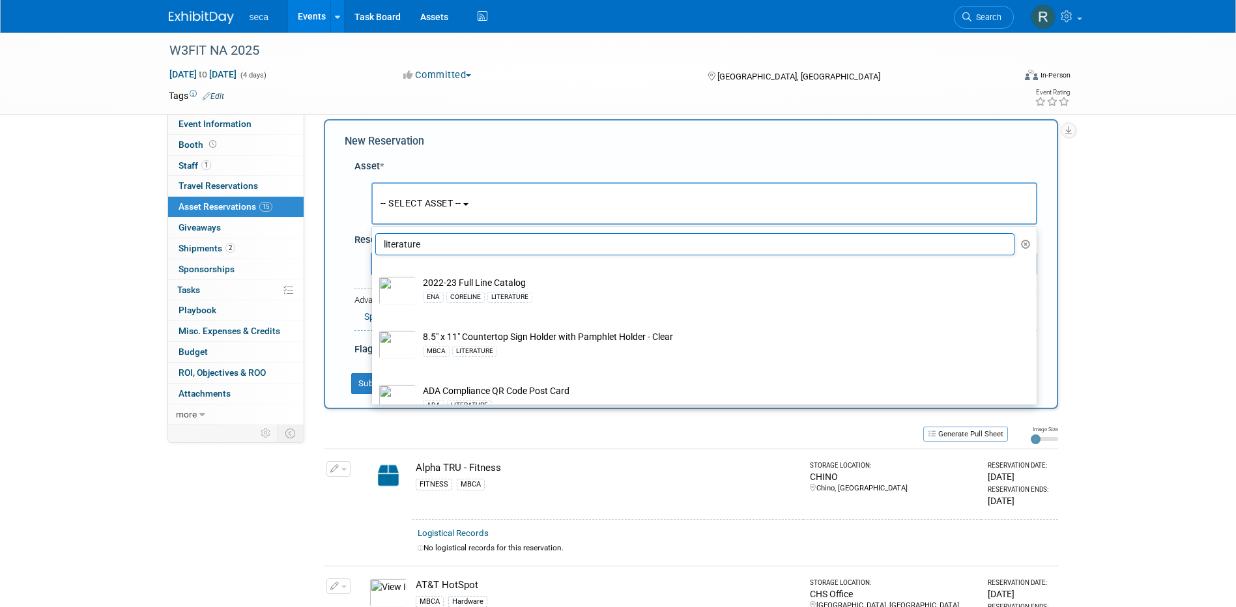
drag, startPoint x: 389, startPoint y: 242, endPoint x: 297, endPoint y: 214, distance: 96.7
click at [317, 220] on div "Event Website: Edit Event Venue Name: Four Seasons Hotel Westlake Village Event…" at bounding box center [686, 257] width 764 height 311
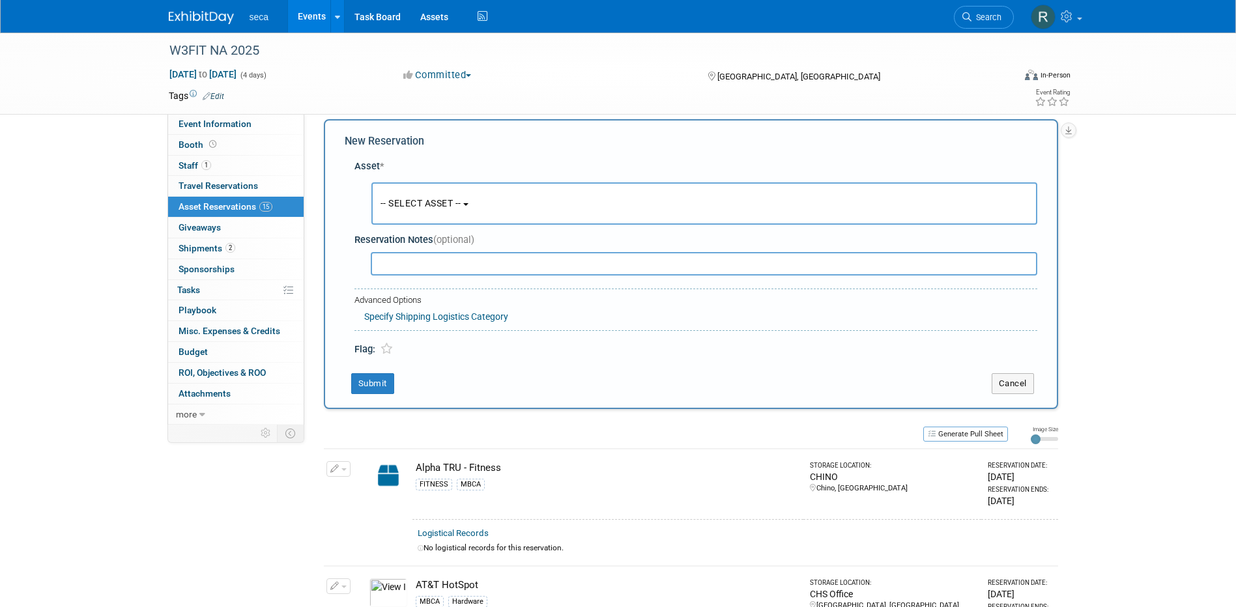
click at [461, 208] on span "-- SELECT ASSET --" at bounding box center [421, 203] width 81 height 10
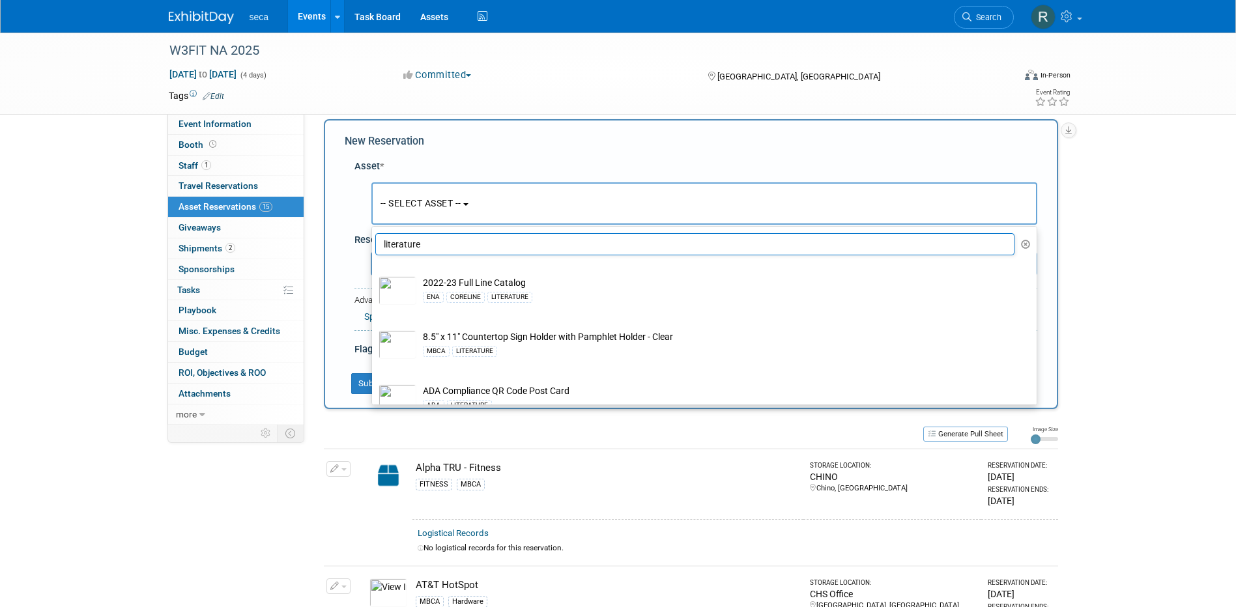
click at [440, 240] on input "literature" at bounding box center [695, 244] width 640 height 22
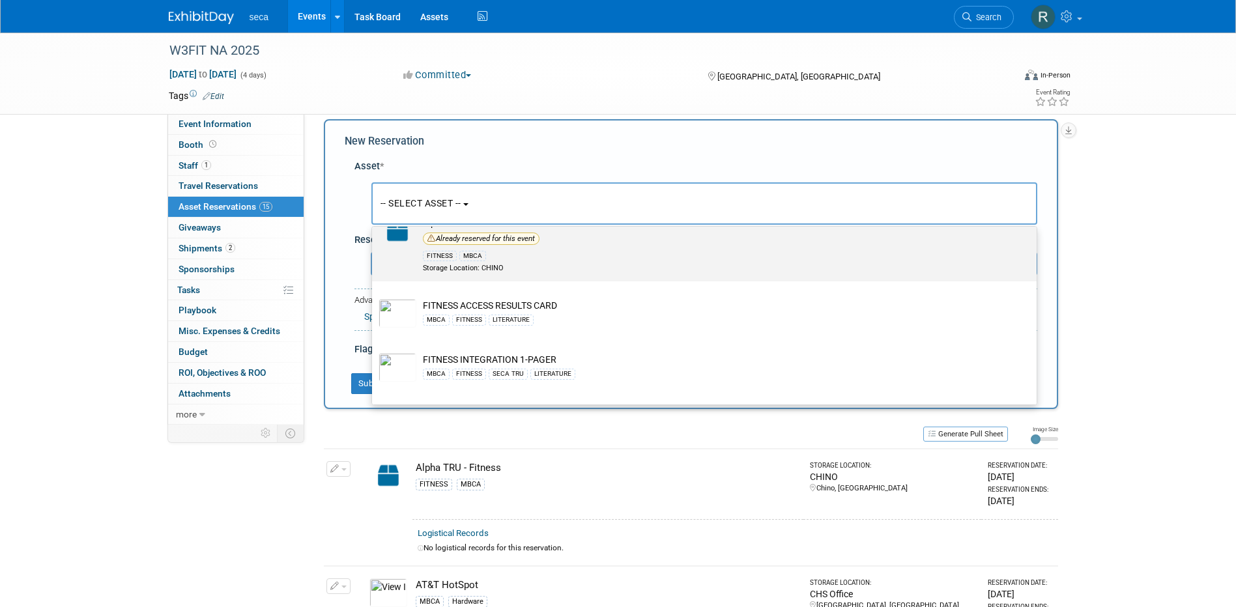
scroll to position [130, 0]
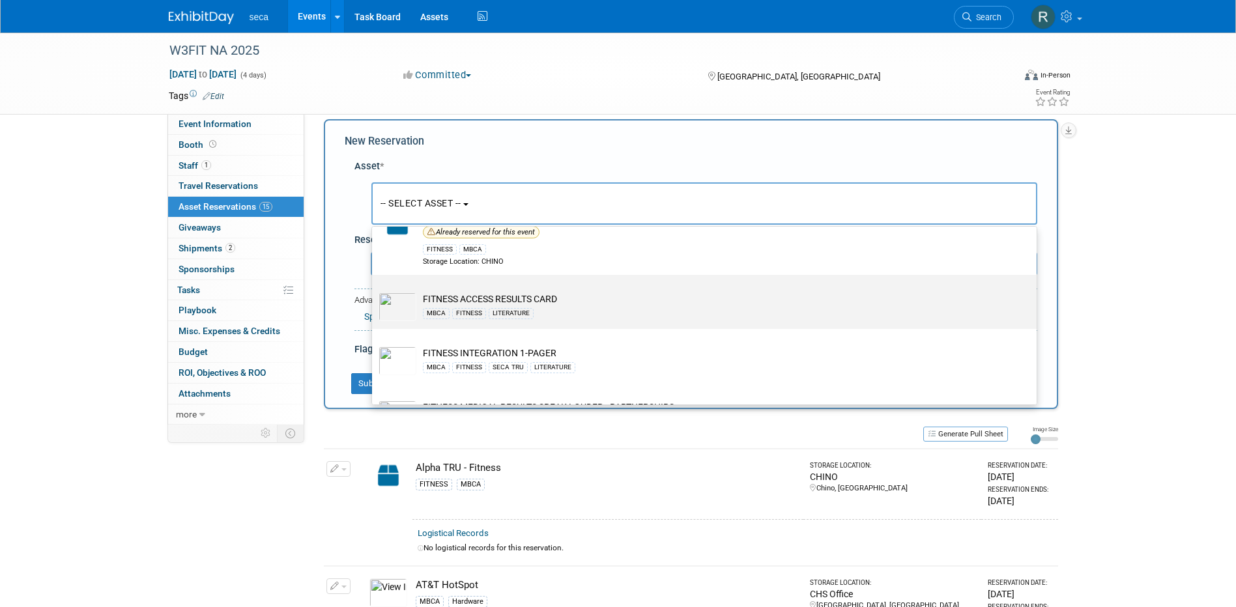
type input "fitness"
click at [436, 300] on td "FITNESS ACCESS RESULTS CARD MBCA FITNESS LITERATURE" at bounding box center [713, 307] width 594 height 29
click at [374, 291] on input "FITNESS ACCESS RESULTS CARD MBCA FITNESS LITERATURE" at bounding box center [370, 286] width 8 height 8
select select "10726843"
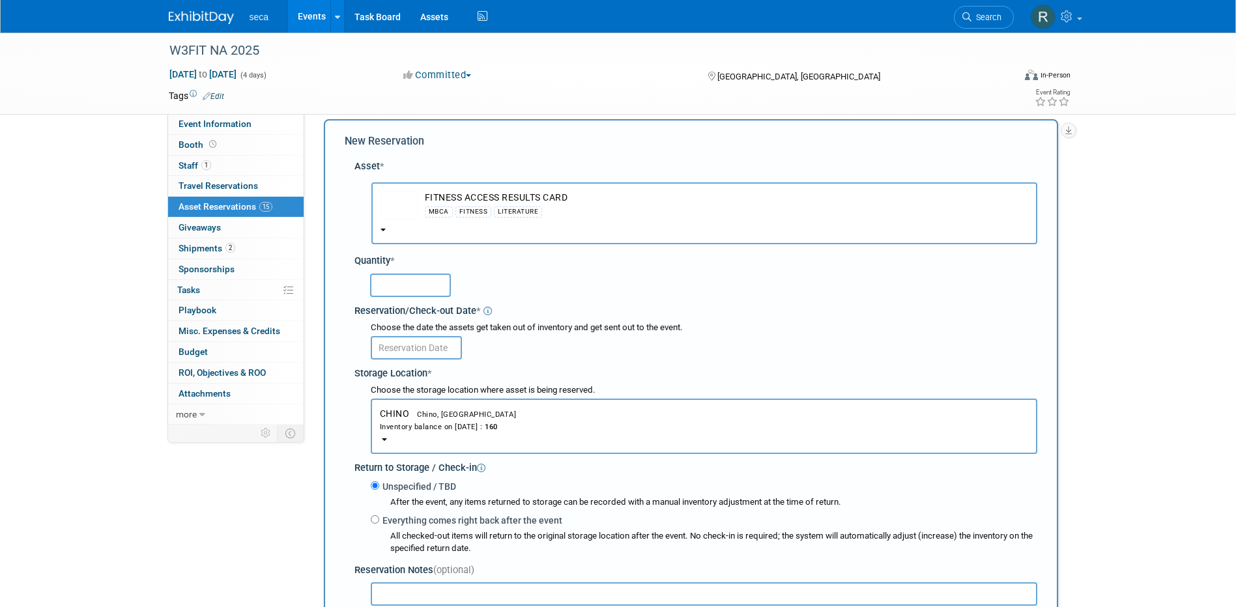
click at [425, 289] on input "text" at bounding box center [410, 285] width 81 height 23
type input "75"
click at [437, 349] on input "text" at bounding box center [416, 347] width 91 height 23
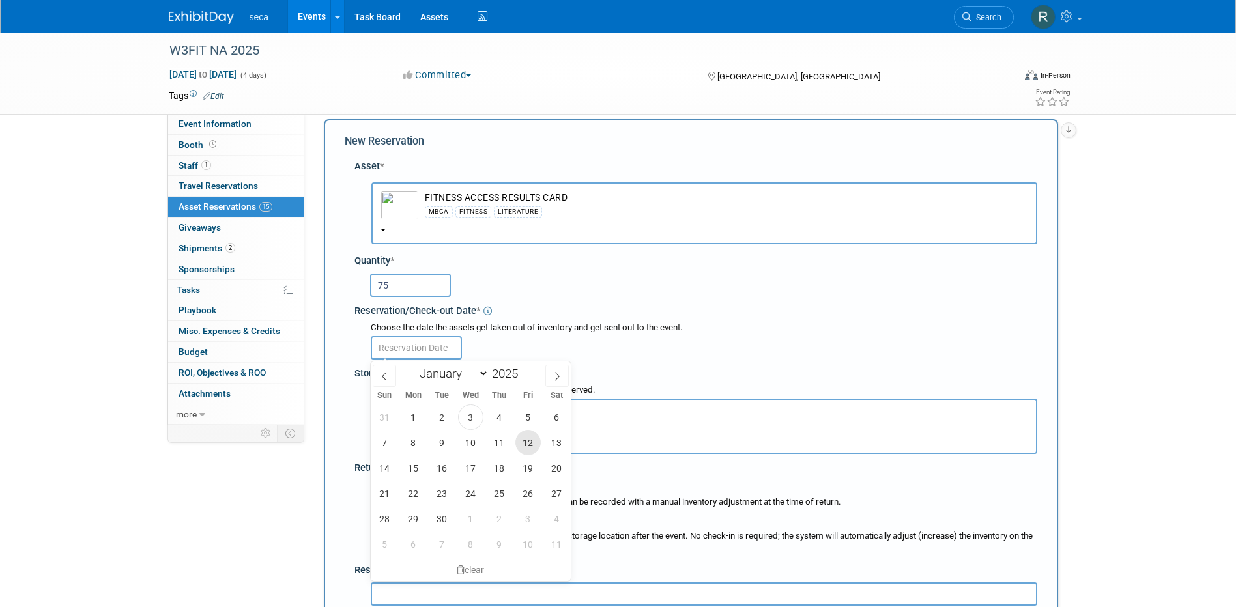
click at [523, 442] on span "12" at bounding box center [528, 442] width 25 height 25
type input "Sep 12, 2025"
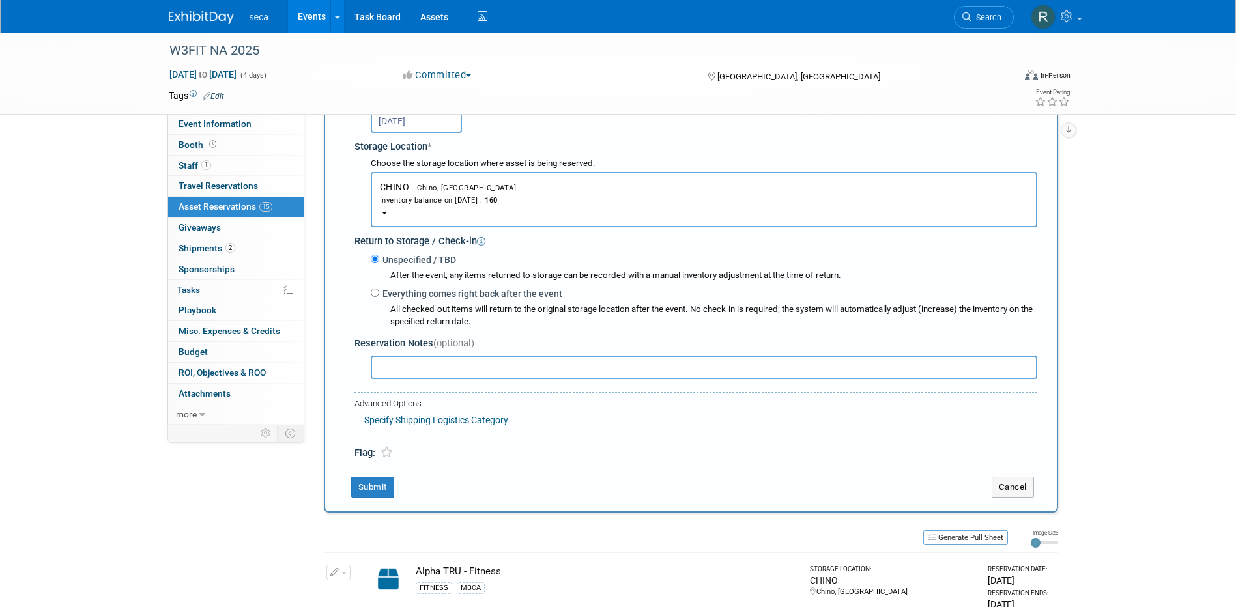
scroll to position [273, 0]
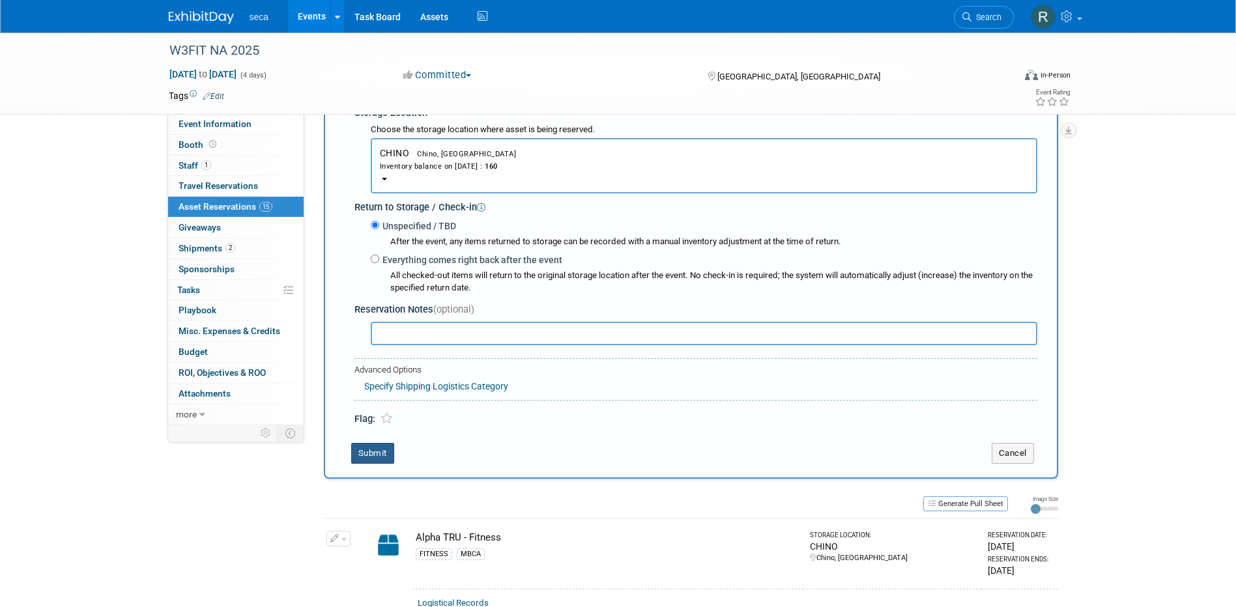
click at [375, 454] on button "Submit" at bounding box center [372, 453] width 43 height 21
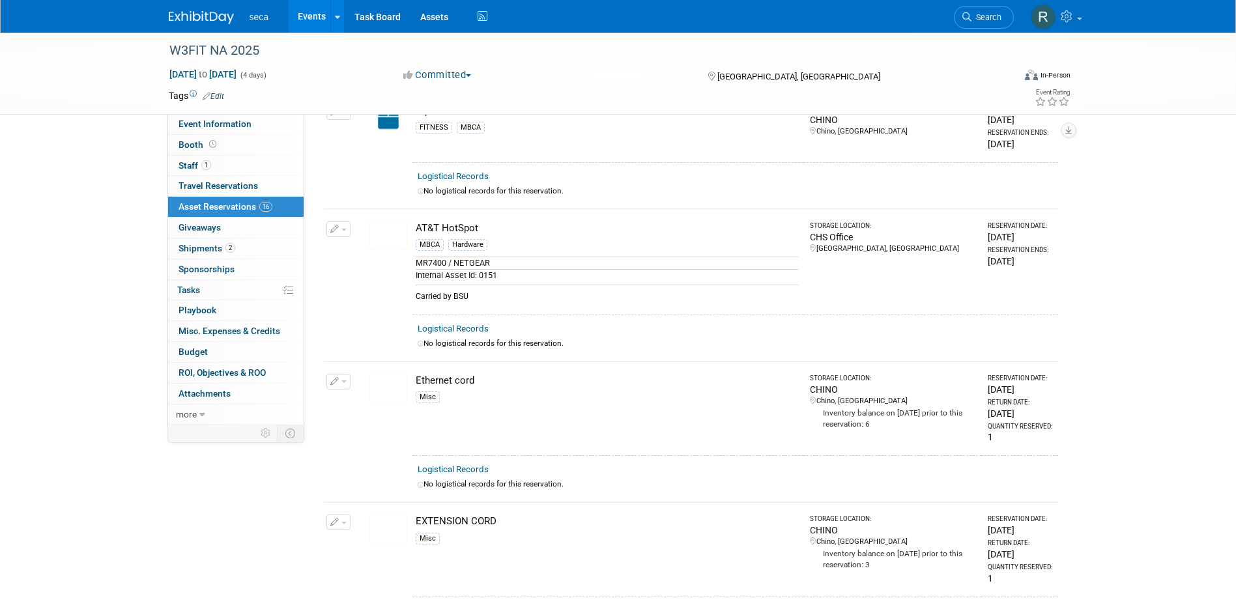
scroll to position [0, 0]
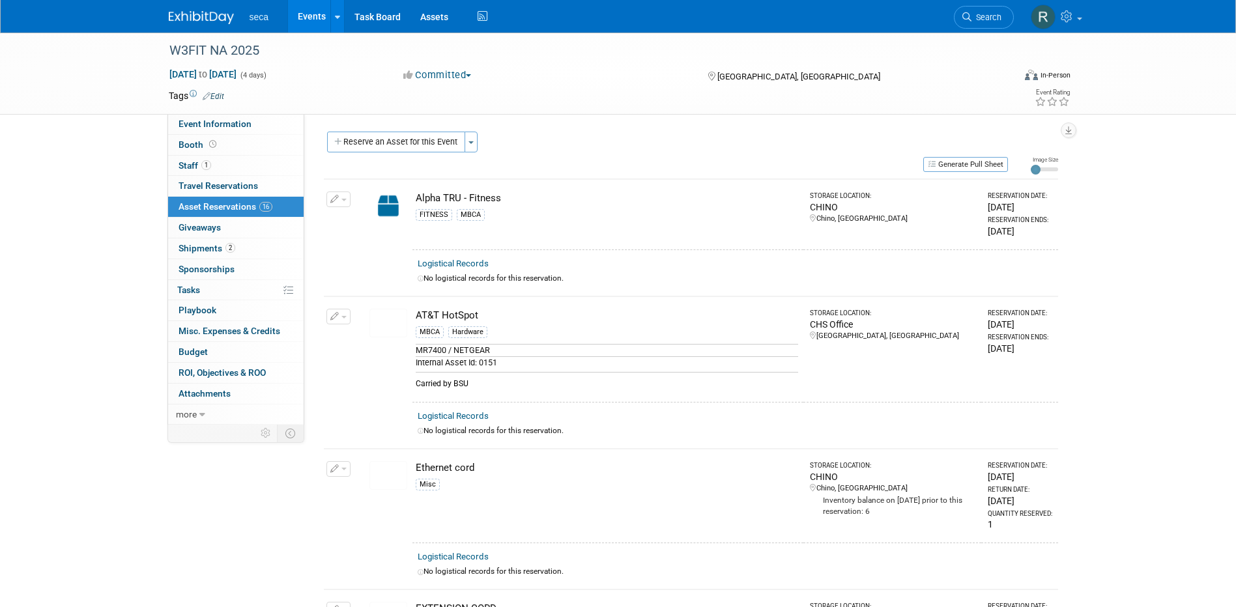
click at [386, 136] on button "Reserve an Asset for this Event" at bounding box center [396, 142] width 138 height 21
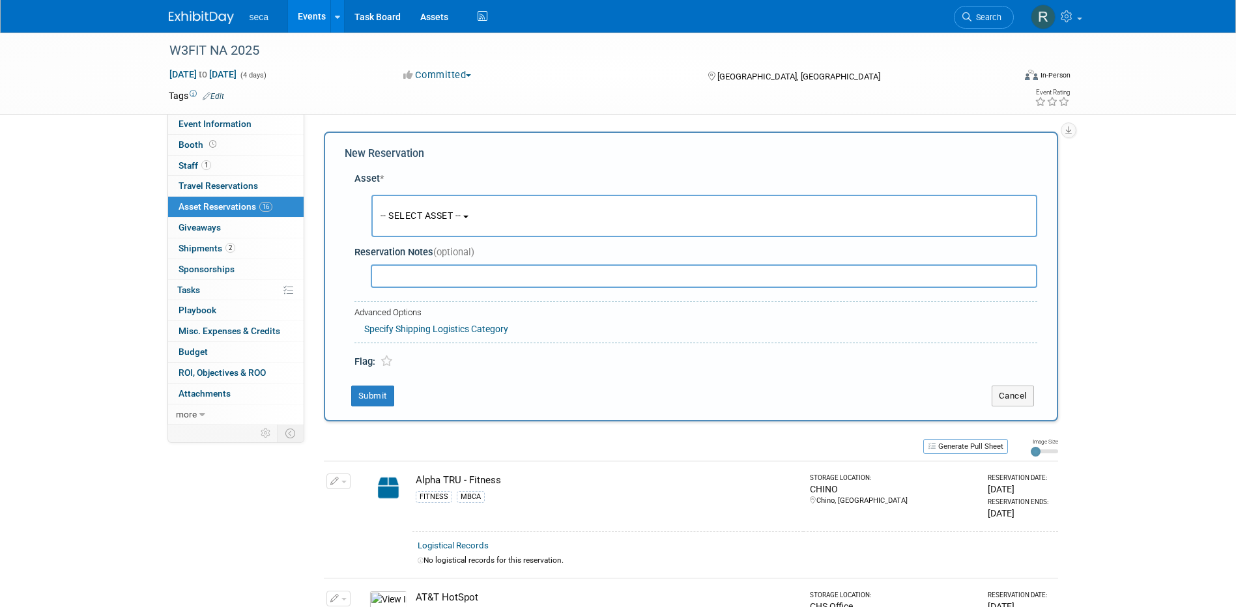
scroll to position [12, 0]
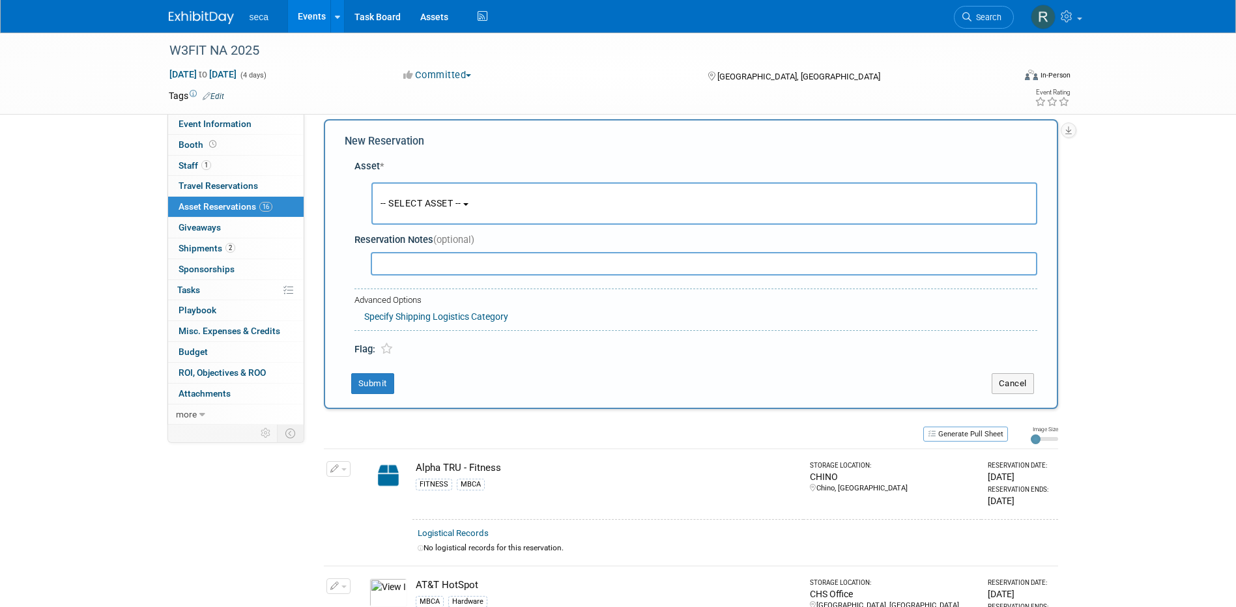
click at [429, 209] on button "-- SELECT ASSET --" at bounding box center [704, 203] width 666 height 42
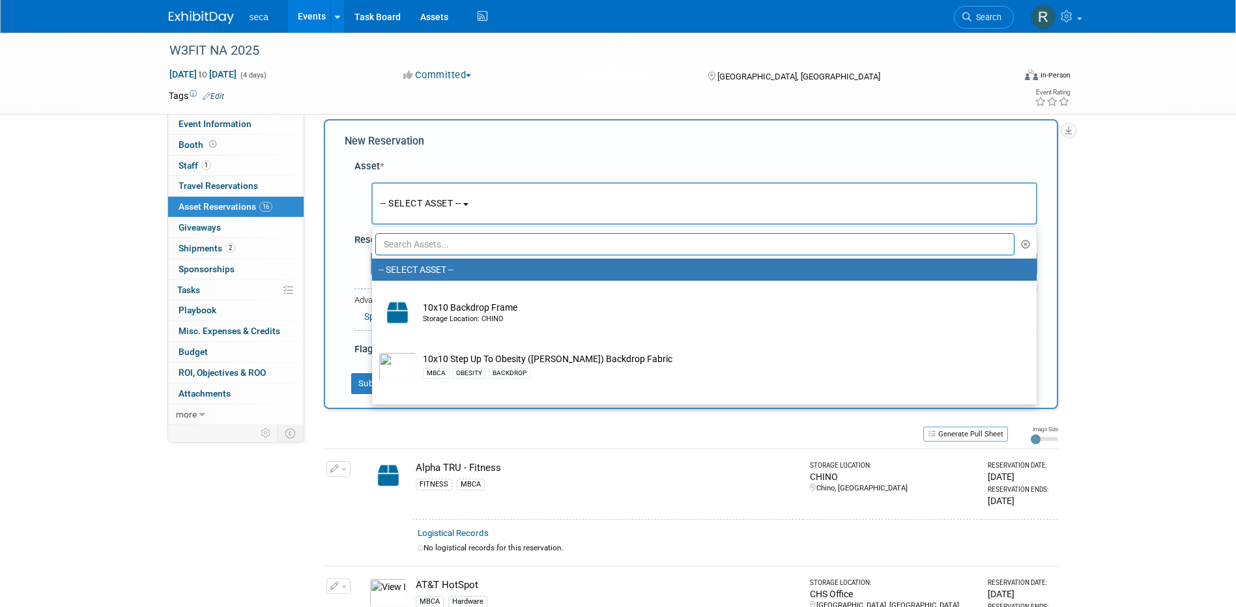
click at [437, 244] on input "text" at bounding box center [695, 244] width 640 height 22
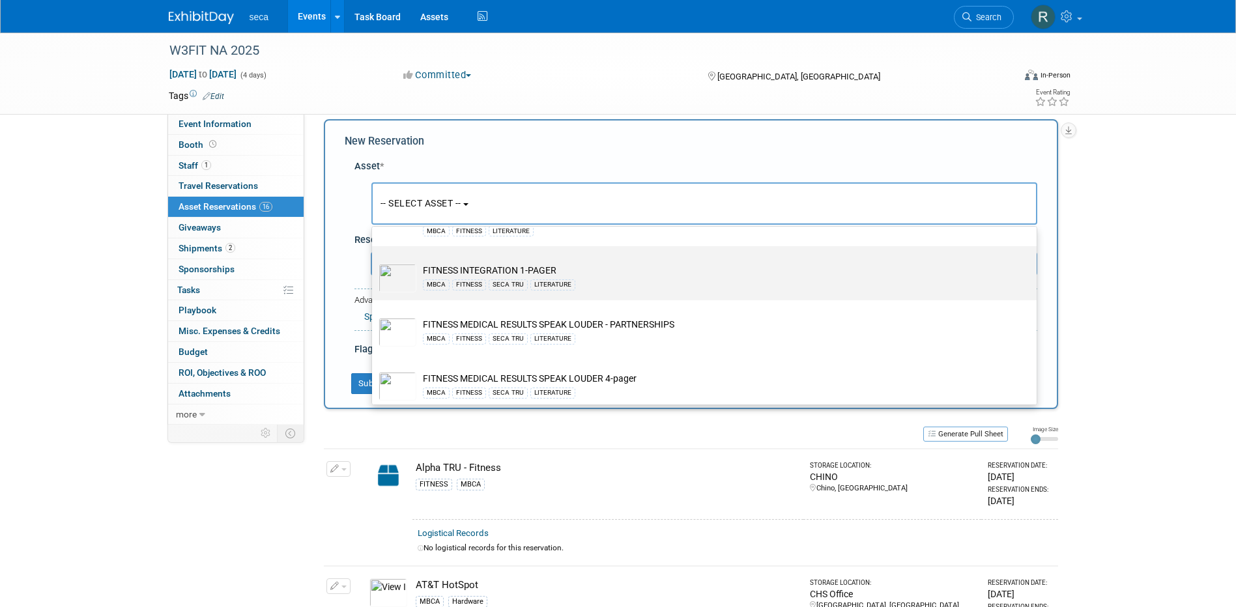
scroll to position [261, 0]
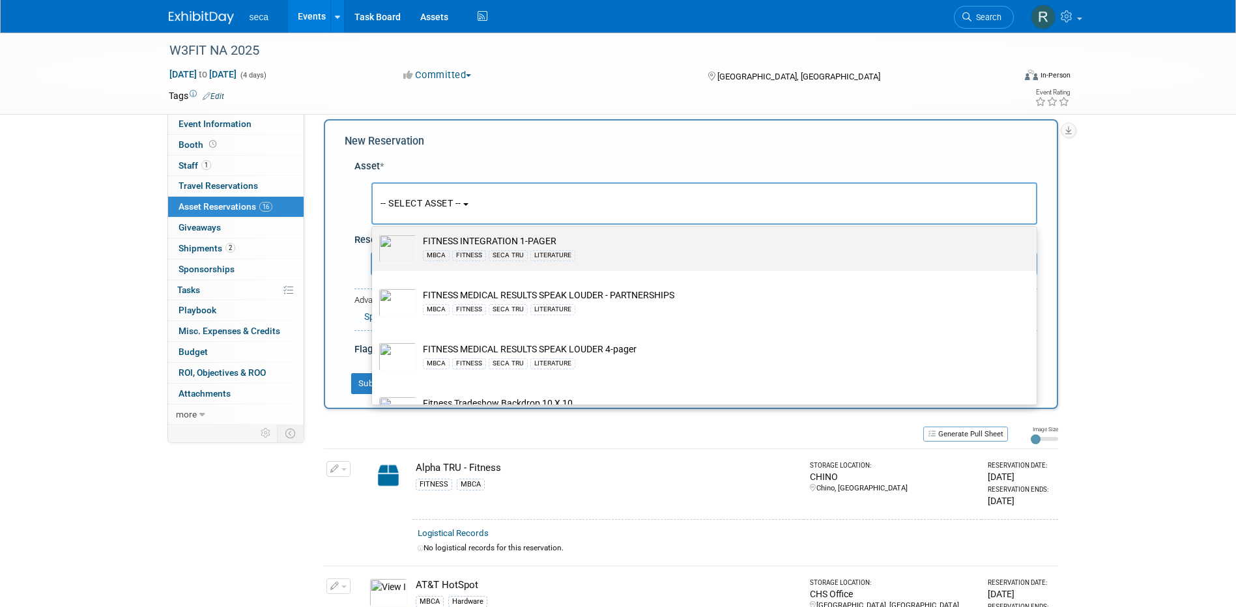
type input "fitness"
click at [493, 240] on td "FITNESS INTEGRATION 1-PAGER MBCA FITNESS SECA TRU LITERATURE" at bounding box center [713, 249] width 594 height 29
click at [374, 233] on input "FITNESS INTEGRATION 1-PAGER MBCA FITNESS SECA TRU LITERATURE" at bounding box center [370, 228] width 8 height 8
select select "10726845"
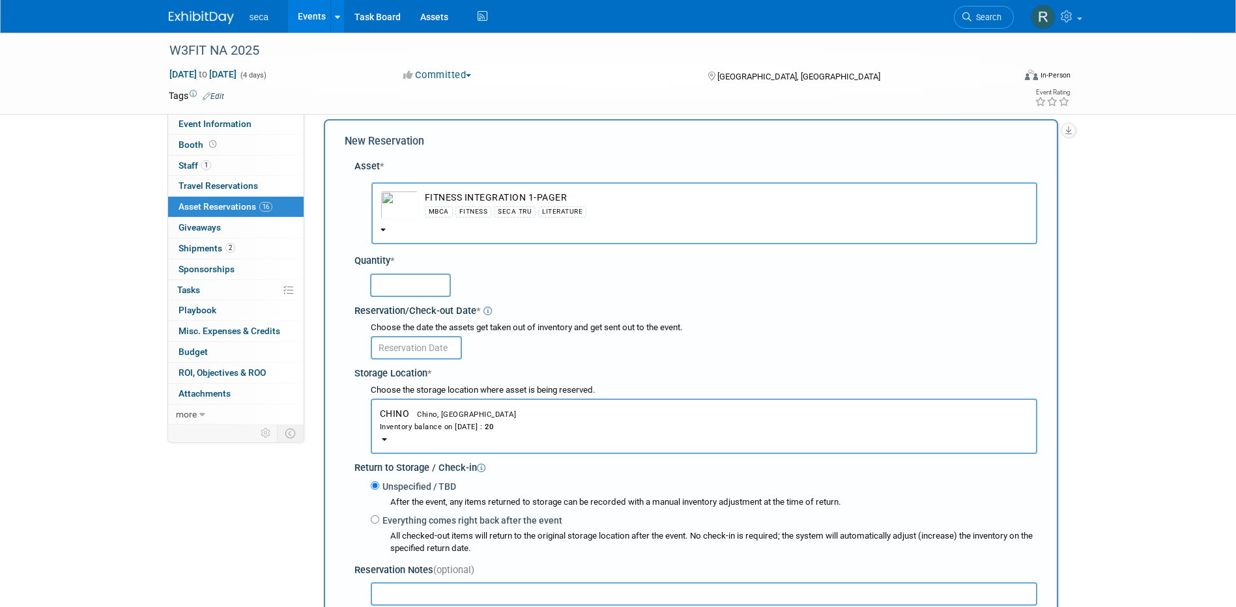
click at [438, 285] on input "text" at bounding box center [410, 285] width 81 height 23
type input "75"
click at [397, 352] on input "text" at bounding box center [416, 347] width 91 height 23
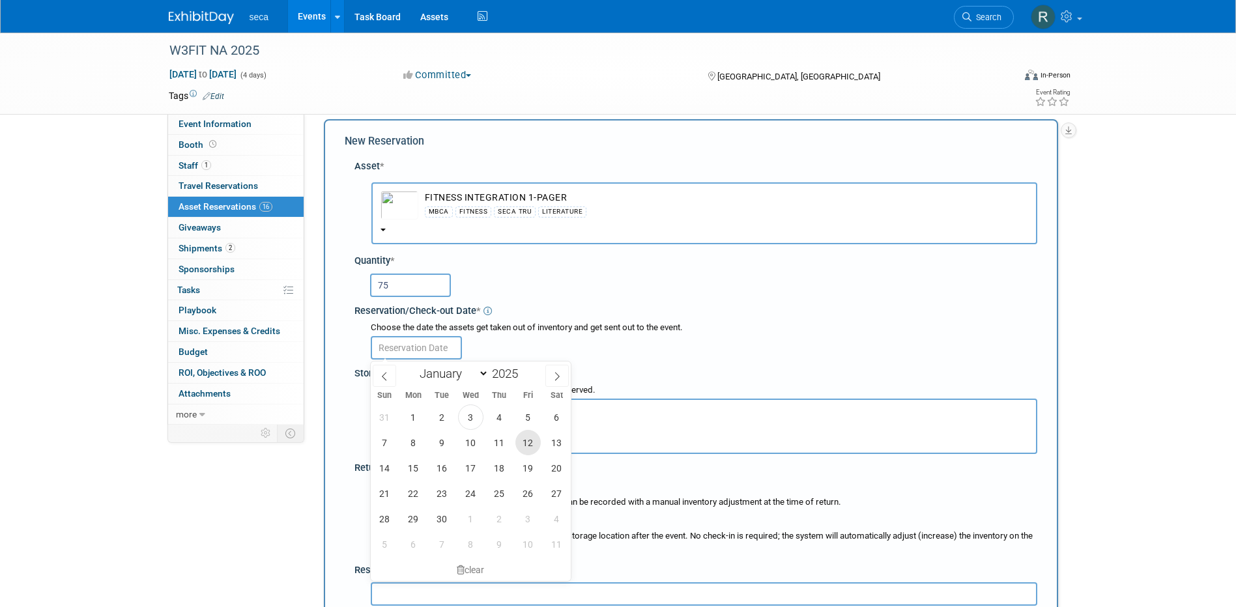
click at [523, 445] on span "12" at bounding box center [528, 442] width 25 height 25
type input "Sep 12, 2025"
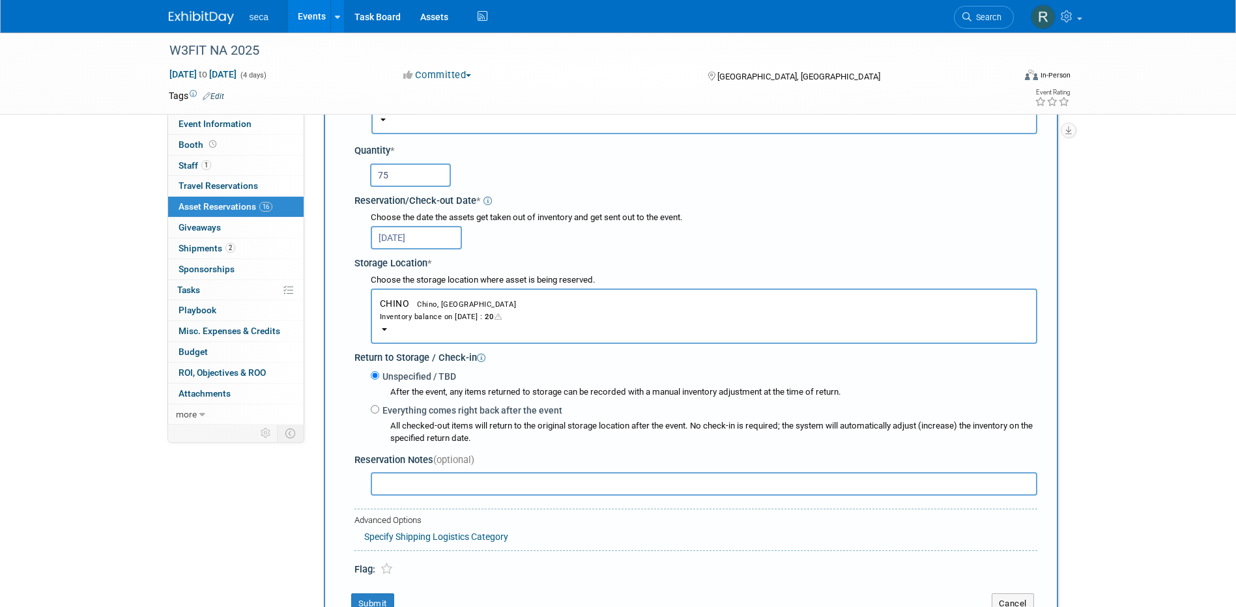
scroll to position [143, 0]
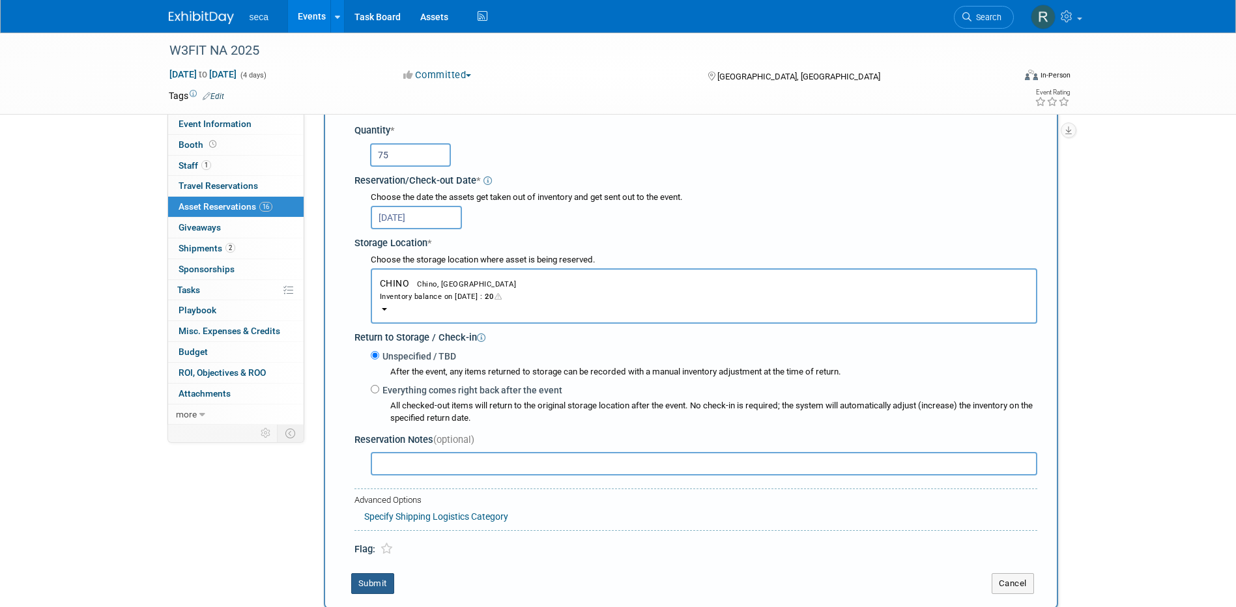
click at [376, 588] on button "Submit" at bounding box center [372, 584] width 43 height 21
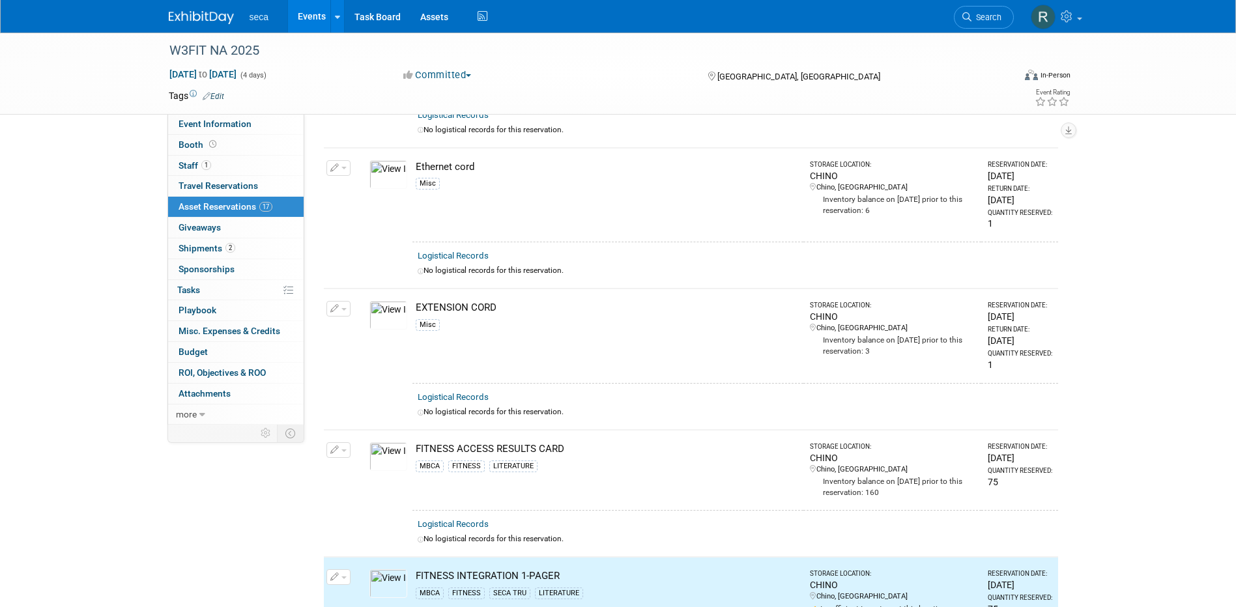
scroll to position [0, 0]
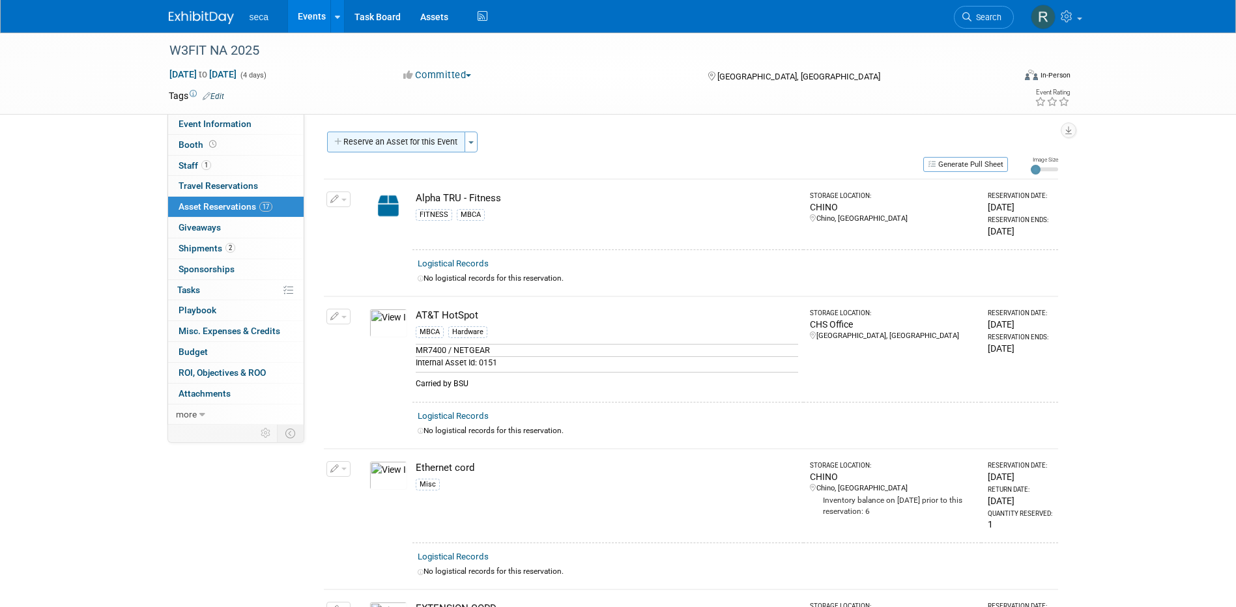
click at [375, 145] on button "Reserve an Asset for this Event" at bounding box center [396, 142] width 138 height 21
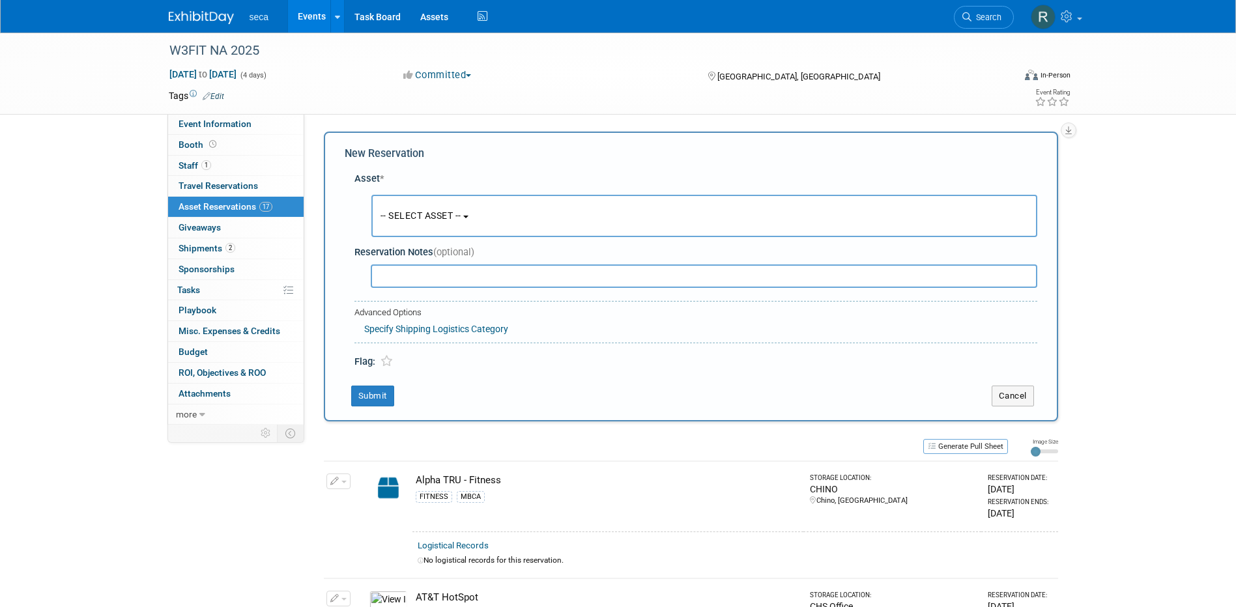
scroll to position [12, 0]
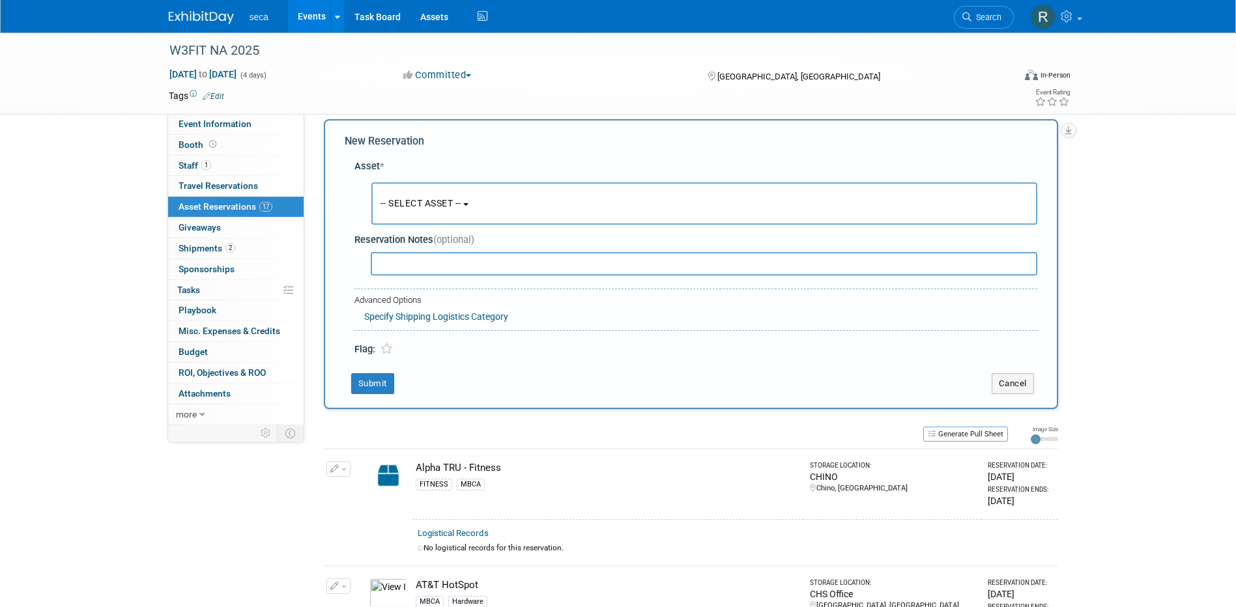
click at [418, 204] on span "-- SELECT ASSET --" at bounding box center [421, 203] width 81 height 10
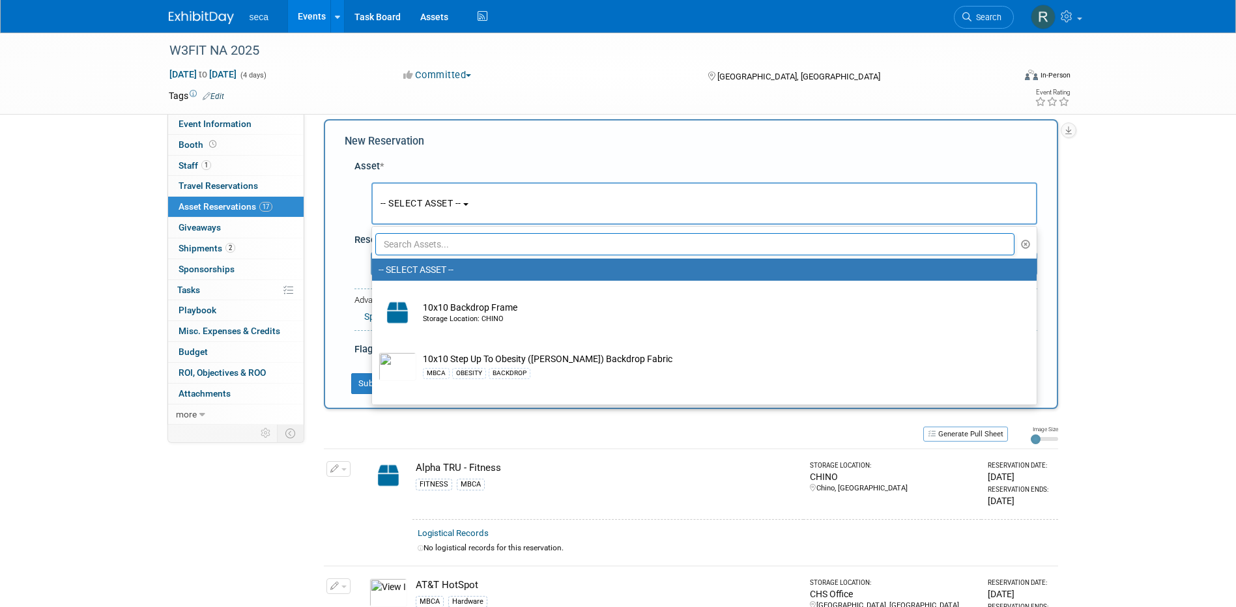
click at [418, 240] on input "text" at bounding box center [695, 244] width 640 height 22
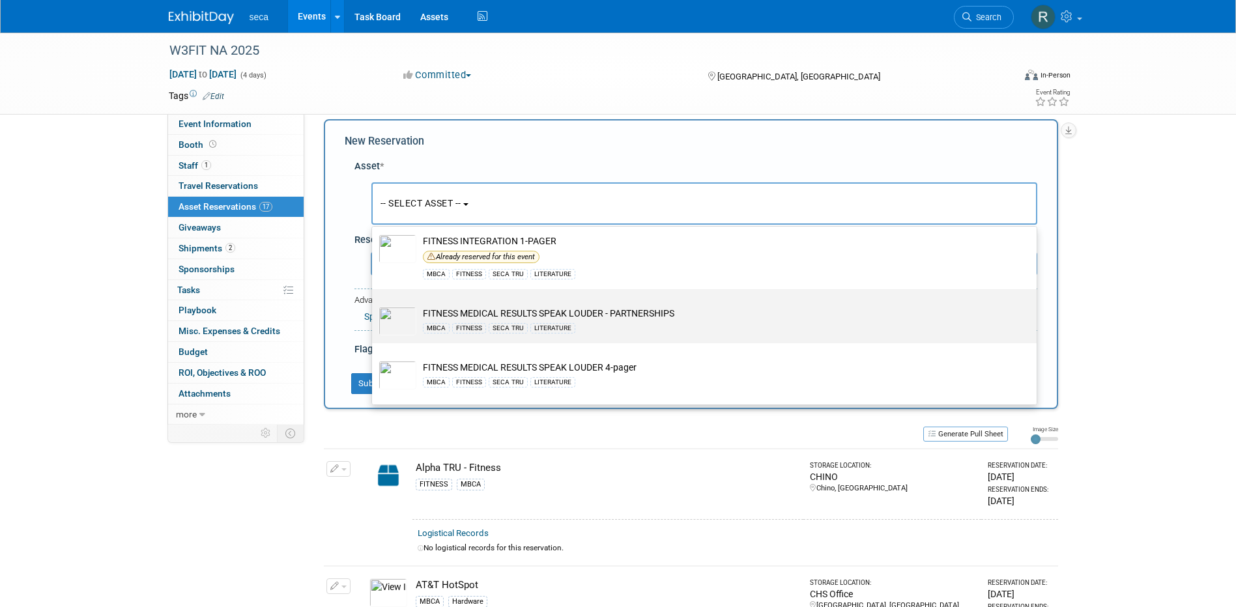
scroll to position [326, 0]
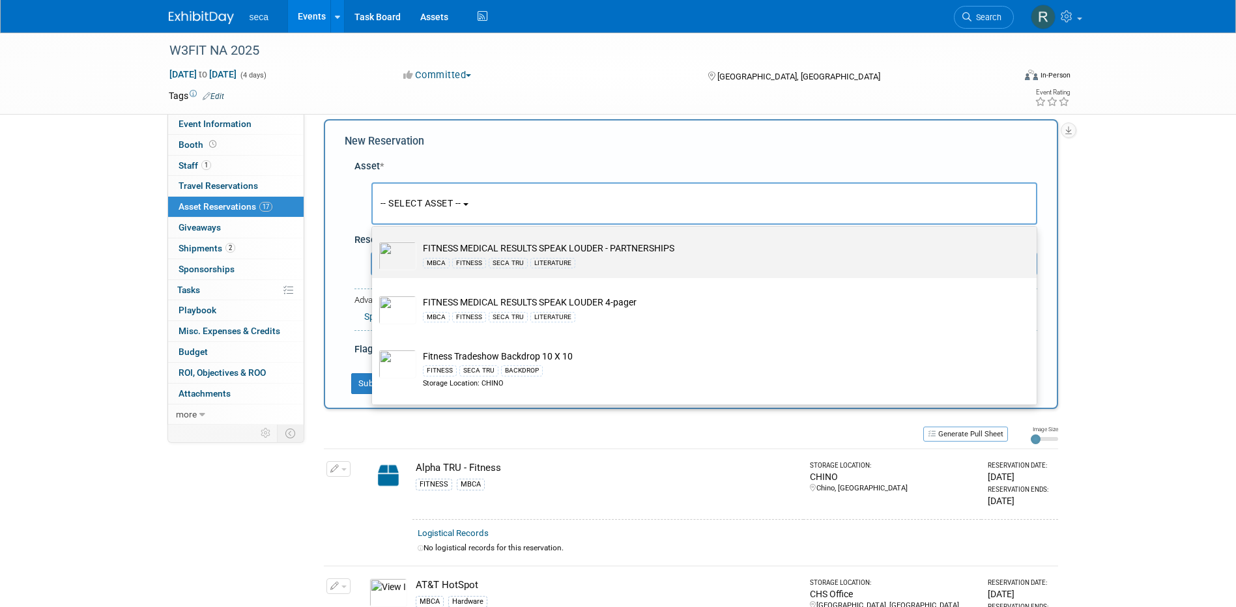
type input "fitness"
click at [547, 252] on td "FITNESS MEDICAL RESULTS SPEAK LOUDER - PARTNERSHIPS MBCA FITNESS SECA TRU LITER…" at bounding box center [713, 256] width 594 height 29
click at [374, 240] on input "FITNESS MEDICAL RESULTS SPEAK LOUDER - PARTNERSHIPS MBCA FITNESS SECA TRU LITER…" at bounding box center [370, 235] width 8 height 8
select select "10726844"
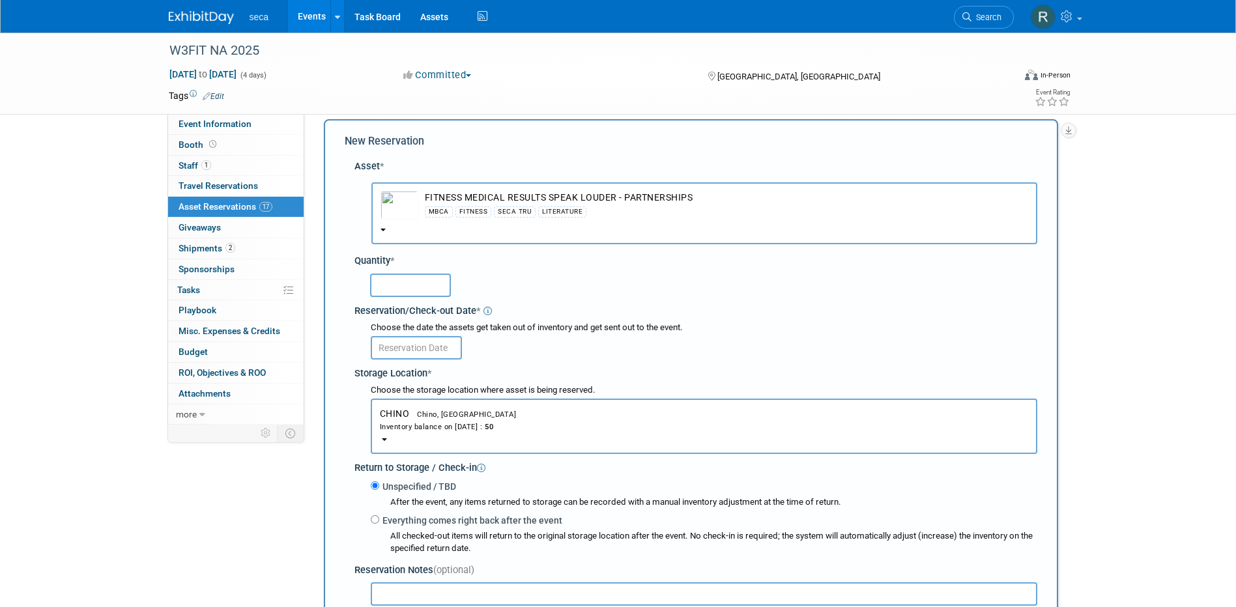
click at [419, 278] on input "text" at bounding box center [410, 285] width 81 height 23
type input "75"
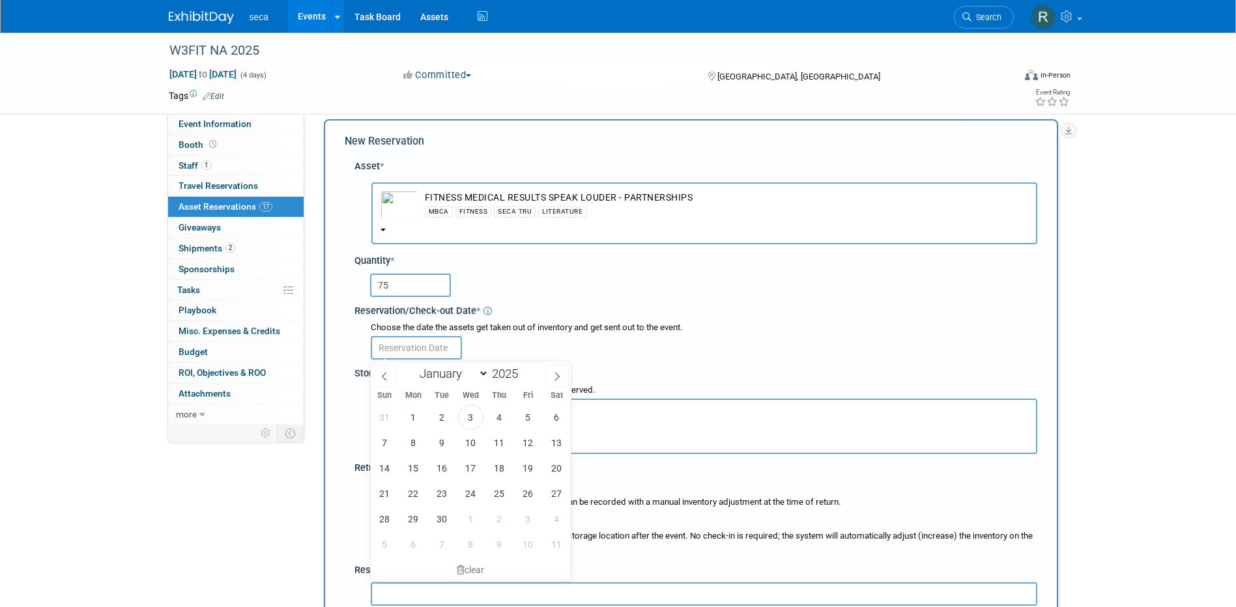
click at [411, 351] on input "text" at bounding box center [416, 347] width 91 height 23
click at [521, 446] on span "12" at bounding box center [528, 442] width 25 height 25
type input "Sep 12, 2025"
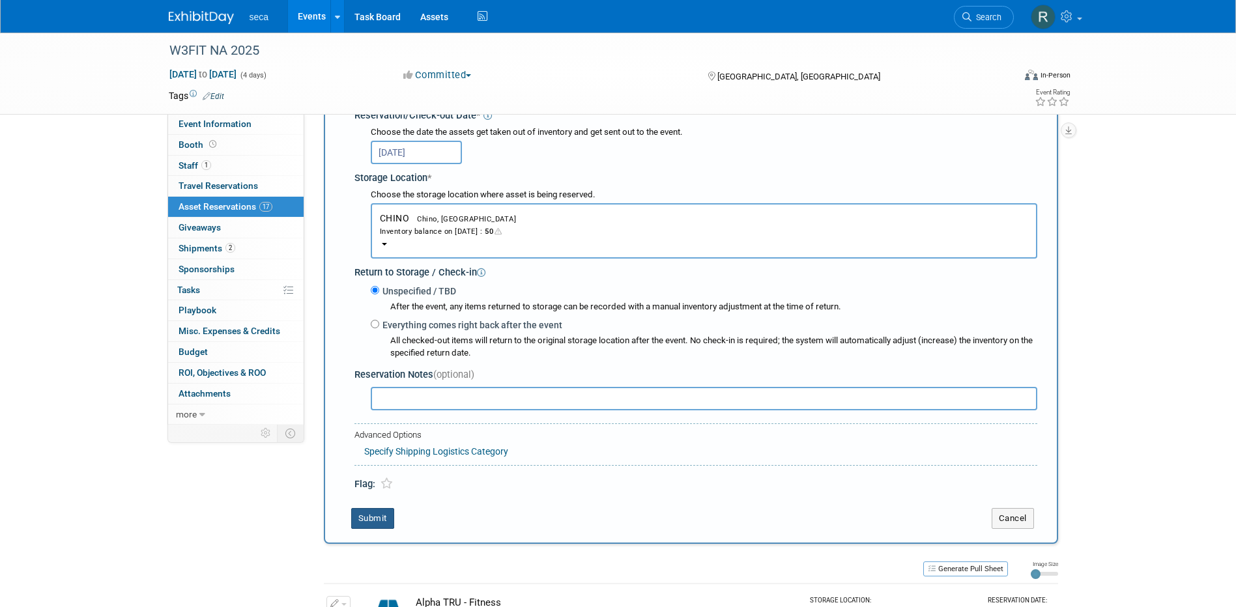
click at [368, 516] on button "Submit" at bounding box center [372, 518] width 43 height 21
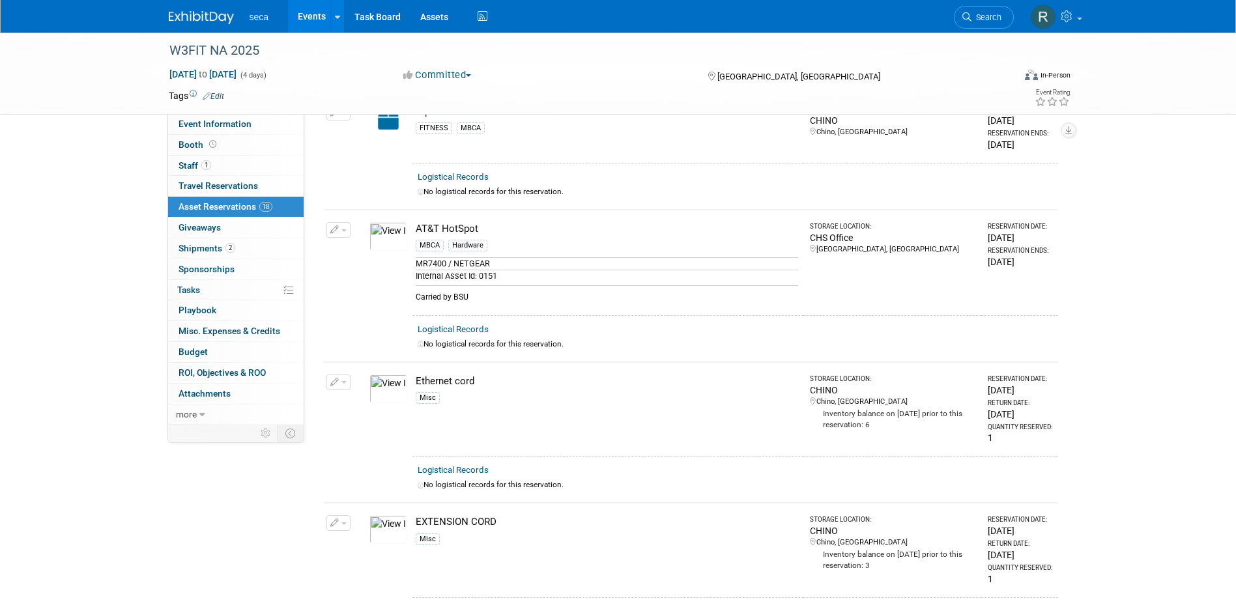
scroll to position [0, 0]
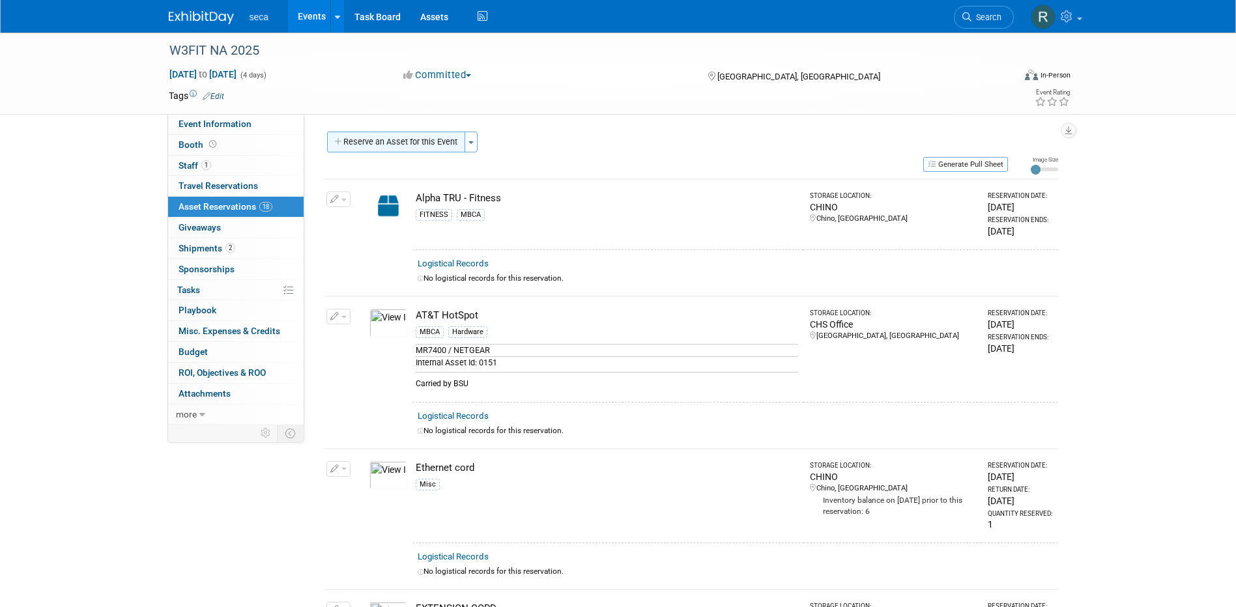
click at [360, 139] on button "Reserve an Asset for this Event" at bounding box center [396, 142] width 138 height 21
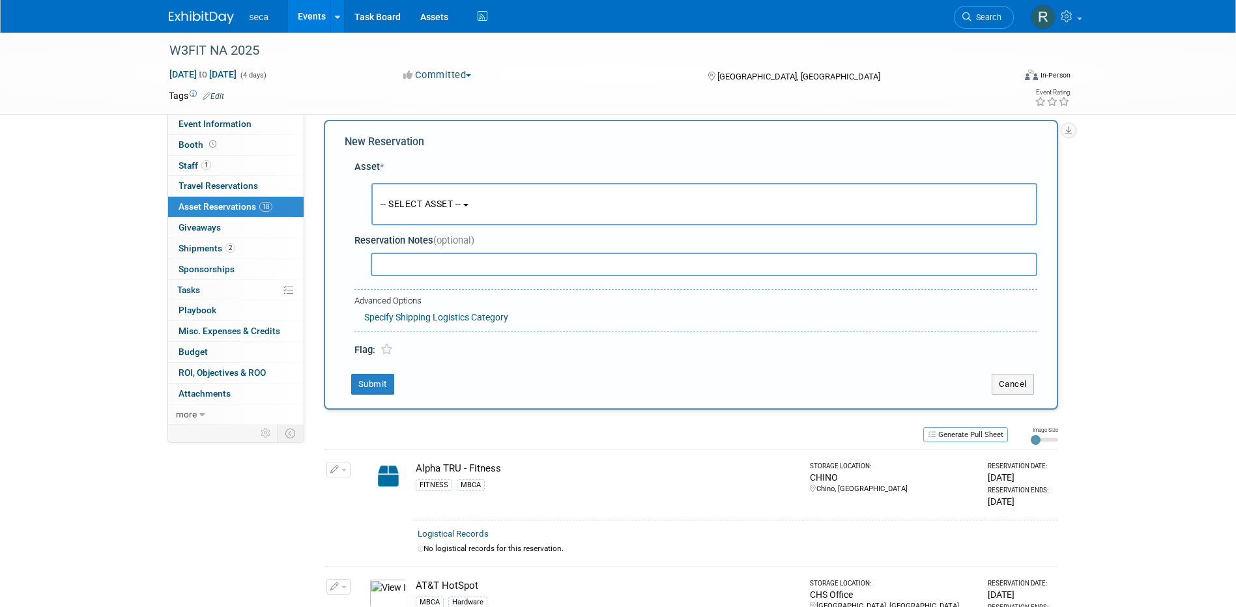
scroll to position [12, 0]
click at [427, 203] on span "-- SELECT ASSET --" at bounding box center [421, 203] width 81 height 10
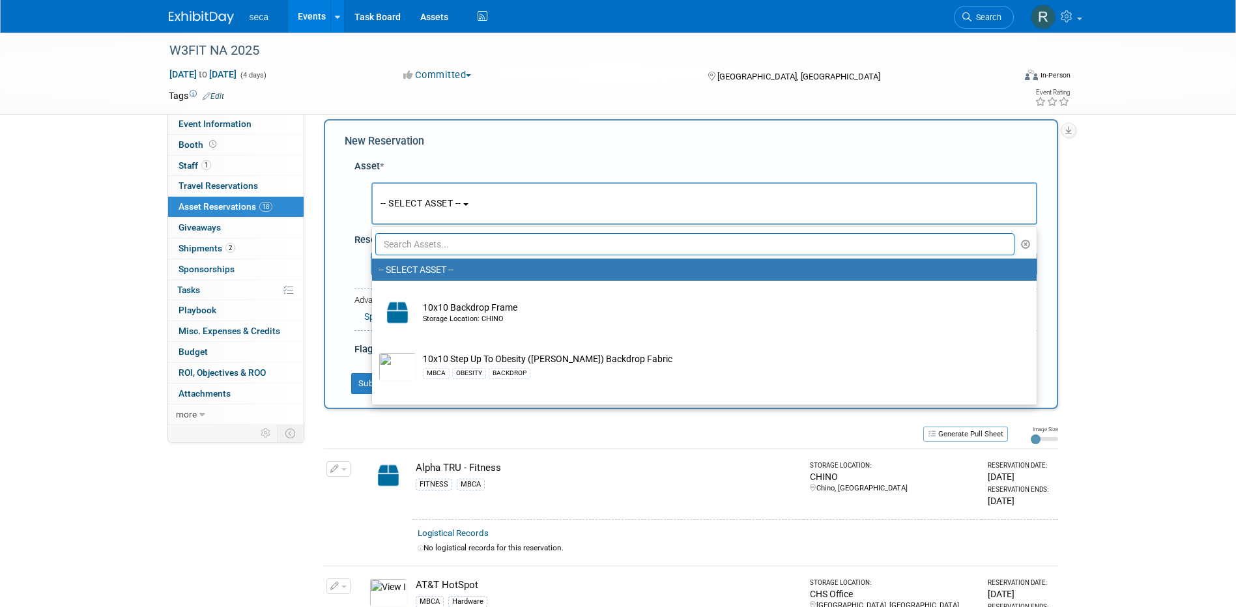
click at [427, 239] on input "text" at bounding box center [695, 244] width 640 height 22
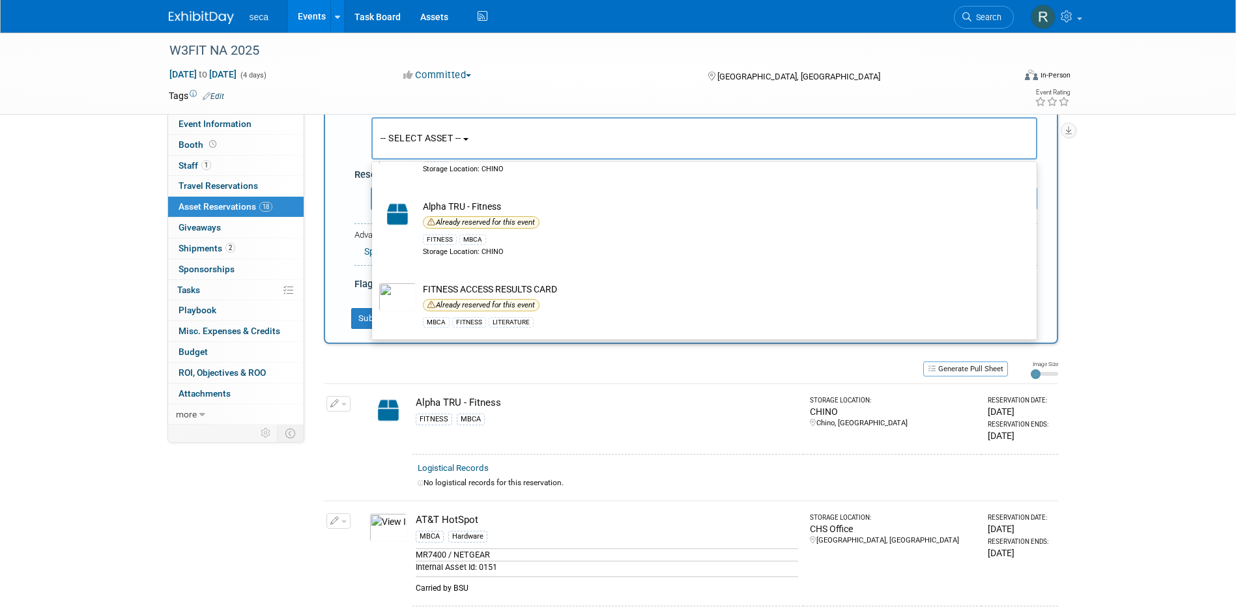
scroll to position [0, 0]
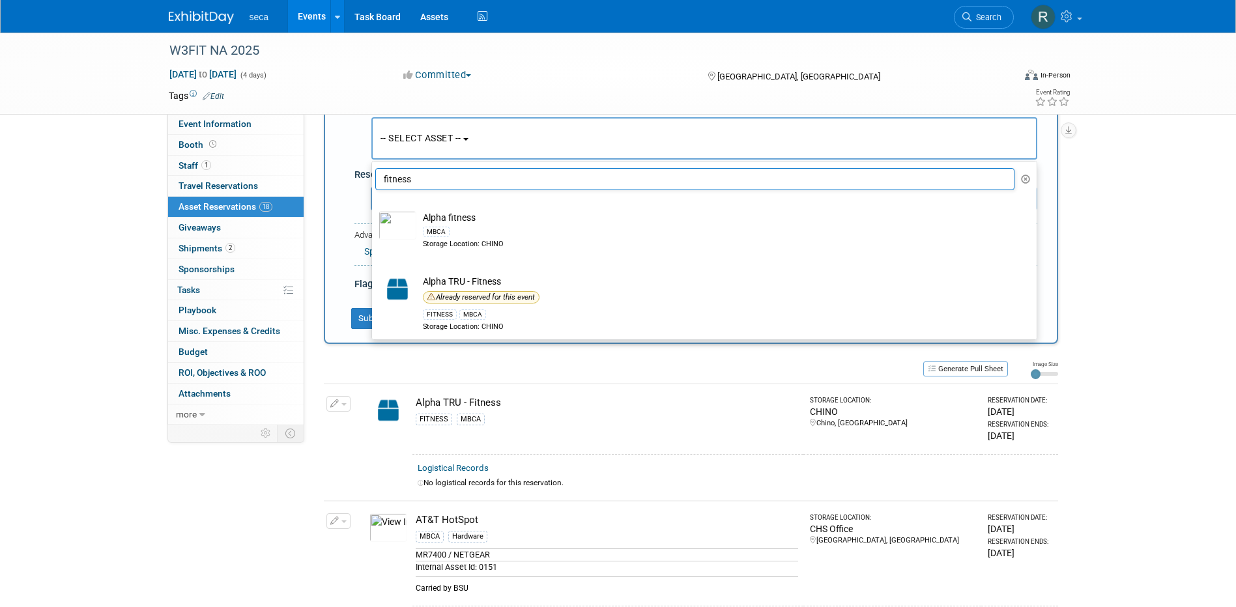
type input "fitness"
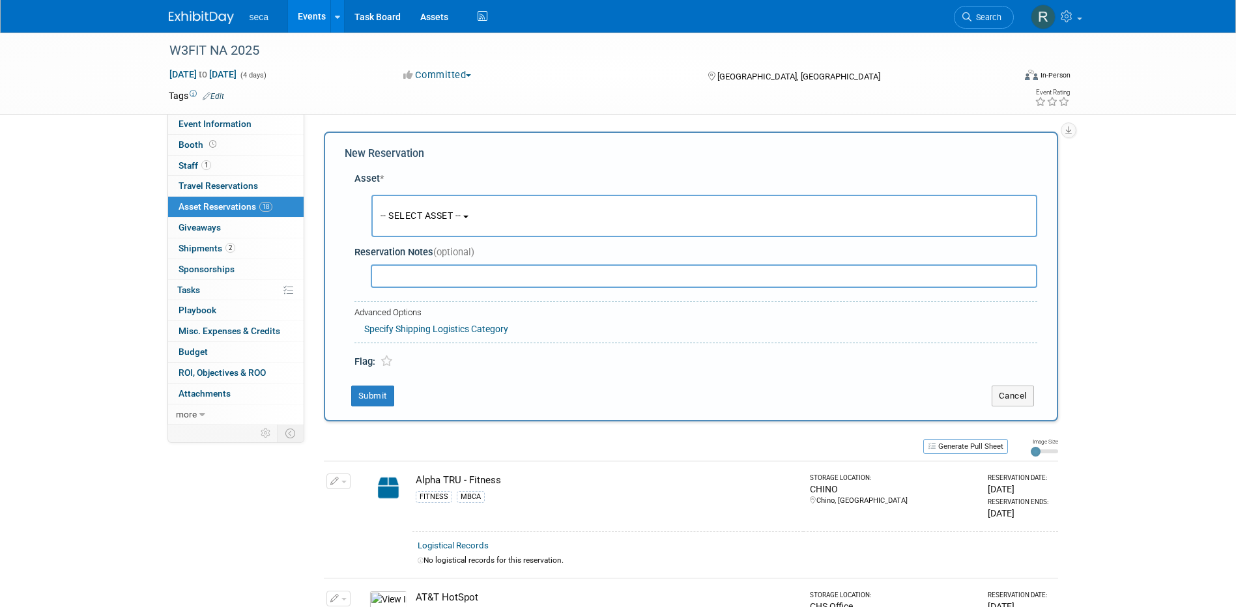
click at [415, 211] on span "-- SELECT ASSET --" at bounding box center [421, 216] width 81 height 10
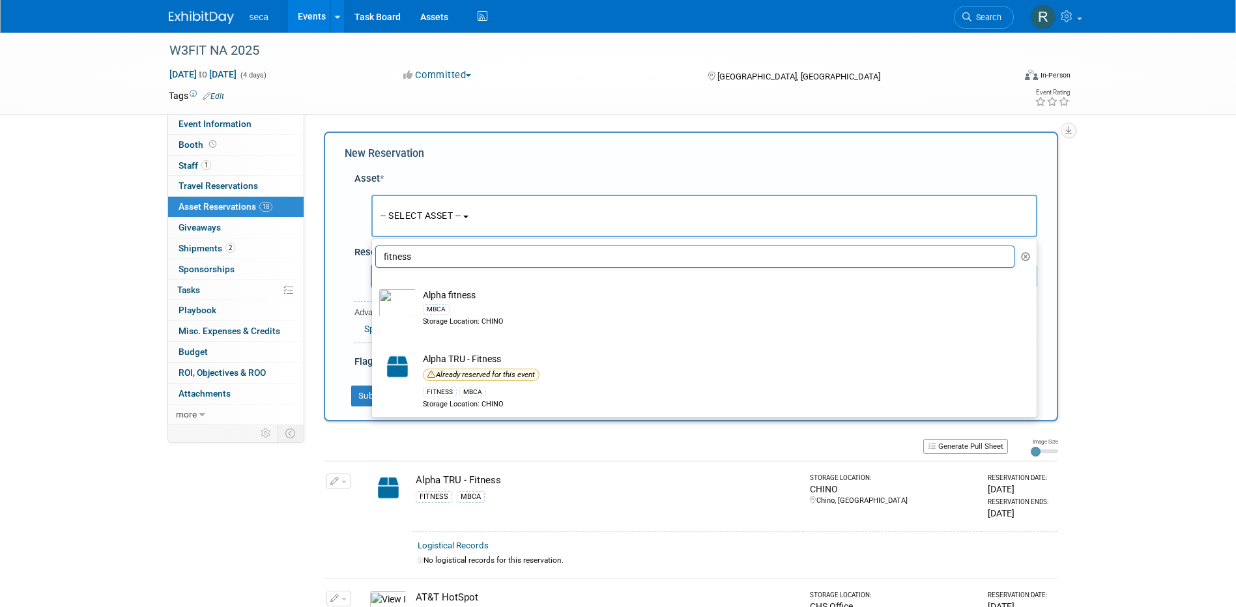
click at [432, 256] on input "fitness" at bounding box center [695, 257] width 640 height 22
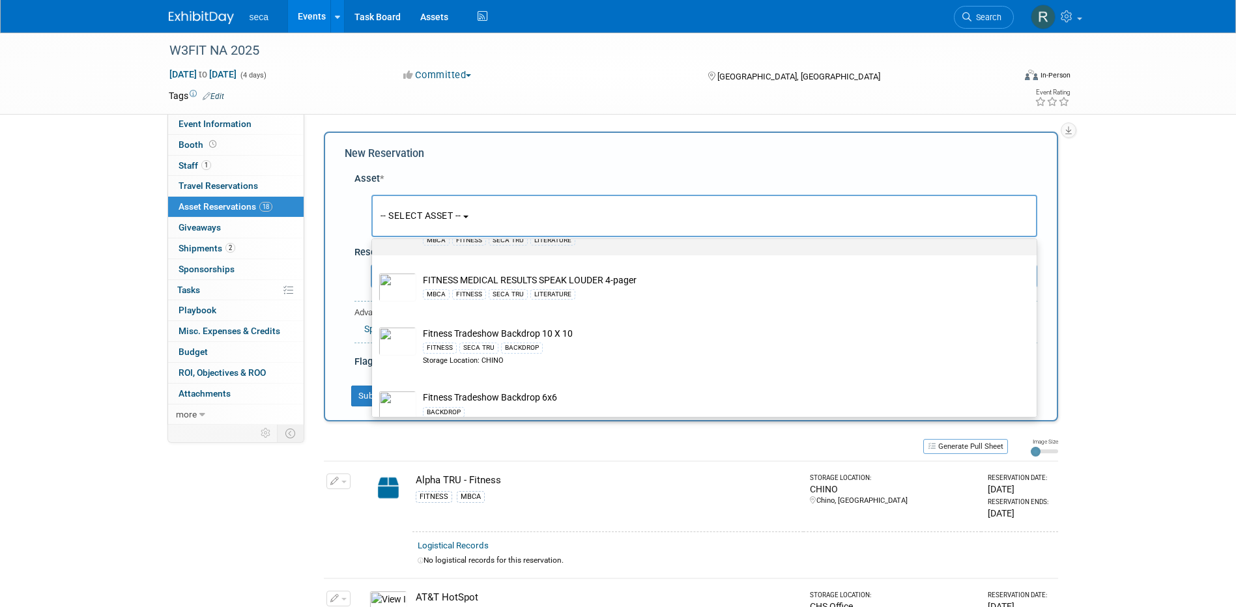
scroll to position [391, 0]
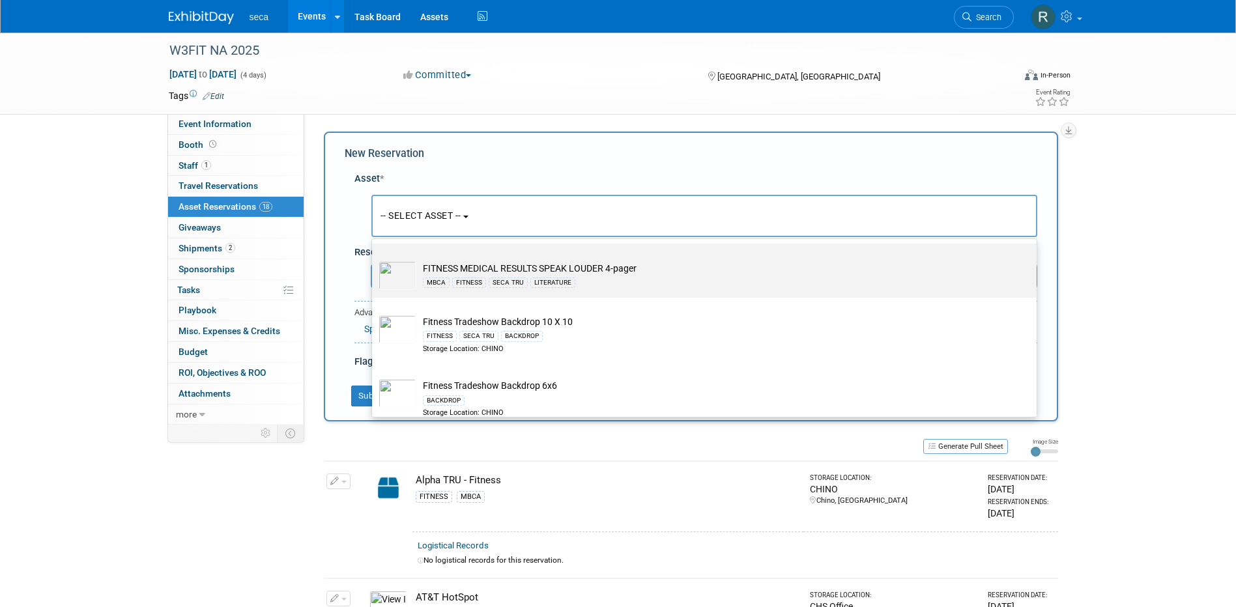
click at [495, 269] on td "FITNESS MEDICAL RESULTS SPEAK LOUDER 4-pager MBCA FITNESS SECA TRU LITERATURE" at bounding box center [713, 275] width 594 height 29
click at [374, 259] on input "FITNESS MEDICAL RESULTS SPEAK LOUDER 4-pager MBCA FITNESS SECA TRU LITERATURE" at bounding box center [370, 255] width 8 height 8
select select "10726842"
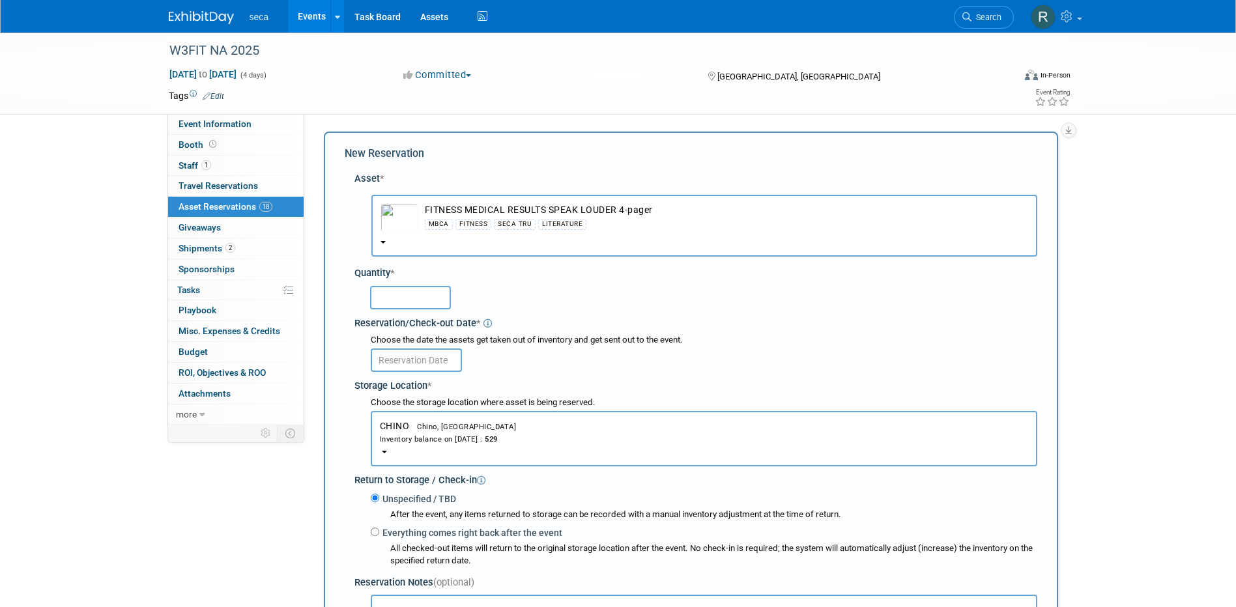
click at [408, 291] on input "text" at bounding box center [410, 297] width 81 height 23
type input "75"
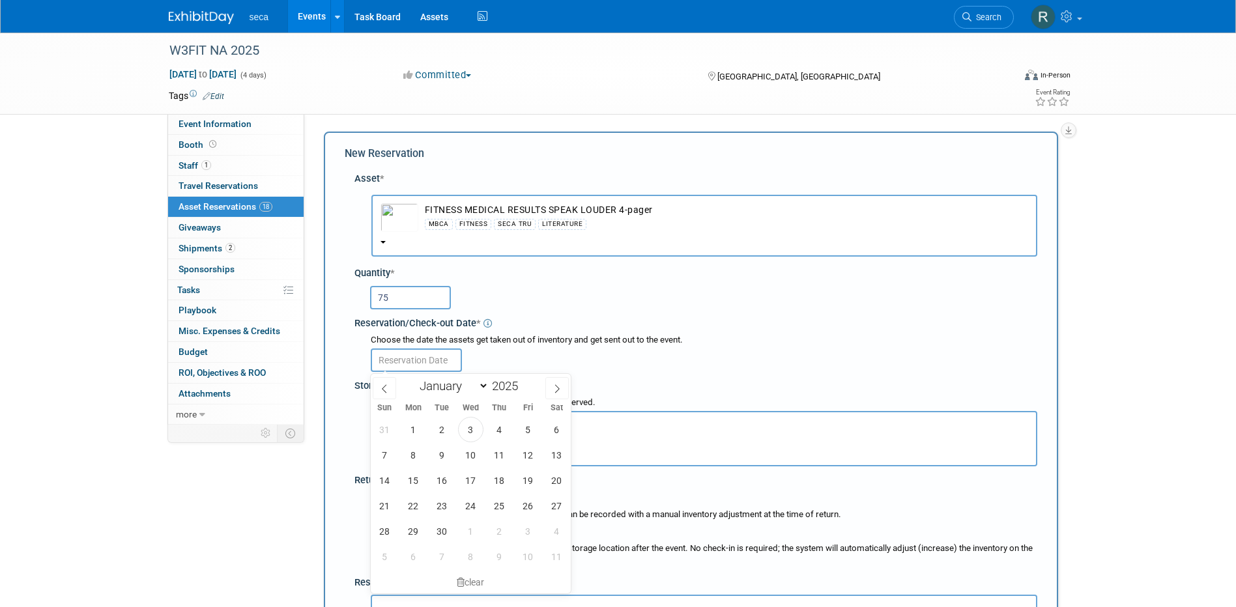
click at [415, 359] on input "text" at bounding box center [416, 360] width 91 height 23
click at [529, 457] on span "12" at bounding box center [528, 455] width 25 height 25
type input "Sep 12, 2025"
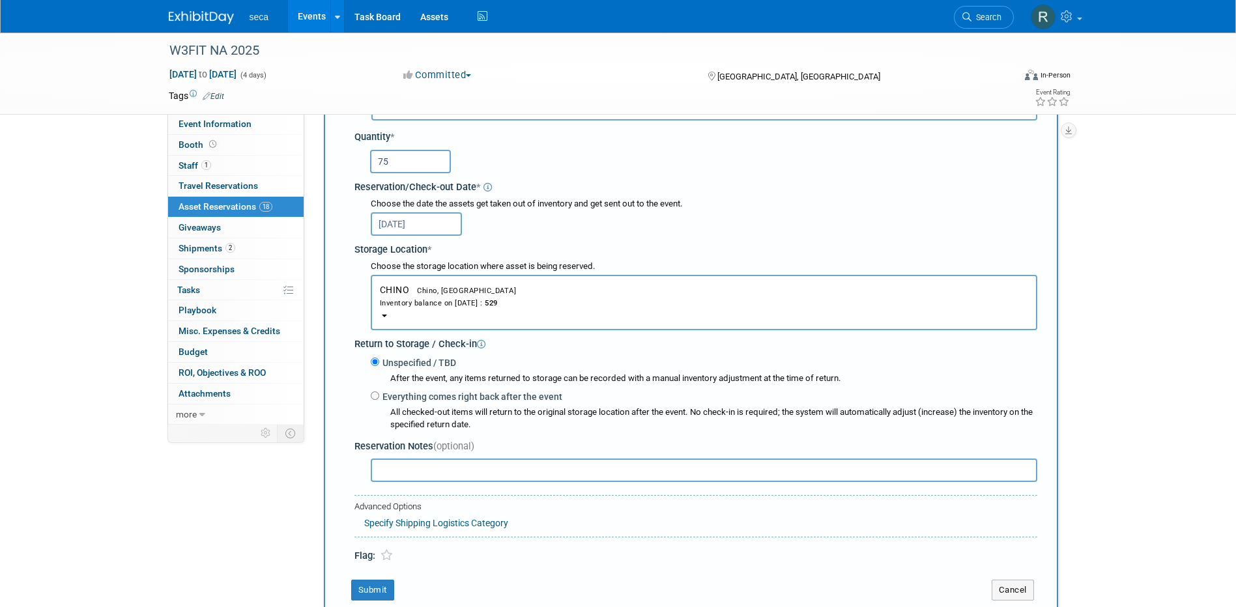
scroll to position [196, 0]
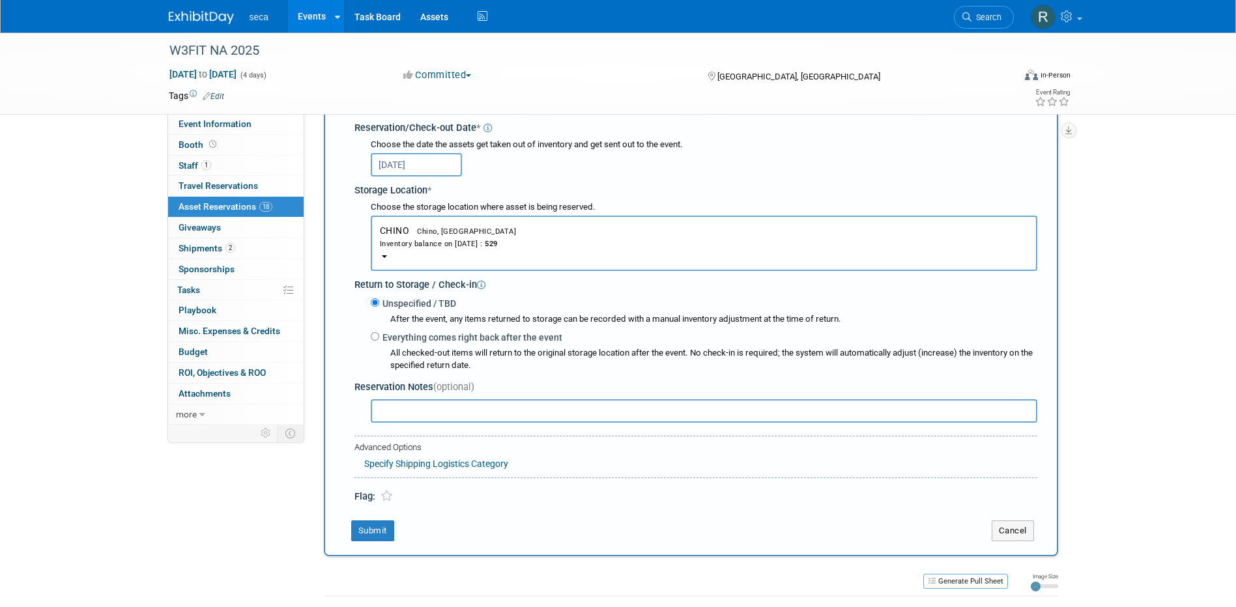
click at [437, 413] on input "text" at bounding box center [704, 410] width 667 height 23
type input "NEW ITEM: awaiting final approval from RVO to print - RJO to confirm"
click at [368, 534] on button "Submit" at bounding box center [372, 531] width 43 height 21
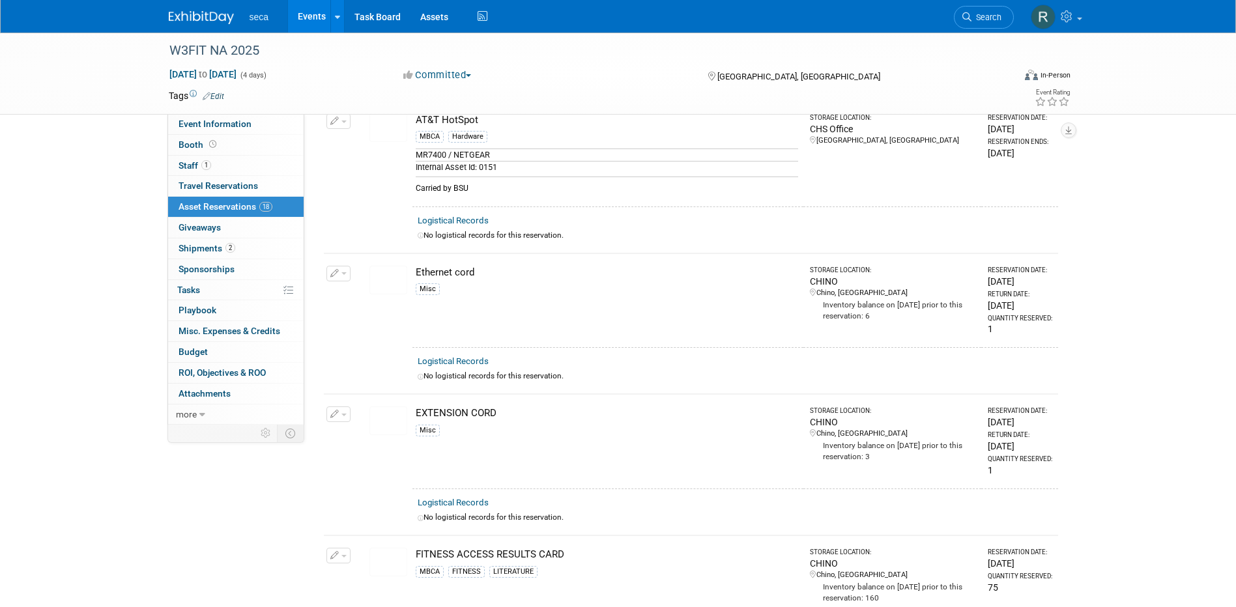
scroll to position [971, 0]
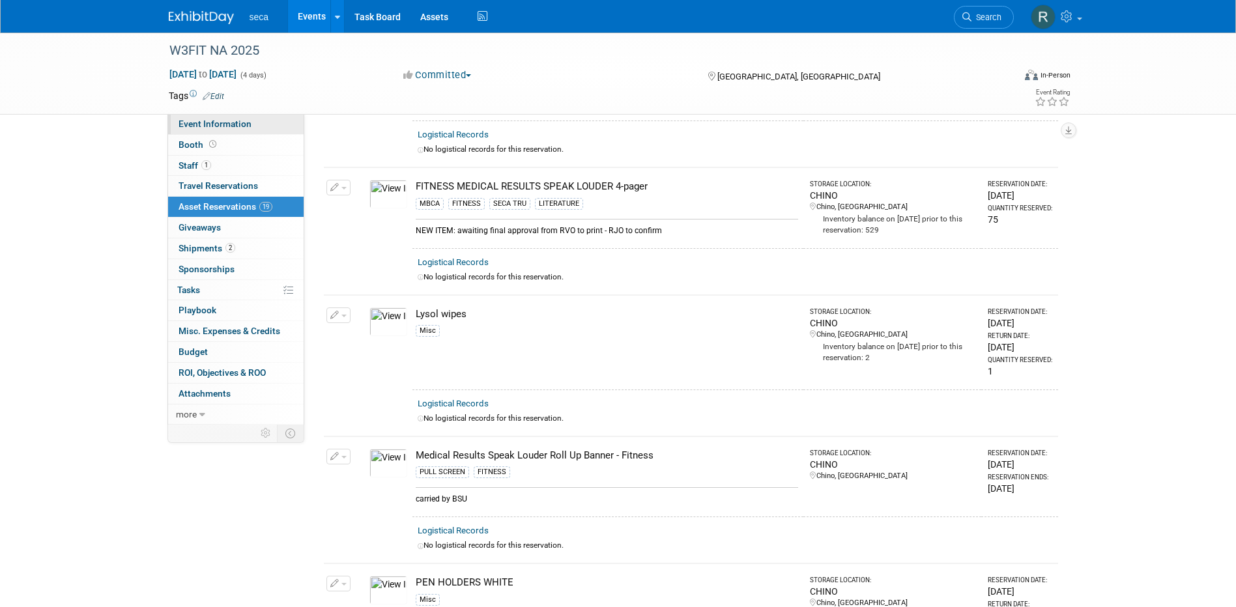
click at [225, 121] on span "Event Information" at bounding box center [215, 124] width 73 height 10
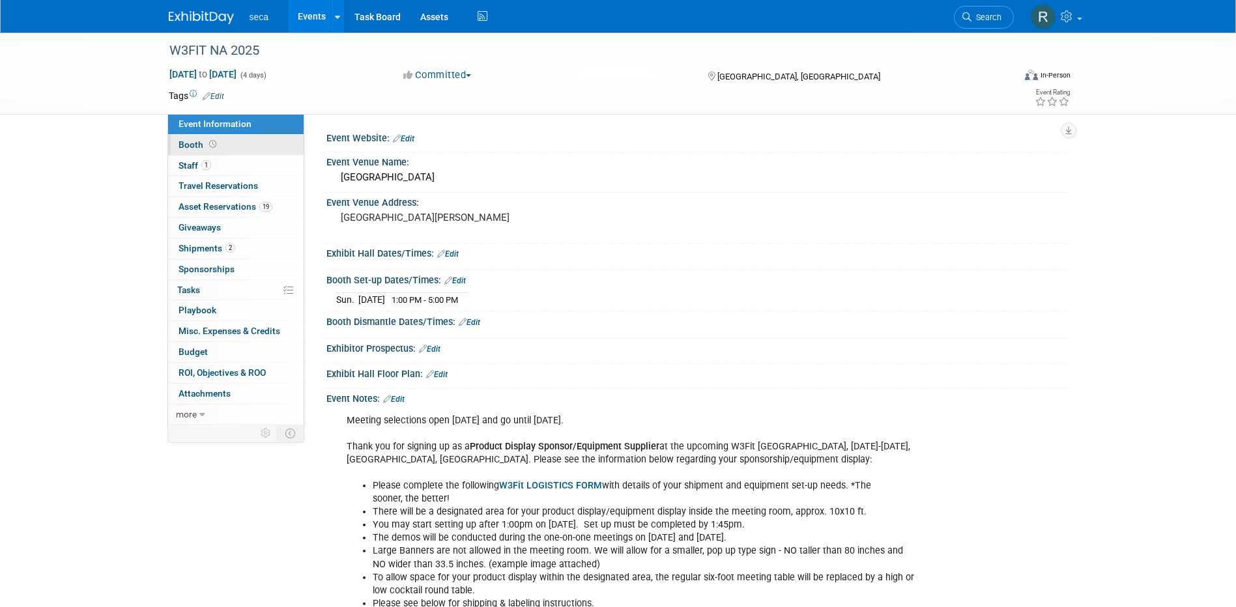
click at [207, 143] on span at bounding box center [213, 144] width 12 height 10
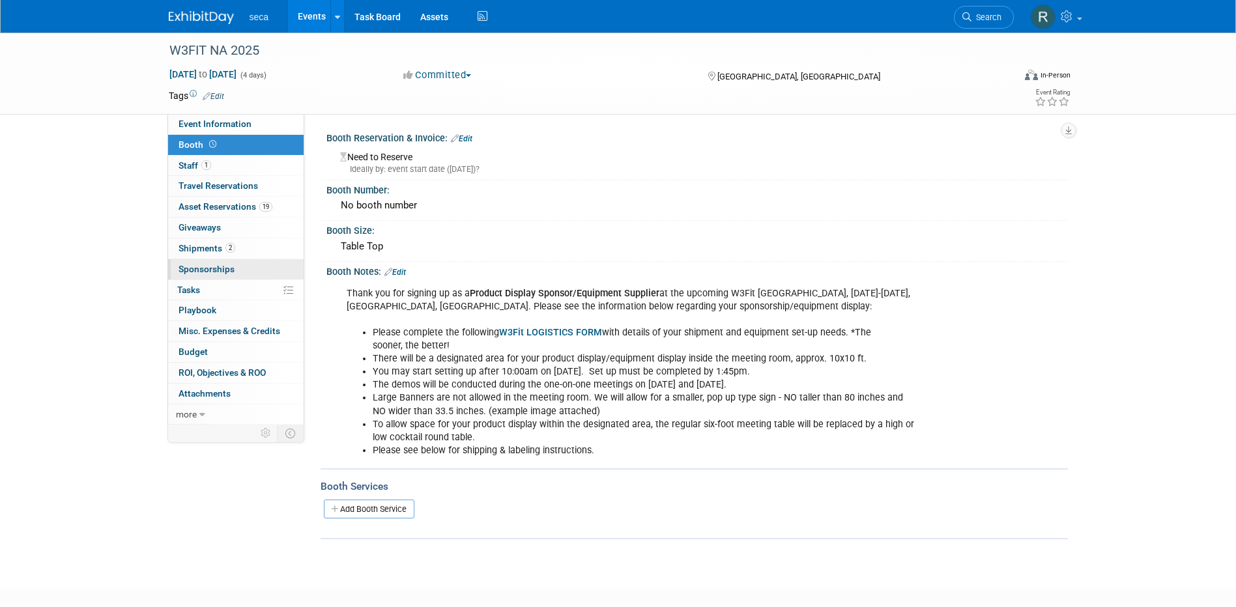
click at [225, 267] on span "Sponsorships 0" at bounding box center [207, 269] width 56 height 10
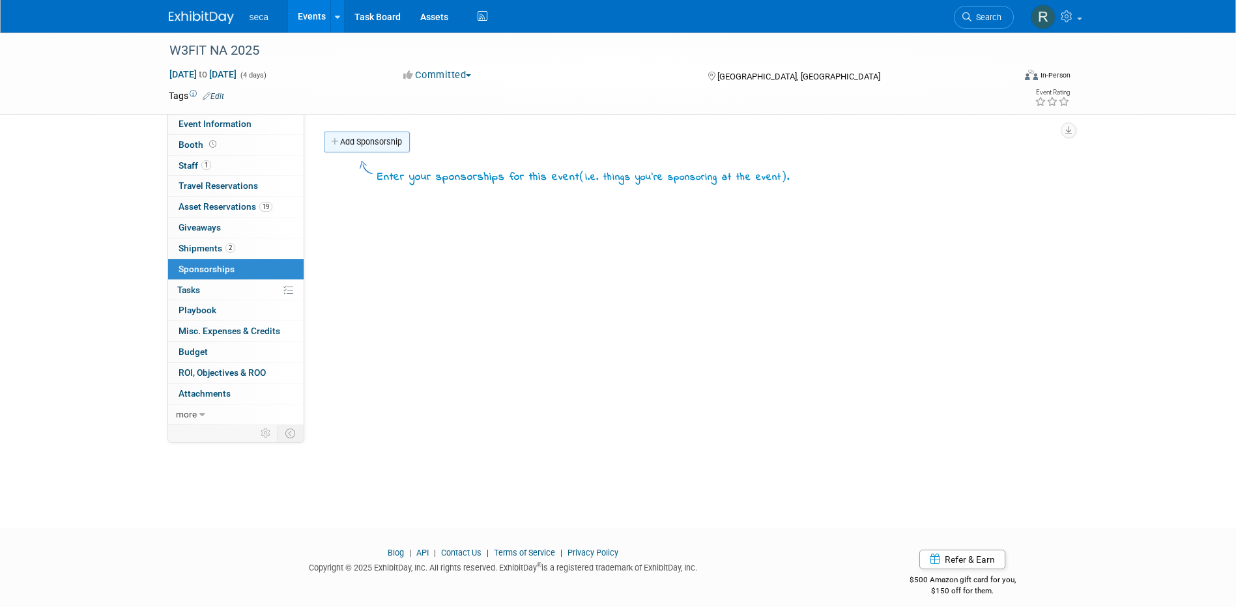
click at [370, 147] on link "Add Sponsorship" at bounding box center [367, 142] width 86 height 21
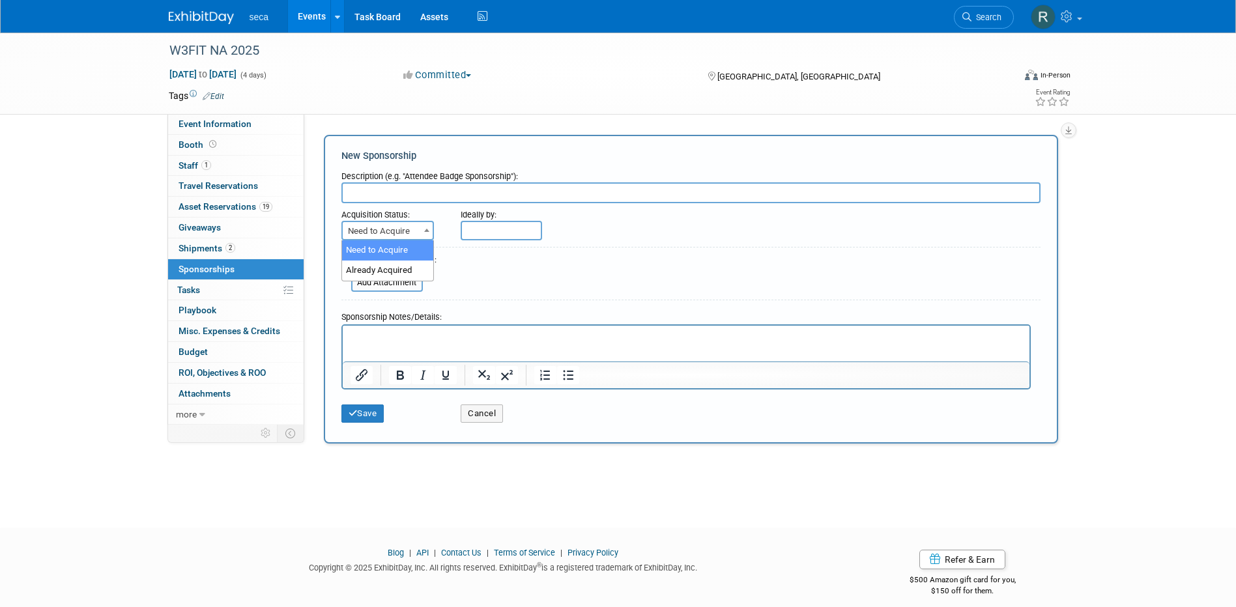
click at [385, 227] on span "Need to Acquire" at bounding box center [388, 231] width 90 height 18
select select "2"
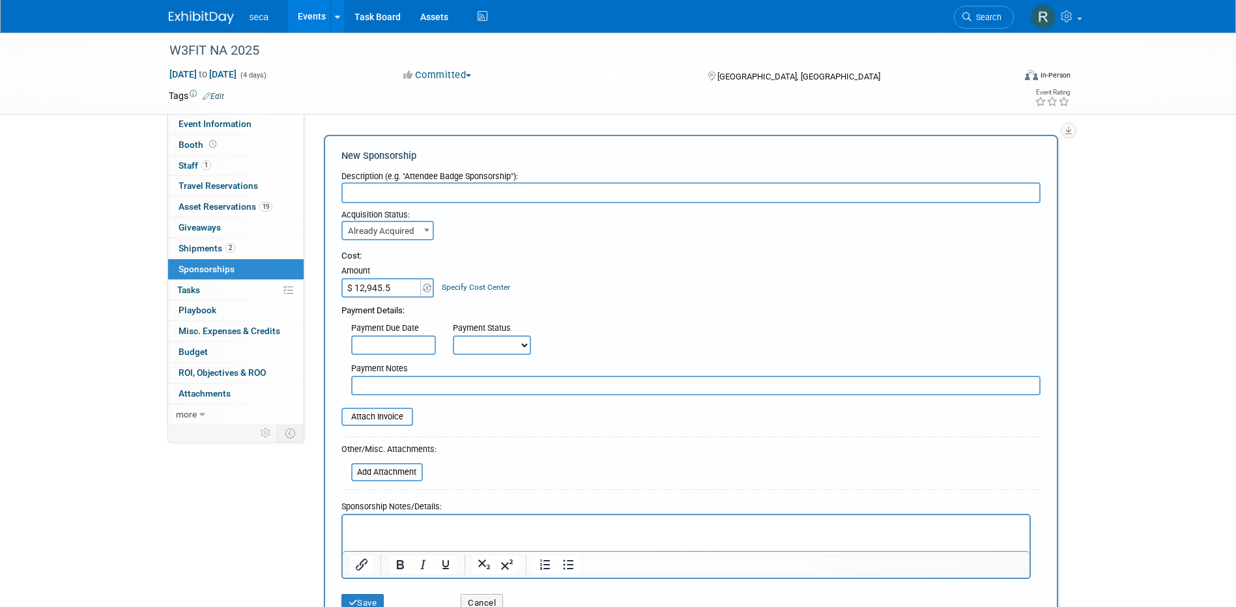
type input "$ 12,945.50"
click at [392, 346] on body "seca Events Add Event Bulk Upload Events Shareable Event Boards Recently Viewed…" at bounding box center [618, 303] width 1236 height 607
click at [706, 283] on div "Cost: Amount $ 12,945.50 Specify Cost Center Cost Center -- Not Specified --" at bounding box center [690, 274] width 699 height 48
click at [506, 343] on select "Not Paid Yet Partially Paid Paid in Full" at bounding box center [492, 346] width 78 height 20
select select "3"
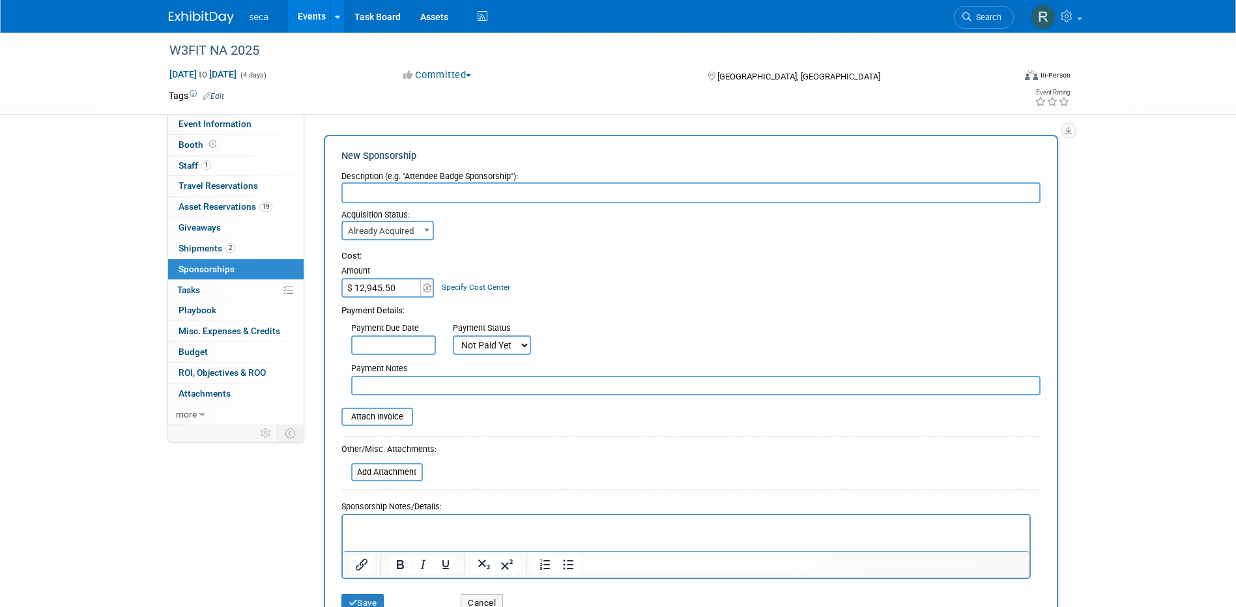
click at [453, 336] on select "Not Paid Yet Partially Paid Paid in Full" at bounding box center [492, 346] width 78 height 20
click at [495, 348] on select "Not Paid Yet Partially Paid Paid in Full" at bounding box center [492, 346] width 78 height 20
click at [405, 385] on input "text" at bounding box center [696, 386] width 690 height 20
click at [359, 386] on input "Sent to Finance on 8/8/25" at bounding box center [696, 386] width 690 height 20
type input "RJO Sent to Finance on 8/8/25"
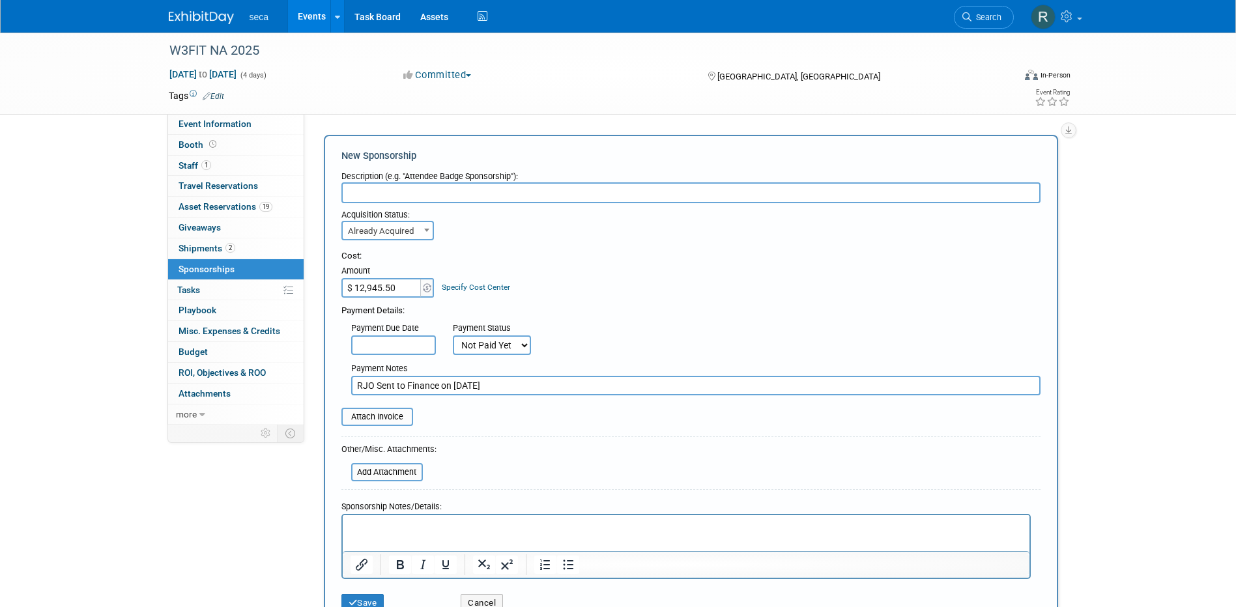
click at [403, 196] on input "text" at bounding box center [690, 192] width 699 height 21
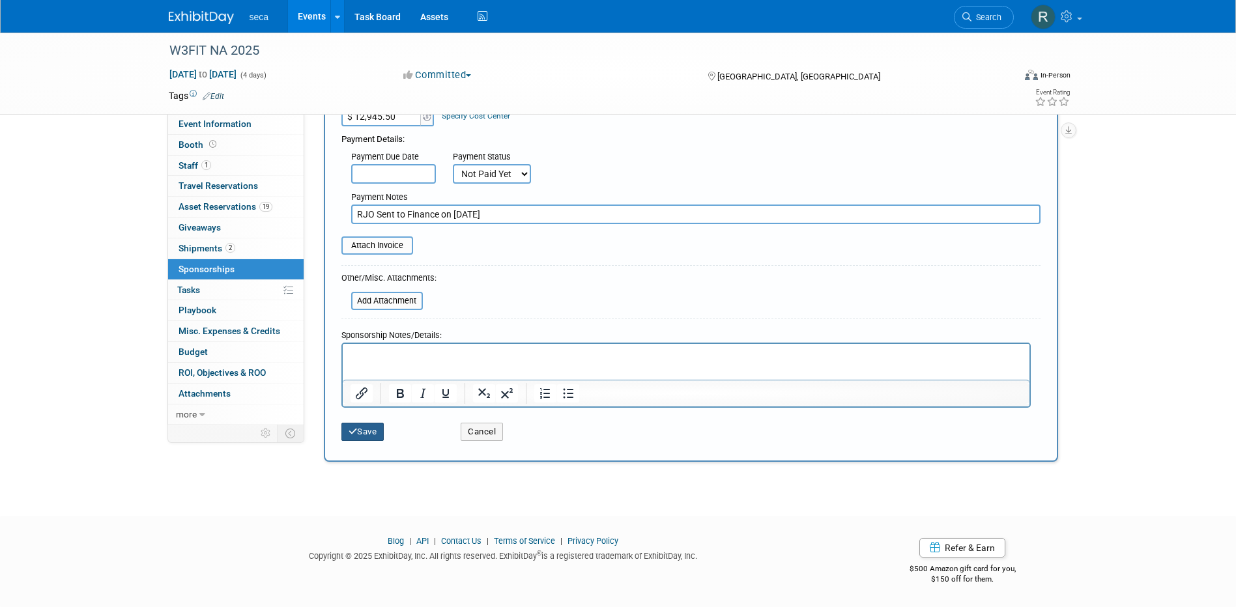
type input "Product Display Sponsorship"
drag, startPoint x: 377, startPoint y: 429, endPoint x: 506, endPoint y: 399, distance: 132.5
click at [377, 429] on button "Save" at bounding box center [362, 432] width 43 height 18
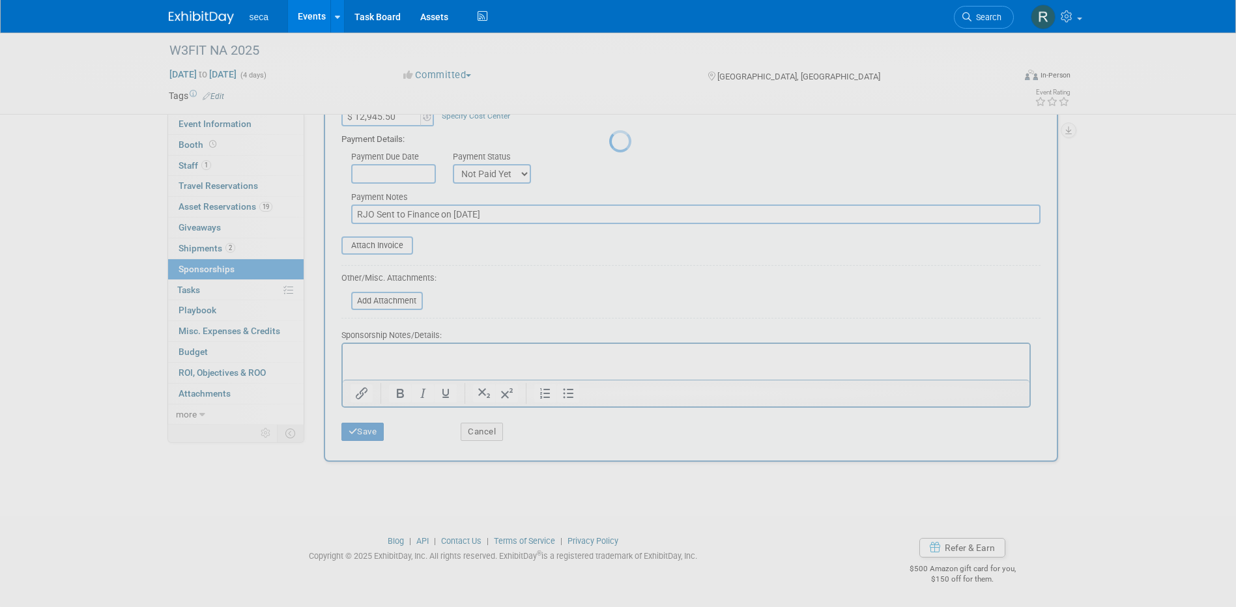
scroll to position [12, 0]
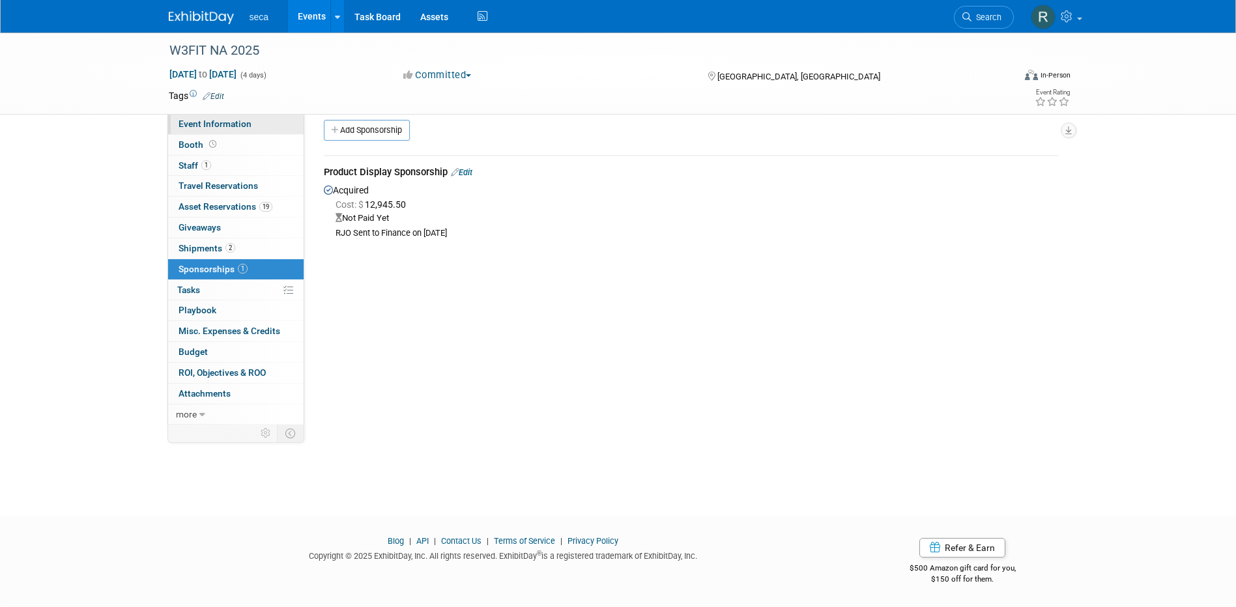
click at [222, 124] on span "Event Information" at bounding box center [215, 124] width 73 height 10
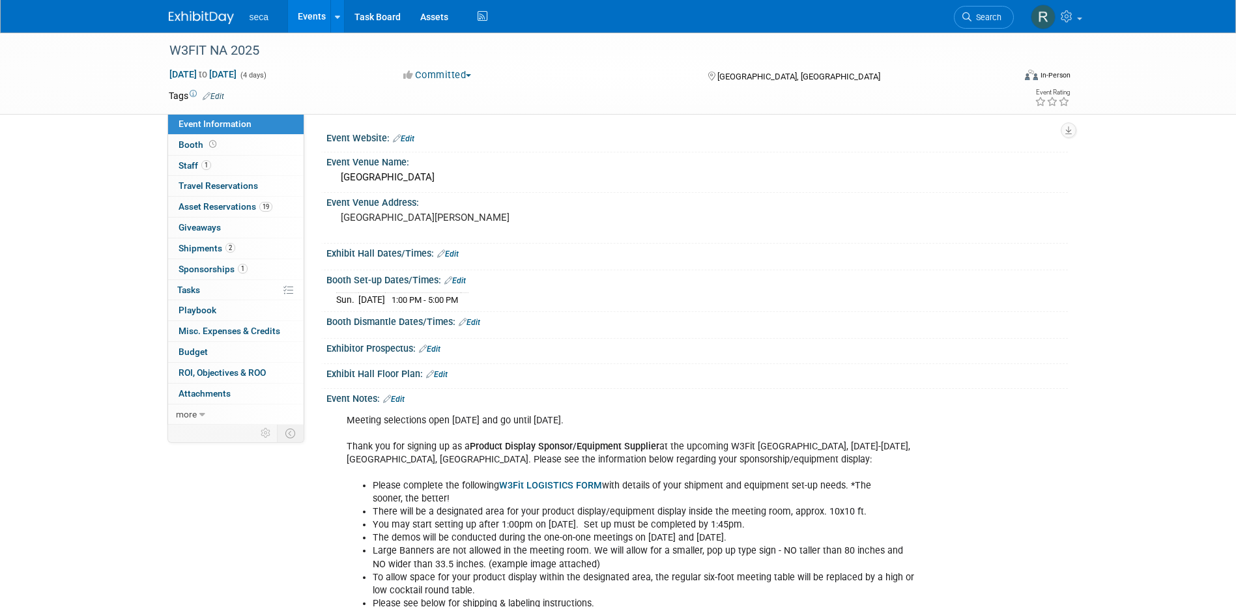
click at [310, 20] on link "Events" at bounding box center [312, 16] width 48 height 33
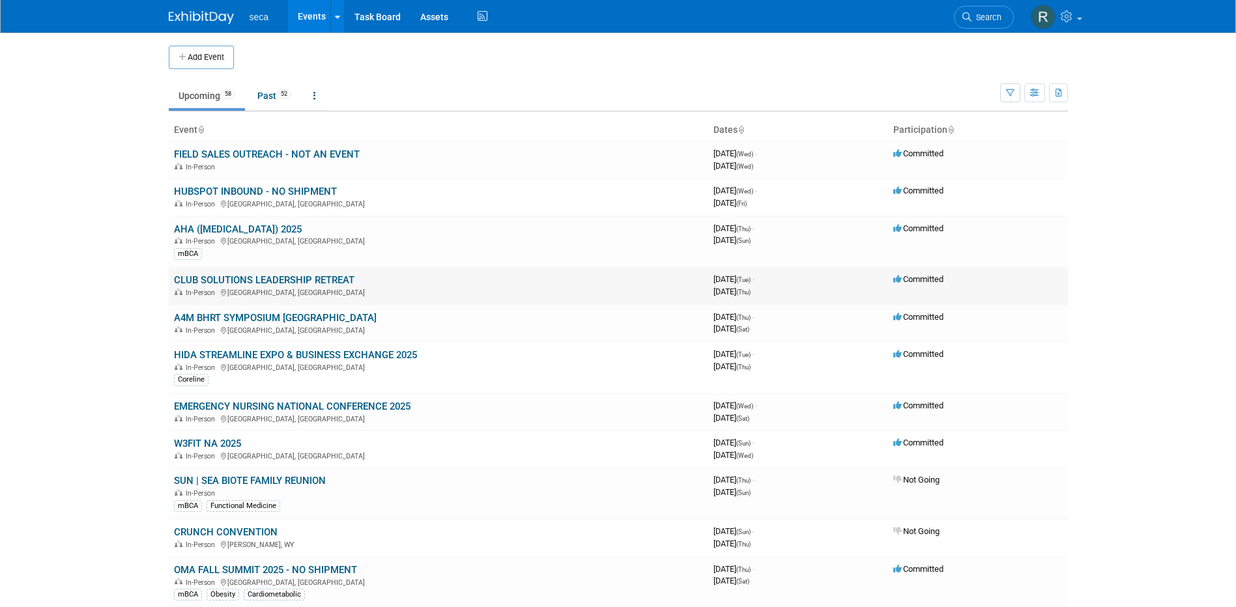
click at [254, 278] on link "CLUB SOLUTIONS LEADERSHIP RETREAT" at bounding box center [264, 280] width 181 height 12
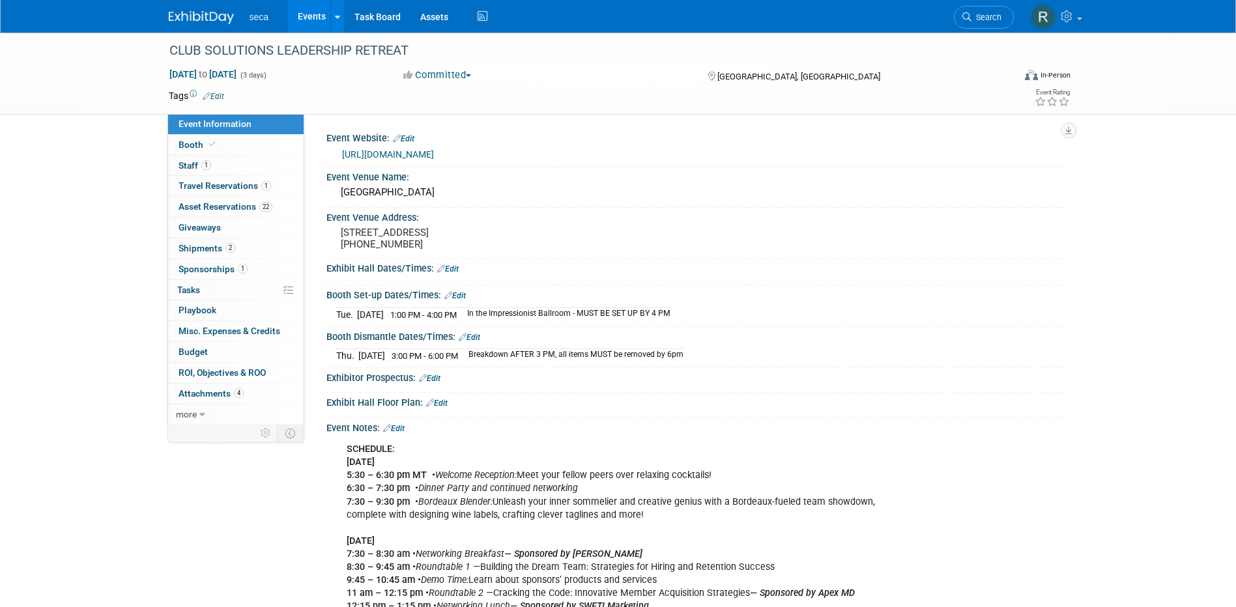
click at [310, 12] on link "Events" at bounding box center [312, 16] width 48 height 33
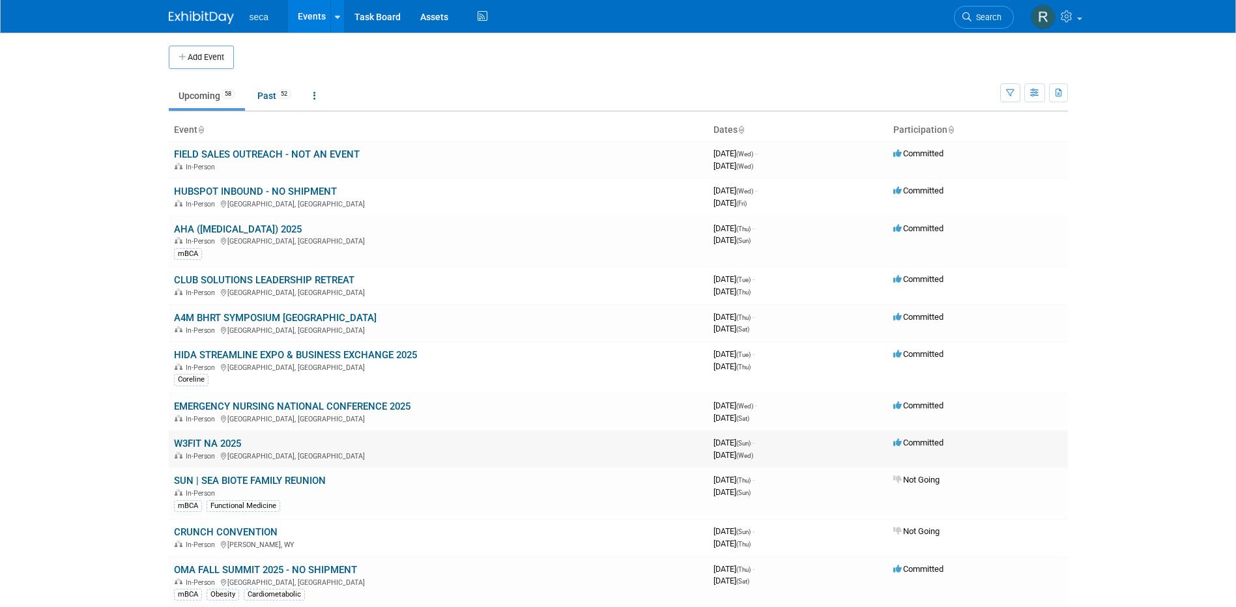
click at [225, 439] on link "W3FIT NA 2025" at bounding box center [207, 444] width 67 height 12
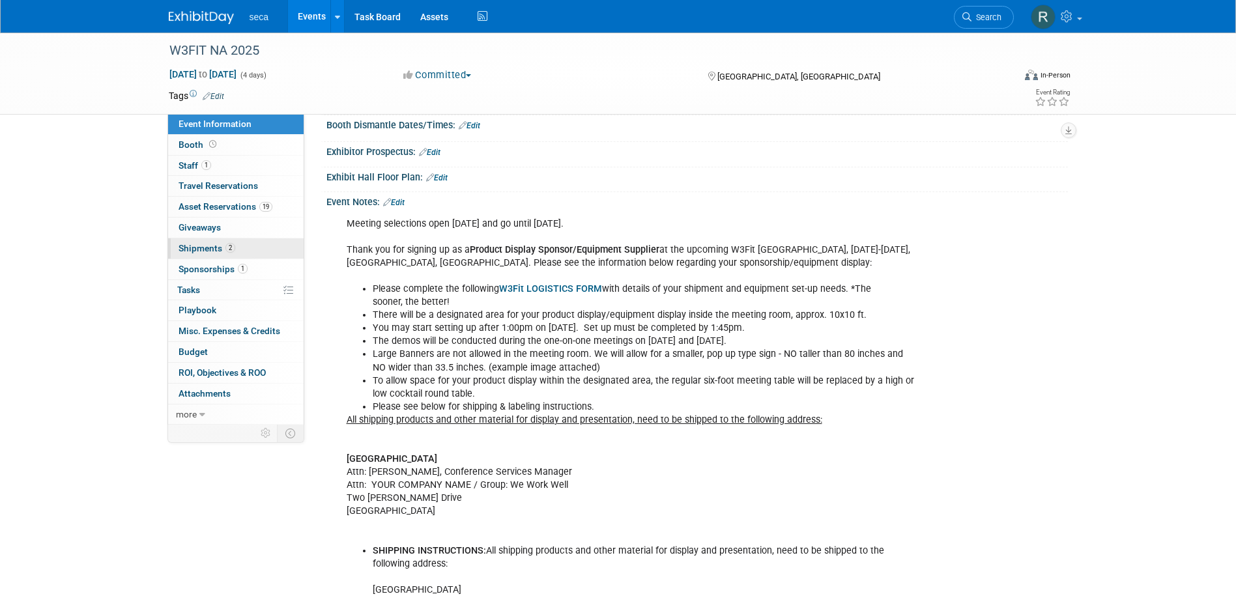
scroll to position [196, 0]
drag, startPoint x: 207, startPoint y: 247, endPoint x: 240, endPoint y: 249, distance: 32.6
click at [207, 247] on span "Shipments 2" at bounding box center [207, 248] width 57 height 10
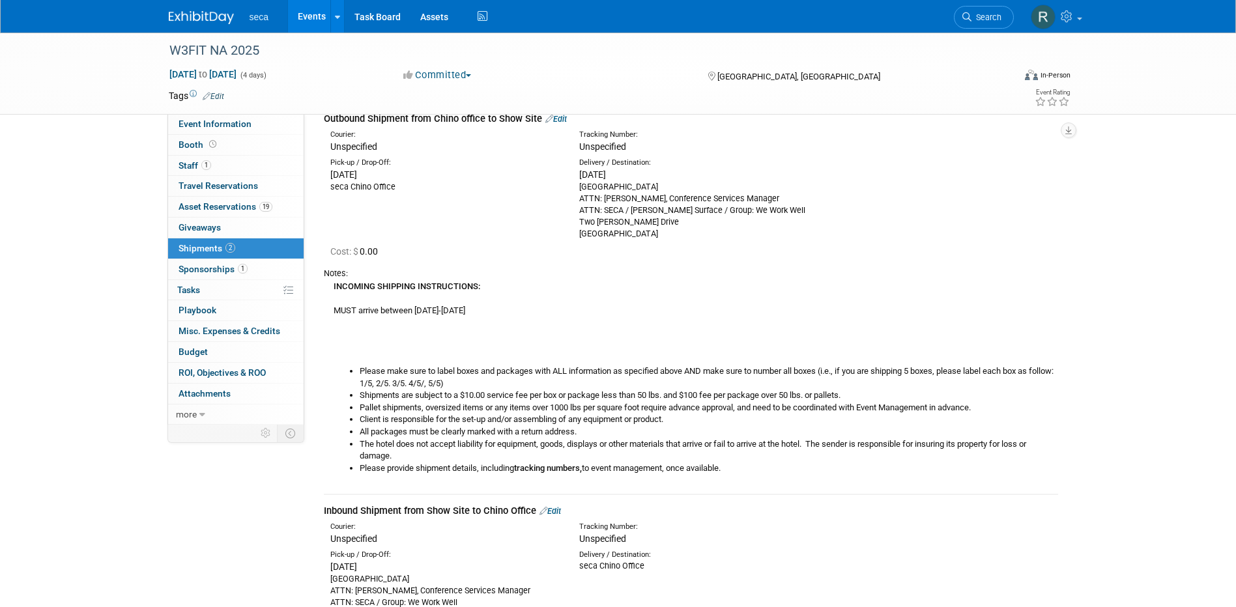
scroll to position [0, 0]
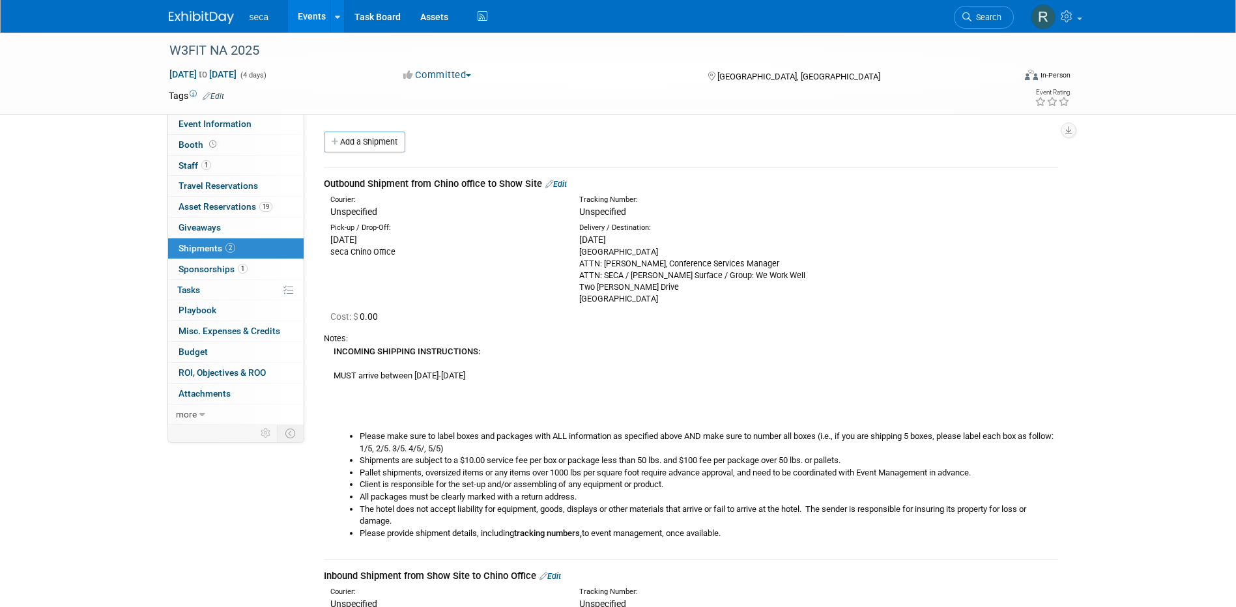
click at [304, 20] on link "Events" at bounding box center [312, 16] width 48 height 33
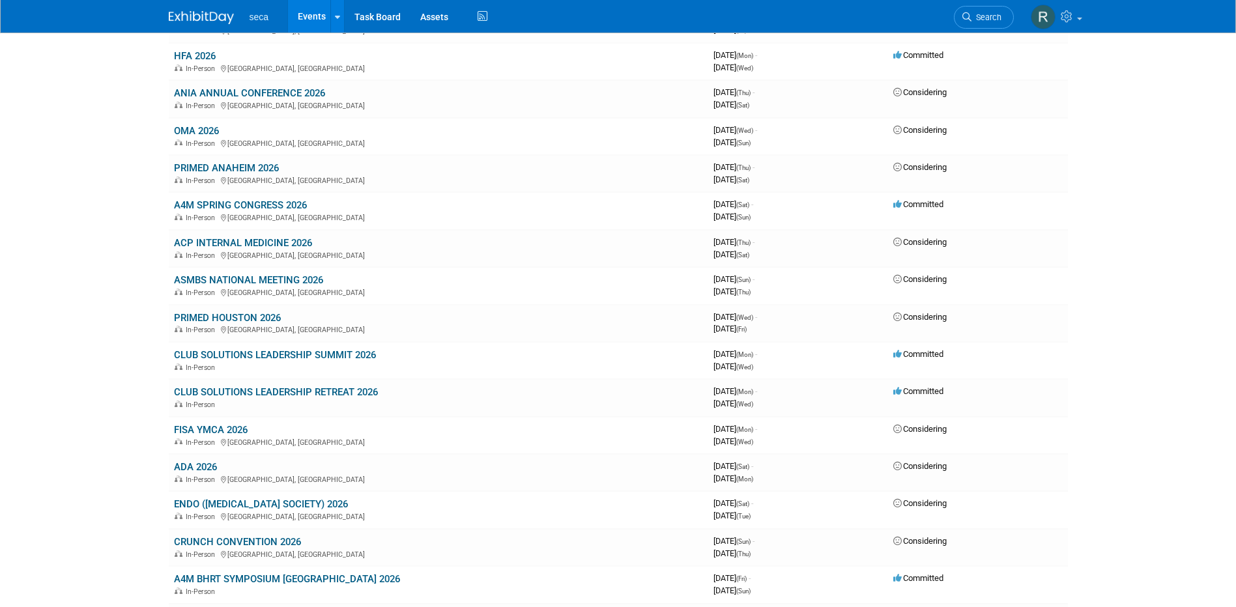
scroll to position [1694, 0]
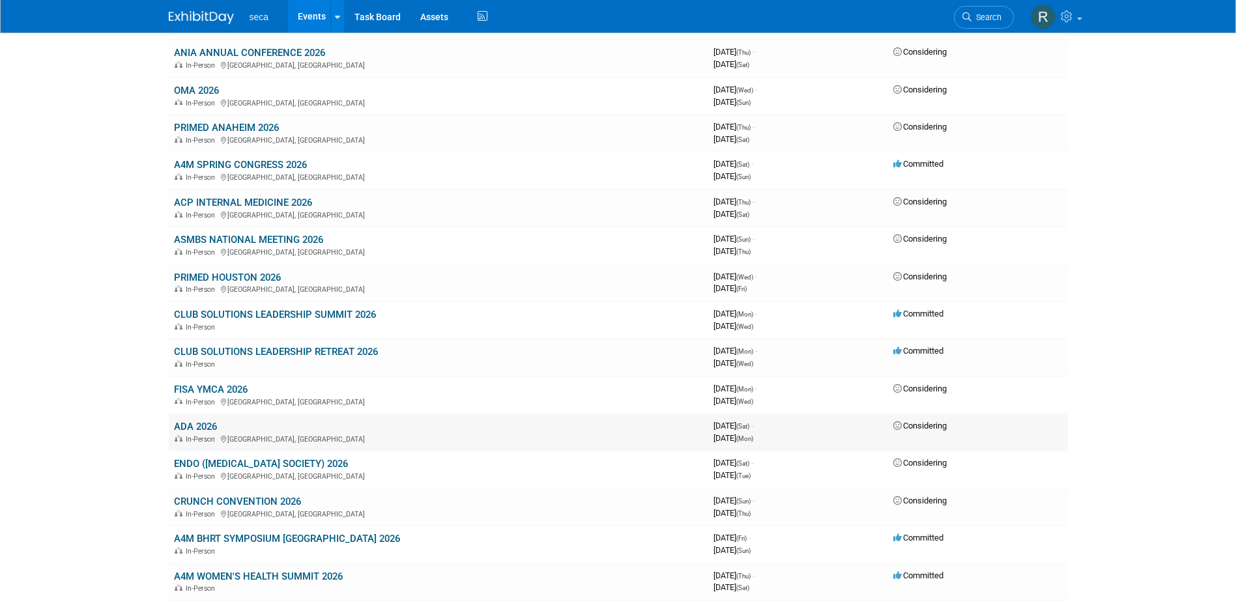
click at [205, 426] on link "ADA 2026" at bounding box center [195, 427] width 43 height 12
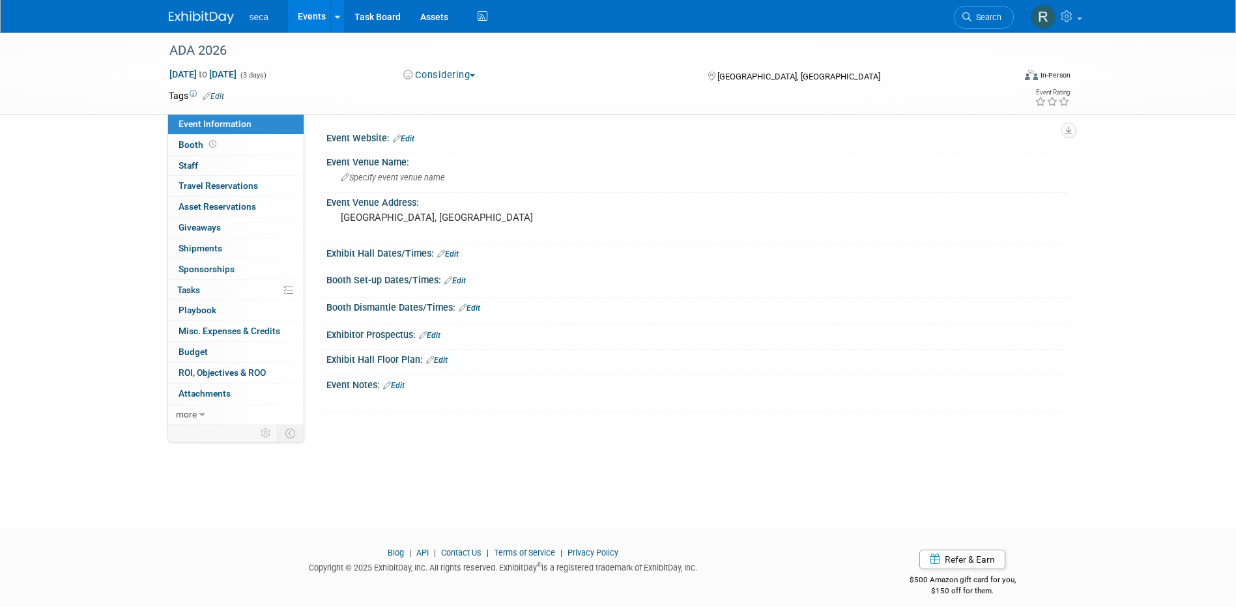
click at [433, 74] on button "Considering" at bounding box center [439, 75] width 81 height 14
click at [446, 92] on link "Committed" at bounding box center [450, 96] width 103 height 18
click at [402, 219] on pre "[GEOGRAPHIC_DATA], [GEOGRAPHIC_DATA]" at bounding box center [481, 218] width 280 height 12
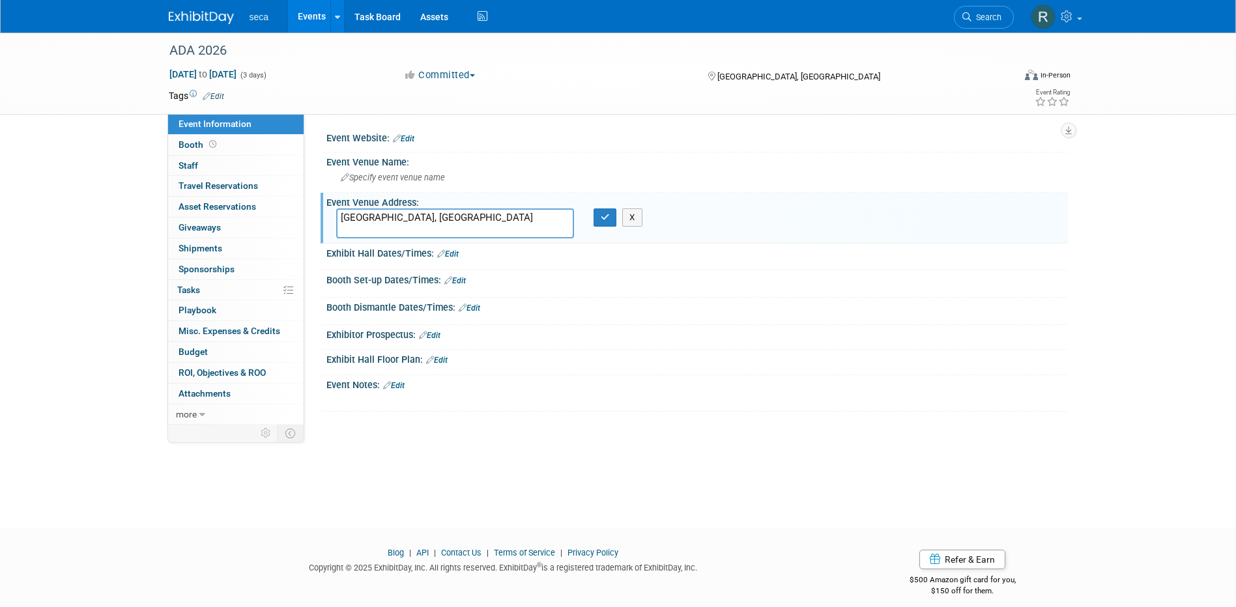
drag, startPoint x: 426, startPoint y: 216, endPoint x: 306, endPoint y: 190, distance: 123.5
click at [303, 212] on div "Event Information Event Info Booth Booth 0 Staff 0 Staff 0 Travel Reservations …" at bounding box center [618, 229] width 919 height 392
click at [599, 215] on button "button" at bounding box center [605, 218] width 23 height 18
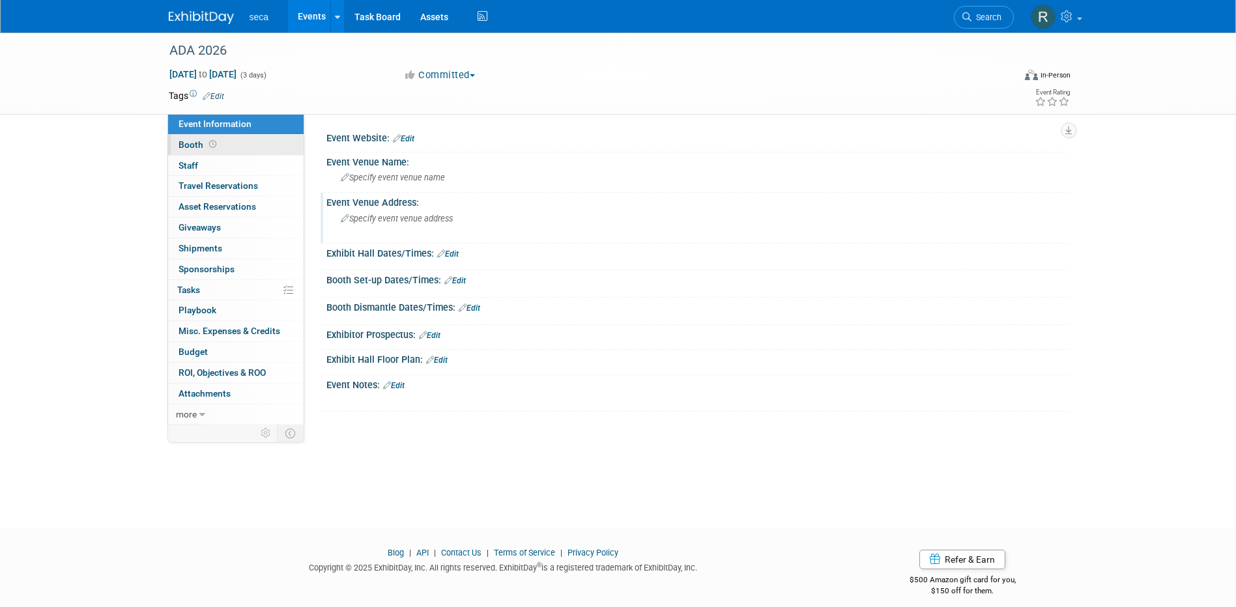
click at [194, 146] on span "Booth" at bounding box center [199, 144] width 40 height 10
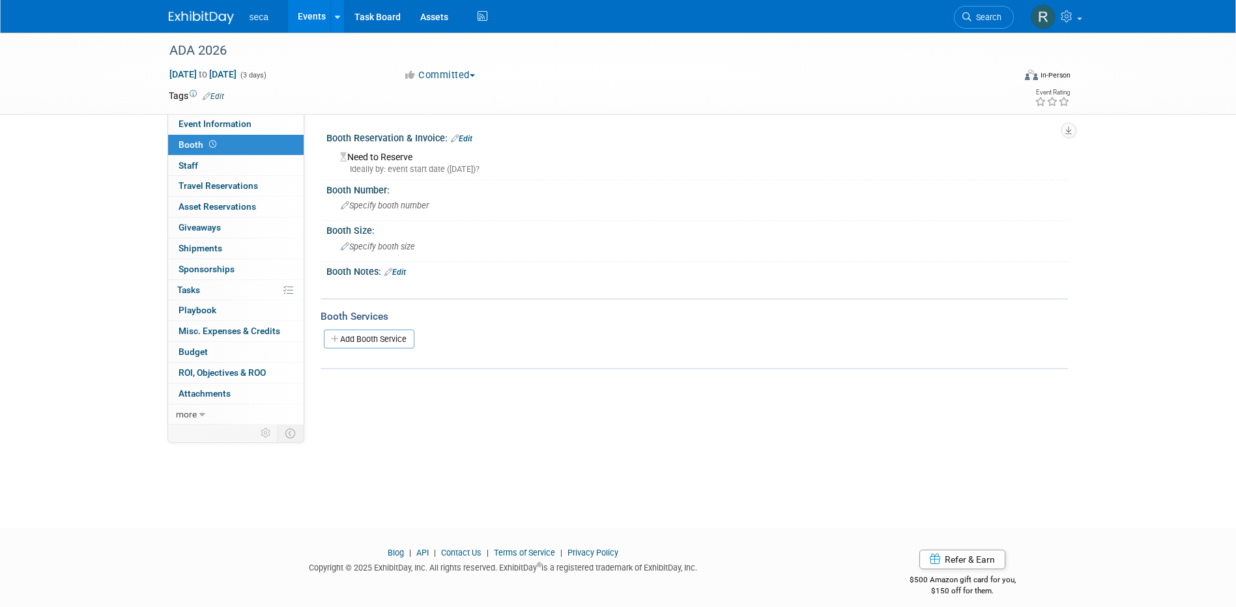
click at [470, 140] on link "Edit" at bounding box center [462, 138] width 22 height 9
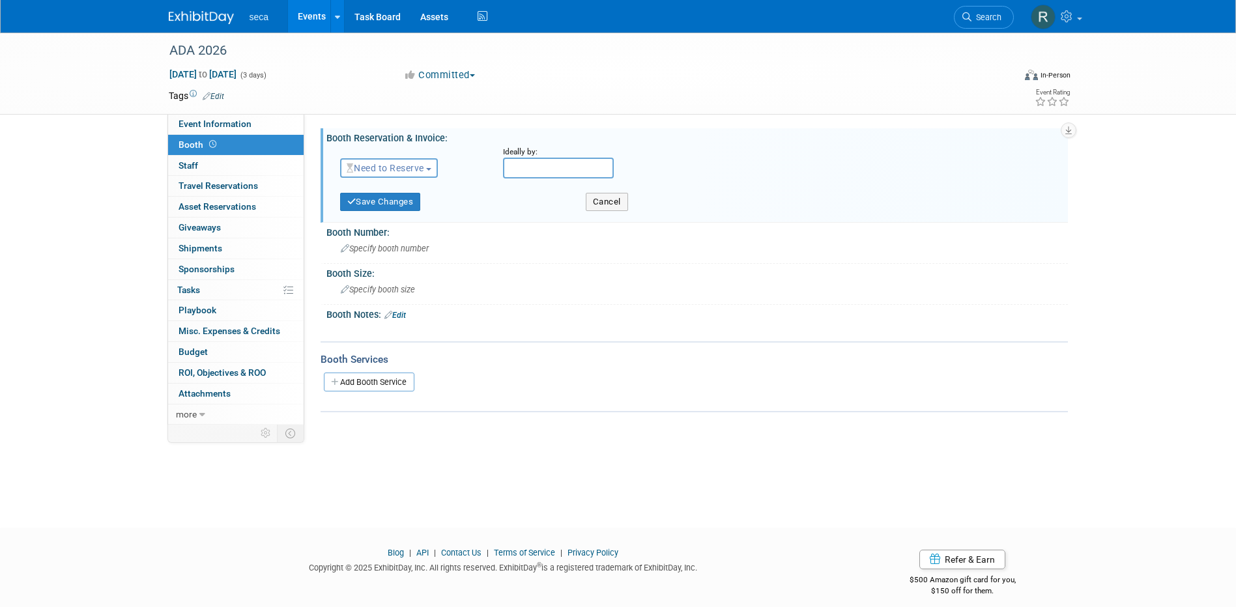
click at [375, 163] on span "Need to Reserve" at bounding box center [386, 168] width 78 height 10
click at [390, 203] on link "Reserved" at bounding box center [410, 208] width 139 height 18
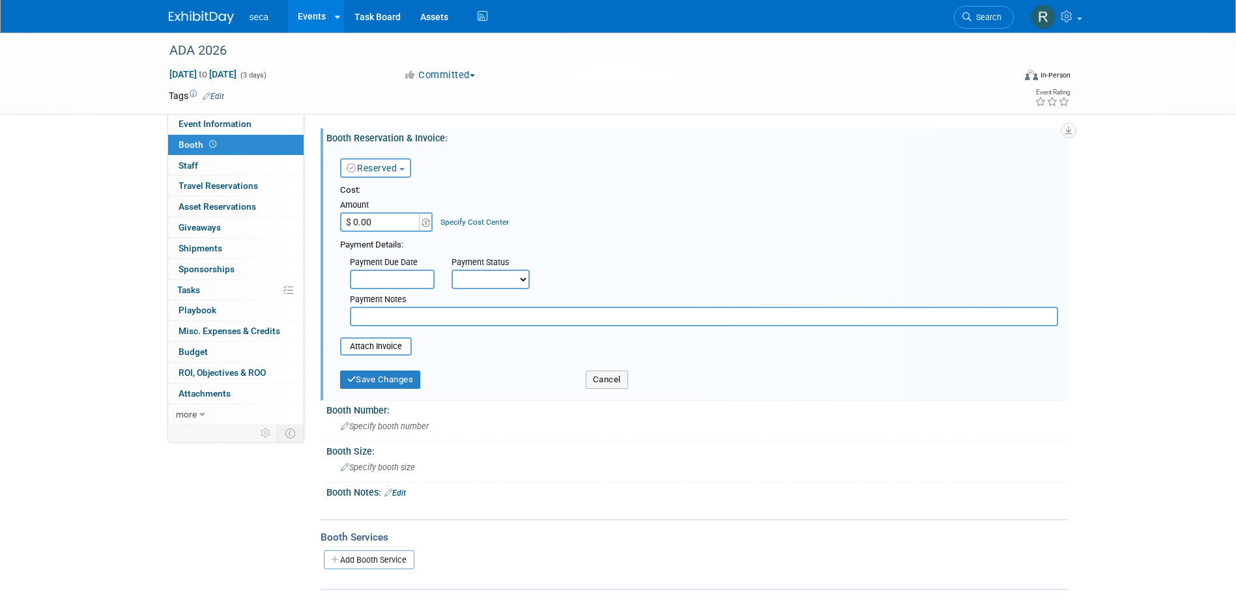
click at [395, 218] on input "$ 0.00" at bounding box center [380, 222] width 81 height 20
type input "$ 5,940.00"
click at [603, 207] on div "Cost: Amount $ 5,940.00 Specify Cost Center Cost Center -- Not Specified --" at bounding box center [699, 208] width 718 height 48
click at [382, 274] on input "text" at bounding box center [392, 280] width 85 height 20
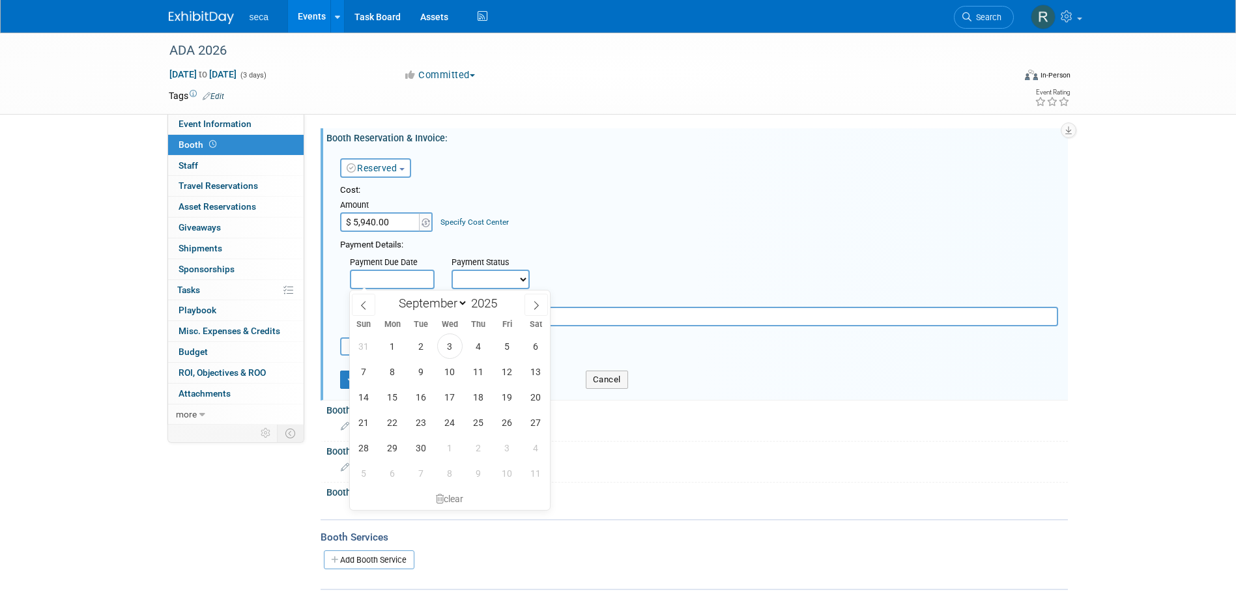
click at [602, 274] on div "Payment Due Date Payment Status Not Paid Yet Partially Paid Paid in Full Next P…" at bounding box center [699, 289] width 738 height 75
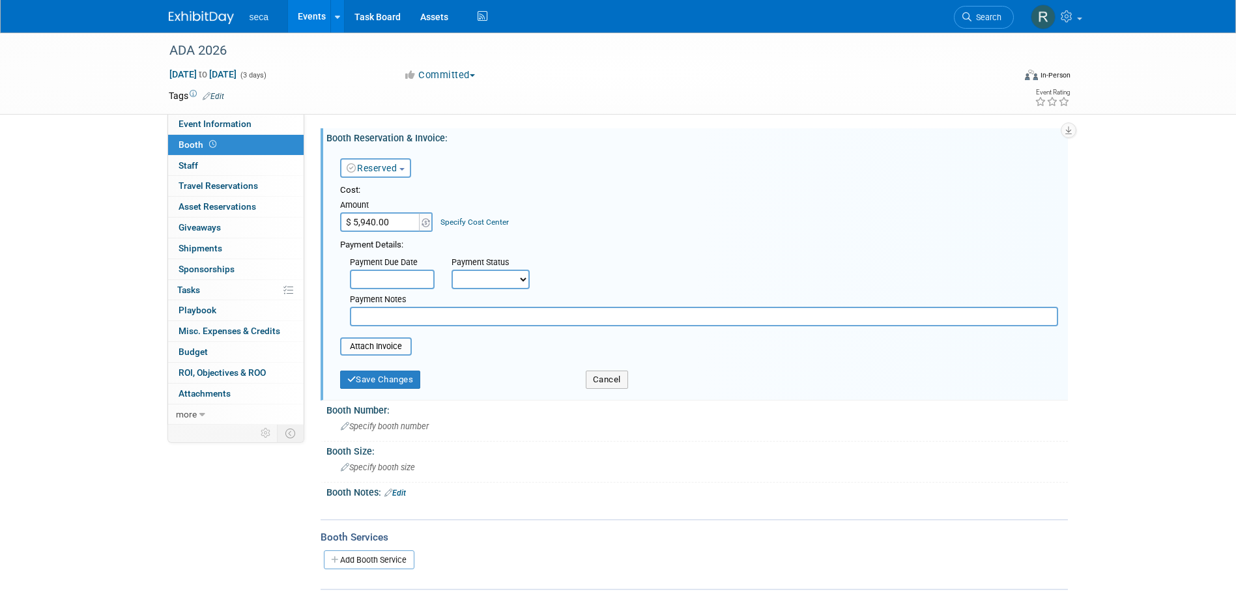
click at [514, 278] on select "Not Paid Yet Partially Paid Paid in Full" at bounding box center [491, 280] width 78 height 20
select select "3"
click at [452, 270] on select "Not Paid Yet Partially Paid Paid in Full" at bounding box center [491, 280] width 78 height 20
click at [419, 313] on input "text" at bounding box center [704, 317] width 708 height 20
type input "Sent to Finance on 9/3/25"
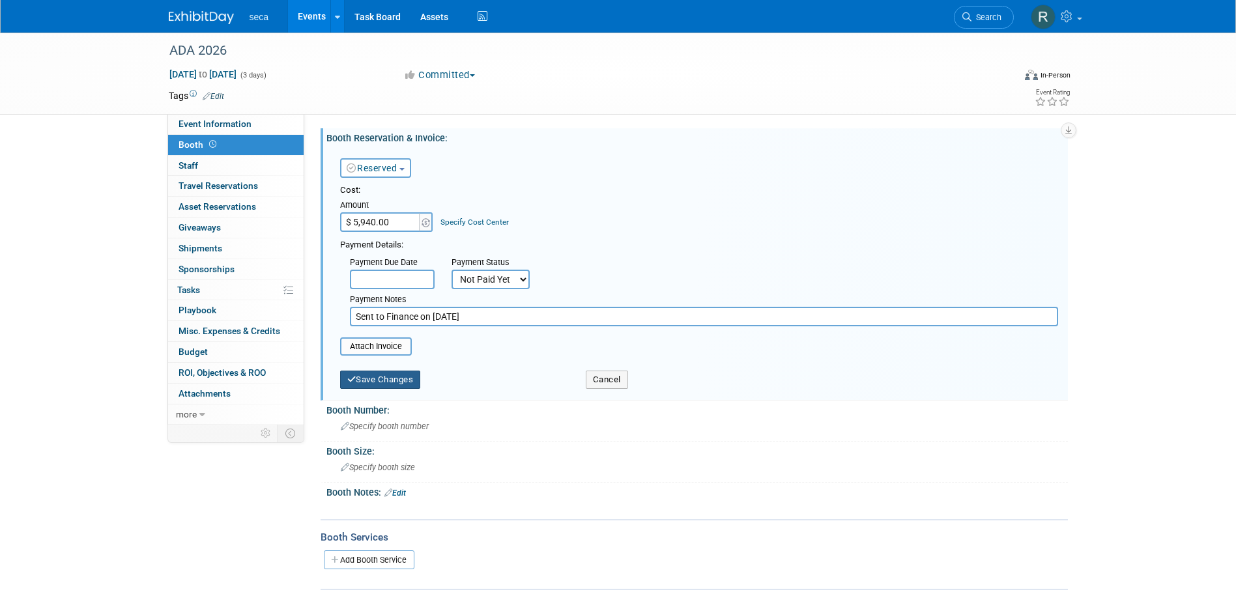
click at [367, 375] on button "Save Changes" at bounding box center [380, 380] width 81 height 18
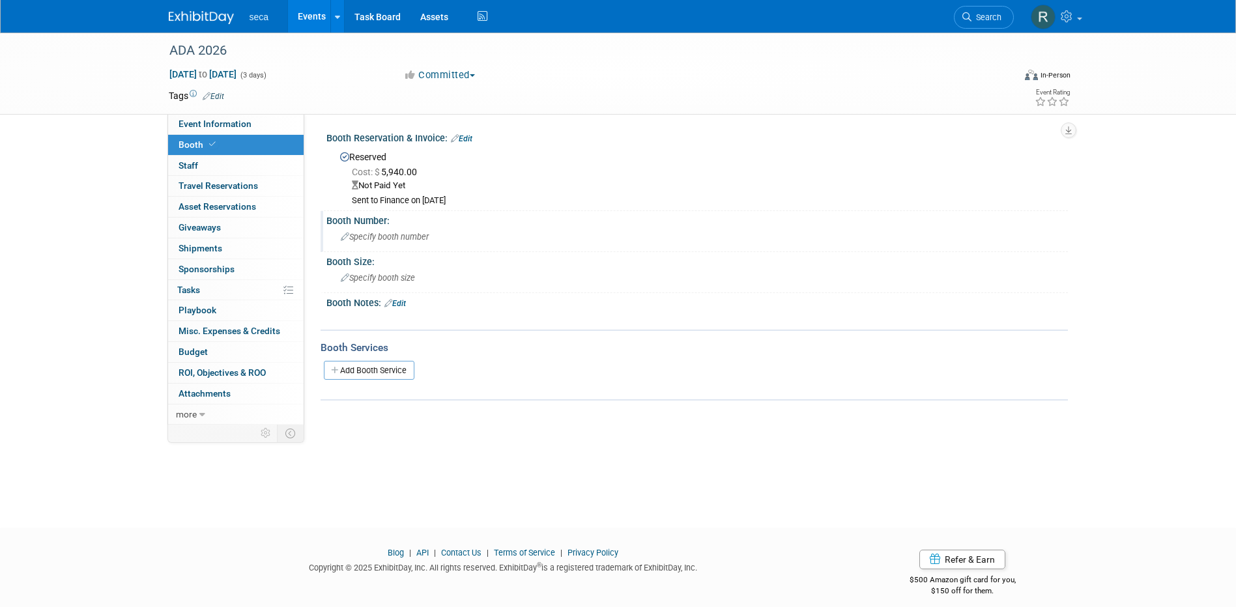
click at [379, 237] on span "Specify booth number" at bounding box center [385, 237] width 88 height 10
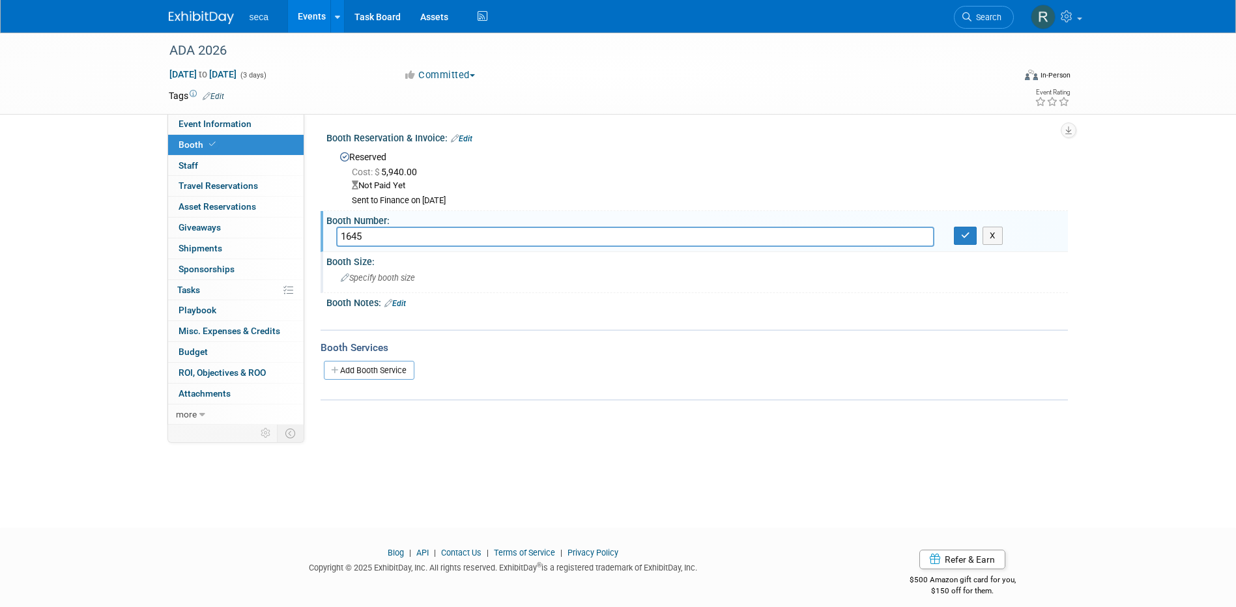
type input "1645"
click at [378, 272] on div "Specify booth size" at bounding box center [697, 278] width 722 height 20
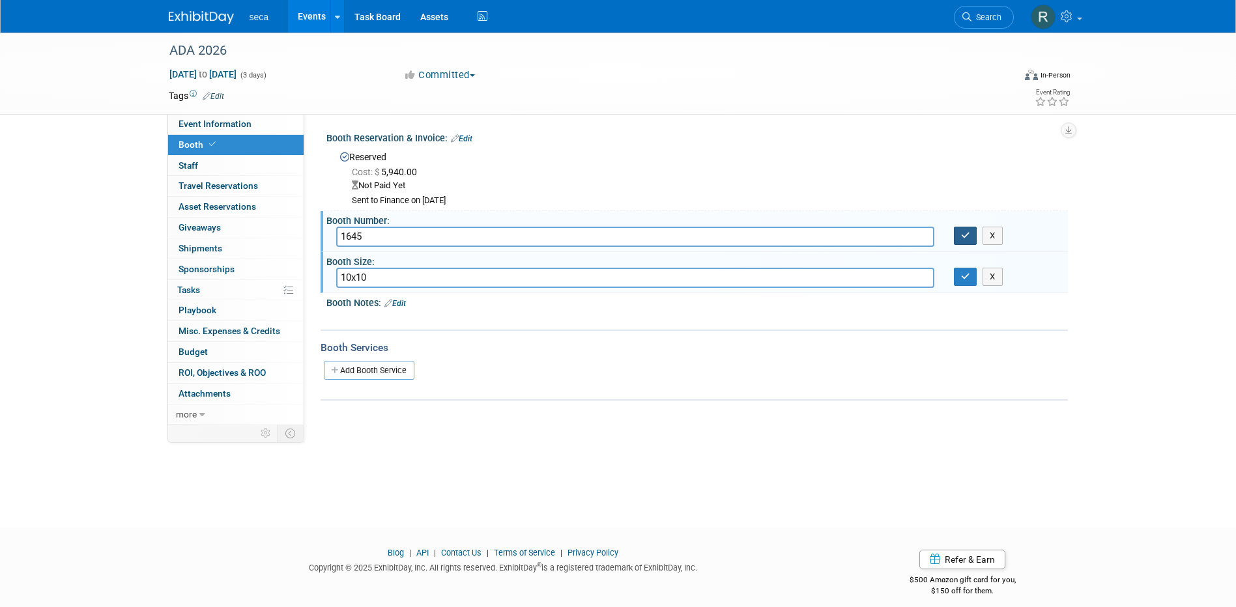
type input "10x10"
click at [968, 235] on icon "button" at bounding box center [965, 235] width 9 height 8
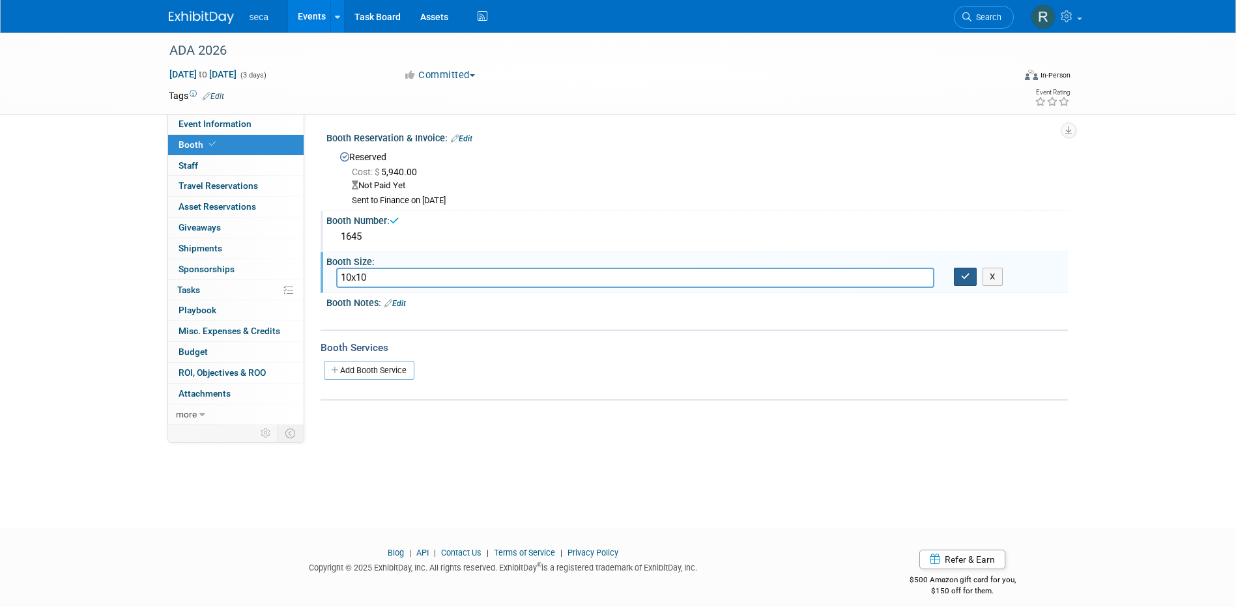
click at [964, 276] on icon "button" at bounding box center [965, 276] width 9 height 8
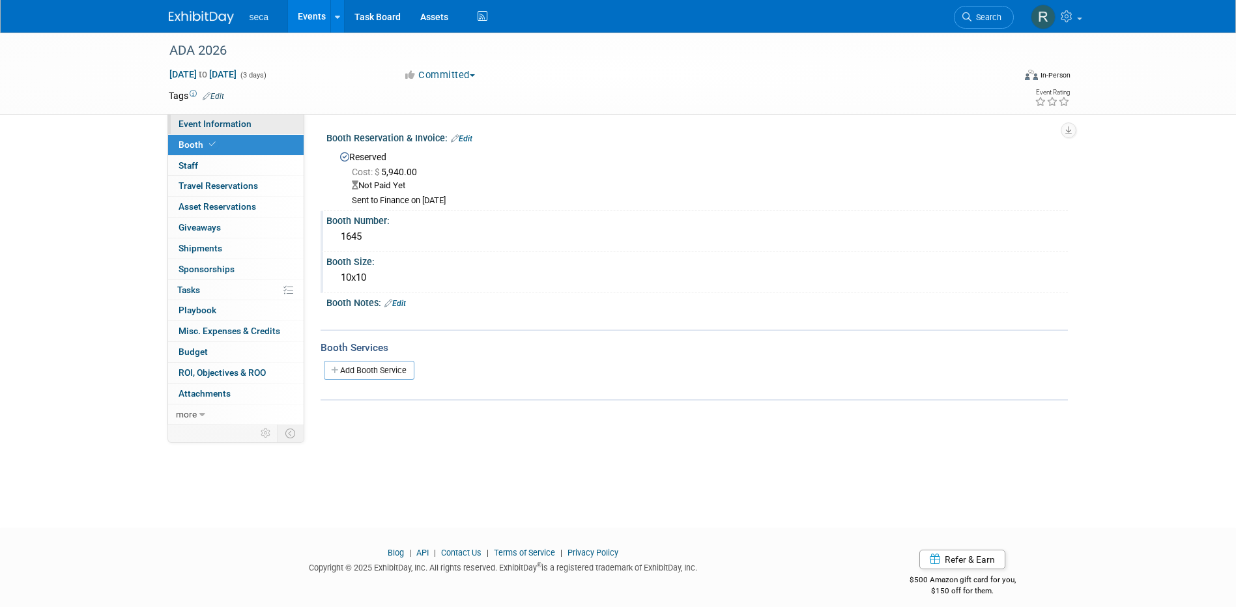
click at [214, 121] on span "Event Information" at bounding box center [215, 124] width 73 height 10
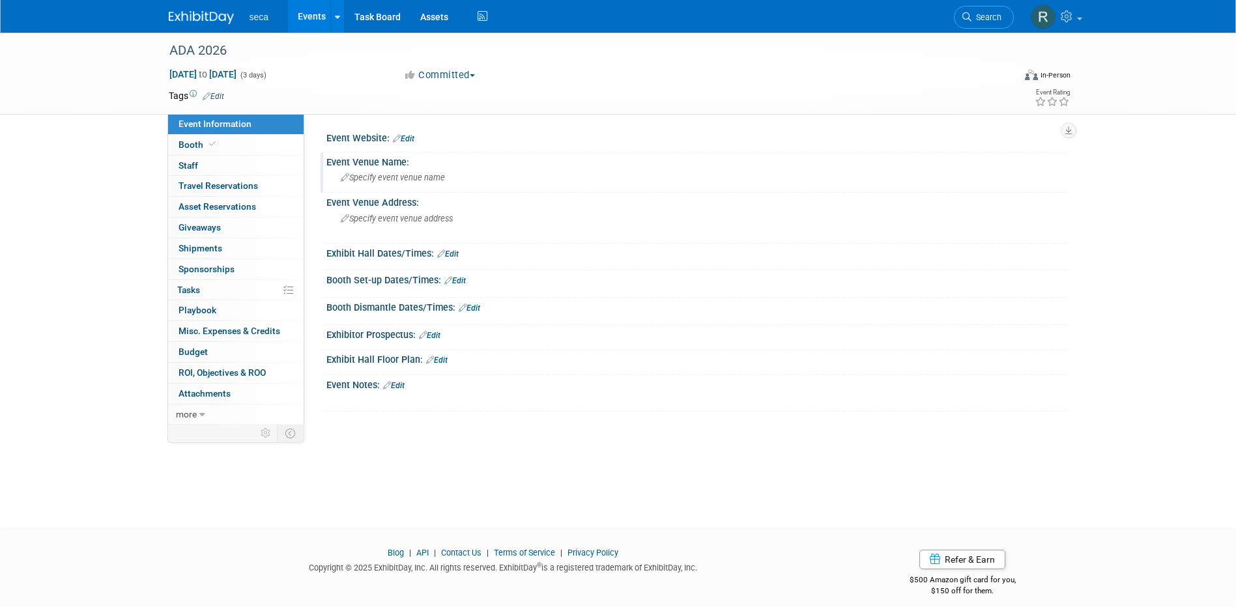
click at [405, 178] on span "Specify event venue name" at bounding box center [393, 178] width 104 height 10
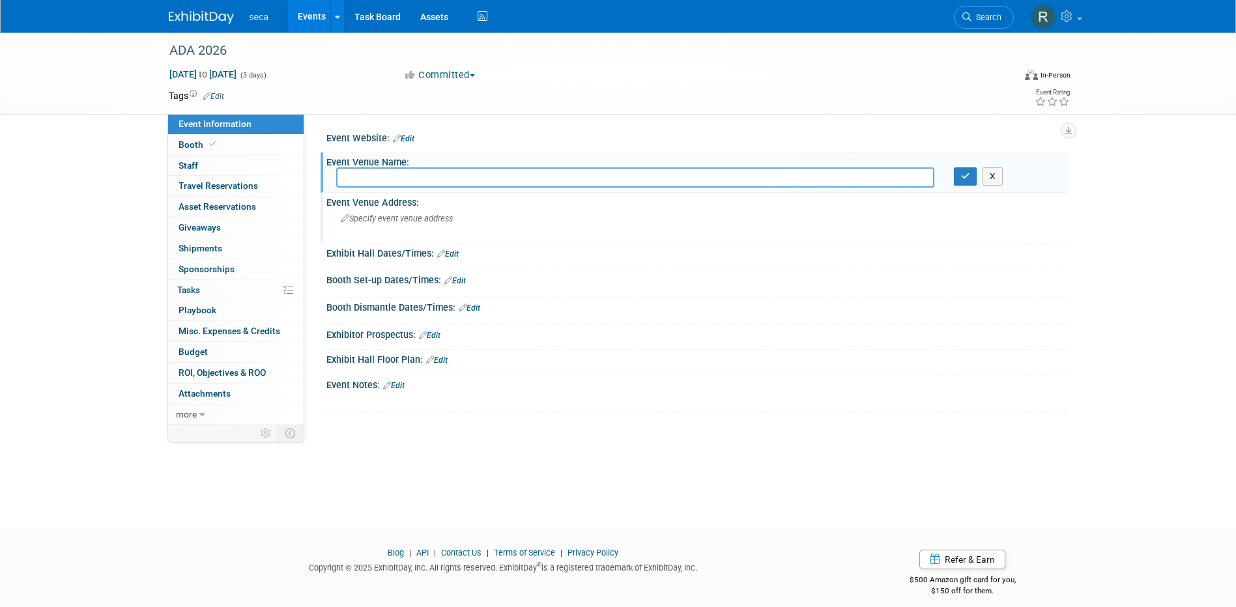
click at [397, 219] on span "Specify event venue address" at bounding box center [397, 219] width 112 height 10
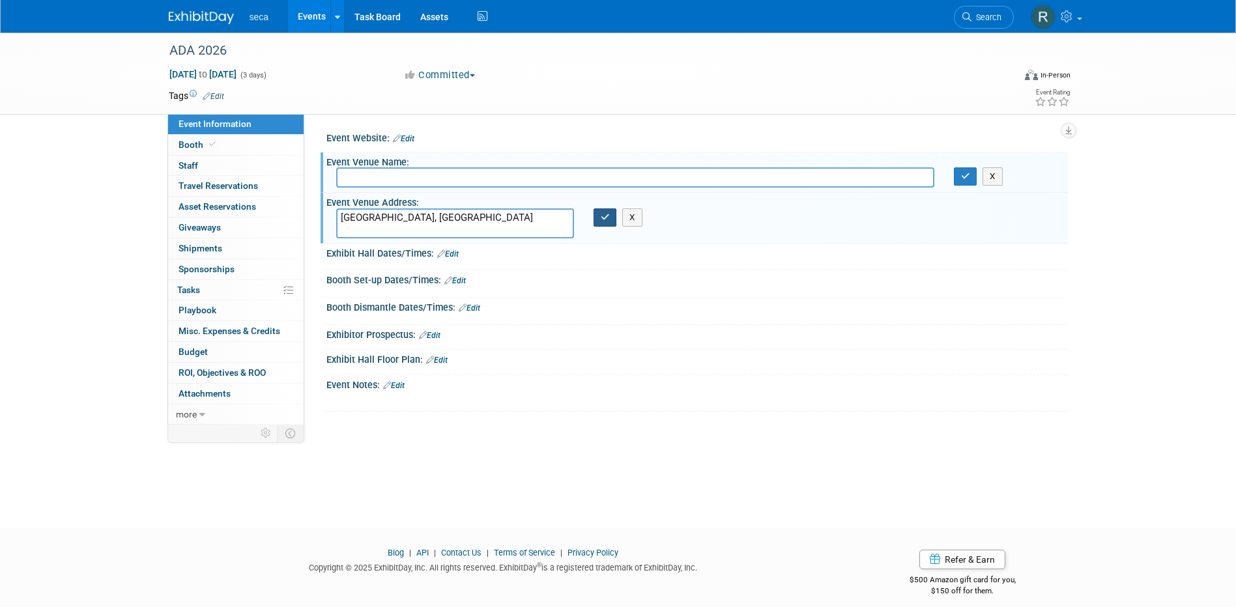
type textarea "[GEOGRAPHIC_DATA], [GEOGRAPHIC_DATA]"
click at [603, 214] on icon "button" at bounding box center [605, 217] width 9 height 8
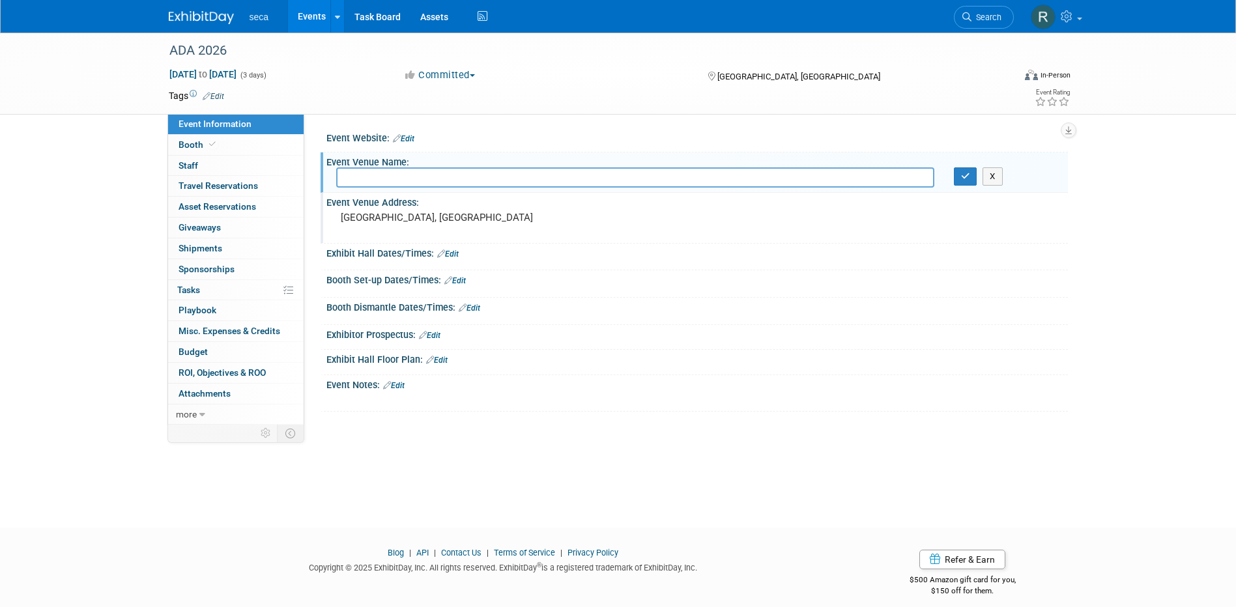
click at [300, 16] on link "Events" at bounding box center [312, 16] width 48 height 33
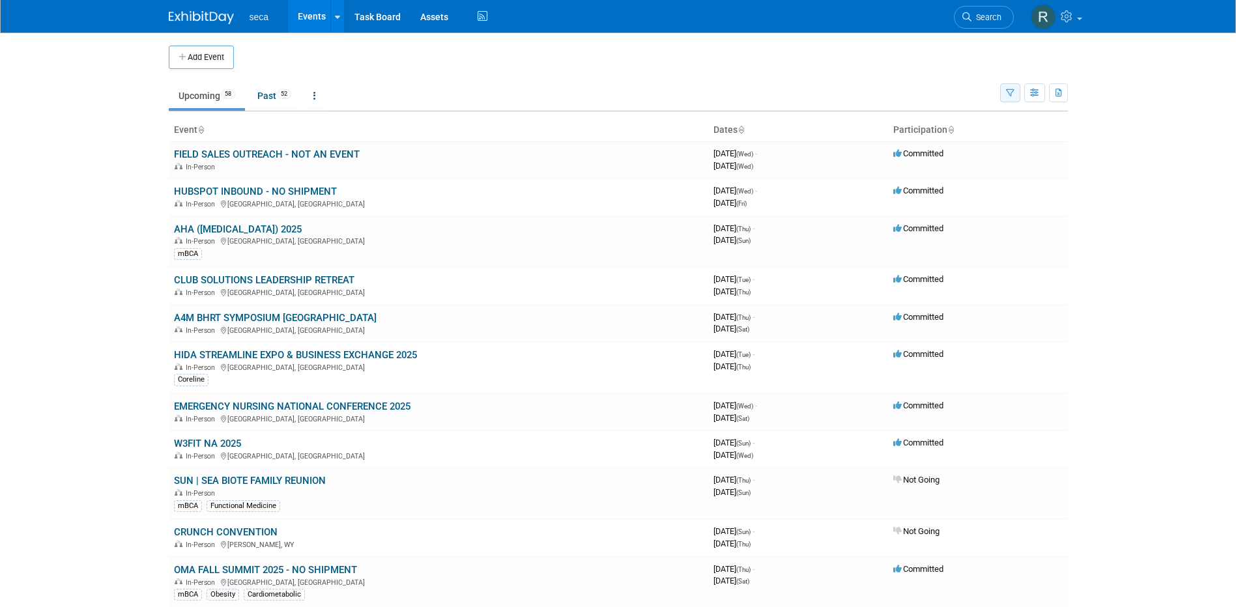
click at [1008, 91] on icon "button" at bounding box center [1010, 93] width 8 height 8
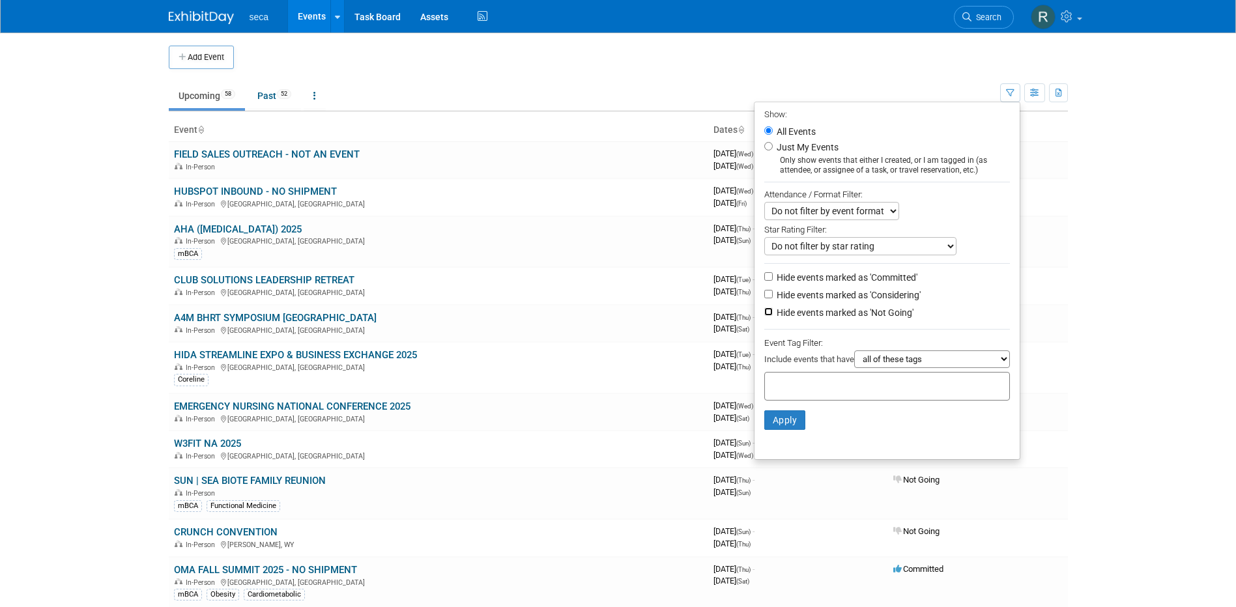
click at [765, 316] on input "Hide events marked as 'Not Going'" at bounding box center [768, 312] width 8 height 8
checkbox input "true"
click at [765, 296] on input "Hide events marked as 'Considering'" at bounding box center [768, 294] width 8 height 8
checkbox input "true"
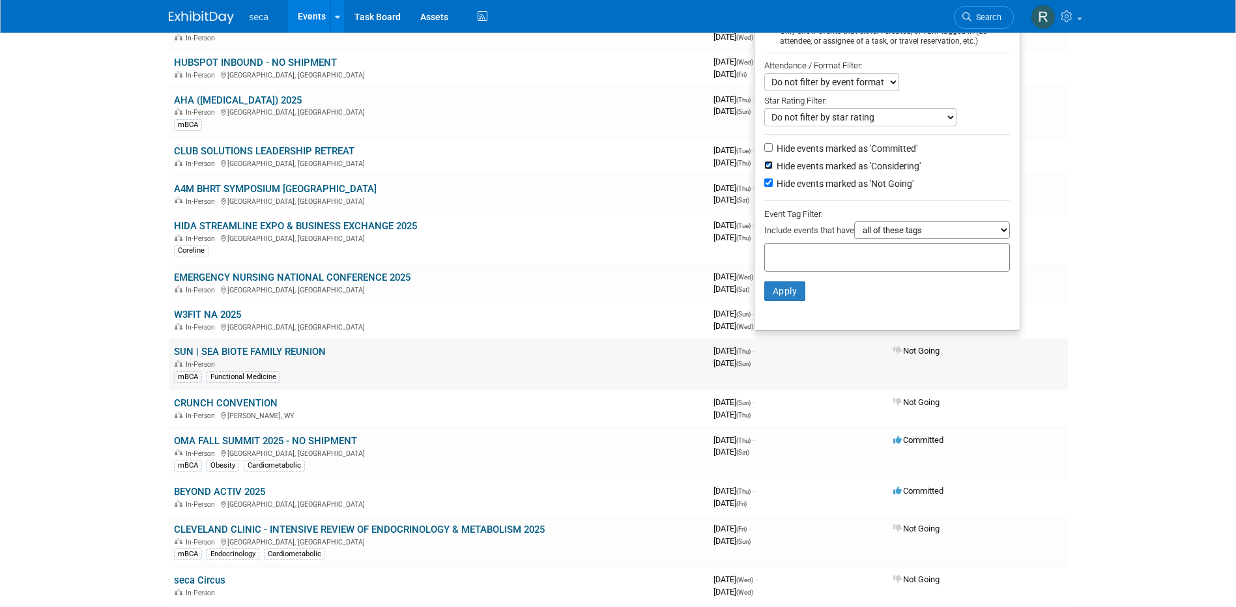
scroll to position [130, 0]
click at [789, 291] on button "Apply" at bounding box center [785, 290] width 42 height 20
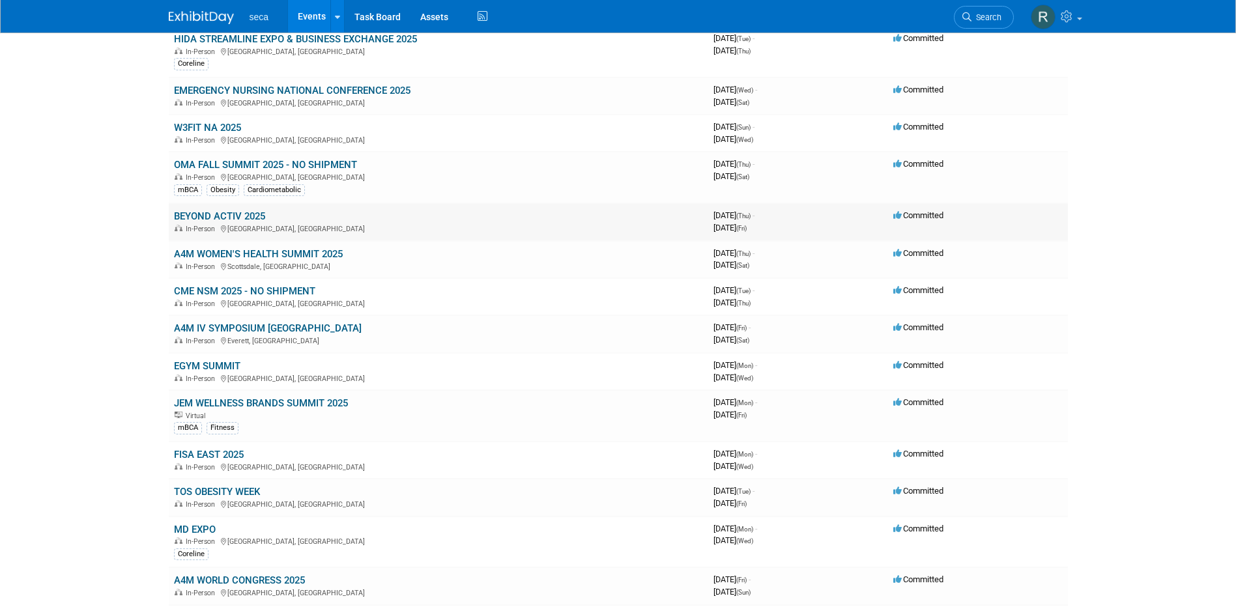
scroll to position [326, 0]
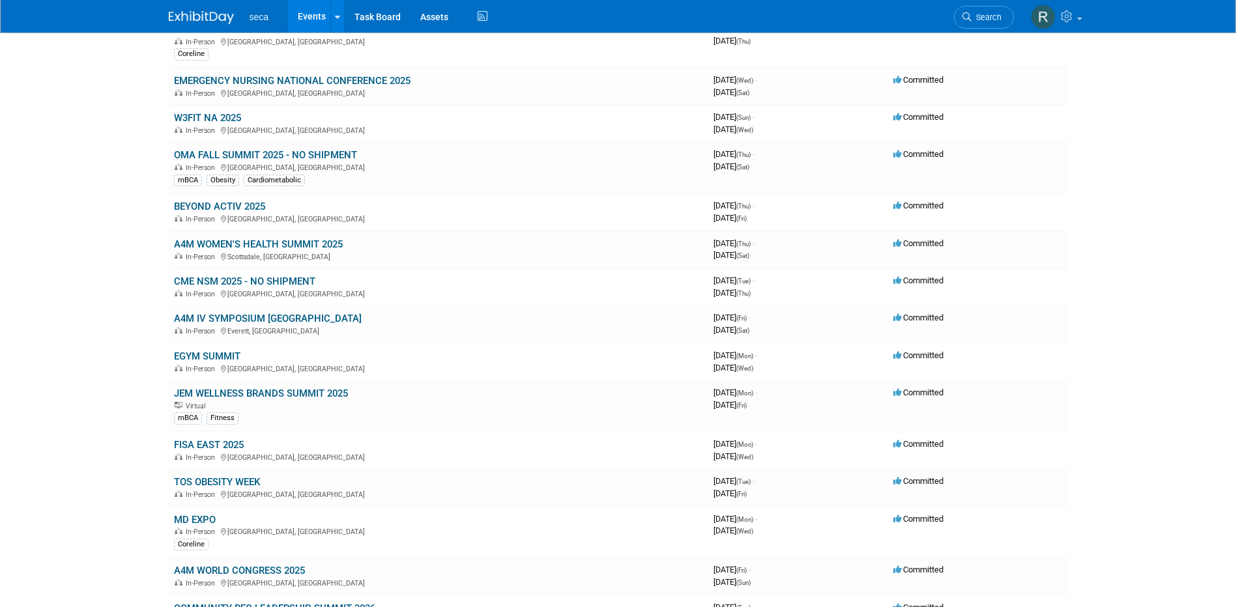
click at [220, 204] on link "BEYOND ACTIV 2025" at bounding box center [219, 207] width 91 height 12
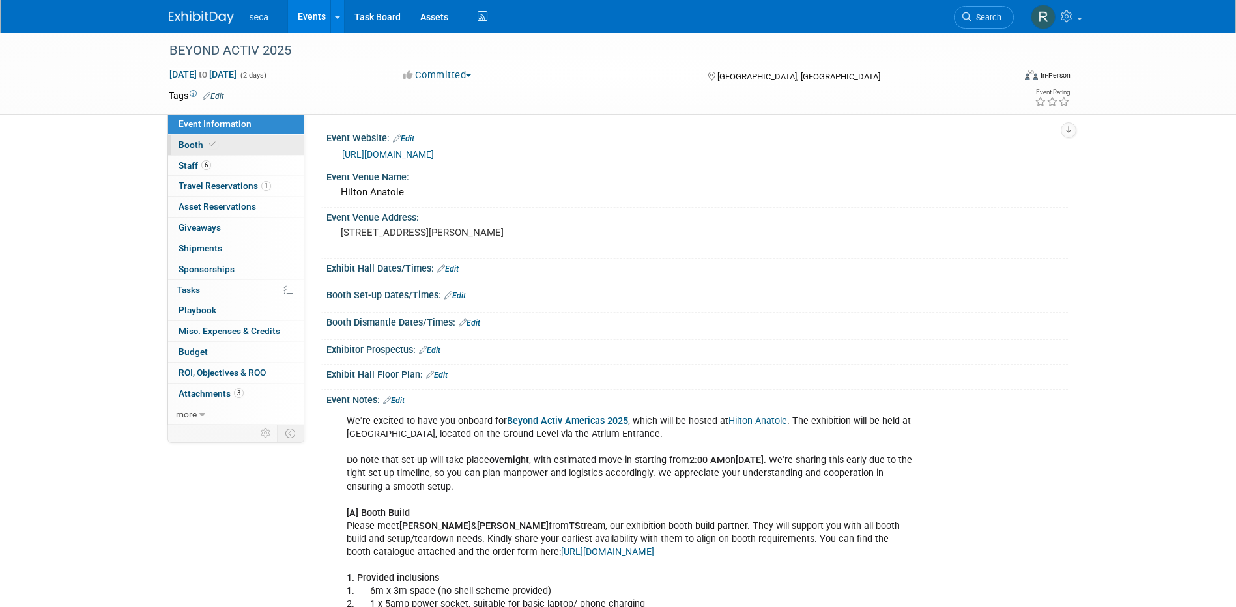
click at [203, 149] on span "Booth" at bounding box center [199, 144] width 40 height 10
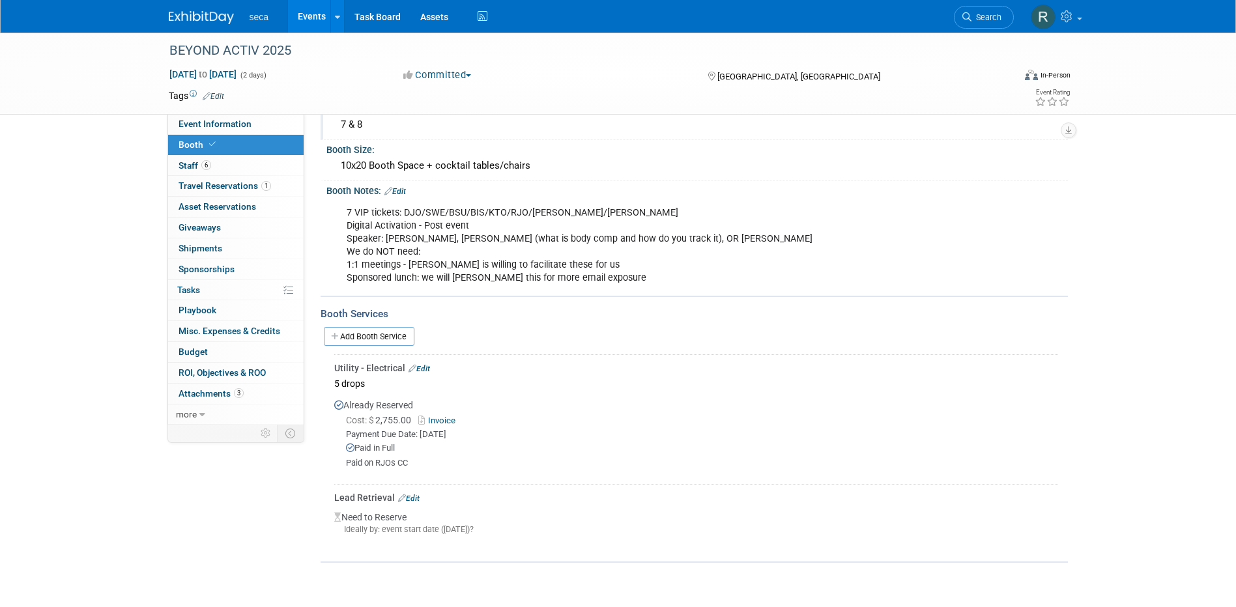
scroll to position [130, 0]
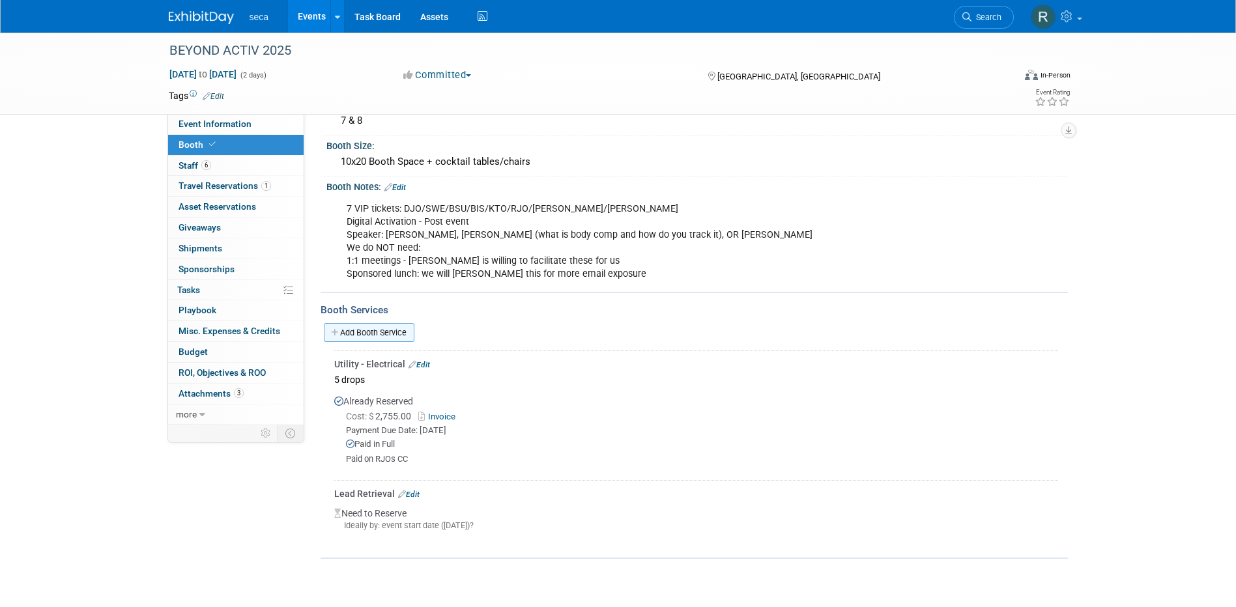
click at [385, 328] on link "Add Booth Service" at bounding box center [369, 332] width 91 height 19
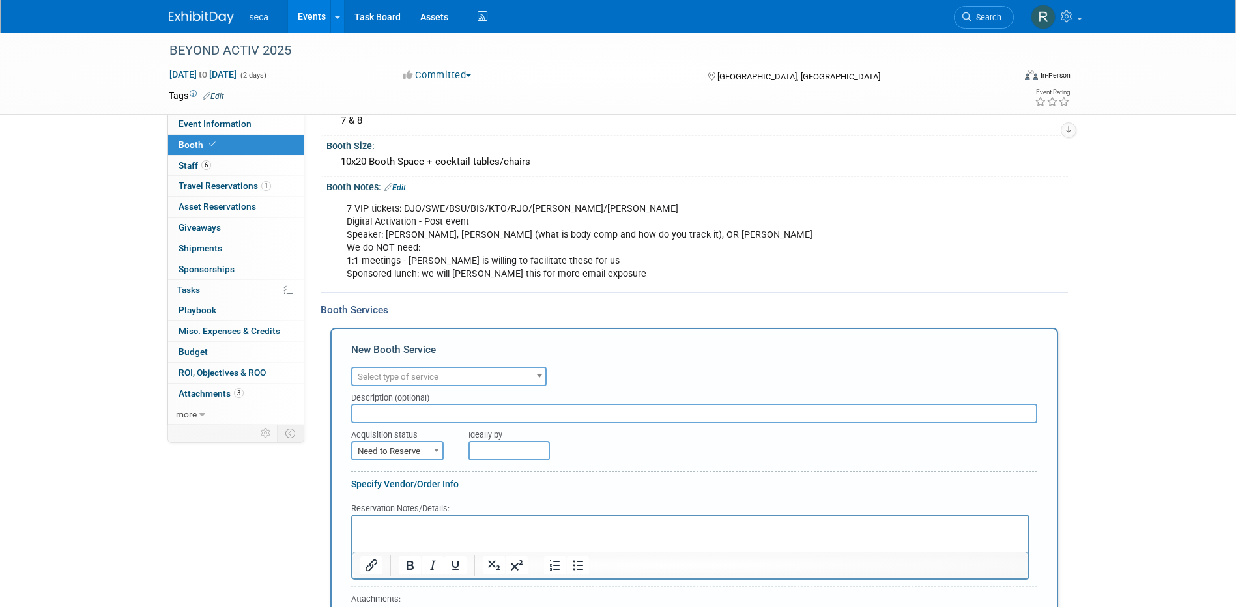
scroll to position [0, 0]
click at [399, 367] on span "Select type of service" at bounding box center [449, 377] width 196 height 20
type input "flooring"
select select "4"
click at [413, 407] on input "text" at bounding box center [694, 414] width 686 height 20
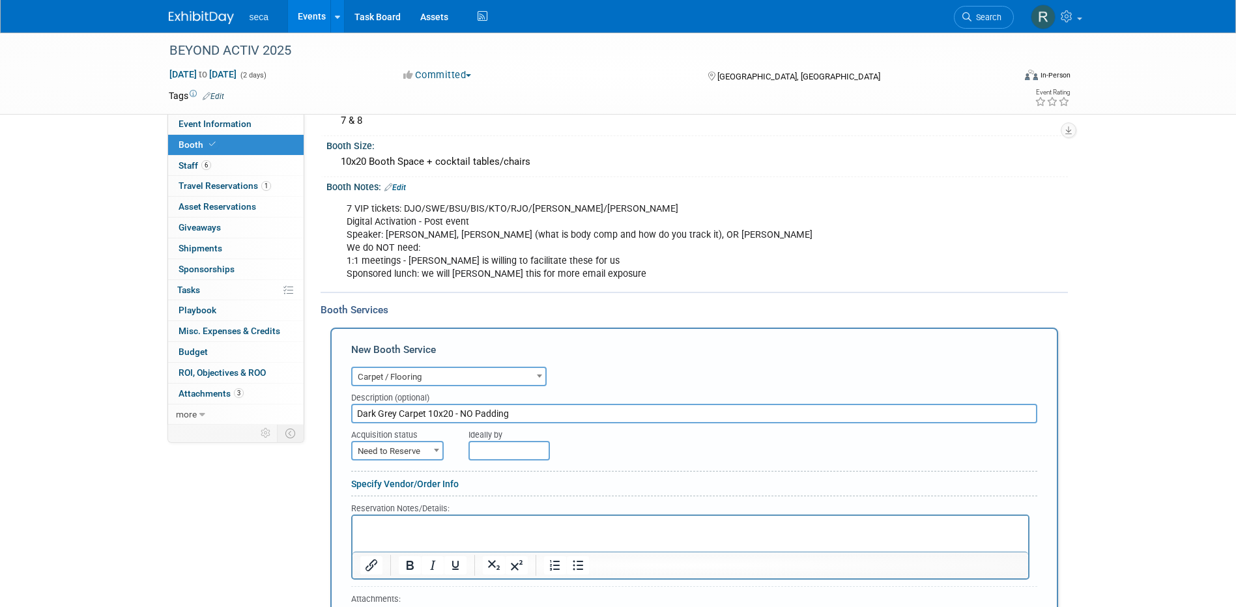
type input "Dark Grey Carpet 10x20 - NO Padding"
click at [419, 454] on span "Need to Reserve" at bounding box center [398, 452] width 90 height 18
select select "2"
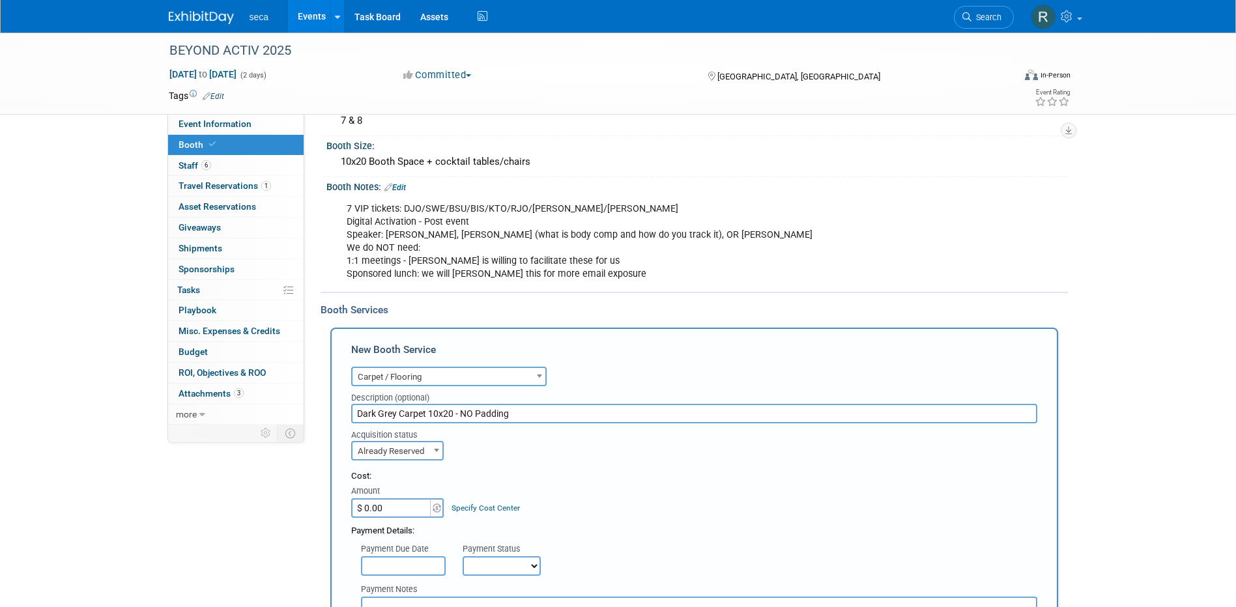
click at [401, 510] on input "$ 0.00" at bounding box center [391, 509] width 81 height 20
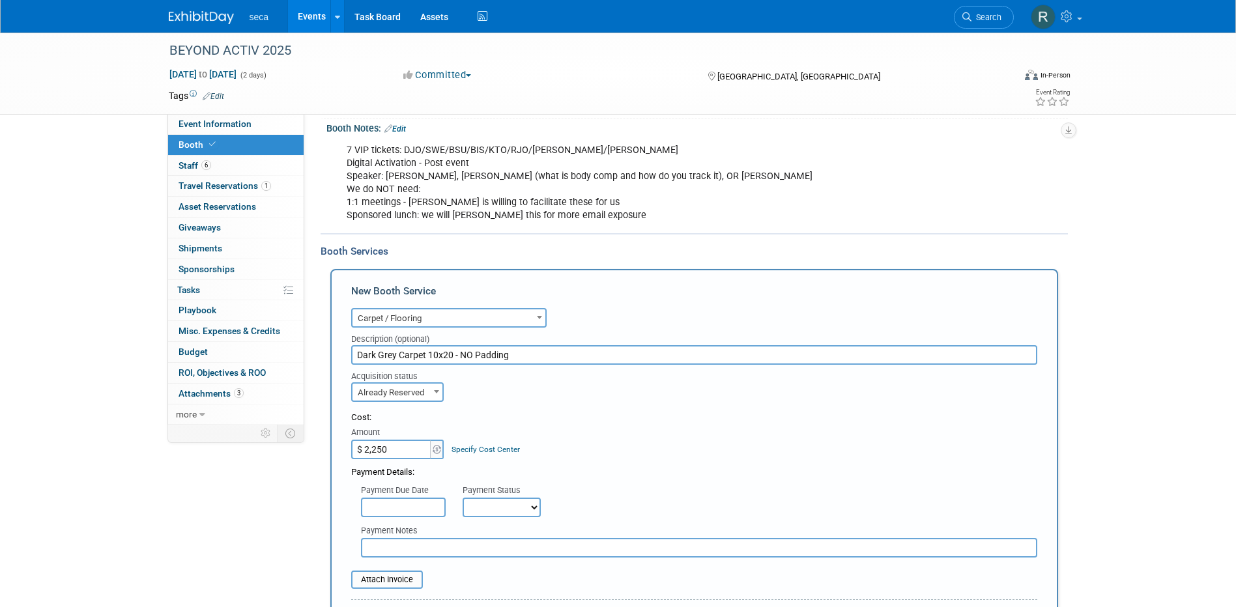
scroll to position [196, 0]
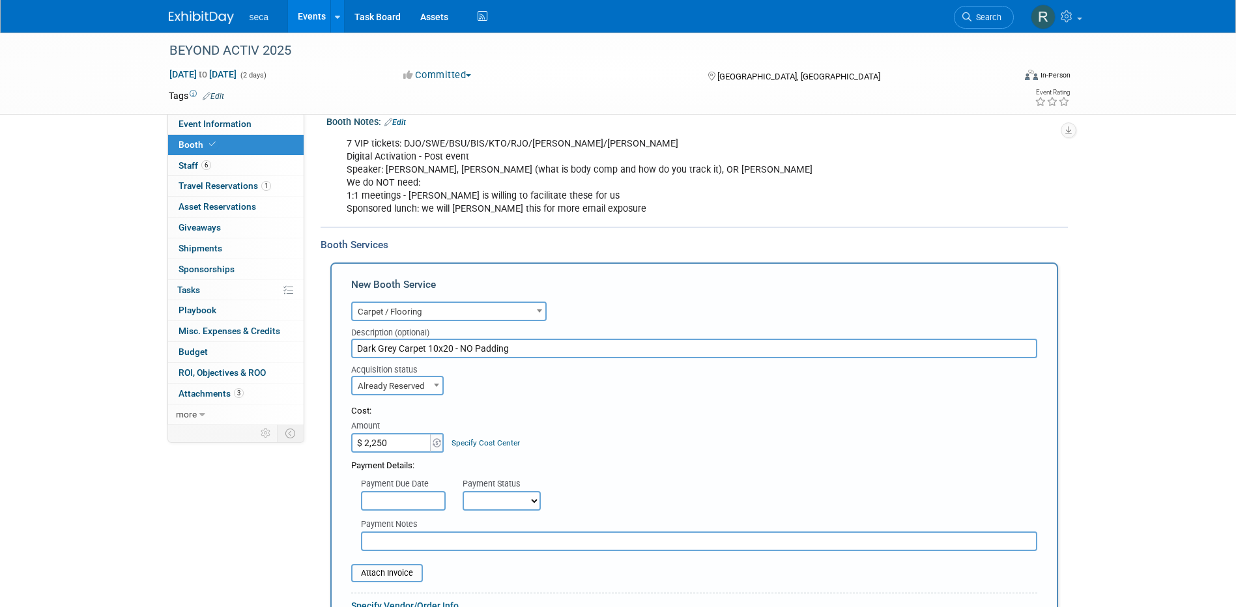
type input "$ 2,250.00"
click at [493, 501] on select "Not Paid Yet Partially Paid Paid in Full" at bounding box center [502, 501] width 78 height 20
select select "3"
click at [463, 491] on select "Not Paid Yet Partially Paid Paid in Full" at bounding box center [502, 501] width 78 height 20
click at [622, 486] on div "Payment Due Date Payment Status Not Paid Yet Partially Paid Paid in Full Next P…" at bounding box center [694, 491] width 706 height 38
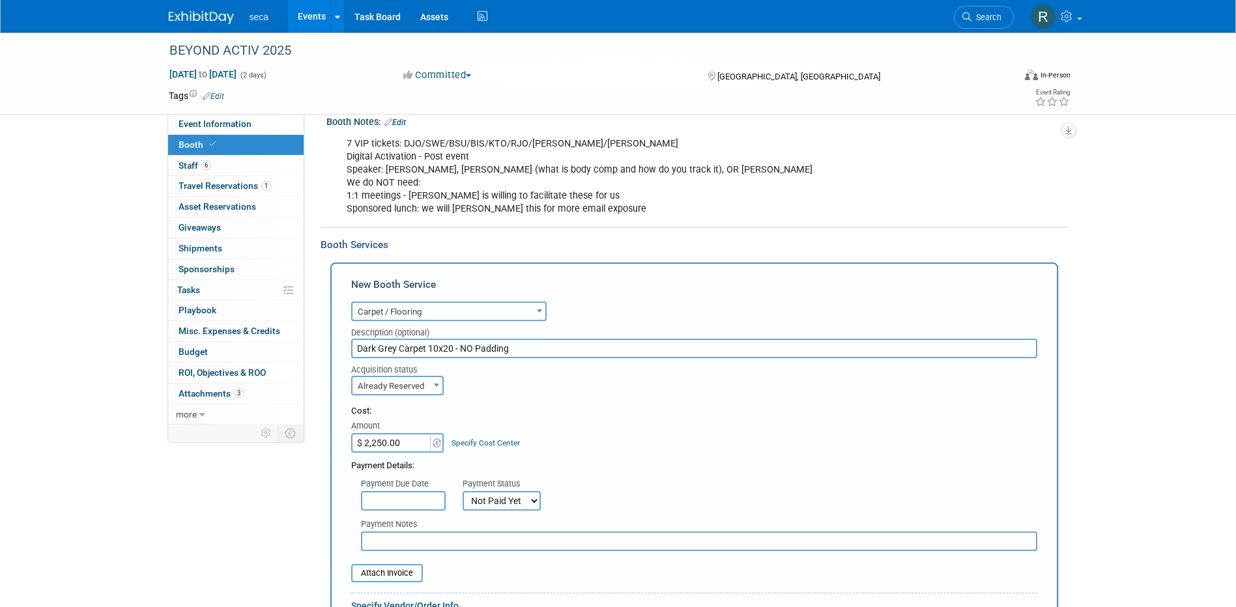
click at [441, 544] on input "text" at bounding box center [699, 542] width 676 height 20
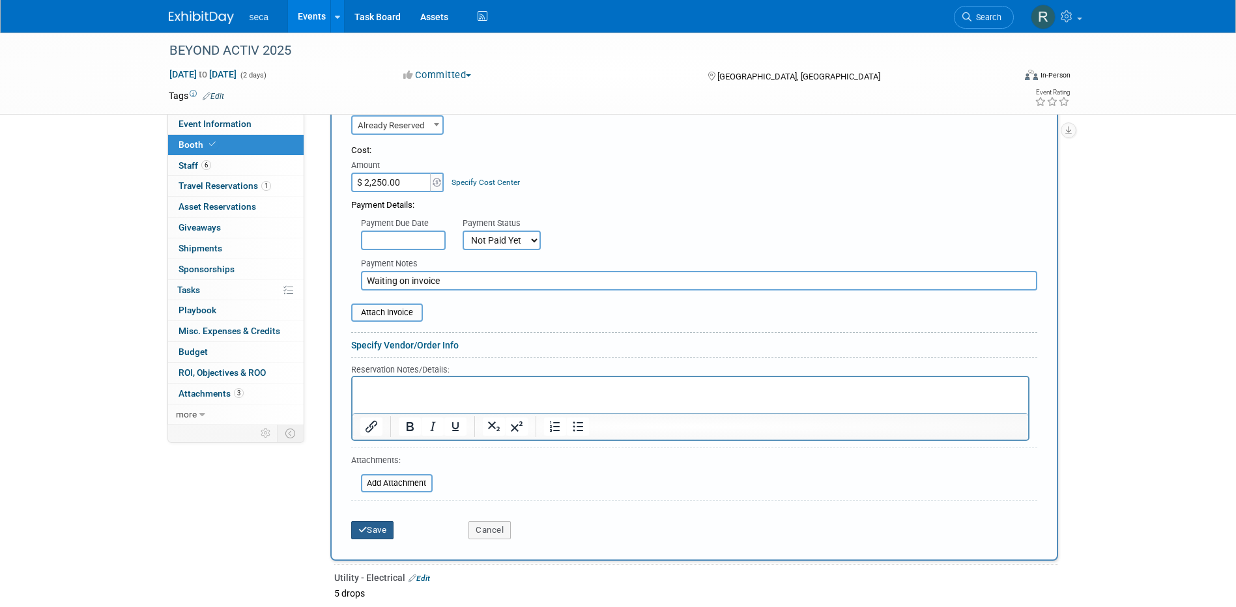
type input "Waiting on invoice"
click at [375, 534] on button "Save" at bounding box center [372, 530] width 43 height 18
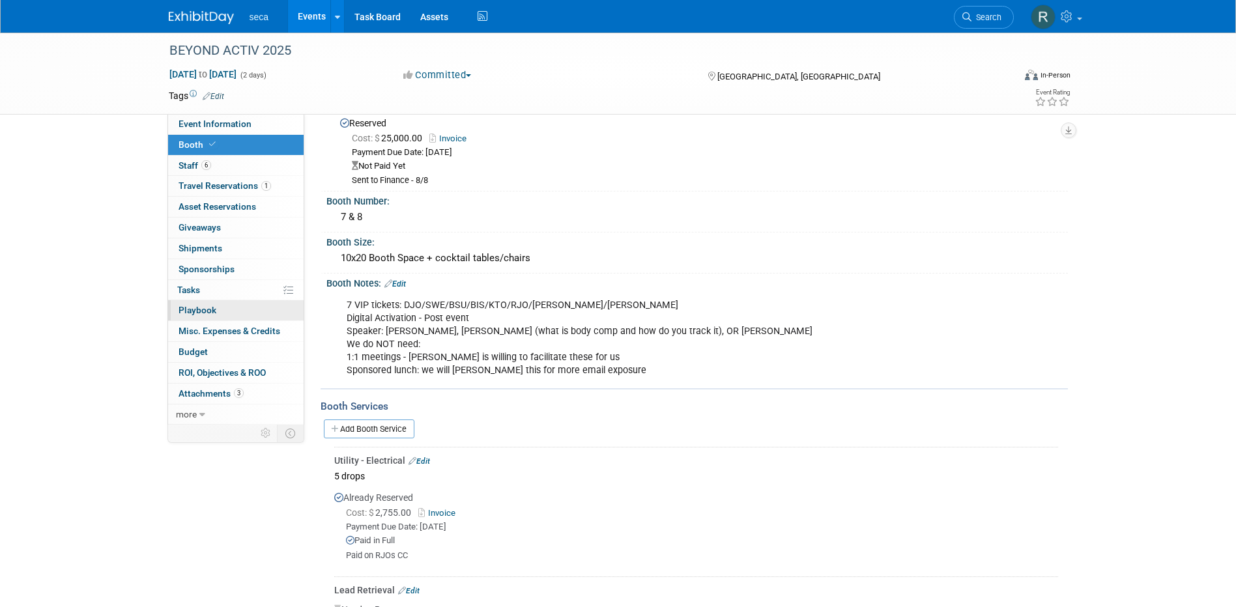
scroll to position [0, 0]
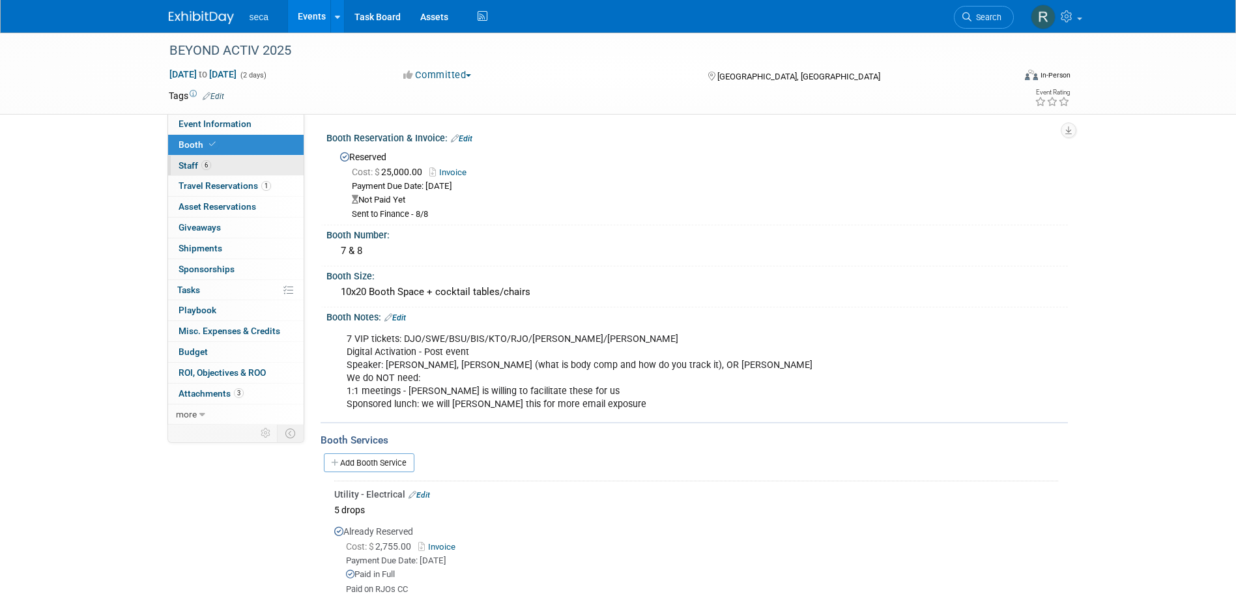
click at [232, 165] on link "6 Staff 6" at bounding box center [236, 166] width 136 height 20
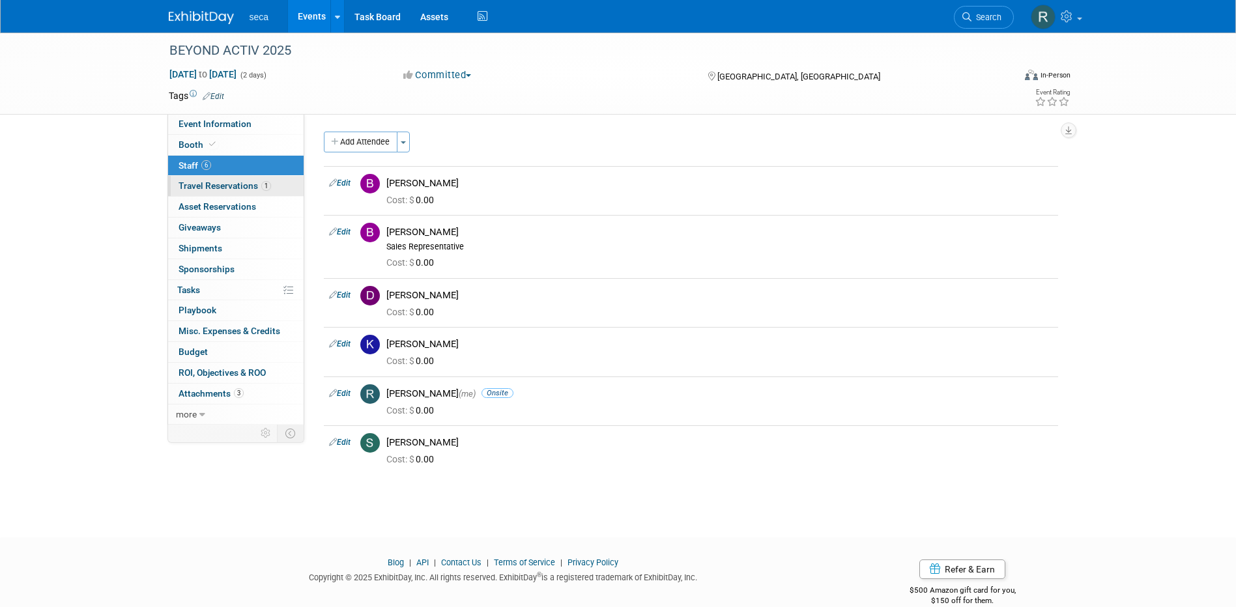
click at [232, 185] on span "Travel Reservations 1" at bounding box center [225, 186] width 93 height 10
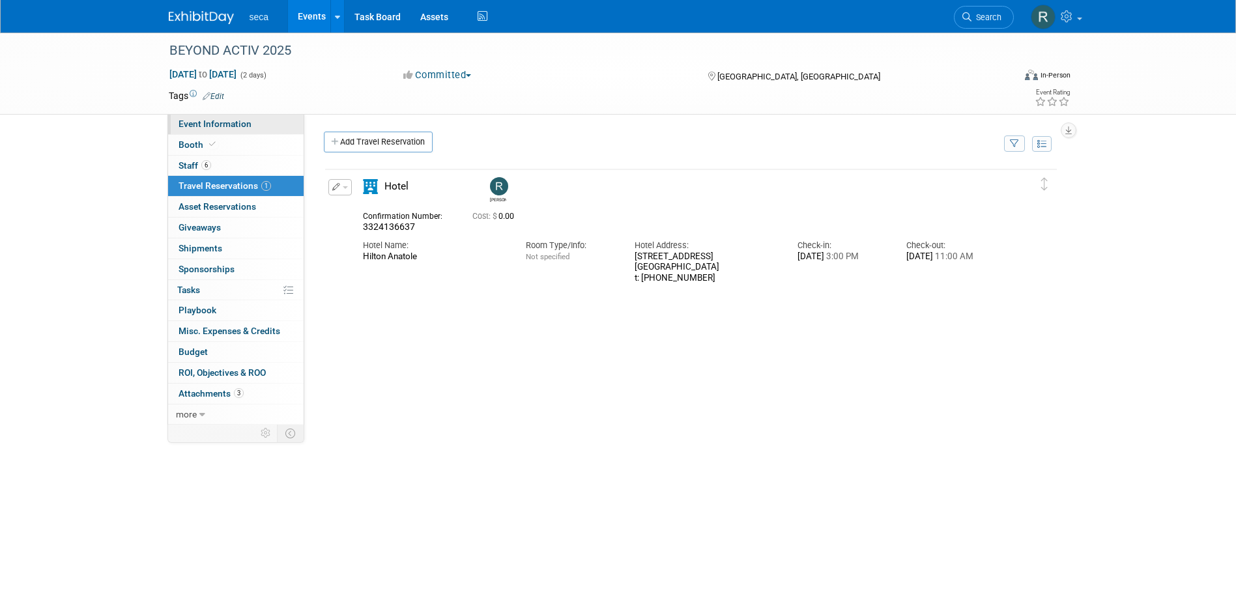
click at [208, 129] on link "Event Information" at bounding box center [236, 124] width 136 height 20
